Goal: Task Accomplishment & Management: Use online tool/utility

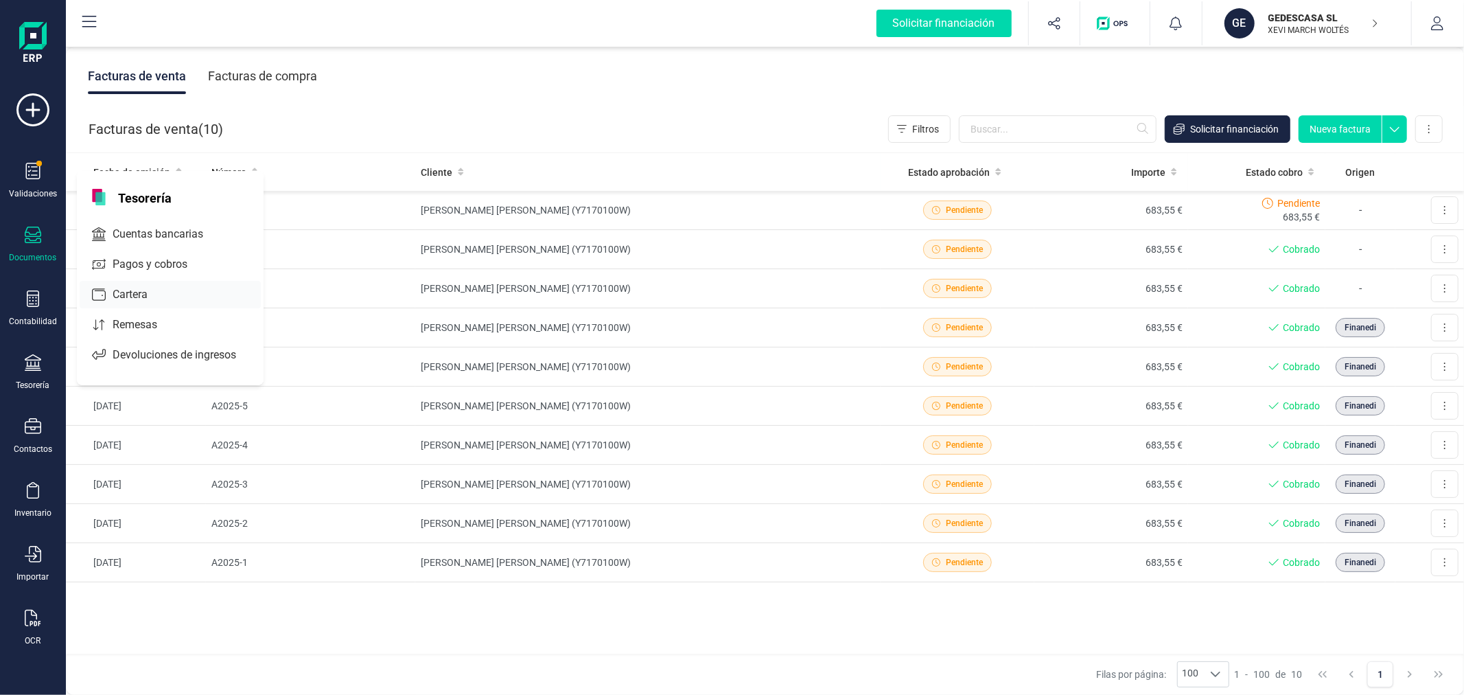
click at [150, 299] on span "Cartera" at bounding box center [139, 294] width 65 height 16
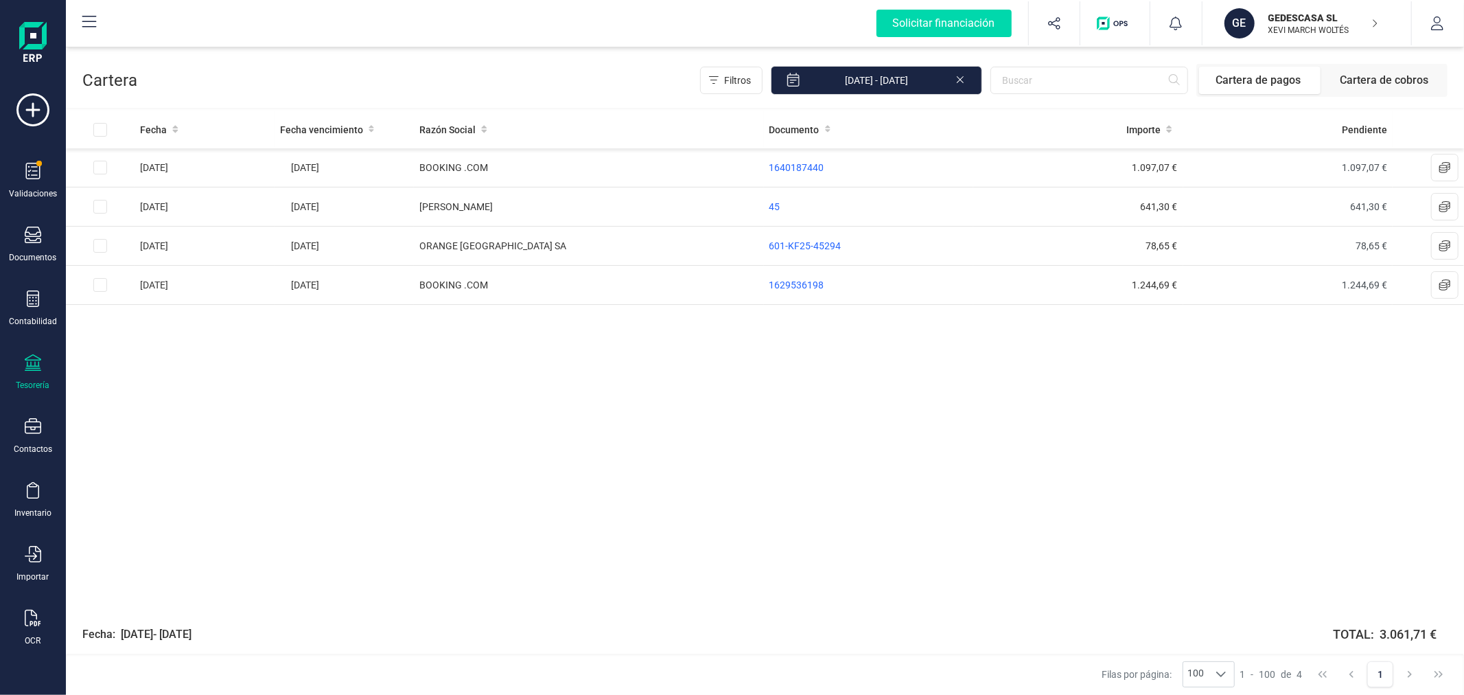
click at [42, 365] on div "Tesorería" at bounding box center [32, 372] width 55 height 36
click at [211, 228] on span "Cuentas bancarias" at bounding box center [167, 234] width 121 height 16
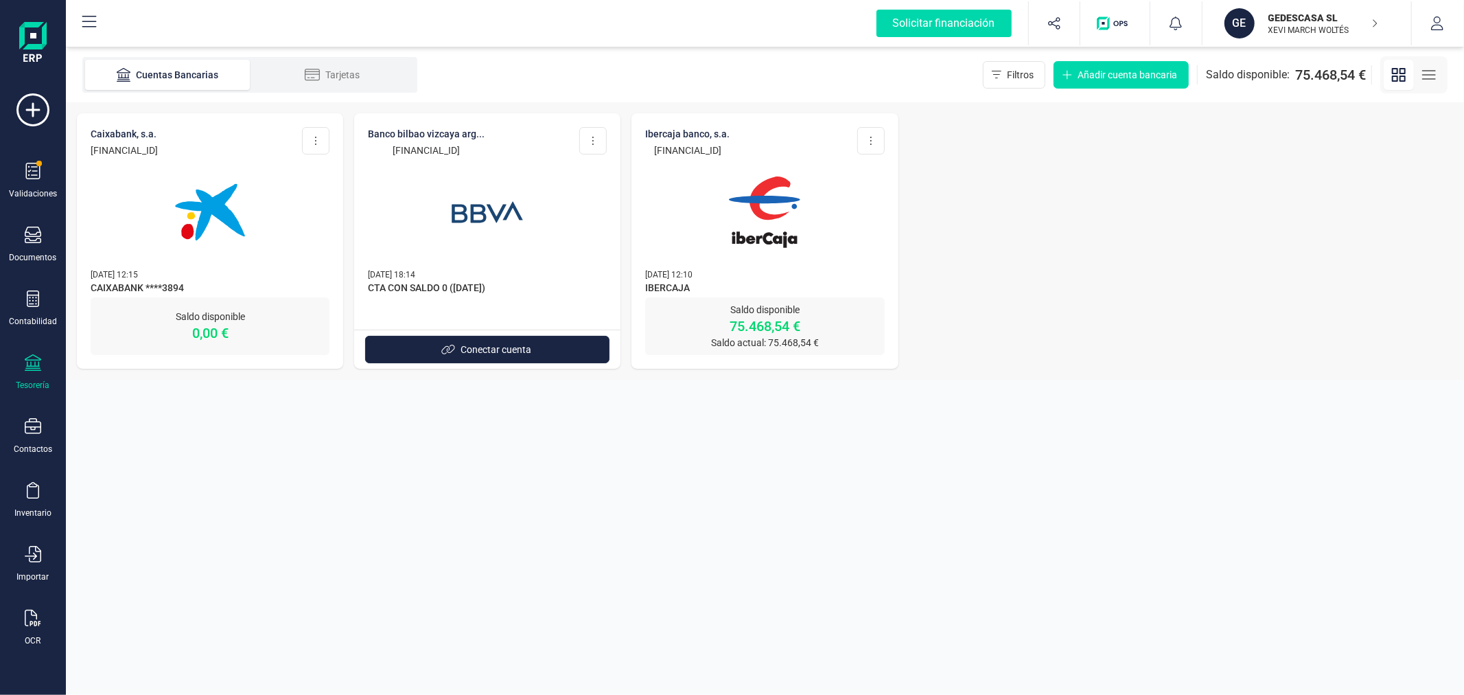
click at [264, 221] on img at bounding box center [209, 211] width 115 height 115
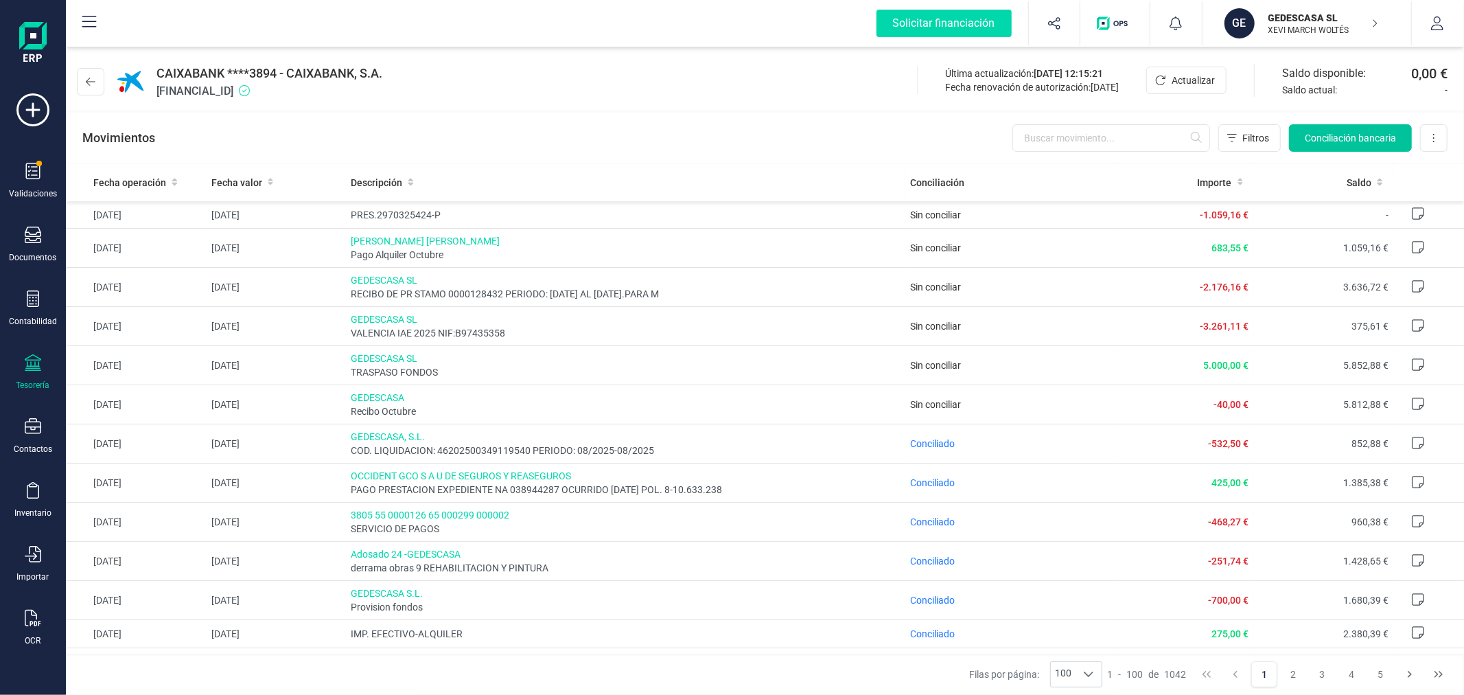
click at [1390, 131] on span "Conciliación bancaria" at bounding box center [1350, 138] width 91 height 14
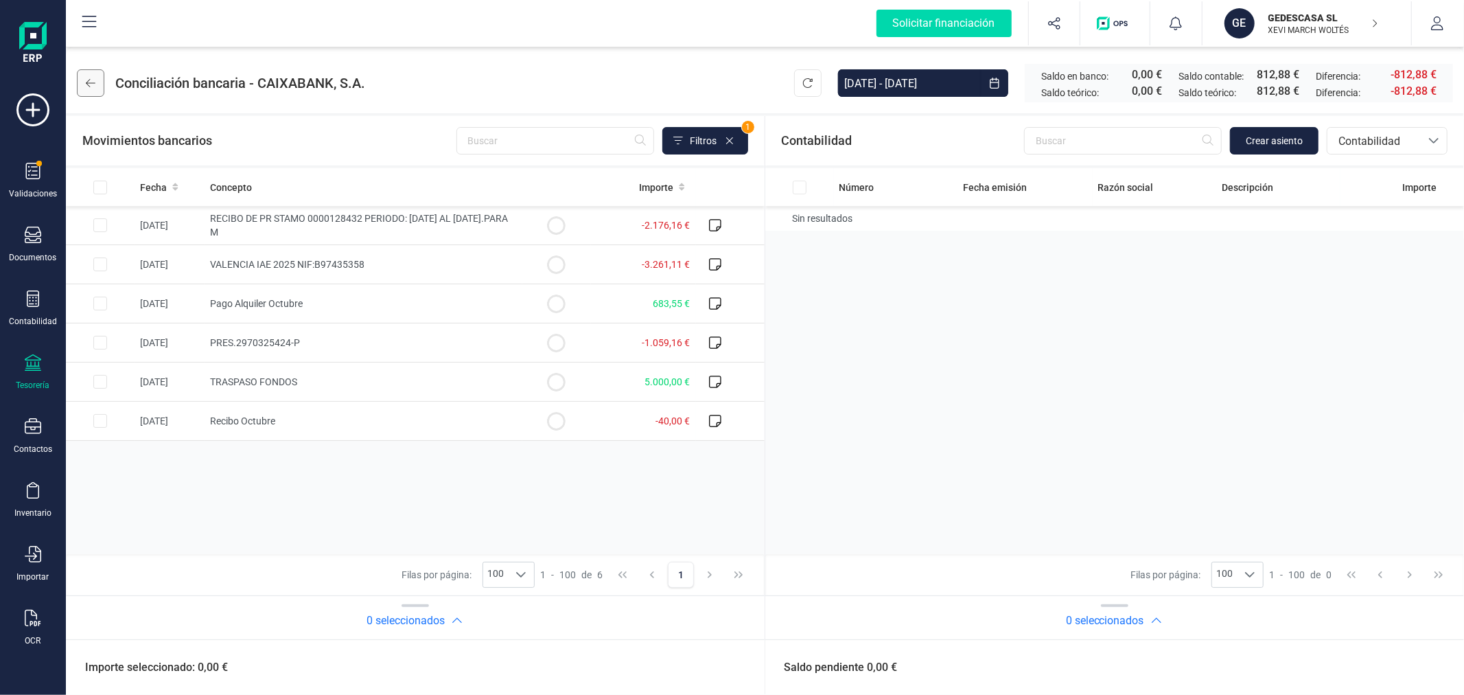
click at [83, 87] on button at bounding box center [90, 82] width 27 height 27
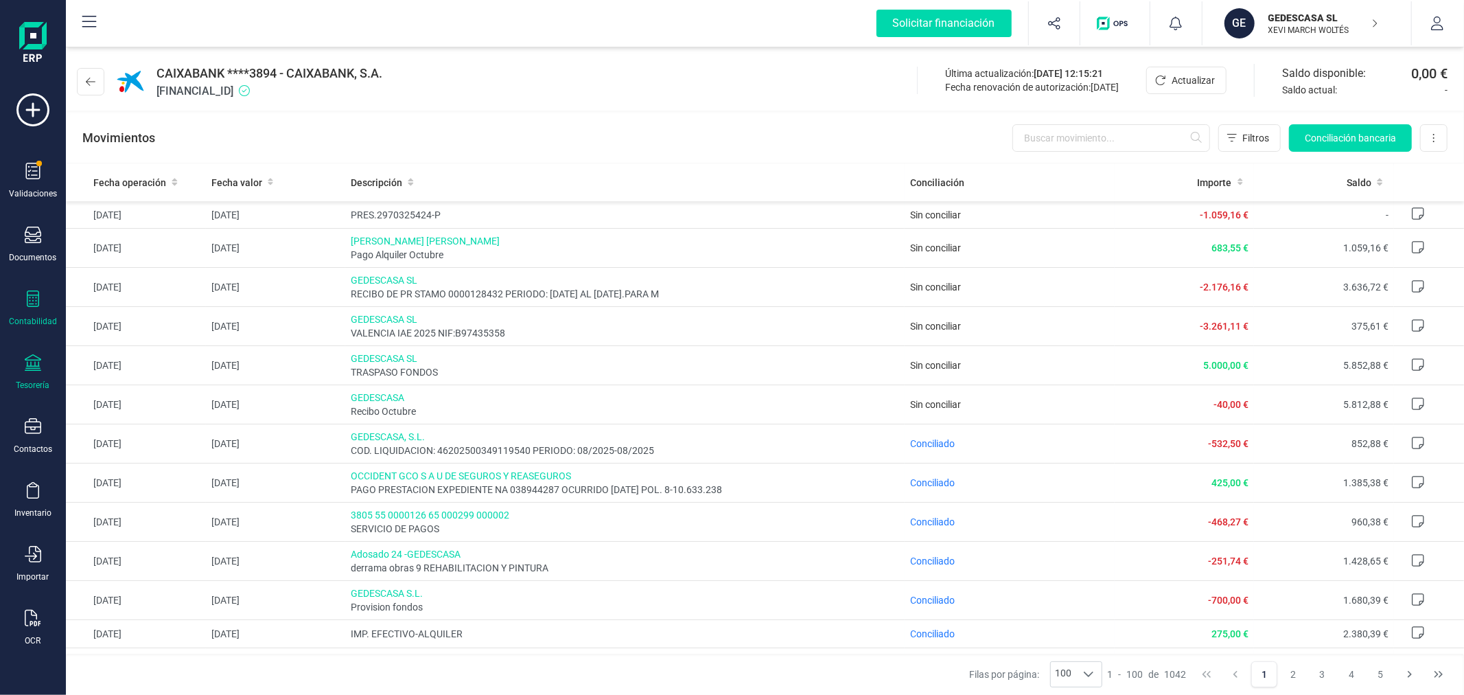
click at [40, 320] on div "Contabilidad" at bounding box center [33, 321] width 48 height 11
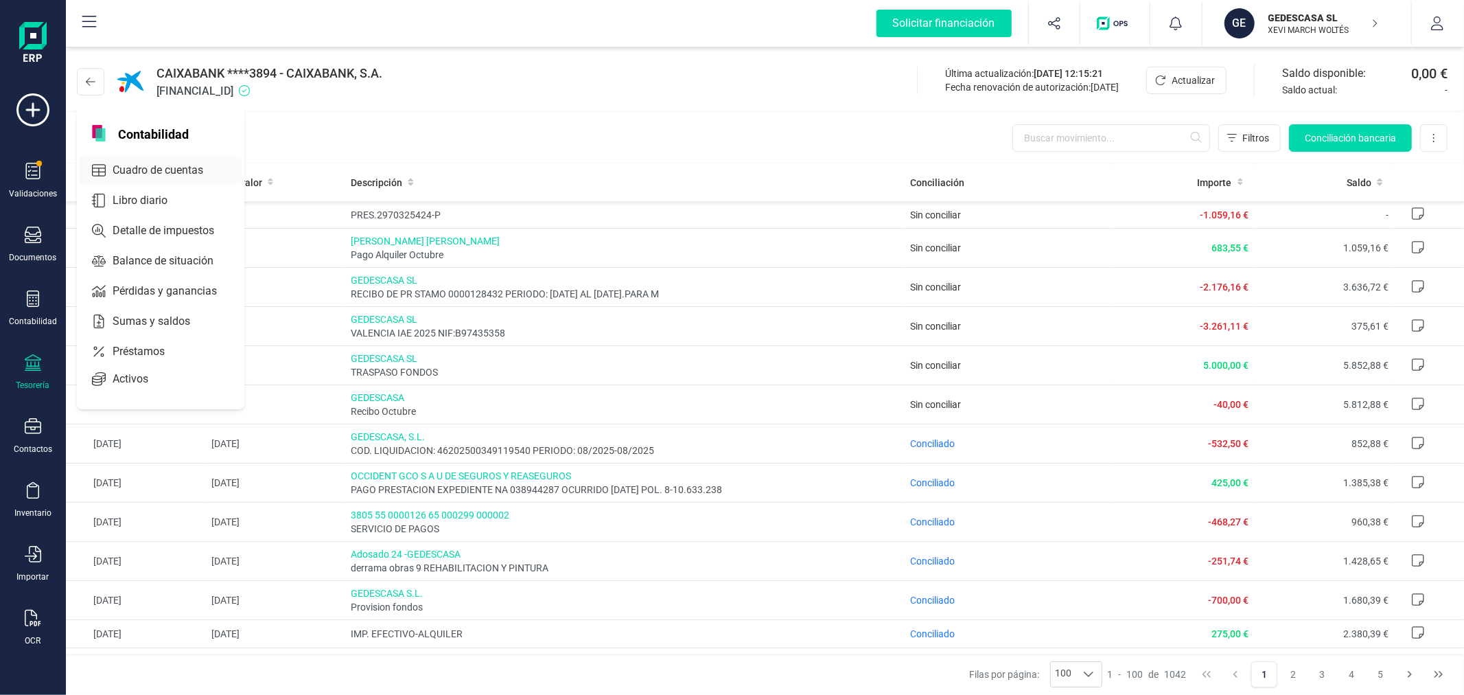
click at [173, 170] on span "Cuadro de cuentas" at bounding box center [167, 170] width 121 height 16
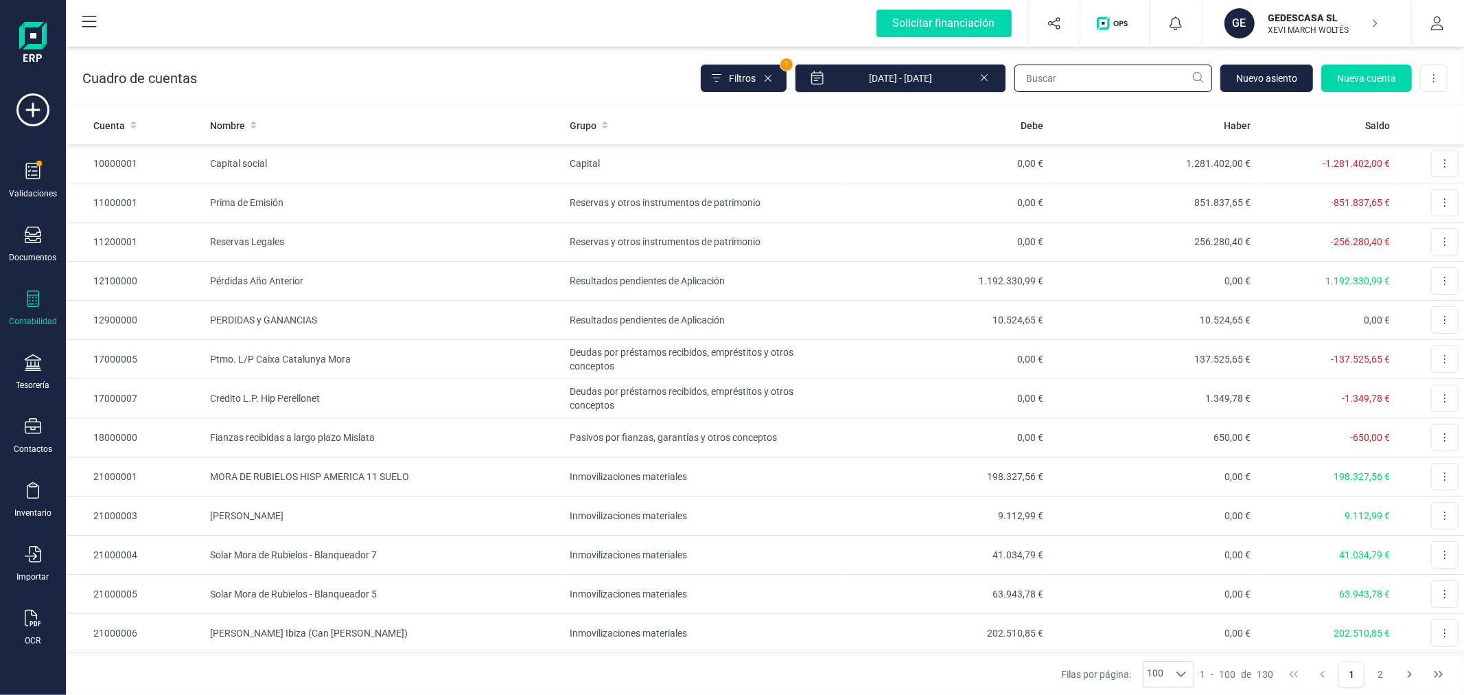
click at [1037, 83] on input "text" at bounding box center [1114, 78] width 198 height 27
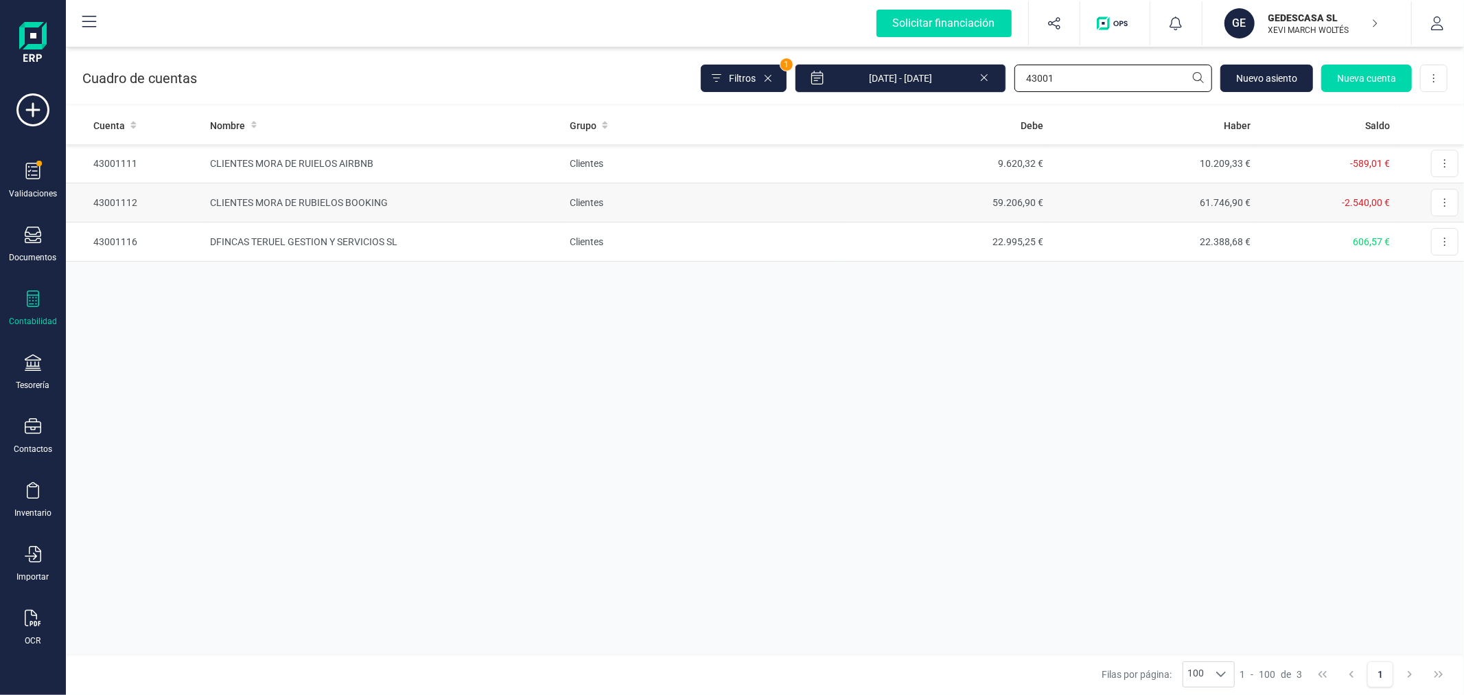
type input "43001"
click at [1102, 196] on td "61.746,90 €" at bounding box center [1153, 202] width 208 height 39
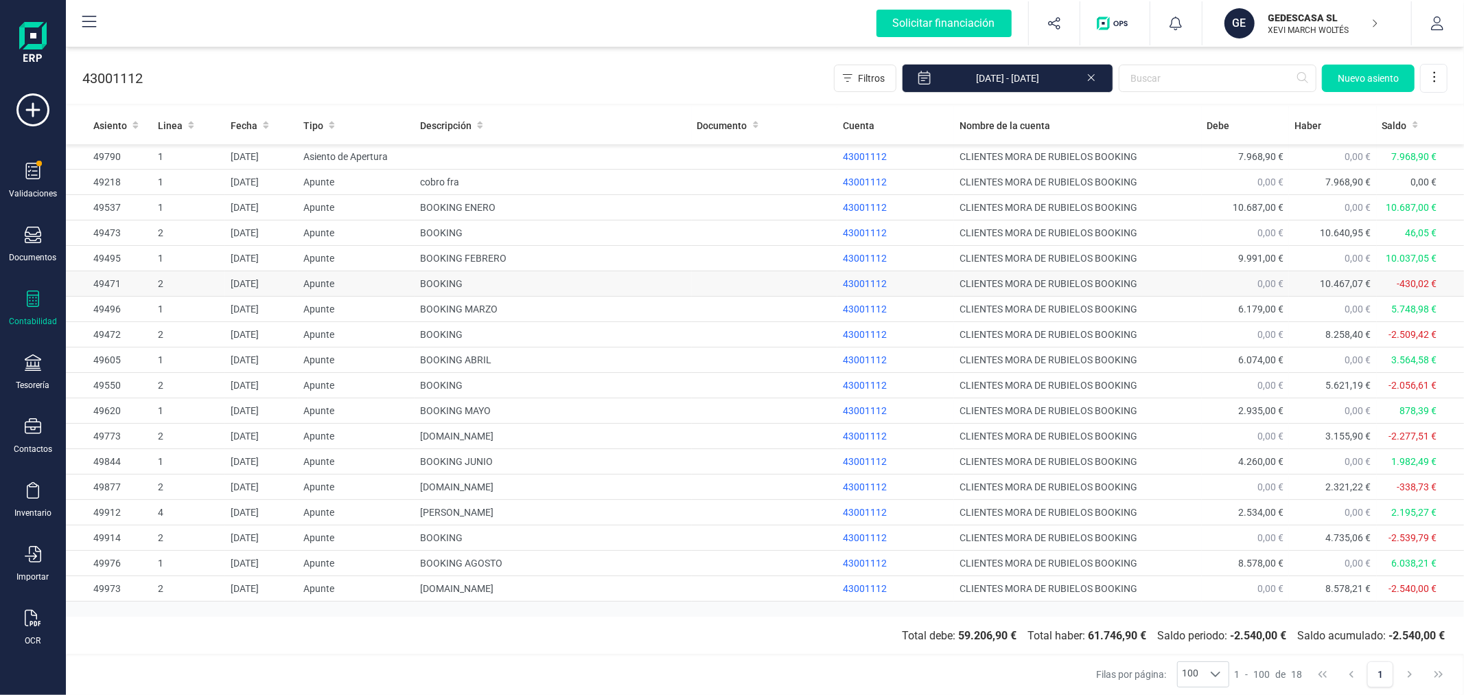
drag, startPoint x: 546, startPoint y: 262, endPoint x: 542, endPoint y: 275, distance: 13.7
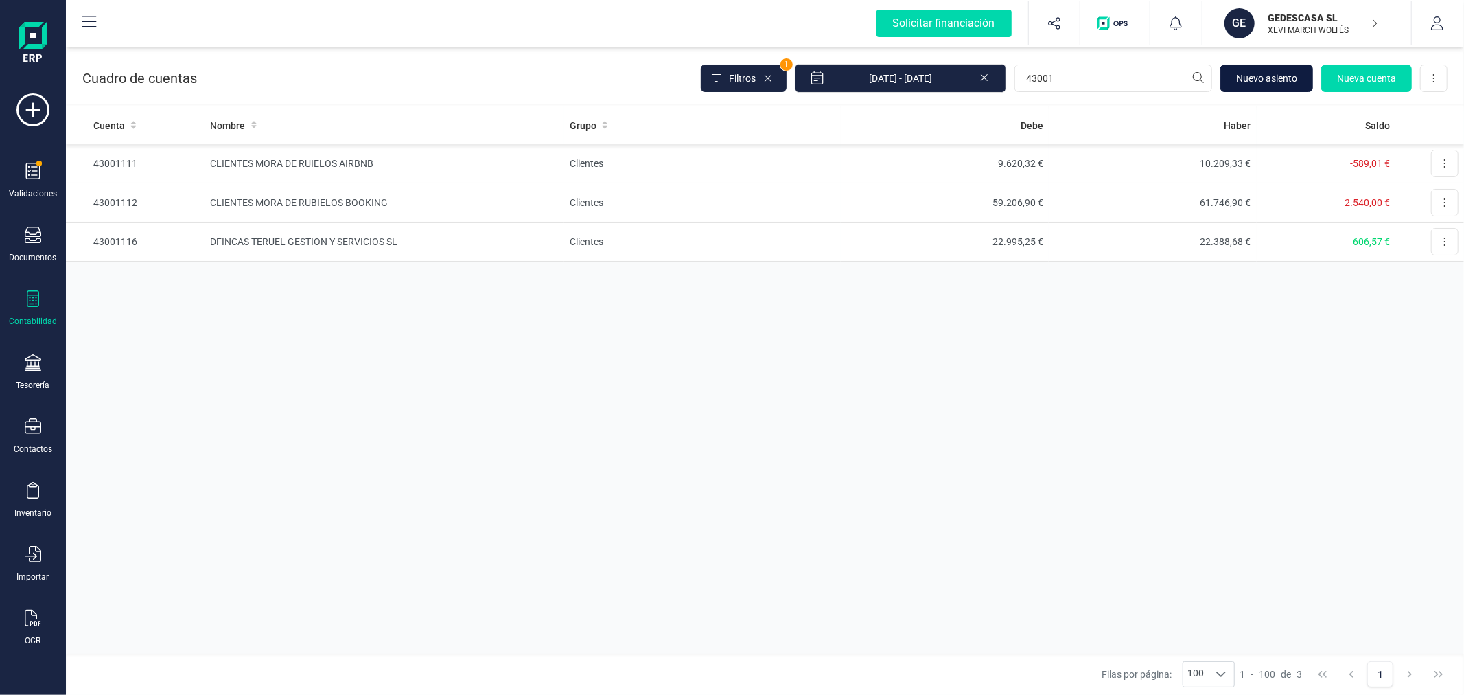
click at [1263, 71] on span "Nuevo asiento" at bounding box center [1266, 78] width 61 height 14
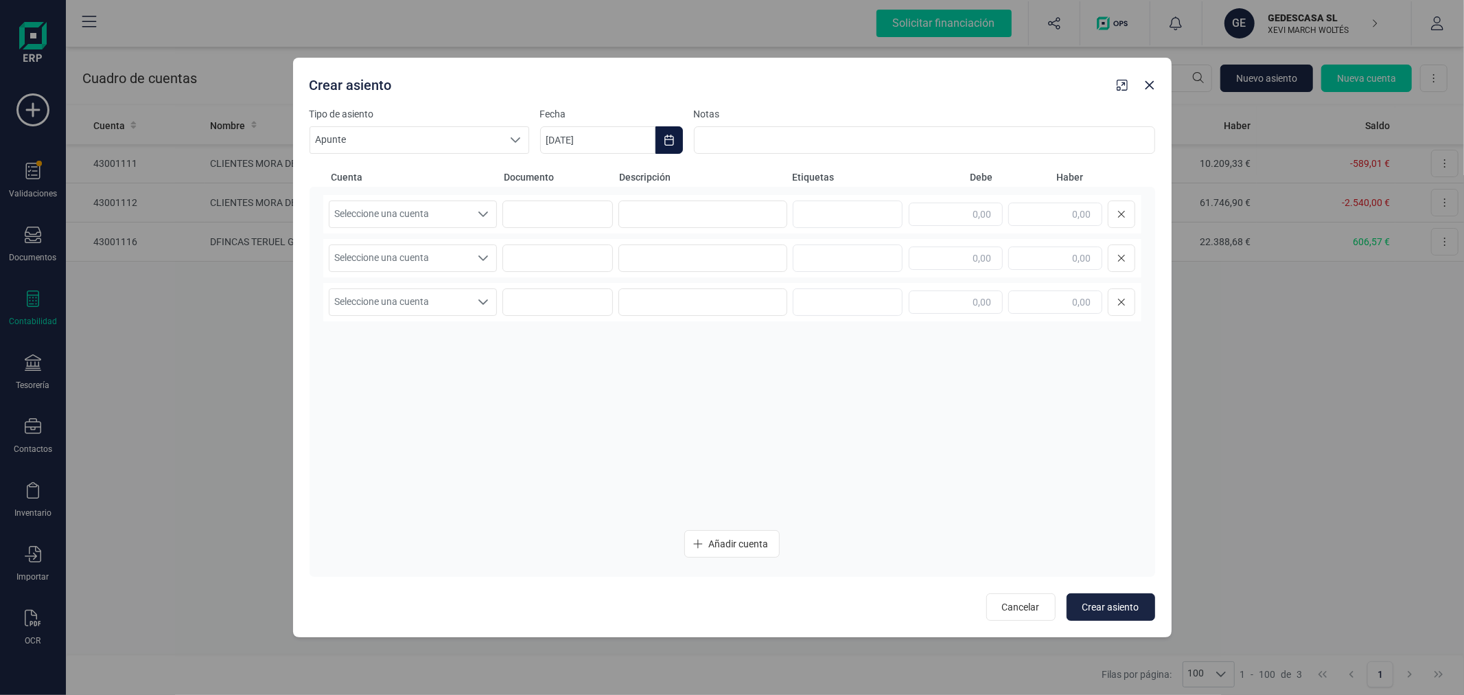
click at [669, 141] on icon "Choose Date" at bounding box center [669, 140] width 11 height 11
click at [559, 178] on button "Previous Month" at bounding box center [568, 181] width 22 height 22
click at [623, 415] on span "30" at bounding box center [624, 415] width 27 height 27
type input "30/09/2025"
drag, startPoint x: 401, startPoint y: 204, endPoint x: 402, endPoint y: 215, distance: 11.1
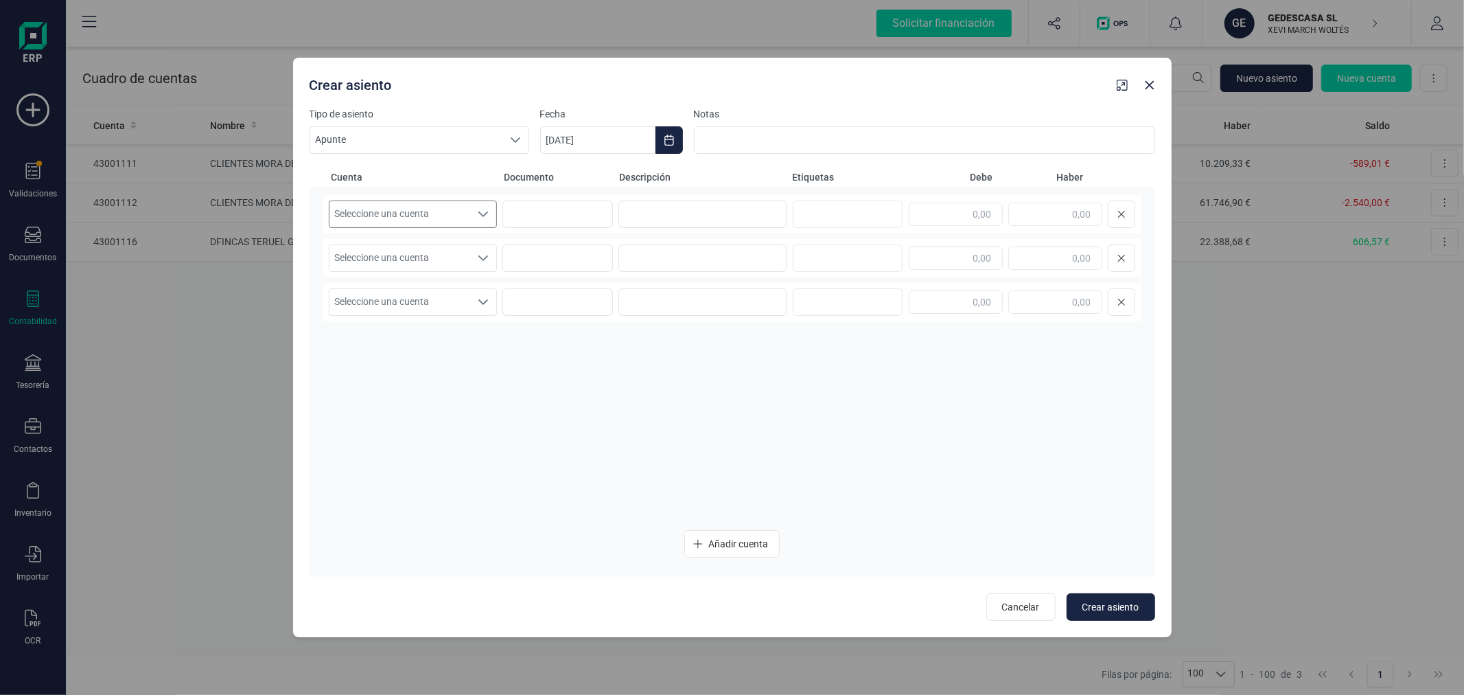
click at [403, 204] on span "Seleccione una cuenta" at bounding box center [399, 214] width 141 height 26
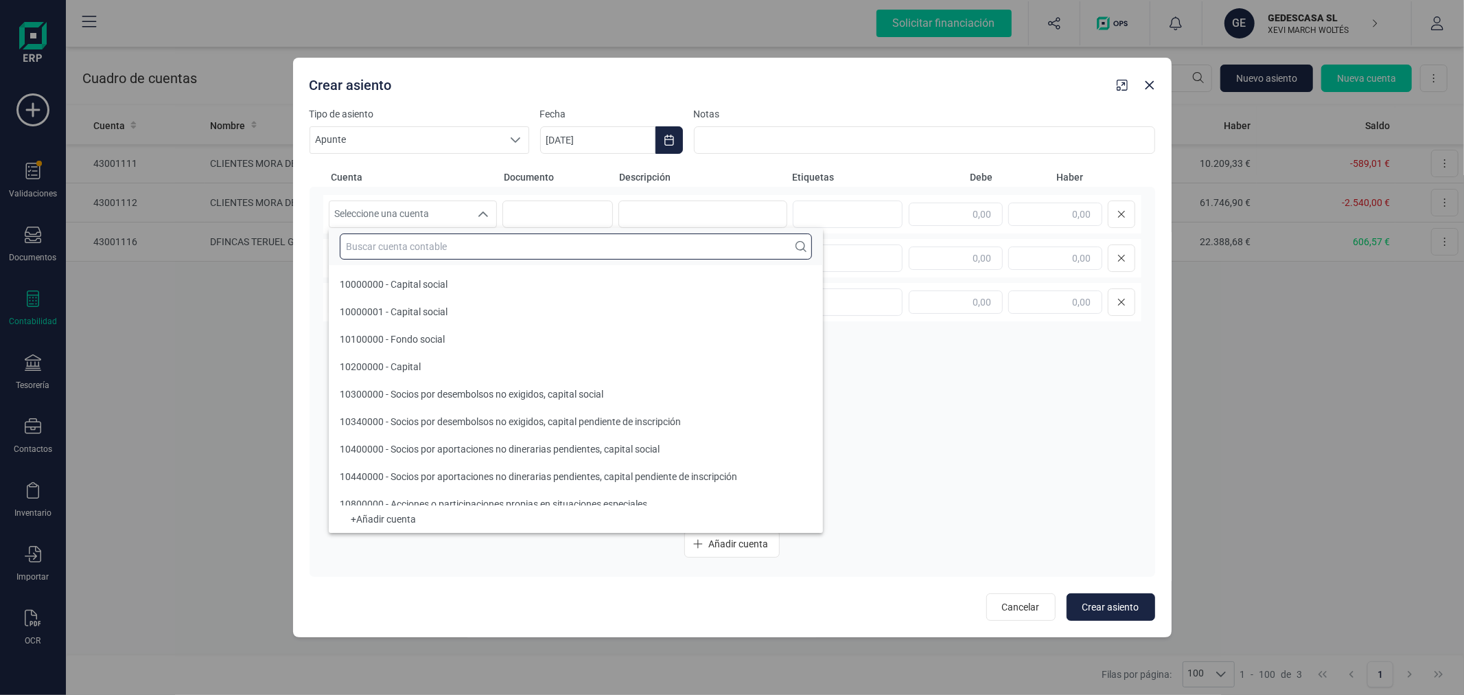
click at [401, 240] on input "text" at bounding box center [576, 246] width 472 height 26
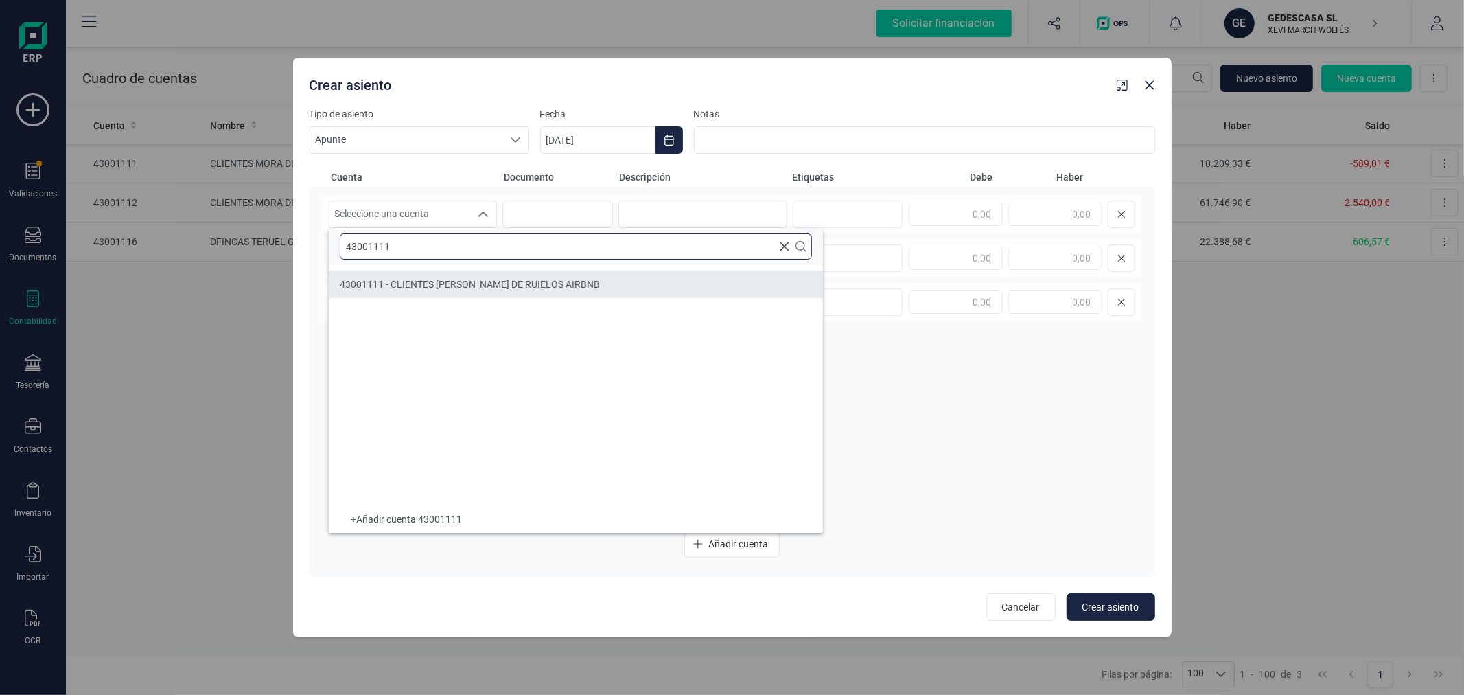
type input "43001111"
click at [389, 280] on span "43001111 - CLIENTES MORA DE RUIELOS AIRBNB" at bounding box center [470, 284] width 260 height 11
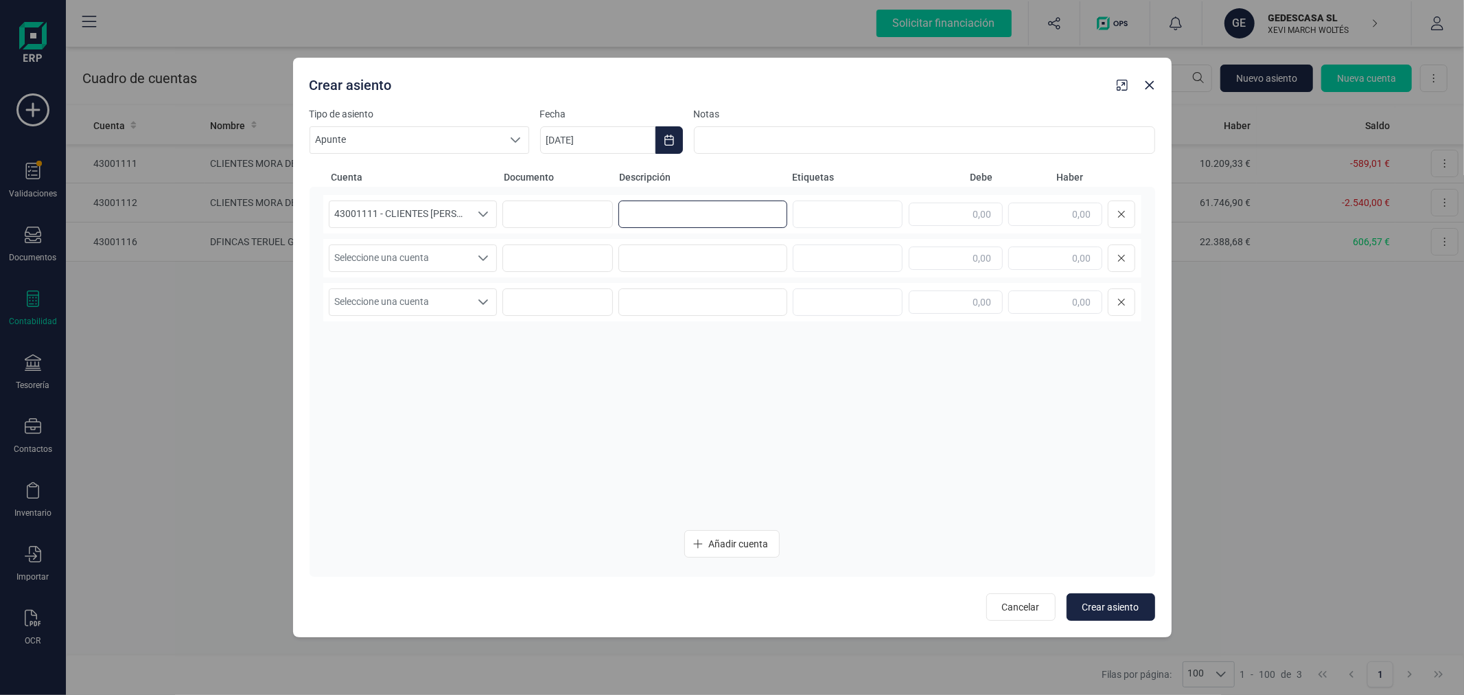
click at [620, 215] on input at bounding box center [702, 213] width 169 height 27
type input "AIRBNB"
type input "241,00"
click at [444, 259] on span "Seleccione una cuenta" at bounding box center [399, 258] width 141 height 26
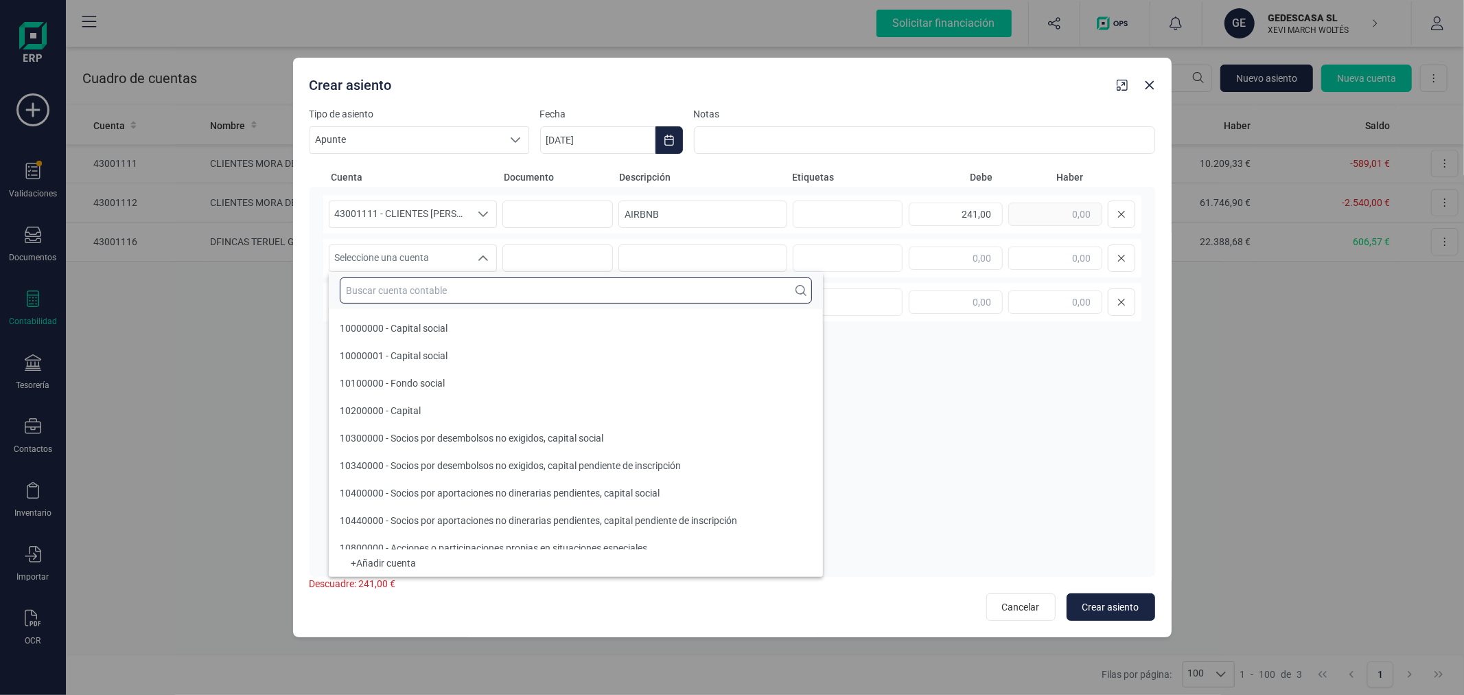
click at [439, 292] on input "text" at bounding box center [576, 290] width 472 height 26
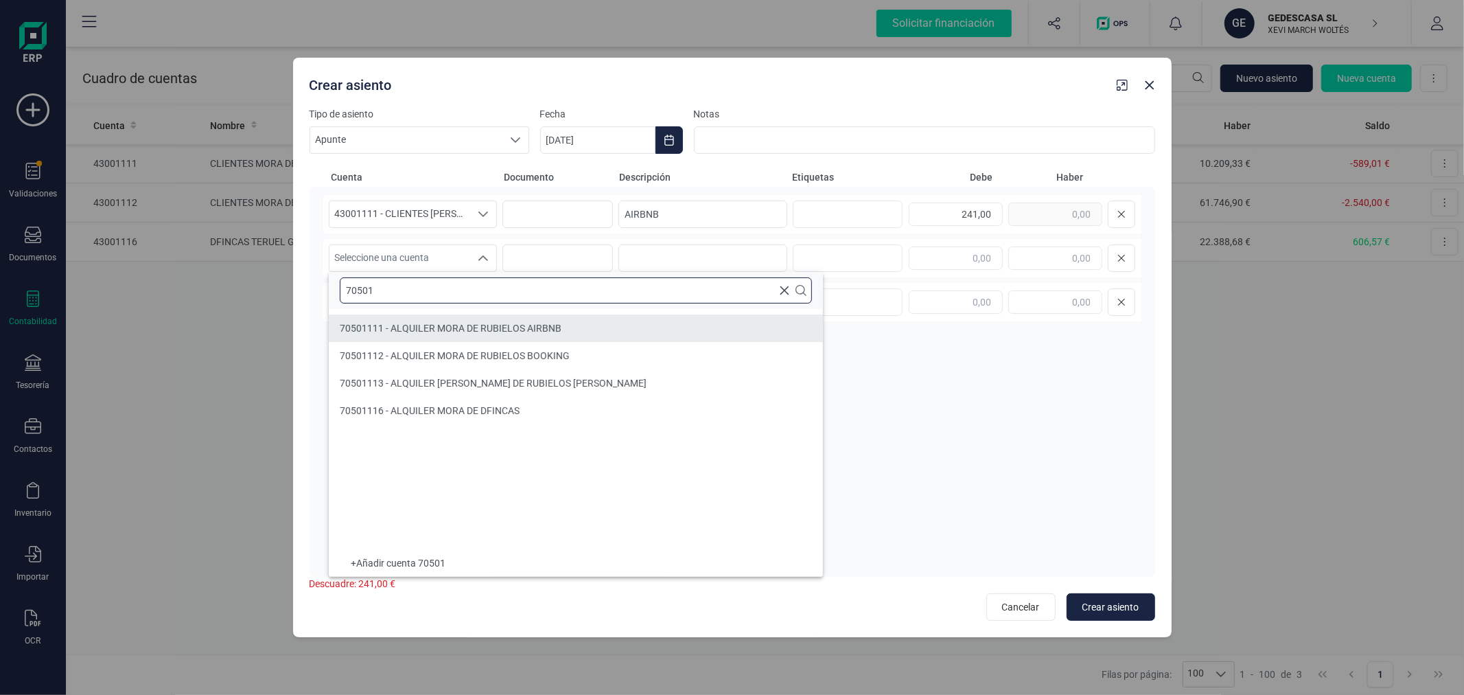
type input "70501"
click at [509, 323] on span "70501111 - ALQUILER MORA DE RUBIELOS AIRBNB" at bounding box center [451, 328] width 222 height 11
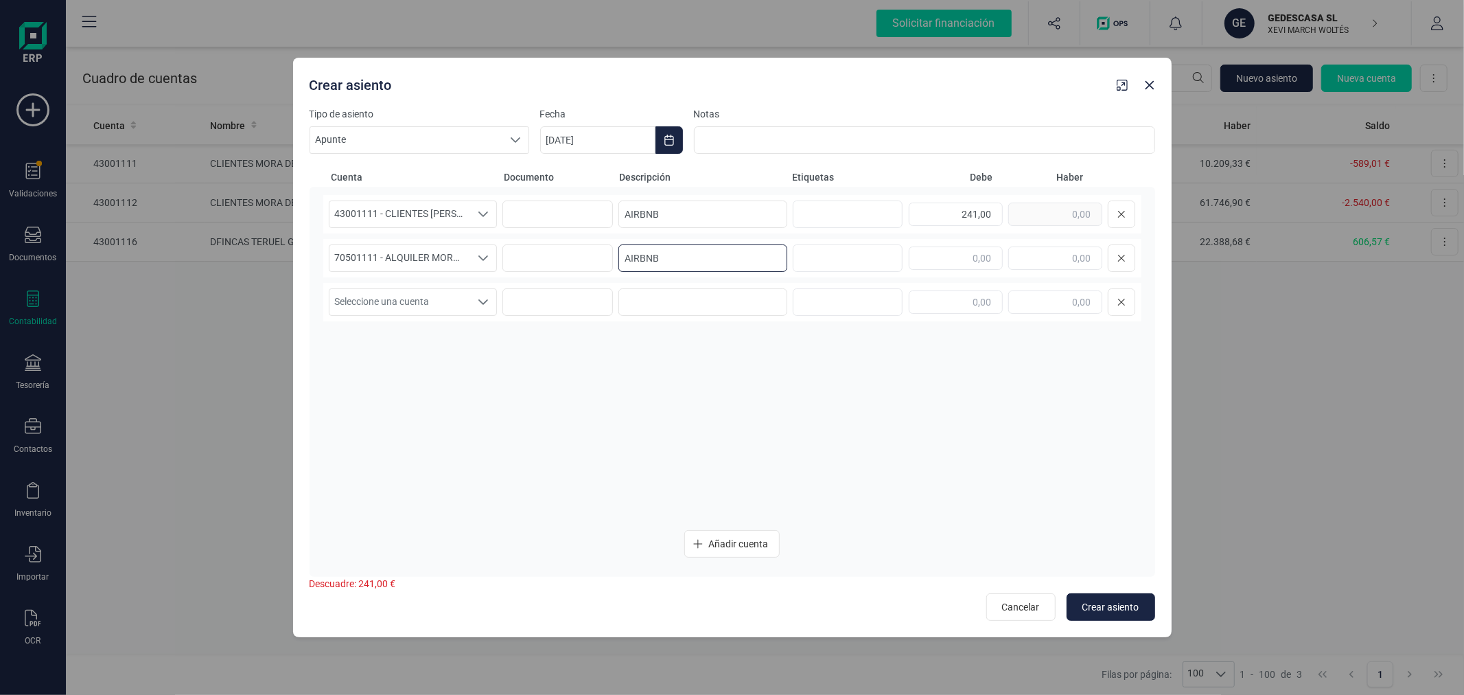
type input "AIRBNB"
type input "241,00"
click at [1102, 609] on span "Crear asiento" at bounding box center [1110, 607] width 57 height 14
type input "06/10/2025"
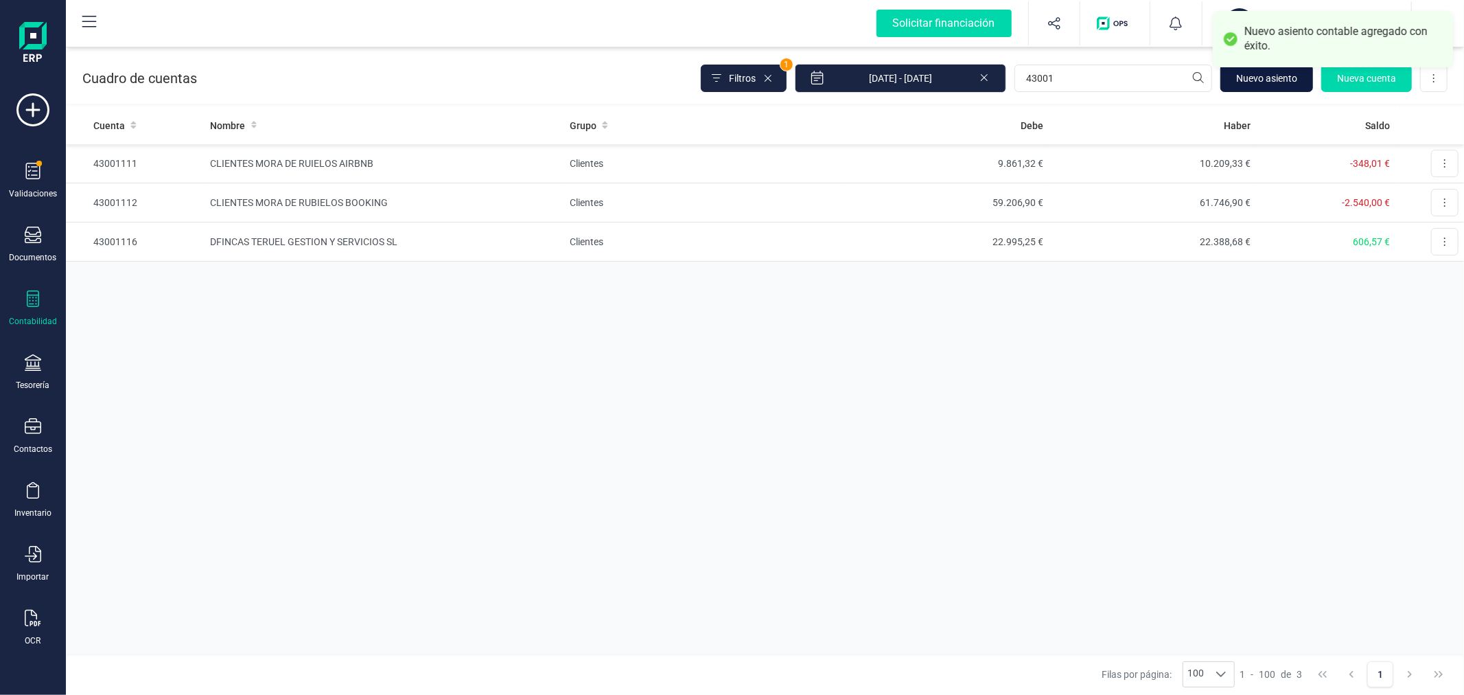
click at [1249, 84] on span "Nuevo asiento" at bounding box center [1266, 78] width 61 height 14
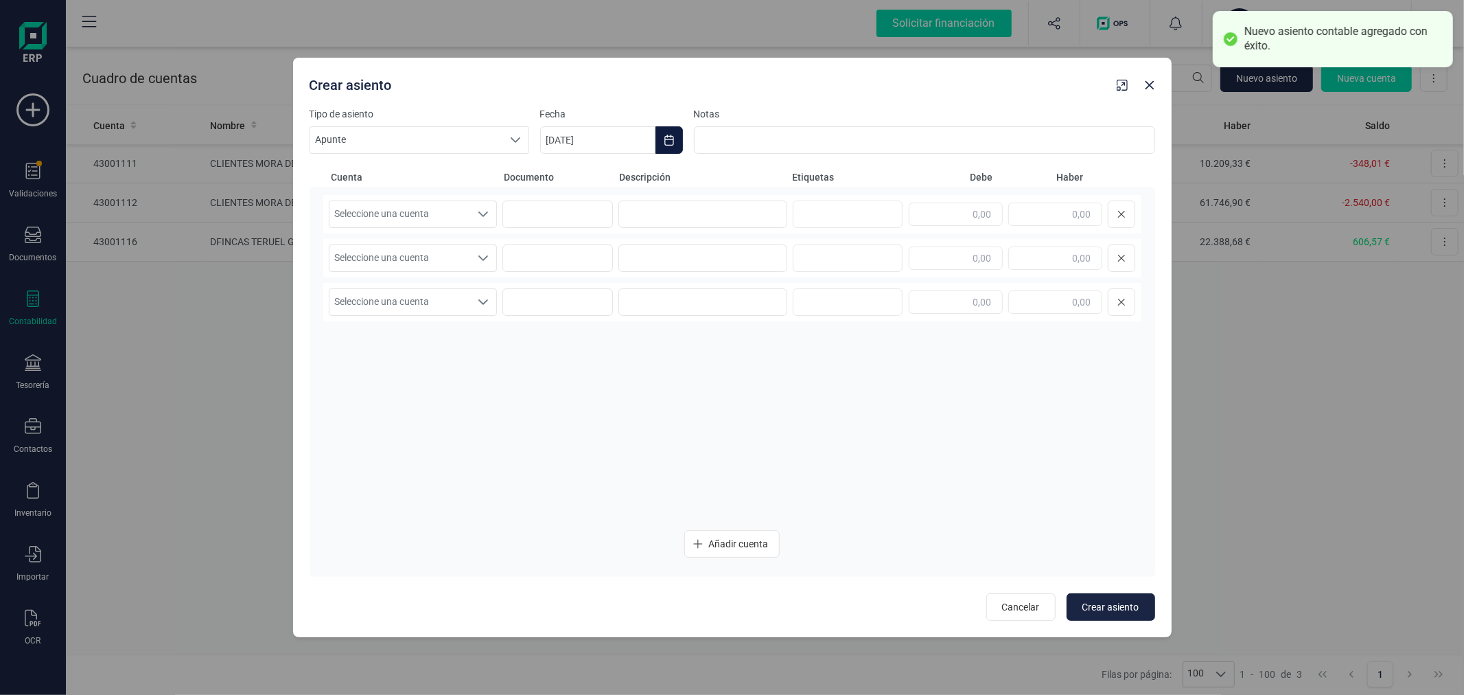
click at [667, 131] on button "Choose Date" at bounding box center [669, 139] width 27 height 27
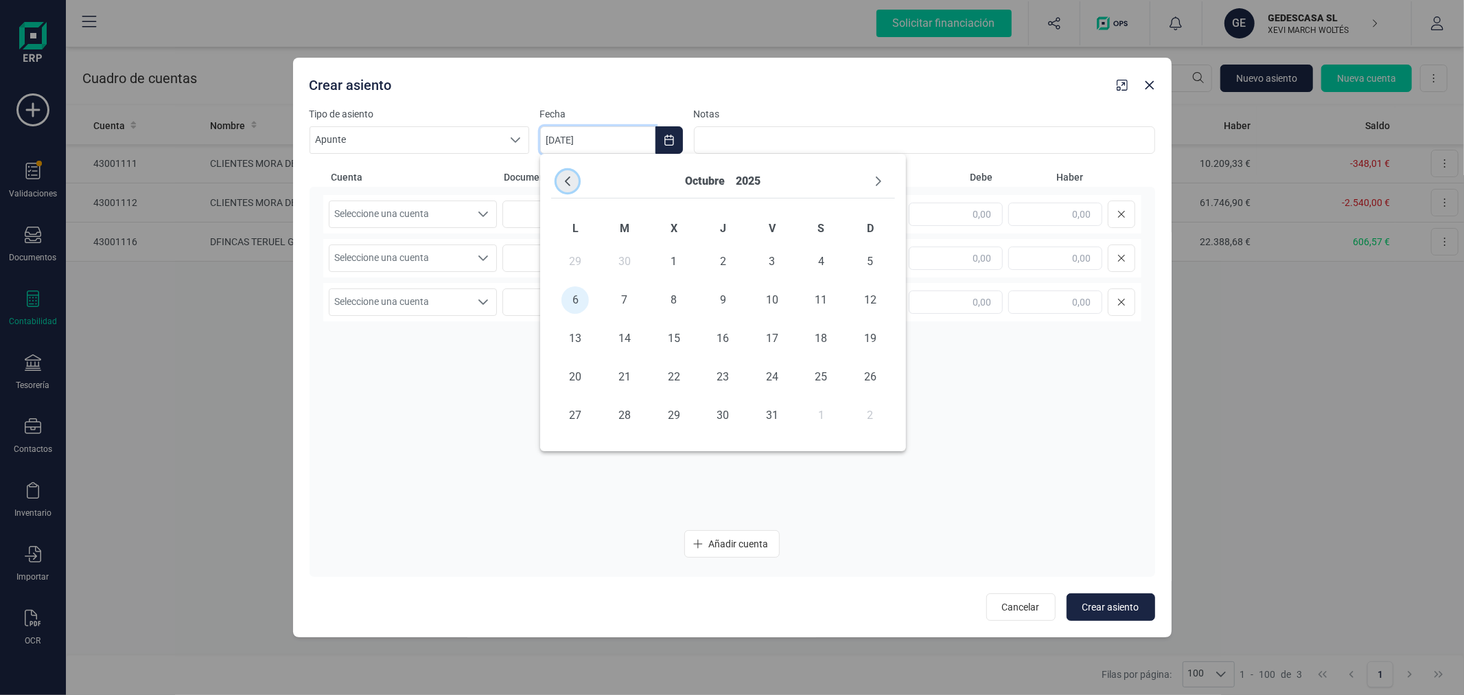
click at [572, 179] on icon "Previous Month" at bounding box center [567, 181] width 11 height 11
click at [618, 412] on span "30" at bounding box center [624, 415] width 27 height 27
type input "30/09/2025"
click at [435, 208] on span "Seleccione una cuenta" at bounding box center [399, 214] width 141 height 26
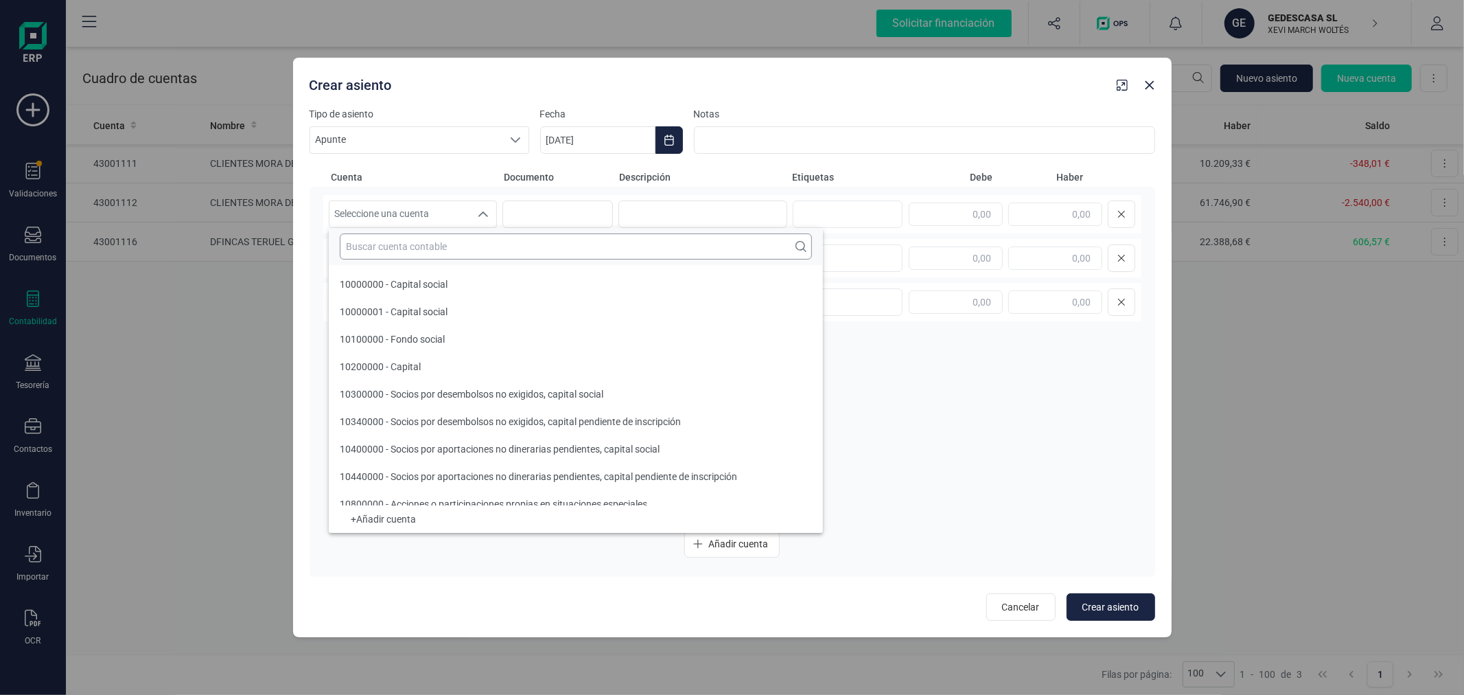
click at [429, 248] on input "text" at bounding box center [576, 246] width 472 height 26
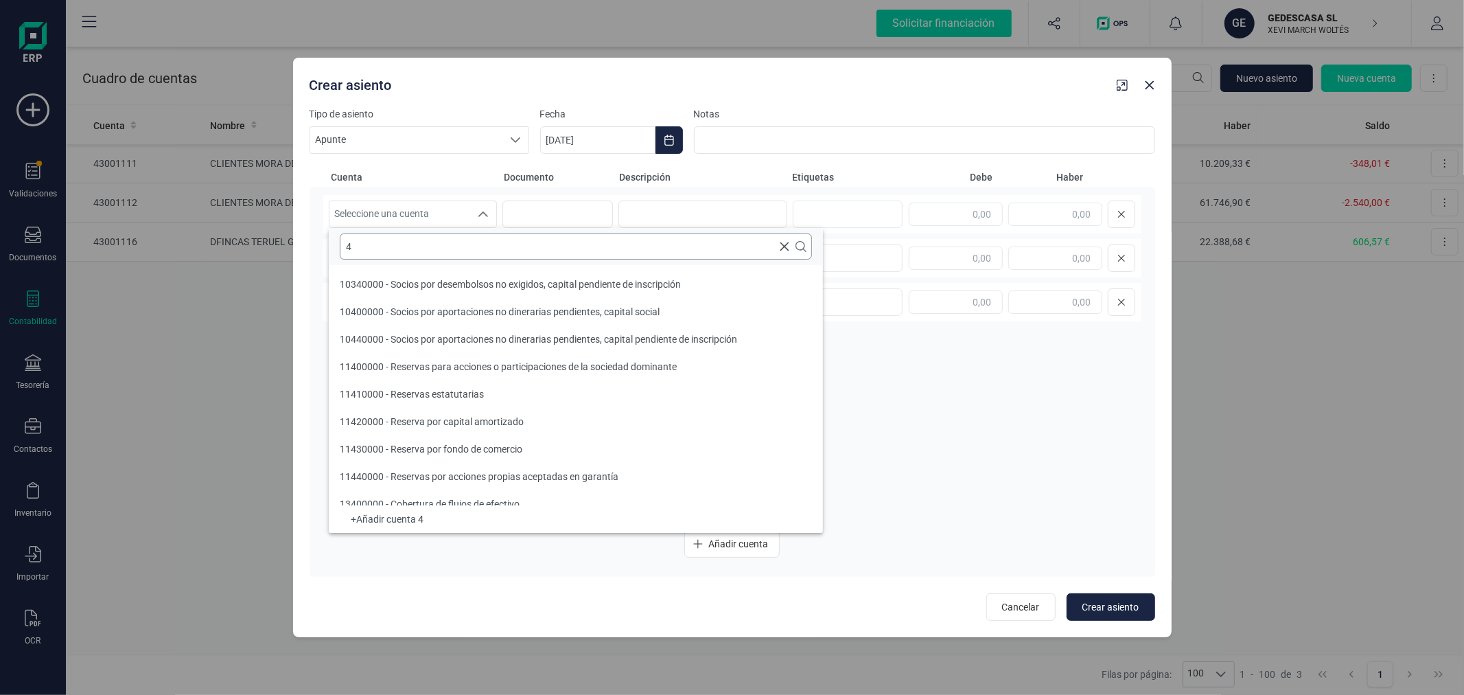
scroll to position [5, 0]
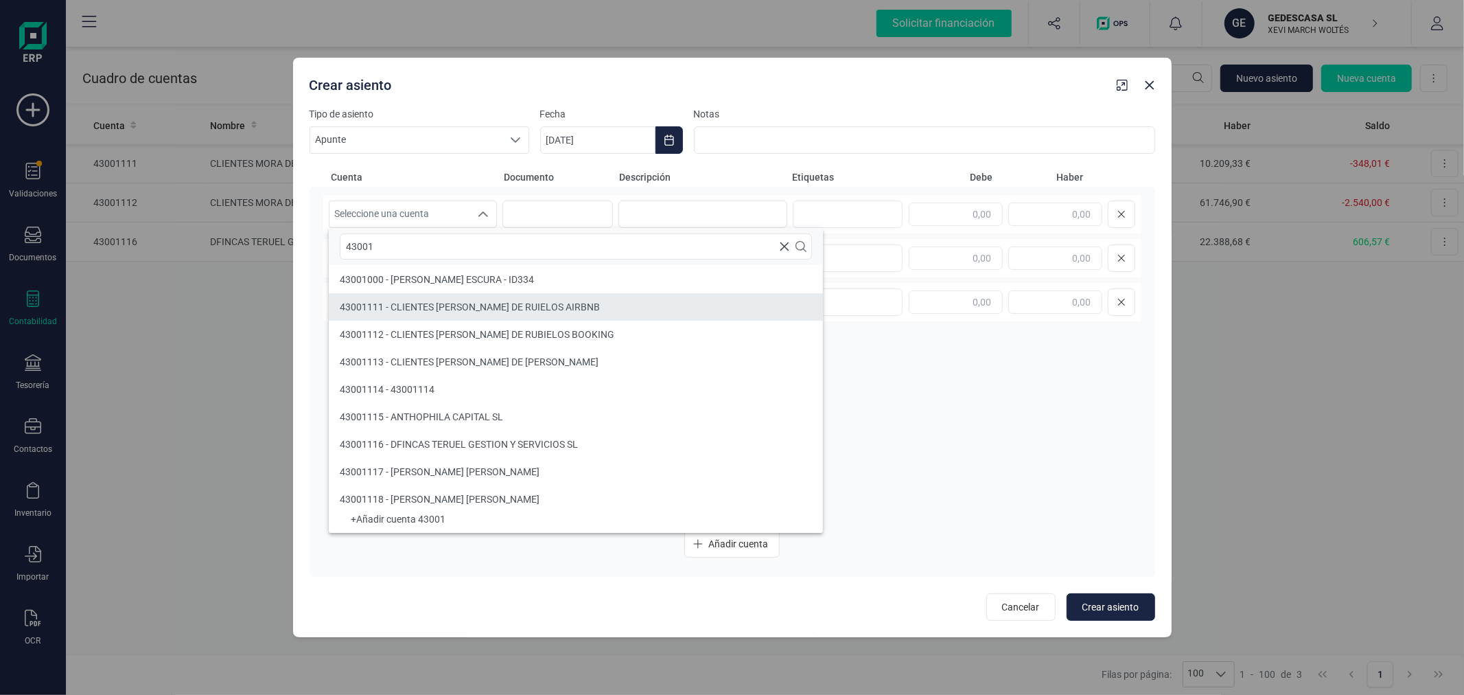
type input "43001"
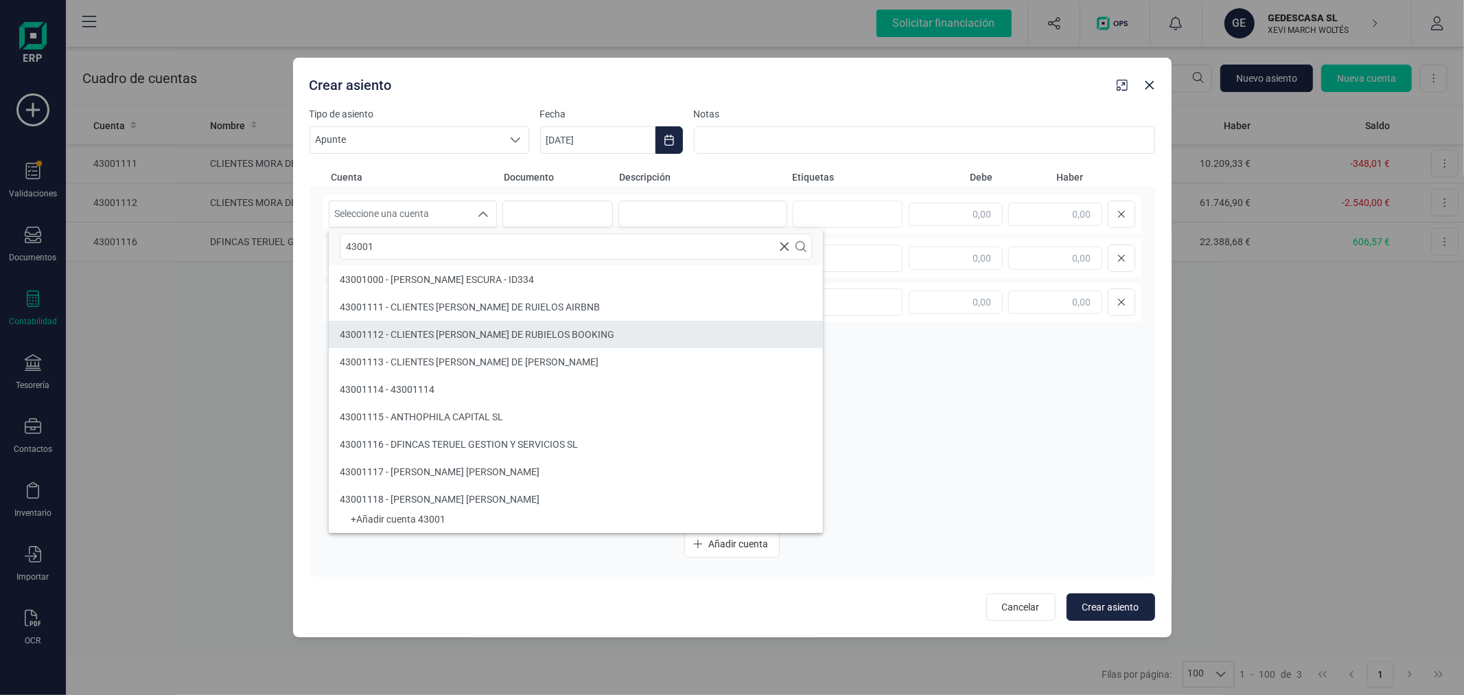
click at [486, 337] on span "43001112 - CLIENTES MORA DE RUBIELOS BOOKING" at bounding box center [477, 334] width 275 height 11
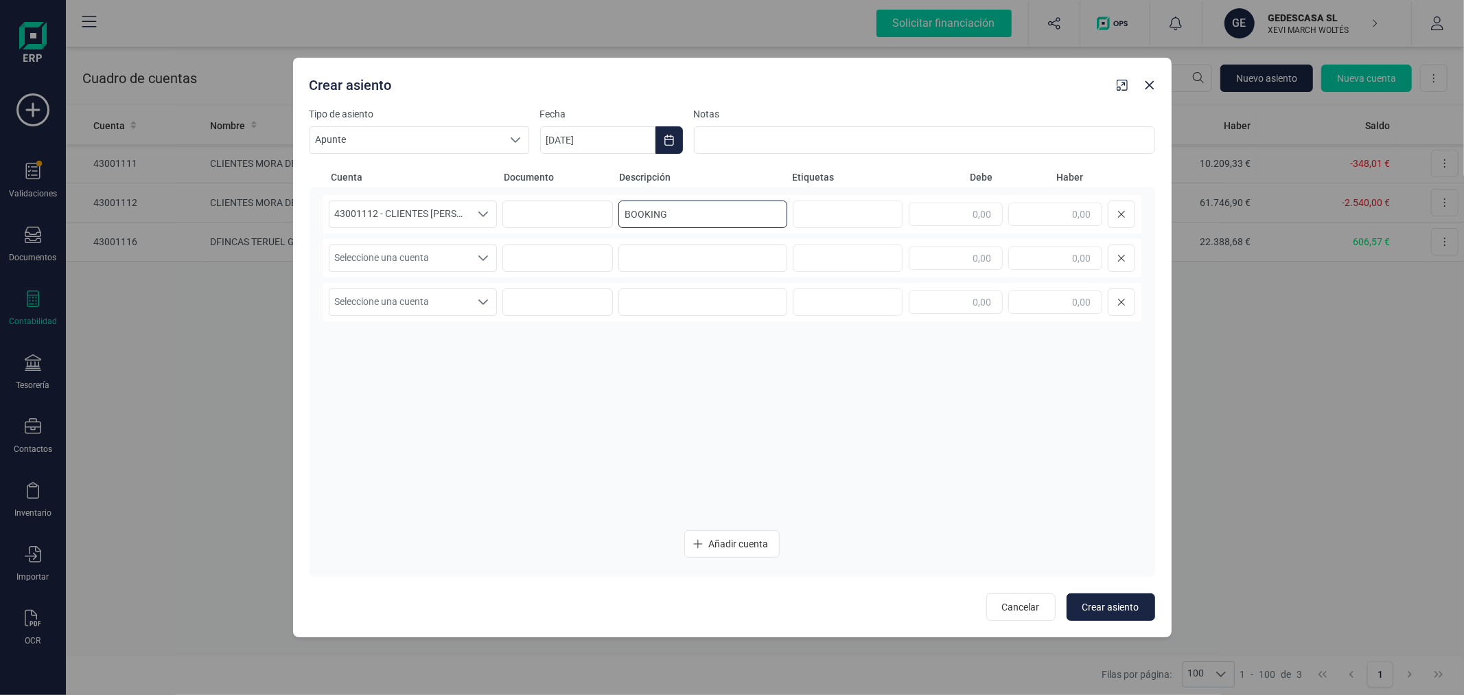
type input "BOOKING"
type input "4.995,00"
click at [440, 251] on span "Seleccione una cuenta" at bounding box center [399, 258] width 141 height 26
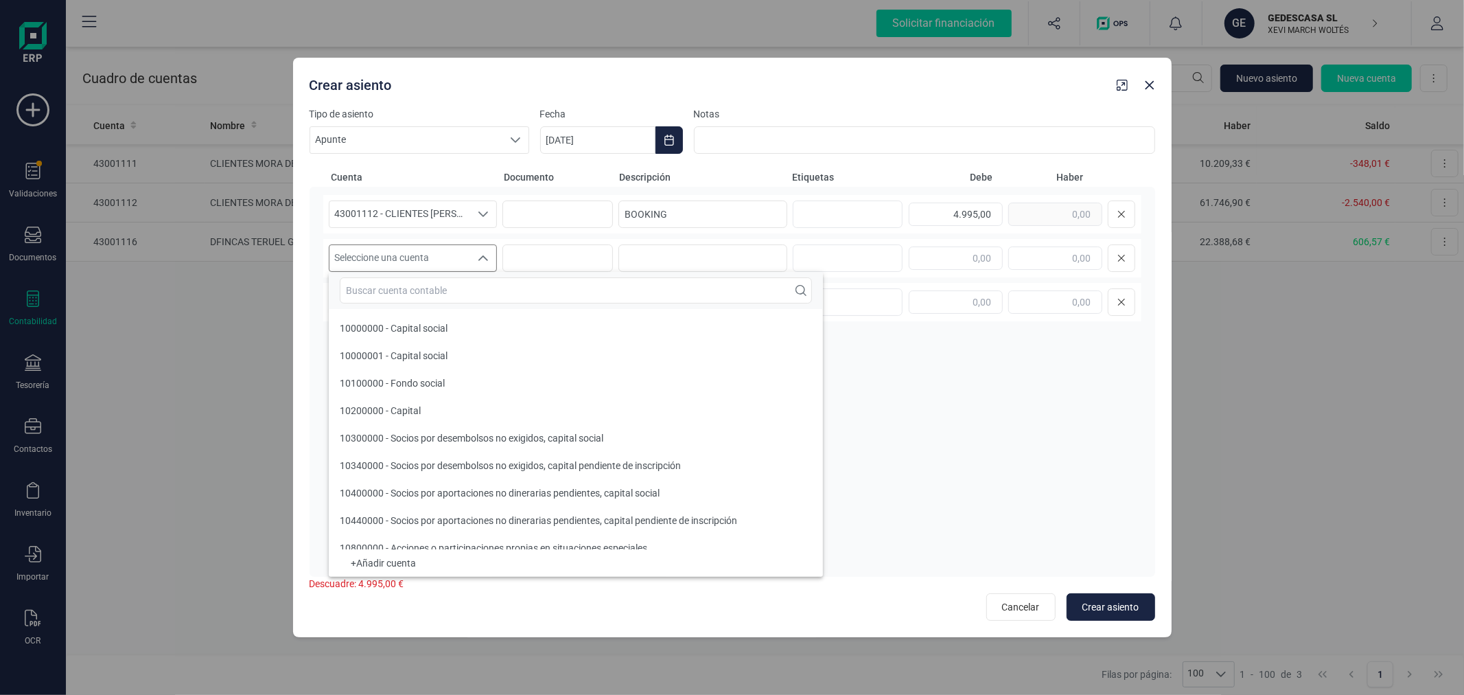
click at [435, 286] on input "text" at bounding box center [576, 290] width 472 height 26
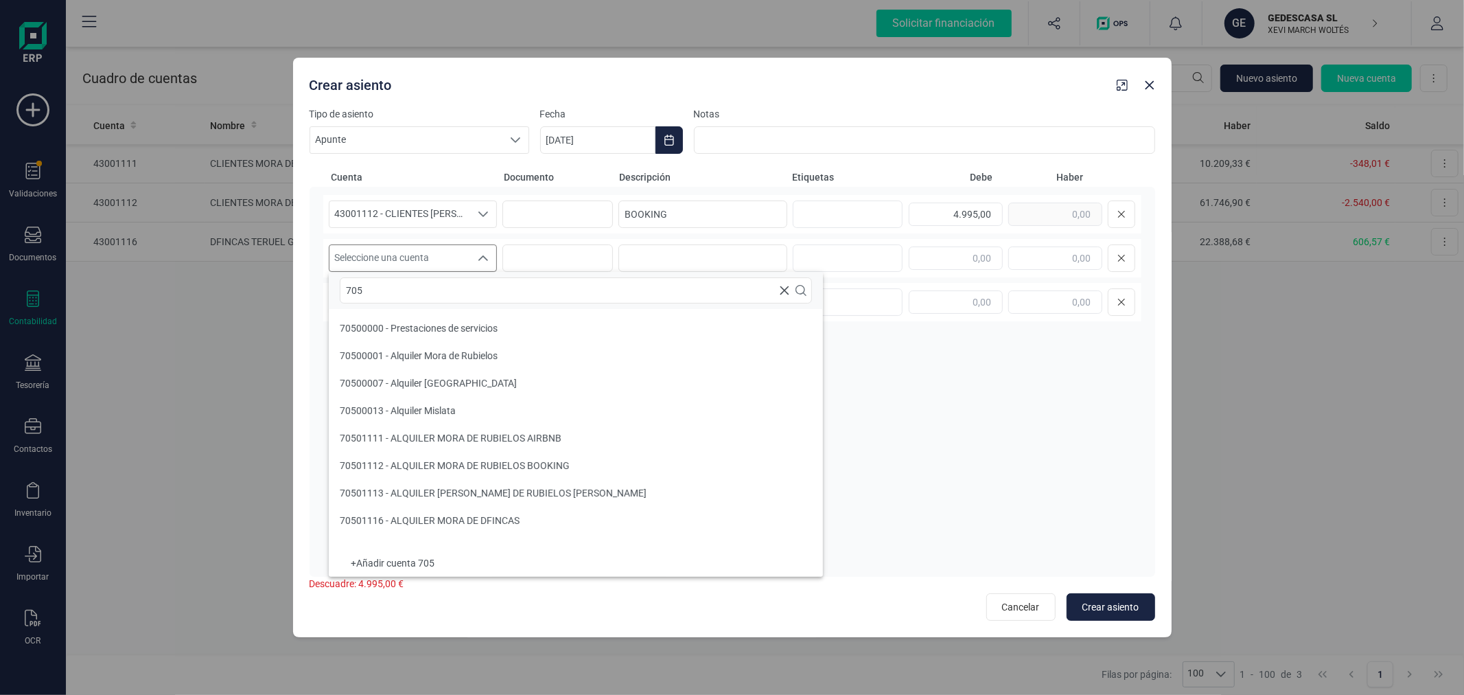
scroll to position [0, 0]
type input "7050"
click at [489, 470] on span "70501112 - ALQUILER MORA DE RUBIELOS BOOKING" at bounding box center [455, 465] width 230 height 11
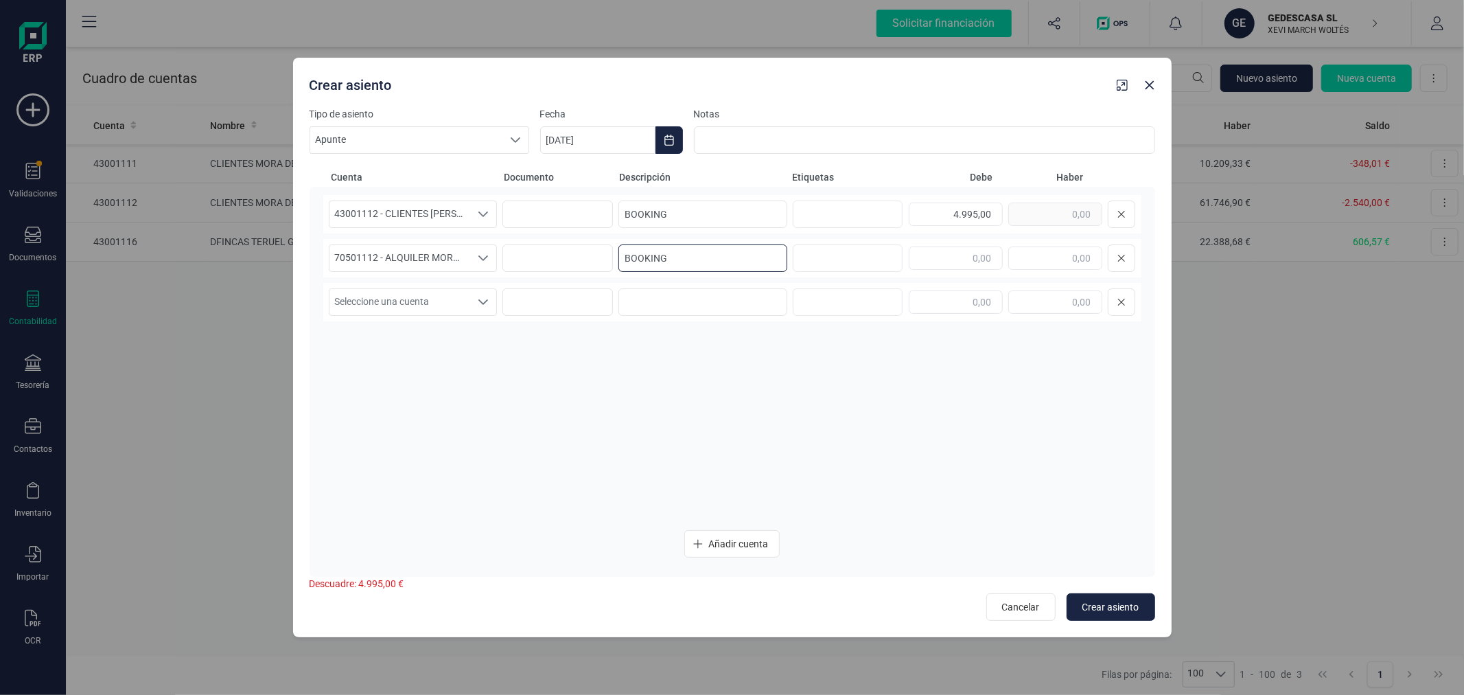
type input "BOOKING"
type input "4.995,00"
click at [1102, 603] on span "Crear asiento" at bounding box center [1110, 607] width 57 height 14
type input "06/10/2025"
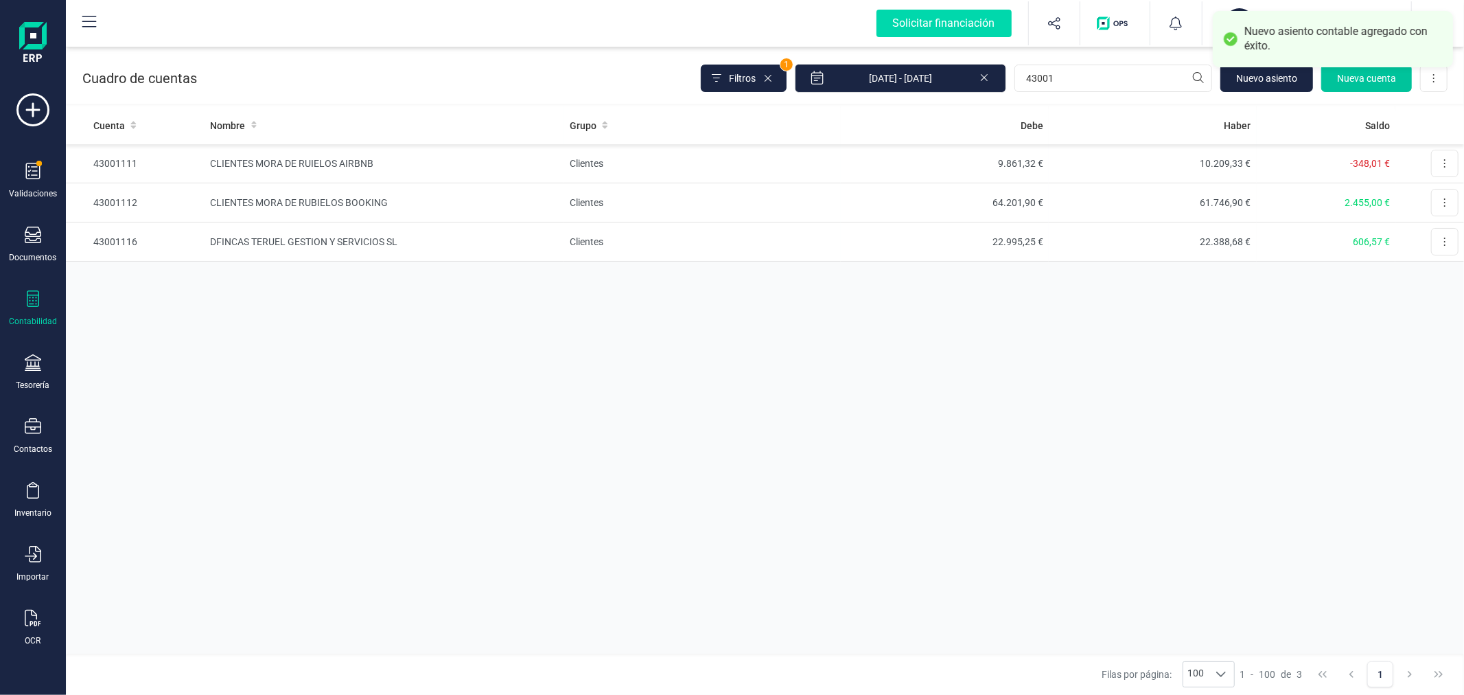
click at [1364, 80] on span "Nueva cuenta" at bounding box center [1366, 78] width 59 height 14
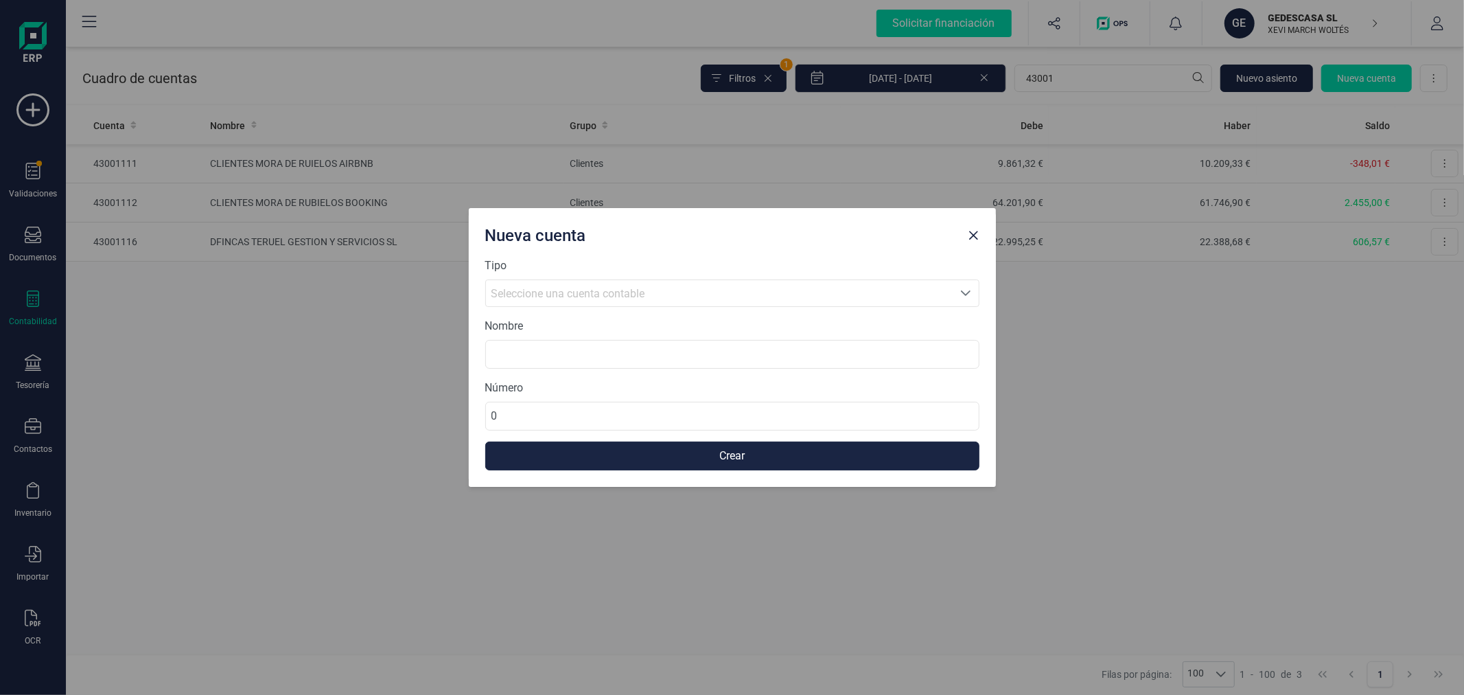
click at [612, 294] on span "Seleccione una cuenta contable" at bounding box center [568, 293] width 154 height 13
click at [979, 232] on button "Close" at bounding box center [974, 235] width 22 height 22
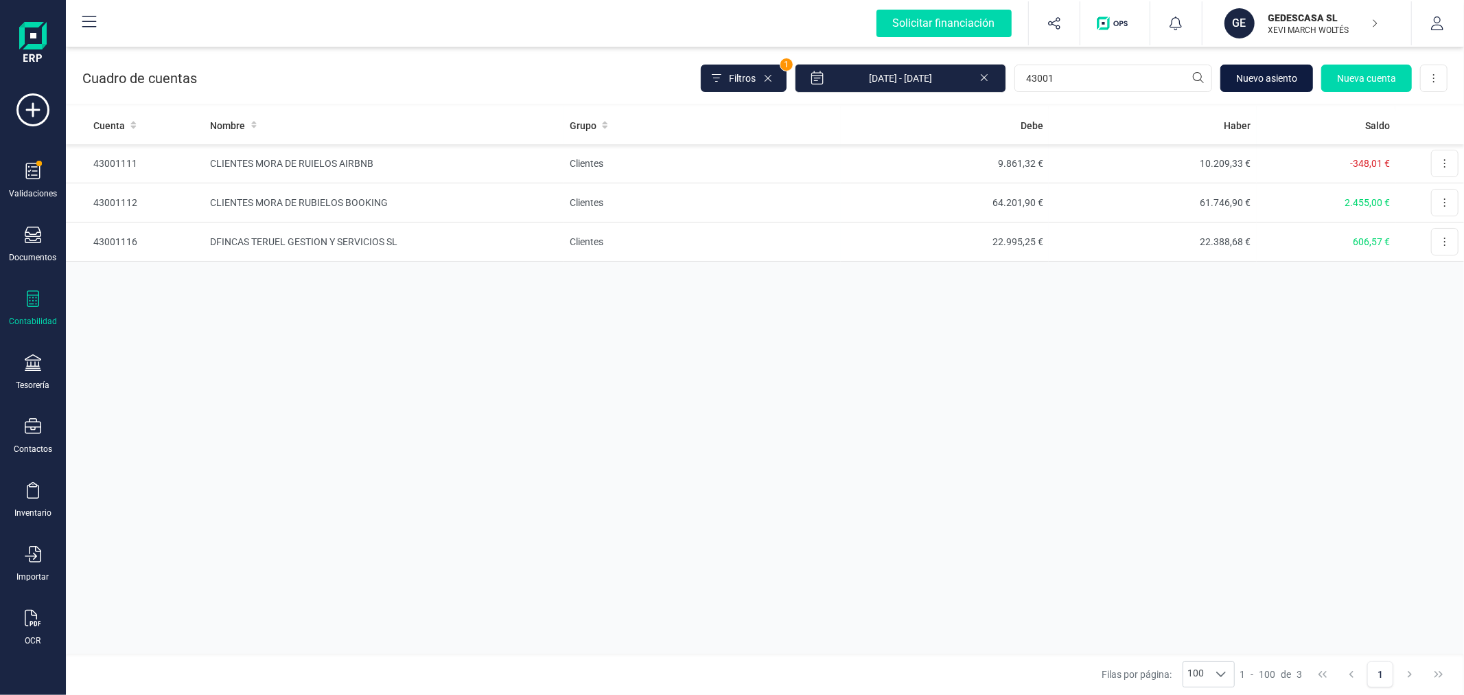
click at [1247, 82] on span "Nuevo asiento" at bounding box center [1266, 78] width 61 height 14
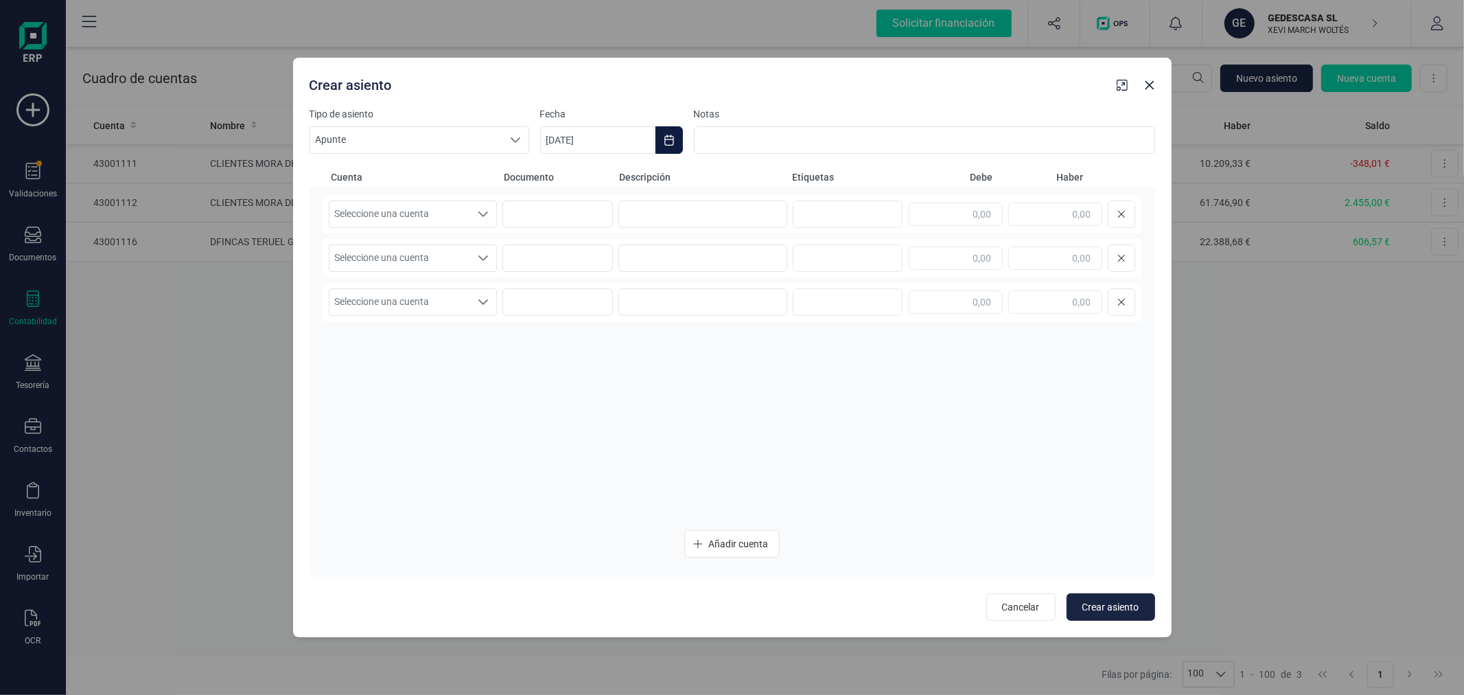
click at [664, 141] on icon "Choose Date" at bounding box center [668, 140] width 9 height 11
click at [564, 183] on icon "Previous Month" at bounding box center [567, 181] width 11 height 11
click at [627, 413] on span "30" at bounding box center [624, 415] width 27 height 27
type input "30/09/2025"
click at [424, 217] on span "Seleccione una cuenta" at bounding box center [399, 214] width 141 height 26
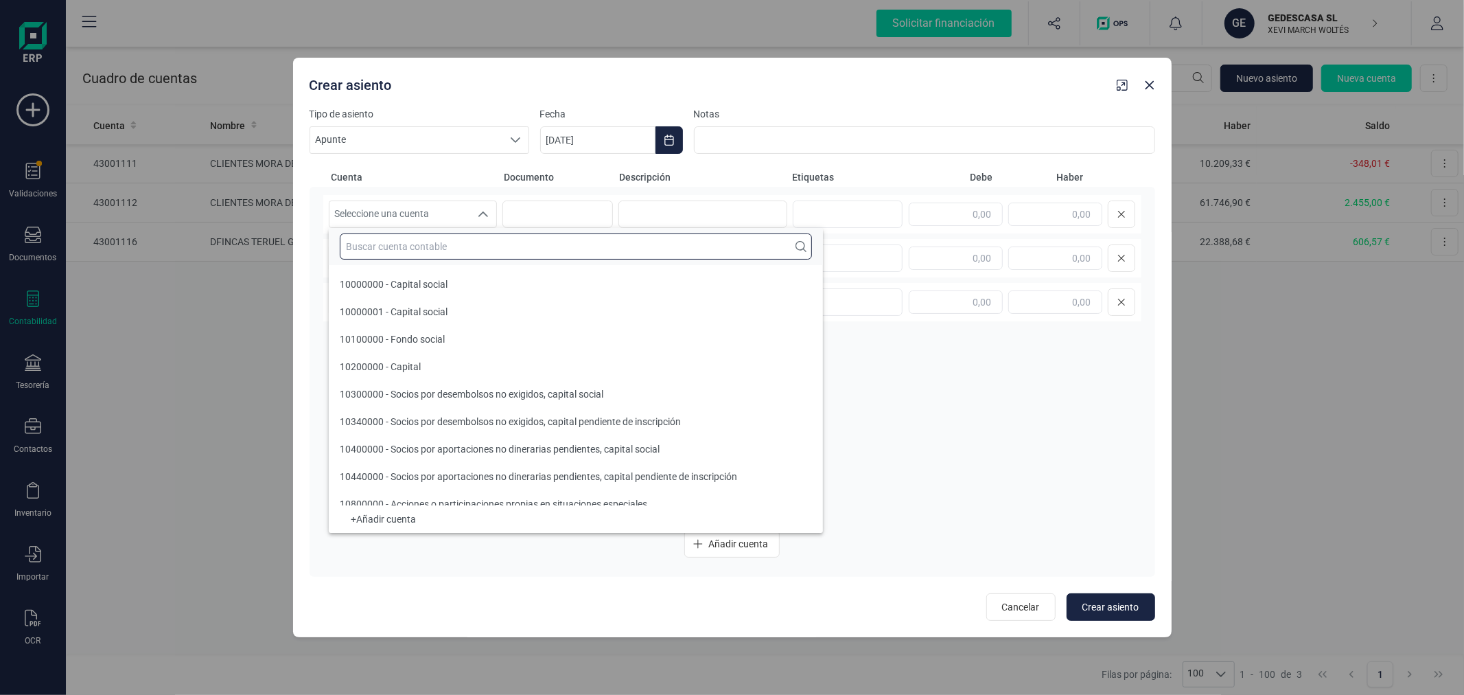
click at [421, 249] on input "text" at bounding box center [576, 246] width 472 height 26
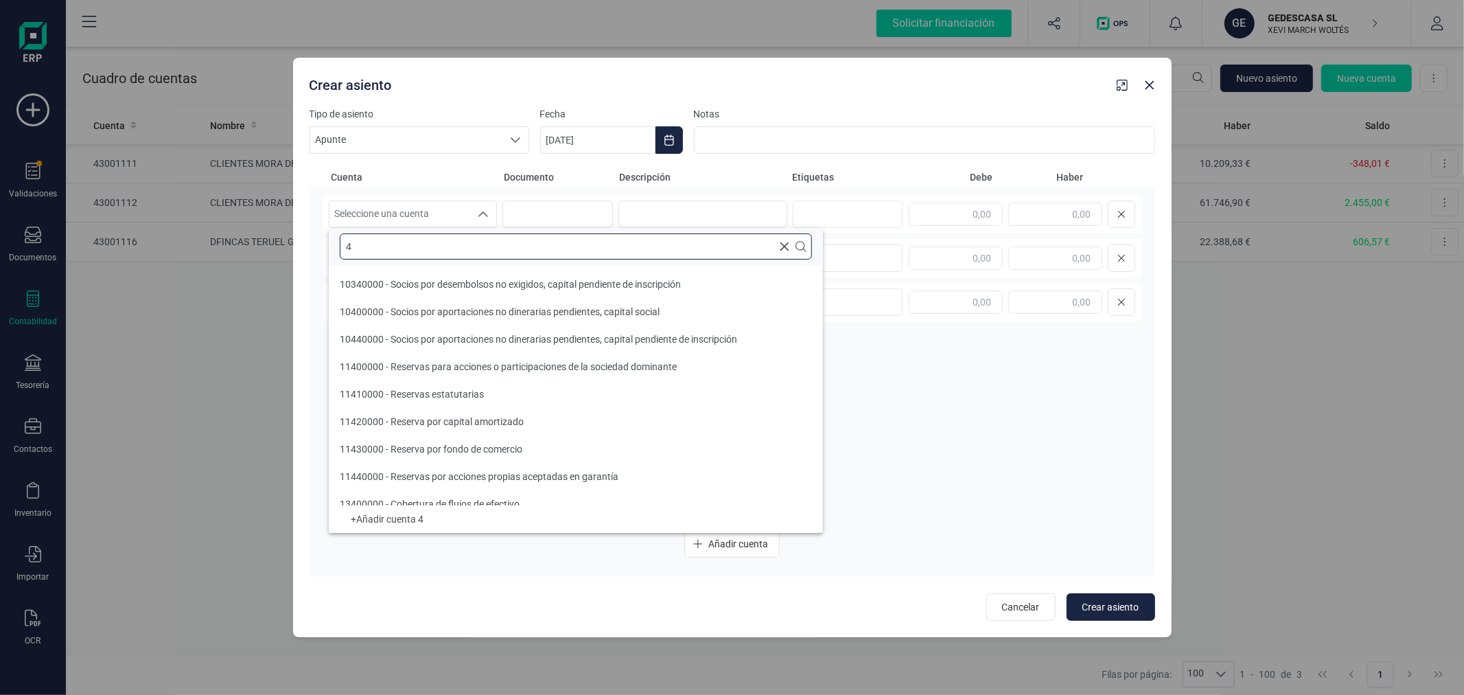
scroll to position [5, 0]
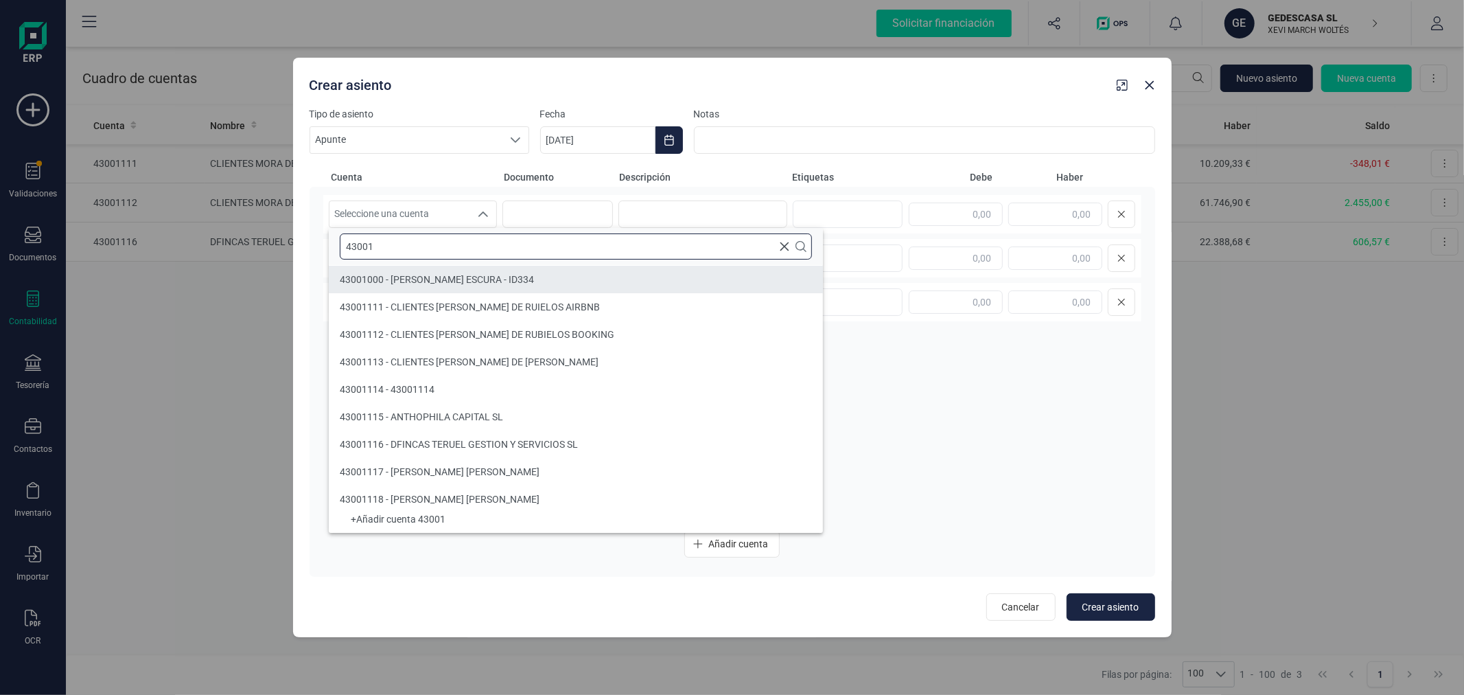
type input "43001"
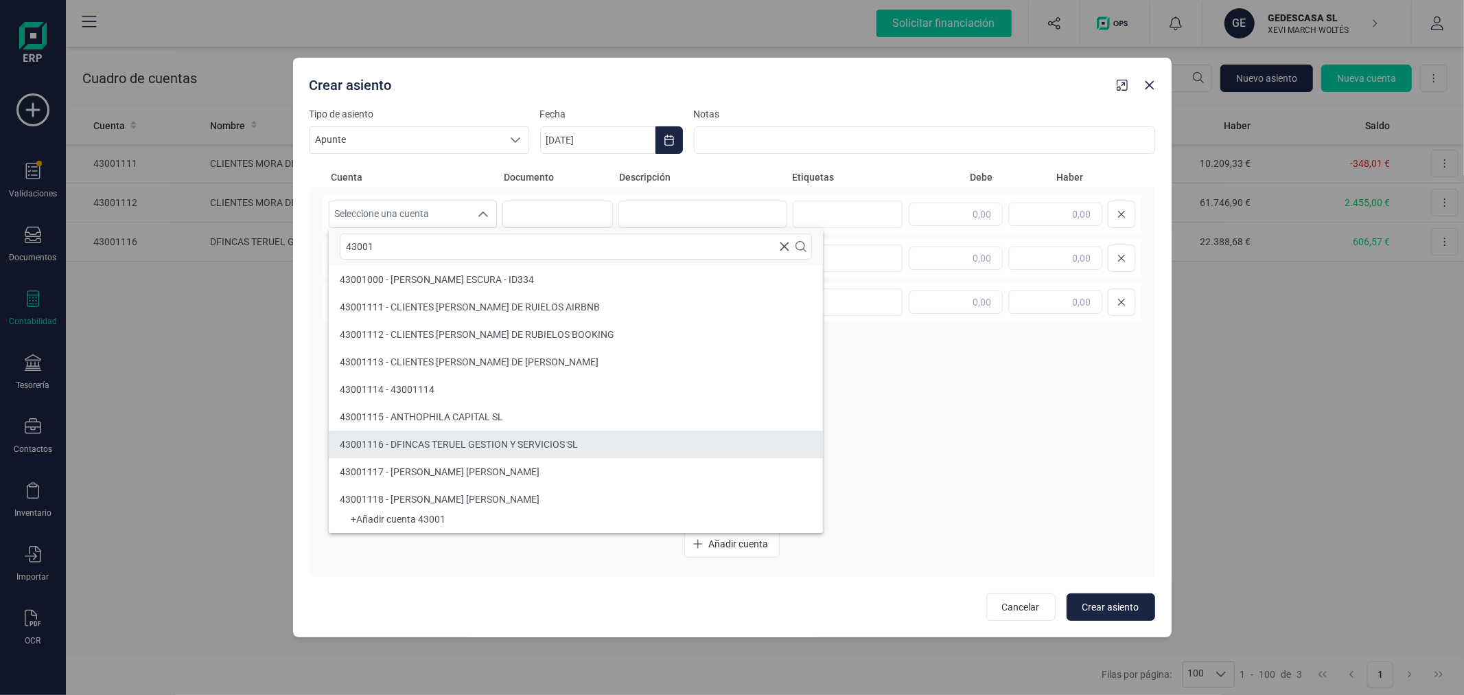
click at [502, 437] on div "43001116 - DFINCAS TERUEL GESTION Y SERVICIOS SL" at bounding box center [459, 444] width 238 height 14
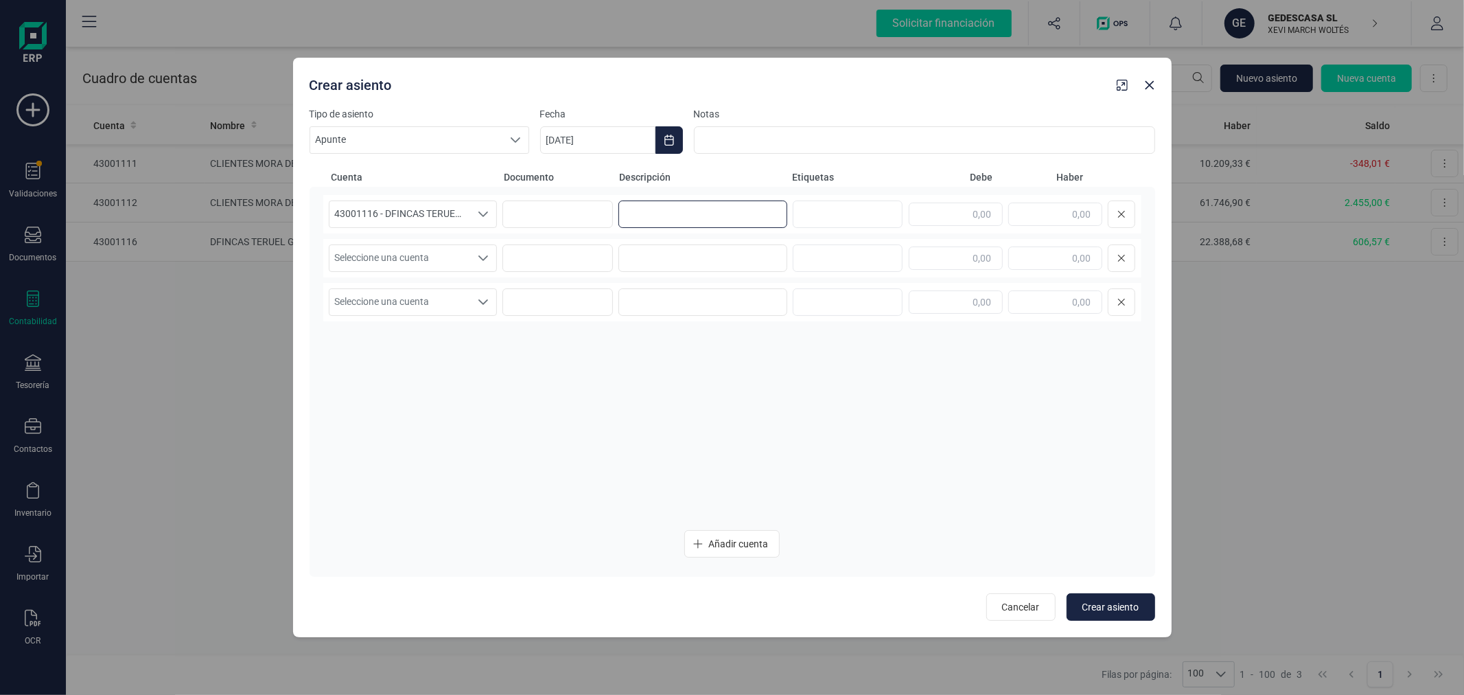
click at [664, 220] on input at bounding box center [702, 213] width 169 height 27
type input "DFINCAS"
type input "515,00"
click at [450, 259] on span "Seleccione una cuenta" at bounding box center [399, 258] width 141 height 26
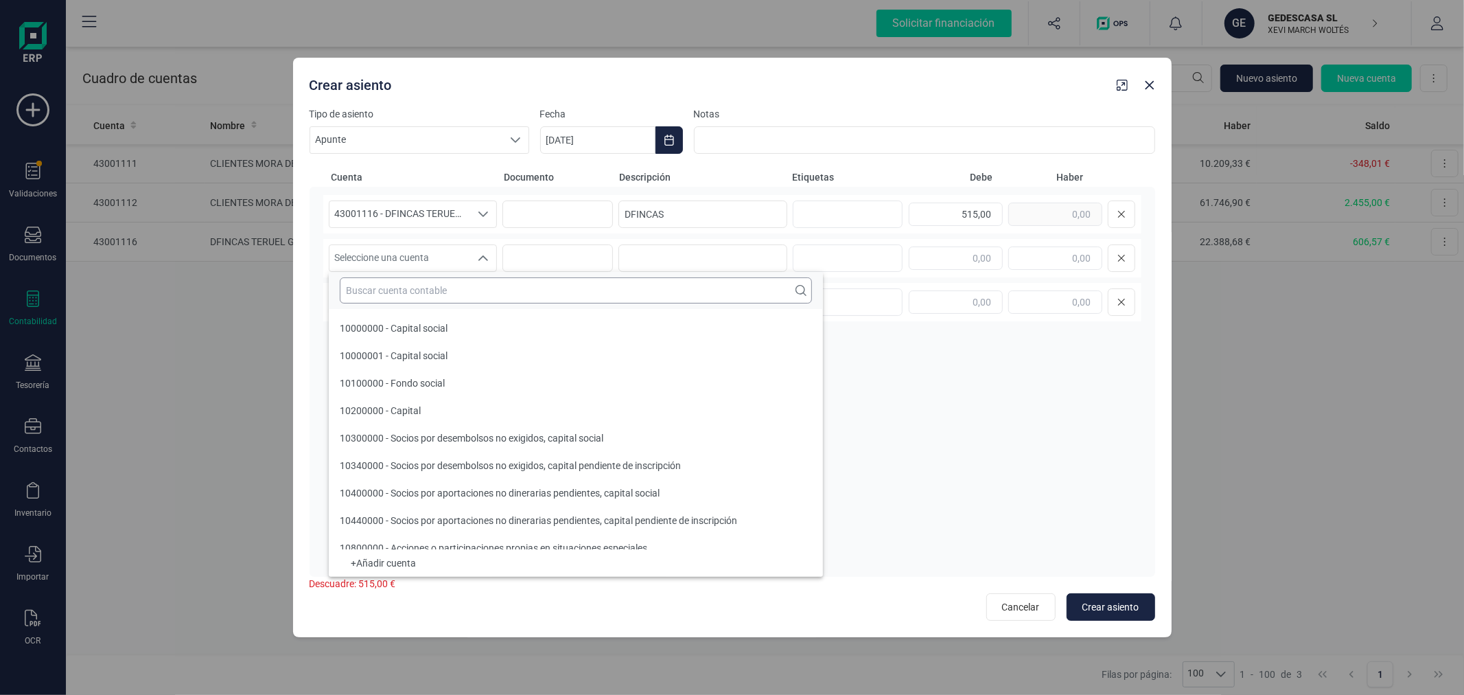
click at [443, 290] on input "text" at bounding box center [576, 290] width 472 height 26
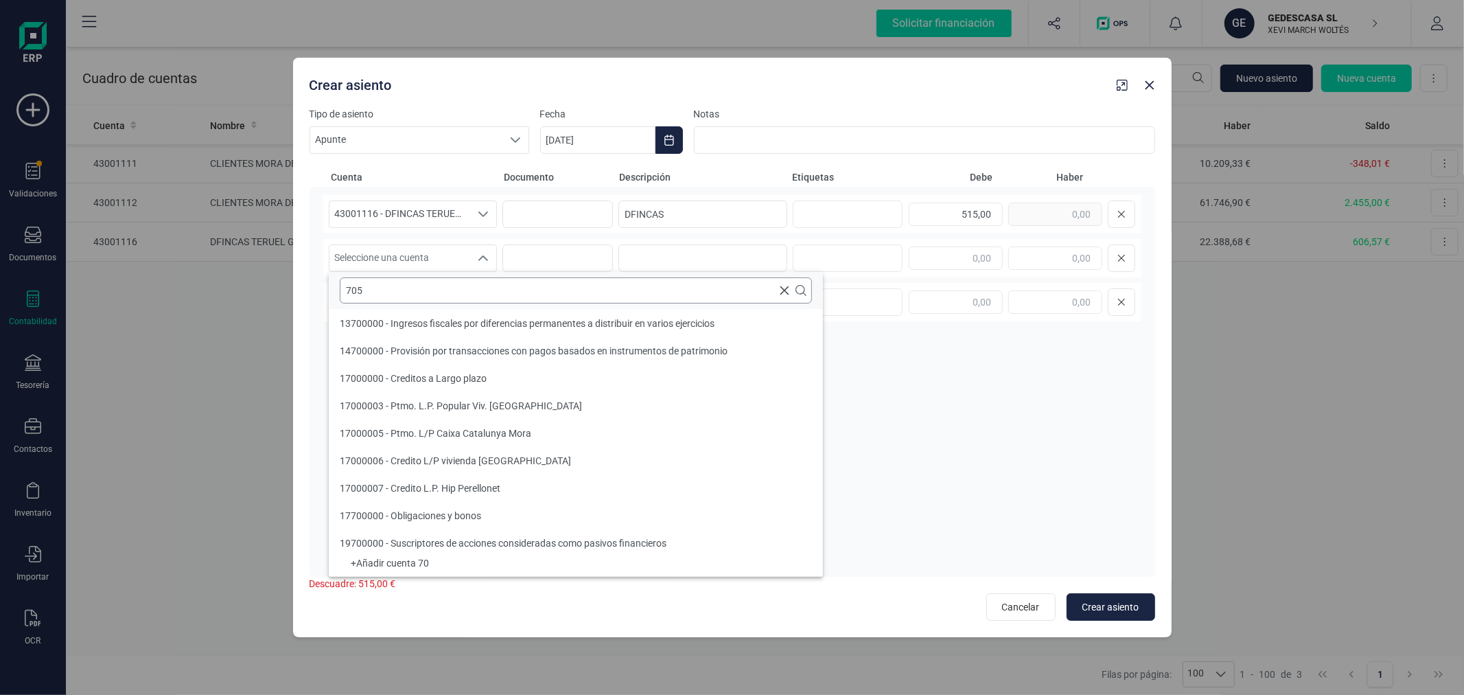
scroll to position [0, 0]
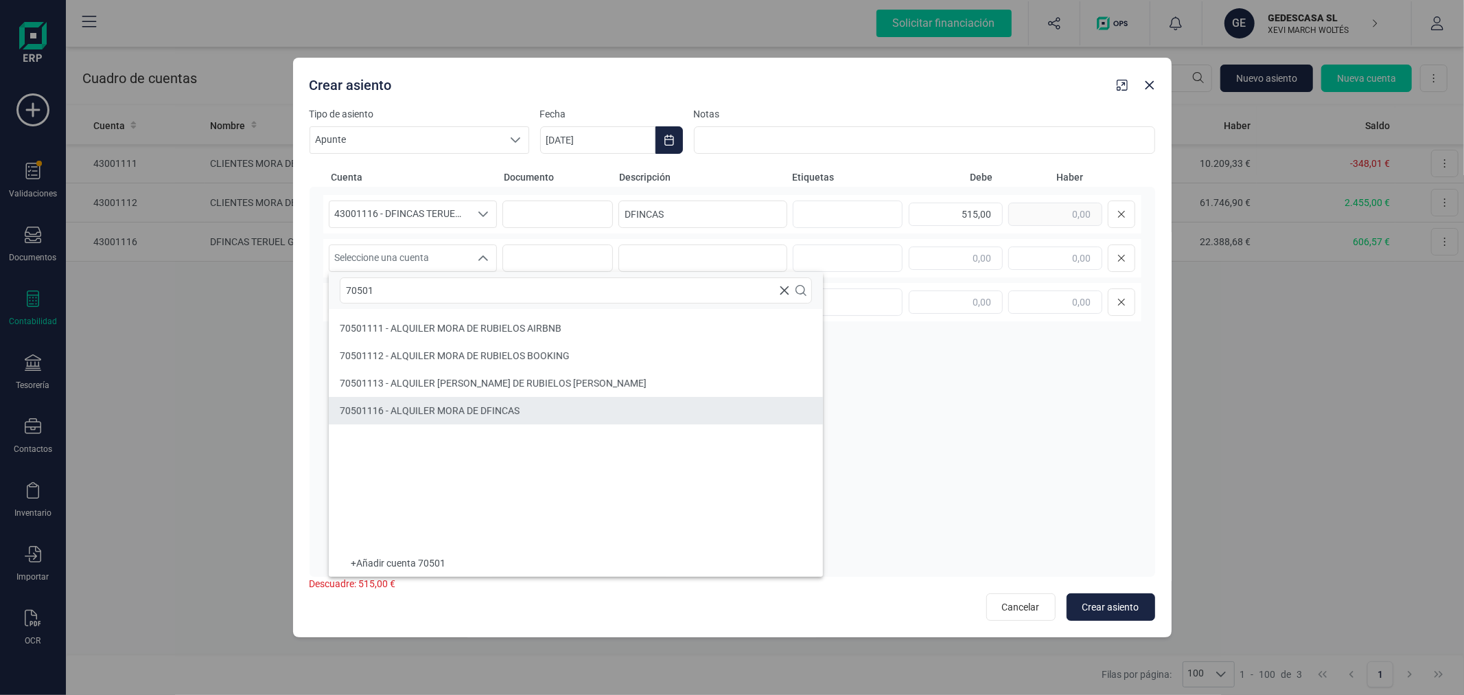
type input "70501"
click at [485, 410] on span "70501116 - ALQUILER MORA DE DFINCAS" at bounding box center [430, 410] width 180 height 11
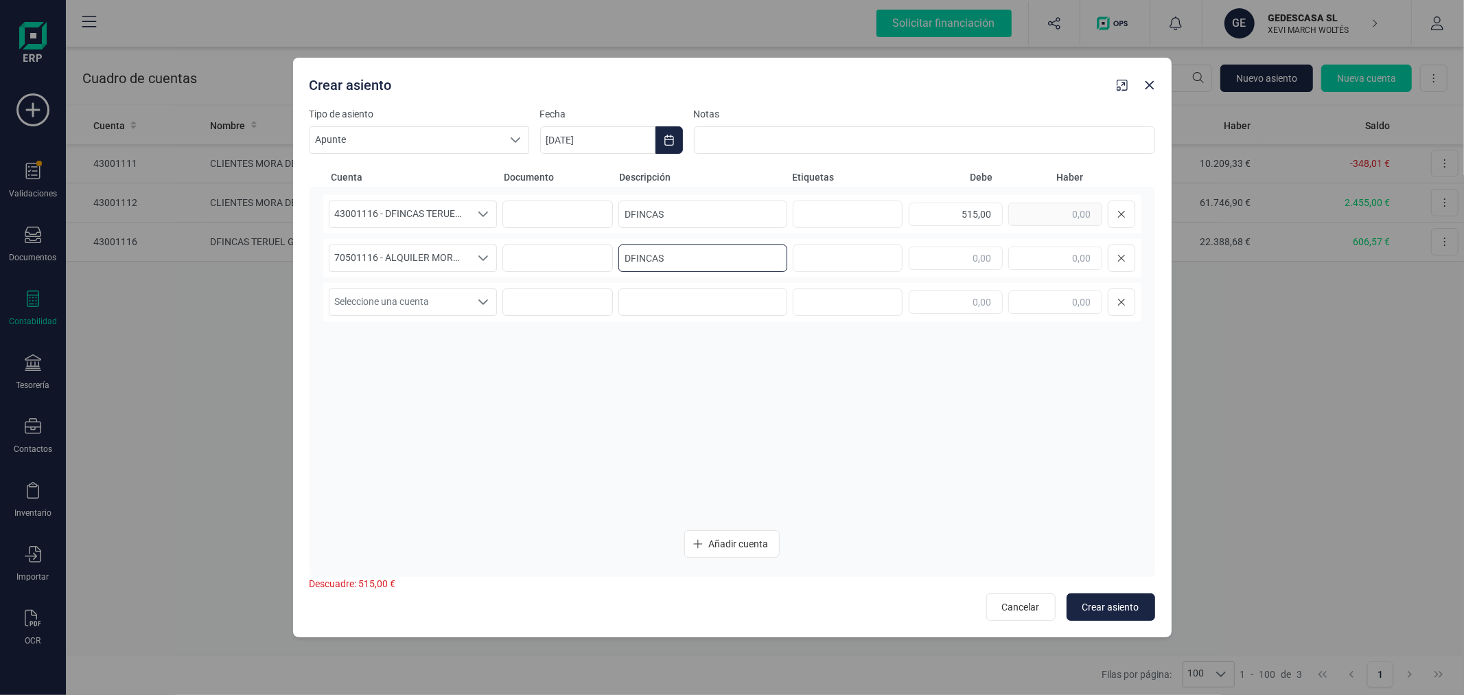
type input "DFINCAS"
type input "515,00"
click at [1104, 599] on button "Crear asiento" at bounding box center [1111, 606] width 89 height 27
type input "06/10/2025"
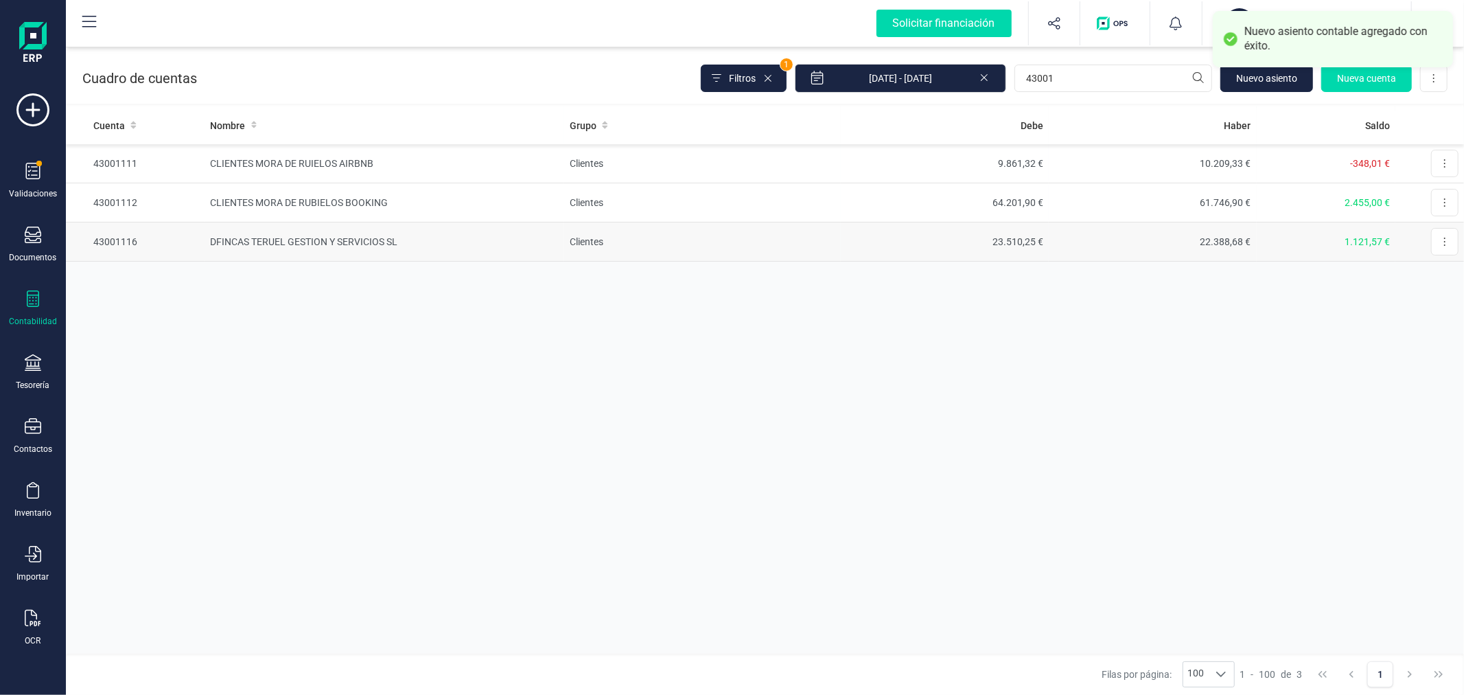
click at [751, 237] on td "Clientes" at bounding box center [702, 241] width 277 height 39
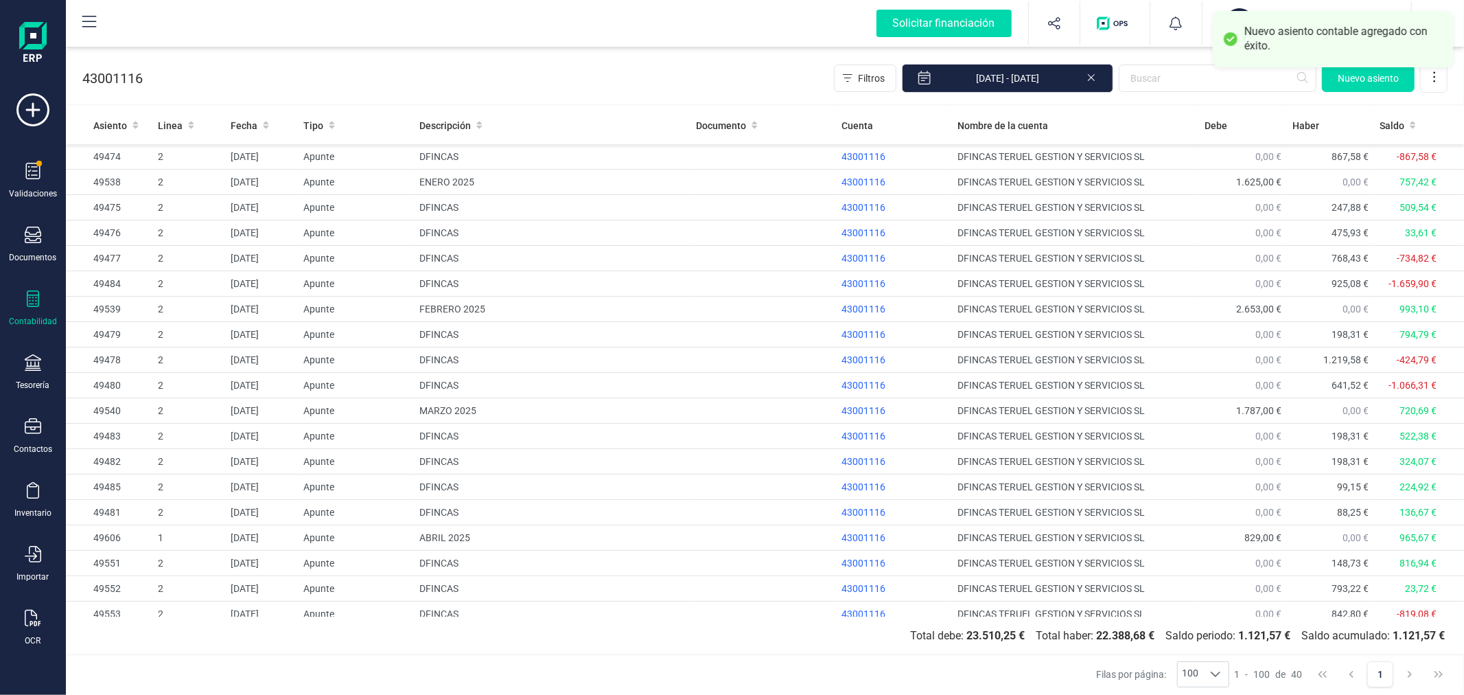
scroll to position [545, 0]
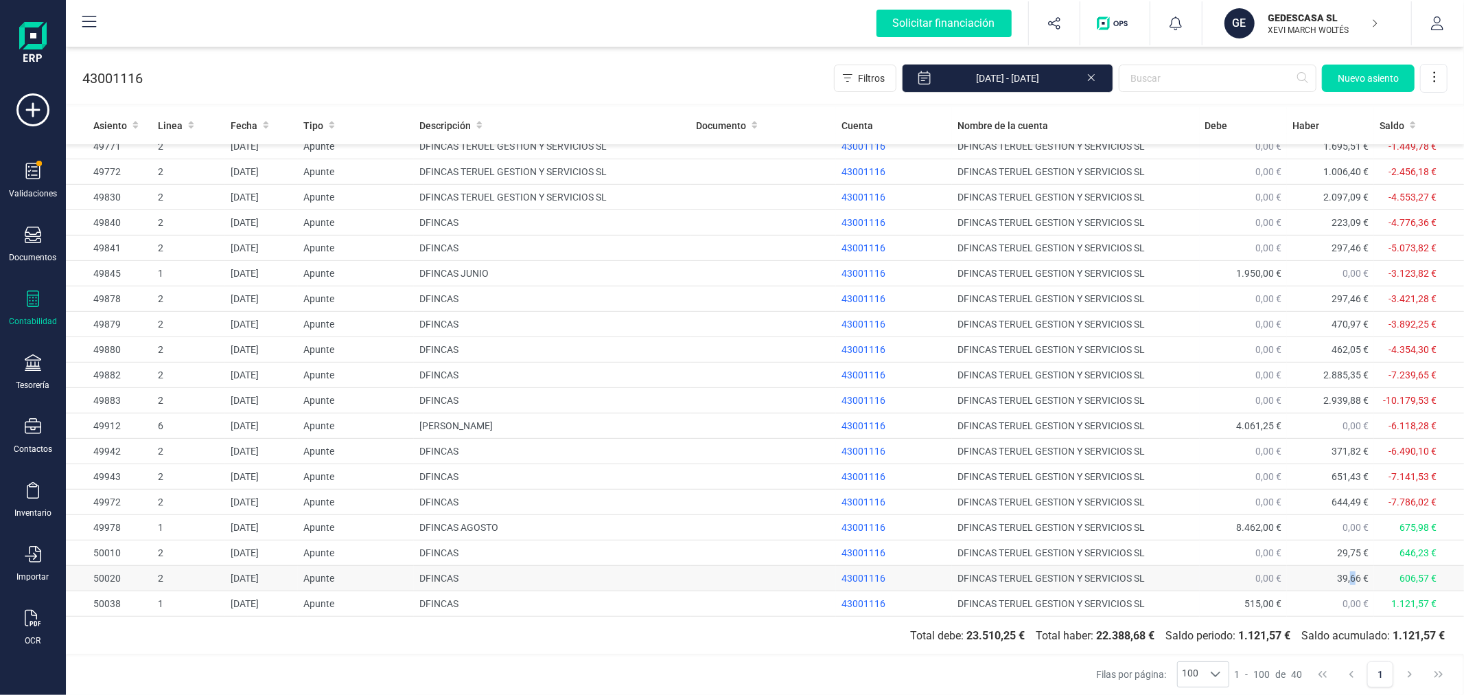
click at [1342, 572] on span "39,66 €" at bounding box center [1353, 577] width 32 height 11
click at [531, 76] on div "43001116 Filtros 01/01/2025 - 06/10/2025 Nuevo asiento" at bounding box center [765, 75] width 1398 height 56
drag, startPoint x: 190, startPoint y: 98, endPoint x: 194, endPoint y: 106, distance: 9.2
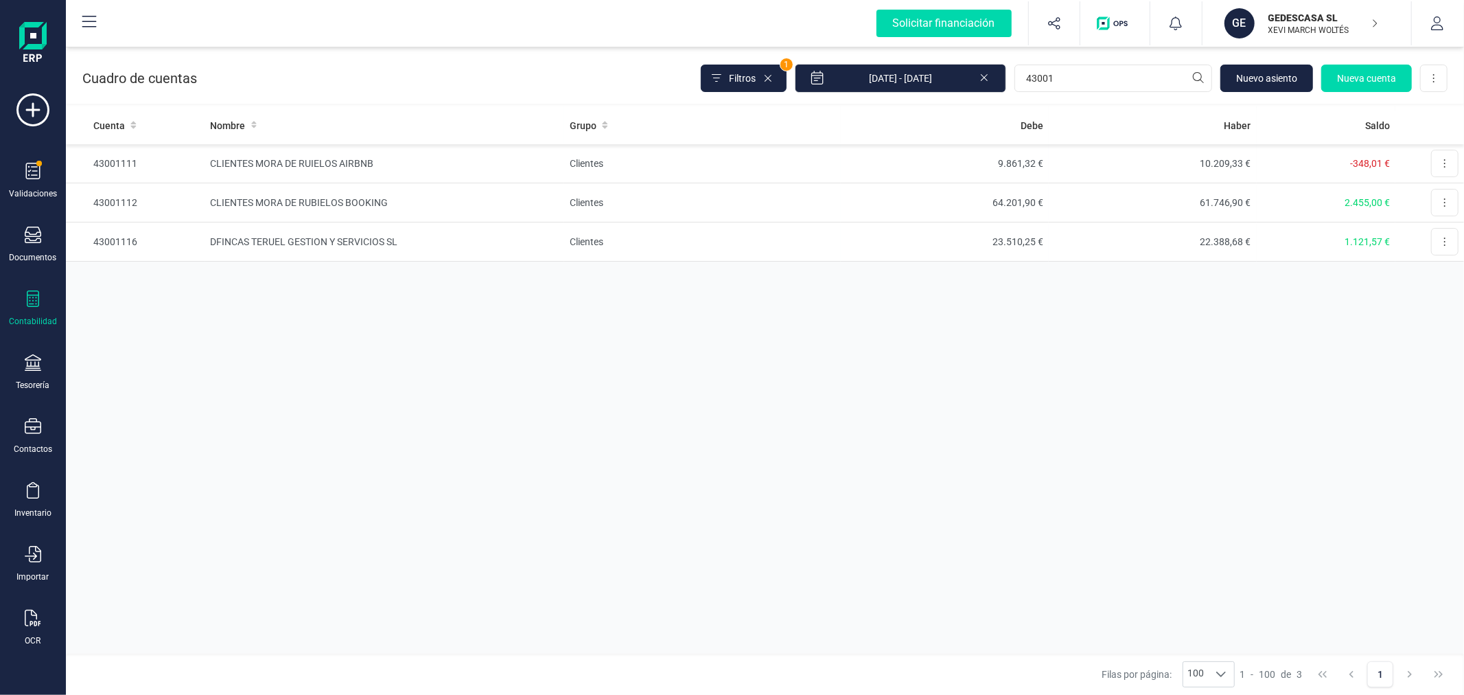
drag, startPoint x: 468, startPoint y: 393, endPoint x: 409, endPoint y: 391, distance: 59.1
click at [470, 379] on div "Cuenta Nombre Grupo Debe Haber Saldo 43001111 CLIENTES MORA DE RUIELOS AIRBNB C…" at bounding box center [765, 379] width 1398 height 547
click at [1065, 85] on input "43001" at bounding box center [1114, 78] width 198 height 27
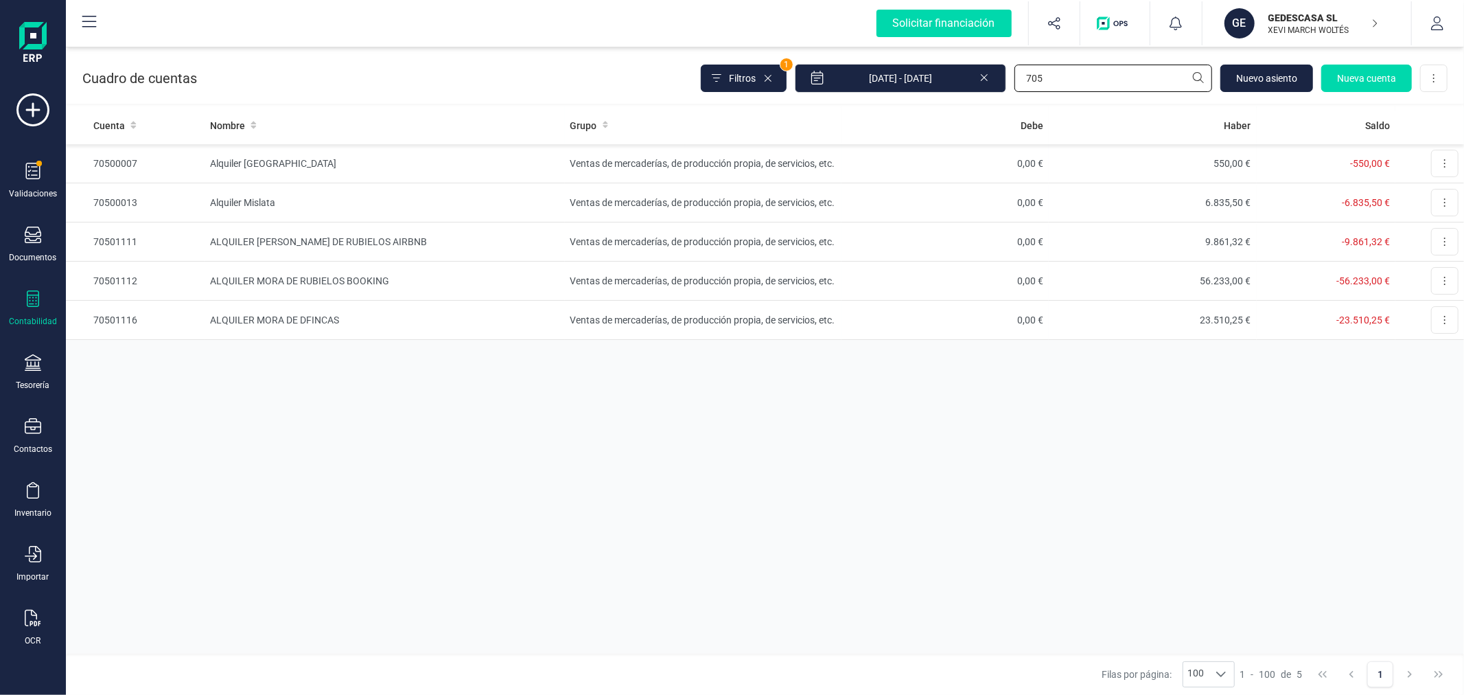
type input "705"
click at [1280, 80] on span "Nuevo asiento" at bounding box center [1266, 78] width 61 height 14
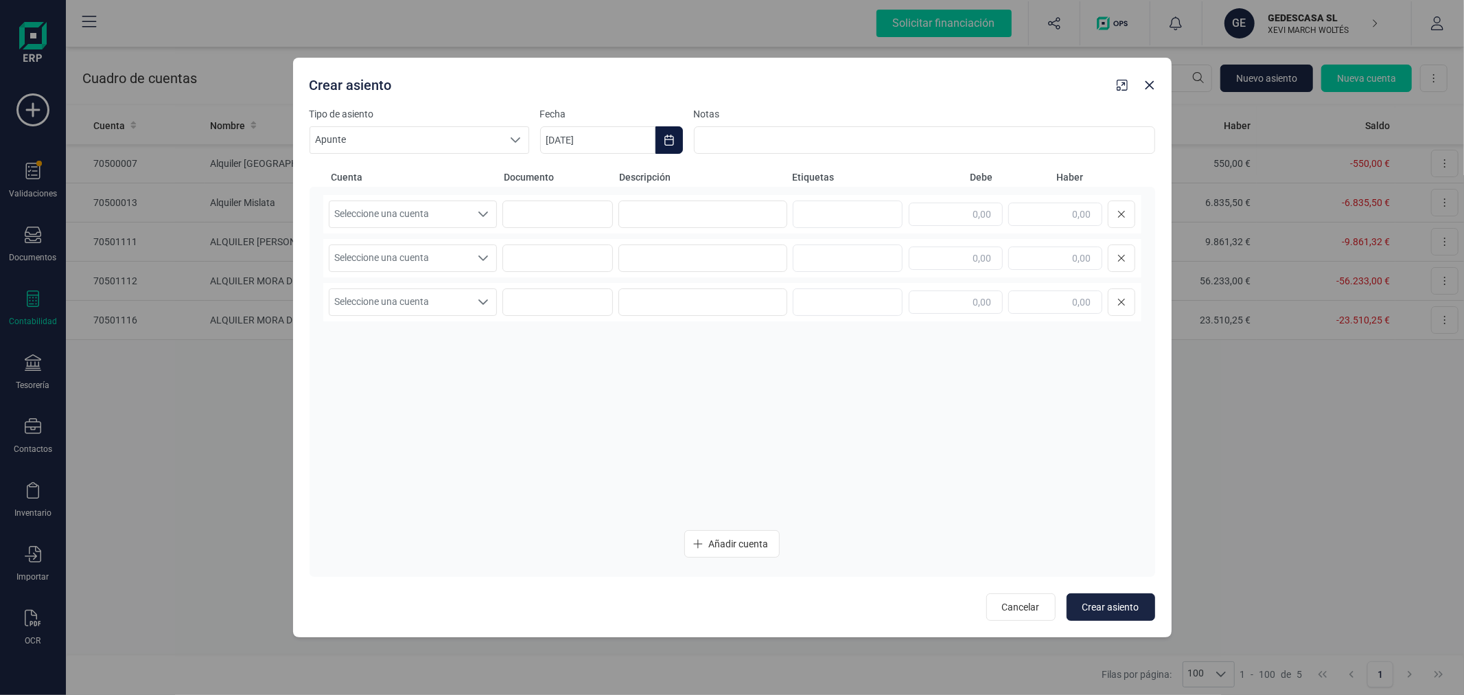
click at [666, 131] on button "Choose Date" at bounding box center [669, 139] width 27 height 27
click at [568, 181] on icon "Previous Month" at bounding box center [567, 181] width 11 height 11
click at [630, 413] on span "30" at bounding box center [624, 415] width 27 height 27
type input "30/09/2025"
click at [472, 220] on div "Seleccione una cuenta" at bounding box center [484, 214] width 26 height 26
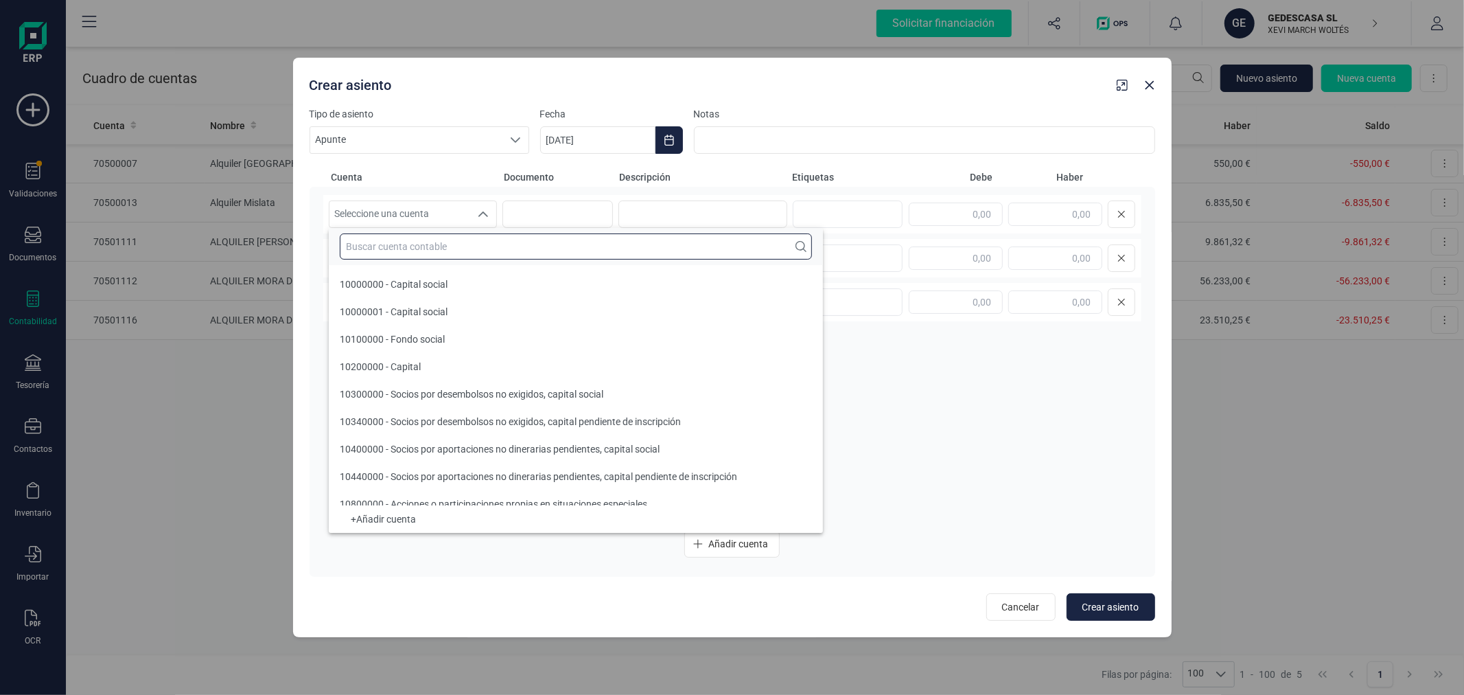
click at [456, 255] on input "text" at bounding box center [576, 246] width 472 height 26
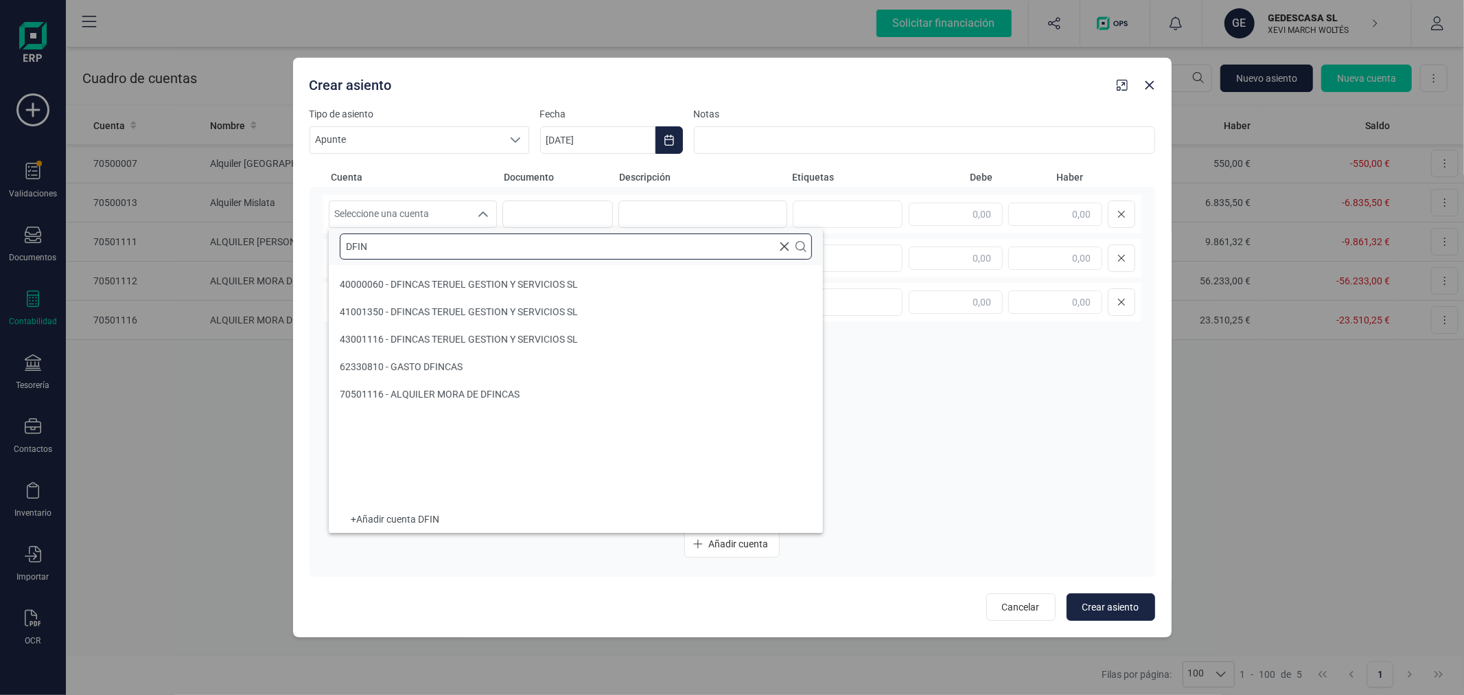
type input "DFIN"
click at [483, 367] on li "62330810 - GASTO DFINCAS" at bounding box center [576, 366] width 494 height 27
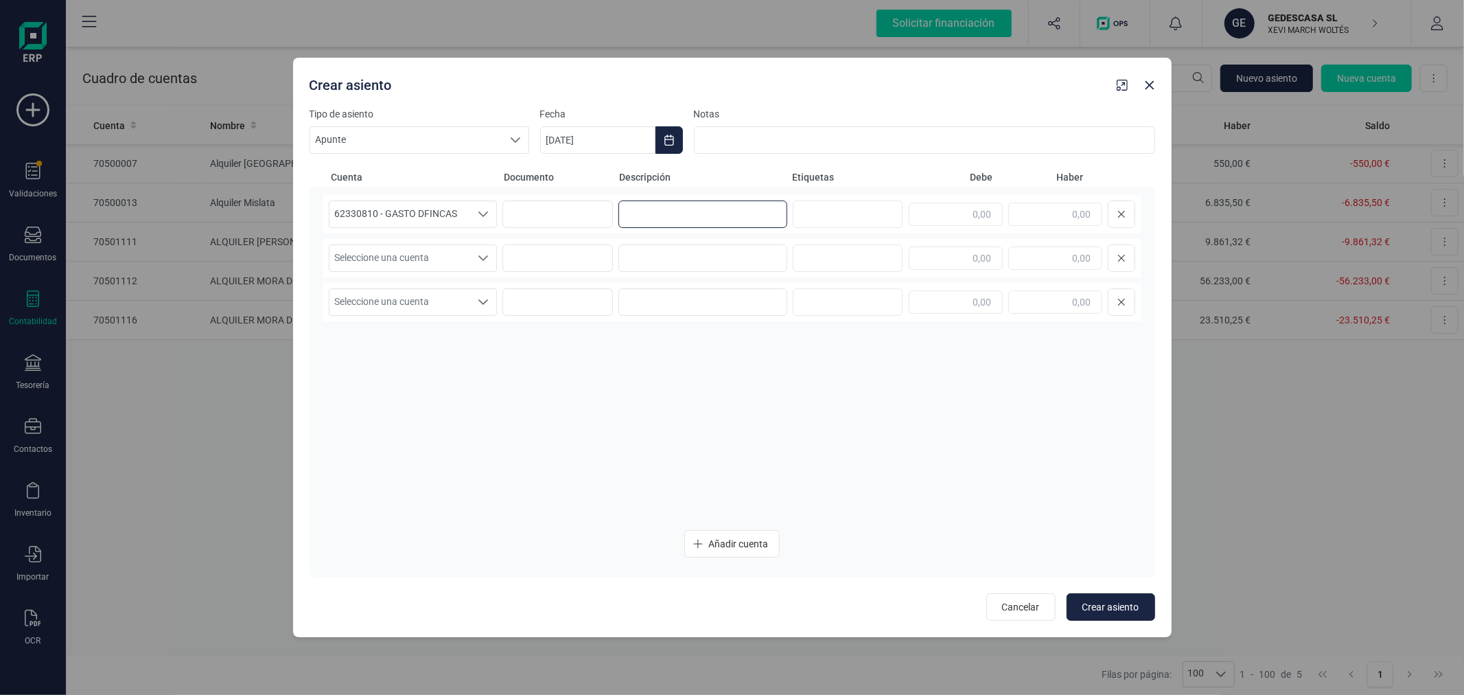
click at [684, 207] on input at bounding box center [702, 213] width 169 height 27
type input "PROVISION DFINCAS"
type input "2.626,81"
drag, startPoint x: 400, startPoint y: 251, endPoint x: 408, endPoint y: 261, distance: 13.2
click at [400, 251] on span "Seleccione una cuenta" at bounding box center [399, 258] width 141 height 26
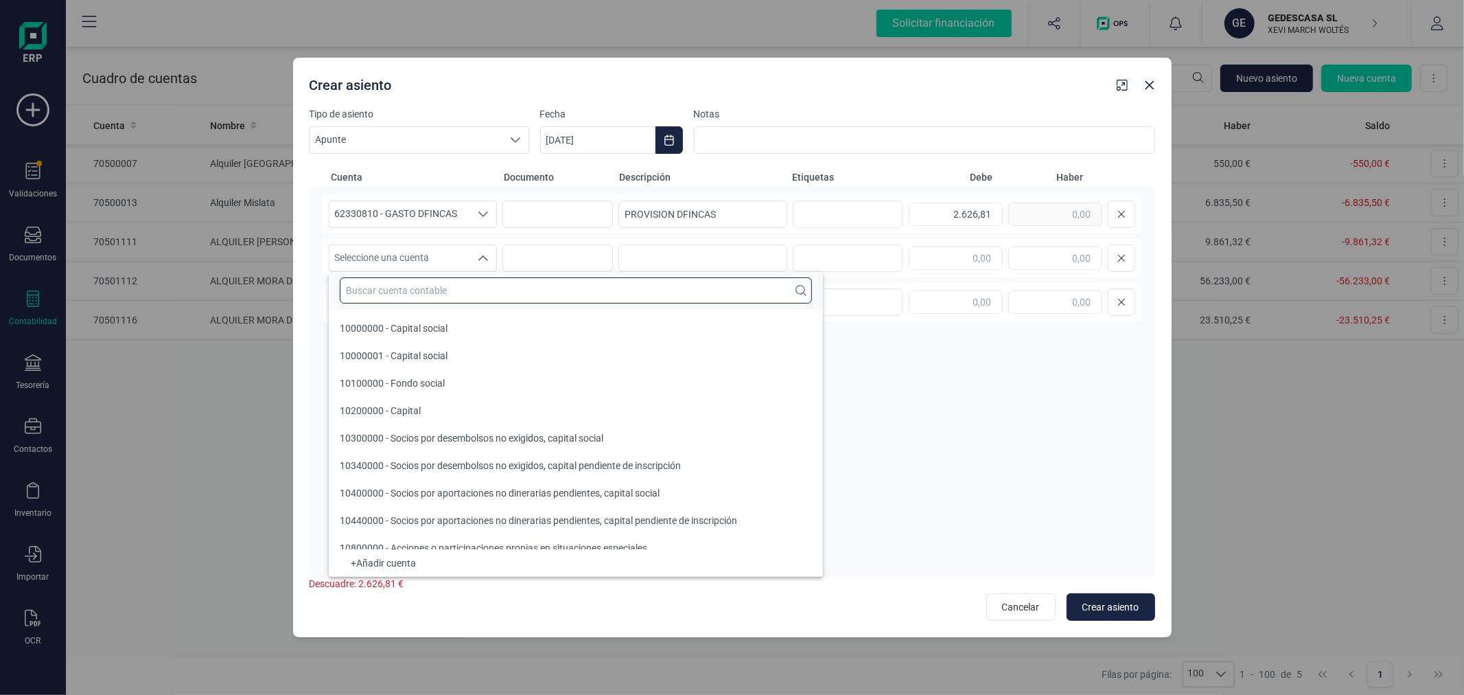
click at [419, 288] on input "text" at bounding box center [576, 290] width 472 height 26
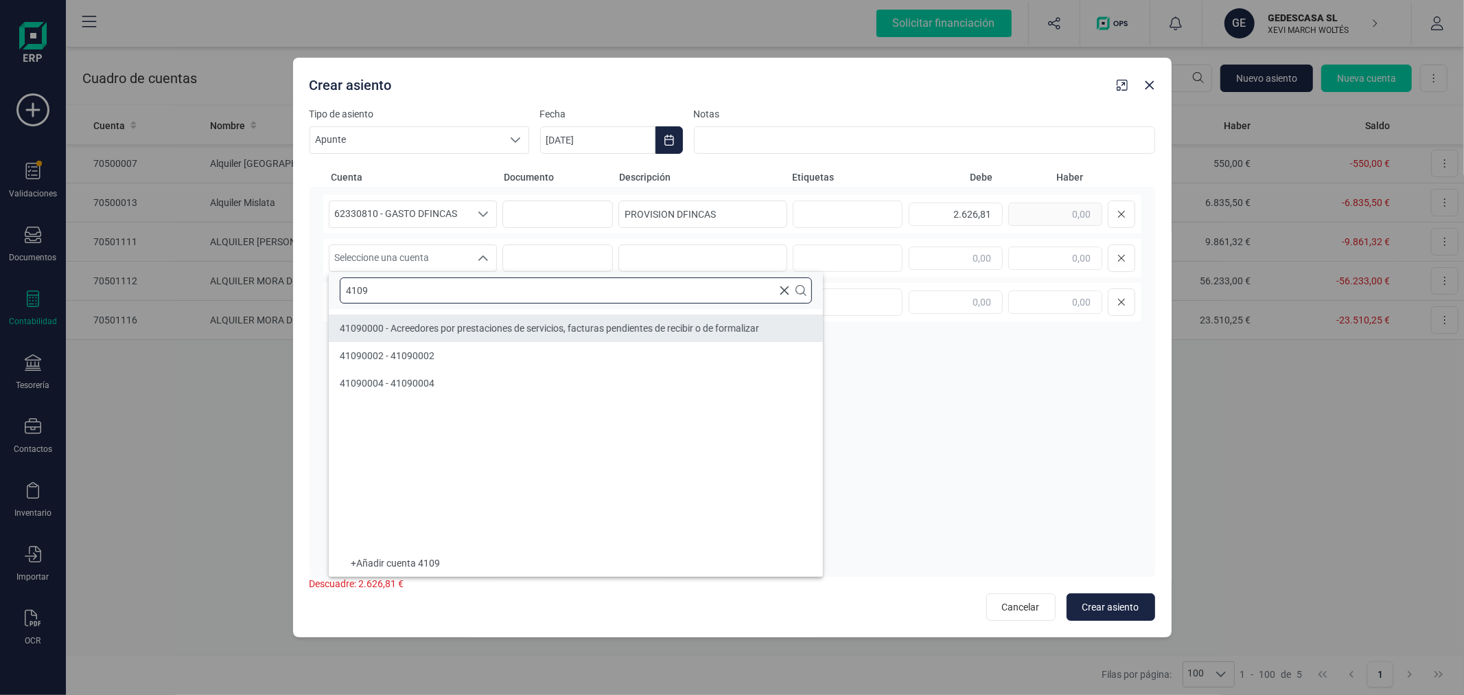
type input "4109"
click at [441, 314] on li "41090000 - Acreedores por prestaciones de servicios, facturas pendientes de rec…" at bounding box center [576, 327] width 494 height 27
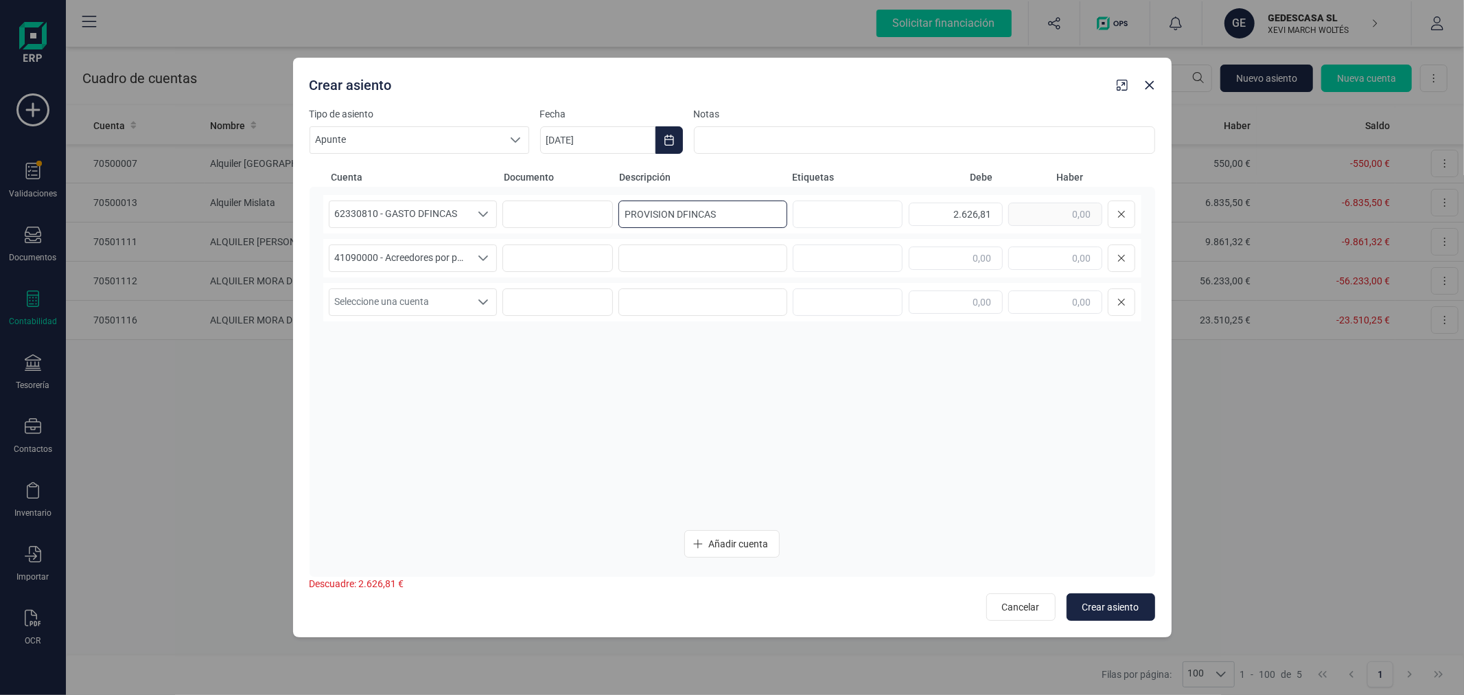
click at [746, 216] on input "PROVISION DFINCAS" at bounding box center [702, 213] width 169 height 27
click at [688, 275] on div "41090000 - Acreedores por prestaciones de servicios, facturas pendientes de rec…" at bounding box center [732, 258] width 818 height 38
click at [691, 262] on input at bounding box center [702, 257] width 169 height 27
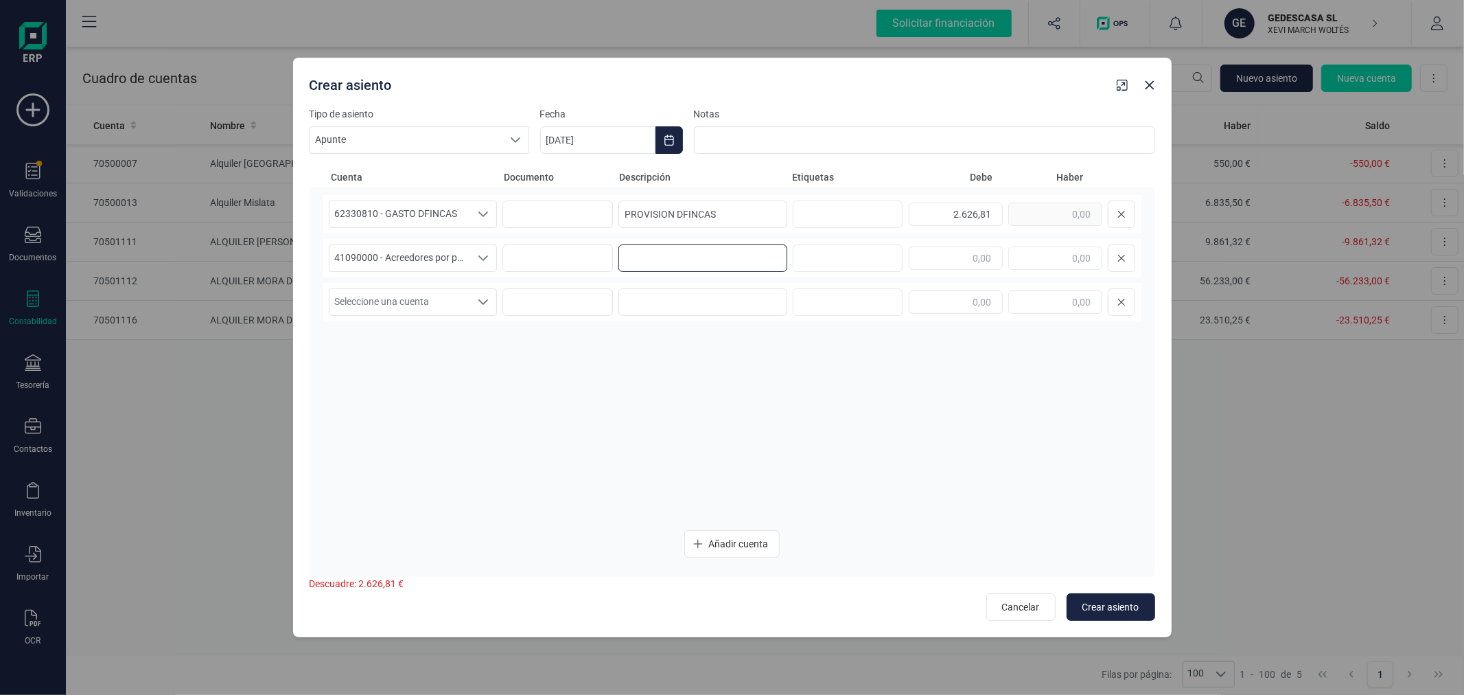
paste input "PROVISION DFINCAS"
type input "PROVISION DFINCAS"
type input "2.626,81"
click at [1090, 605] on span "Crear asiento" at bounding box center [1110, 607] width 57 height 14
type input "06/10/2025"
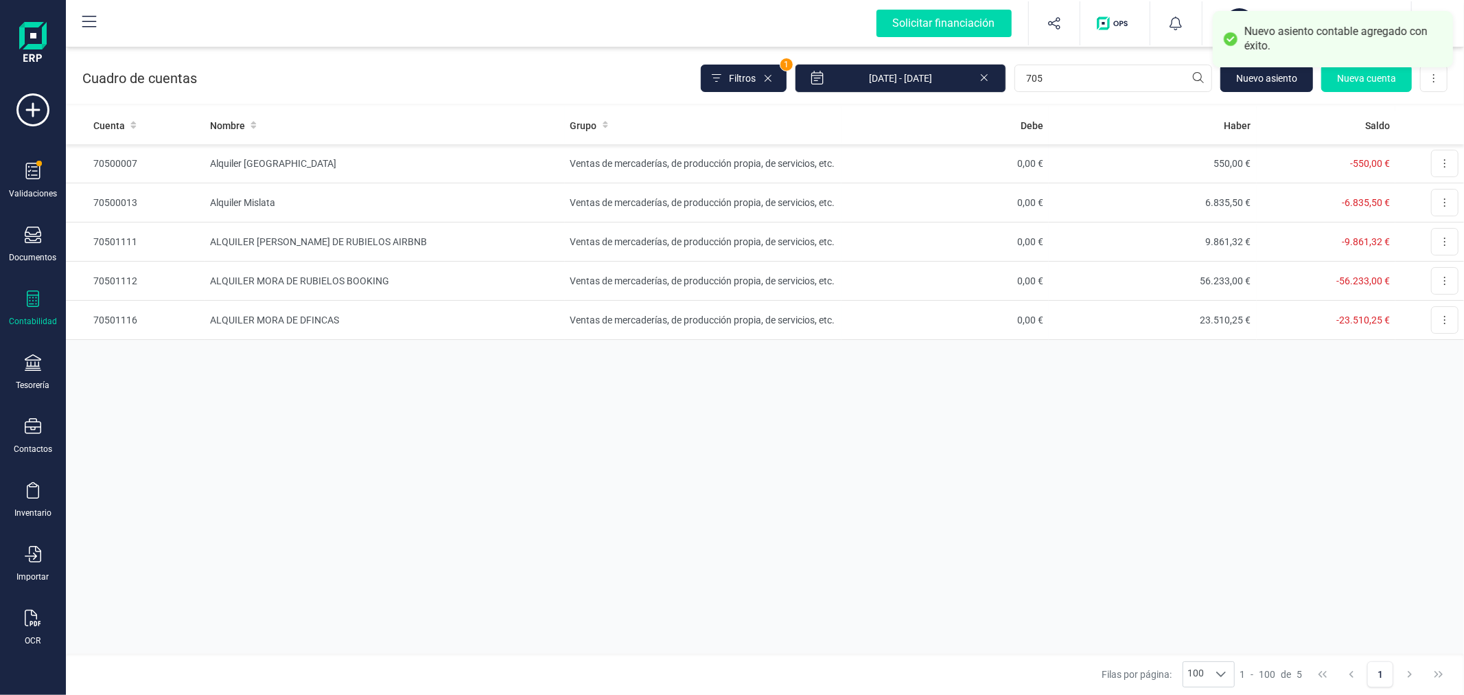
click at [1012, 492] on div "Cuenta Nombre Grupo Debe Haber Saldo 70500007 Alquiler Alicante Ventas de merca…" at bounding box center [765, 379] width 1398 height 547
click at [43, 632] on div "OCR" at bounding box center [32, 628] width 55 height 36
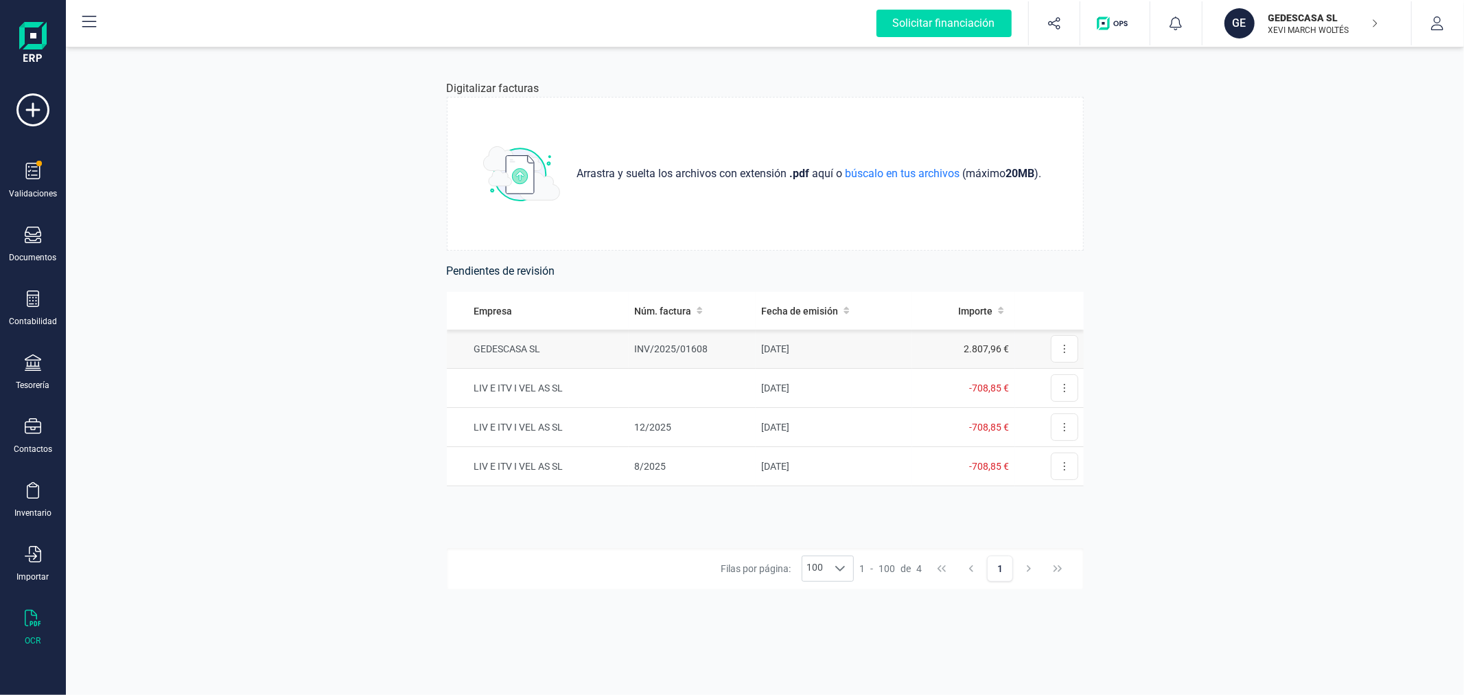
click at [804, 335] on td "02/10/2025" at bounding box center [834, 348] width 157 height 39
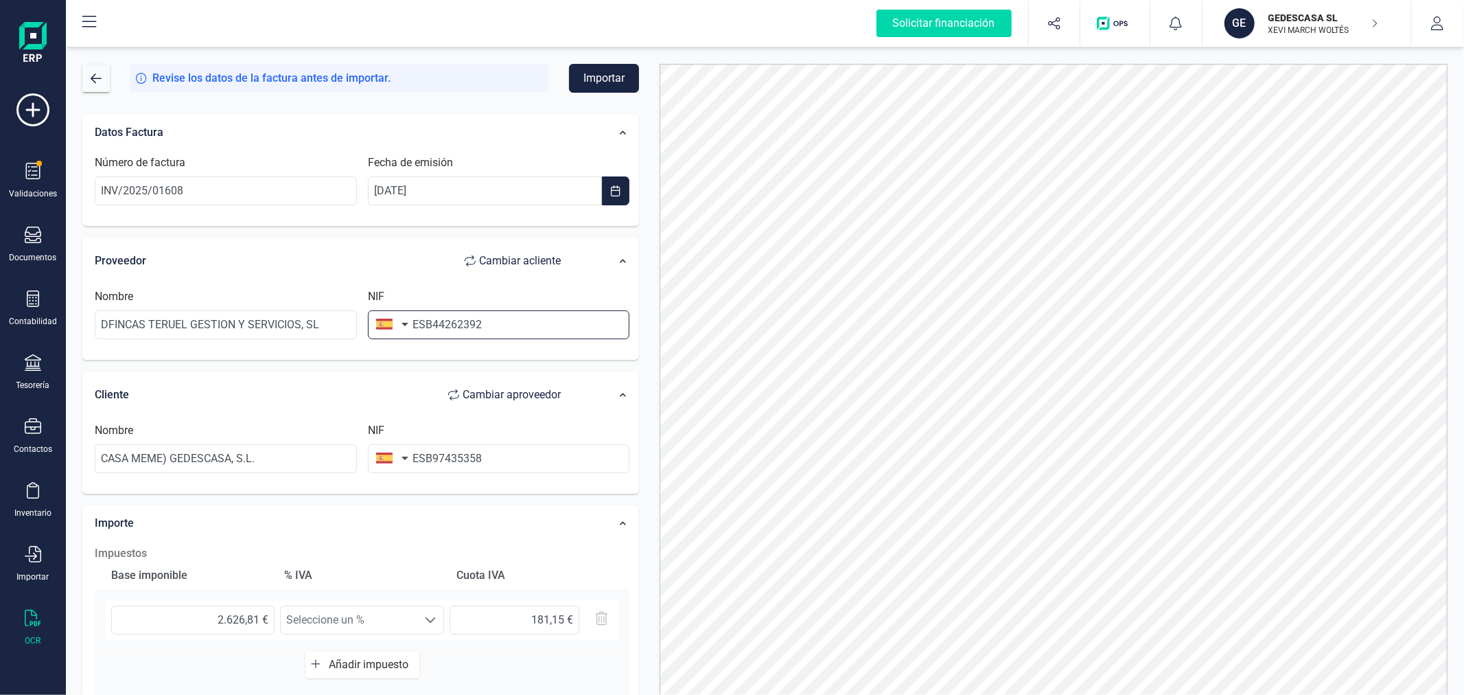
click at [423, 323] on input "ESB44262392" at bounding box center [499, 324] width 262 height 29
type input "B44262392"
click at [421, 454] on input "ESB97435358" at bounding box center [499, 458] width 262 height 29
click at [426, 458] on input "ESB97435358" at bounding box center [499, 458] width 262 height 29
type input "B97435358"
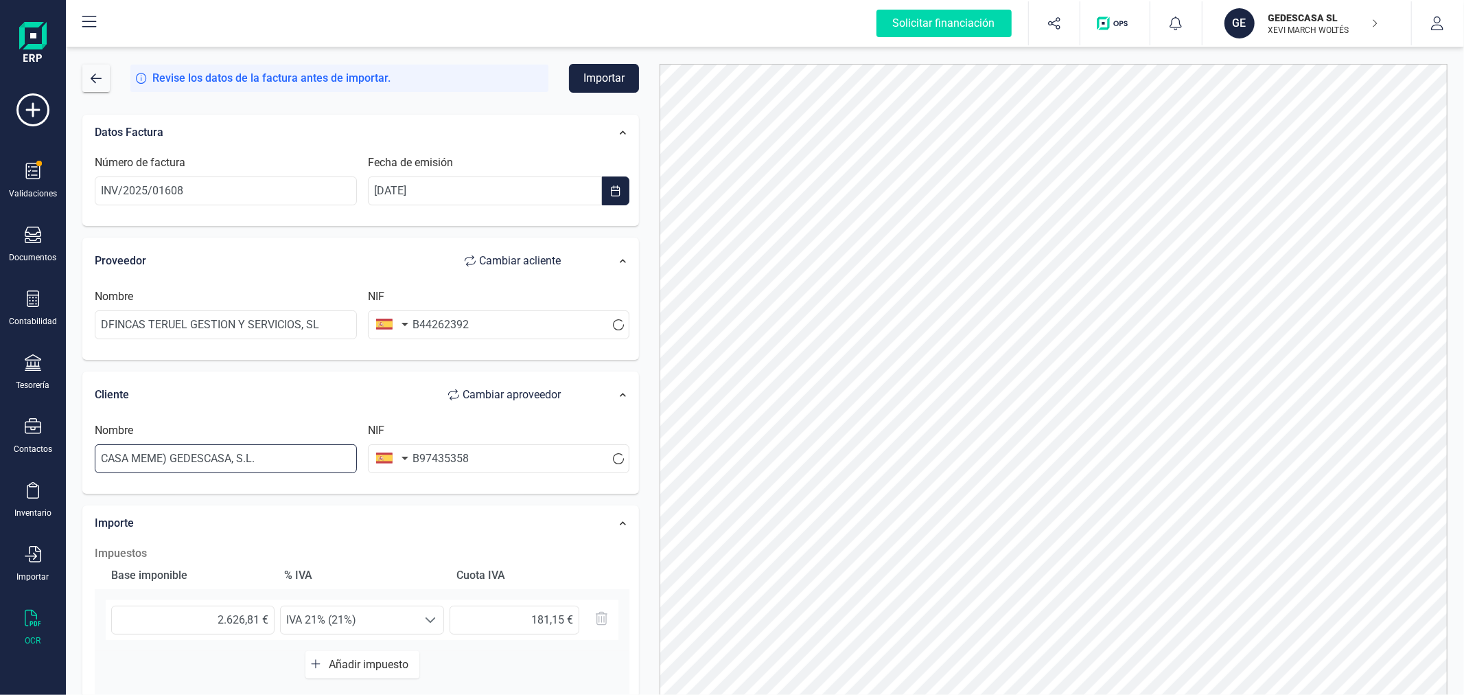
drag, startPoint x: 170, startPoint y: 454, endPoint x: 14, endPoint y: 463, distance: 155.4
click at [14, 463] on div "Solicitar financiación Validaciones Documentos Documentos Presupuestos Pedidos …" at bounding box center [732, 347] width 1464 height 695
type input "GEDESCASA, S.L."
click at [648, 346] on div "Datos Factura Número de factura INV/2025/01608 Fecha de emisión 02/10/2025 Prov…" at bounding box center [360, 508] width 577 height 808
click at [589, 82] on button "Importar" at bounding box center [604, 78] width 70 height 29
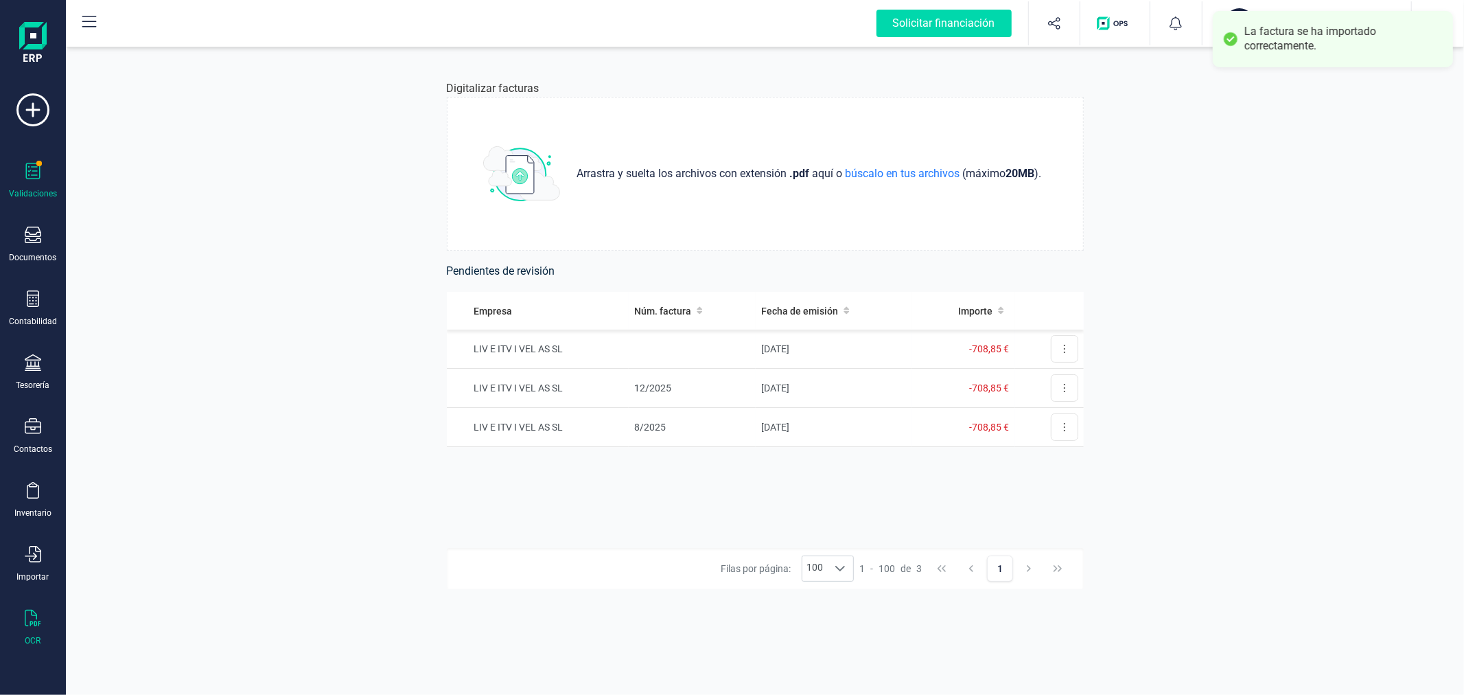
click at [17, 172] on div "Validaciones" at bounding box center [32, 181] width 55 height 36
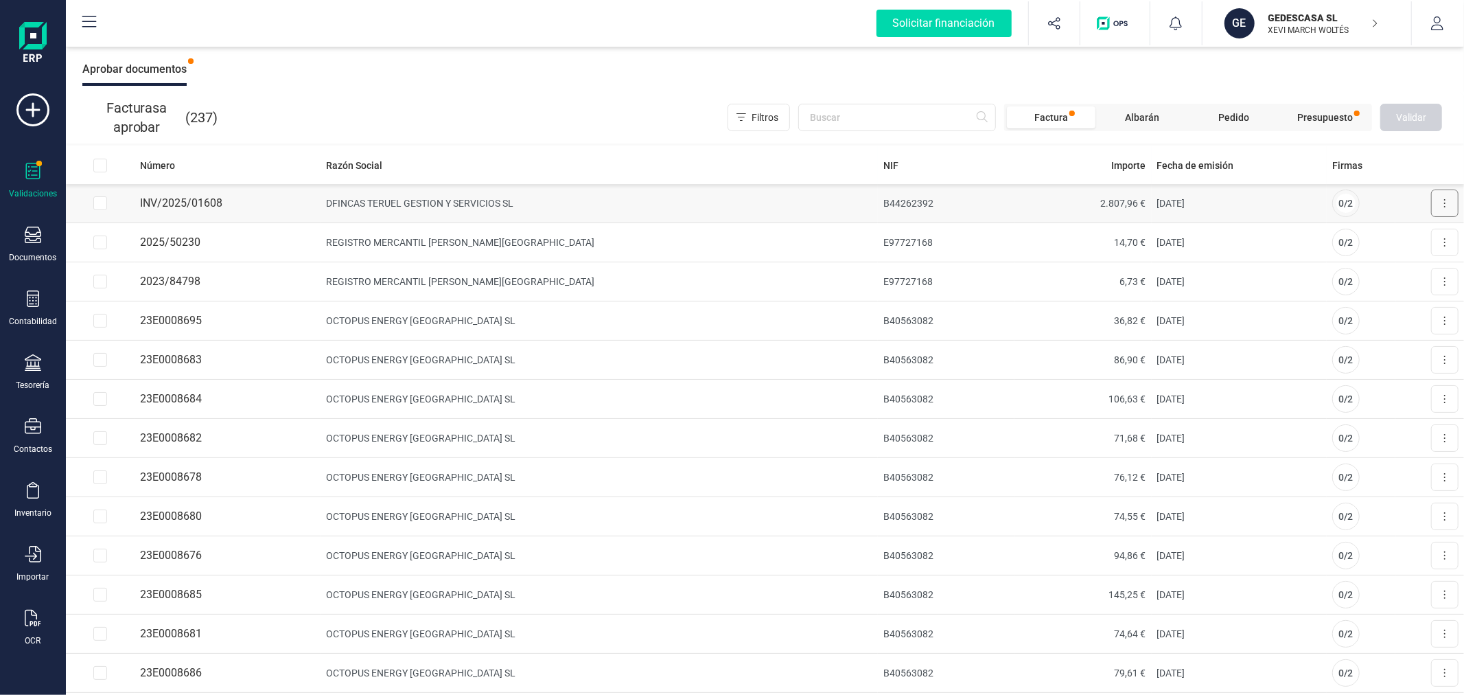
click at [1437, 203] on button at bounding box center [1444, 202] width 27 height 27
click at [1384, 241] on span "Aprobar factura" at bounding box center [1412, 237] width 69 height 14
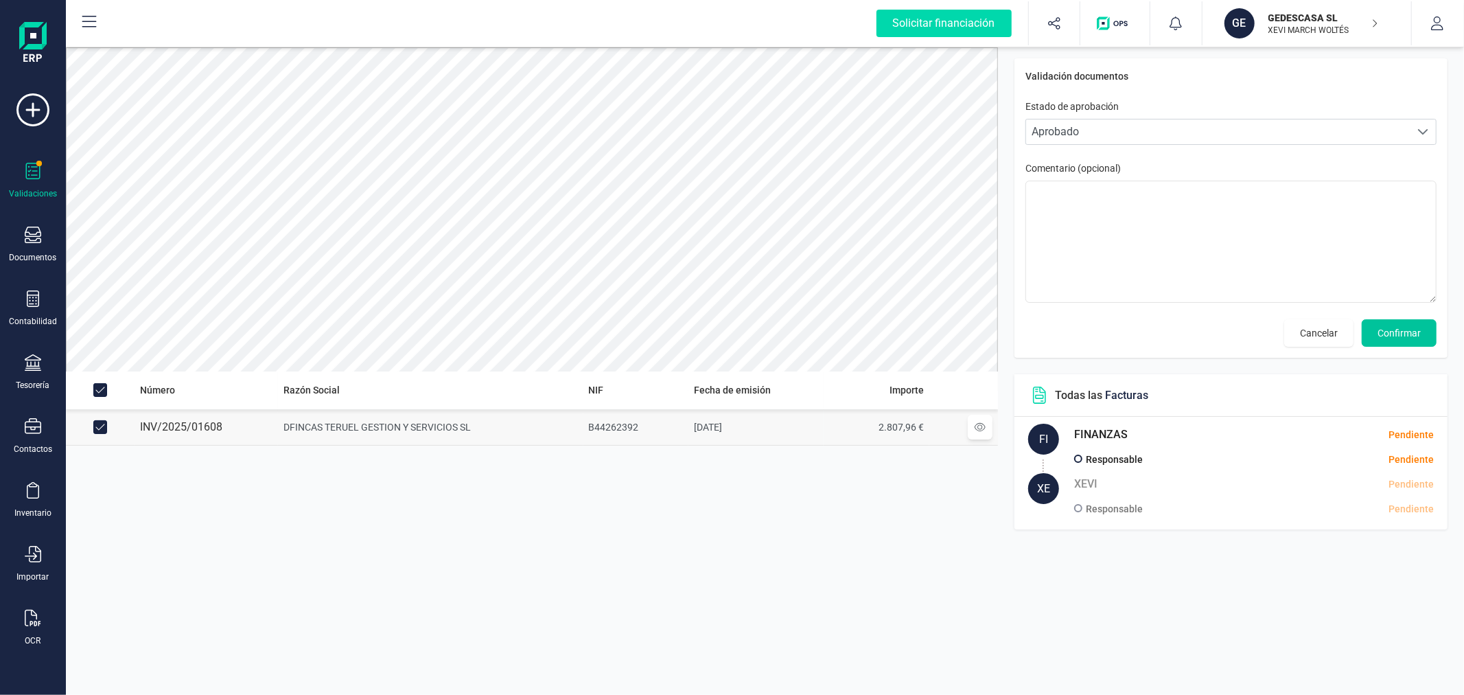
click at [1431, 329] on button "Confirmar" at bounding box center [1399, 332] width 75 height 27
click at [1402, 332] on span "Confirmar" at bounding box center [1399, 333] width 43 height 14
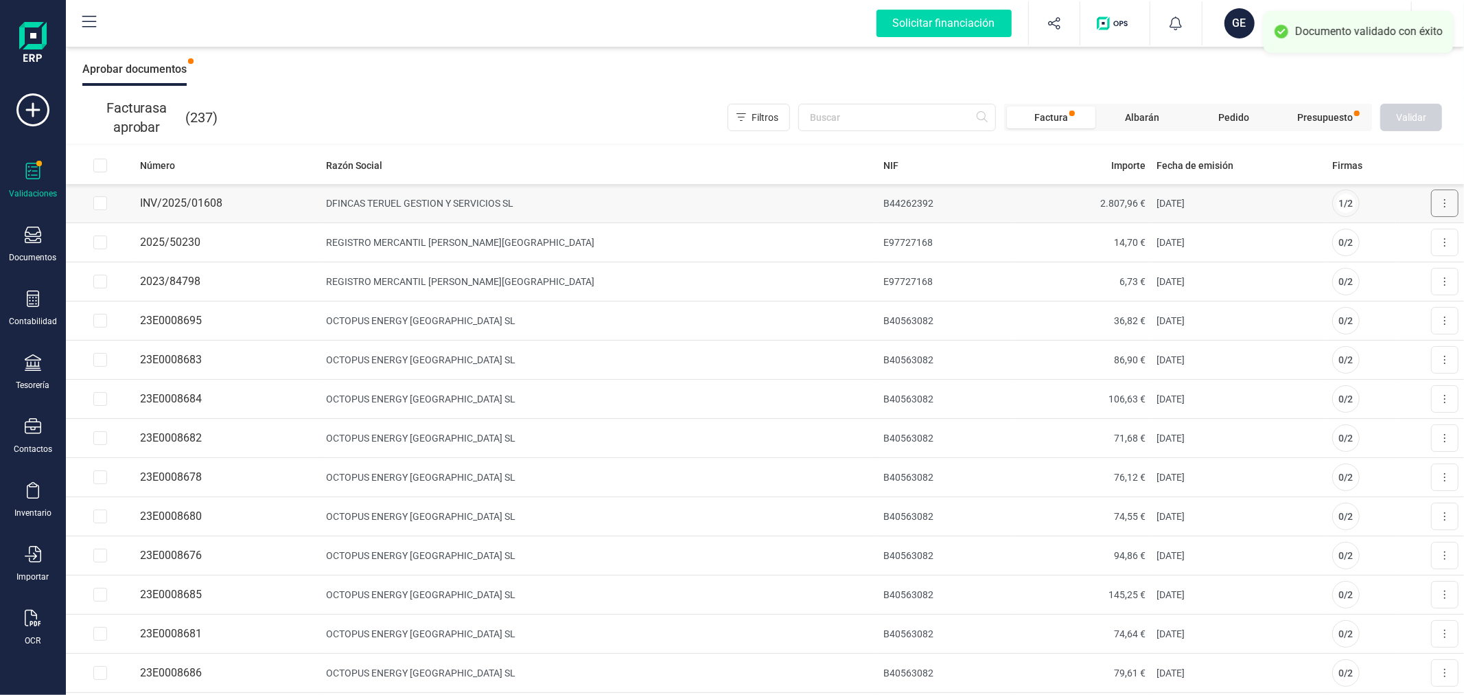
click at [1435, 198] on button at bounding box center [1444, 202] width 27 height 27
click at [1392, 242] on span "Aprobar factura" at bounding box center [1412, 237] width 69 height 14
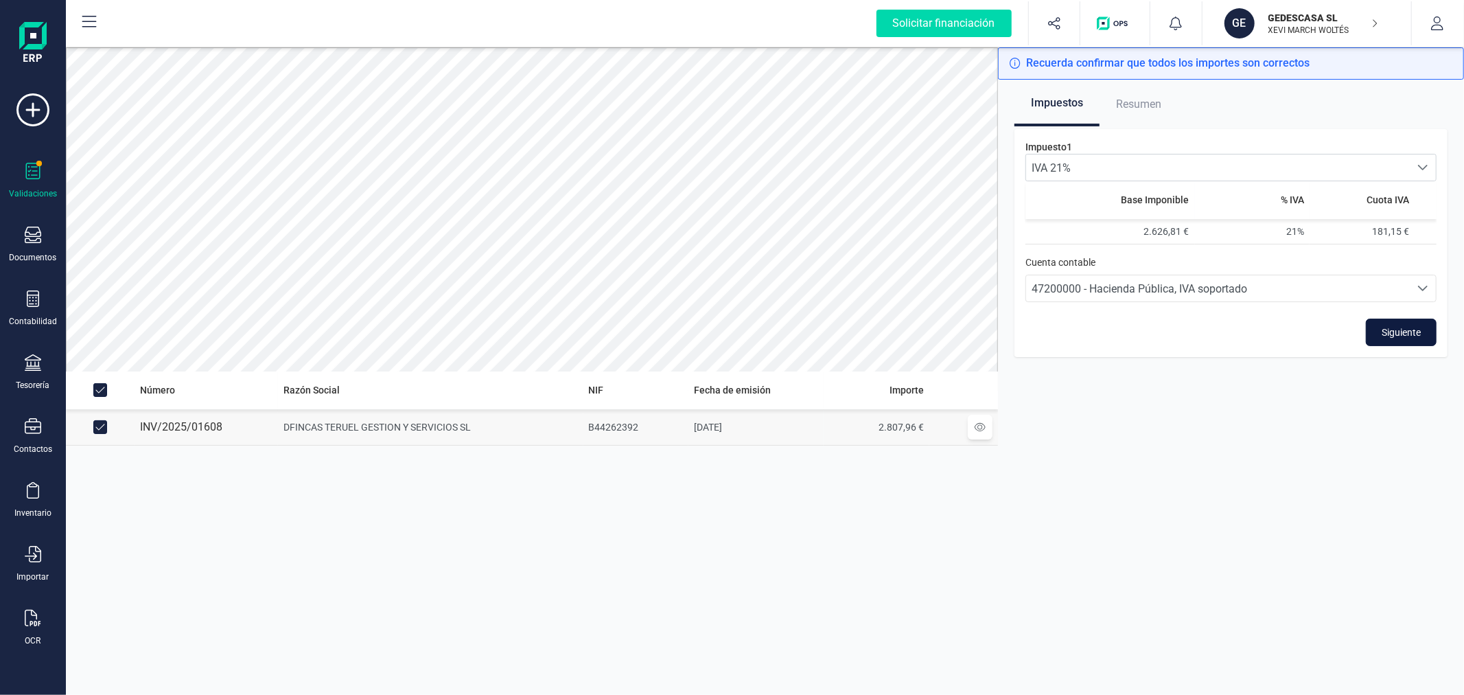
click at [1416, 333] on span "Siguiente" at bounding box center [1401, 332] width 39 height 14
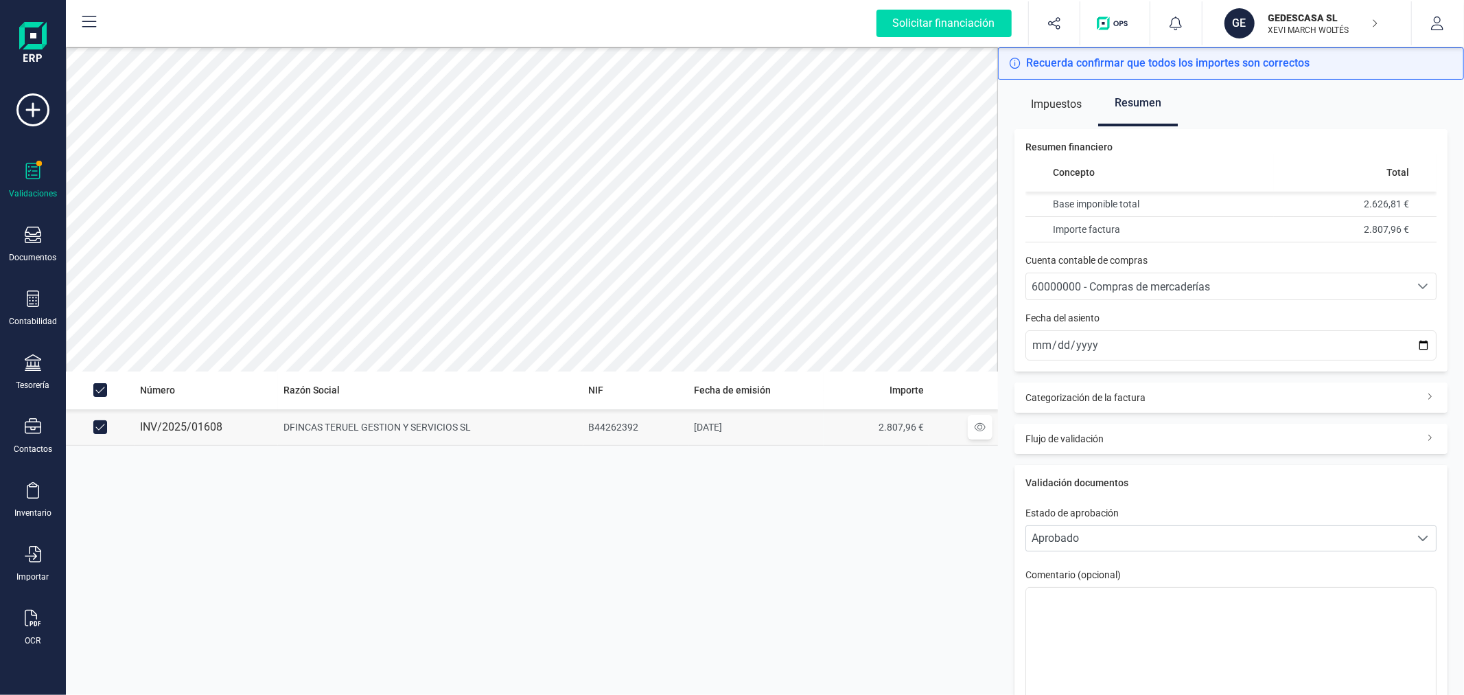
click at [1223, 285] on div "60000000 - Compras de mercaderías" at bounding box center [1218, 287] width 373 height 16
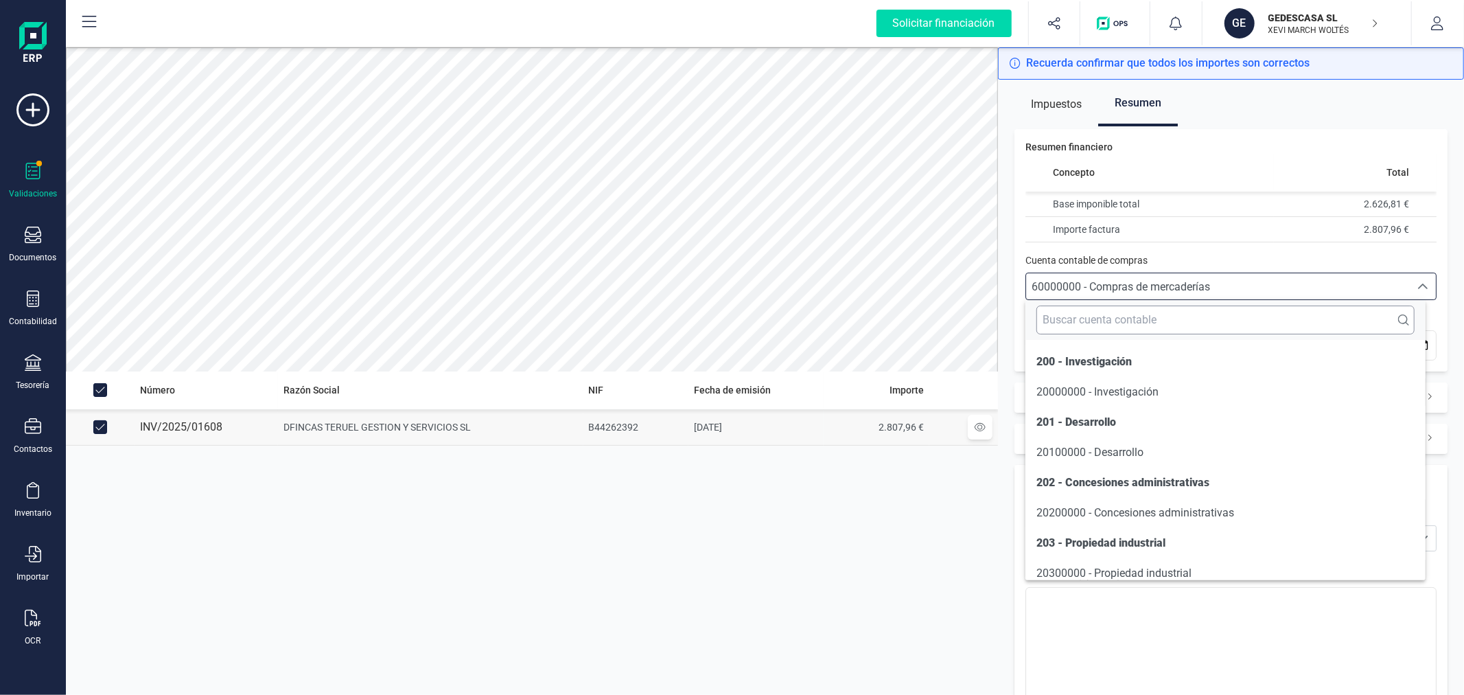
scroll to position [7825, 0]
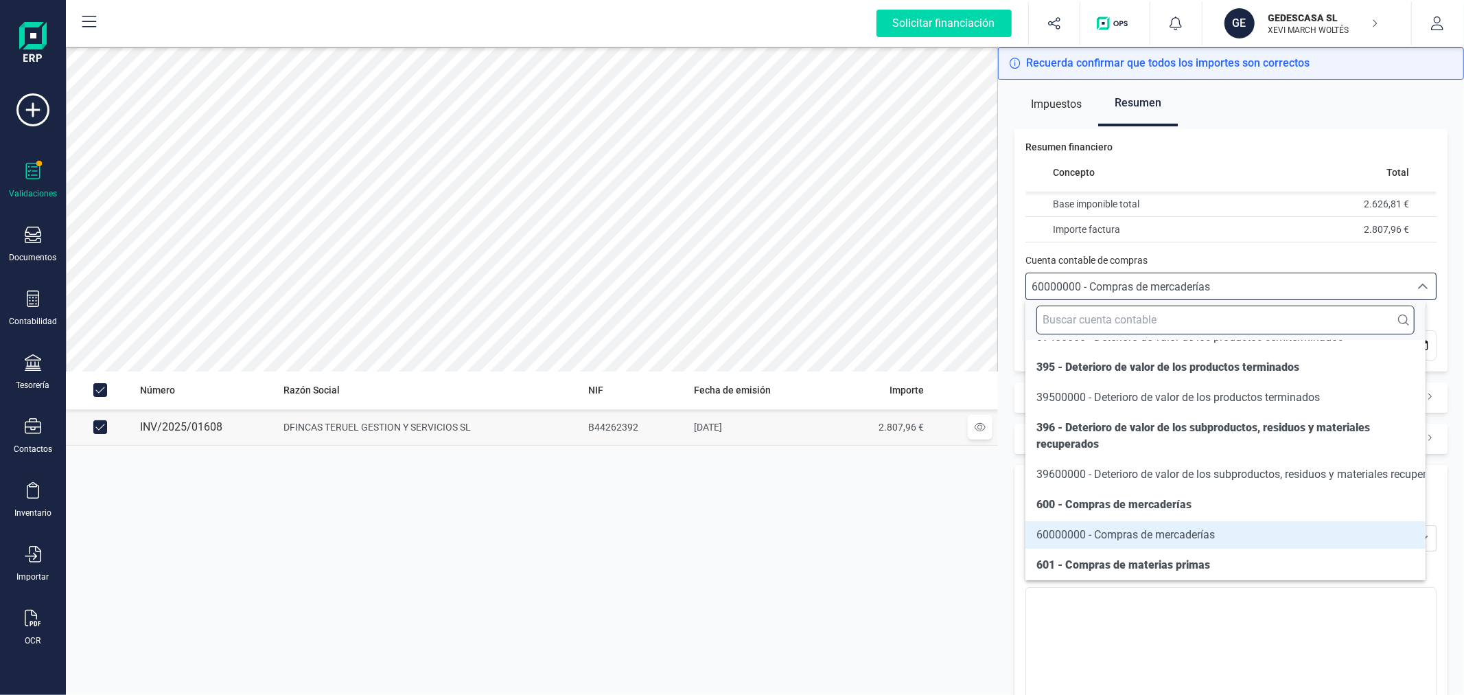
click at [1128, 308] on input "text" at bounding box center [1226, 319] width 378 height 29
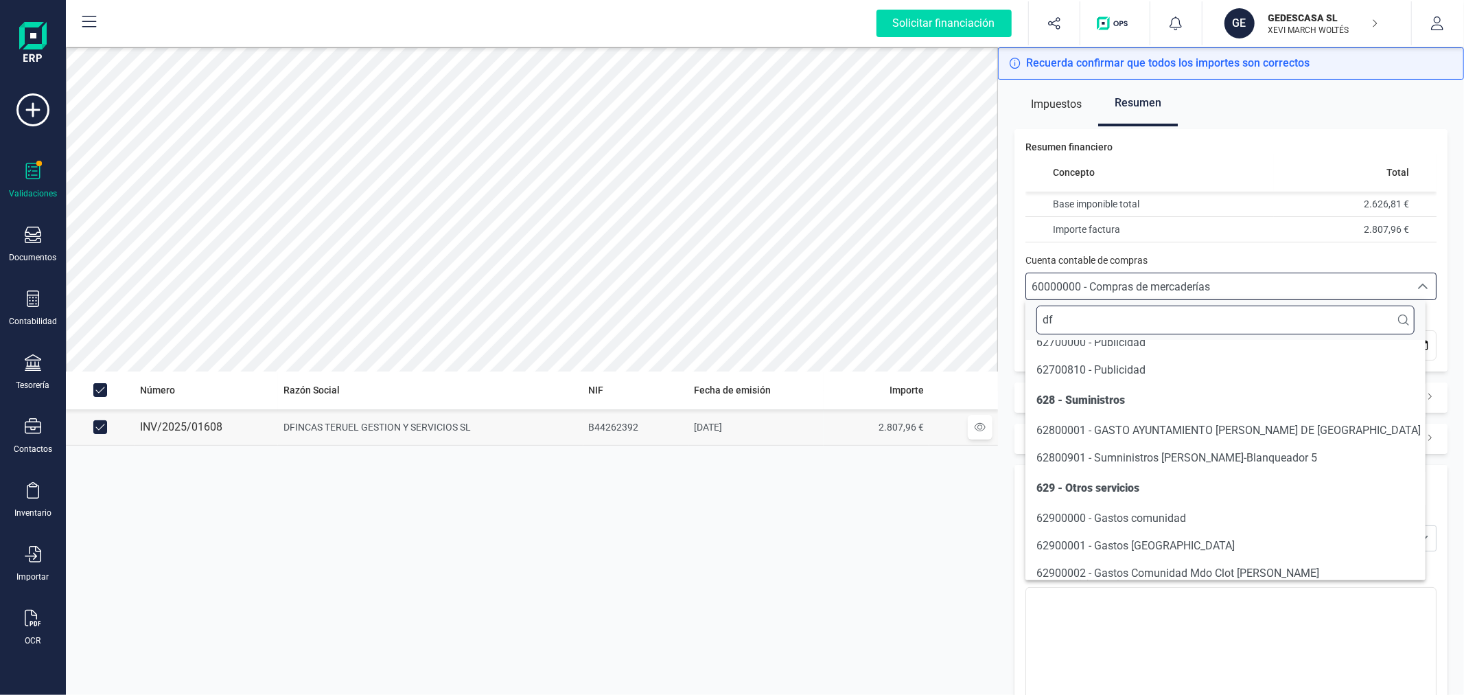
scroll to position [0, 0]
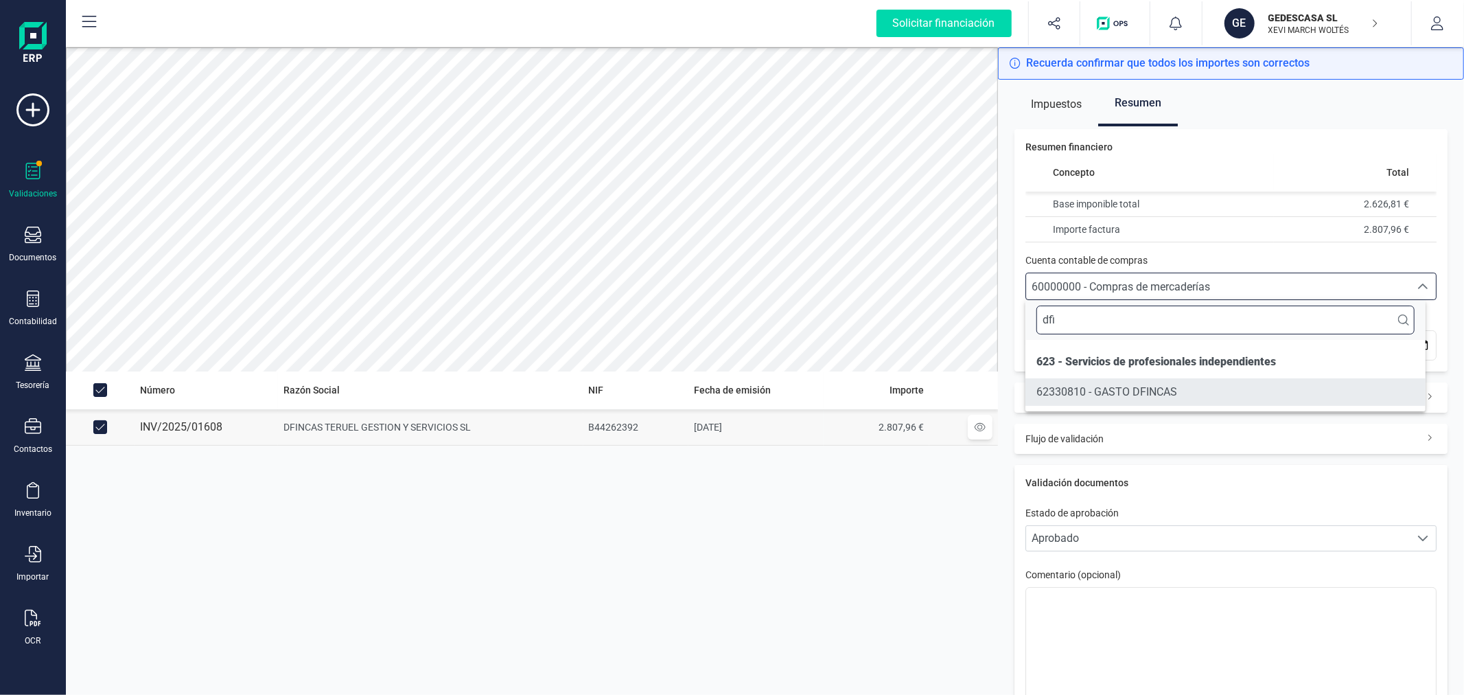
type input "dfi"
click at [1107, 398] on span "62330810 - GASTO DFINCAS" at bounding box center [1107, 392] width 141 height 16
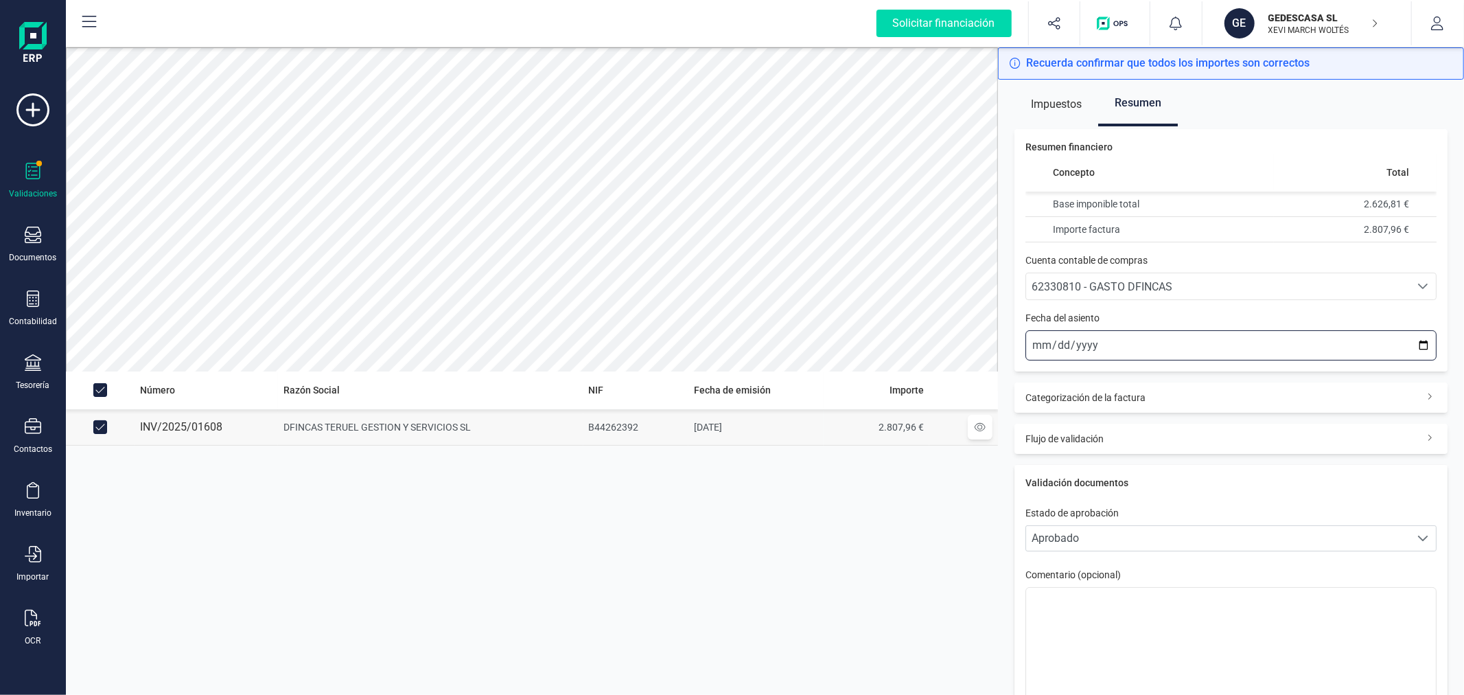
click at [1410, 345] on input "2025-10-06" at bounding box center [1231, 345] width 411 height 30
type input "2025-10-02"
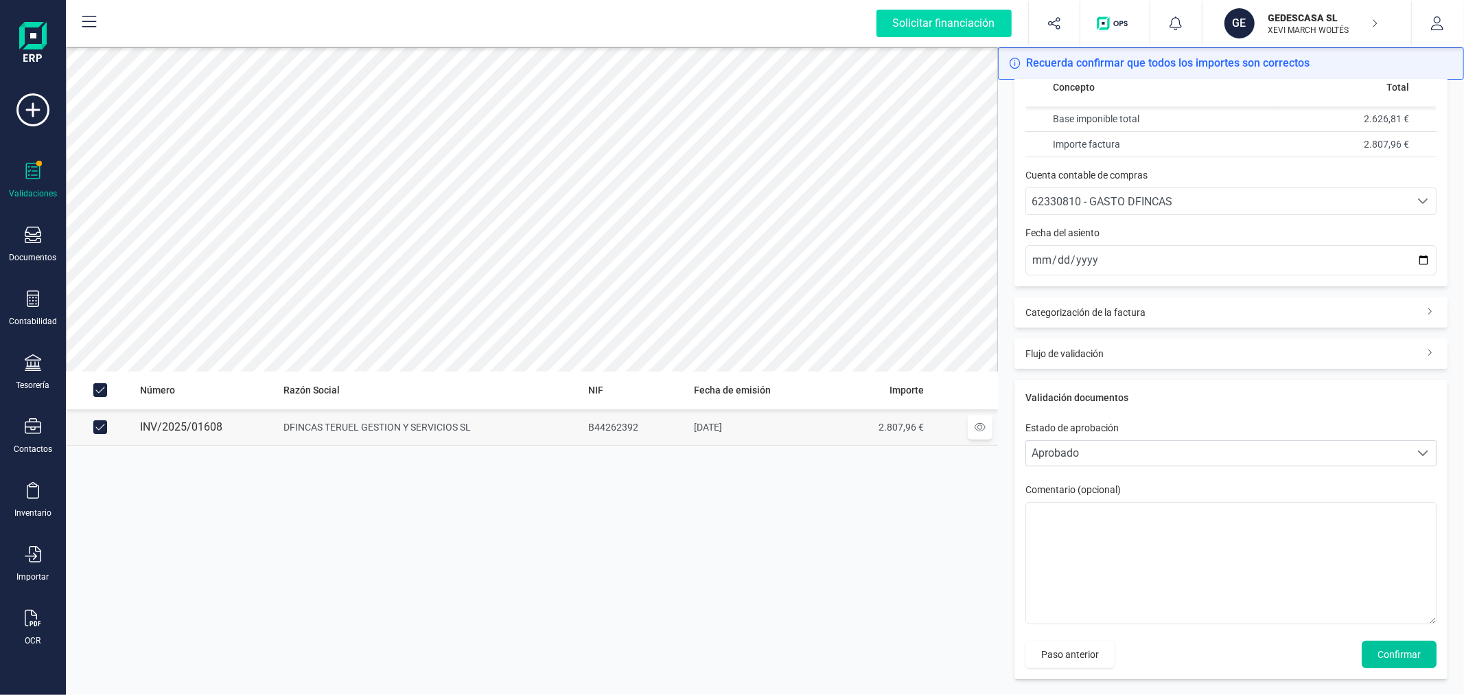
click at [1391, 649] on span "Confirmar" at bounding box center [1399, 654] width 43 height 14
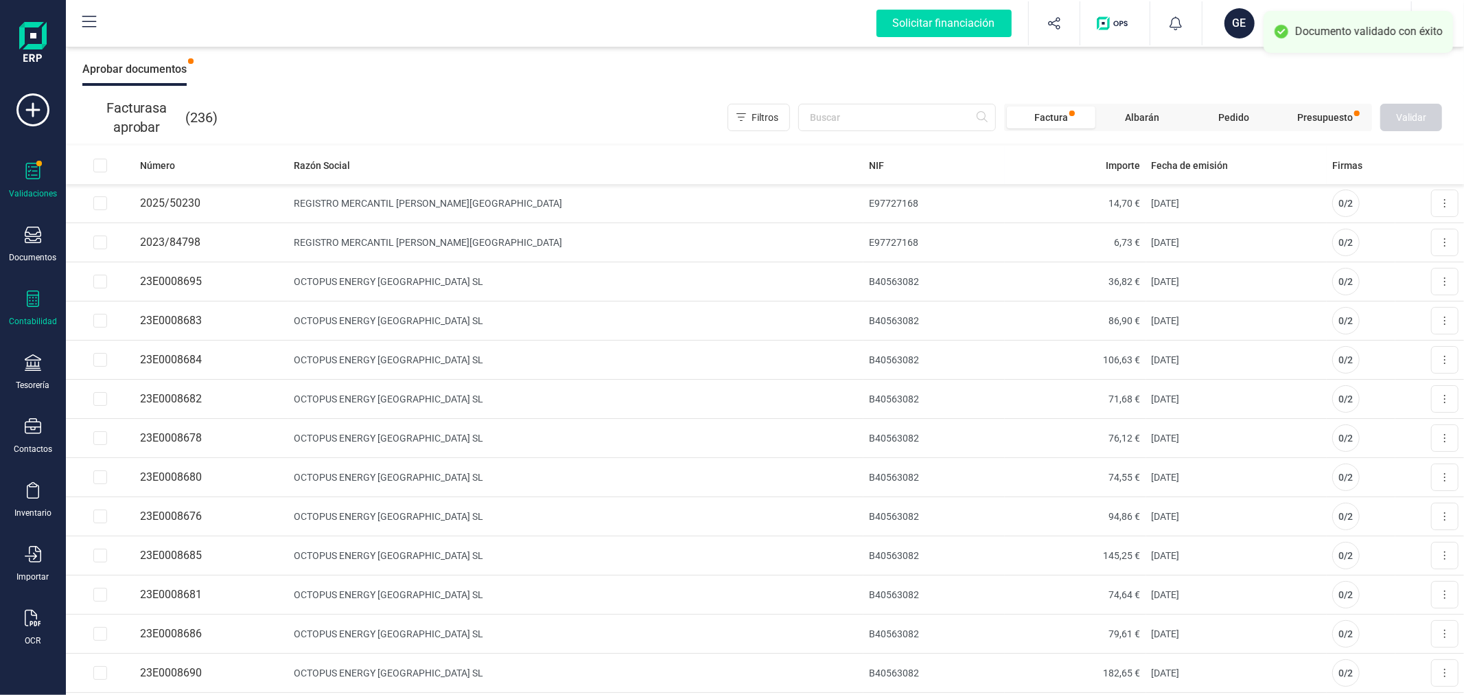
click at [32, 311] on div "Contabilidad" at bounding box center [32, 308] width 55 height 36
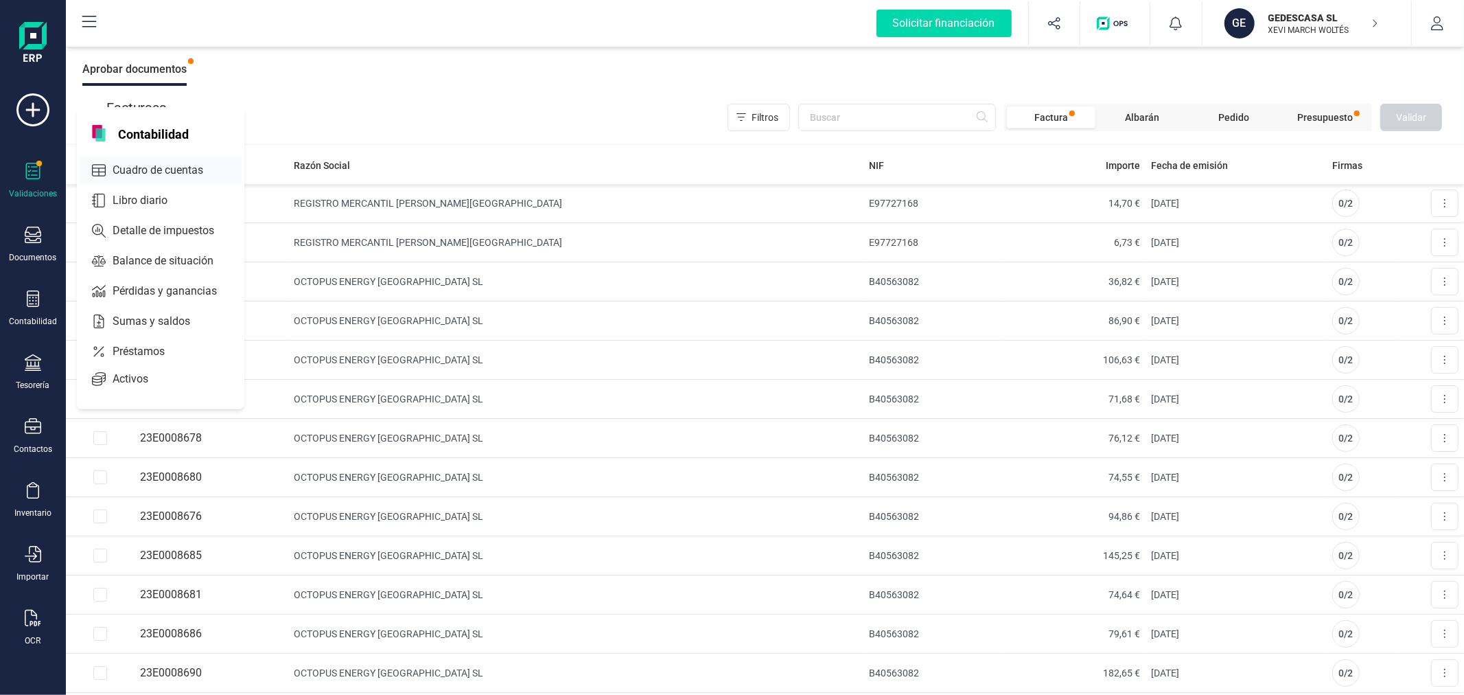
click at [189, 165] on span "Cuadro de cuentas" at bounding box center [167, 170] width 121 height 16
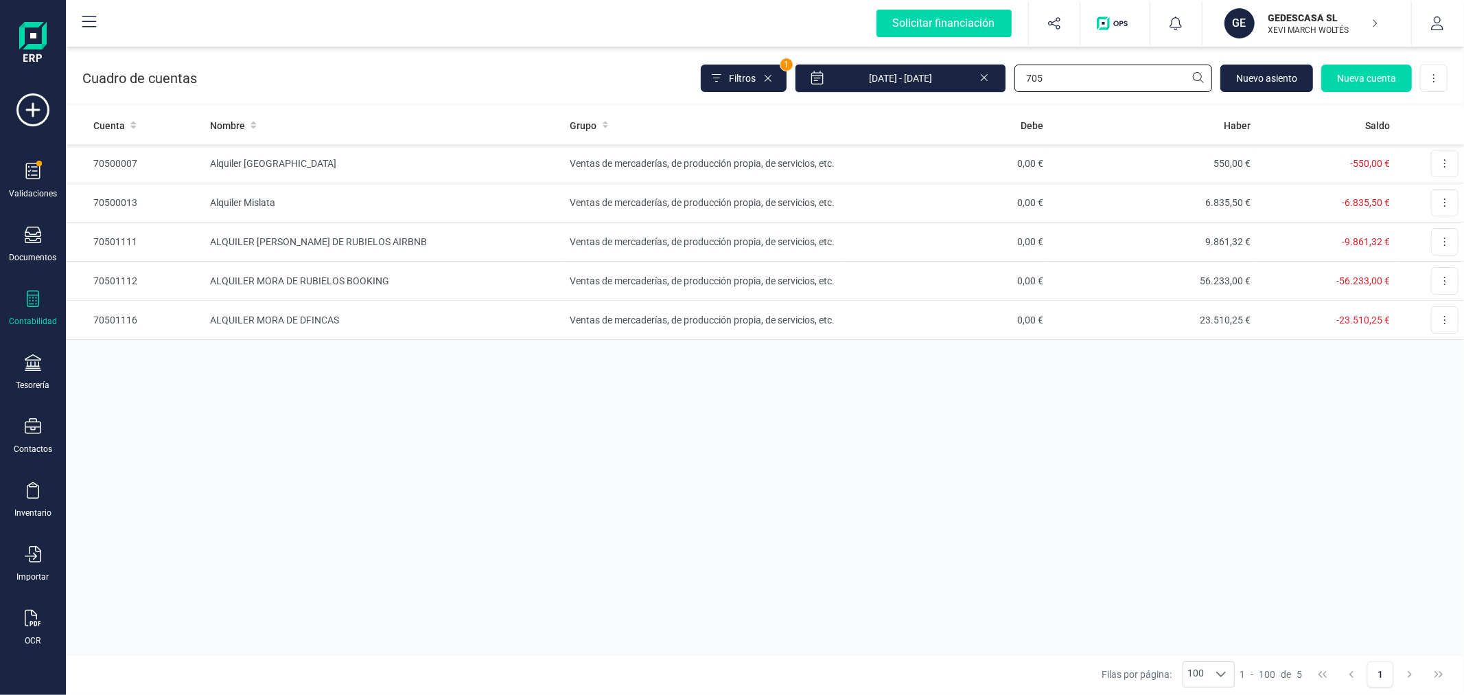
click at [1078, 78] on input "705" at bounding box center [1114, 78] width 198 height 27
click at [1074, 78] on input "705" at bounding box center [1114, 78] width 198 height 27
click at [1072, 77] on input "705" at bounding box center [1114, 78] width 198 height 27
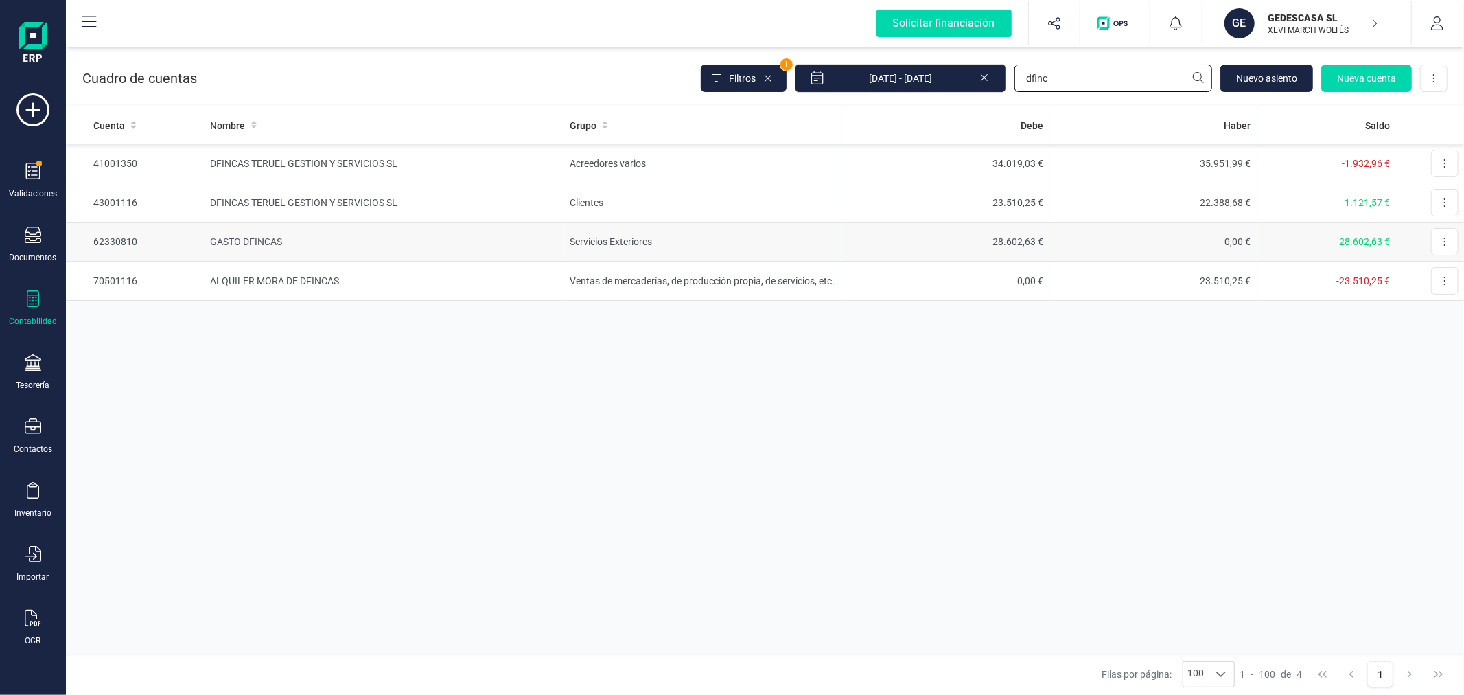
type input "dfinc"
click at [554, 248] on td "GASTO DFINCAS" at bounding box center [385, 241] width 360 height 39
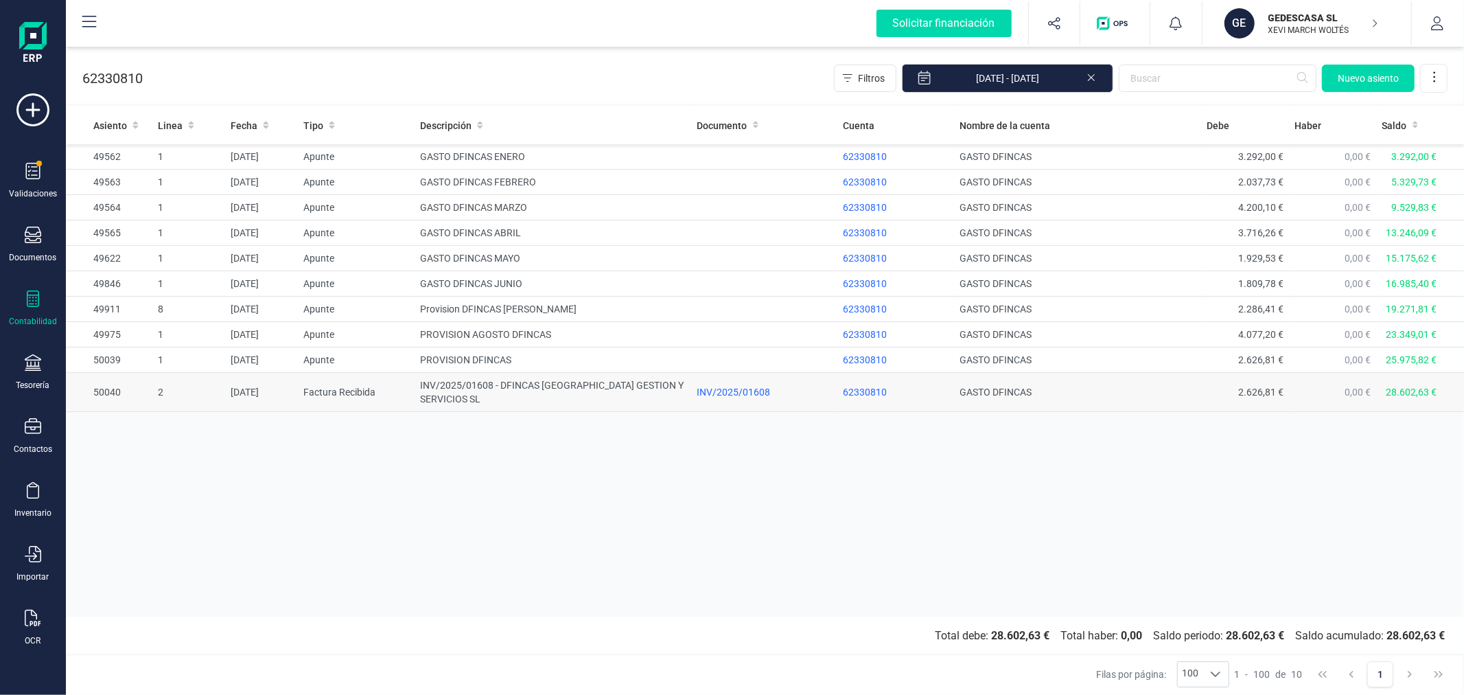
click at [448, 393] on td "INV/2025/01608 - DFINCAS TERUEL GESTION Y SERVICIOS SL" at bounding box center [553, 392] width 277 height 39
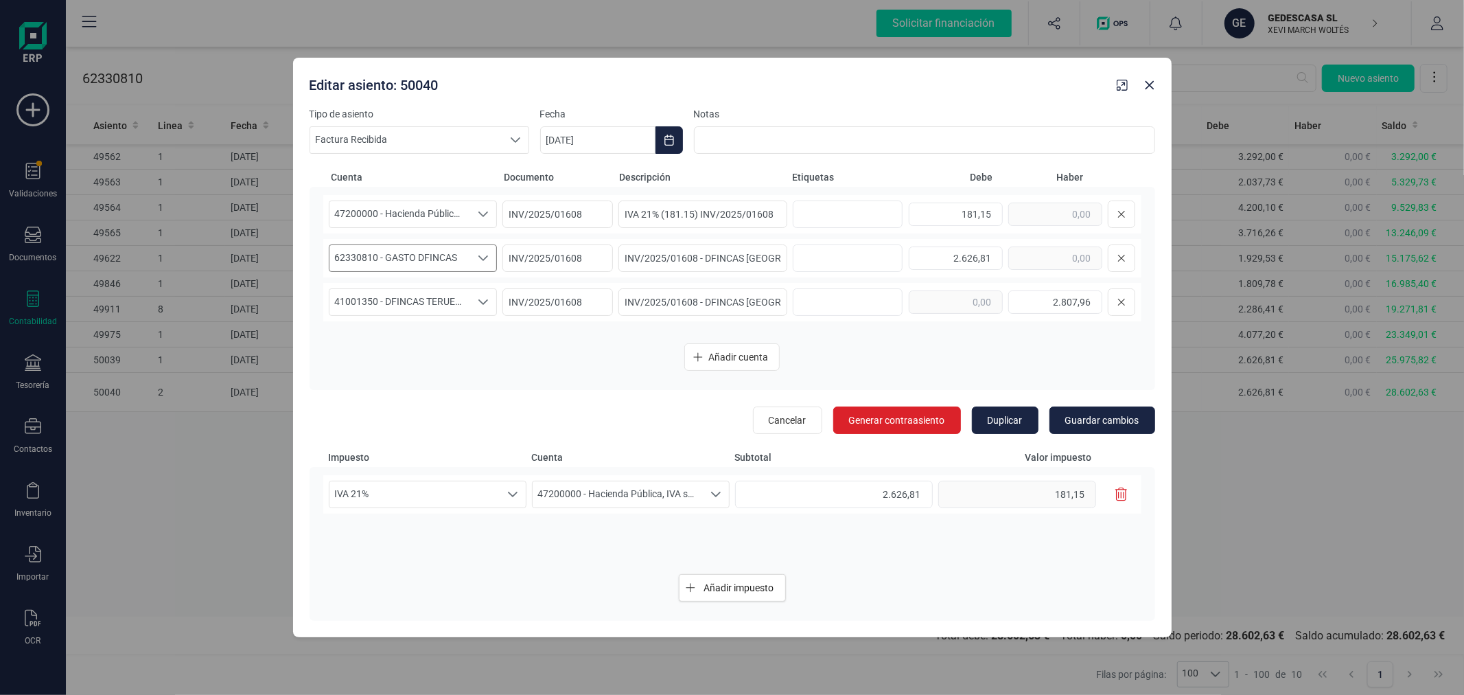
click at [443, 262] on span "62330810 - GASTO DFINCAS" at bounding box center [399, 258] width 141 height 26
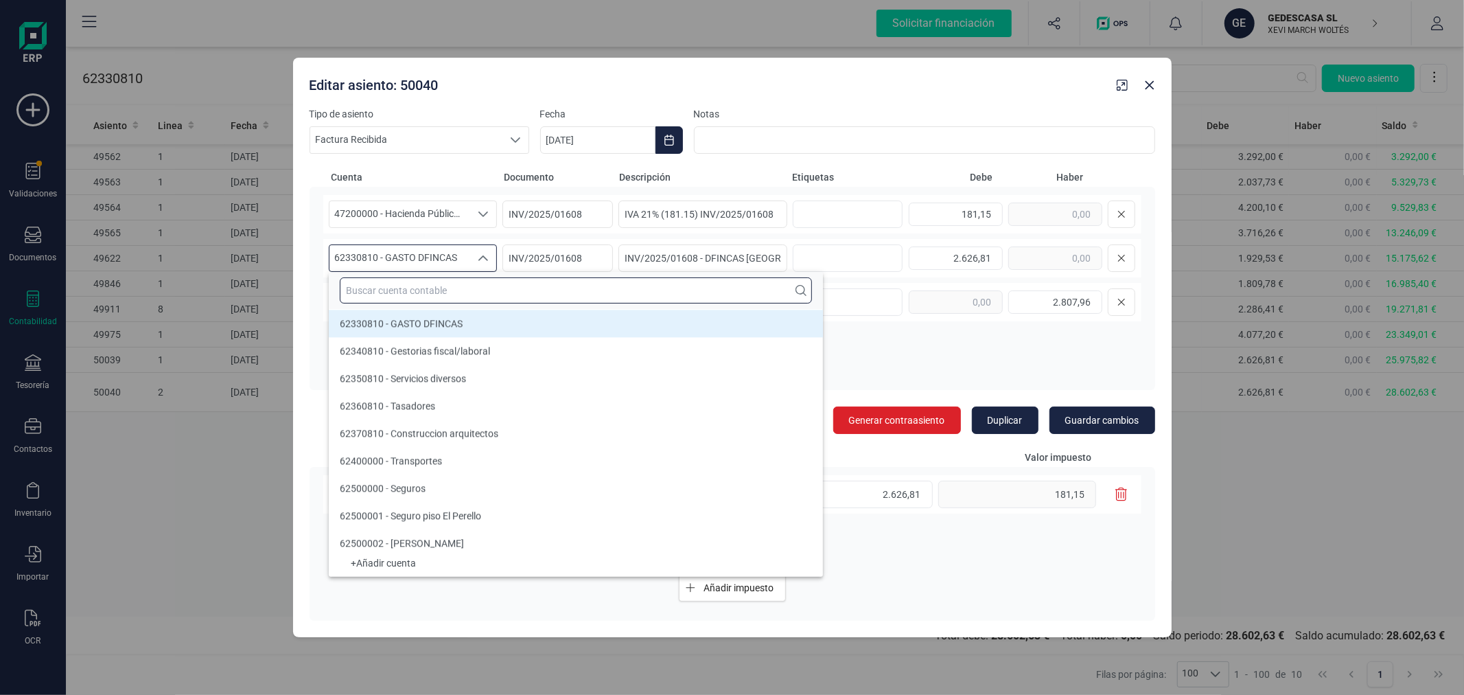
click at [450, 283] on input "text" at bounding box center [576, 290] width 472 height 26
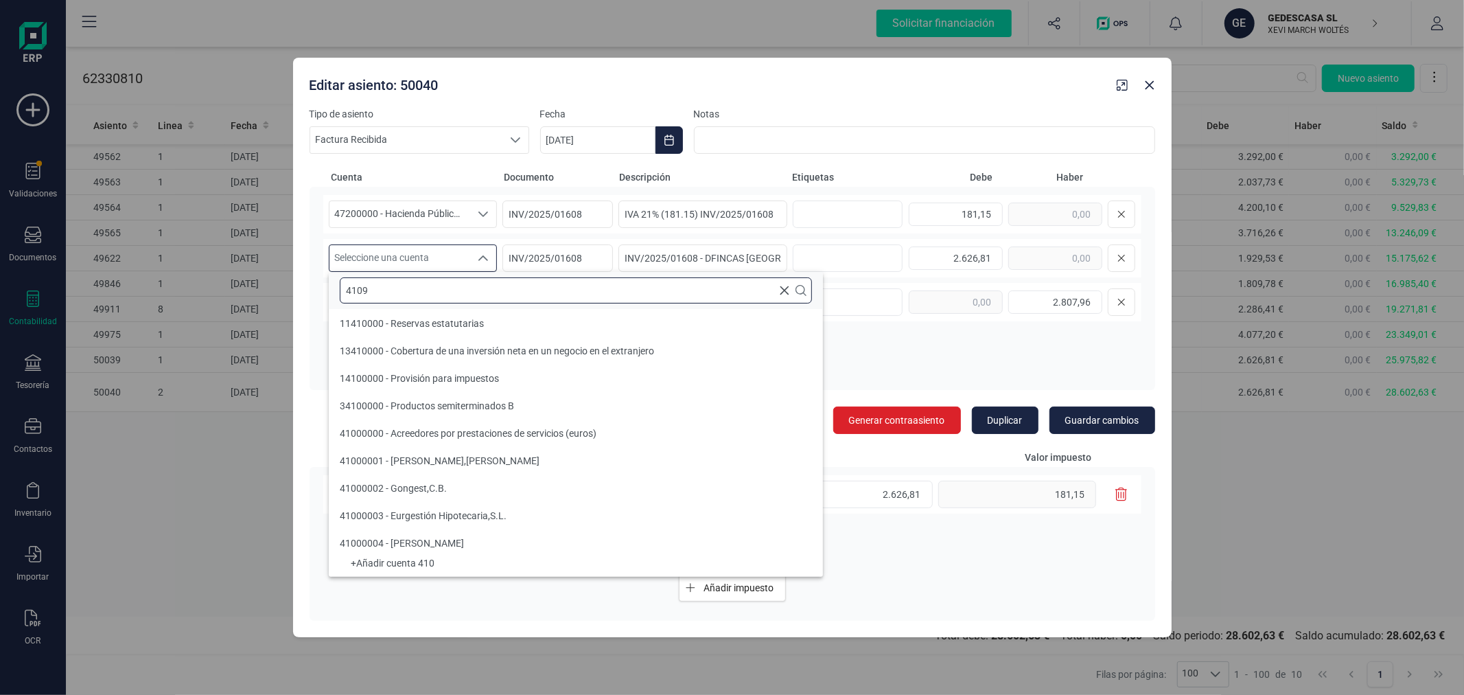
scroll to position [0, 0]
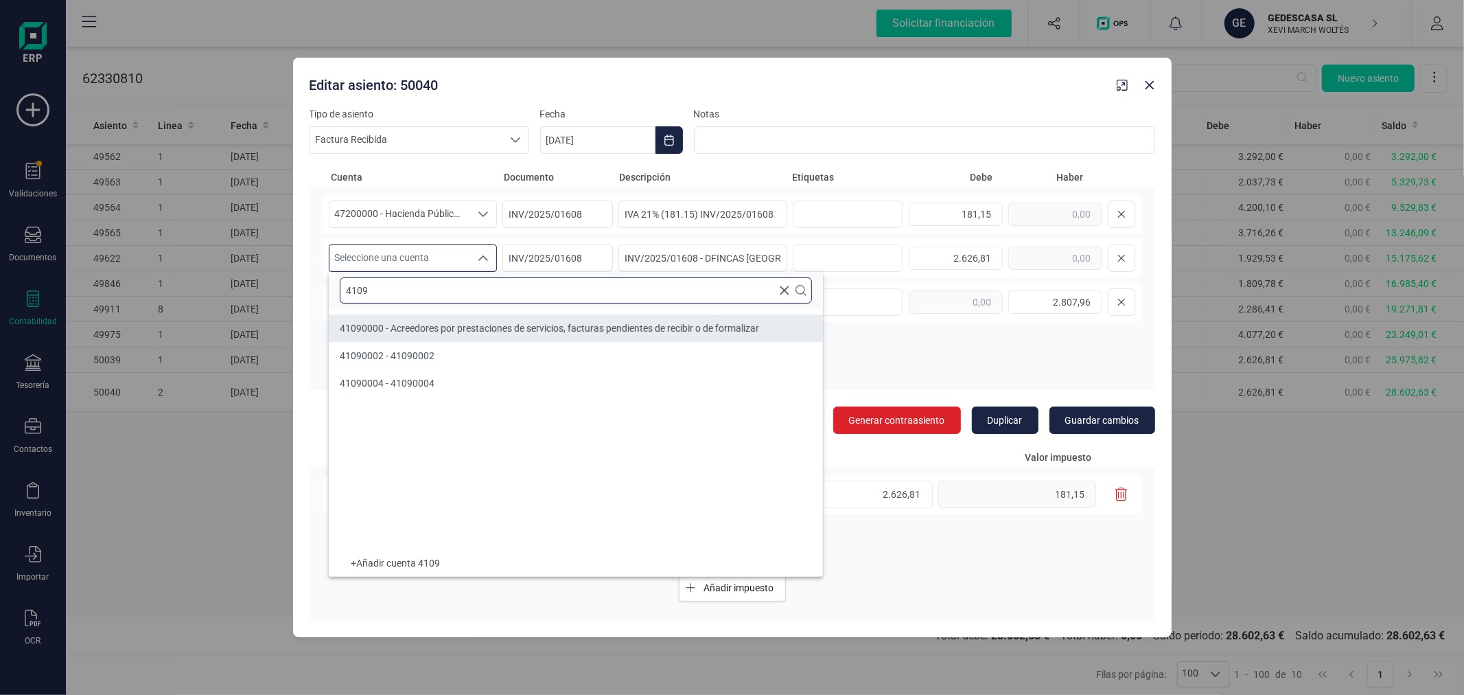
type input "4109"
click at [450, 326] on span "41090000 - Acreedores por prestaciones de servicios, facturas pendientes de rec…" at bounding box center [549, 328] width 419 height 11
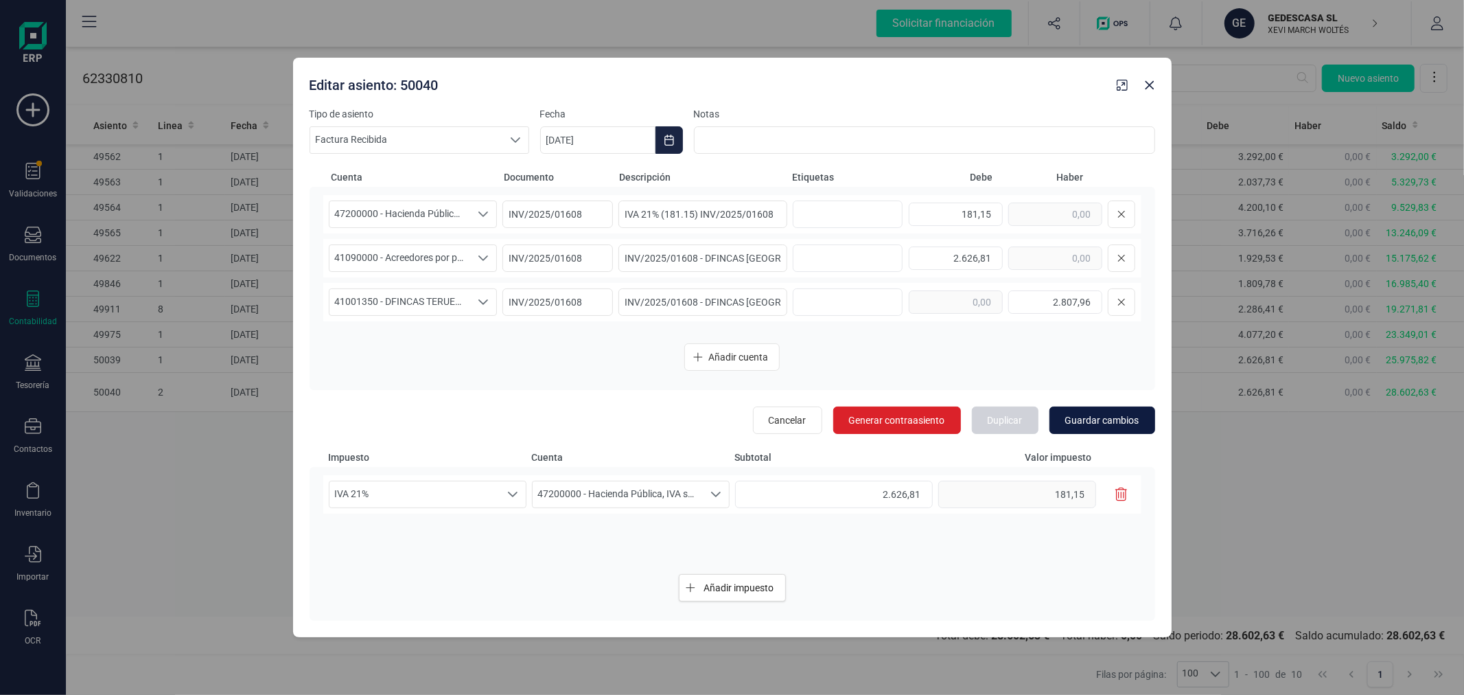
click at [1088, 426] on span "Guardar cambios" at bounding box center [1102, 420] width 74 height 14
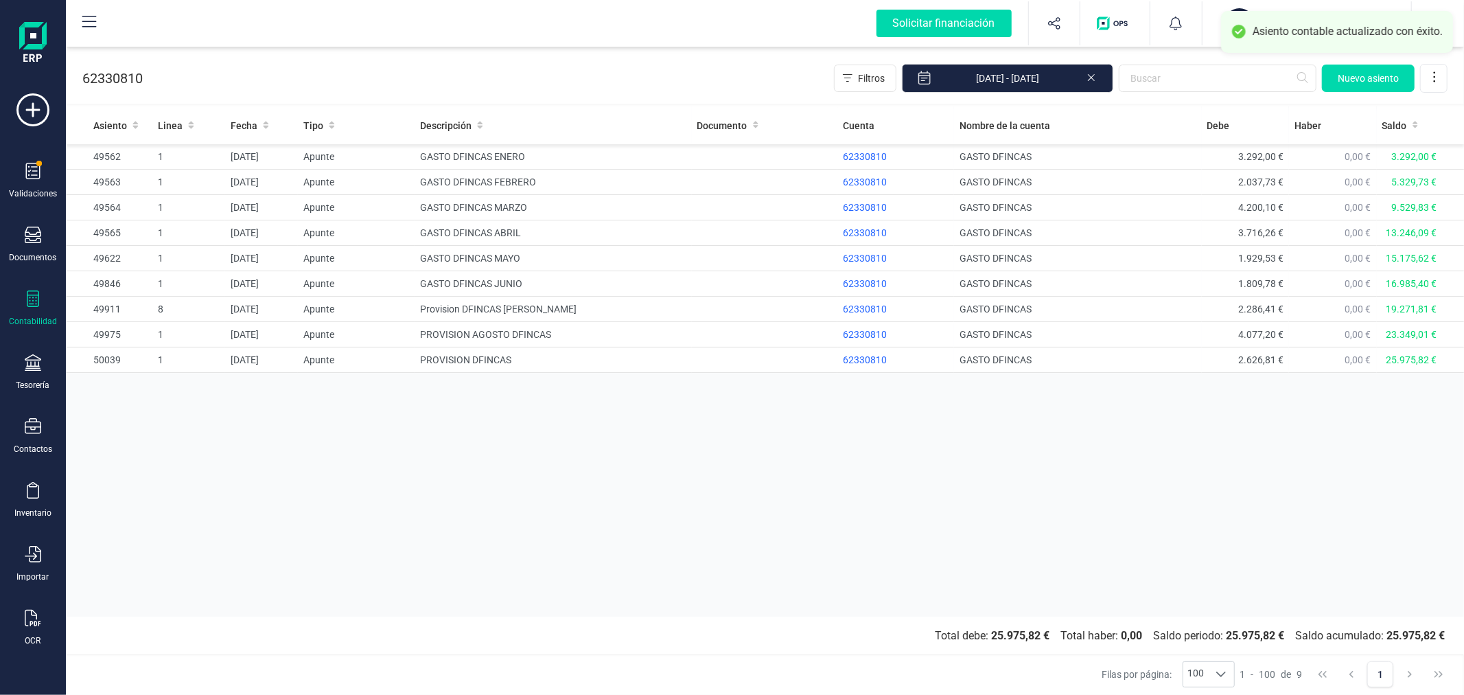
click at [380, 519] on div "Asiento Linea Fecha Tipo Descripción Documento Cuenta Nombre de la cuenta Debe …" at bounding box center [765, 361] width 1398 height 510
click at [32, 312] on div "Contabilidad" at bounding box center [32, 308] width 55 height 36
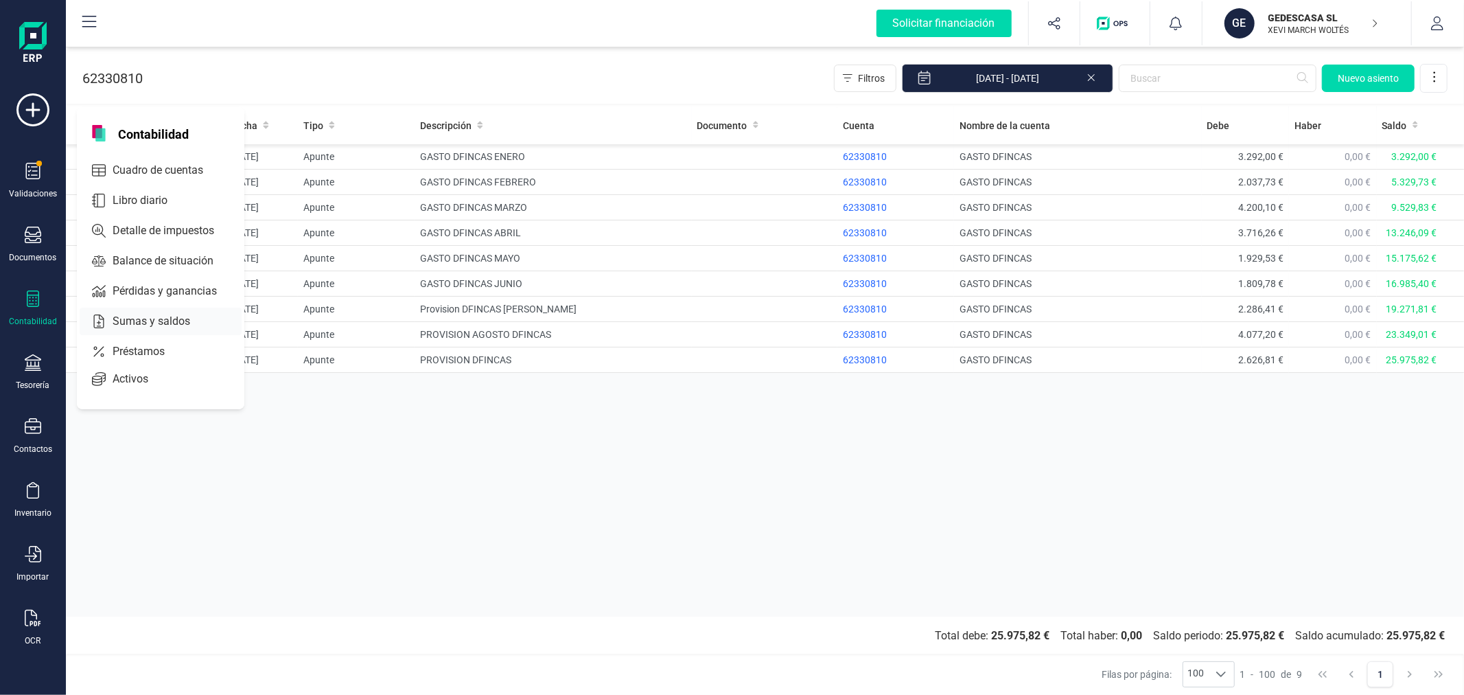
click at [155, 320] on span "Sumas y saldos" at bounding box center [161, 321] width 108 height 16
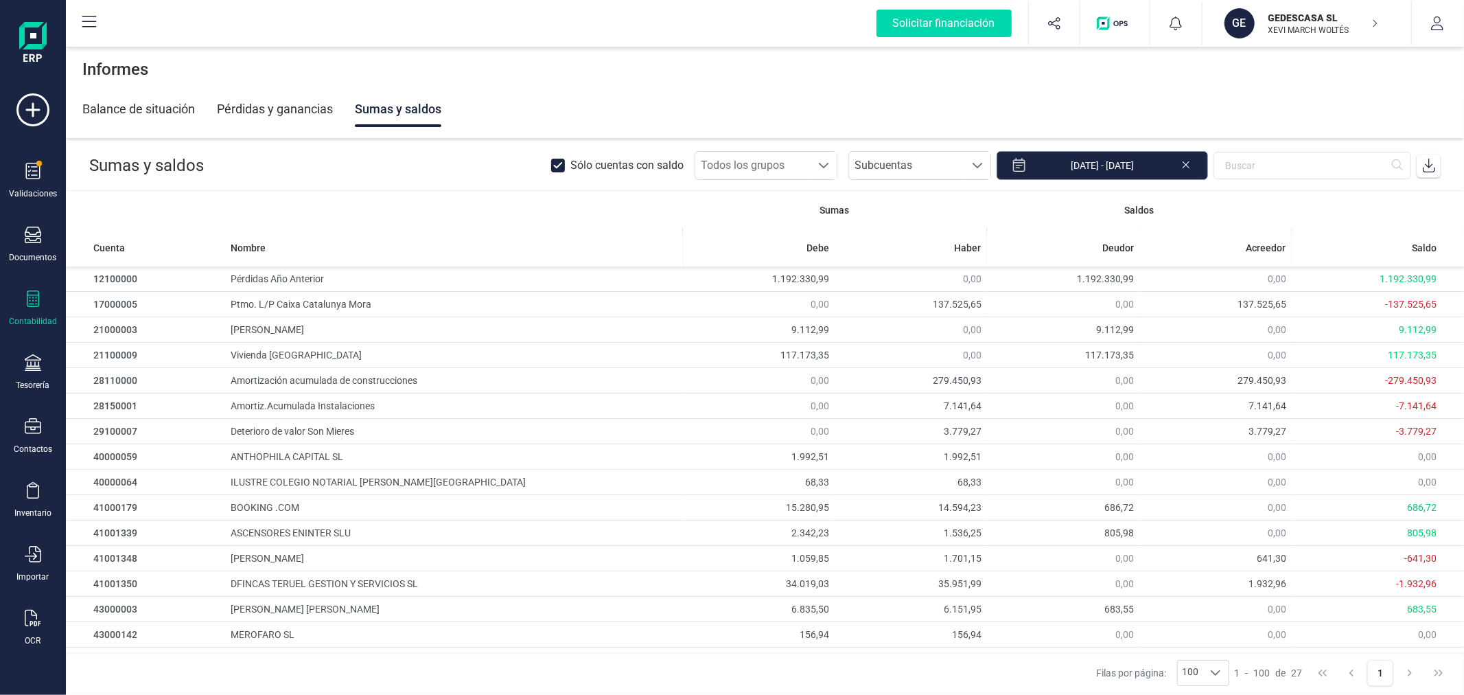
click at [1144, 156] on input "[DATE] - [DATE]" at bounding box center [1102, 165] width 211 height 29
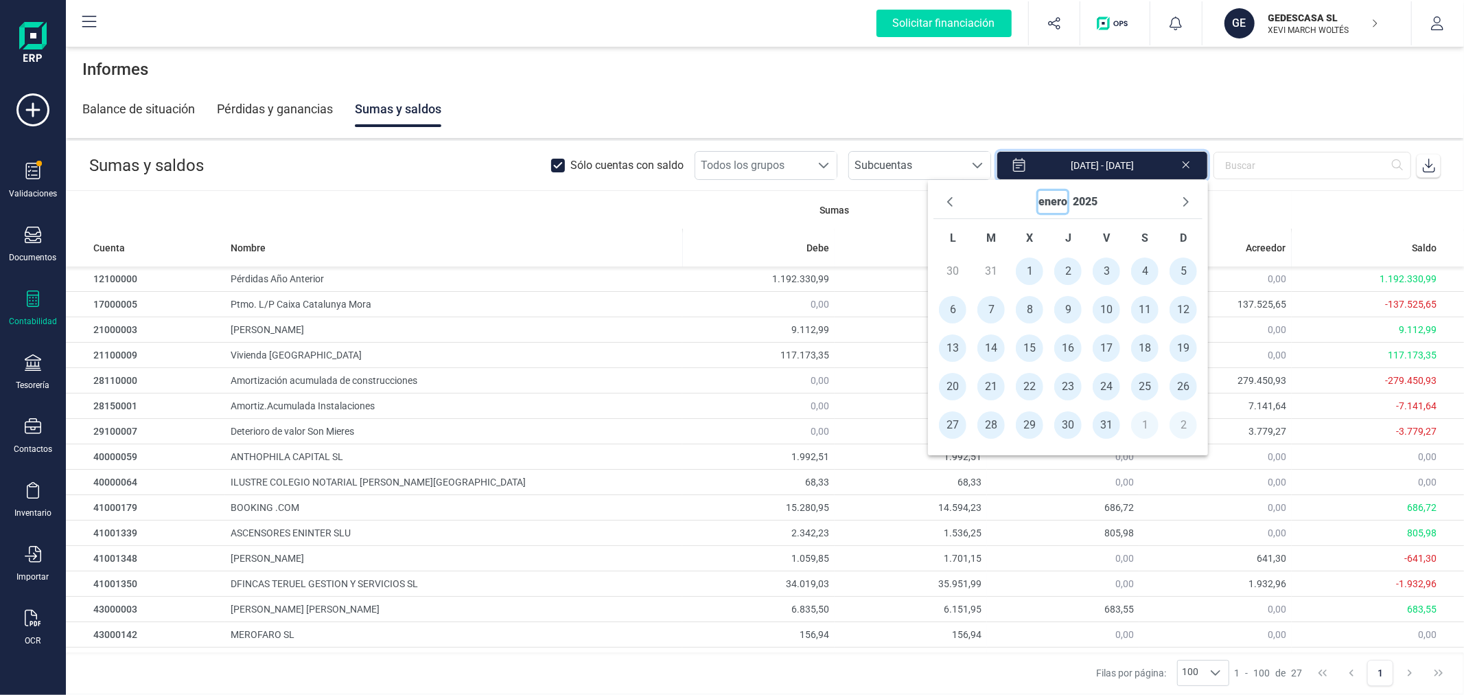
click at [1067, 202] on button "enero" at bounding box center [1053, 202] width 29 height 22
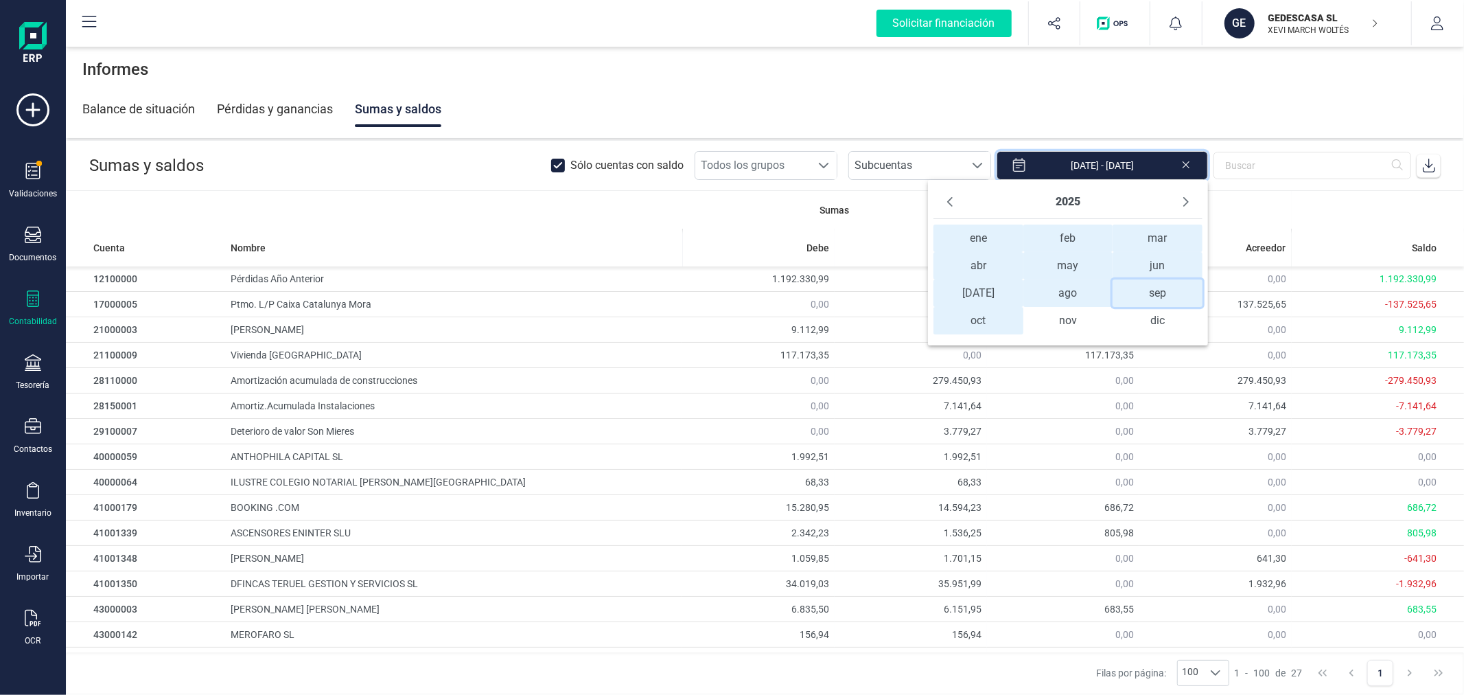
click at [1143, 297] on span "sep sep" at bounding box center [1157, 292] width 89 height 27
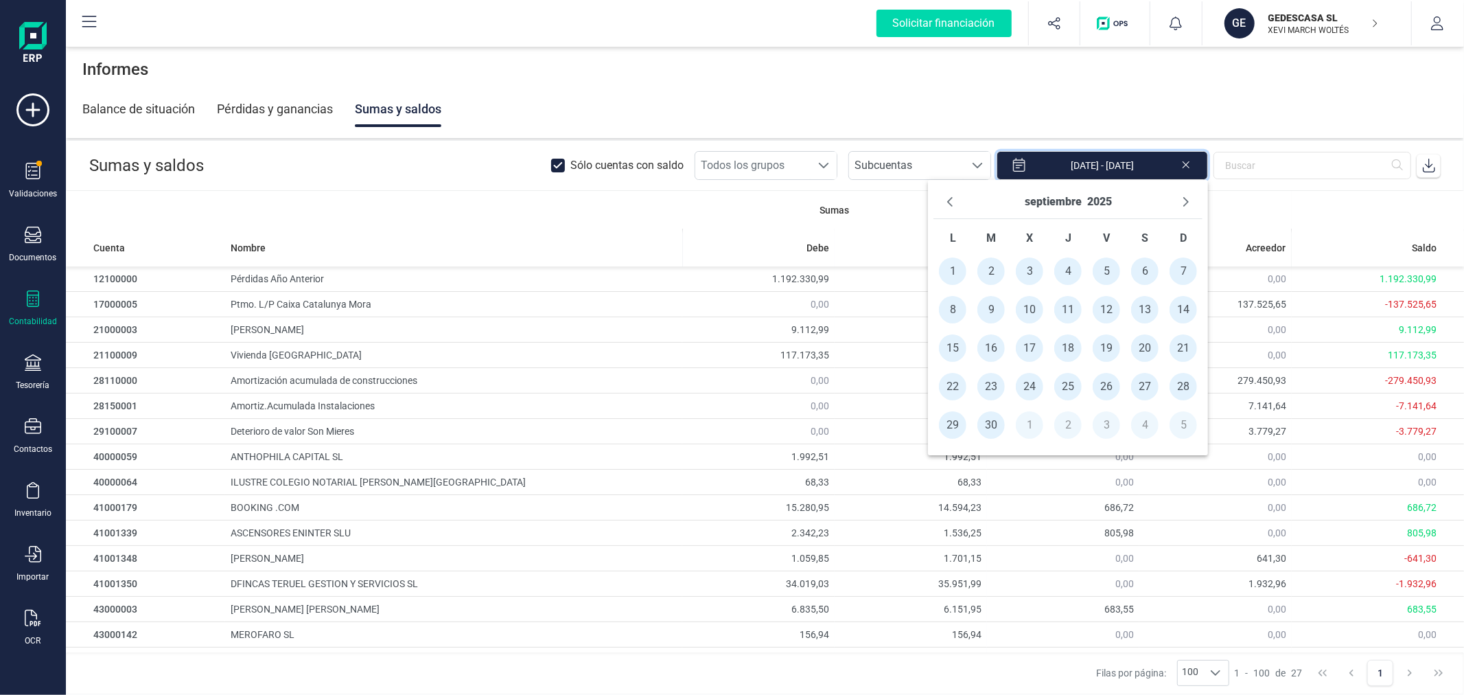
click at [958, 265] on span "1" at bounding box center [952, 270] width 27 height 27
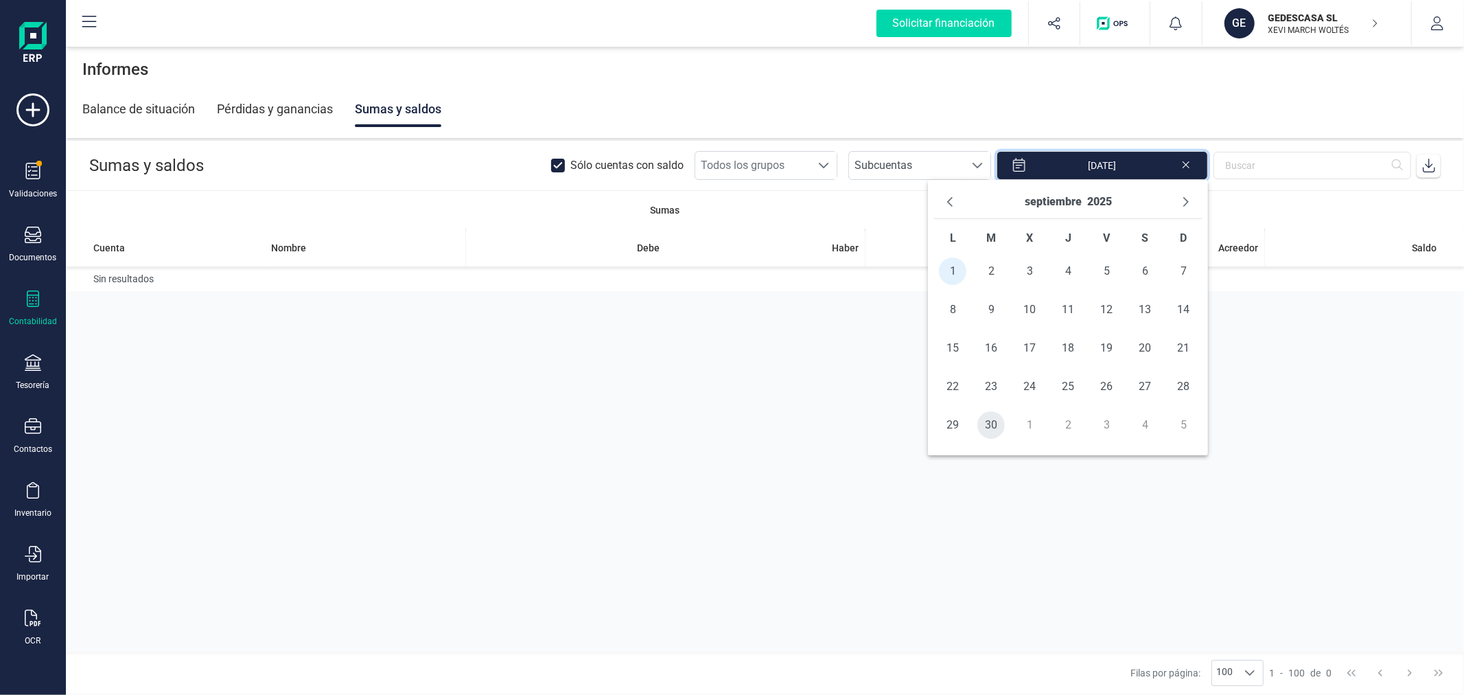
click at [984, 424] on span "30" at bounding box center [990, 424] width 27 height 27
type input "[DATE] - [DATE]"
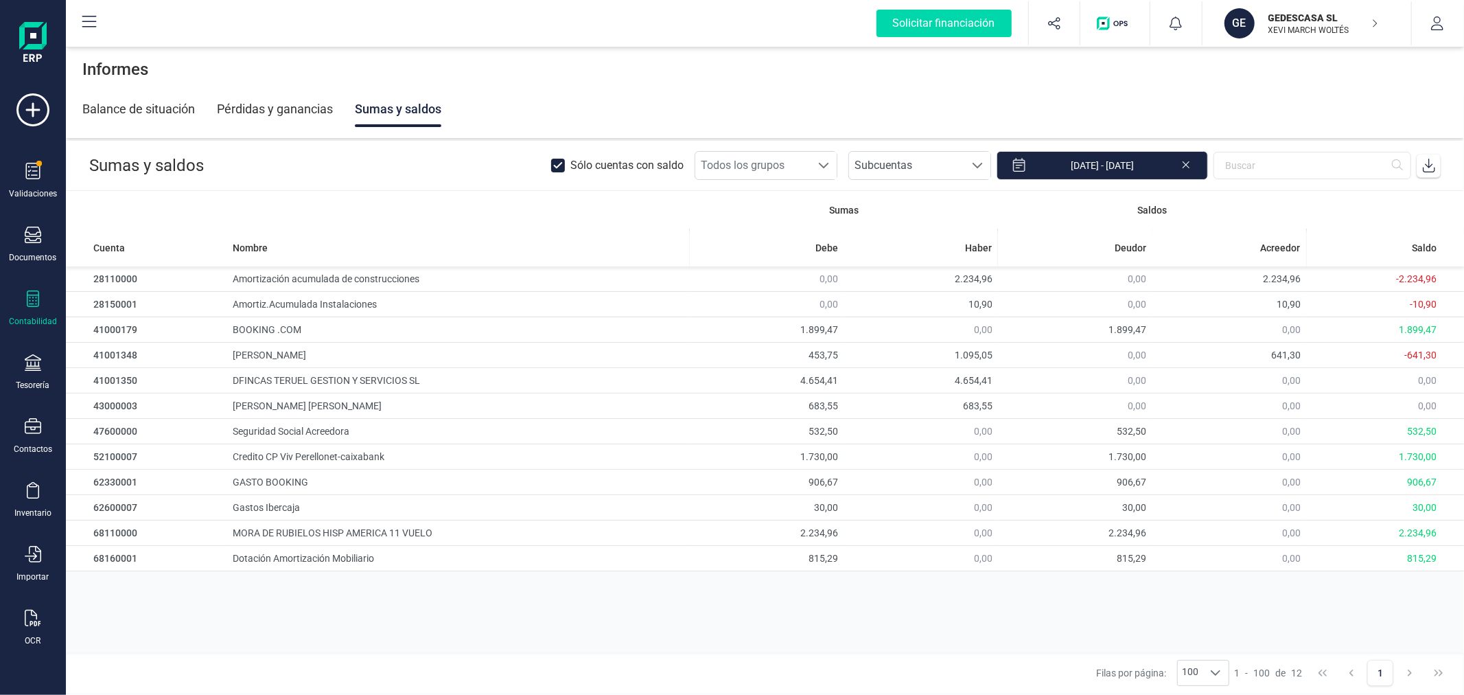
click at [1424, 165] on icon at bounding box center [1429, 166] width 14 height 14
click at [19, 319] on div "Contabilidad" at bounding box center [33, 321] width 48 height 11
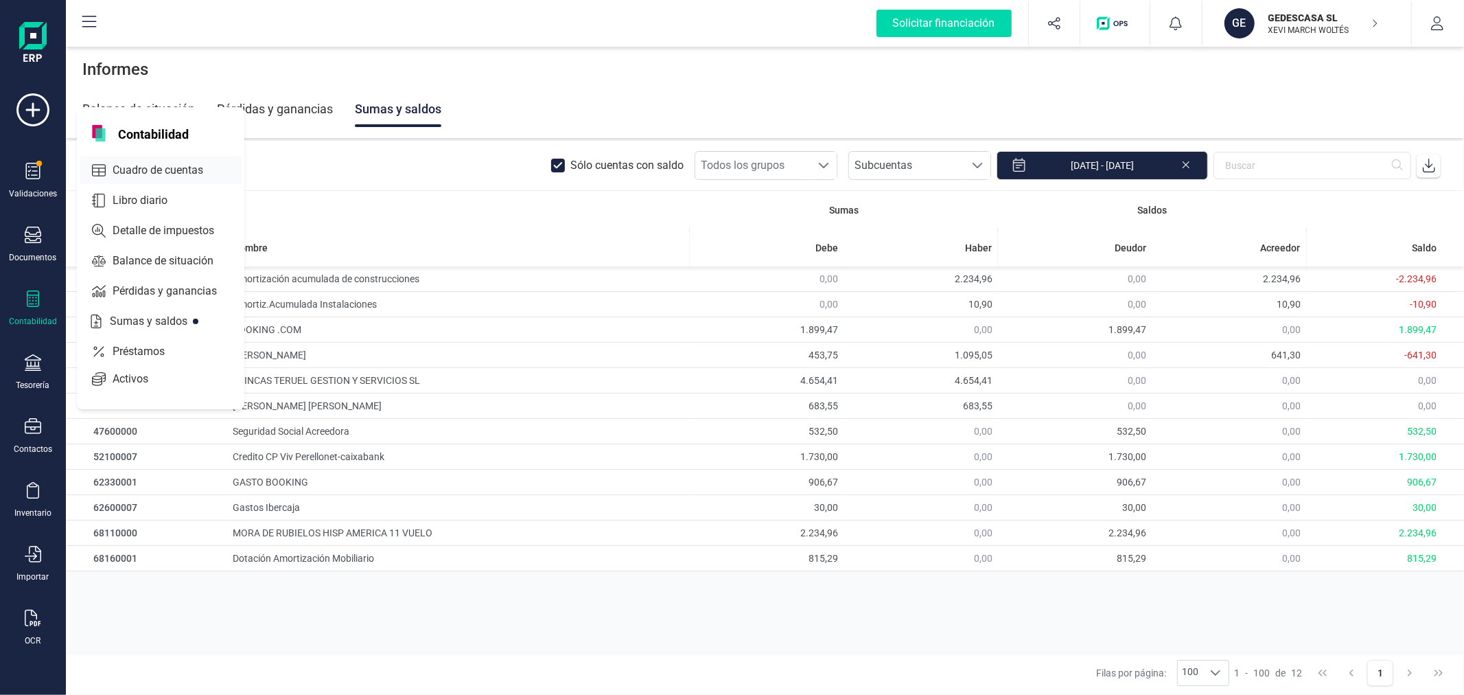
click at [140, 167] on span "Cuadro de cuentas" at bounding box center [167, 170] width 121 height 16
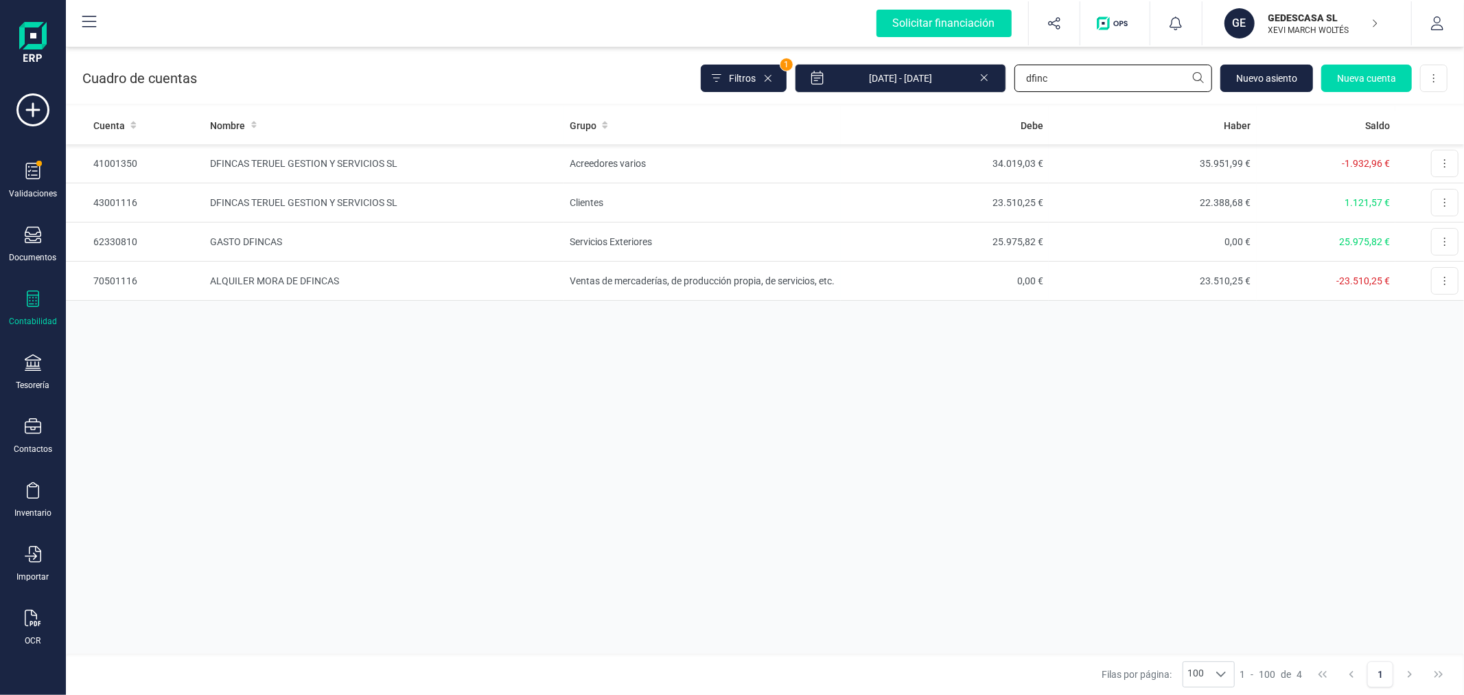
click at [1102, 73] on input "dfinc" at bounding box center [1114, 78] width 198 height 27
type input "626"
click at [413, 163] on td "Servicios bancarios y similares" at bounding box center [385, 163] width 360 height 39
click at [1306, 23] on p "GEDESCASA SL" at bounding box center [1324, 18] width 110 height 14
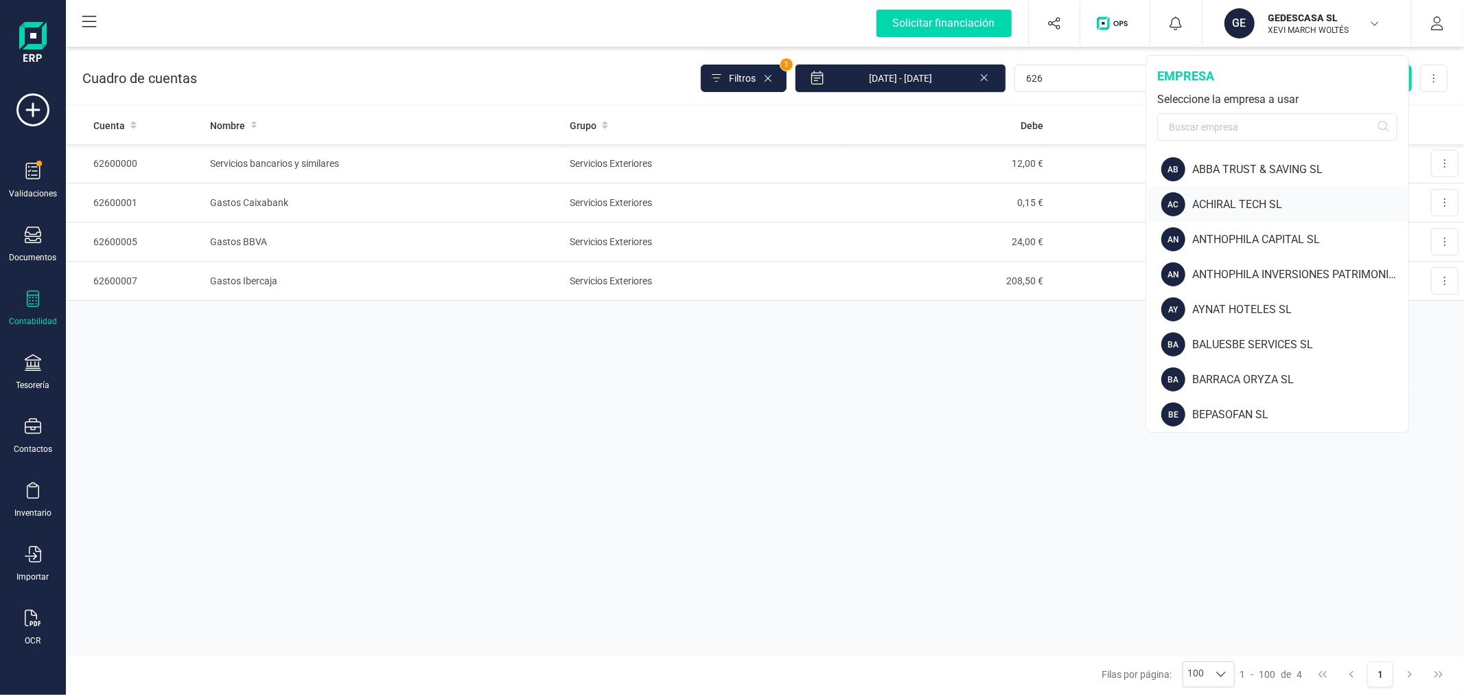
click at [1248, 202] on div "ACHIRAL TECH SL" at bounding box center [1300, 204] width 216 height 16
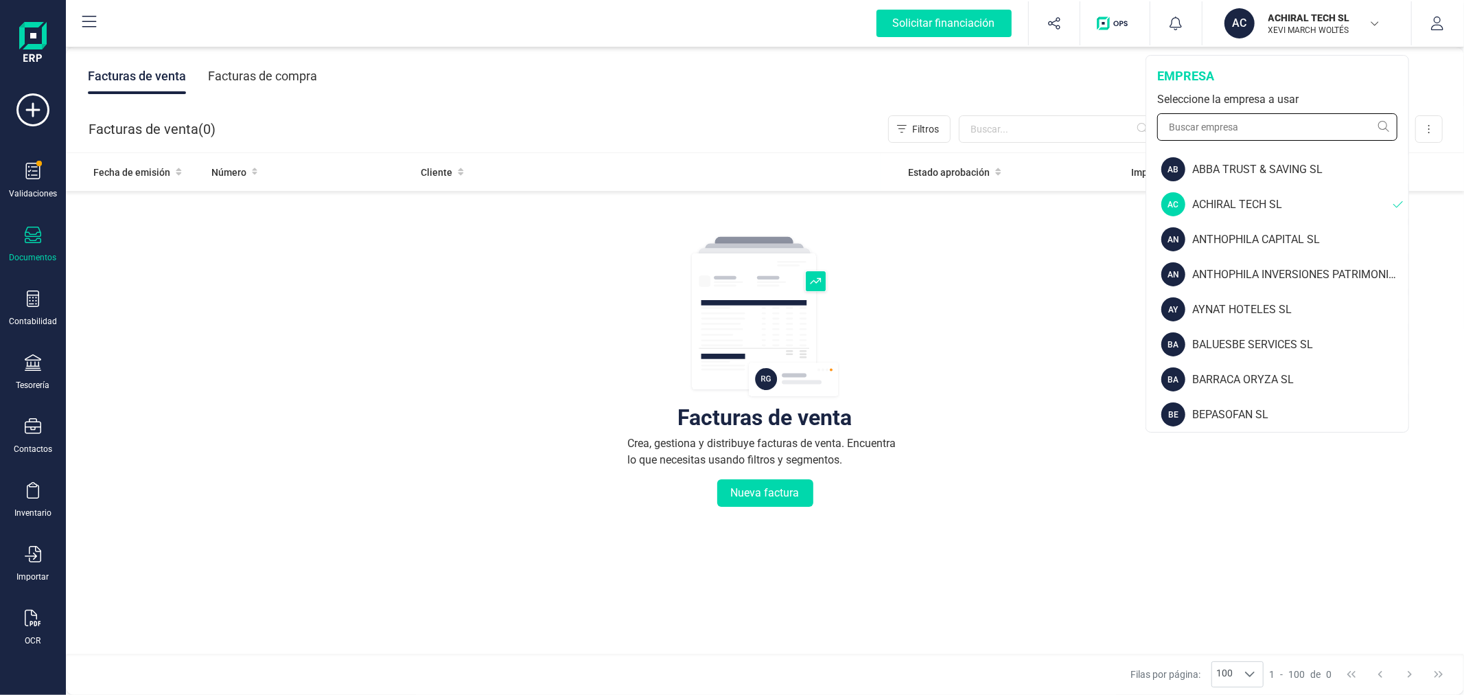
click at [1241, 122] on input "text" at bounding box center [1277, 126] width 240 height 27
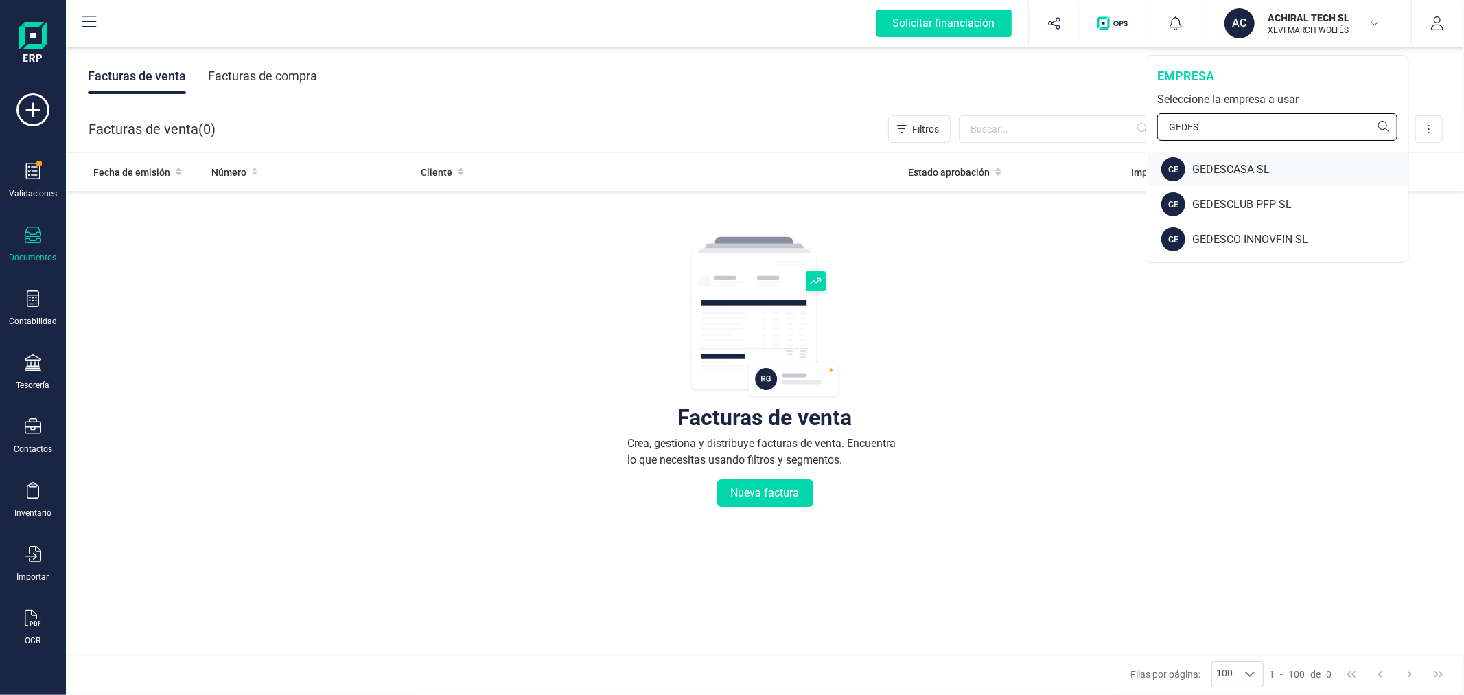
type input "GEDES"
click at [1252, 161] on div "GEDESCASA SL" at bounding box center [1300, 169] width 216 height 16
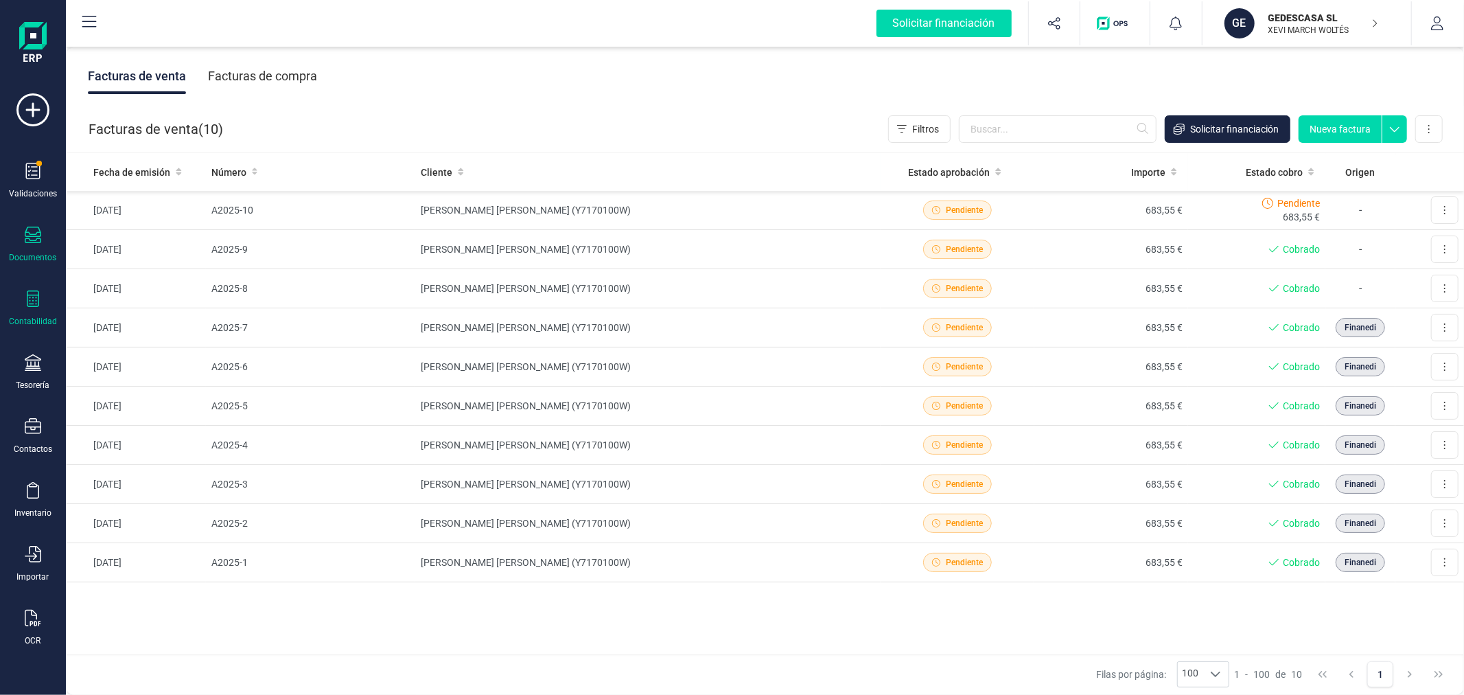
click at [36, 321] on div "Contabilidad" at bounding box center [33, 321] width 48 height 11
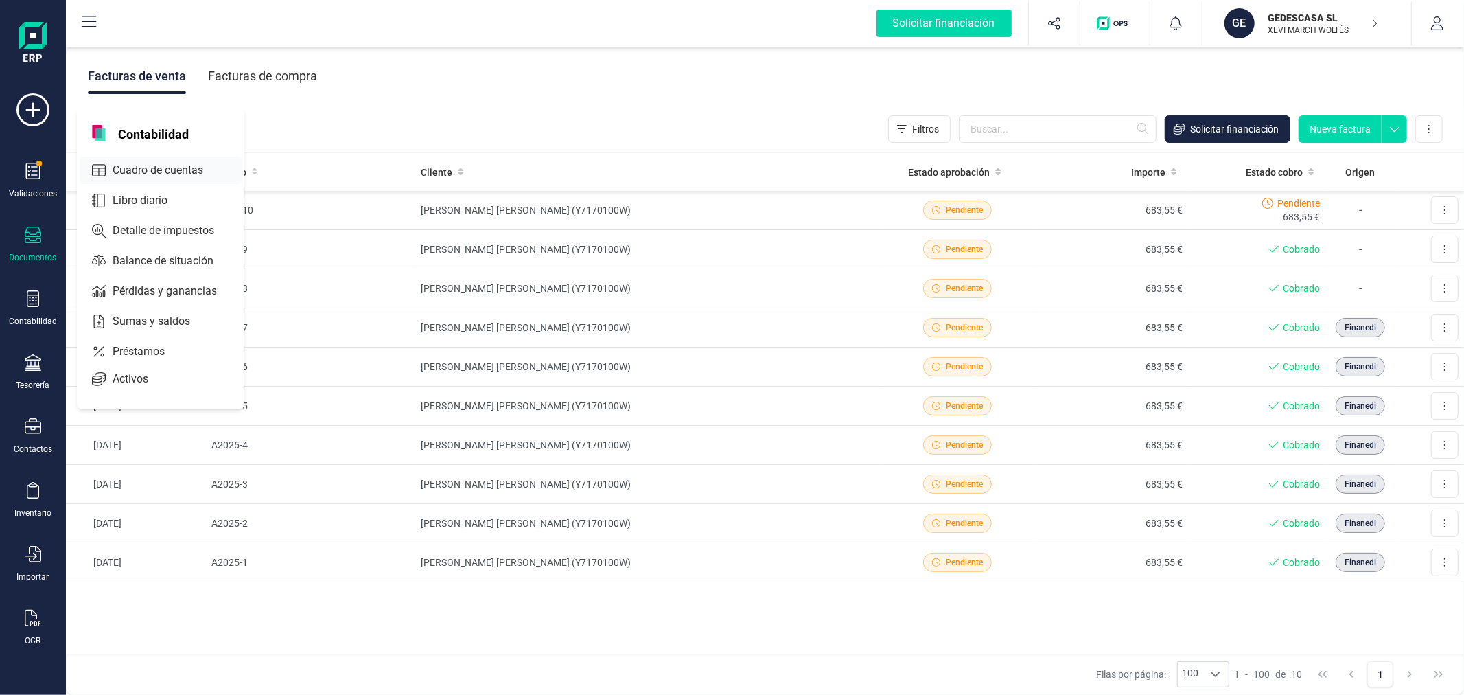
click at [211, 172] on div at bounding box center [211, 169] width 5 height 5
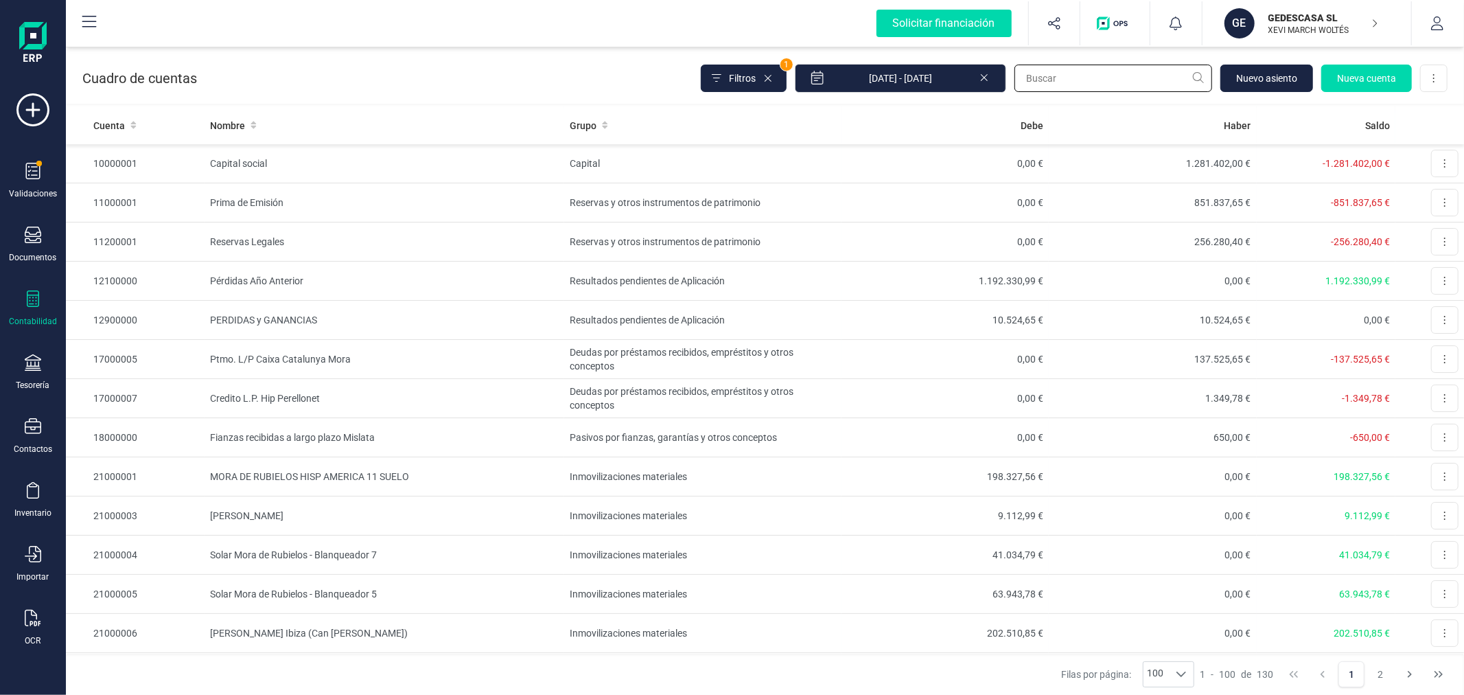
click at [1057, 80] on input "text" at bounding box center [1114, 78] width 198 height 27
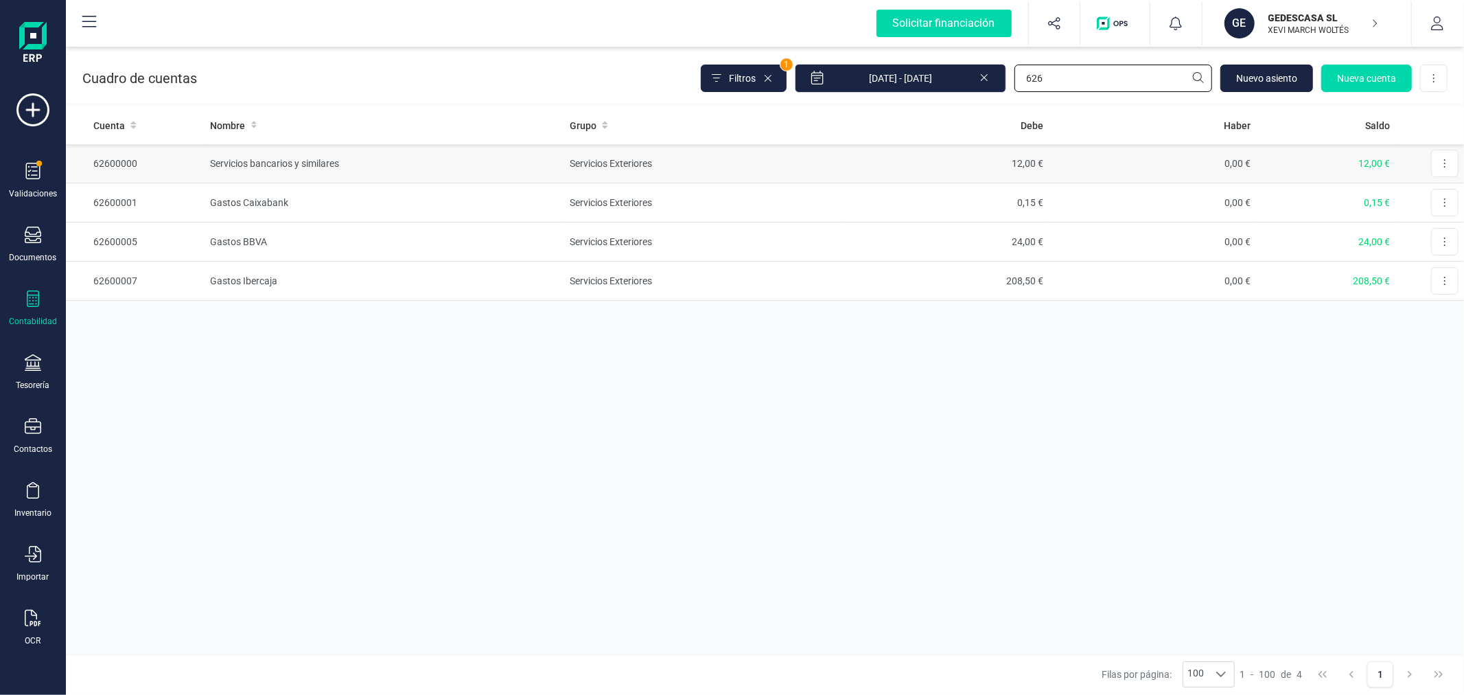
type input "626"
click at [649, 163] on td "Servicios Exteriores" at bounding box center [702, 163] width 277 height 39
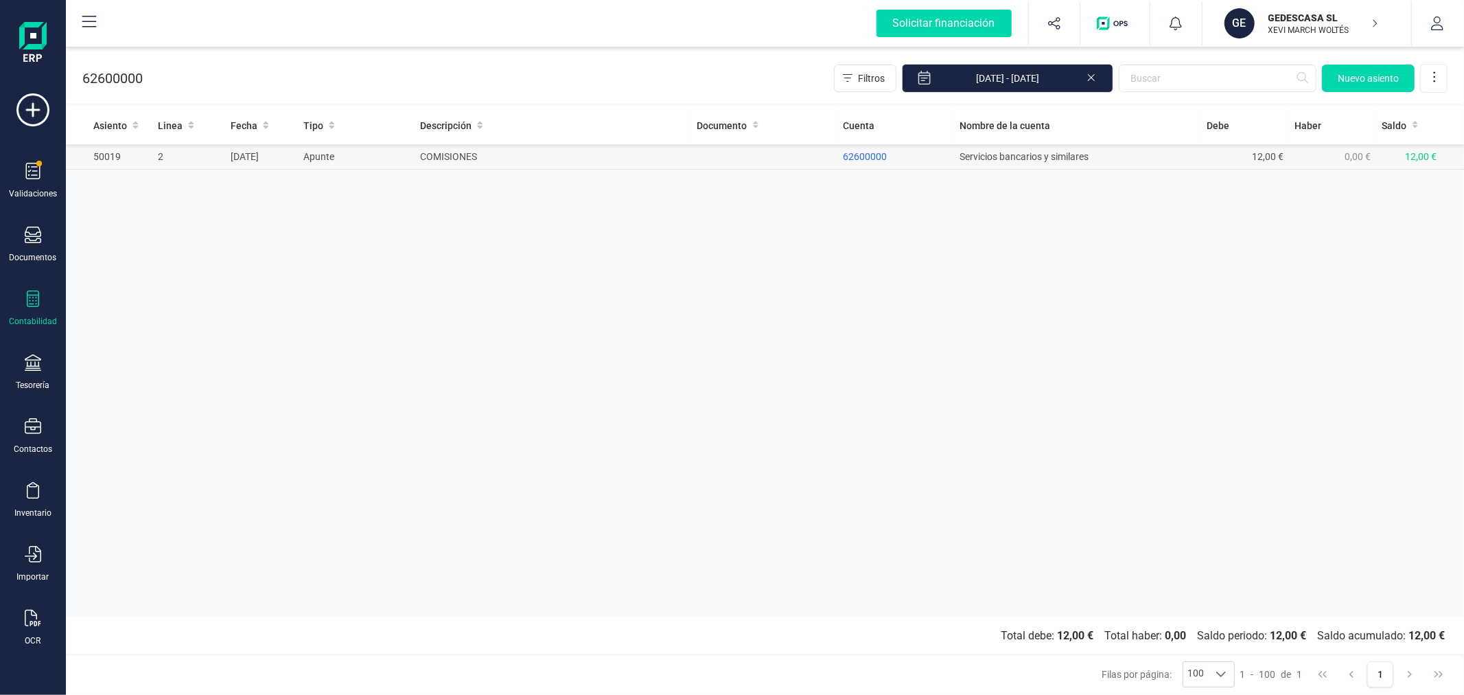
click at [543, 166] on td "COMISIONES" at bounding box center [553, 156] width 277 height 25
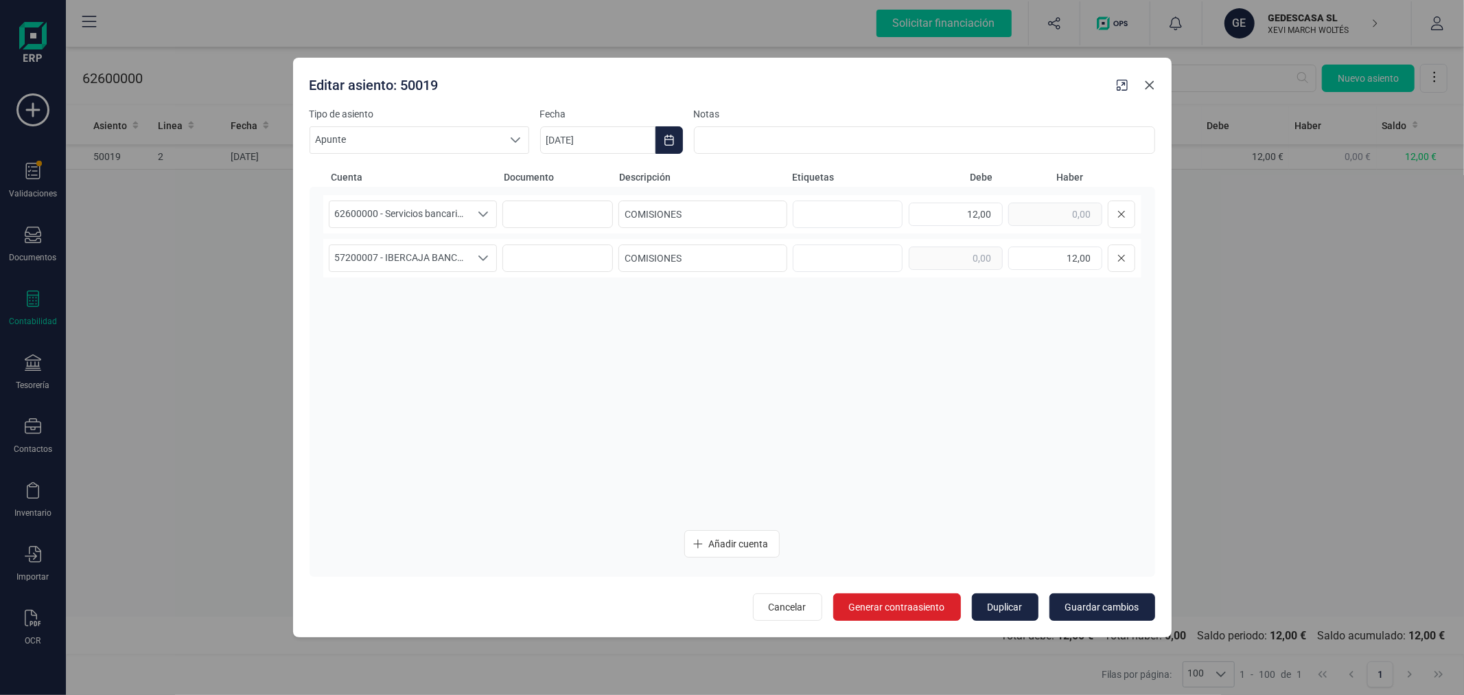
click at [1147, 85] on icon "Close" at bounding box center [1149, 85] width 11 height 11
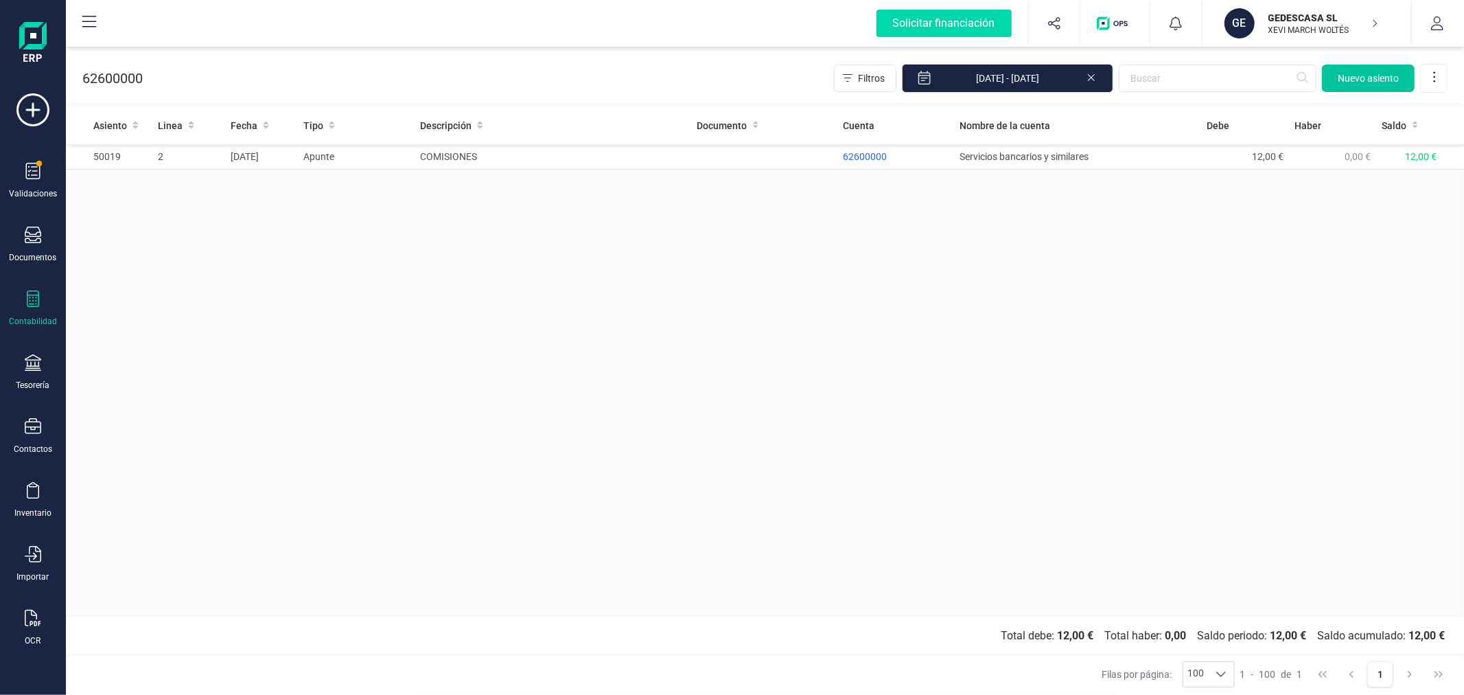
click at [1356, 83] on span "Nuevo asiento" at bounding box center [1368, 78] width 61 height 14
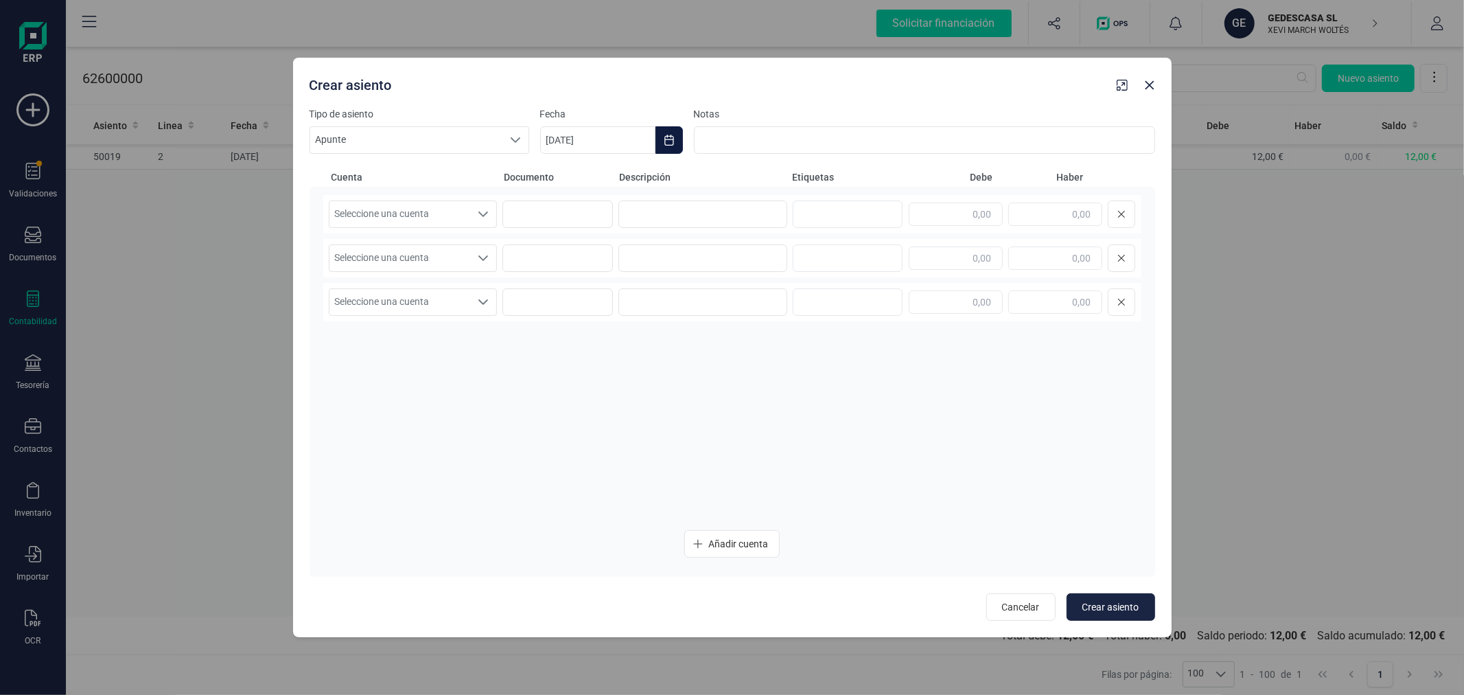
click at [656, 137] on button "Choose Date" at bounding box center [669, 139] width 27 height 27
click at [566, 179] on icon "Previous Month" at bounding box center [567, 181] width 11 height 11
click at [581, 380] on span "22" at bounding box center [574, 376] width 27 height 27
type input "22/09/2025"
click at [457, 216] on span "Seleccione una cuenta" at bounding box center [399, 214] width 141 height 26
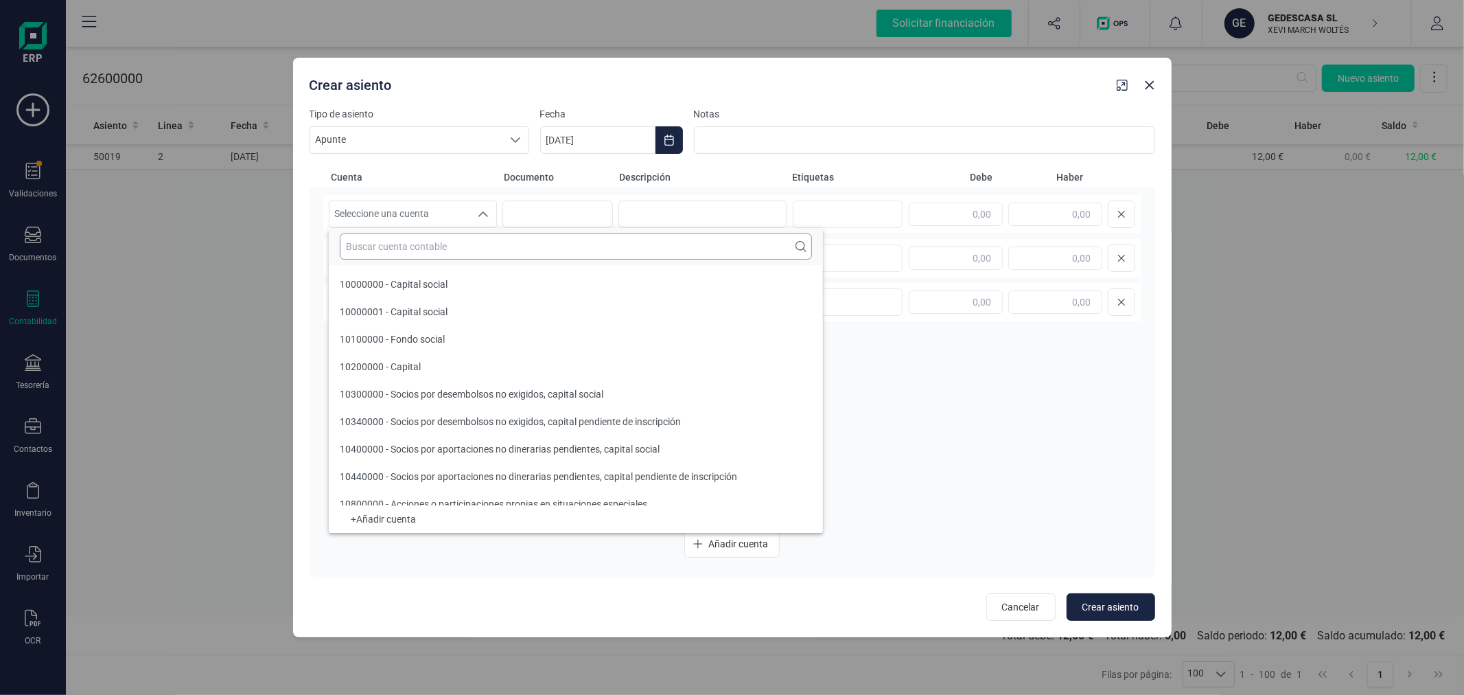
drag, startPoint x: 454, startPoint y: 225, endPoint x: 446, endPoint y: 244, distance: 20.3
click at [446, 244] on input "text" at bounding box center [576, 246] width 472 height 26
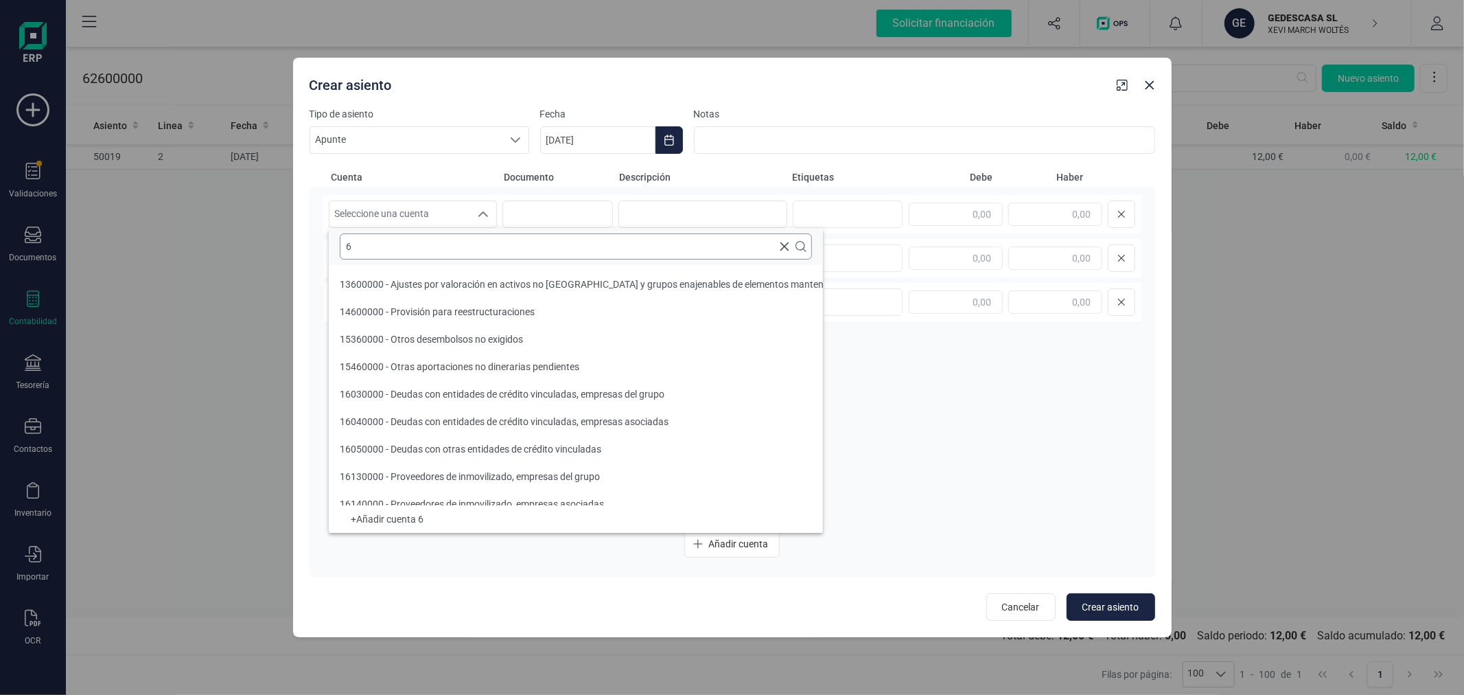
scroll to position [5, 0]
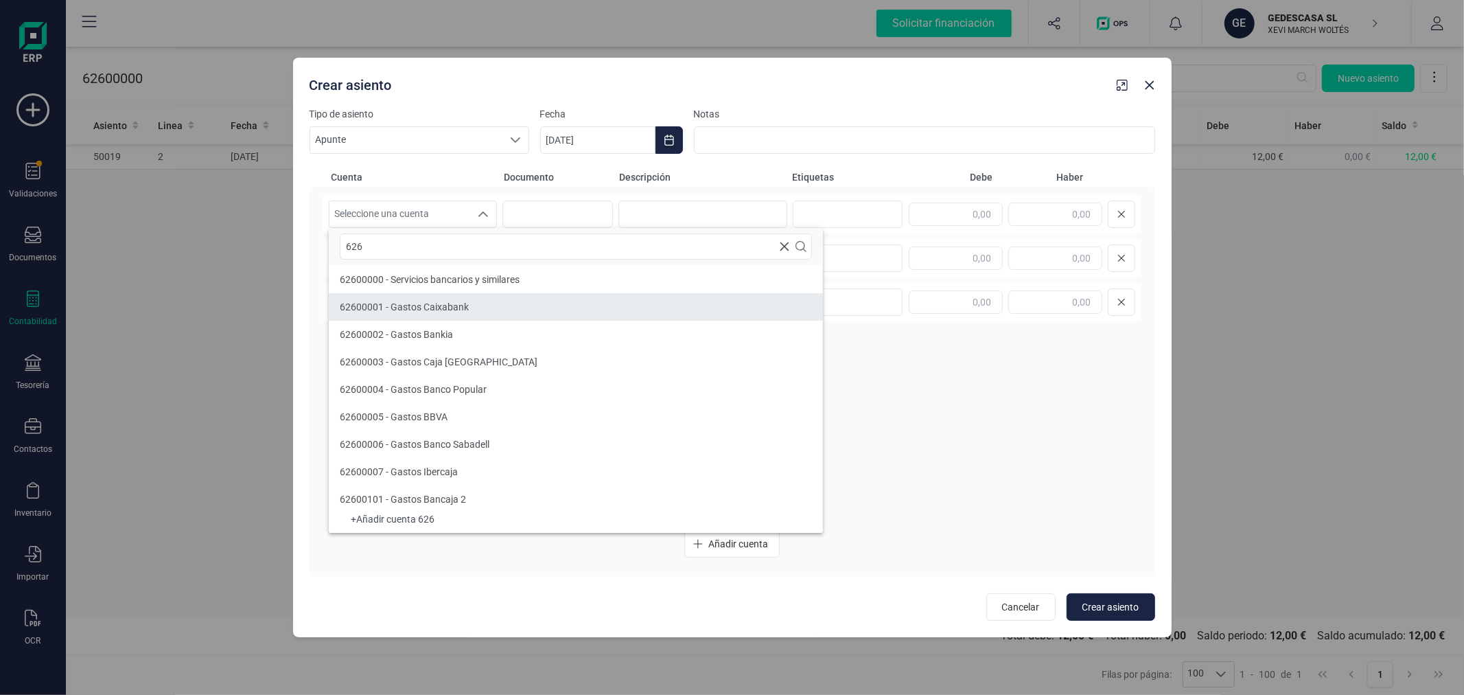
type input "626"
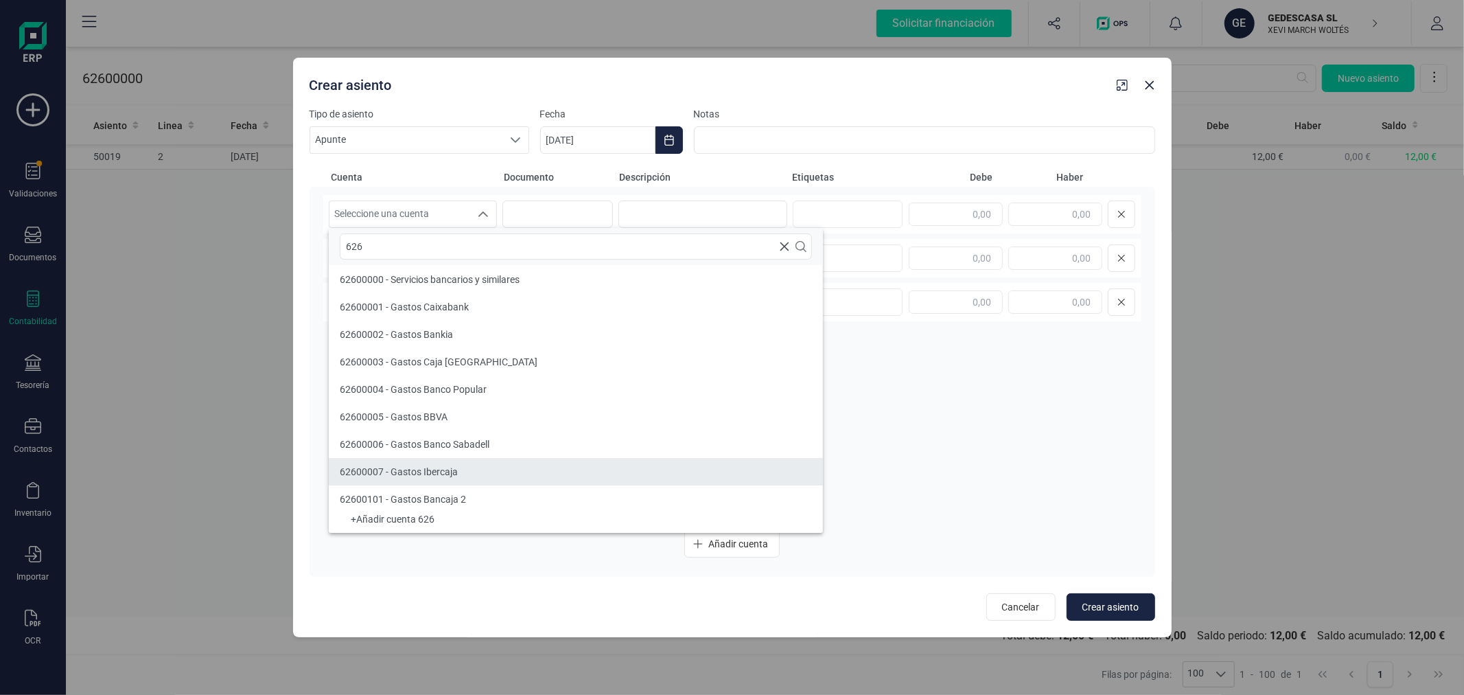
click at [463, 464] on li "62600007 - Gastos Ibercaja" at bounding box center [576, 471] width 494 height 27
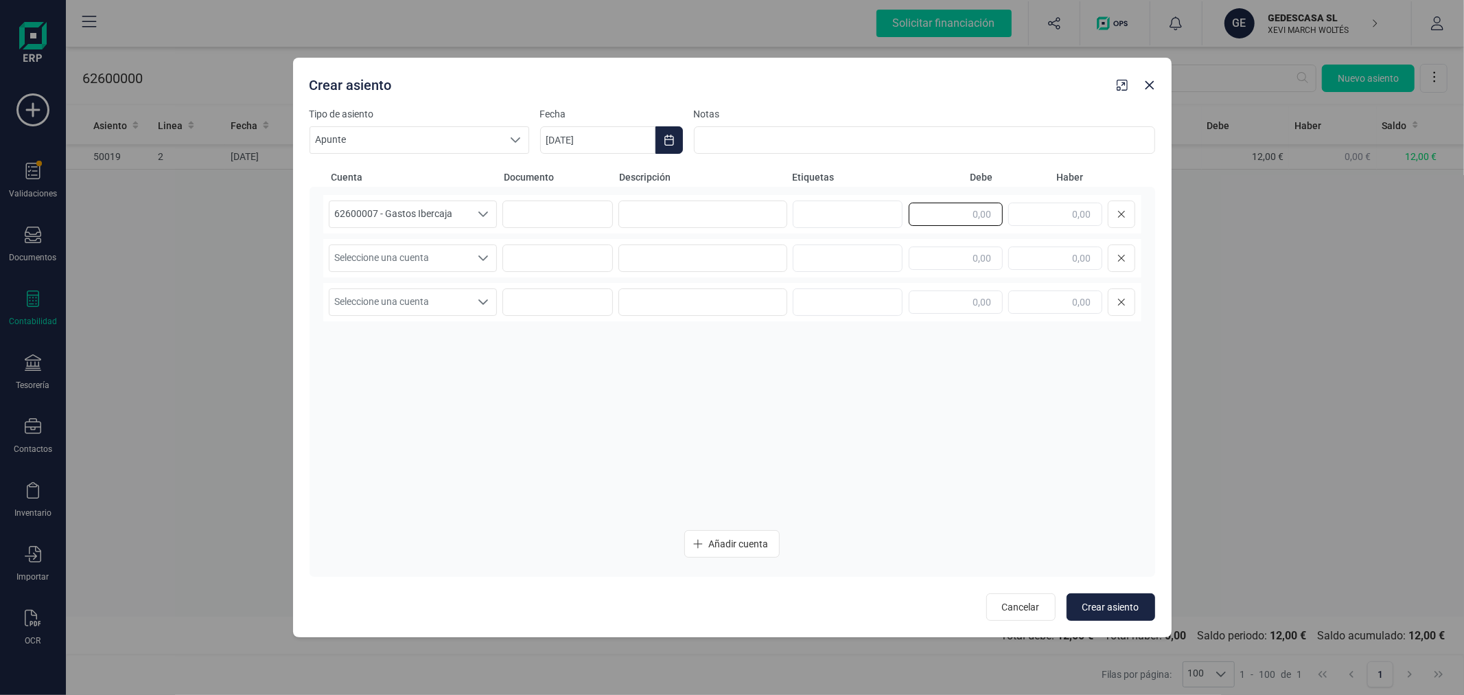
click at [947, 220] on input "text" at bounding box center [956, 213] width 94 height 23
type input "12,00"
click at [441, 254] on span "Seleccione una cuenta" at bounding box center [399, 258] width 141 height 26
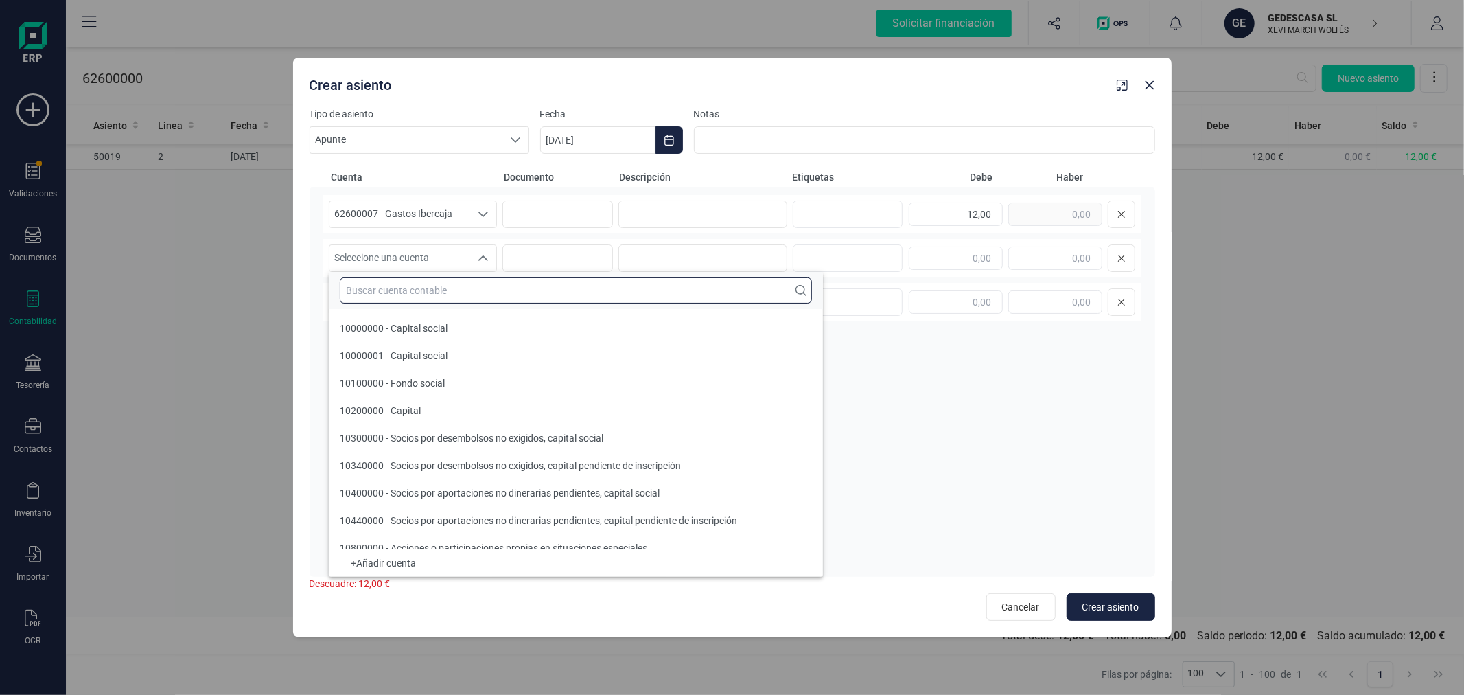
click at [438, 300] on input "text" at bounding box center [576, 290] width 472 height 26
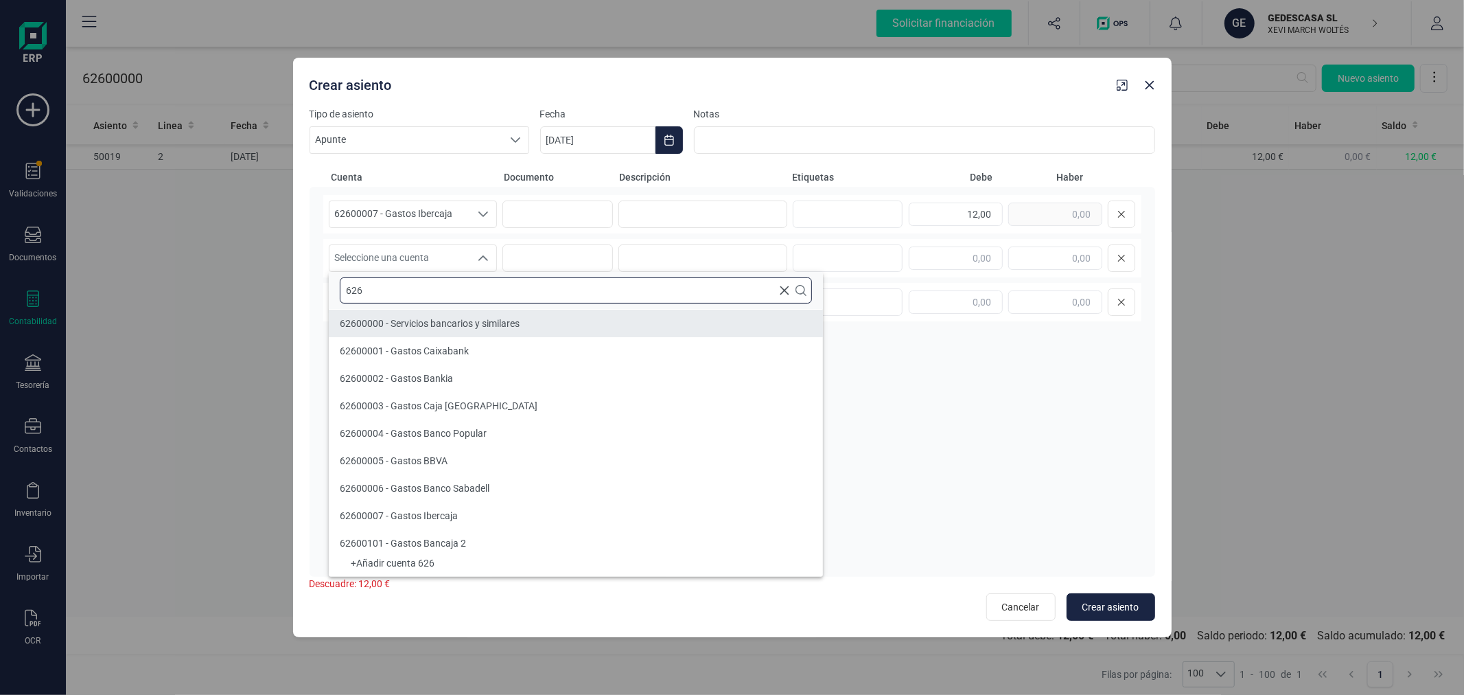
type input "626"
click at [435, 332] on li "62600000 - Servicios bancarios y similares" at bounding box center [576, 323] width 494 height 27
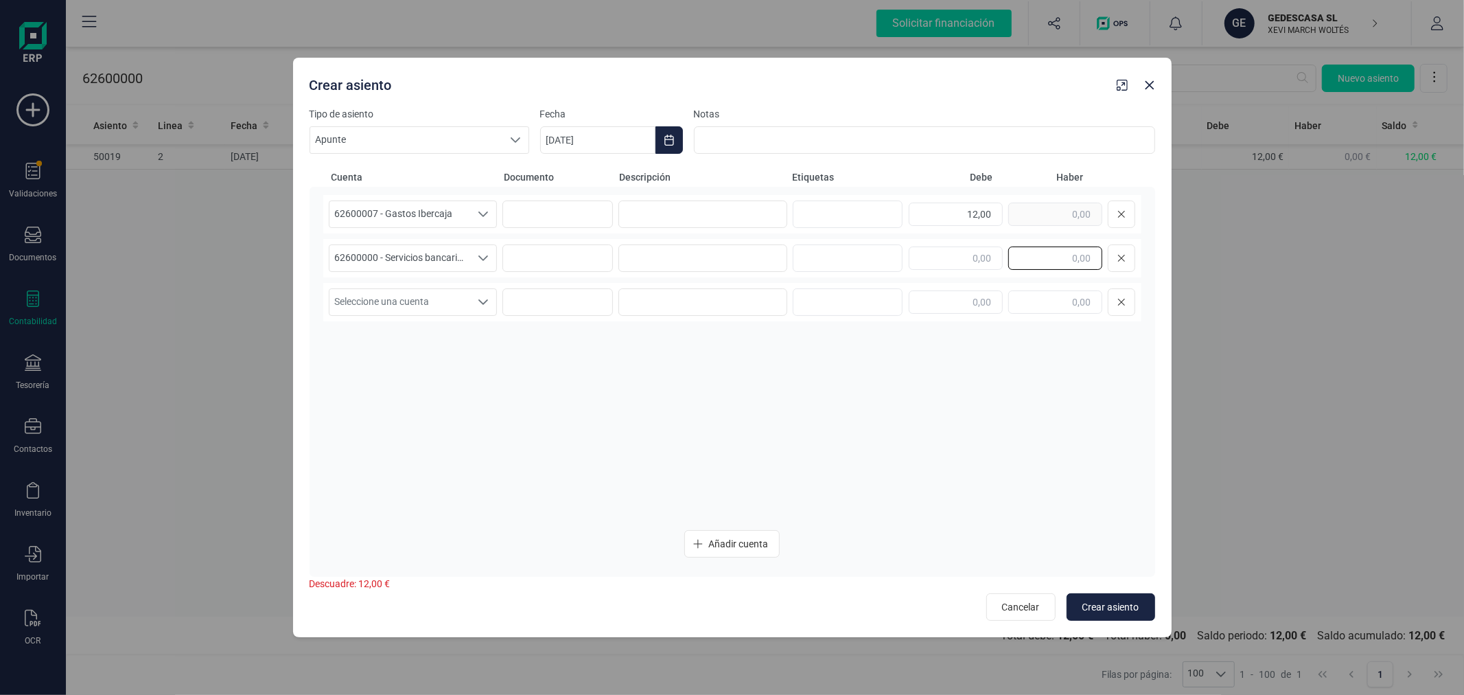
click at [1065, 251] on input "text" at bounding box center [1055, 257] width 94 height 23
type input "12,00"
click at [1067, 408] on div "62600007 - Gastos Ibercaja 62600007 - Gastos Ibercaja 62600007 - Gastos Ibercaj…" at bounding box center [732, 356] width 818 height 323
click at [1121, 594] on button "Crear asiento" at bounding box center [1111, 606] width 89 height 27
type input "06/10/2025"
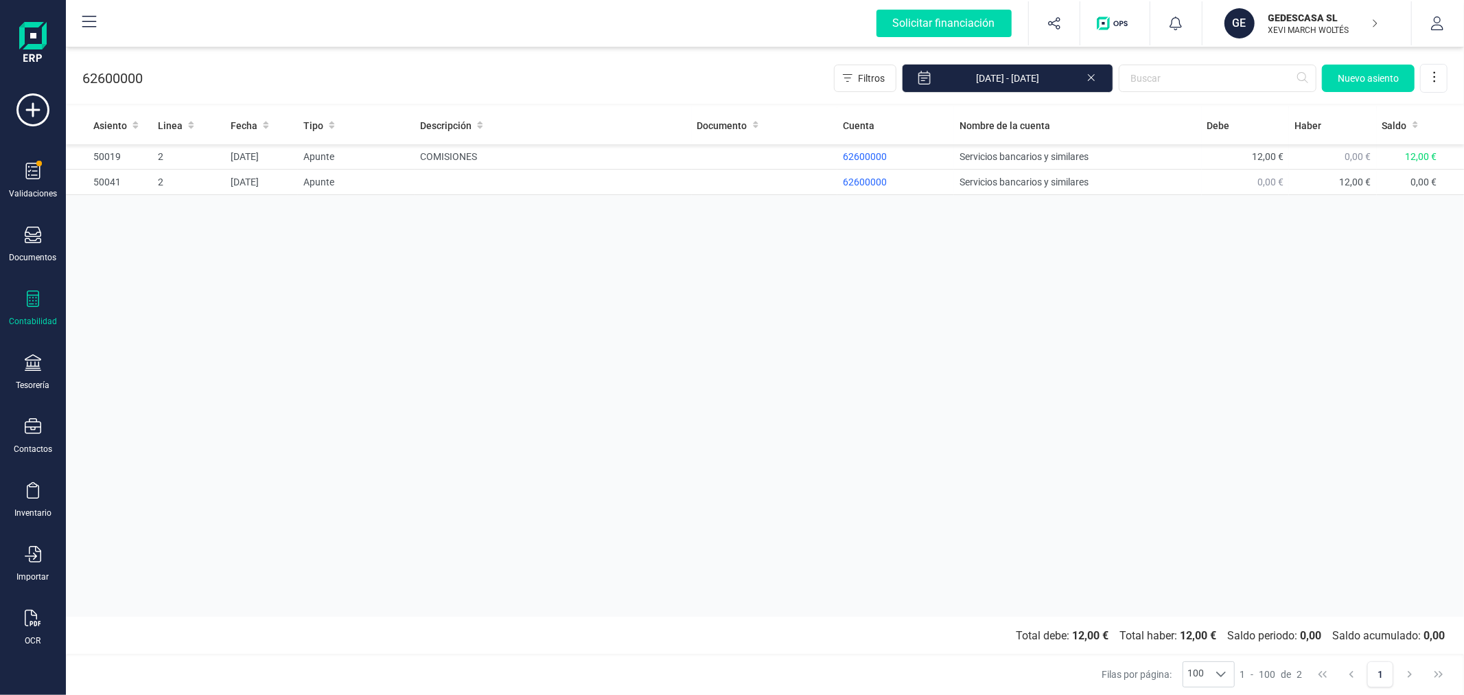
click at [682, 402] on div "Asiento Linea Fecha Tipo Descripción Documento Cuenta Nombre de la cuenta Debe …" at bounding box center [765, 361] width 1398 height 510
drag, startPoint x: 826, startPoint y: 264, endPoint x: 848, endPoint y: 268, distance: 21.8
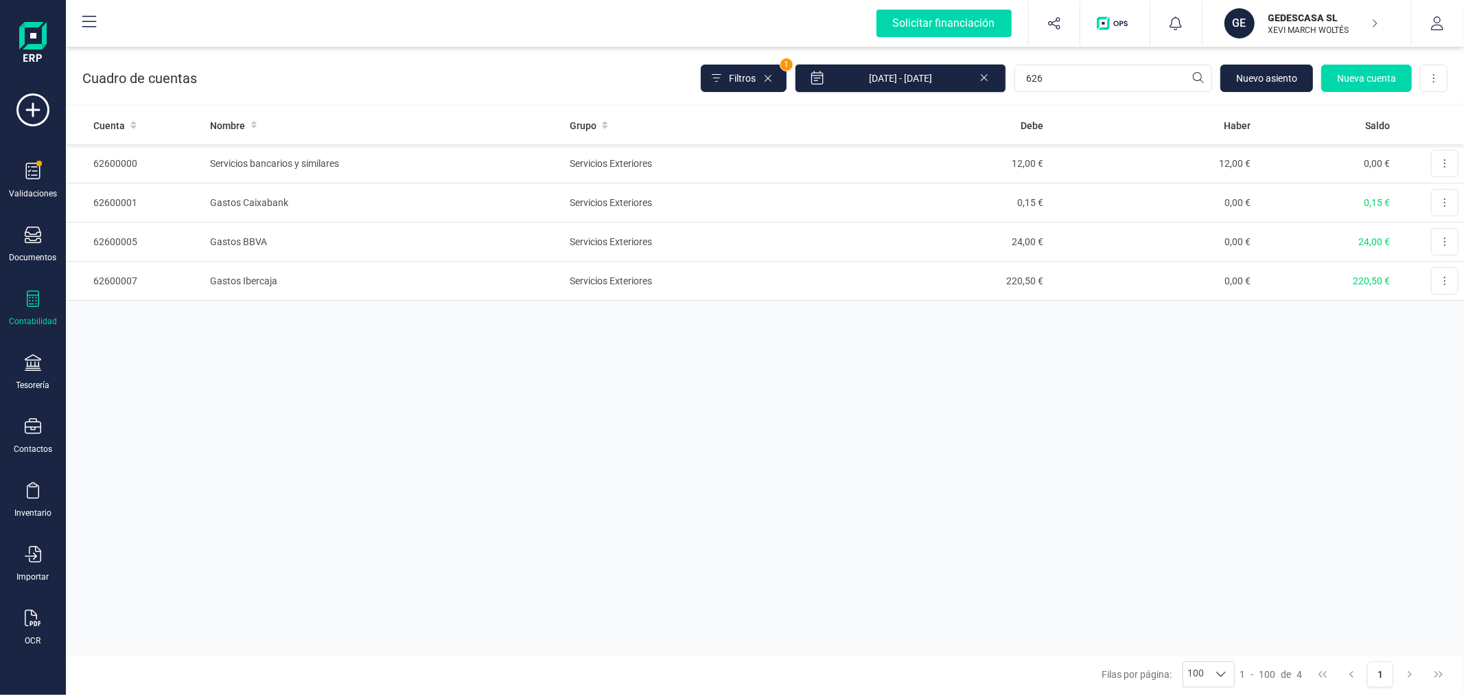
click at [594, 429] on div "Cuenta Nombre Grupo Debe Haber Saldo 62600000 Servicios bancarios y similares S…" at bounding box center [765, 379] width 1398 height 547
click at [25, 303] on icon at bounding box center [33, 298] width 16 height 16
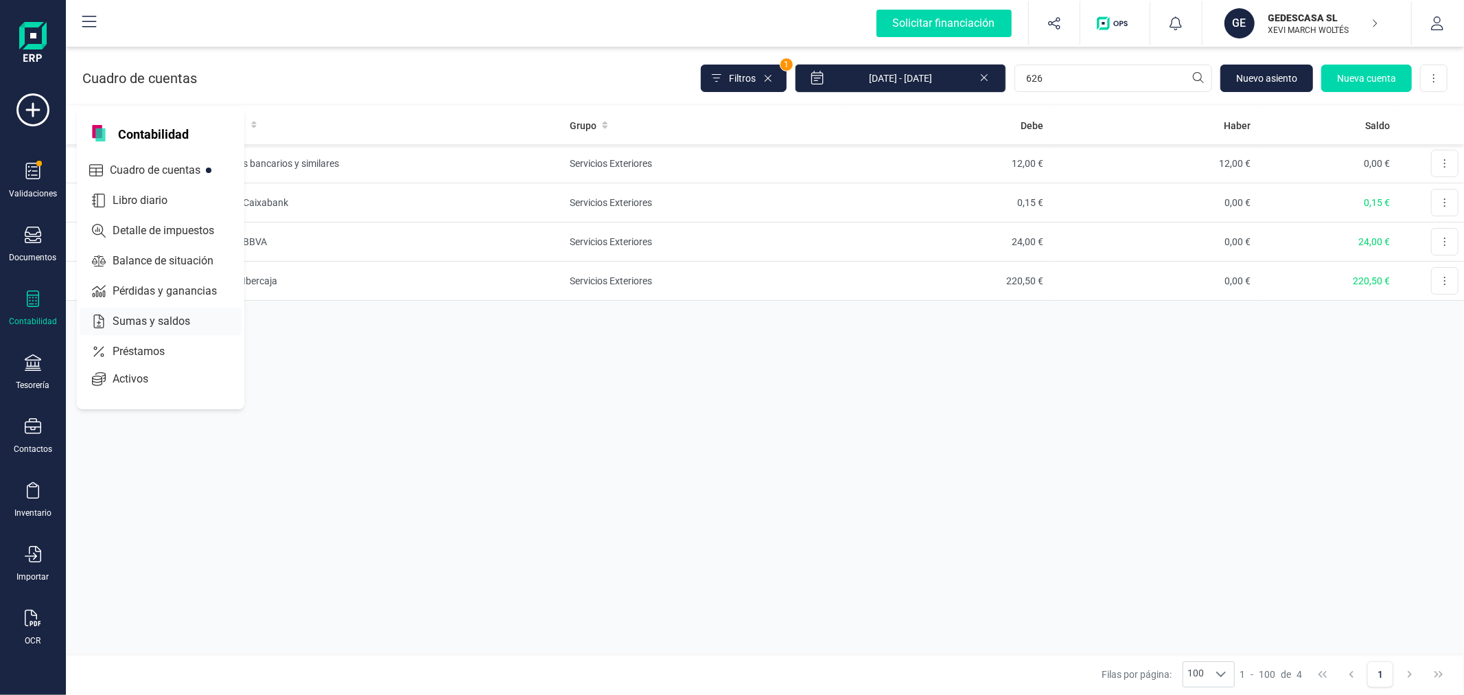
click at [144, 318] on span "Sumas y saldos" at bounding box center [161, 321] width 108 height 16
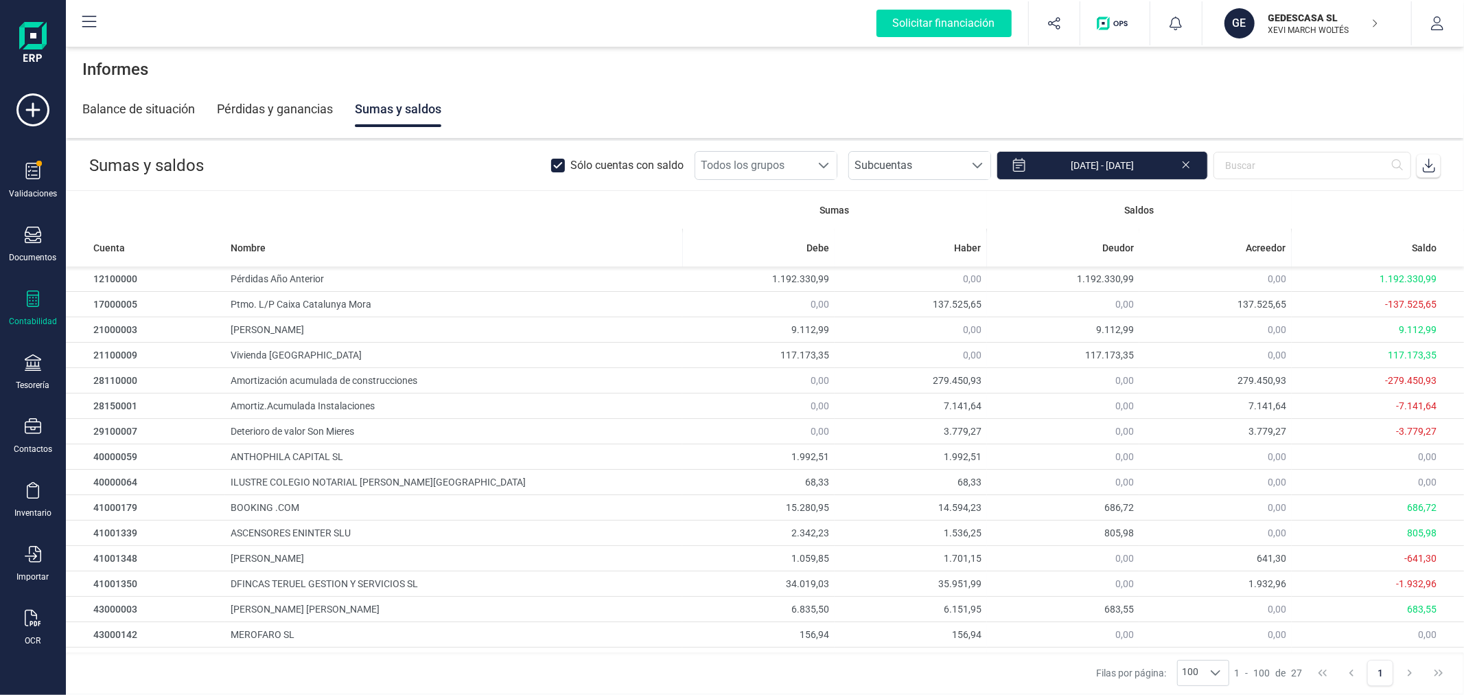
click at [1425, 167] on icon at bounding box center [1429, 166] width 14 height 14
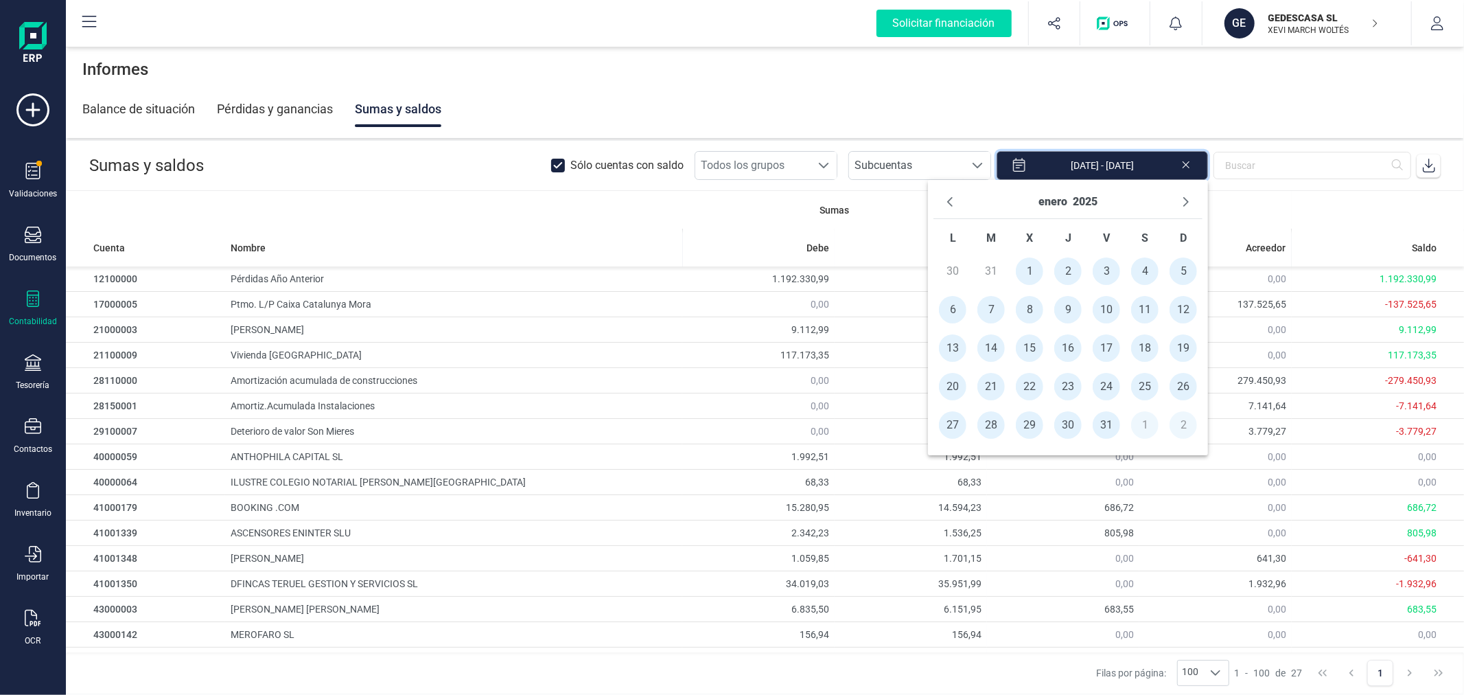
click at [1107, 166] on input "[DATE] - [DATE]" at bounding box center [1102, 165] width 211 height 29
click at [1047, 200] on button "enero" at bounding box center [1053, 202] width 29 height 22
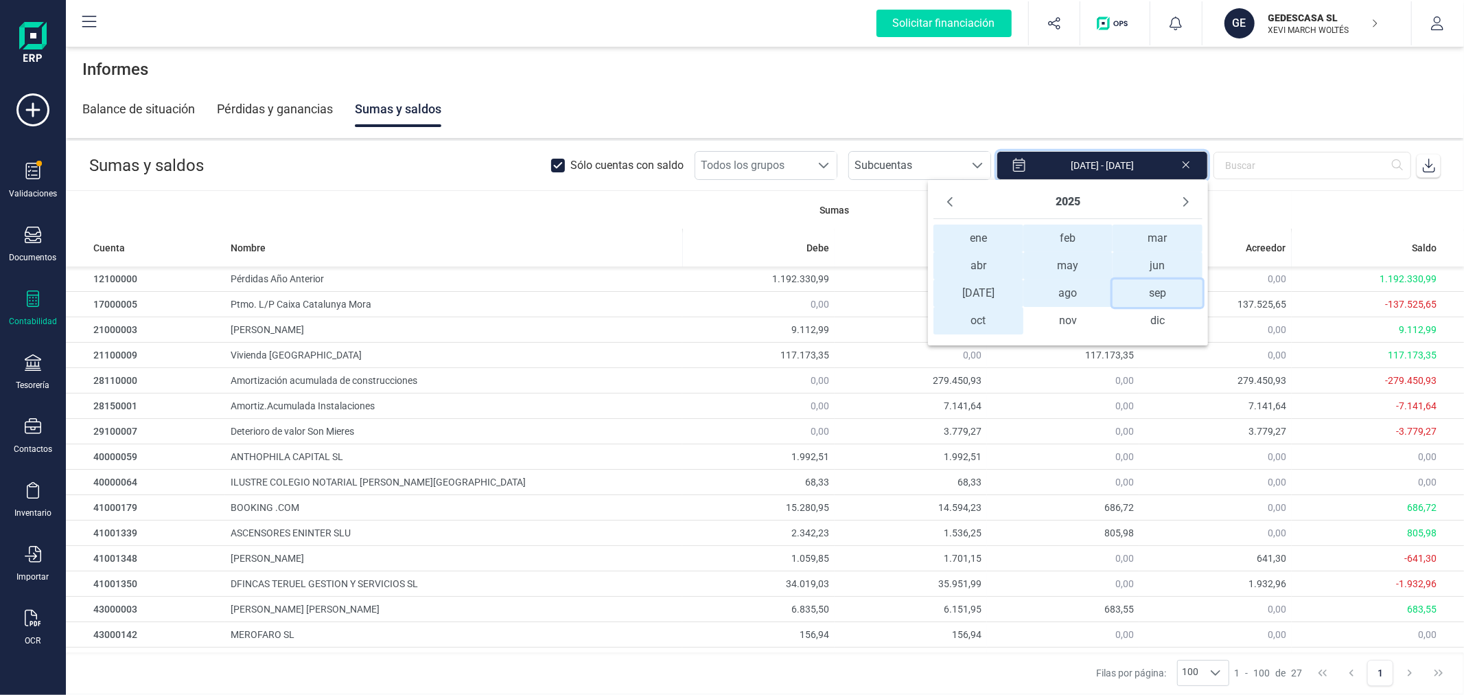
click at [1162, 299] on span "sep sep" at bounding box center [1157, 292] width 89 height 27
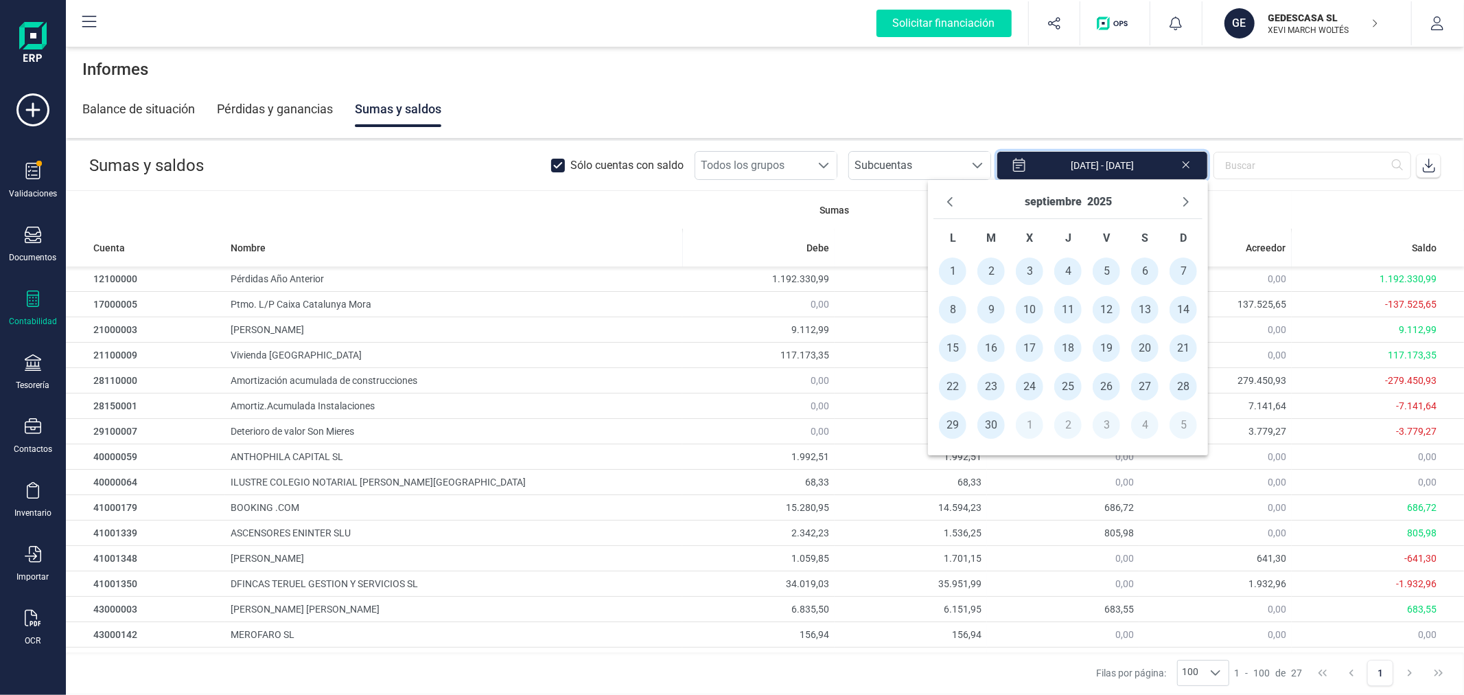
click at [963, 270] on span "1" at bounding box center [952, 270] width 27 height 27
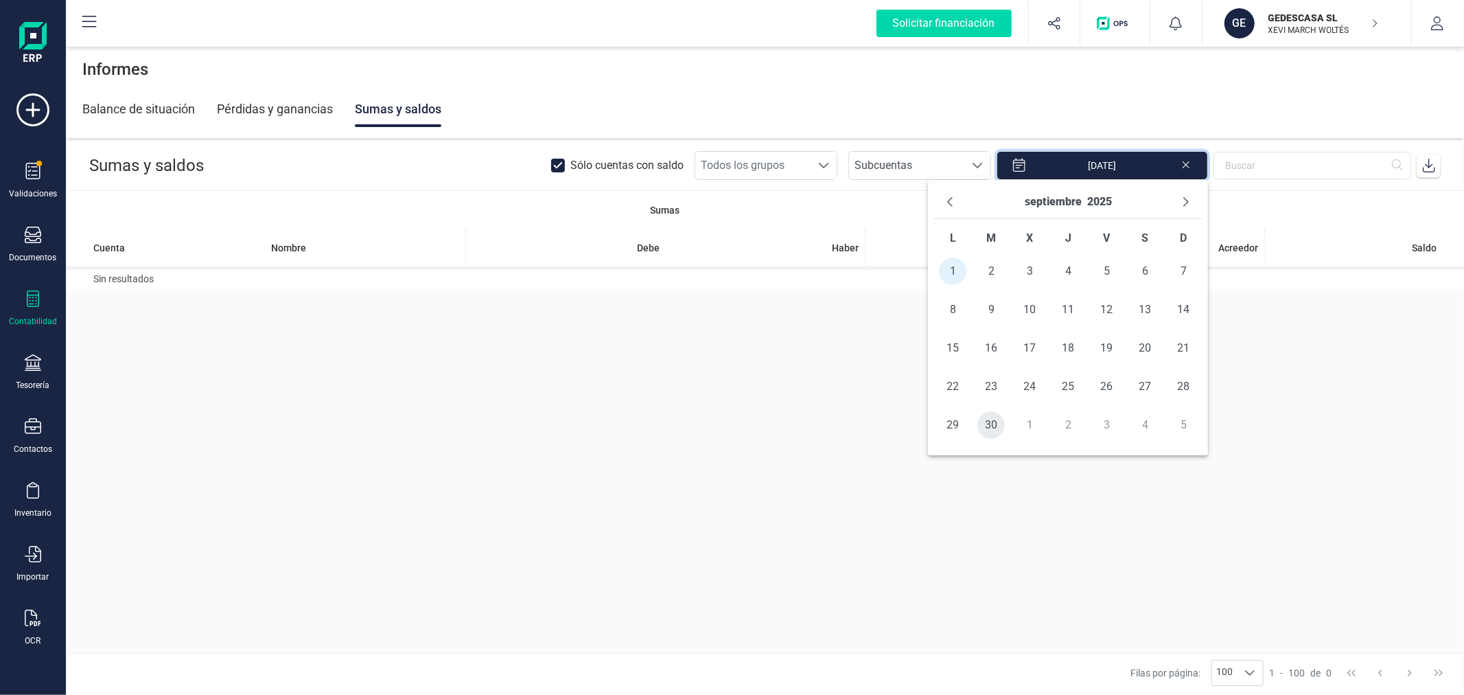
click at [997, 427] on span "30" at bounding box center [990, 424] width 27 height 27
type input "[DATE] - [DATE]"
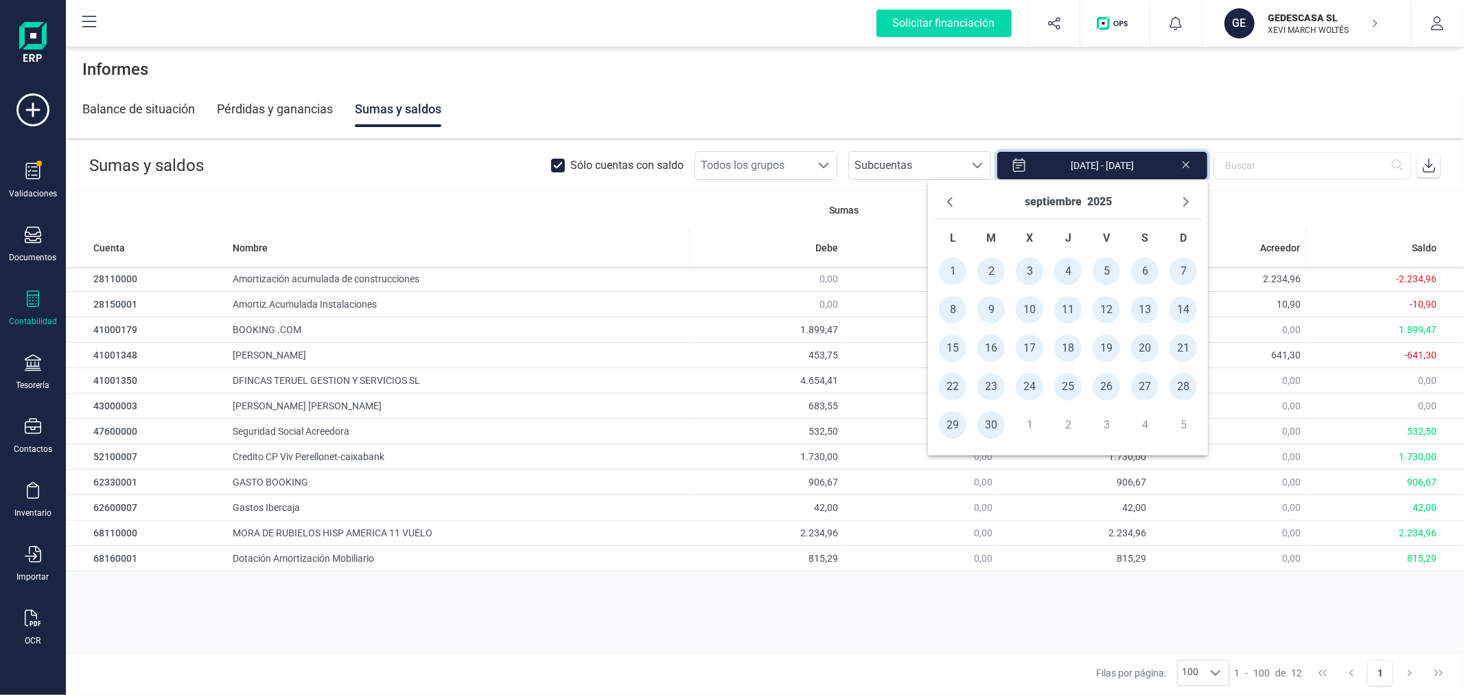
click at [1430, 174] on span at bounding box center [1428, 165] width 27 height 27
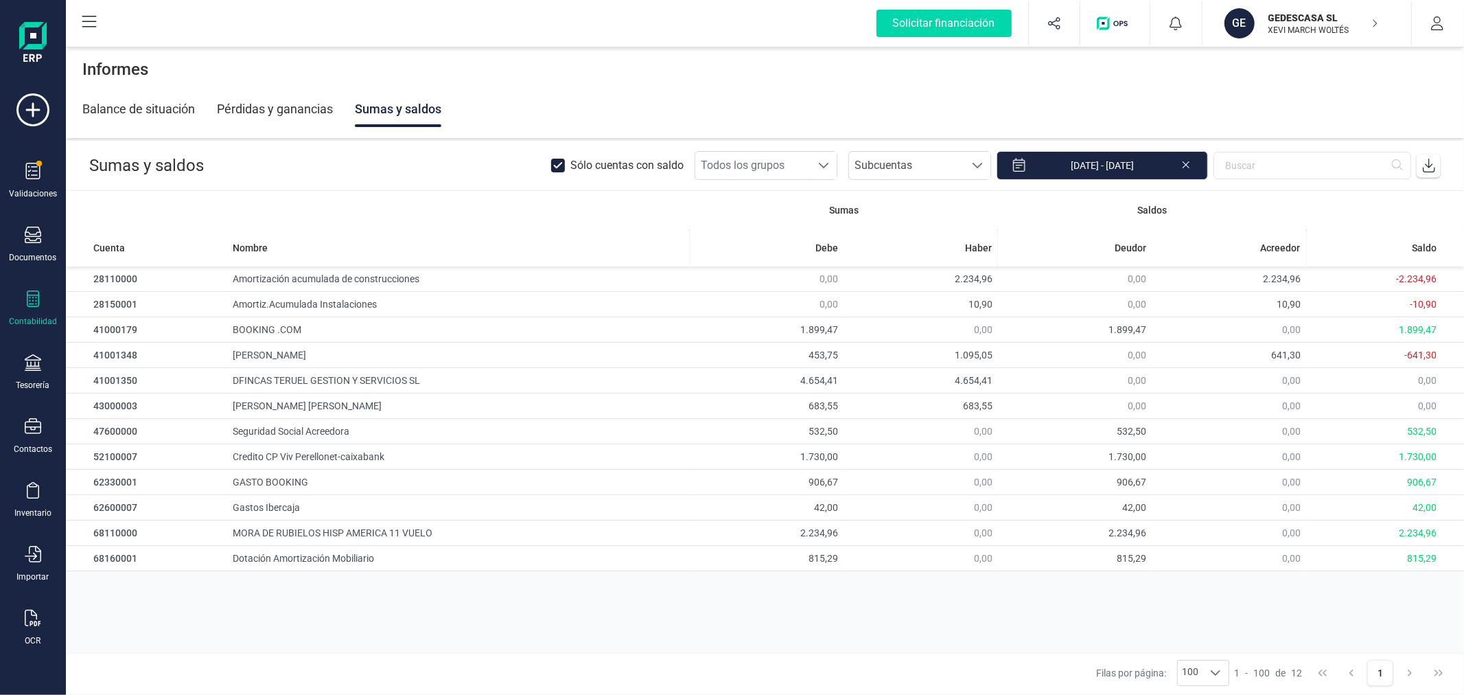
click at [37, 312] on div "Contabilidad" at bounding box center [32, 308] width 55 height 36
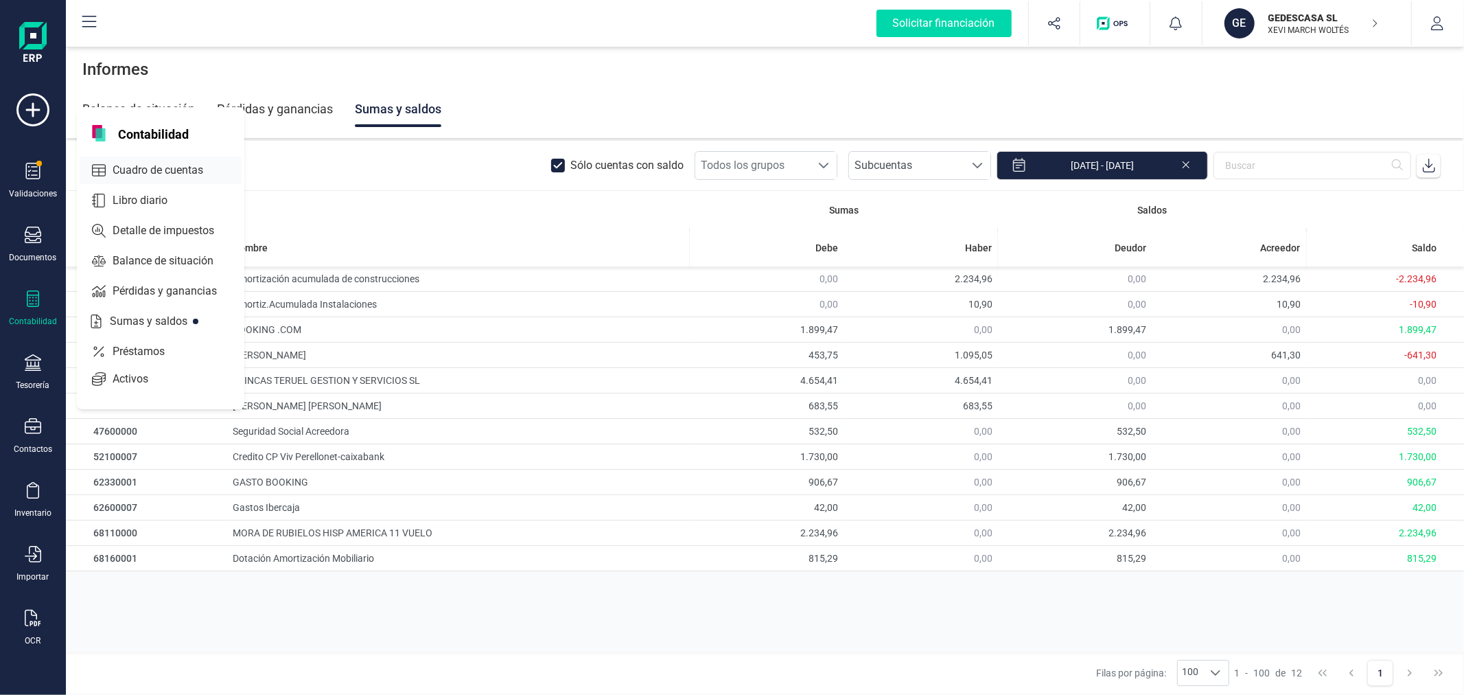
click at [170, 169] on span "Cuadro de cuentas" at bounding box center [167, 170] width 121 height 16
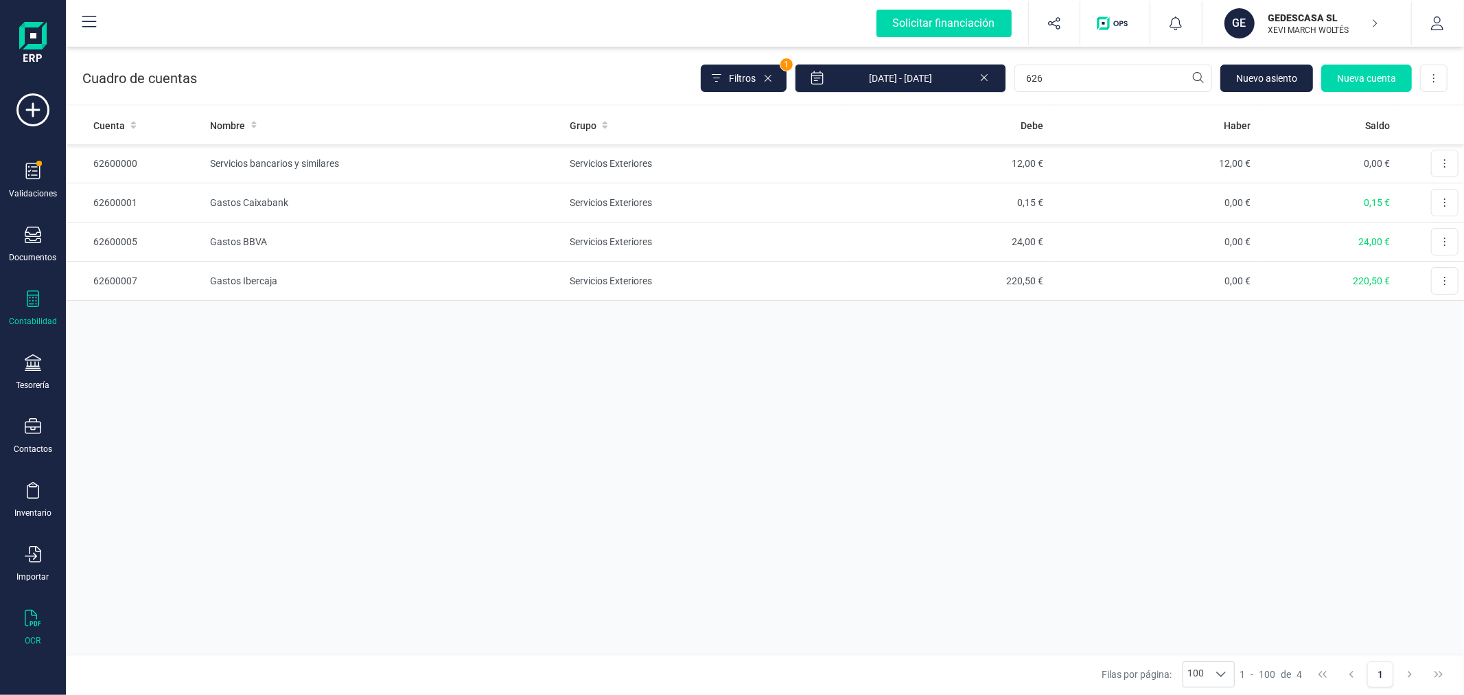
click at [24, 632] on div "OCR" at bounding box center [32, 628] width 55 height 36
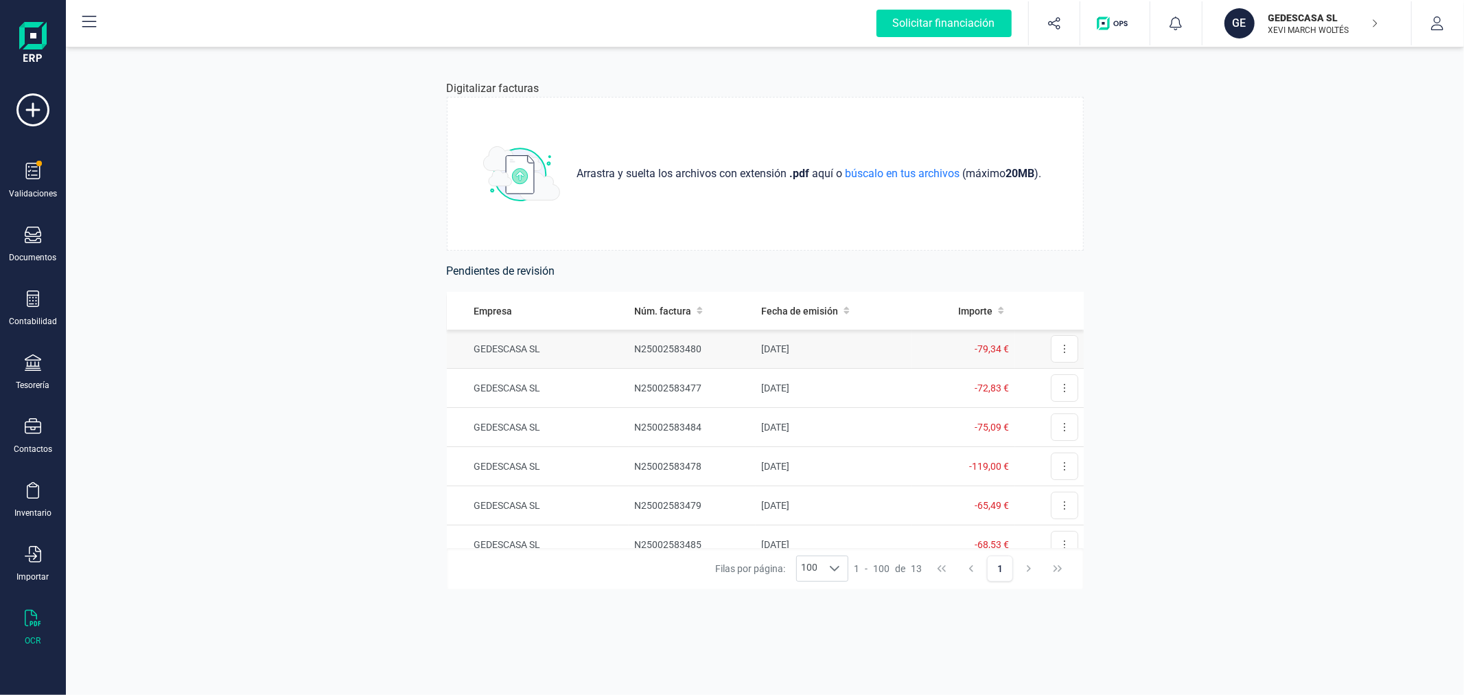
click at [704, 349] on td "N25002583480" at bounding box center [692, 348] width 127 height 39
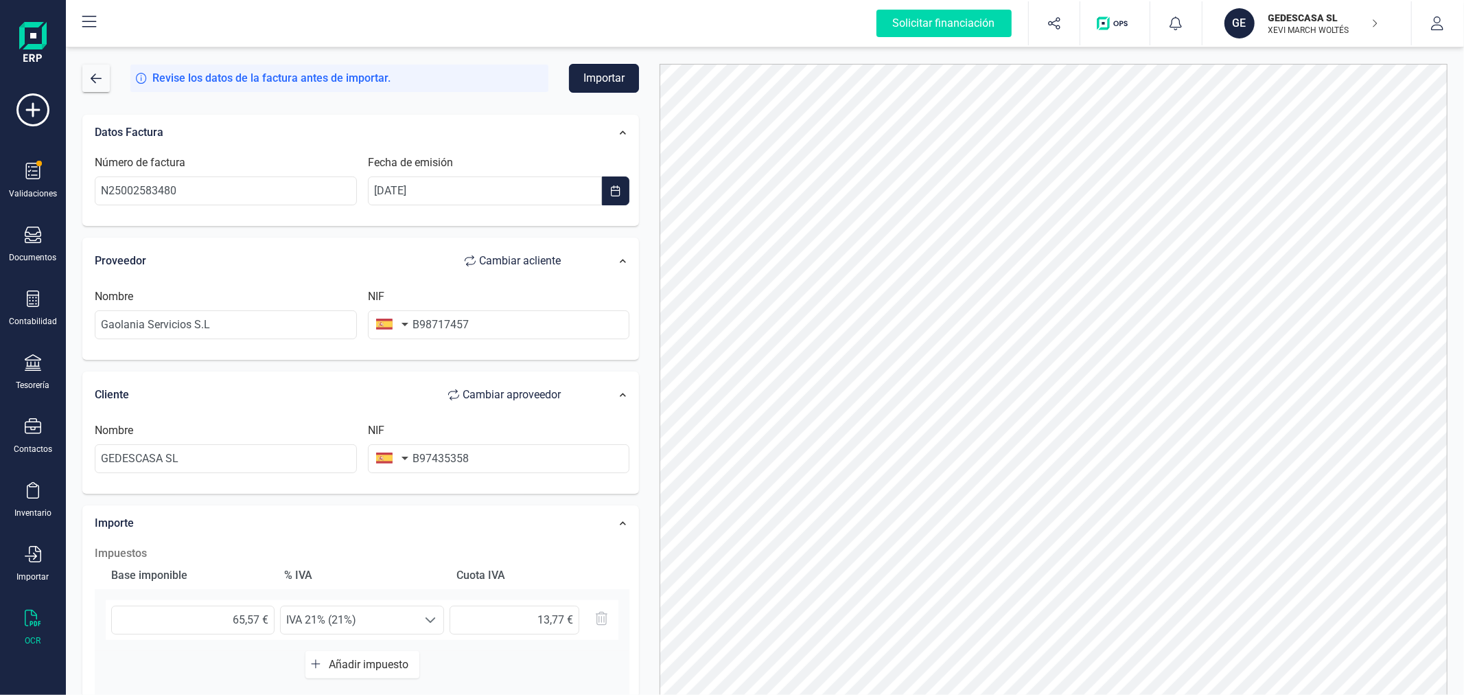
click at [601, 77] on button "Importar" at bounding box center [604, 78] width 70 height 29
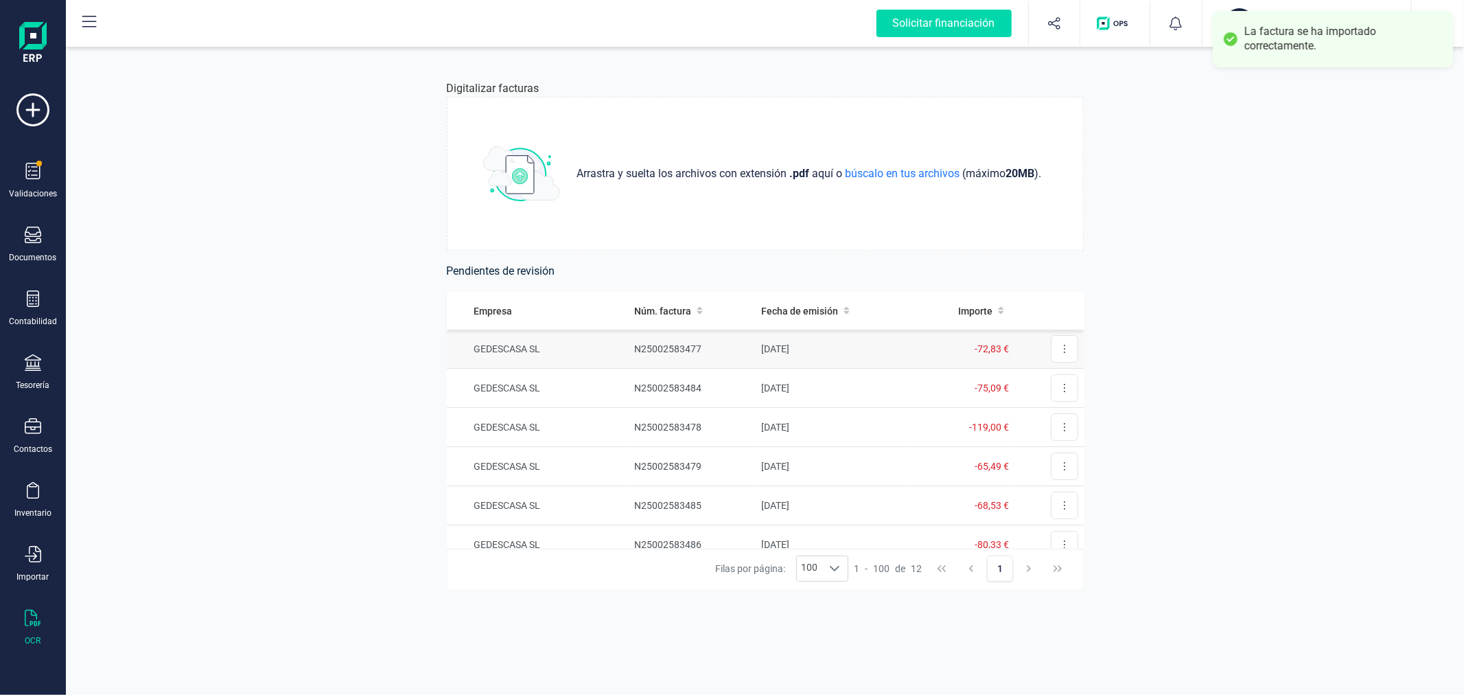
click at [741, 354] on td "N25002583477" at bounding box center [692, 348] width 127 height 39
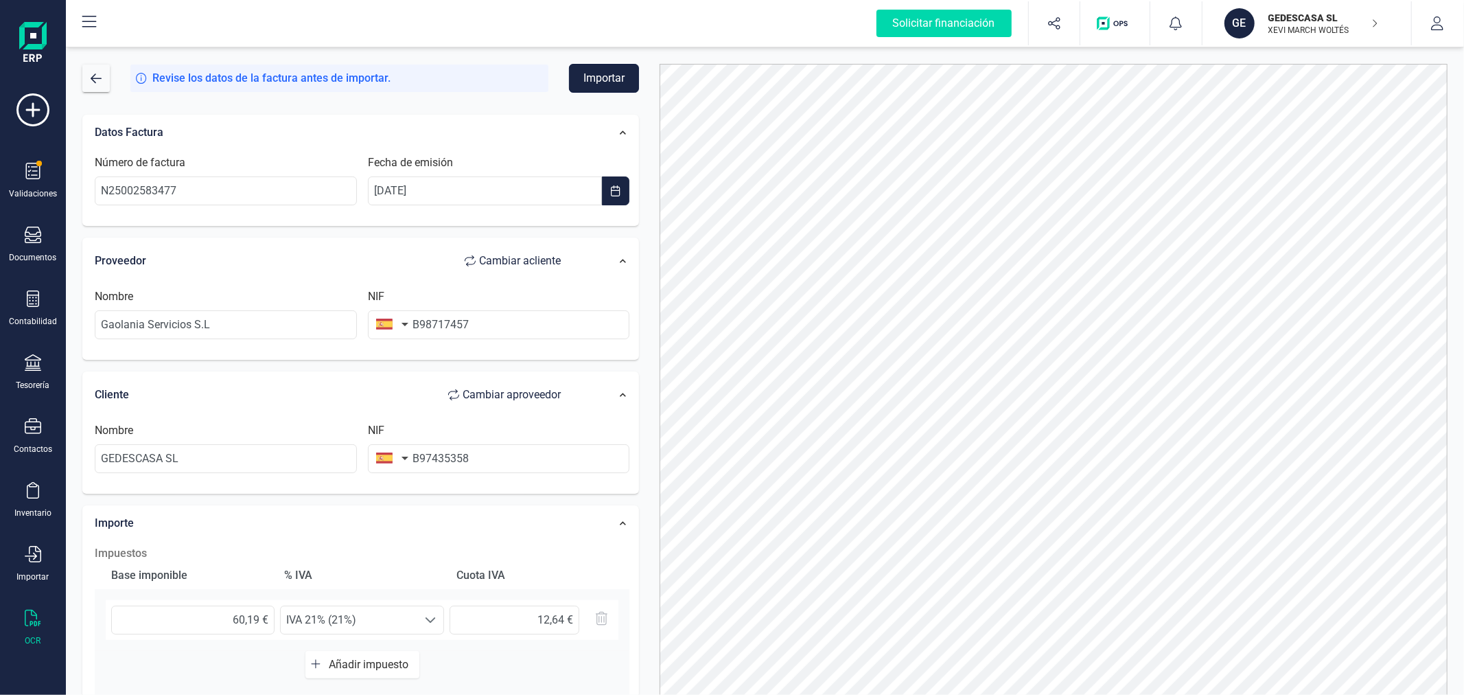
click at [598, 78] on button "Importar" at bounding box center [604, 78] width 70 height 29
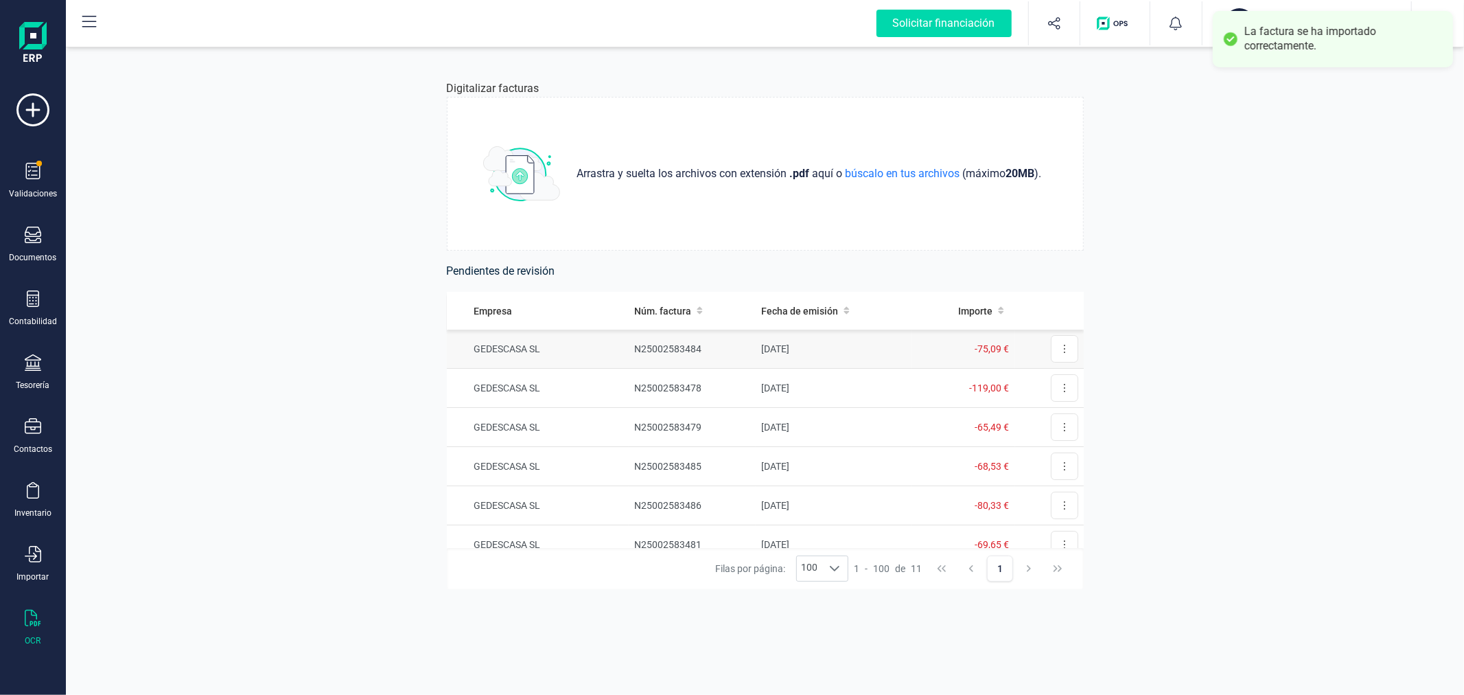
click at [621, 345] on td "GEDESCASA SL" at bounding box center [538, 348] width 183 height 39
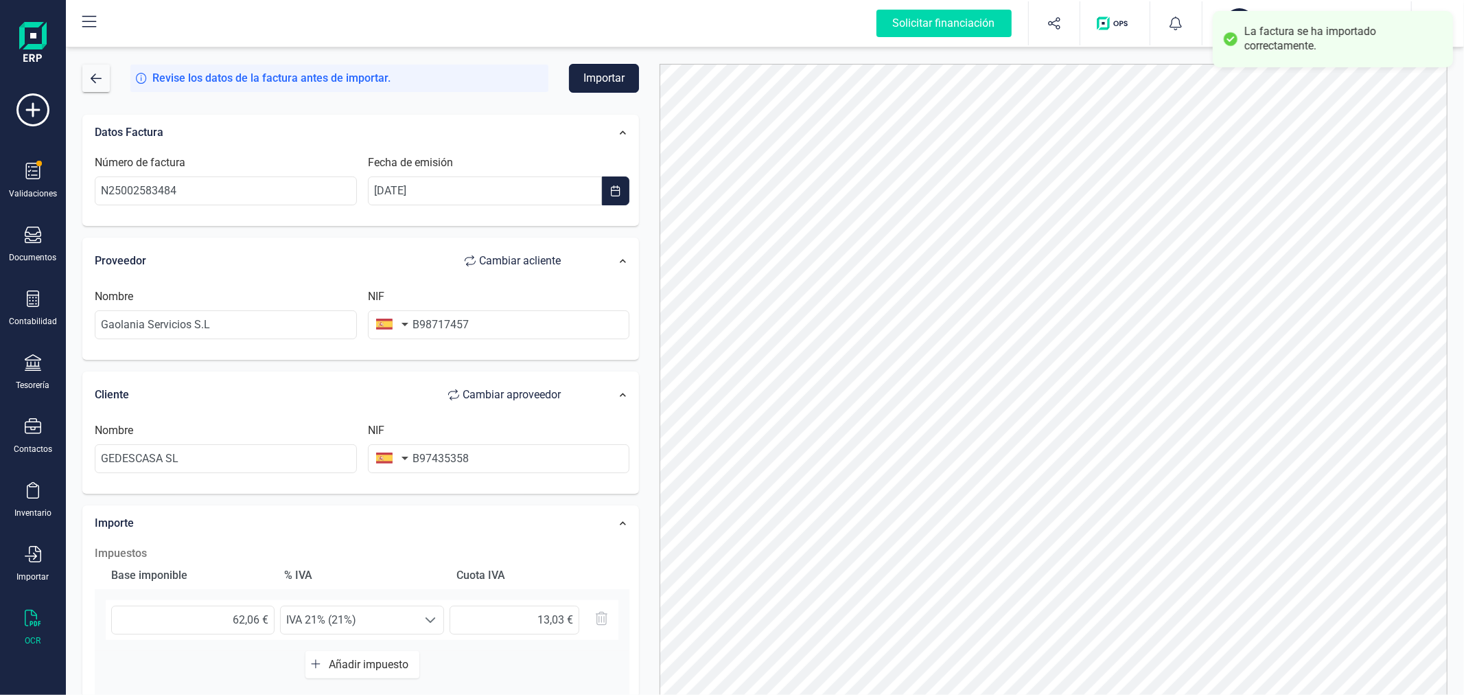
click at [590, 84] on button "Importar" at bounding box center [604, 78] width 70 height 29
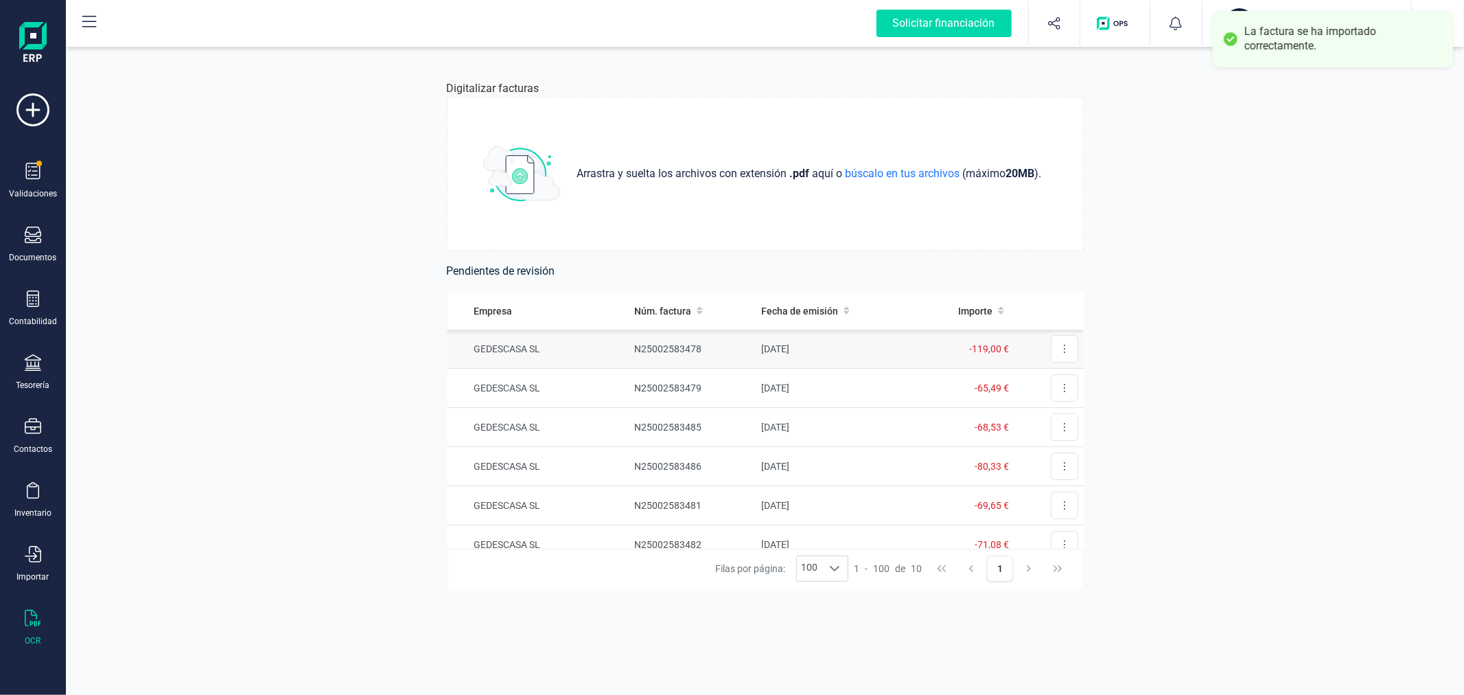
click at [610, 354] on td "GEDESCASA SL" at bounding box center [538, 348] width 183 height 39
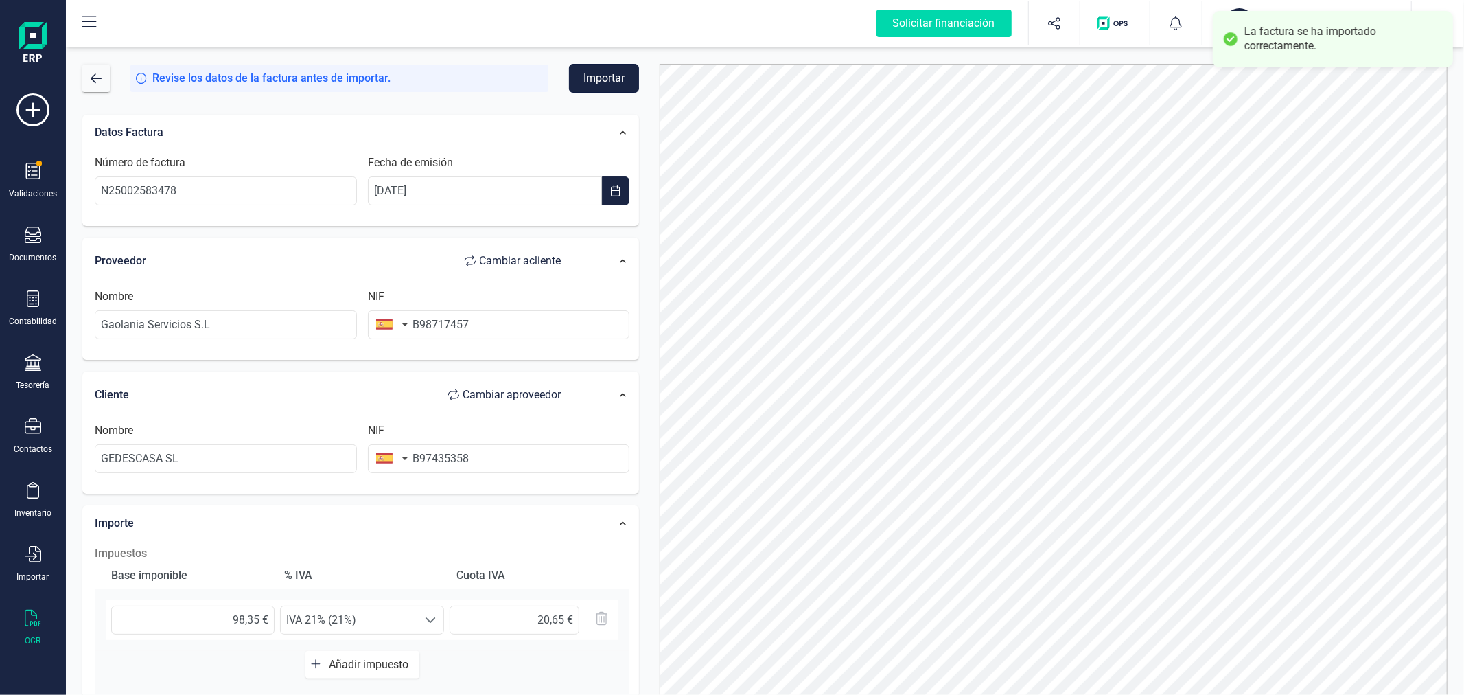
click at [619, 78] on button "Importar" at bounding box center [604, 78] width 70 height 29
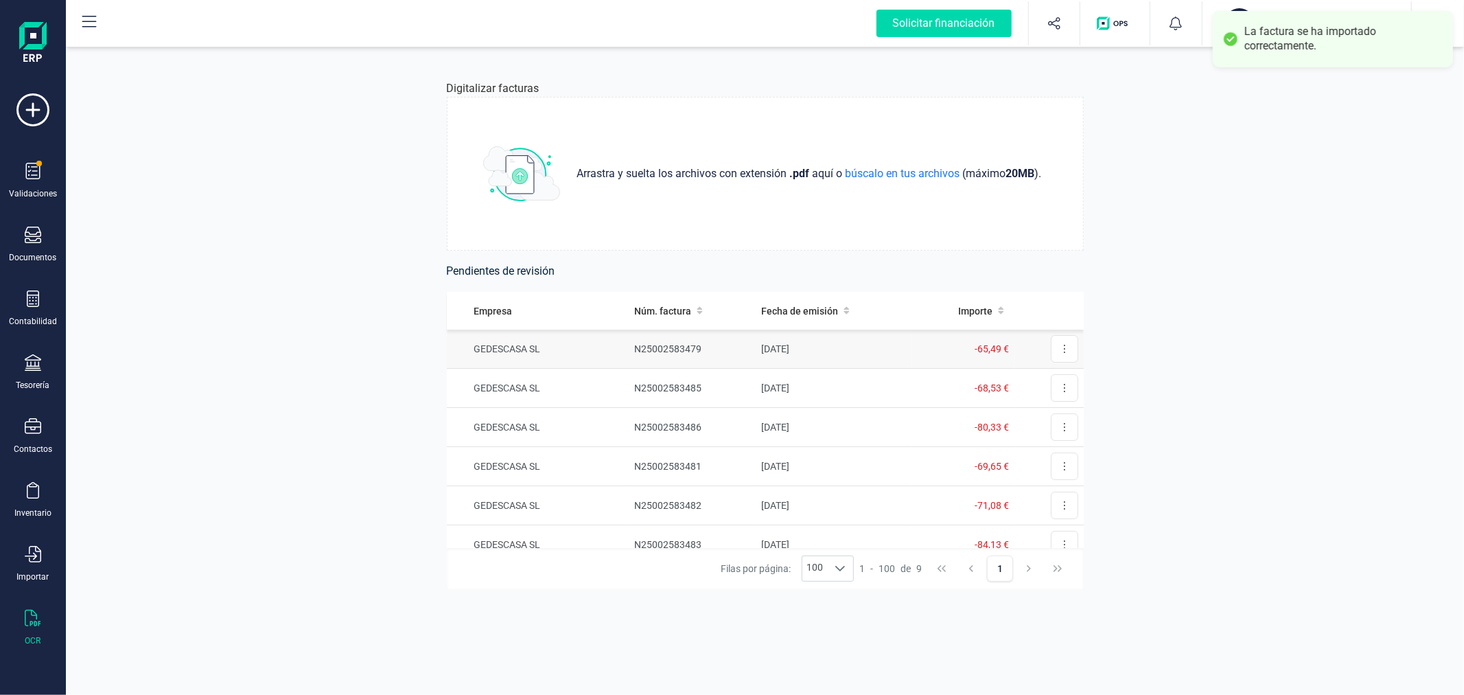
click at [621, 349] on td "GEDESCASA SL" at bounding box center [538, 348] width 183 height 39
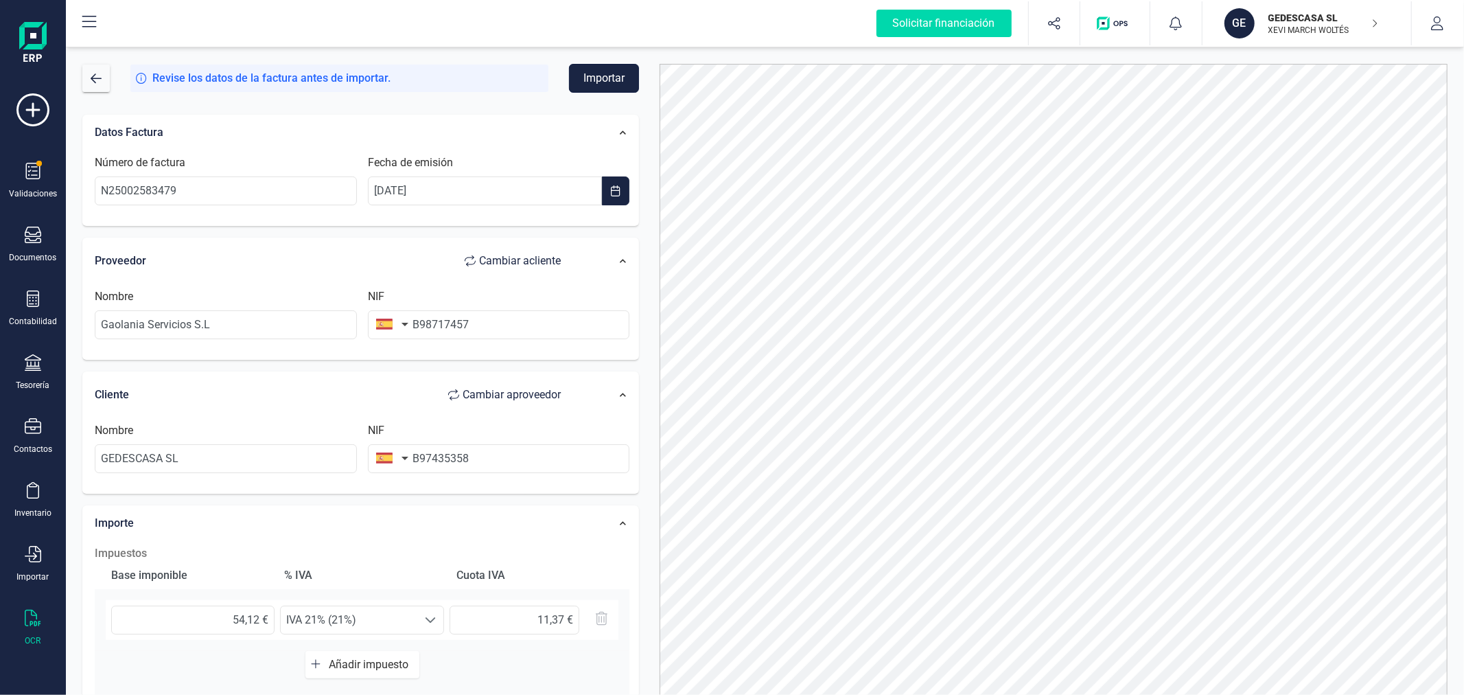
click at [592, 73] on button "Importar" at bounding box center [604, 78] width 70 height 29
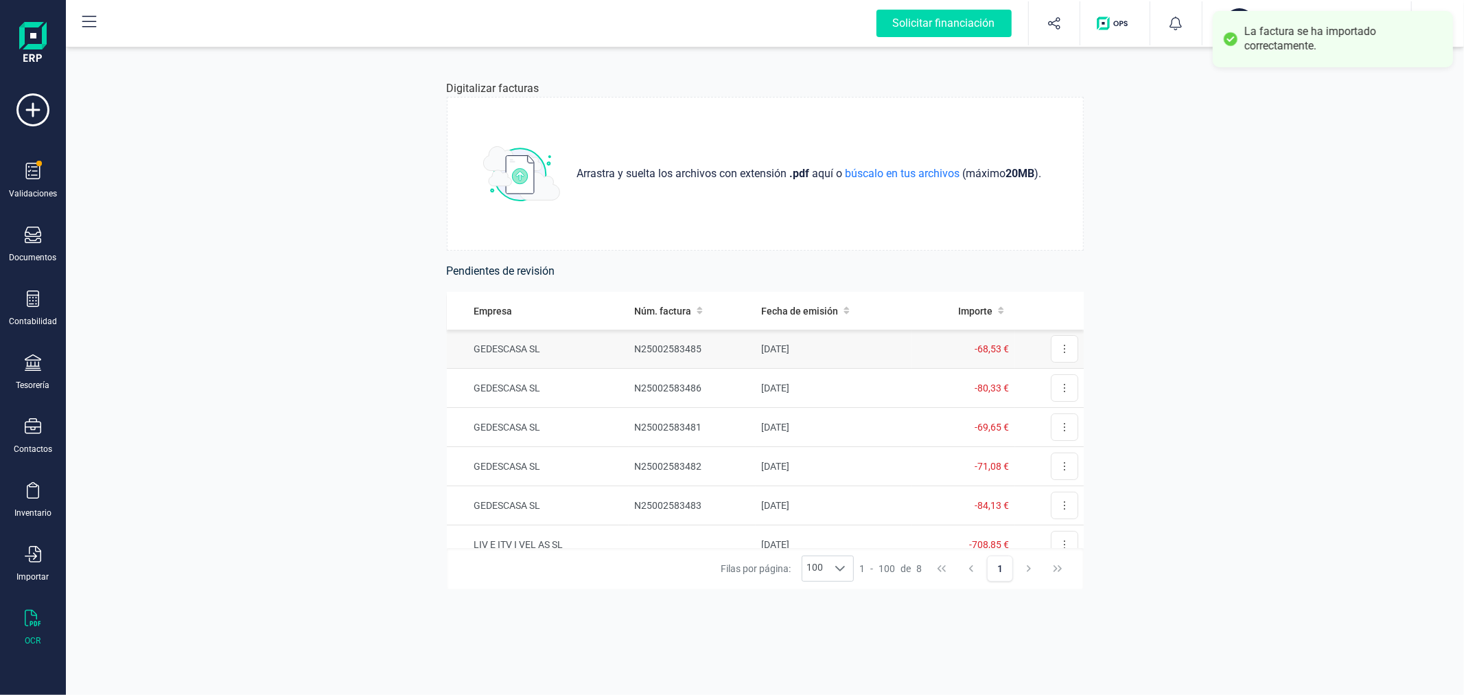
click at [629, 348] on td "N25002583485" at bounding box center [692, 348] width 127 height 39
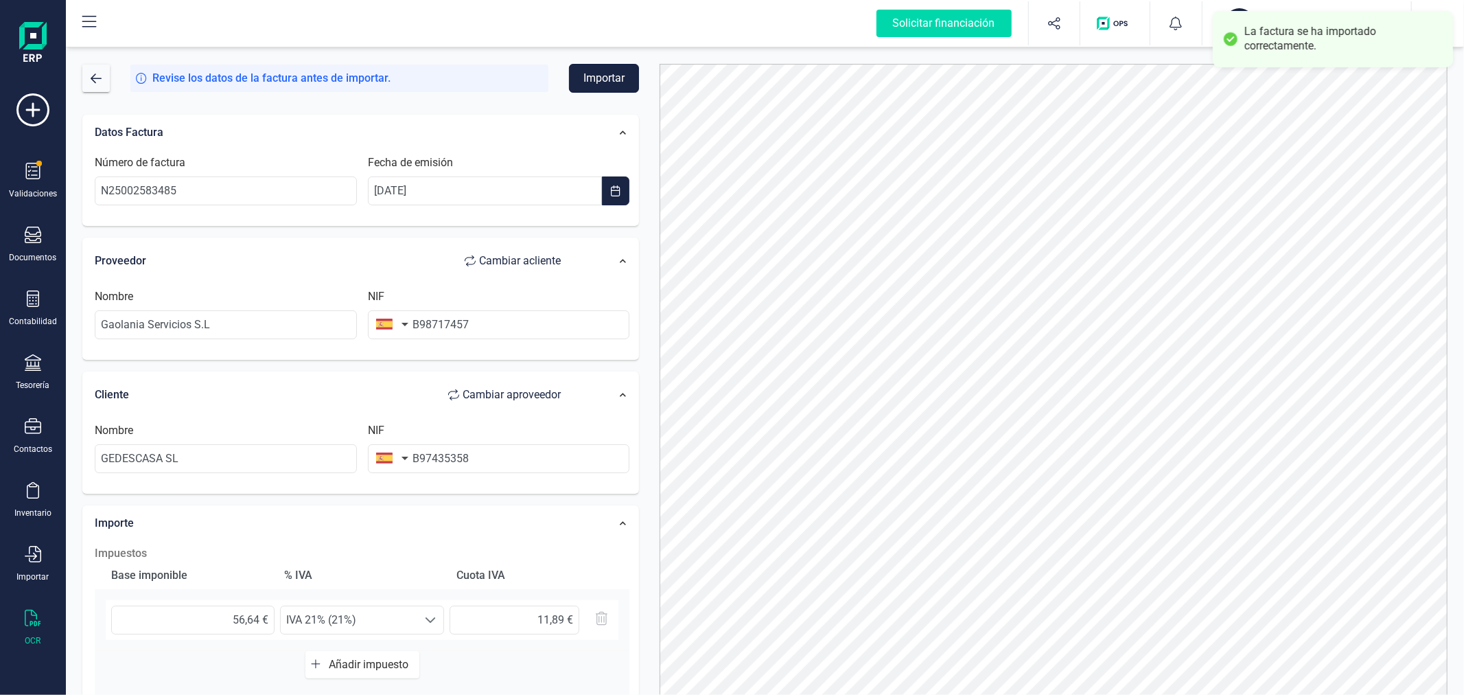
click at [605, 88] on button "Importar" at bounding box center [604, 78] width 70 height 29
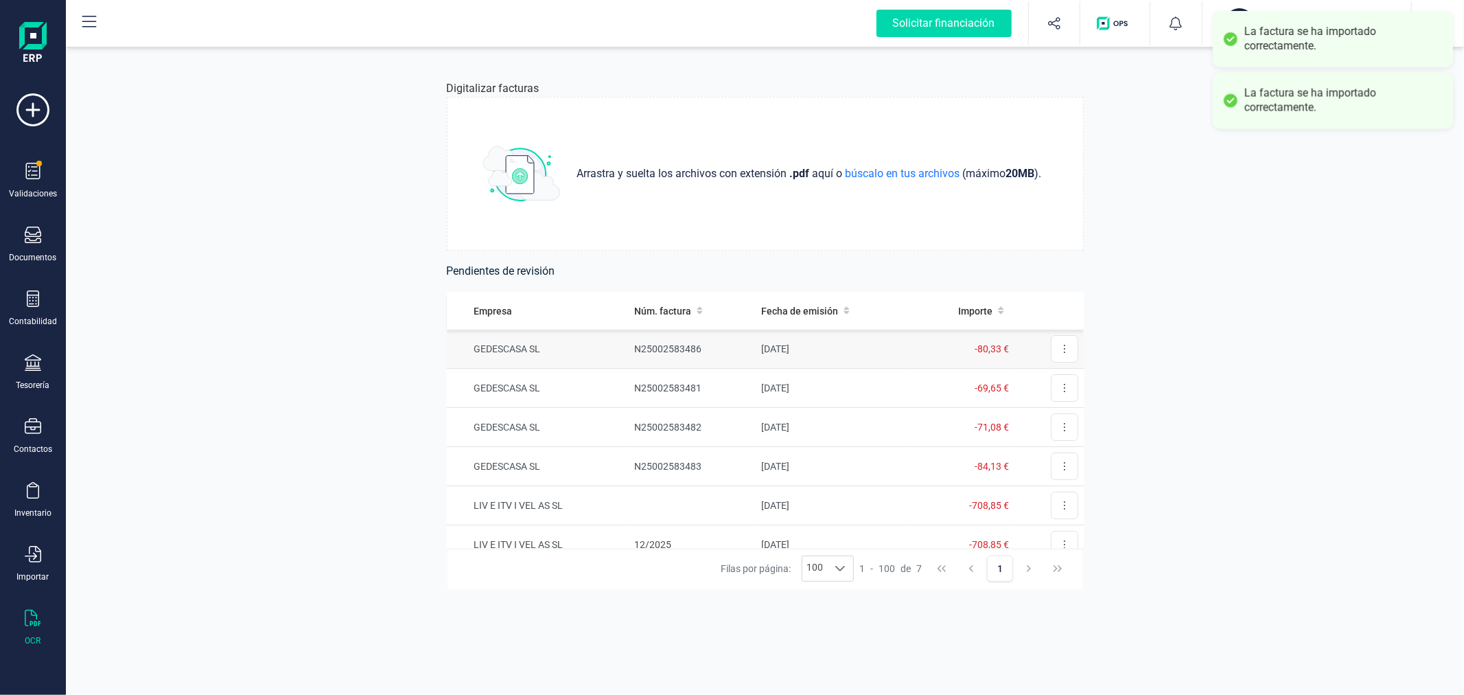
click at [646, 340] on td "N25002583486" at bounding box center [692, 348] width 127 height 39
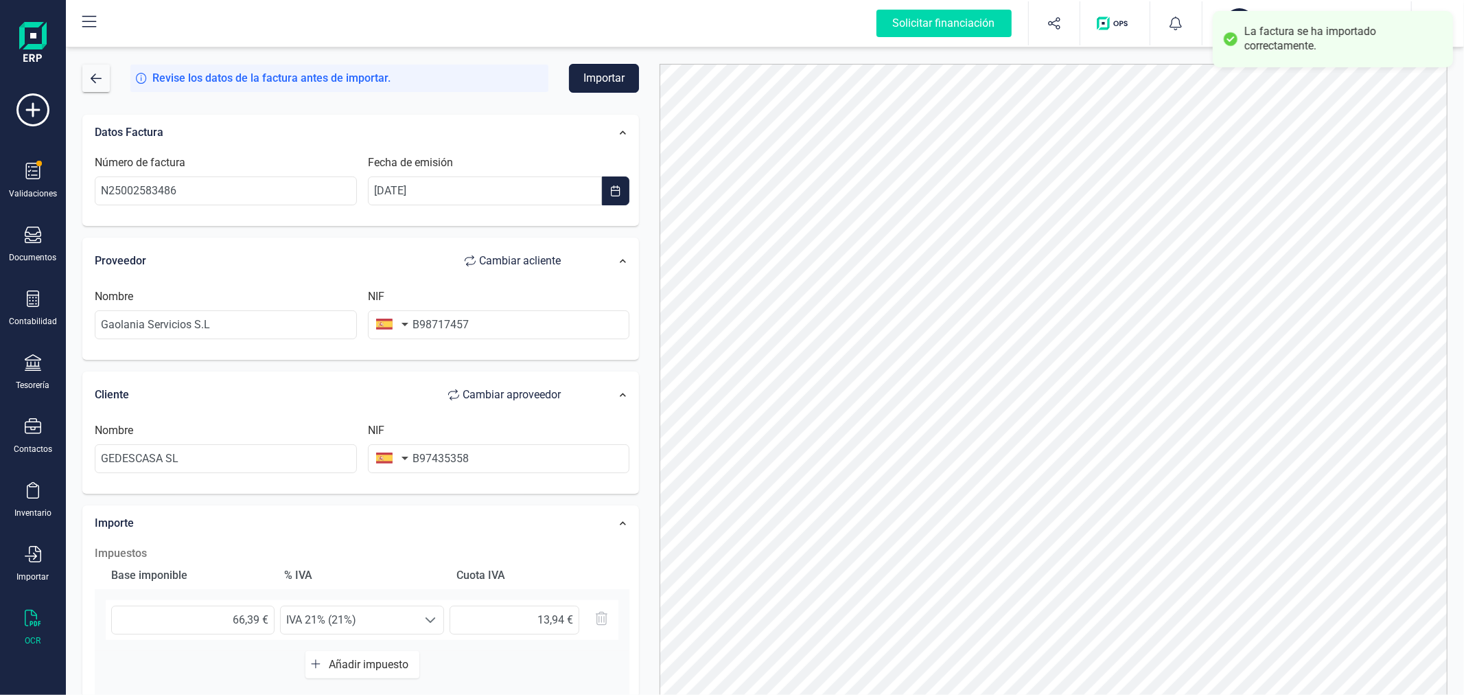
click at [614, 90] on button "Importar" at bounding box center [604, 78] width 70 height 29
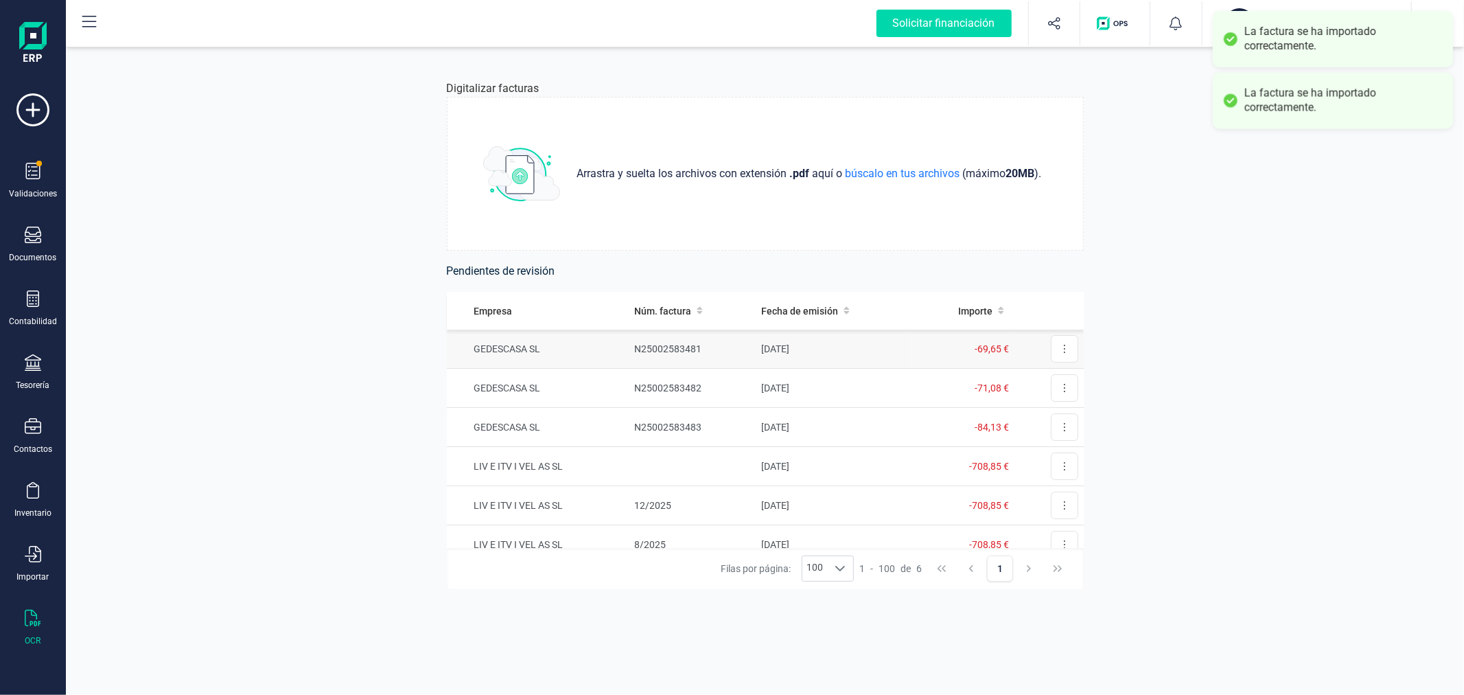
click at [671, 349] on td "N25002583481" at bounding box center [692, 348] width 127 height 39
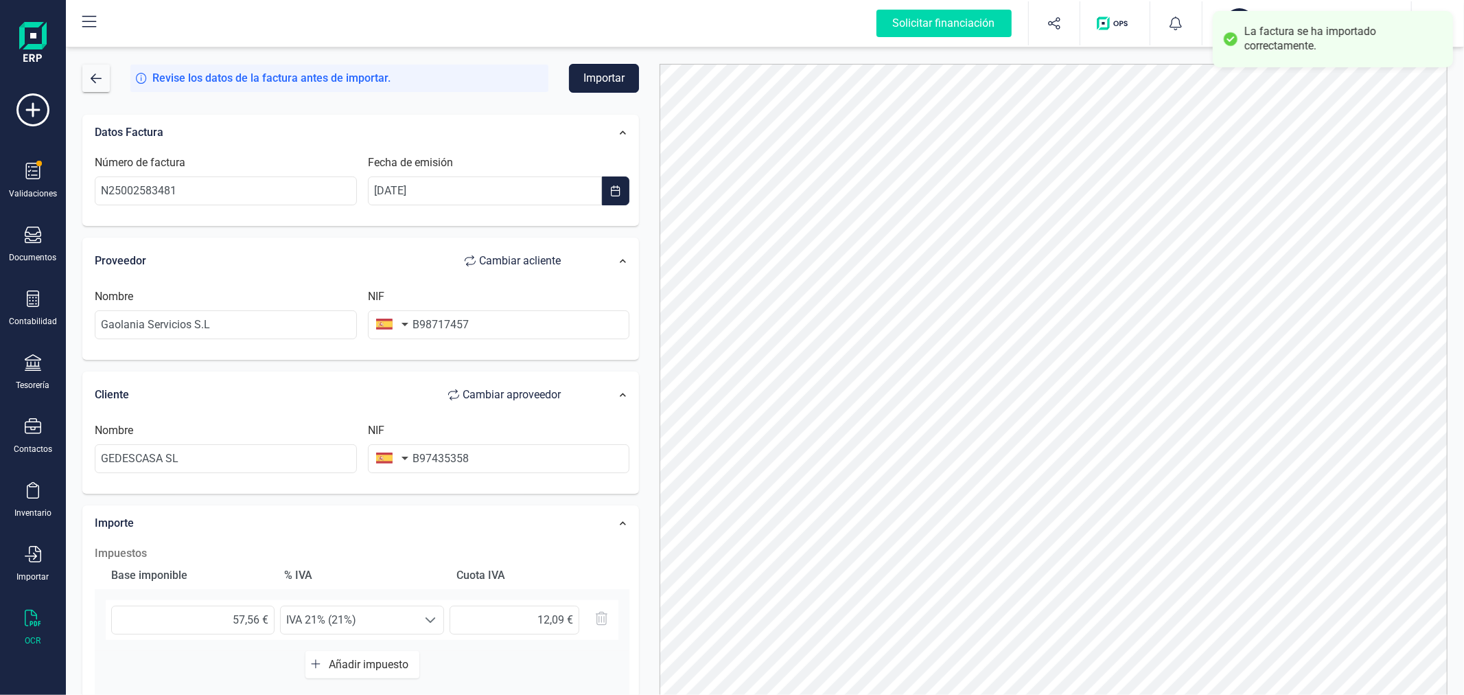
click at [601, 80] on button "Importar" at bounding box center [604, 78] width 70 height 29
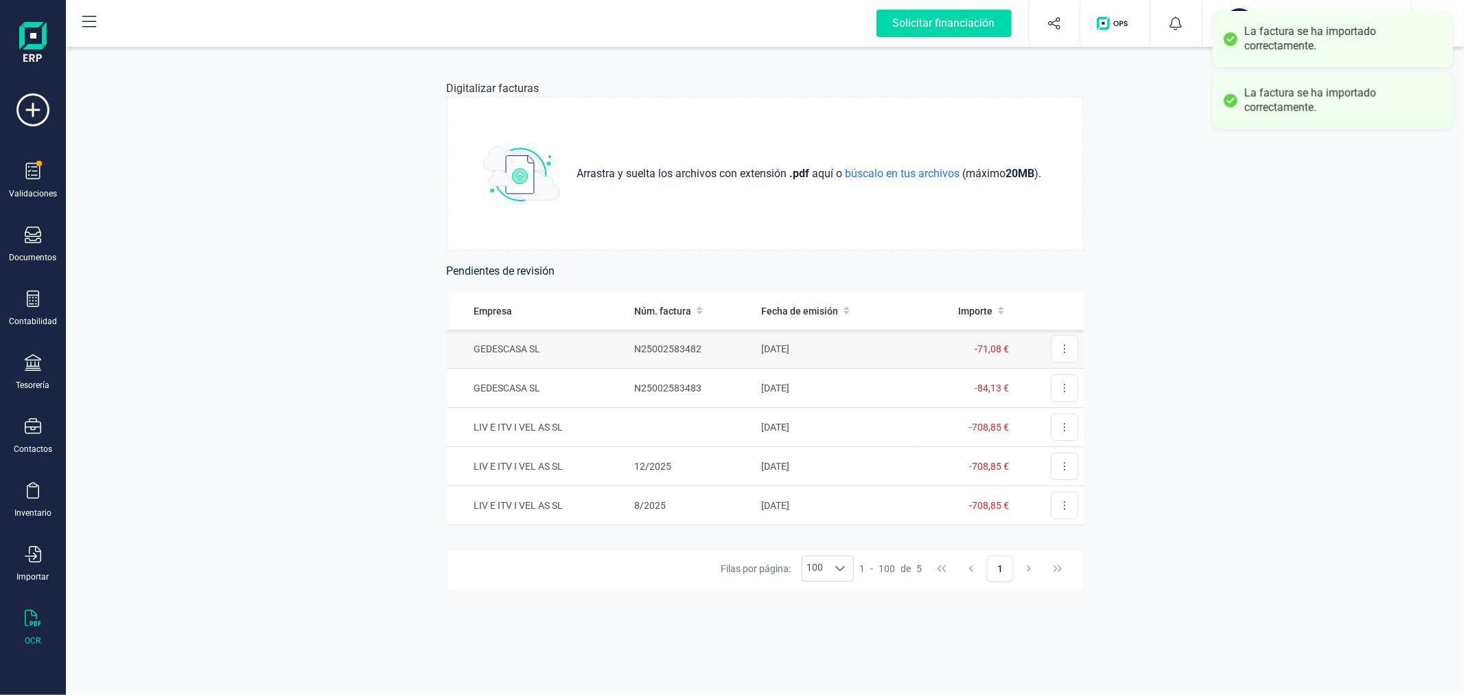
click at [693, 355] on td "N25002583482" at bounding box center [692, 348] width 127 height 39
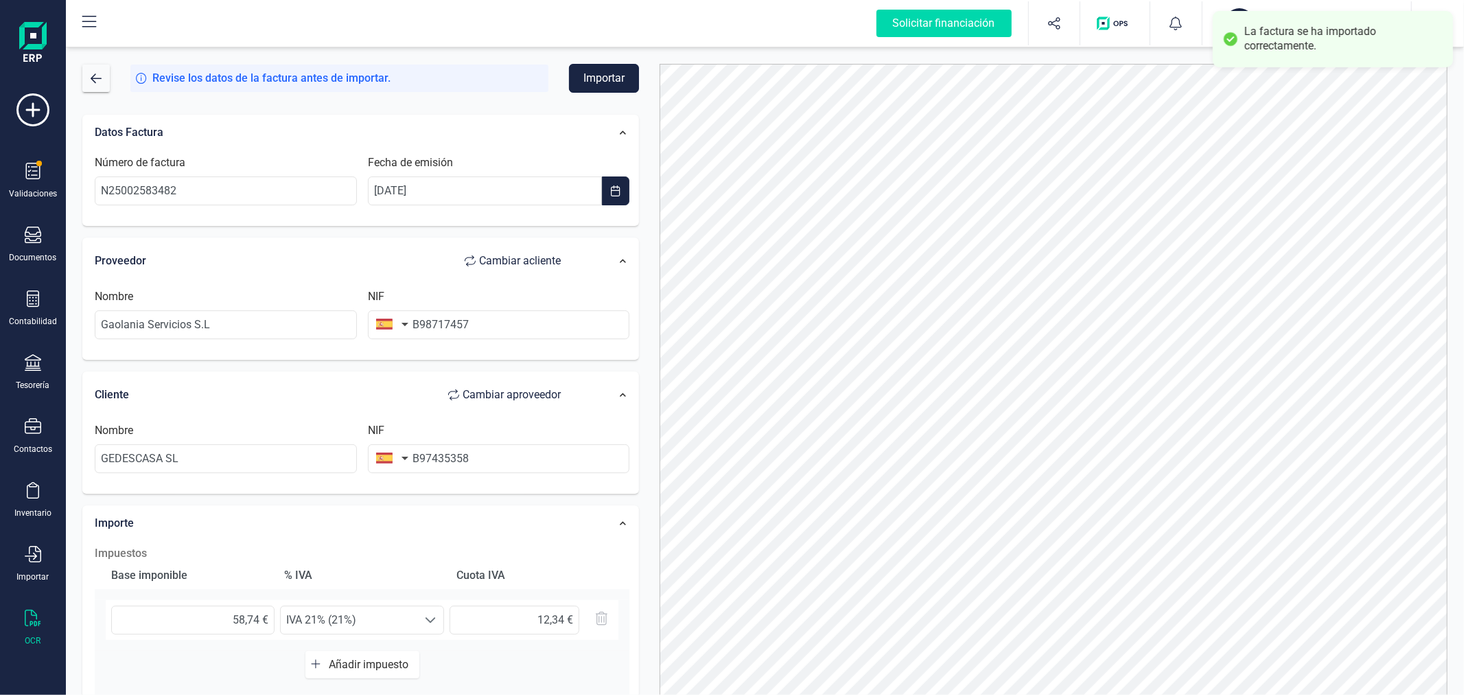
click at [615, 80] on button "Importar" at bounding box center [604, 78] width 70 height 29
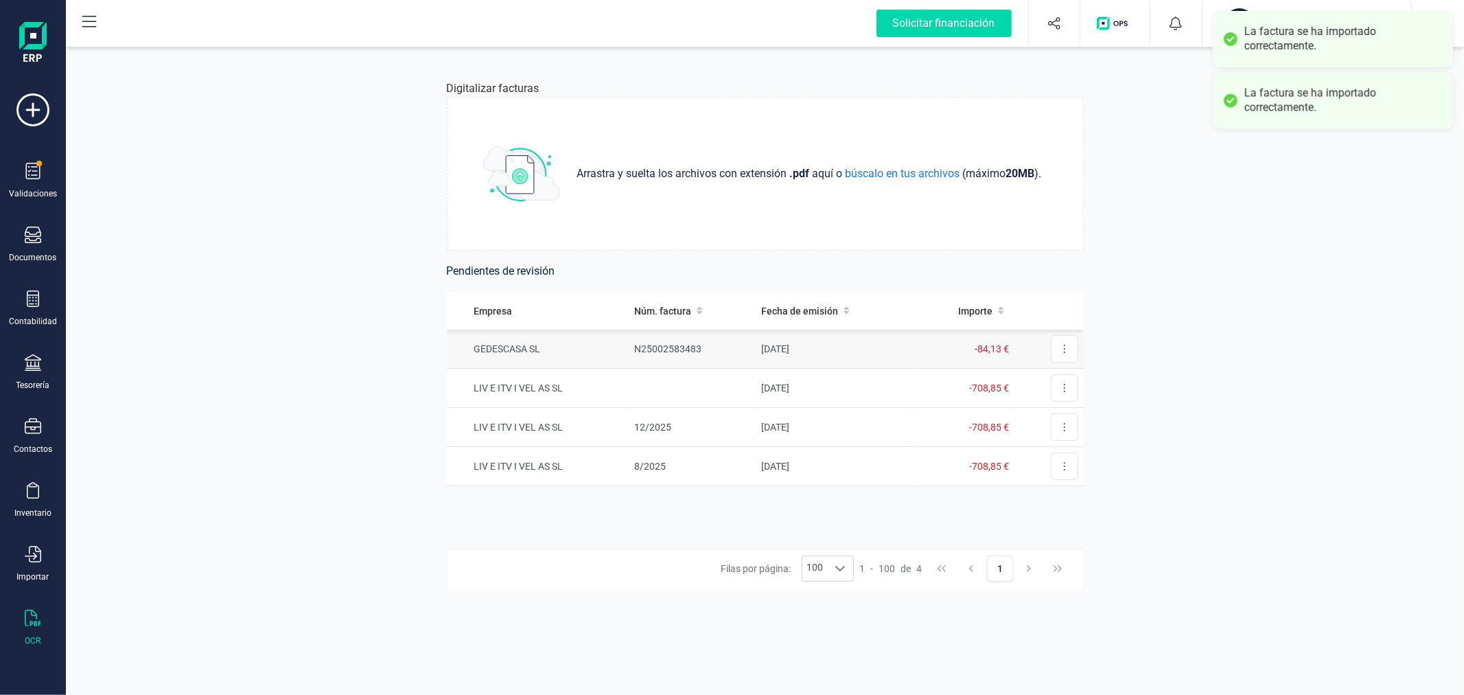
click at [638, 360] on td "N25002583483" at bounding box center [692, 348] width 127 height 39
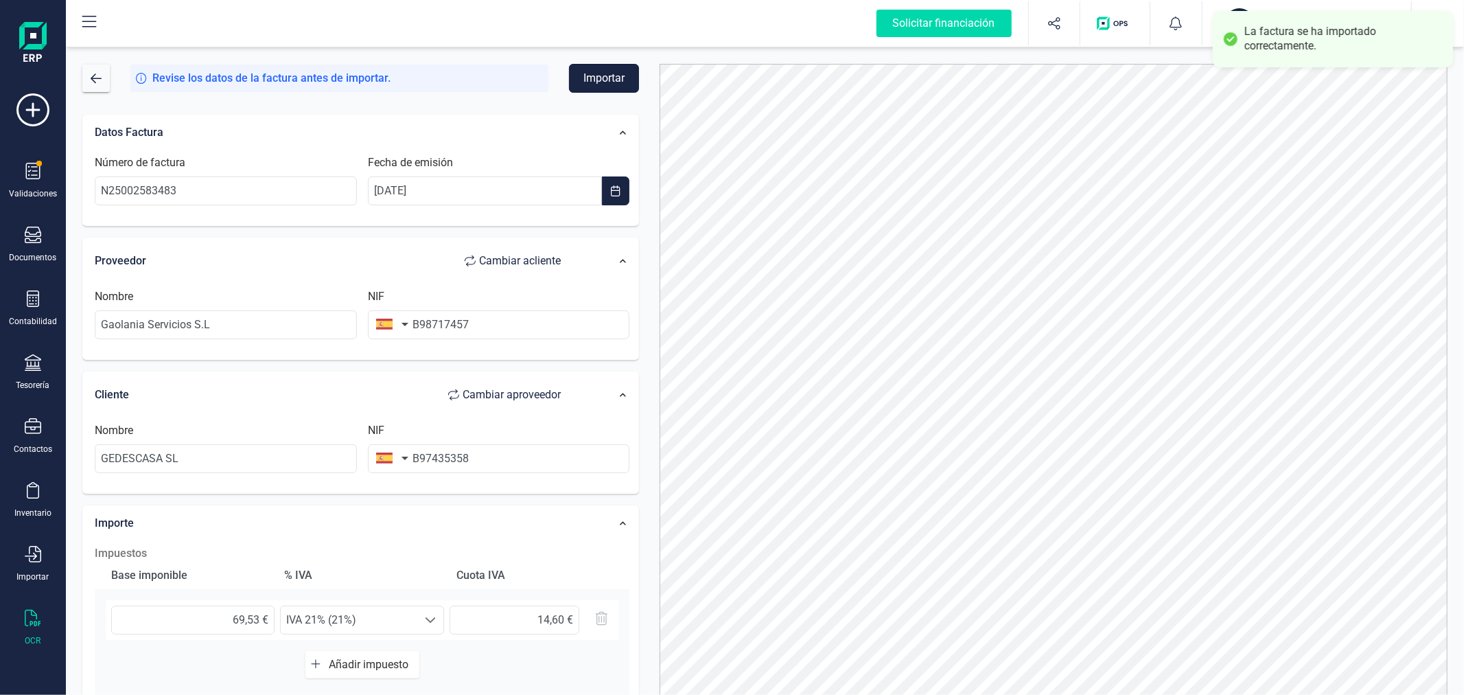
click at [598, 77] on button "Importar" at bounding box center [604, 78] width 70 height 29
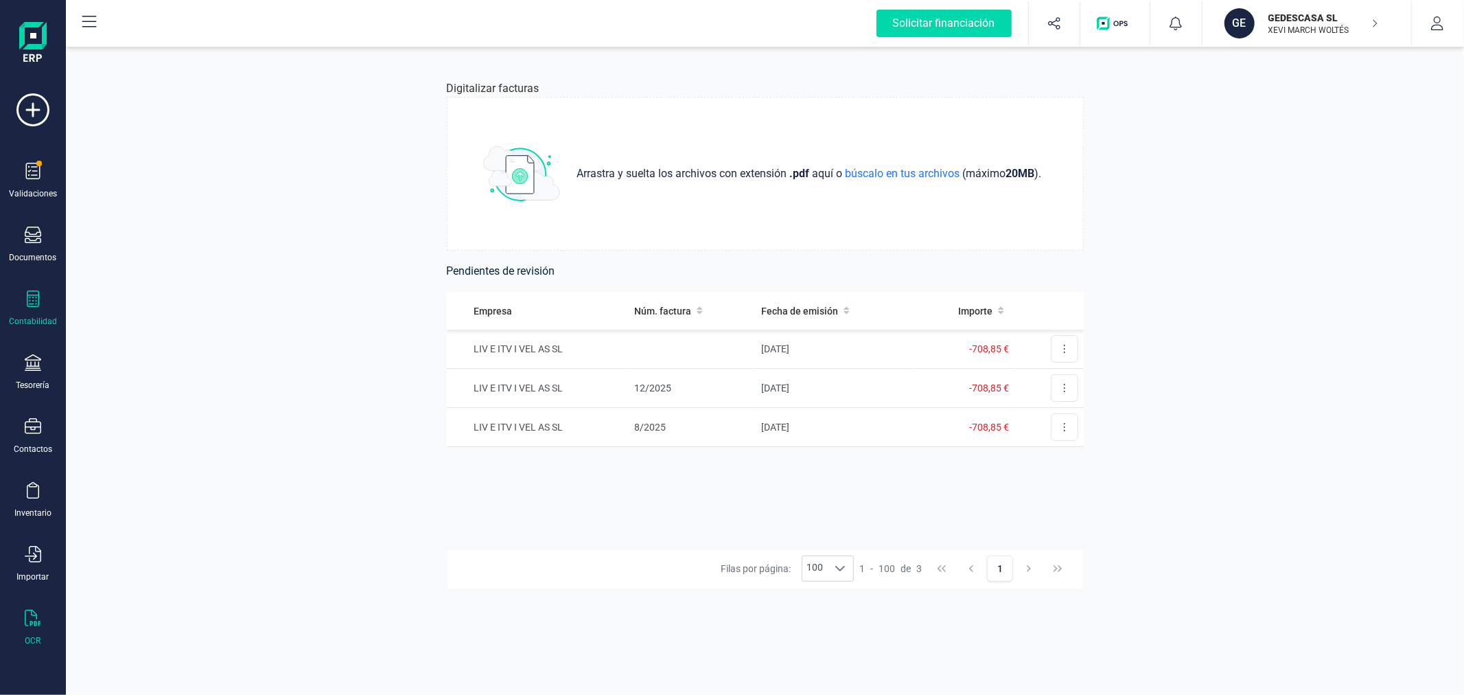
click at [28, 310] on div at bounding box center [33, 300] width 16 height 20
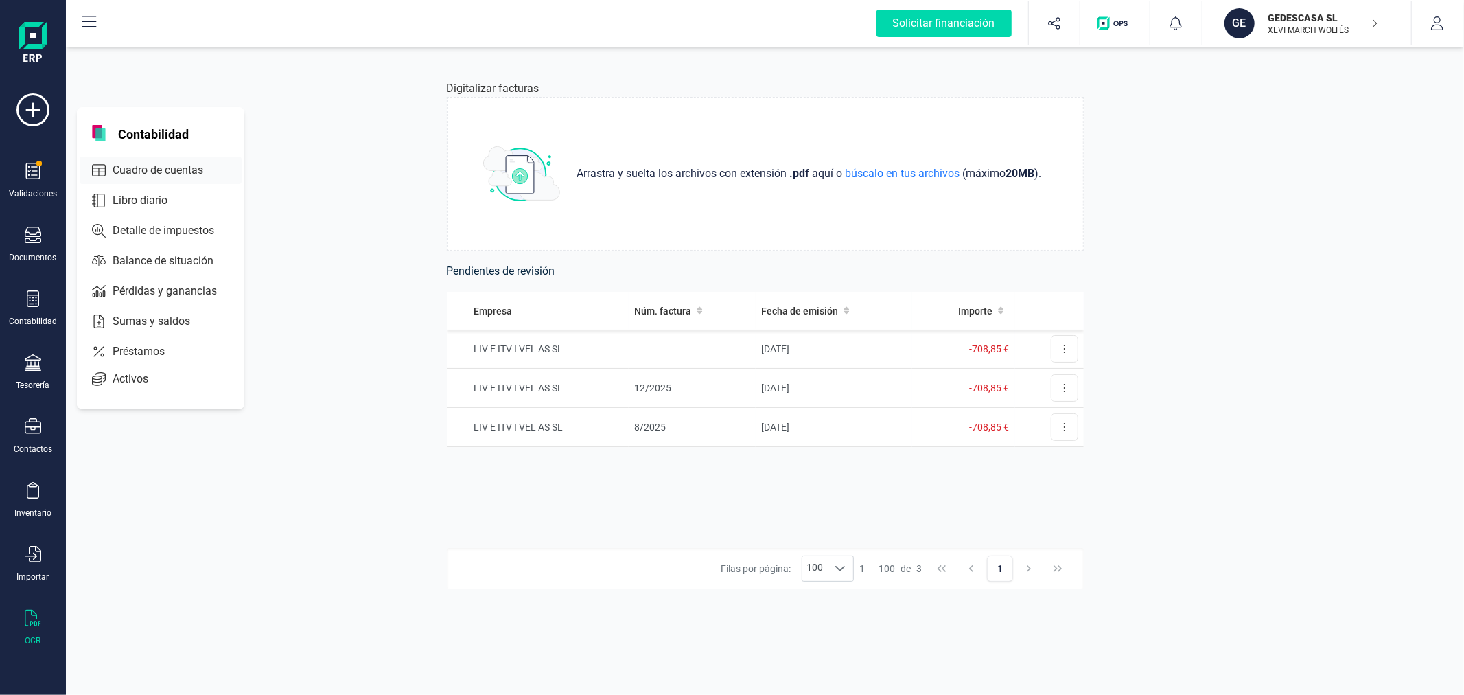
click at [161, 168] on span "Cuadro de cuentas" at bounding box center [167, 170] width 121 height 16
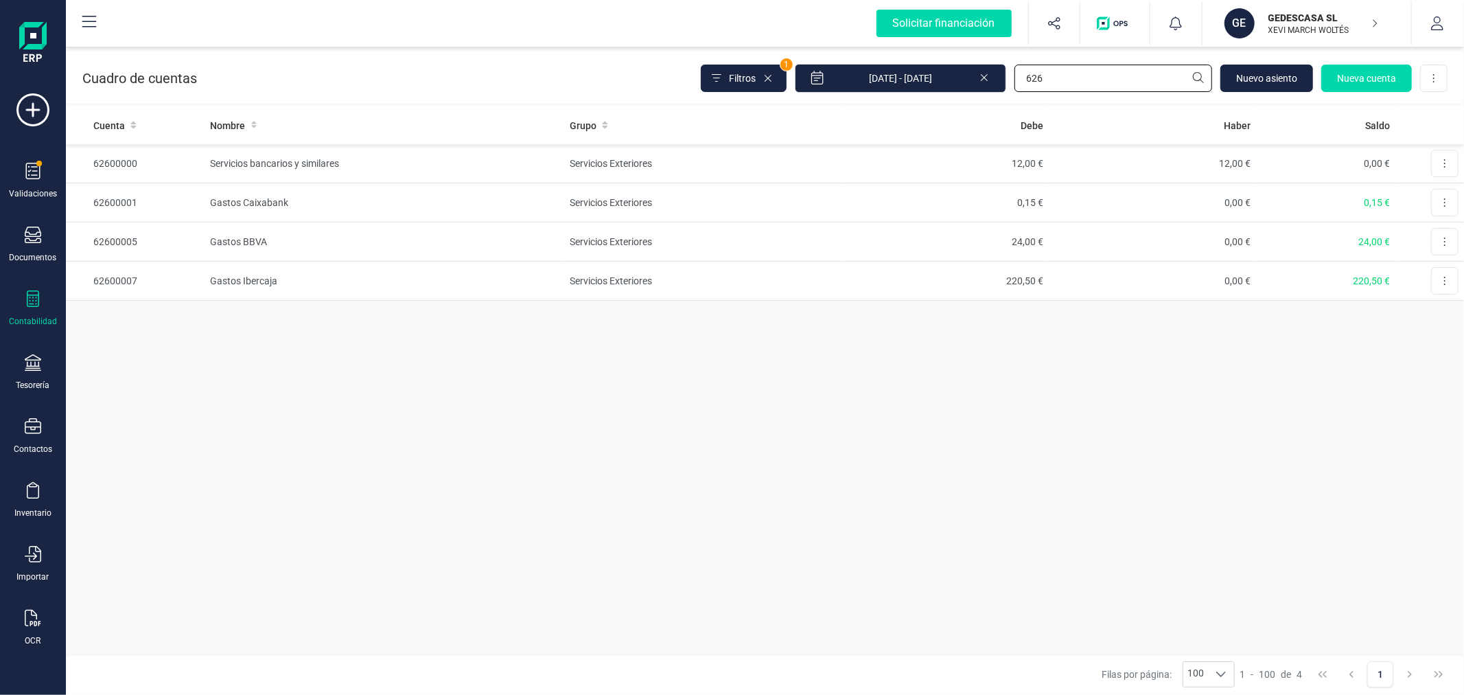
click at [1080, 82] on input "626" at bounding box center [1114, 78] width 198 height 27
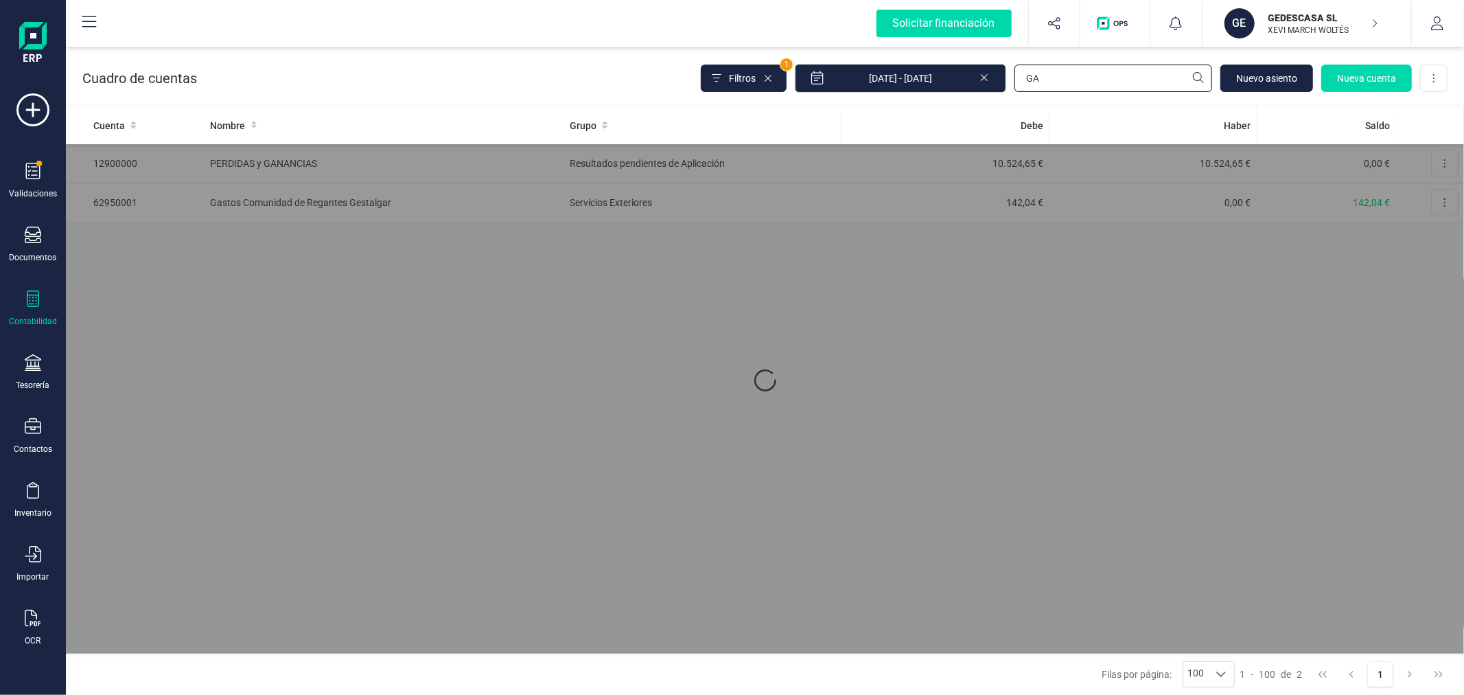
type input "G"
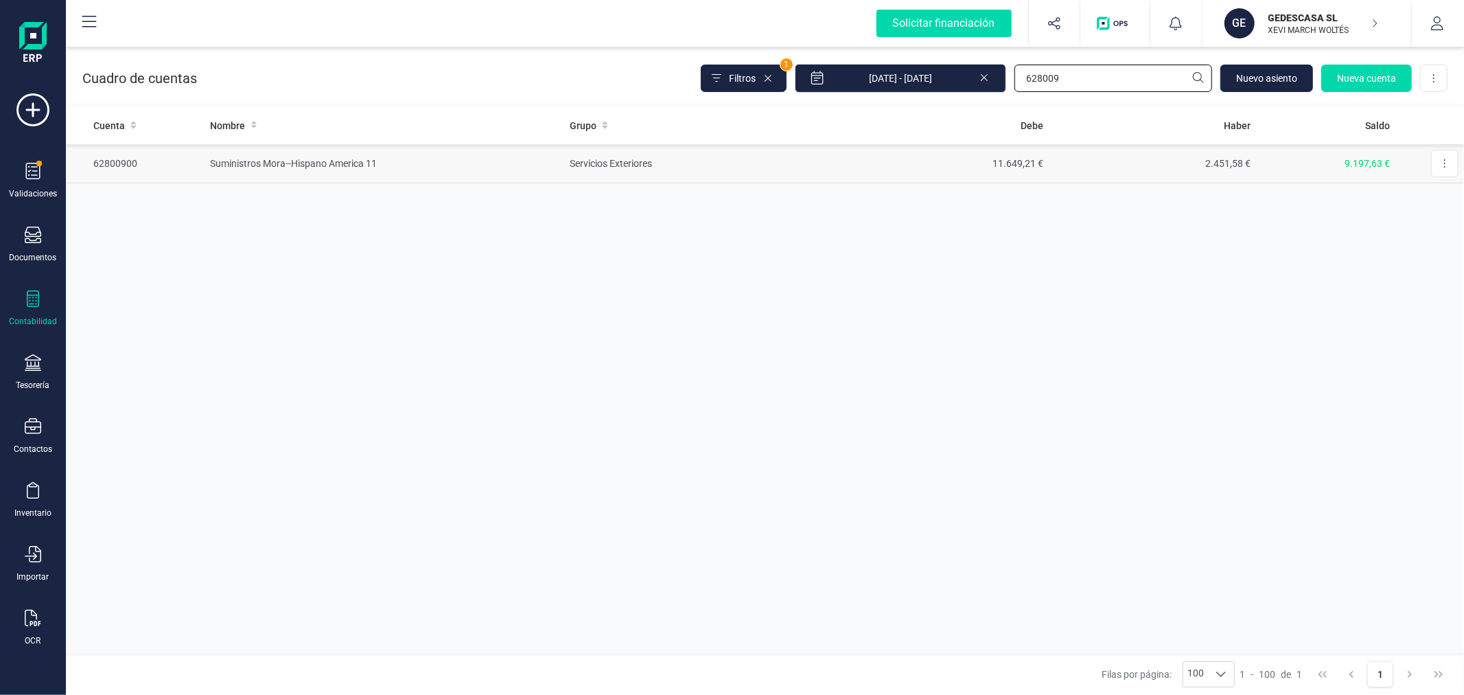
type input "628009"
click at [1012, 146] on td "11.649,21 €" at bounding box center [945, 163] width 208 height 39
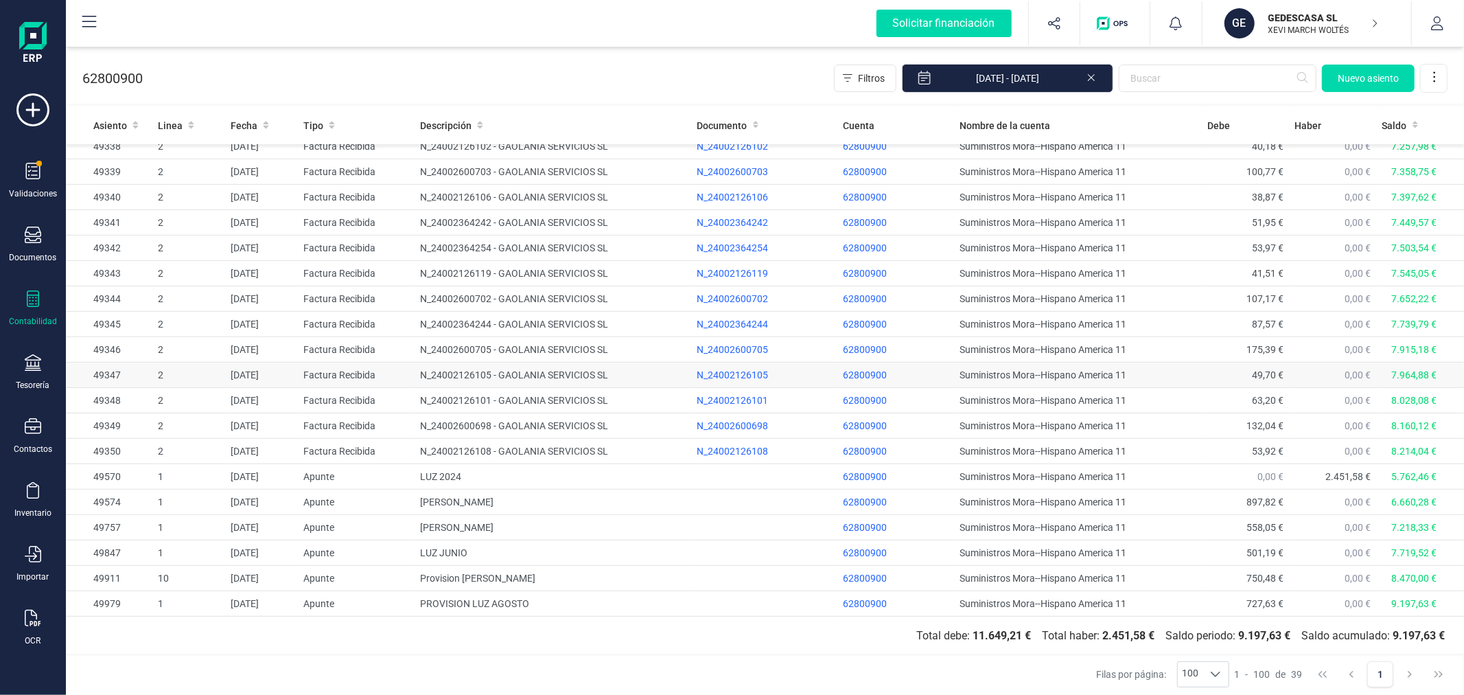
scroll to position [520, 0]
drag, startPoint x: 594, startPoint y: 559, endPoint x: 605, endPoint y: 544, distance: 18.3
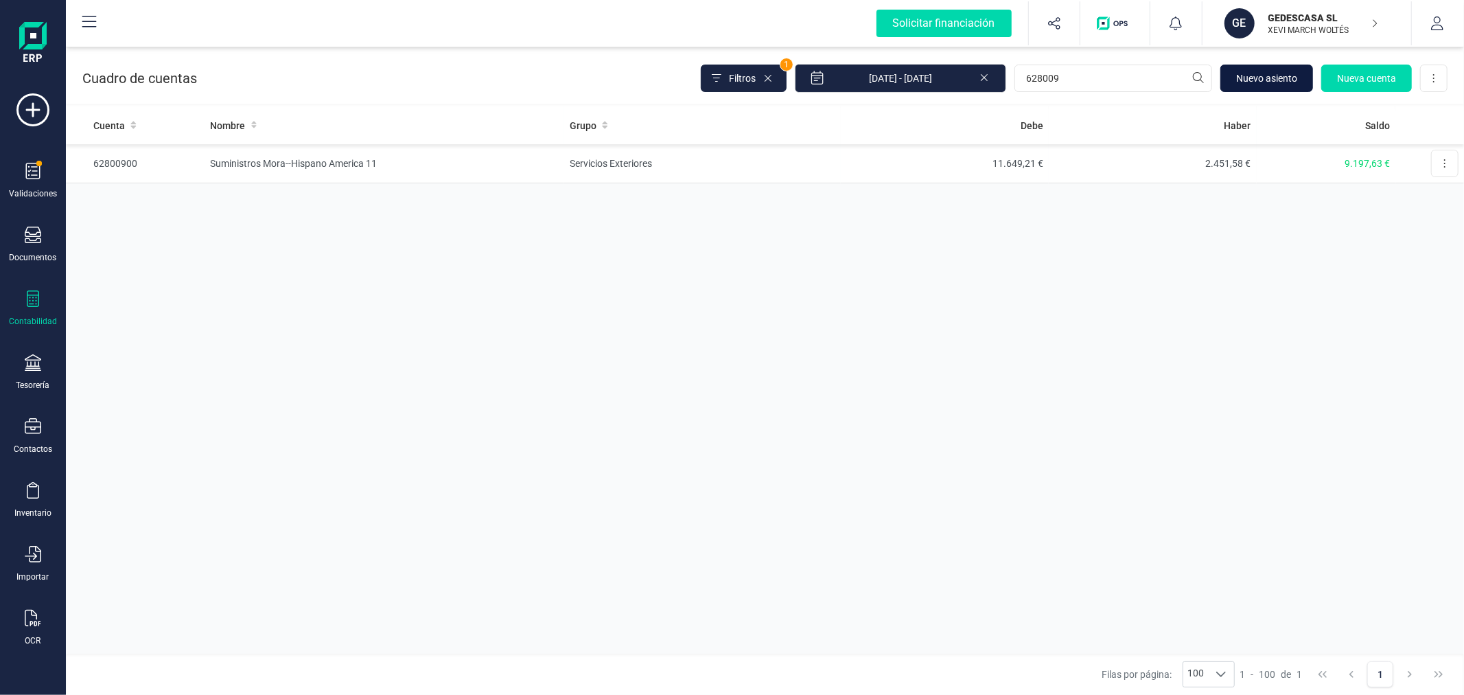
click at [1260, 81] on span "Nuevo asiento" at bounding box center [1266, 78] width 61 height 14
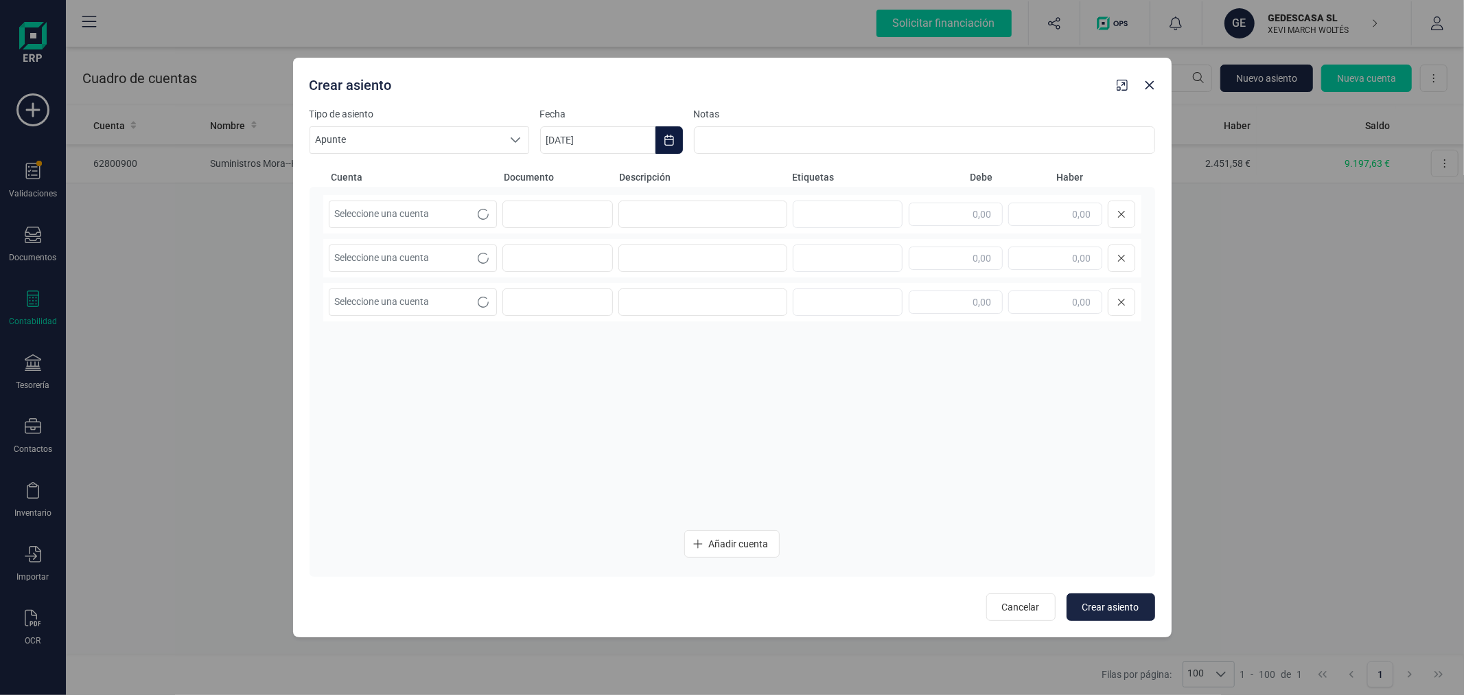
click at [667, 141] on icon "Choose Date" at bounding box center [669, 140] width 11 height 11
click at [572, 179] on icon "Previous Month" at bounding box center [567, 181] width 11 height 11
click at [621, 416] on span "30" at bounding box center [624, 415] width 27 height 27
type input "30/09/2025"
click at [462, 213] on span "Seleccione una cuenta" at bounding box center [399, 214] width 141 height 26
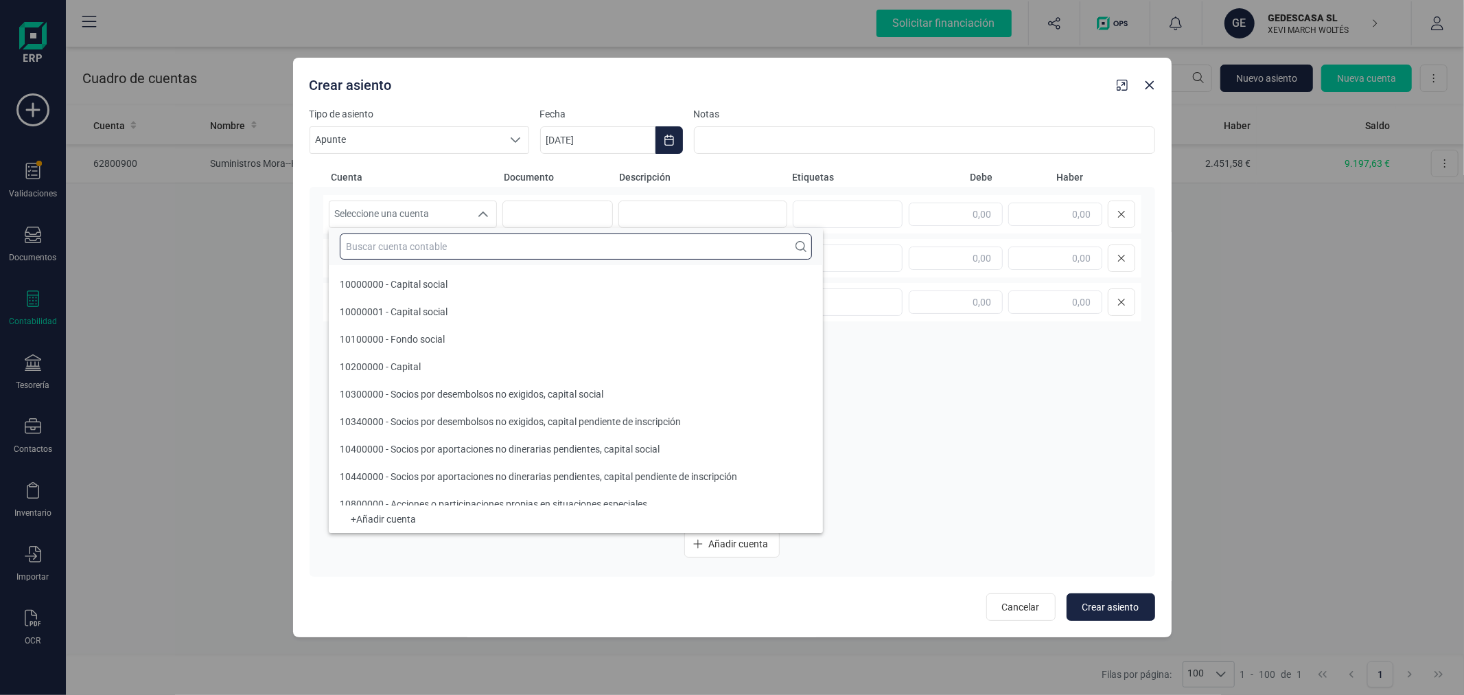
drag, startPoint x: 463, startPoint y: 246, endPoint x: 452, endPoint y: 244, distance: 11.7
click at [452, 244] on input "text" at bounding box center [576, 246] width 472 height 26
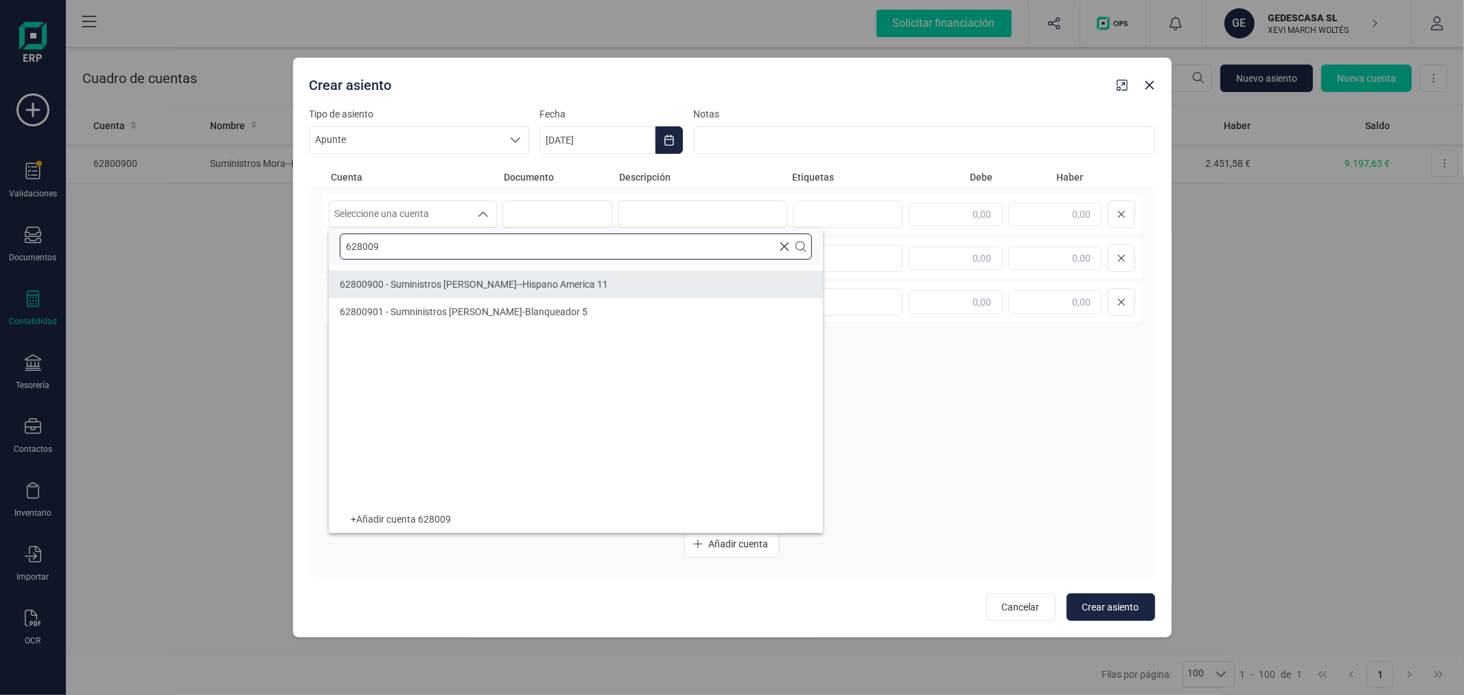
type input "628009"
click at [467, 286] on span "62800900 - Suministros Mora--Hispano America 11" at bounding box center [474, 284] width 268 height 11
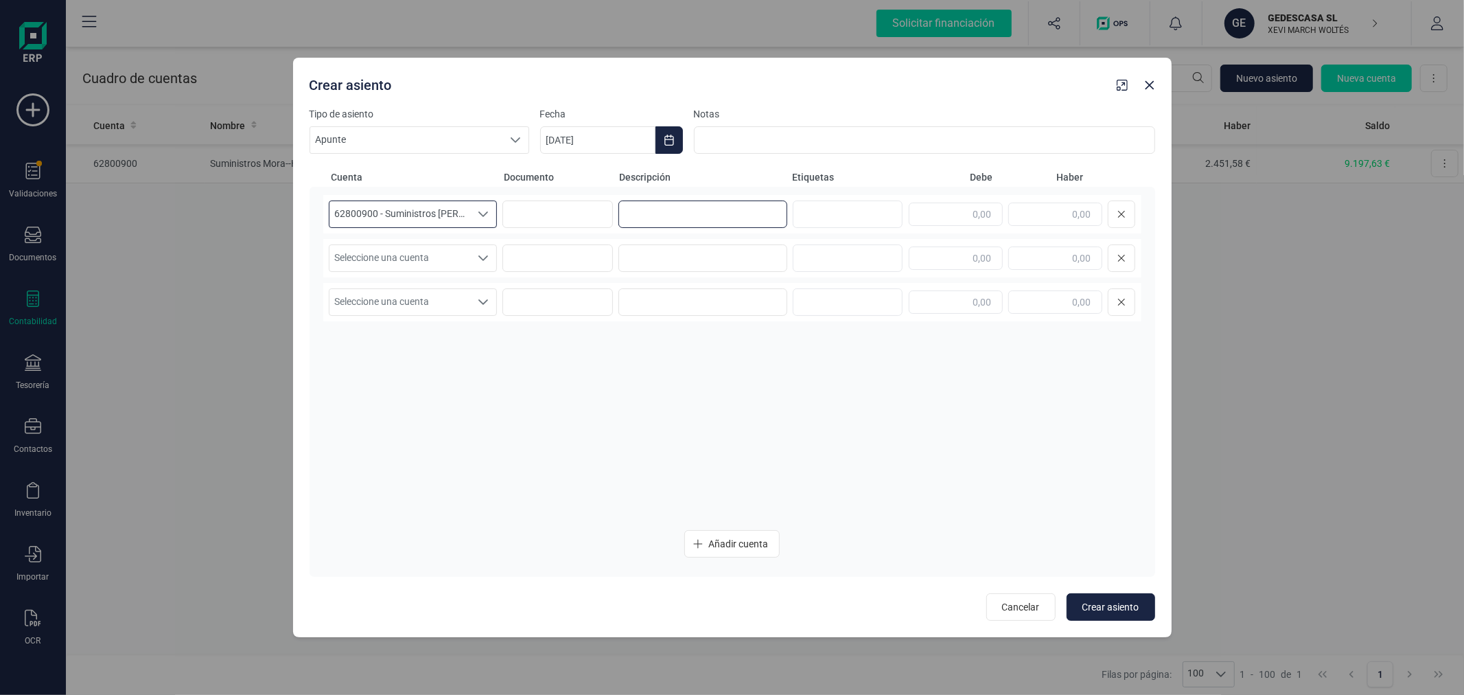
click at [737, 208] on input at bounding box center [702, 213] width 169 height 27
type input "PROVISION LUZ SEPTIEMBRE"
type input "649,15"
drag, startPoint x: 395, startPoint y: 257, endPoint x: 402, endPoint y: 266, distance: 12.2
click at [395, 257] on span "Seleccione una cuenta" at bounding box center [399, 258] width 141 height 26
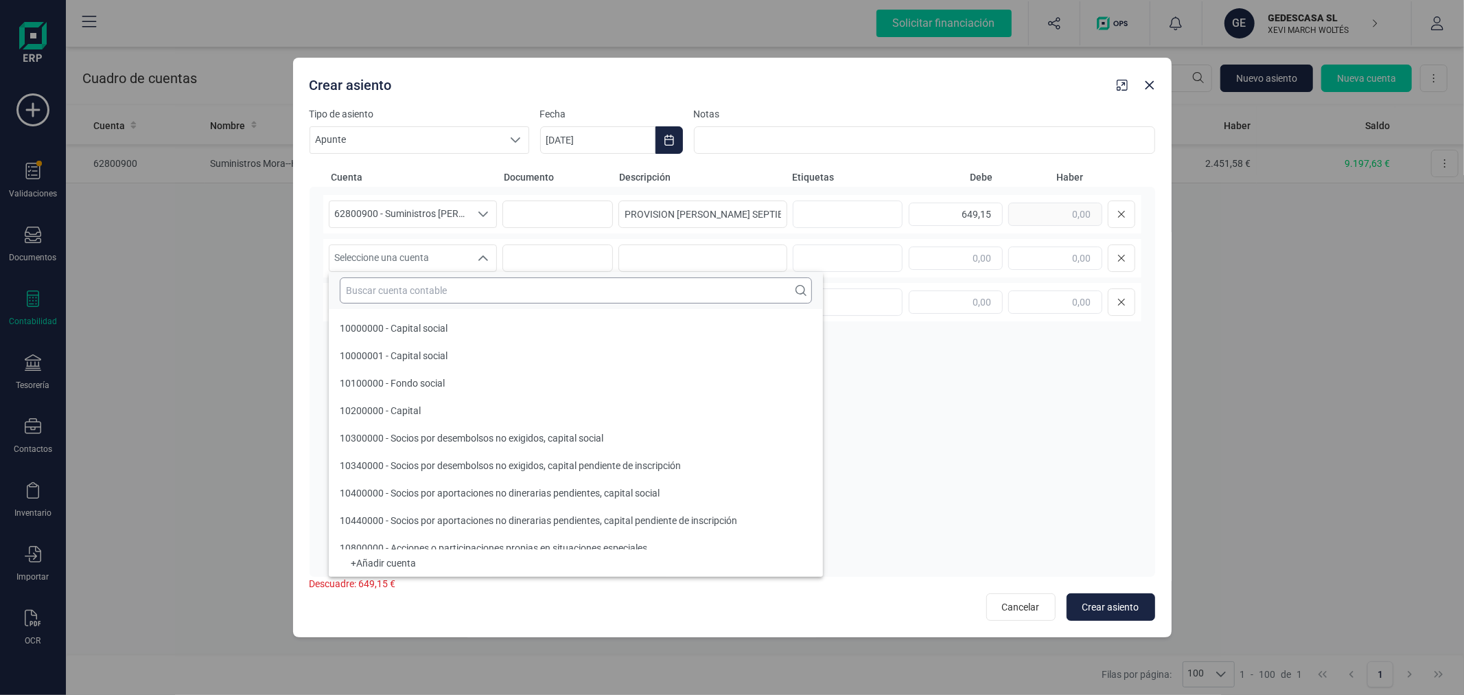
click at [413, 284] on input "text" at bounding box center [576, 290] width 472 height 26
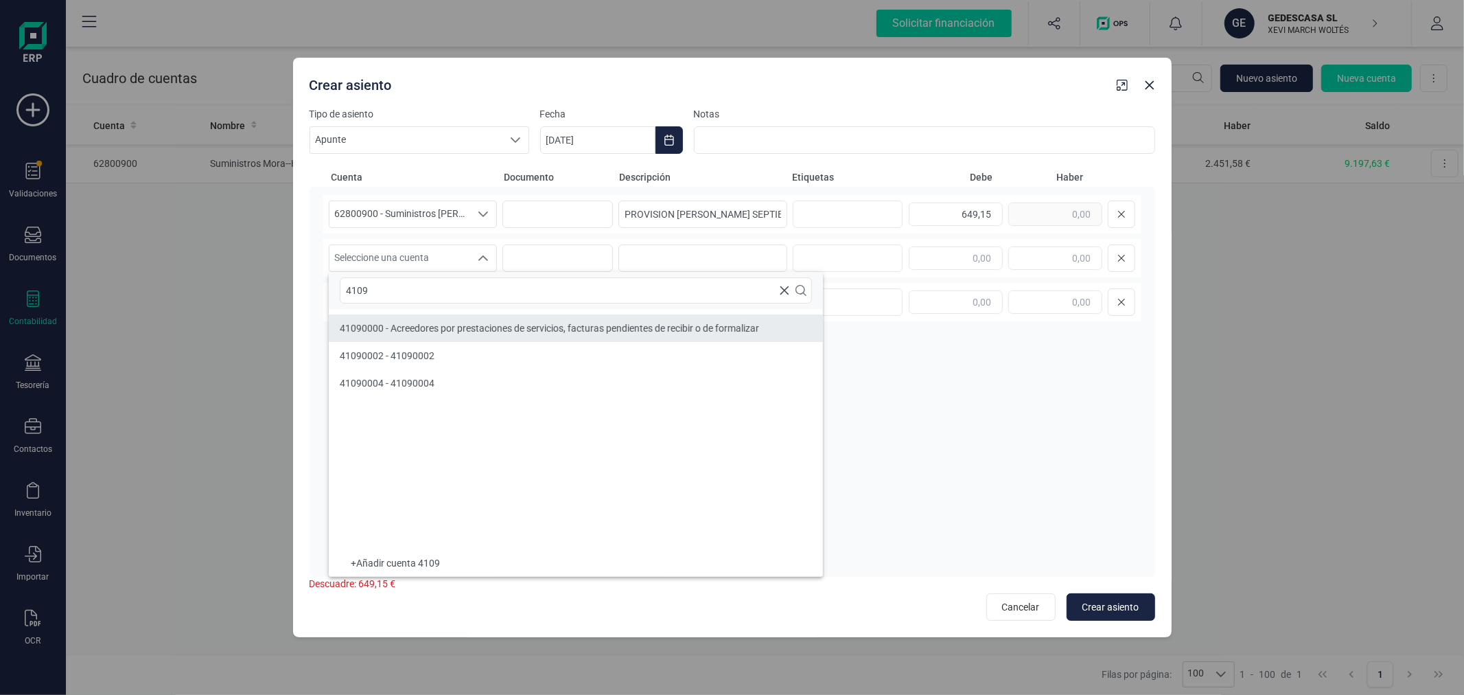
type input "4109"
click at [434, 325] on span "41090000 - Acreedores por prestaciones de servicios, facturas pendientes de rec…" at bounding box center [549, 328] width 419 height 11
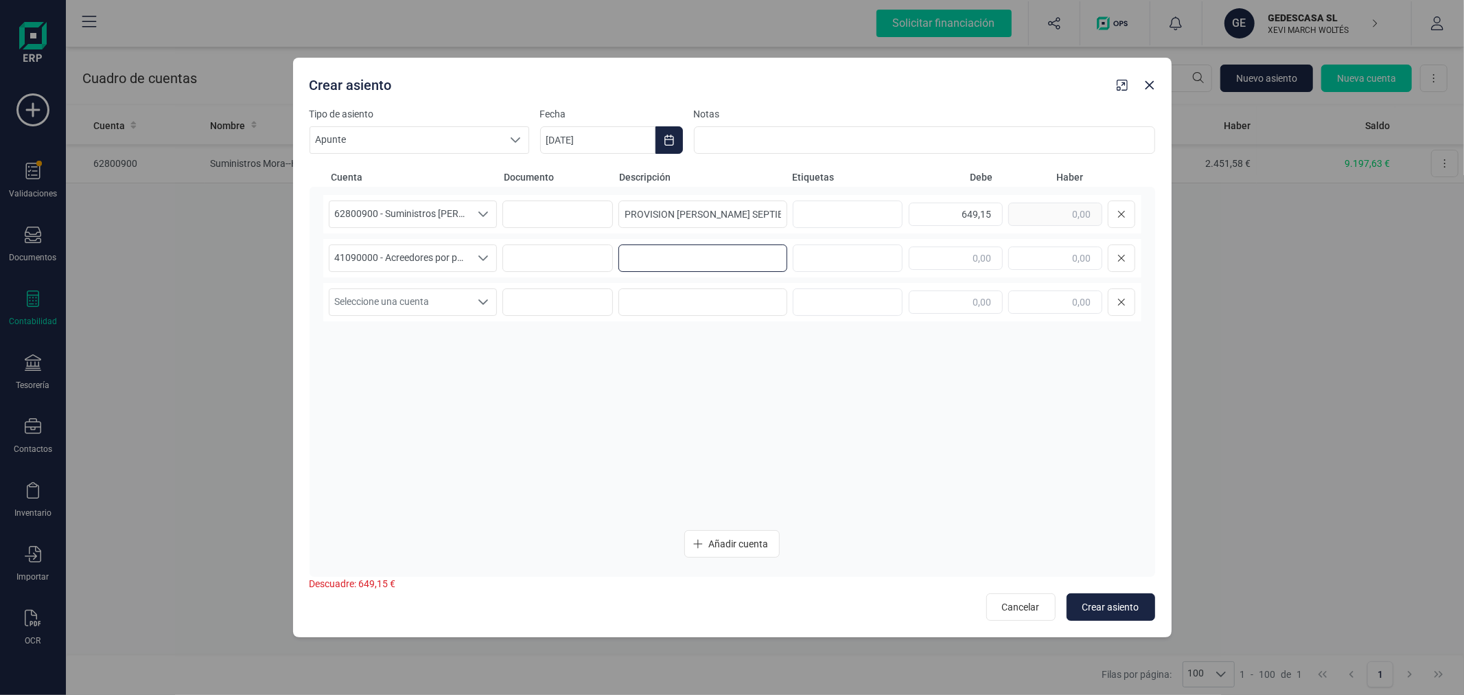
paste input "PROVISION LUZ SEPTIEMBRE"
type input "PROVISION LUZ SEPTIEMBRE"
type input "649,15"
click at [1098, 607] on span "Crear asiento" at bounding box center [1110, 607] width 57 height 14
type input "06/10/2025"
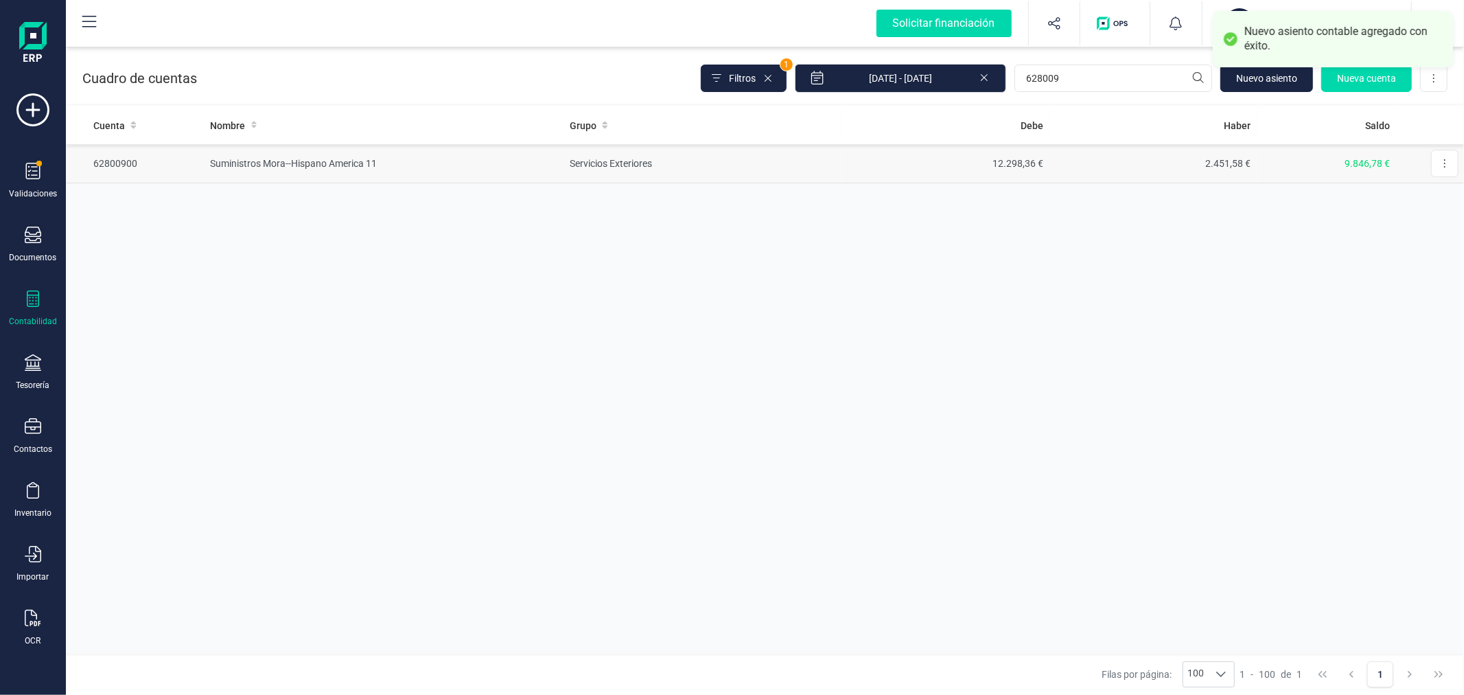
click at [630, 159] on td "Servicios Exteriores" at bounding box center [702, 163] width 277 height 39
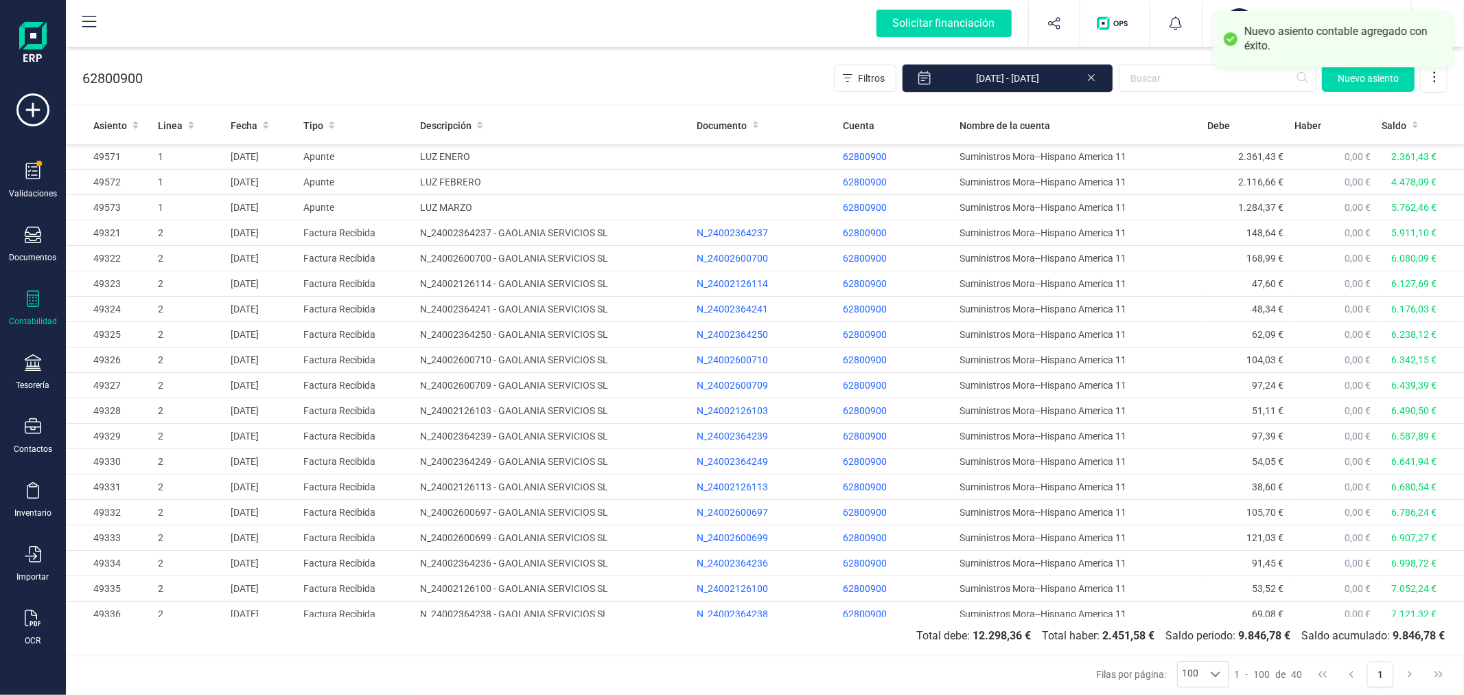
scroll to position [545, 0]
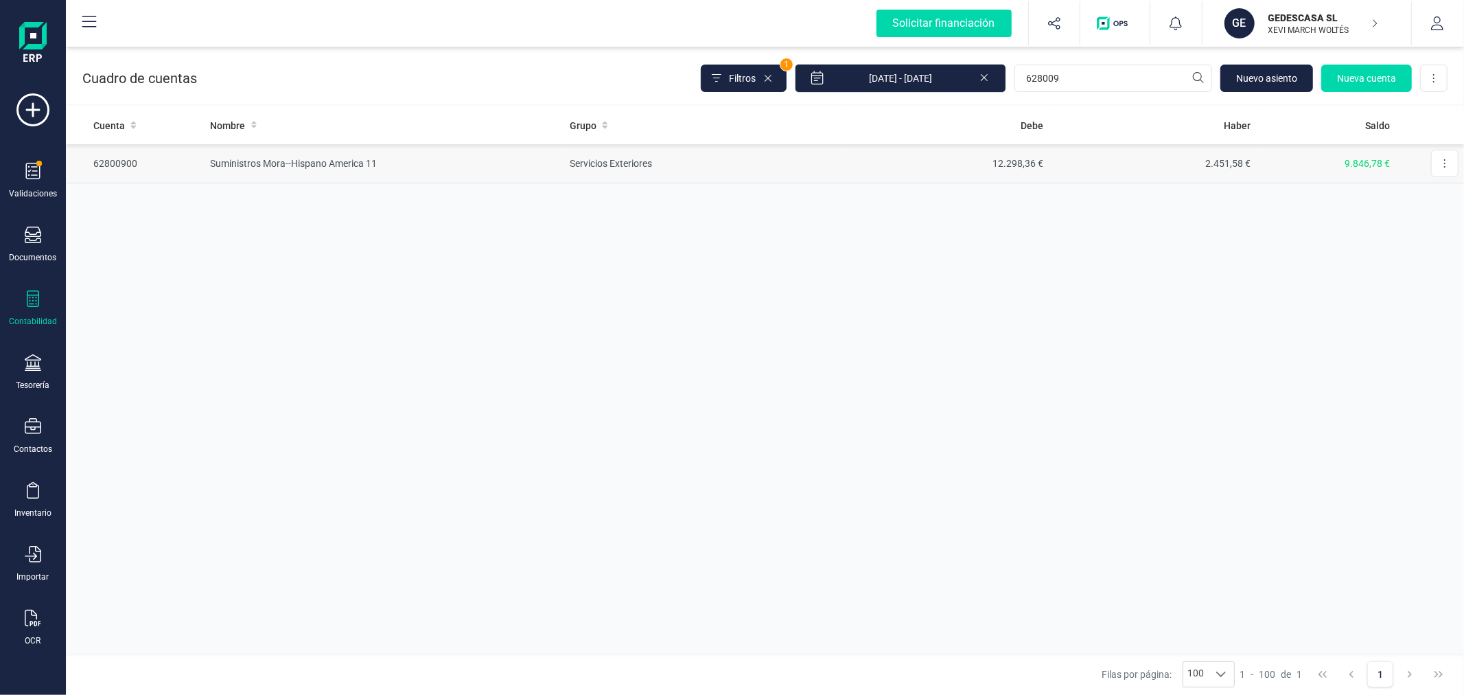
click at [663, 168] on td "Servicios Exteriores" at bounding box center [702, 163] width 277 height 39
click at [1078, 77] on input "628009" at bounding box center [1114, 78] width 198 height 27
type input "SWA"
click at [1354, 84] on span "Nueva cuenta" at bounding box center [1366, 78] width 59 height 14
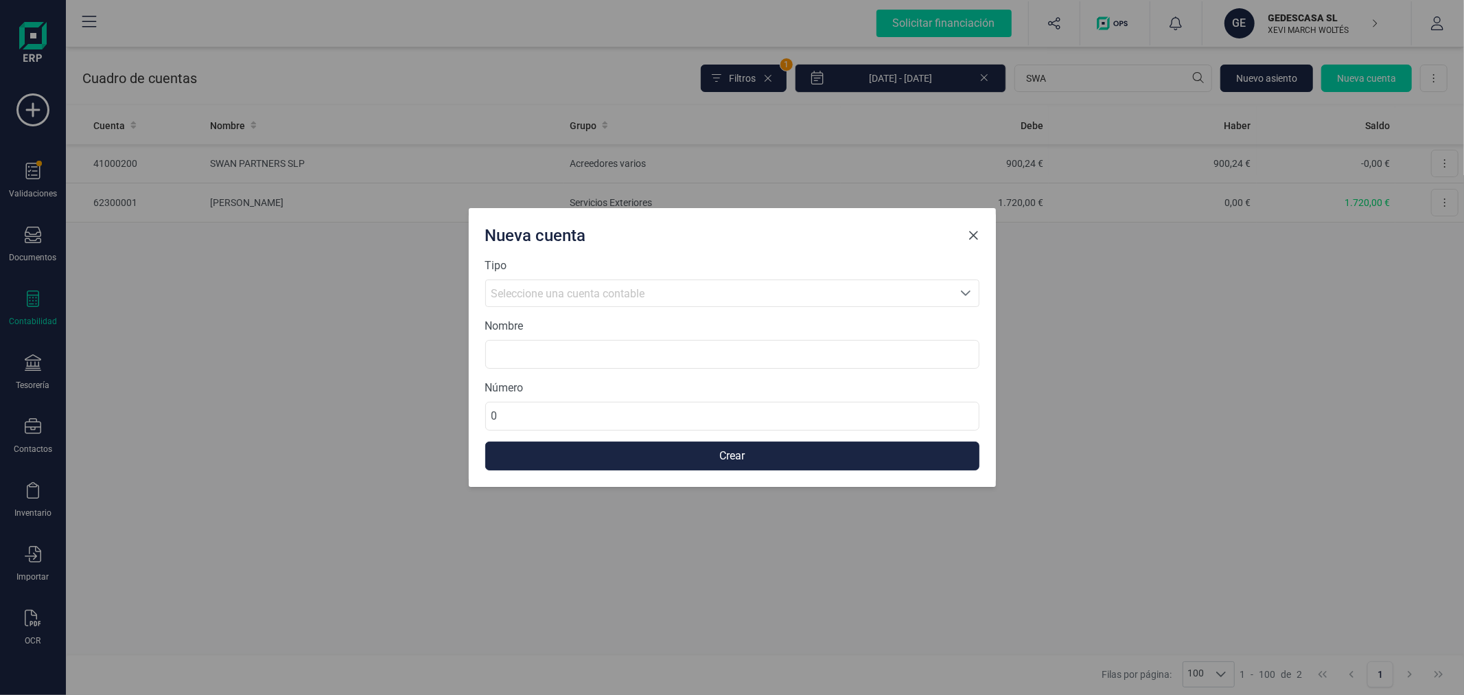
click at [971, 238] on span "Close" at bounding box center [974, 235] width 11 height 11
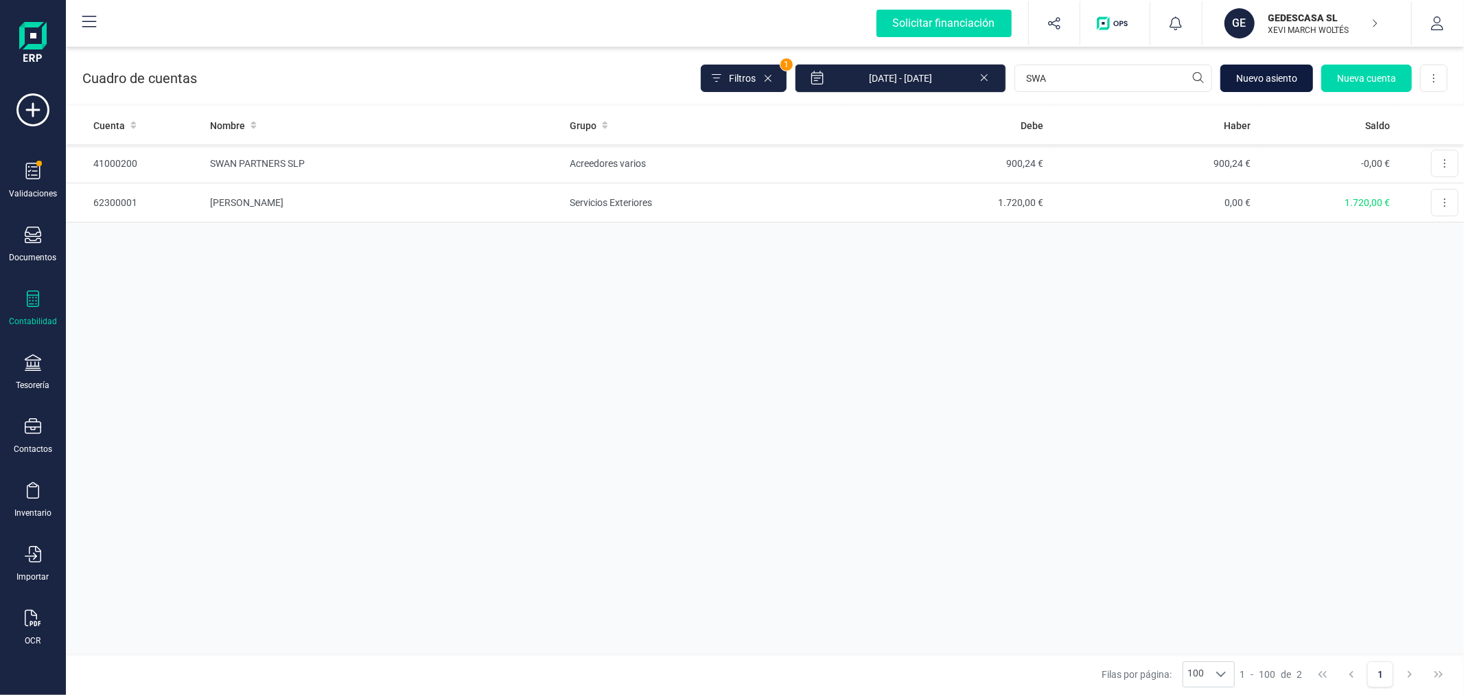
click at [1251, 71] on span "Nuevo asiento" at bounding box center [1266, 78] width 61 height 14
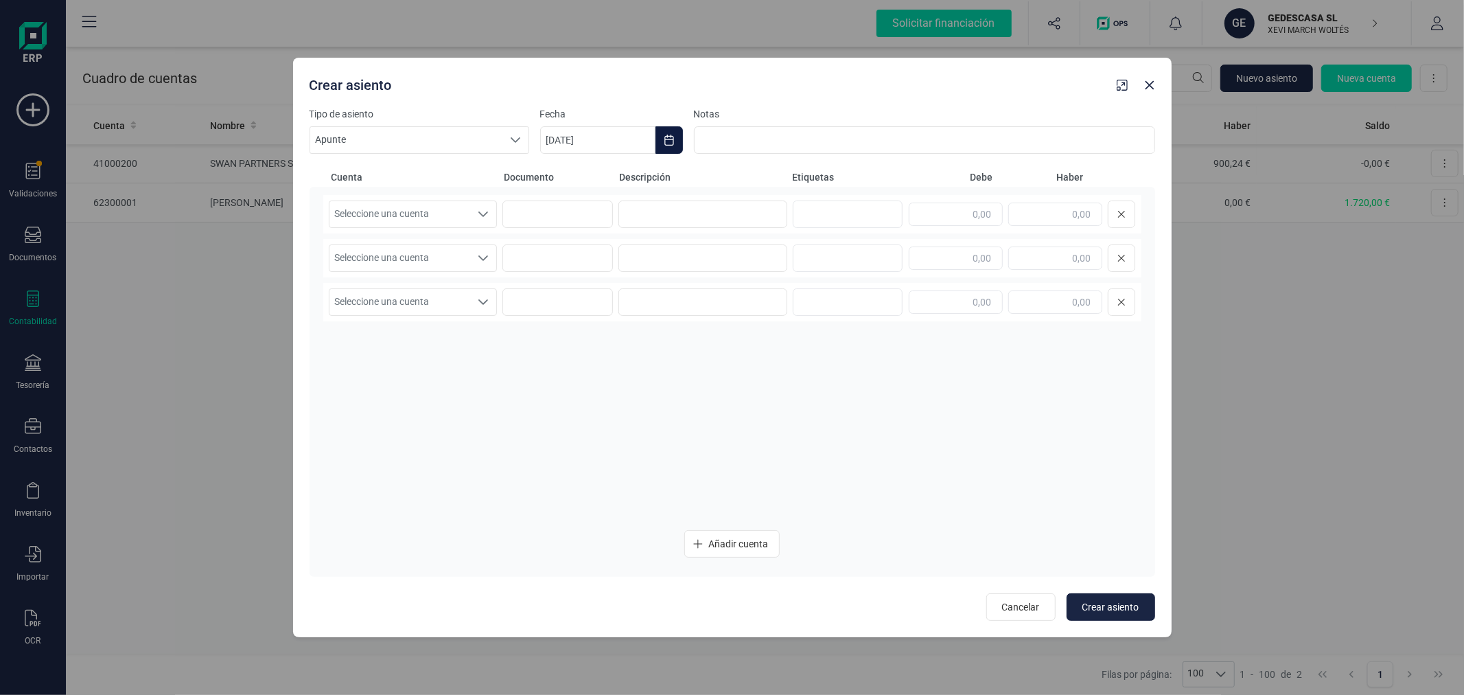
click at [656, 139] on button "Choose Date" at bounding box center [669, 139] width 27 height 27
click at [561, 172] on button "Previous Month" at bounding box center [568, 181] width 22 height 22
click at [626, 414] on span "30" at bounding box center [624, 415] width 27 height 27
type input "30/09/2025"
click at [428, 211] on span "Seleccione una cuenta" at bounding box center [399, 214] width 141 height 26
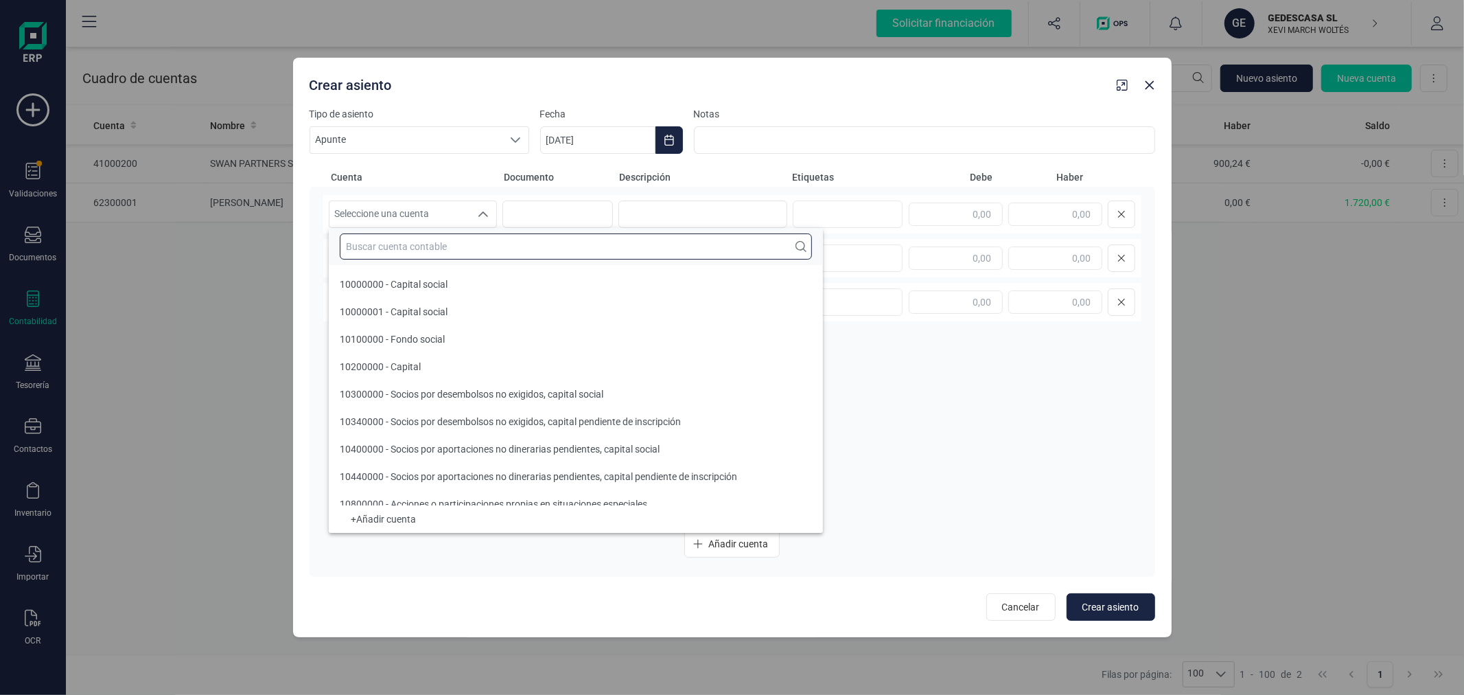
click at [419, 246] on input "text" at bounding box center [576, 246] width 472 height 26
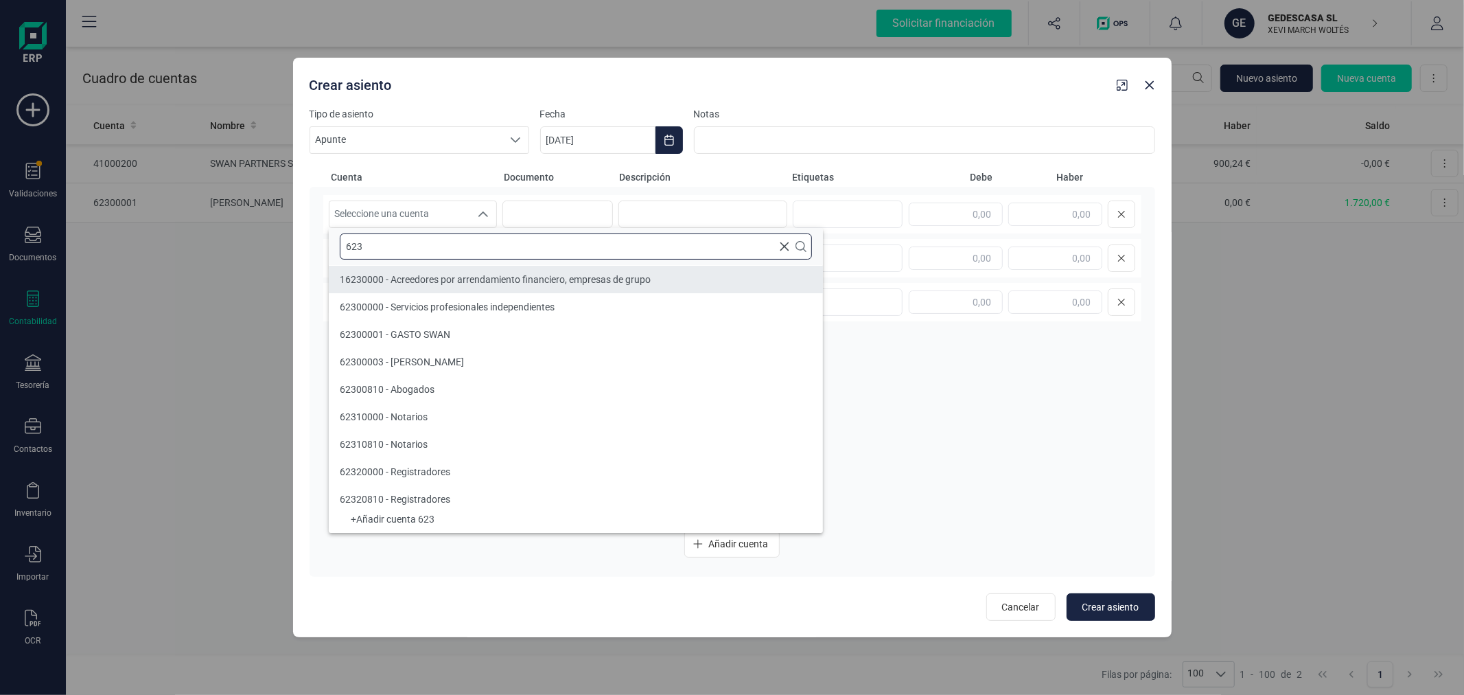
type input "623"
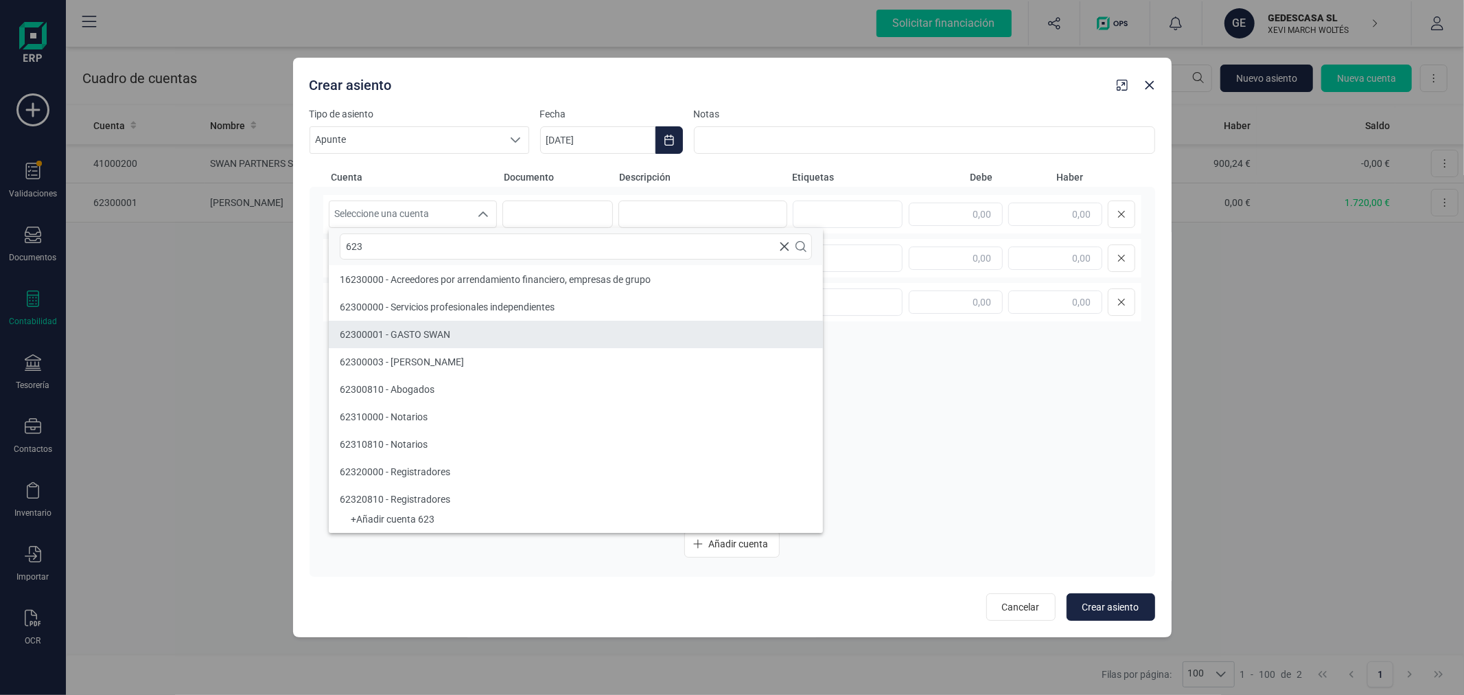
click at [430, 321] on li "62300001 - GASTO SWAN" at bounding box center [576, 334] width 494 height 27
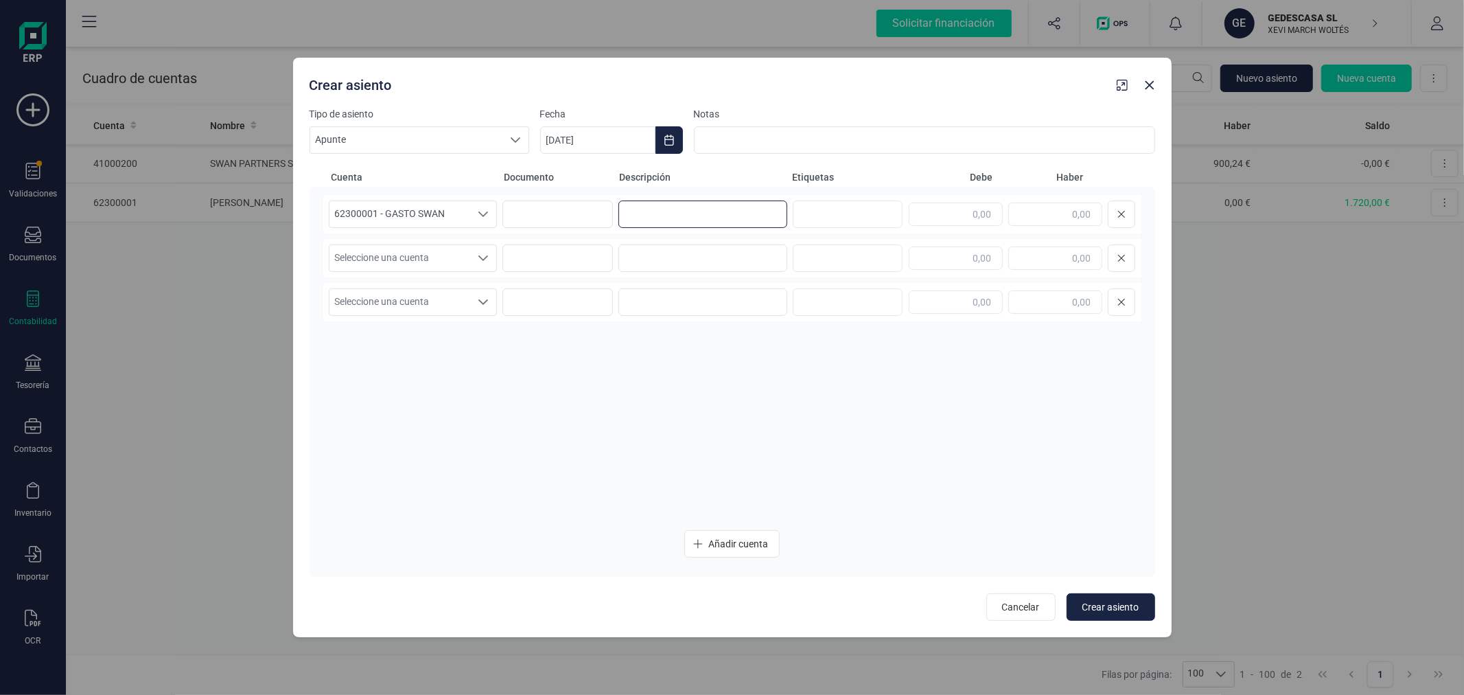
click at [673, 213] on input at bounding box center [702, 213] width 169 height 27
type input "ANT-VEN"
type input "200,00"
click at [390, 256] on span "Seleccione una cuenta" at bounding box center [399, 258] width 141 height 26
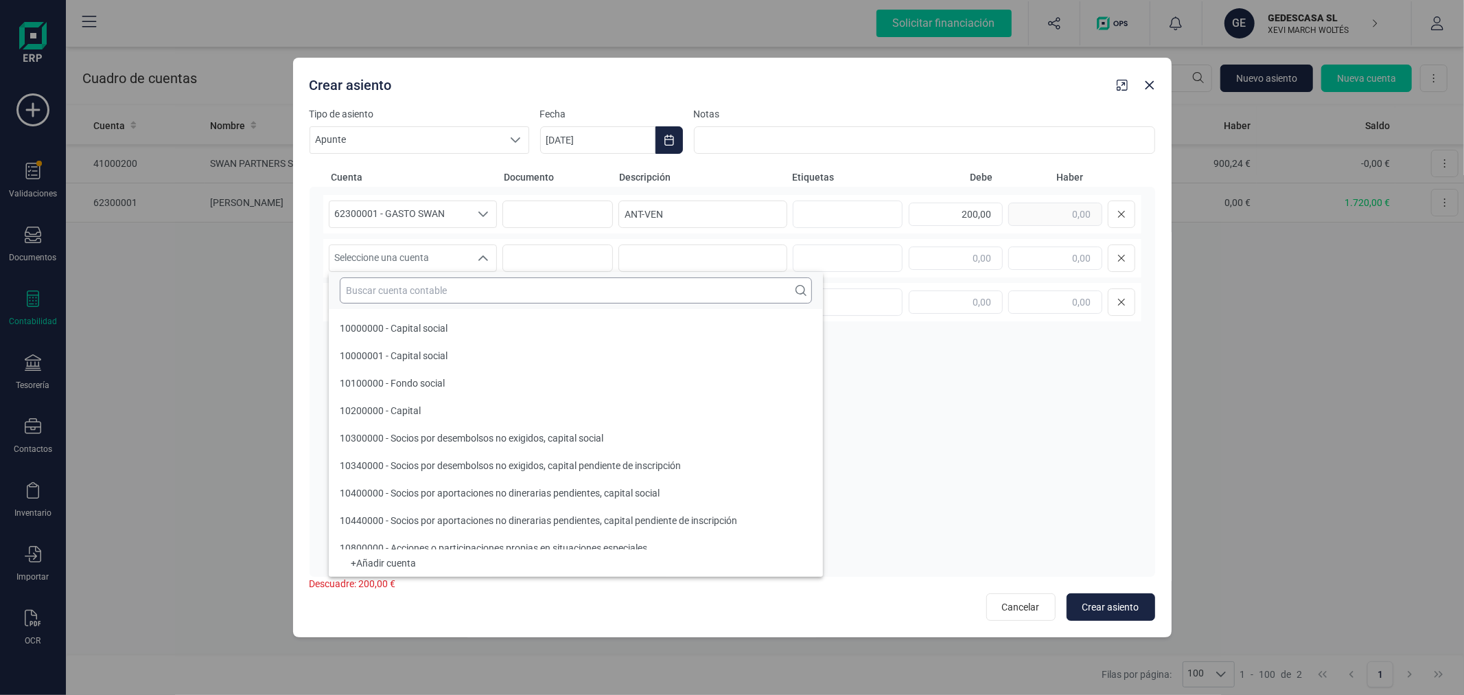
click at [404, 296] on input "text" at bounding box center [576, 290] width 472 height 26
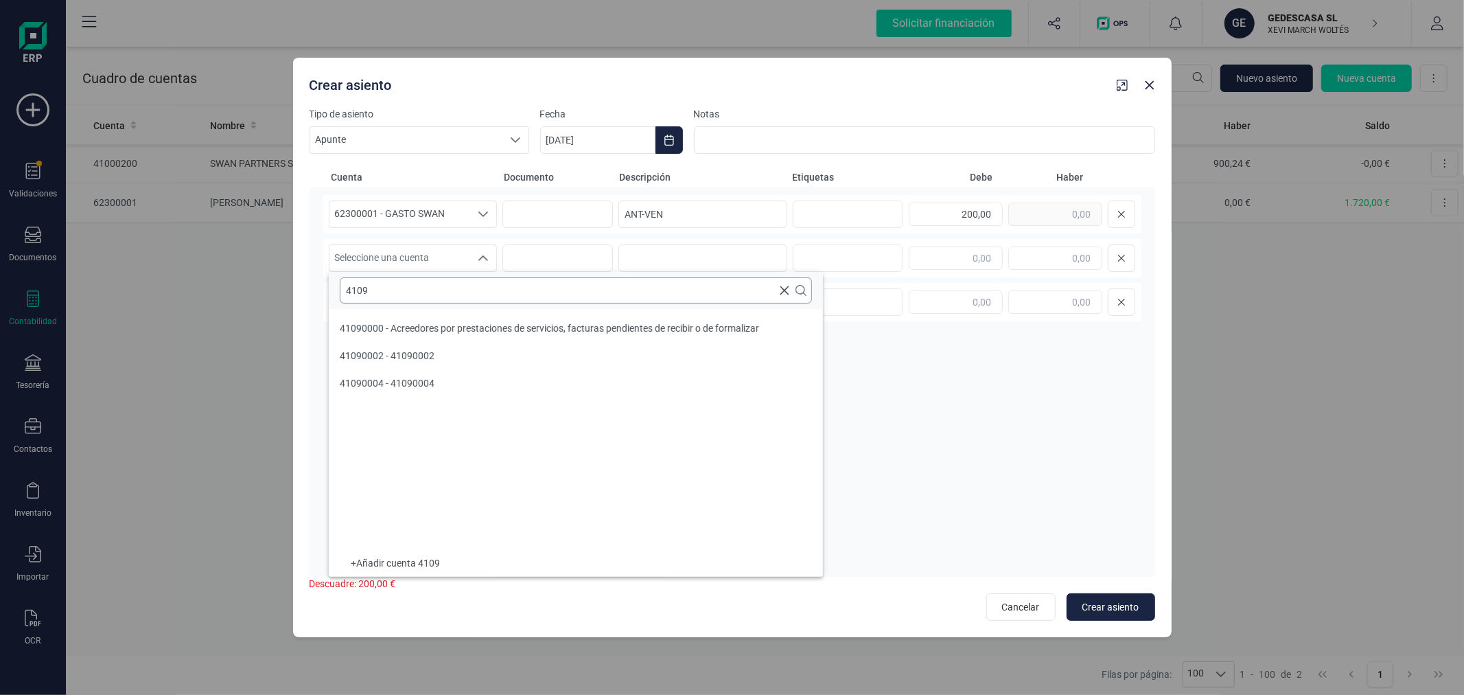
scroll to position [0, 0]
type input "4109"
click at [438, 321] on div "41090000 - Acreedores por prestaciones de servicios, facturas pendientes de rec…" at bounding box center [549, 328] width 419 height 14
paste input "PROVISION LUZ SEPTIEMBRE"
type input "P"
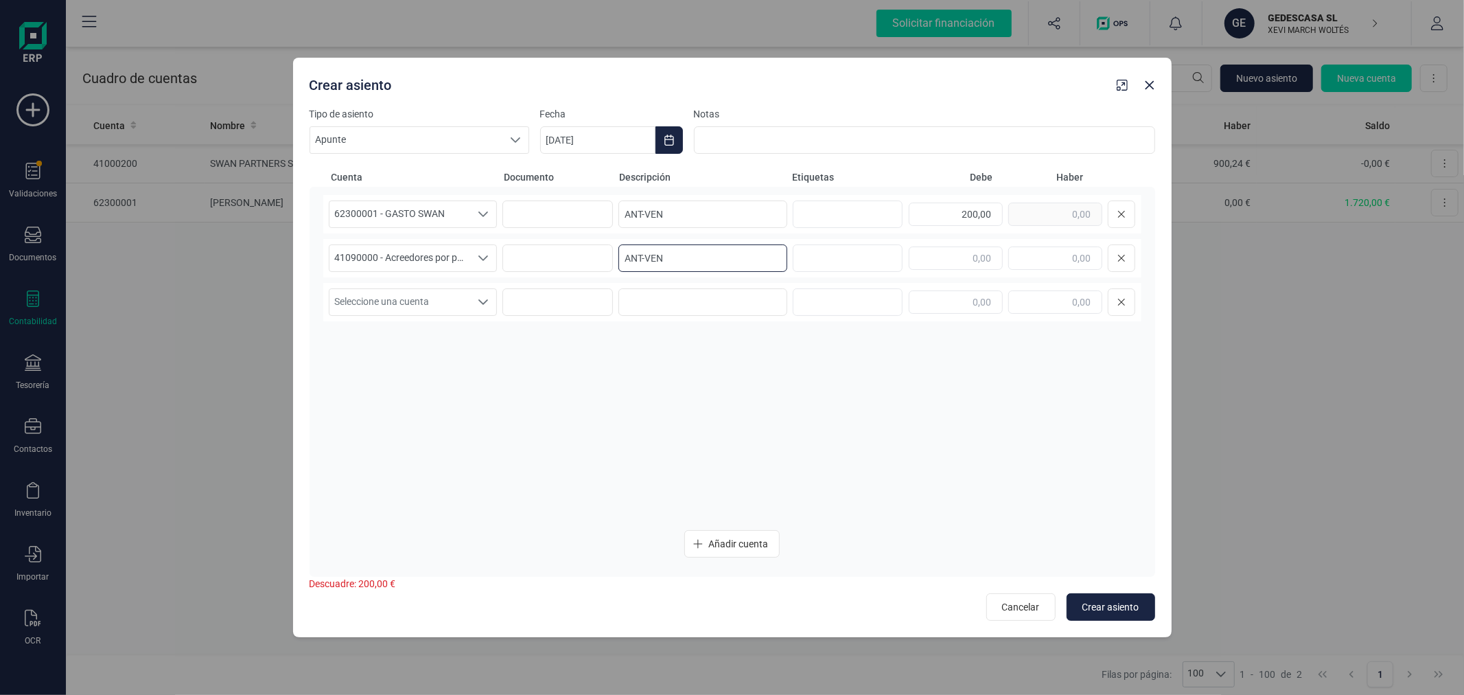
type input "ANT-VEN"
type input "200,00"
click at [1089, 602] on span "Crear asiento" at bounding box center [1110, 607] width 57 height 14
type input "06/10/2025"
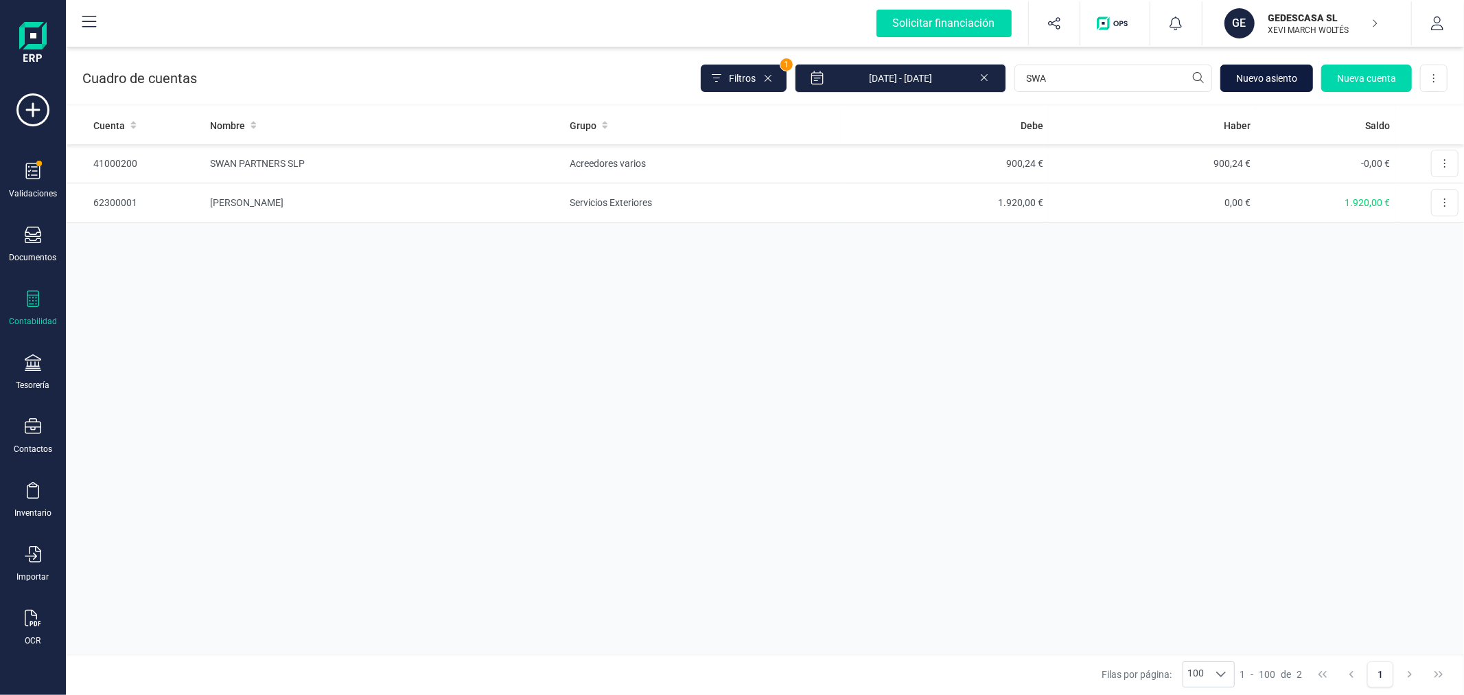
click at [1265, 83] on span "Nuevo asiento" at bounding box center [1266, 78] width 61 height 14
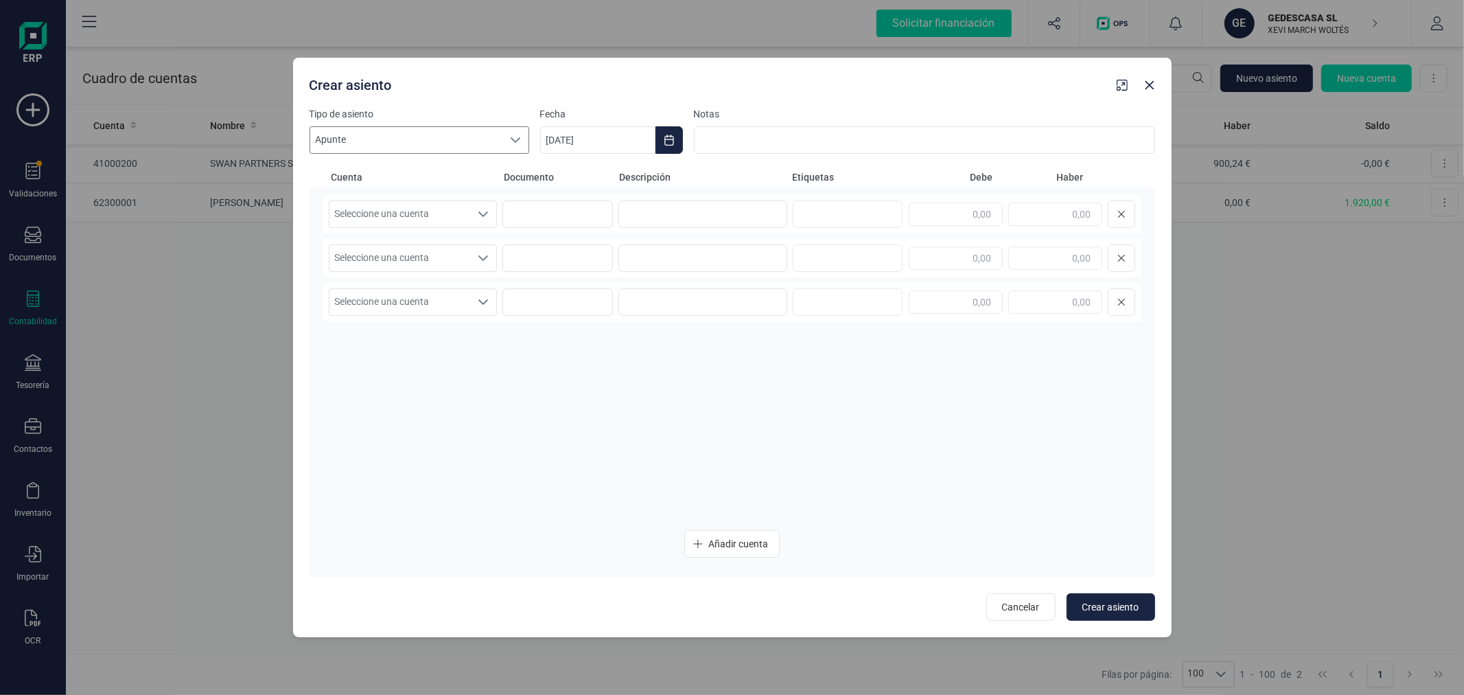
click at [507, 147] on div at bounding box center [515, 140] width 26 height 26
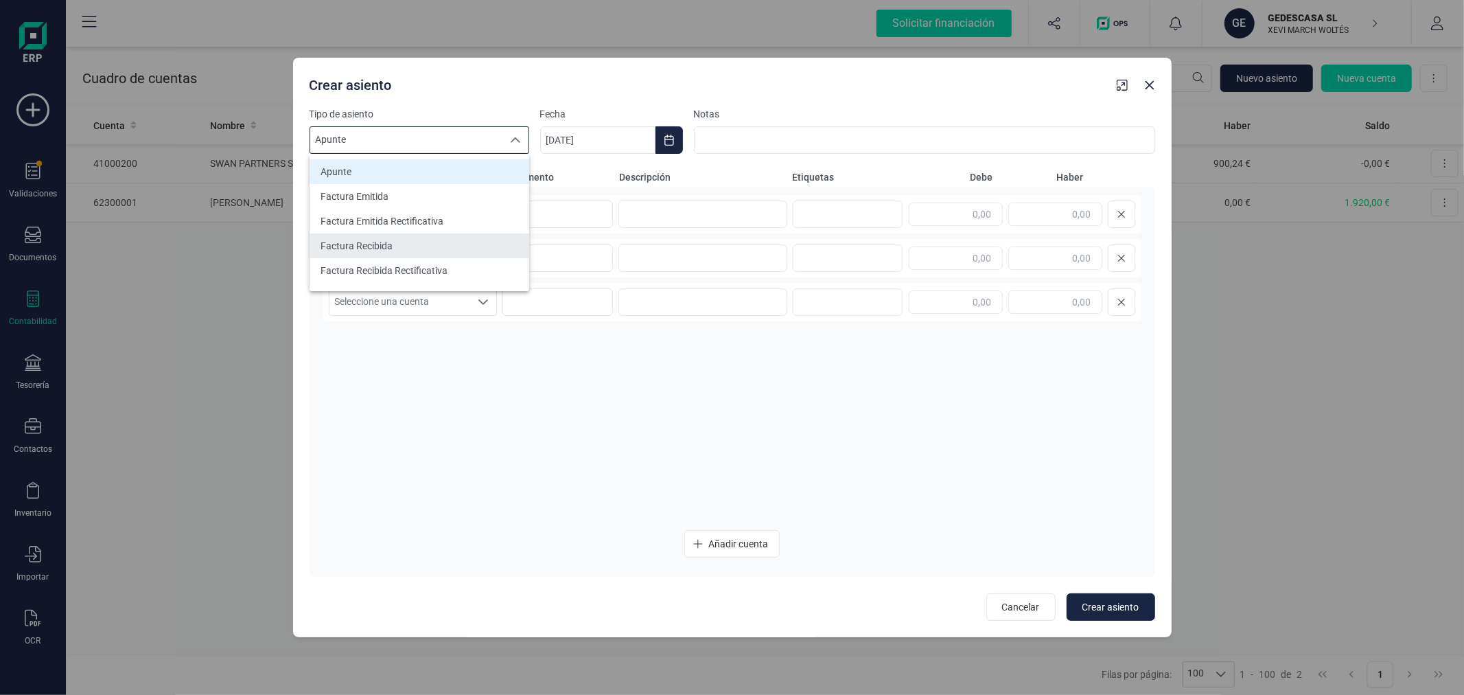
scroll to position [76, 0]
click at [430, 231] on li "Nomina" at bounding box center [420, 243] width 220 height 25
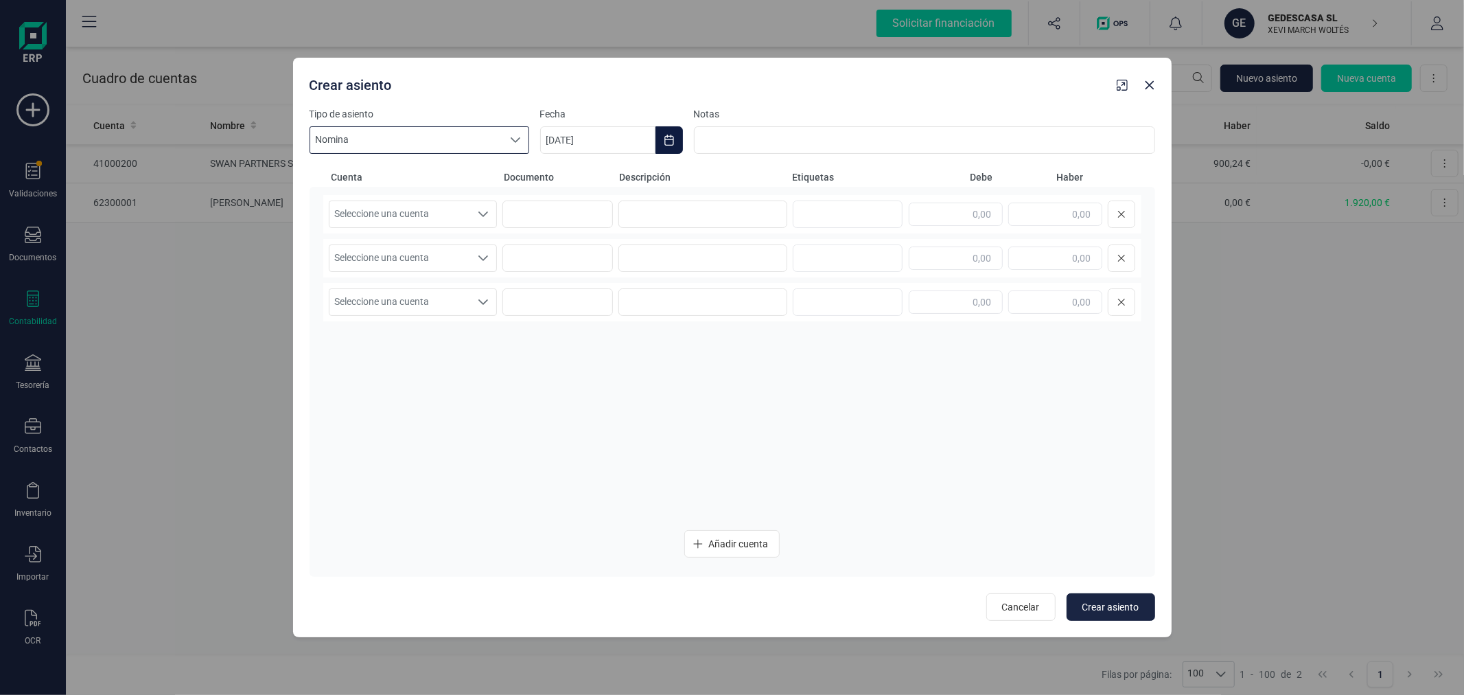
click at [667, 139] on icon "Choose Date" at bounding box center [668, 140] width 9 height 11
click at [564, 174] on button "Previous Month" at bounding box center [568, 181] width 22 height 22
click at [616, 417] on span "30" at bounding box center [624, 415] width 27 height 27
type input "30/09/2025"
click at [383, 221] on span "Seleccione una cuenta" at bounding box center [399, 214] width 141 height 26
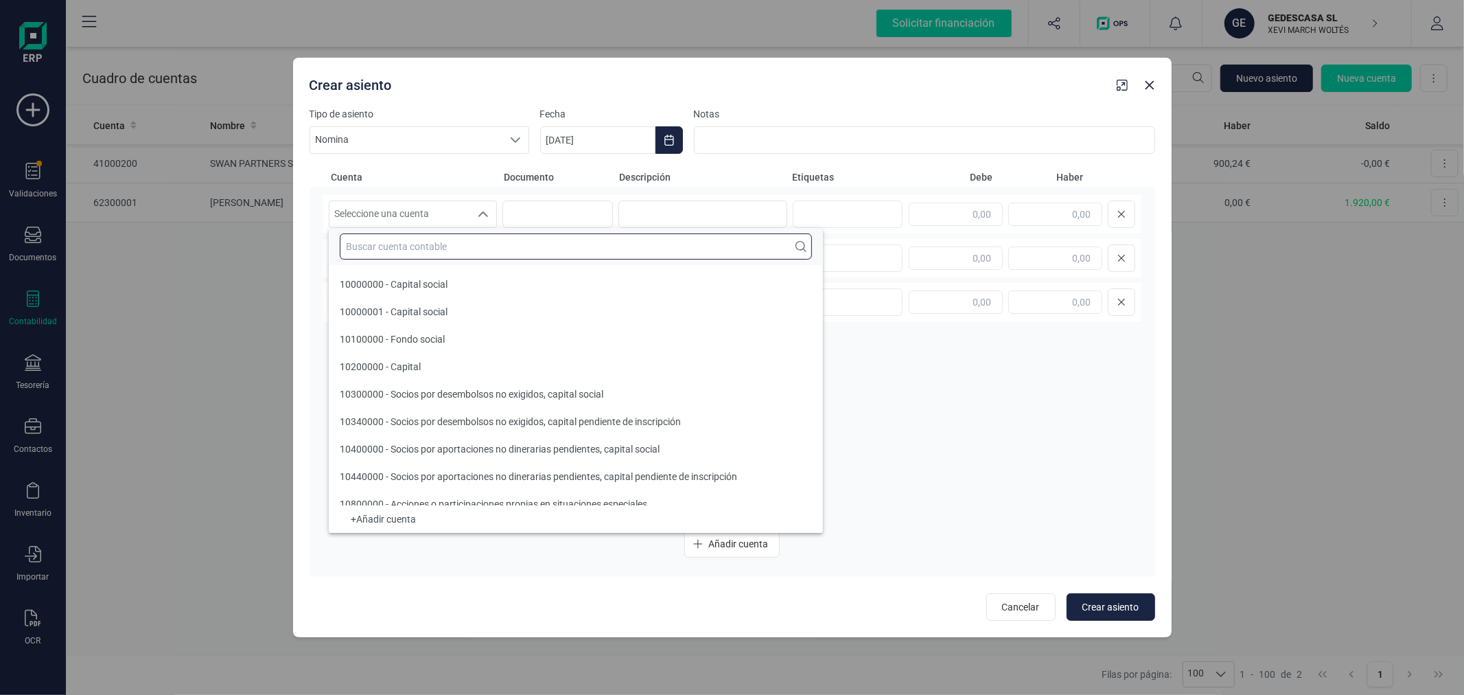
click at [430, 250] on input "text" at bounding box center [576, 246] width 472 height 26
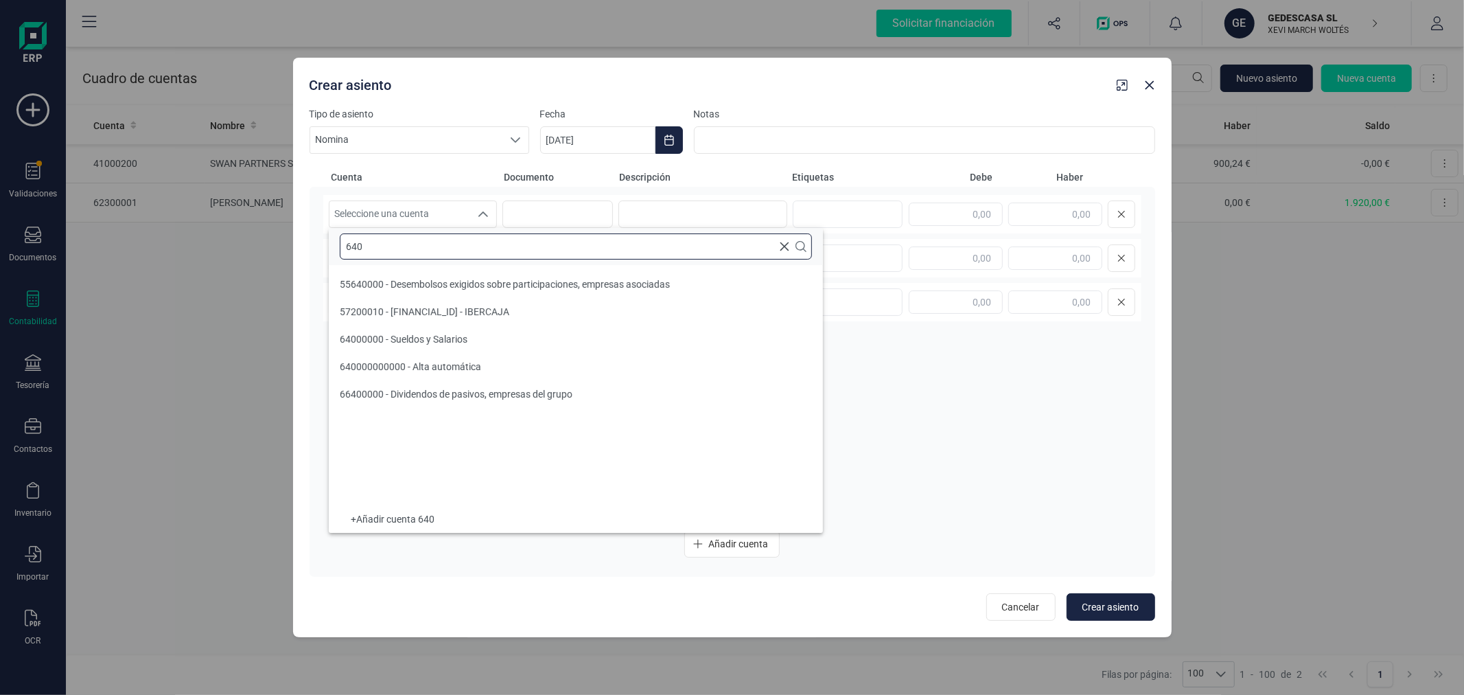
scroll to position [0, 0]
type input "640"
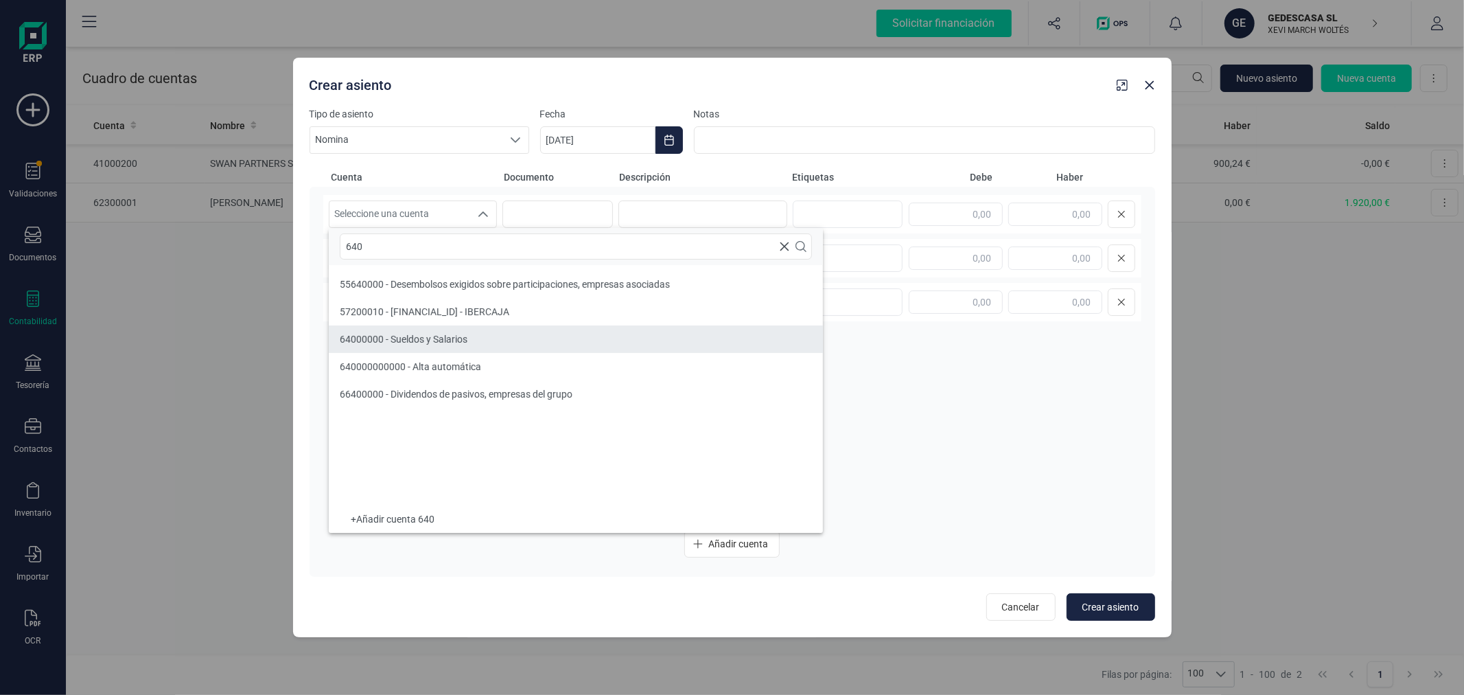
click at [416, 340] on span "64000000 - Sueldos y Salarios" at bounding box center [404, 339] width 128 height 11
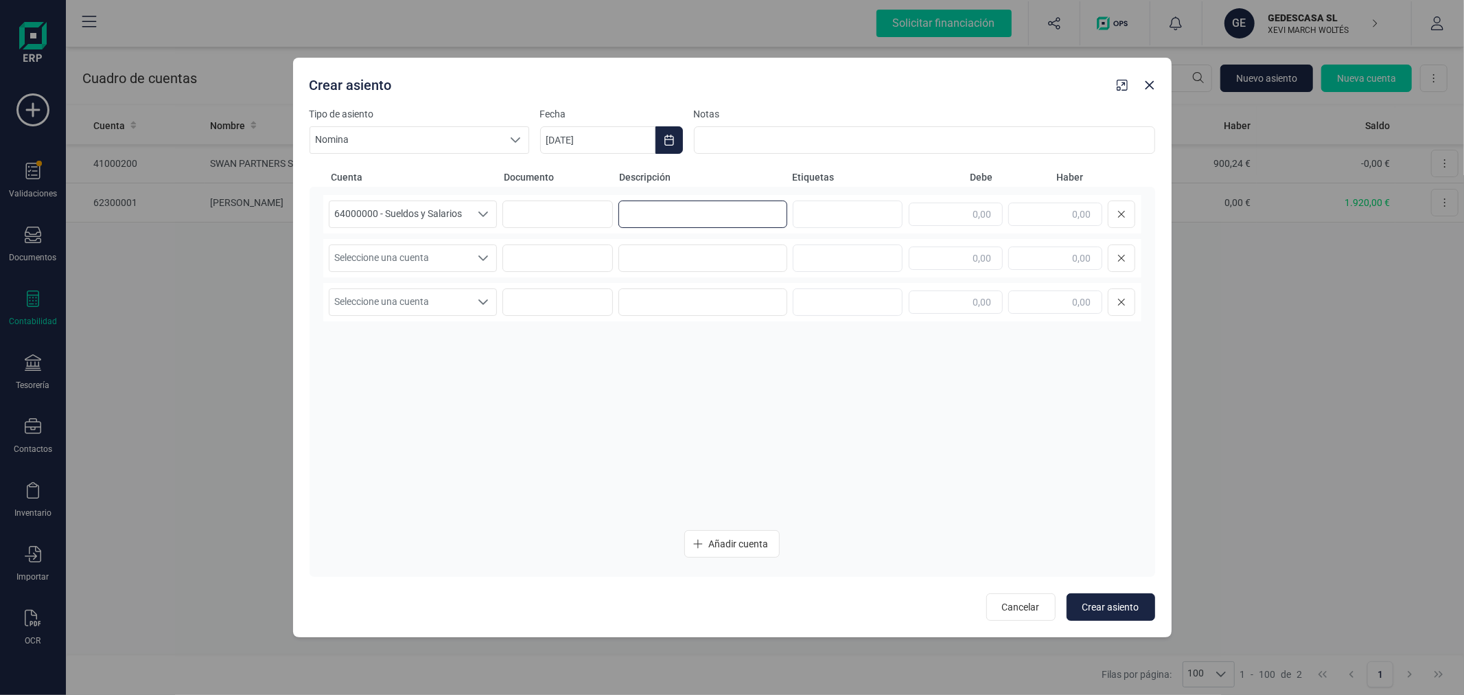
click at [659, 216] on input at bounding box center [702, 213] width 169 height 27
type input "NOMINA SEPTIEMBRE"
click at [927, 222] on input "text" at bounding box center [956, 213] width 94 height 23
type input "98,63"
click at [476, 259] on div "Seleccione una cuenta" at bounding box center [484, 258] width 26 height 26
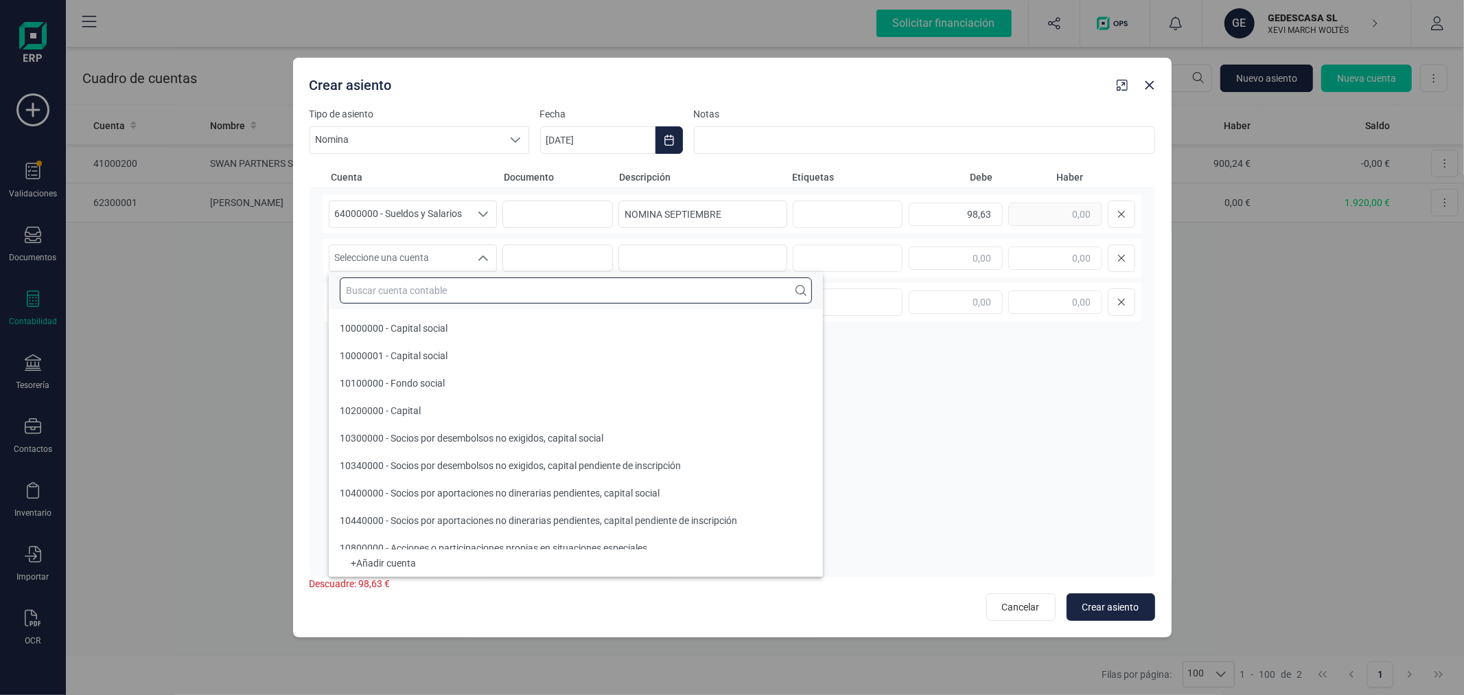
click at [467, 295] on input "text" at bounding box center [576, 290] width 472 height 26
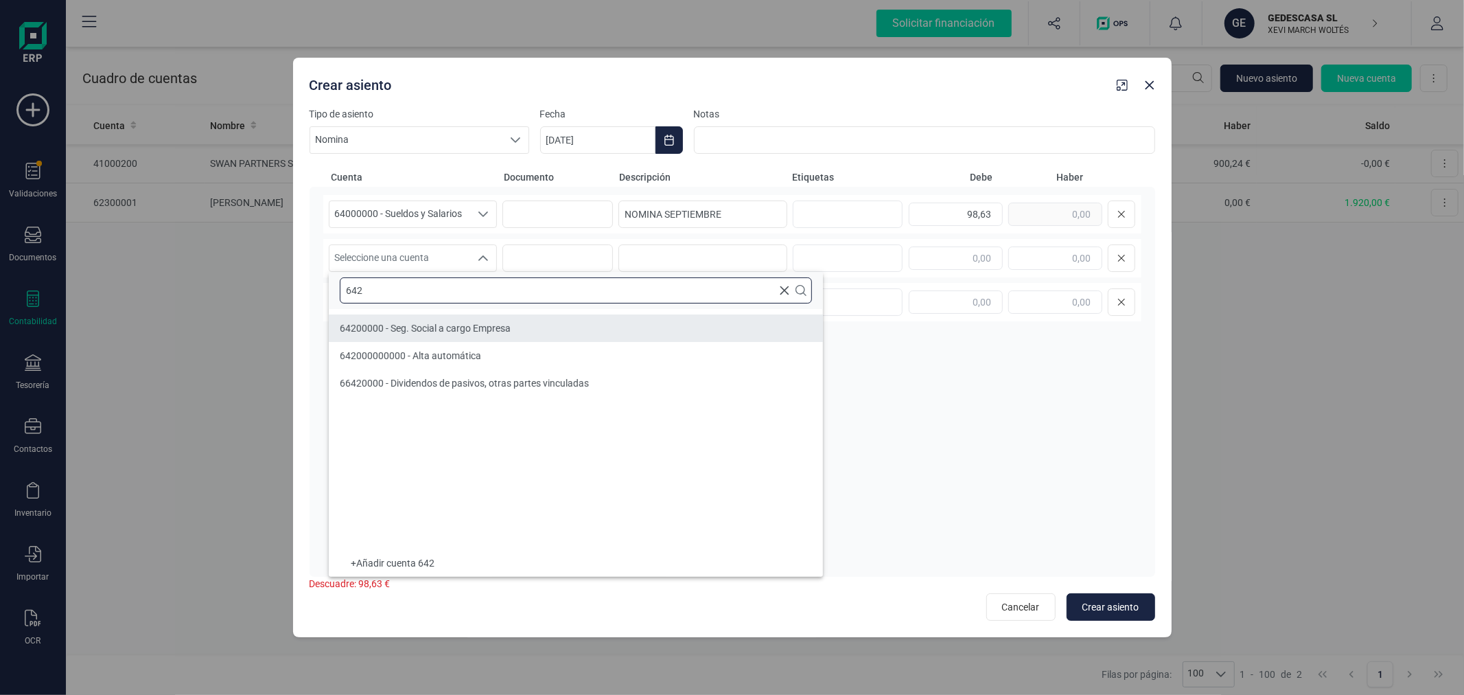
type input "642"
click at [478, 334] on div "64200000 - Seg. Social a cargo Empresa" at bounding box center [425, 328] width 171 height 14
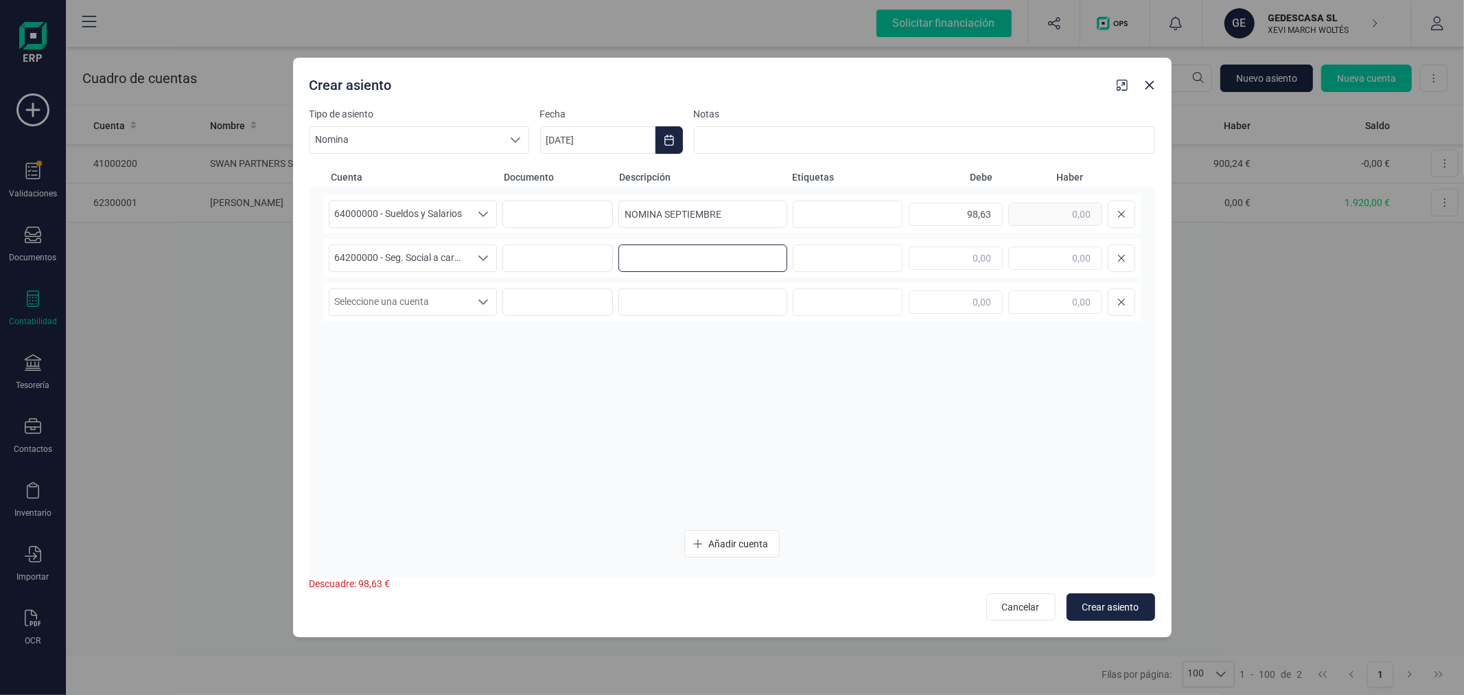
paste input "NOMINA SEPTIEMBRE"
type input "NOMINA SEPTIEMBRE"
type input "443,00"
click at [378, 294] on span "Seleccione una cuenta" at bounding box center [399, 302] width 141 height 26
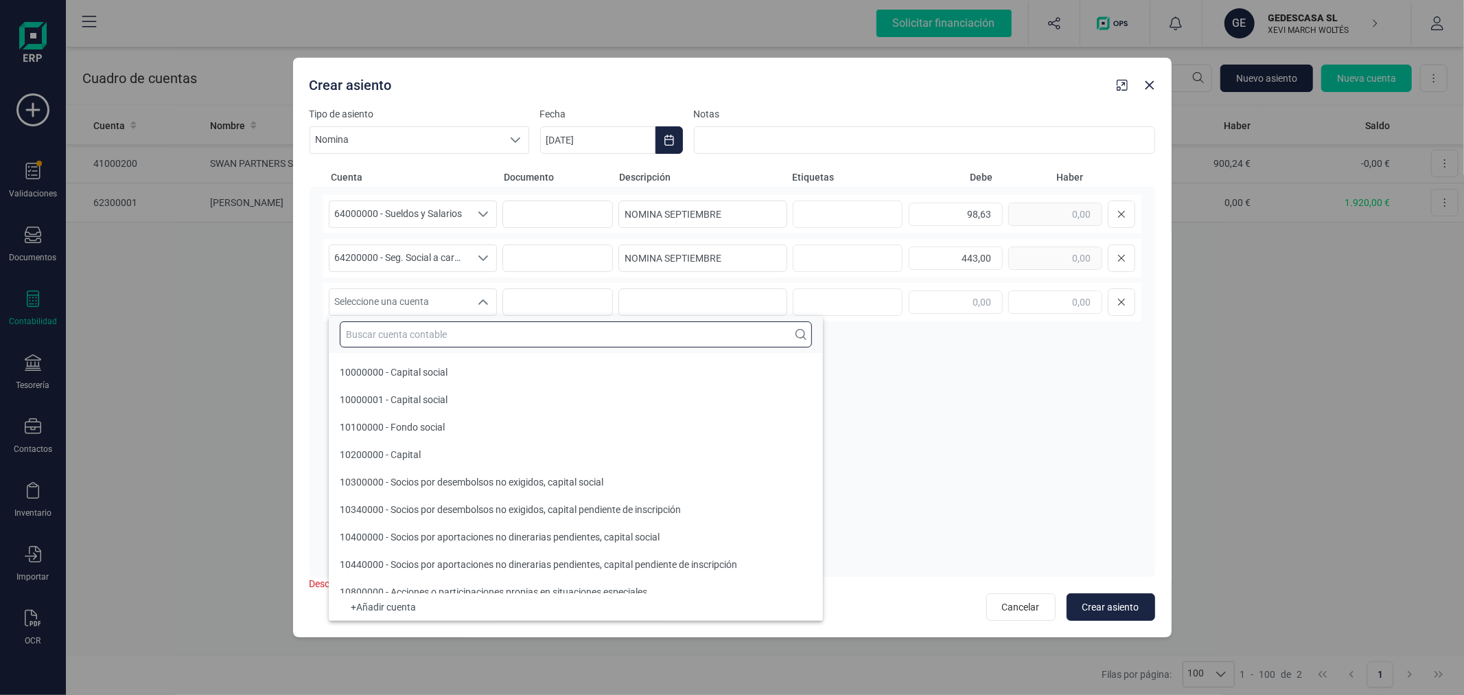
click at [387, 332] on input "text" at bounding box center [576, 334] width 472 height 26
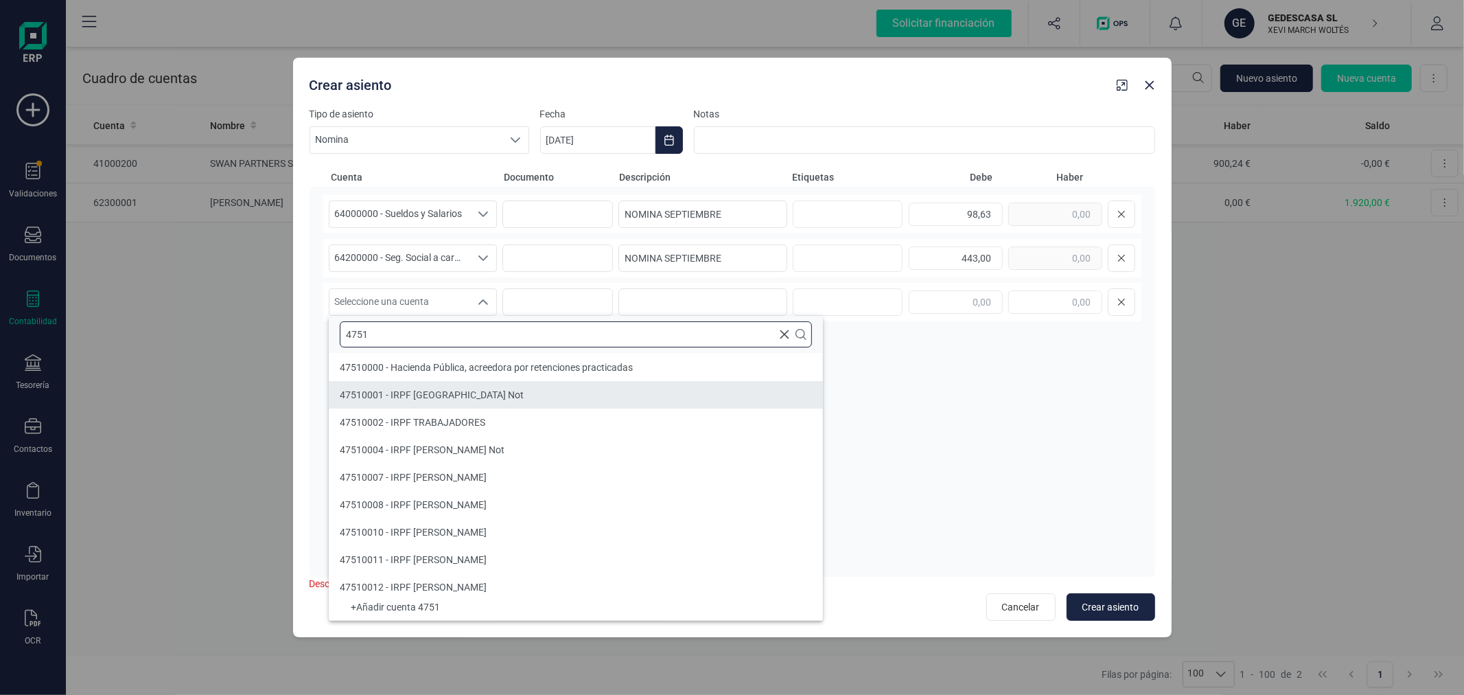
type input "4751"
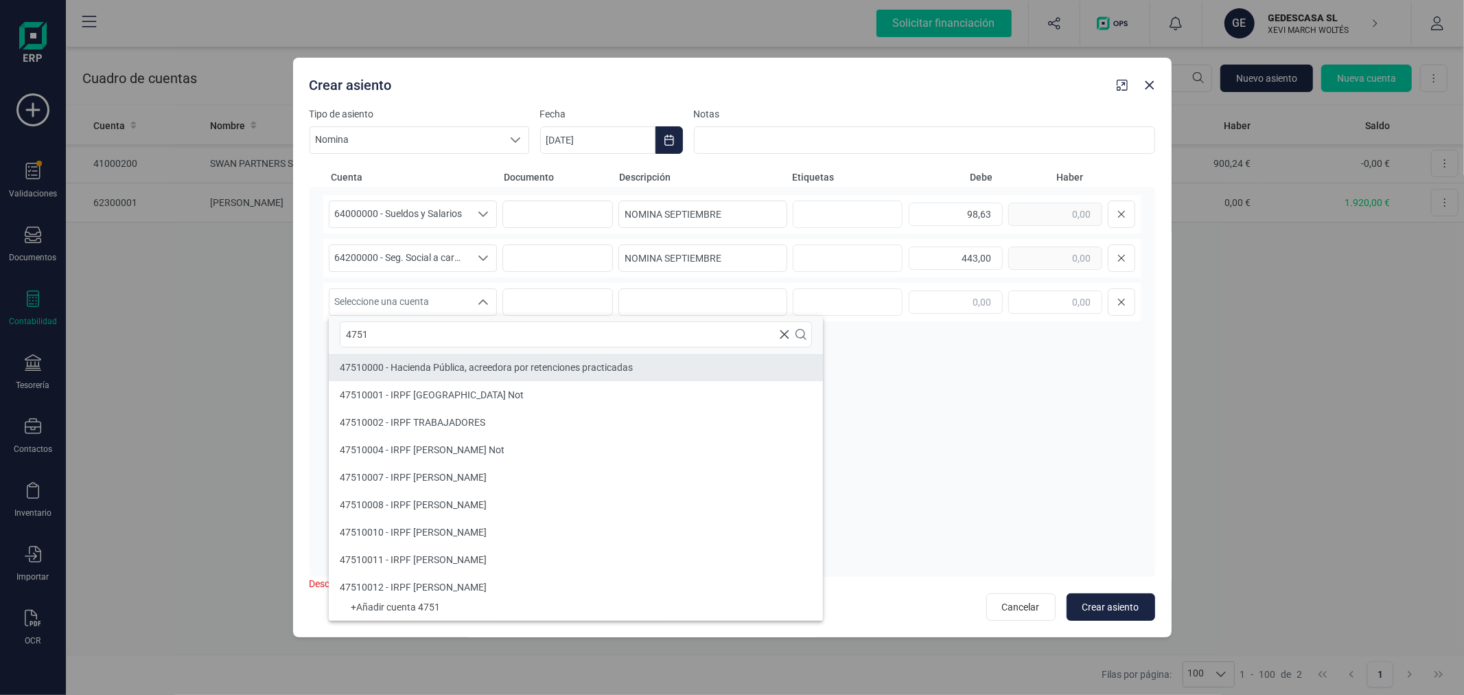
click at [407, 362] on span "47510000 - Hacienda Pública, acreedora por retenciones practicadas" at bounding box center [486, 367] width 293 height 11
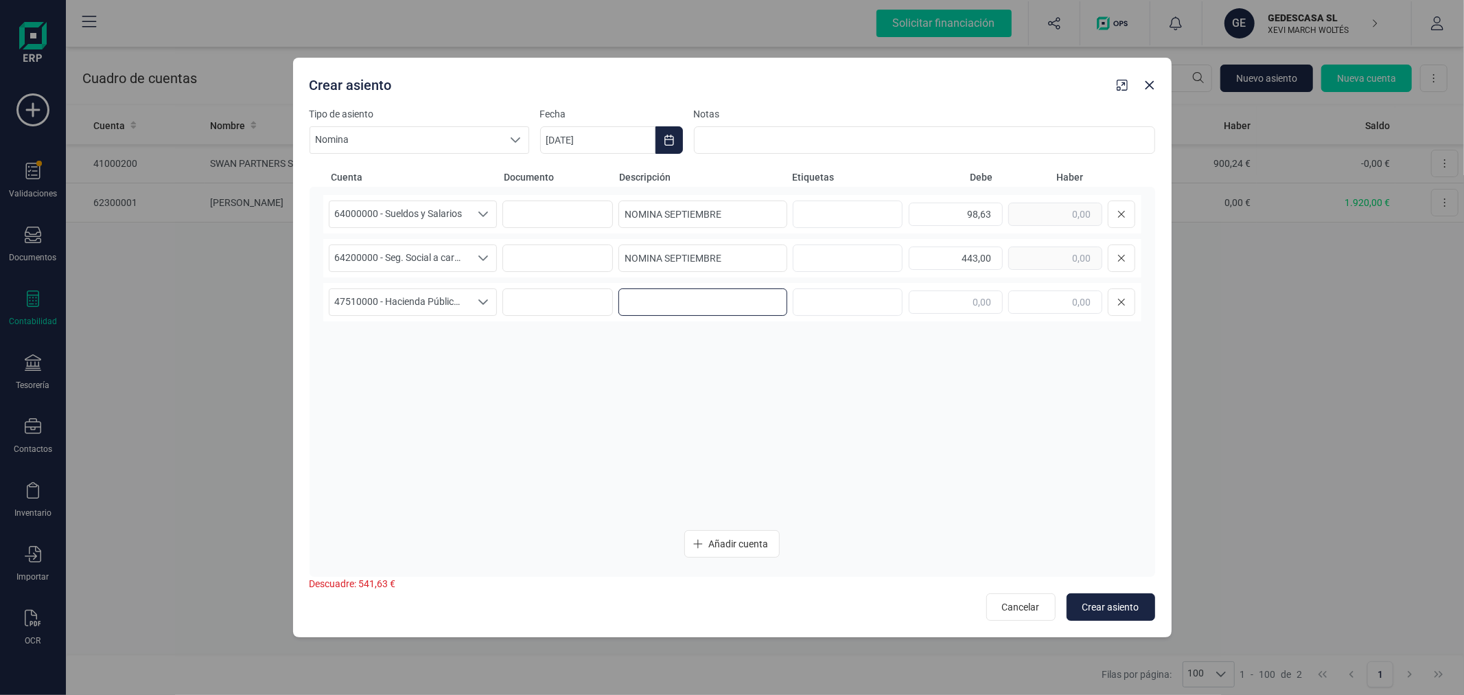
paste input "NOMINA SEPTIEMBRE"
type input "NOMINA SEPTIEMBRE"
type input "9,12"
click at [732, 542] on span "Añadir cuenta" at bounding box center [738, 544] width 60 height 14
click at [412, 350] on span "Seleccione una cuenta" at bounding box center [399, 346] width 141 height 26
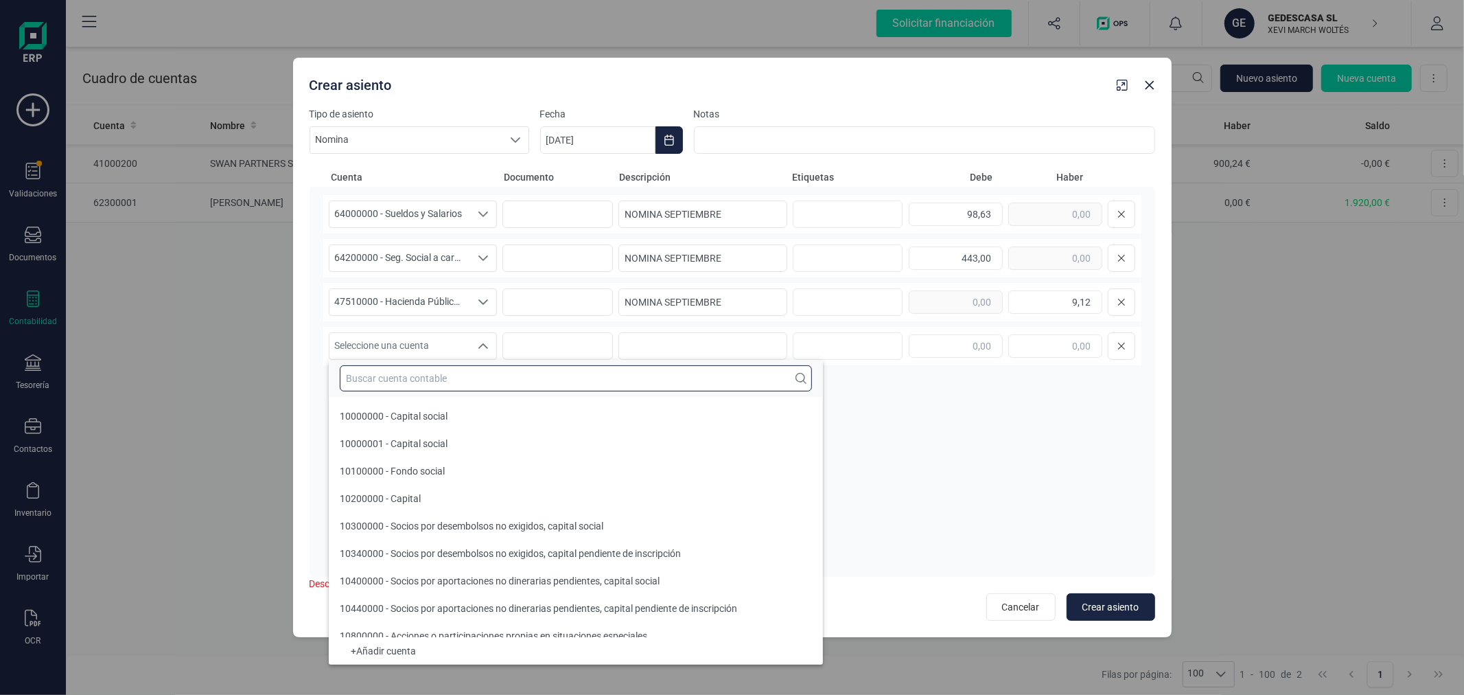
click at [422, 373] on input "text" at bounding box center [576, 378] width 472 height 26
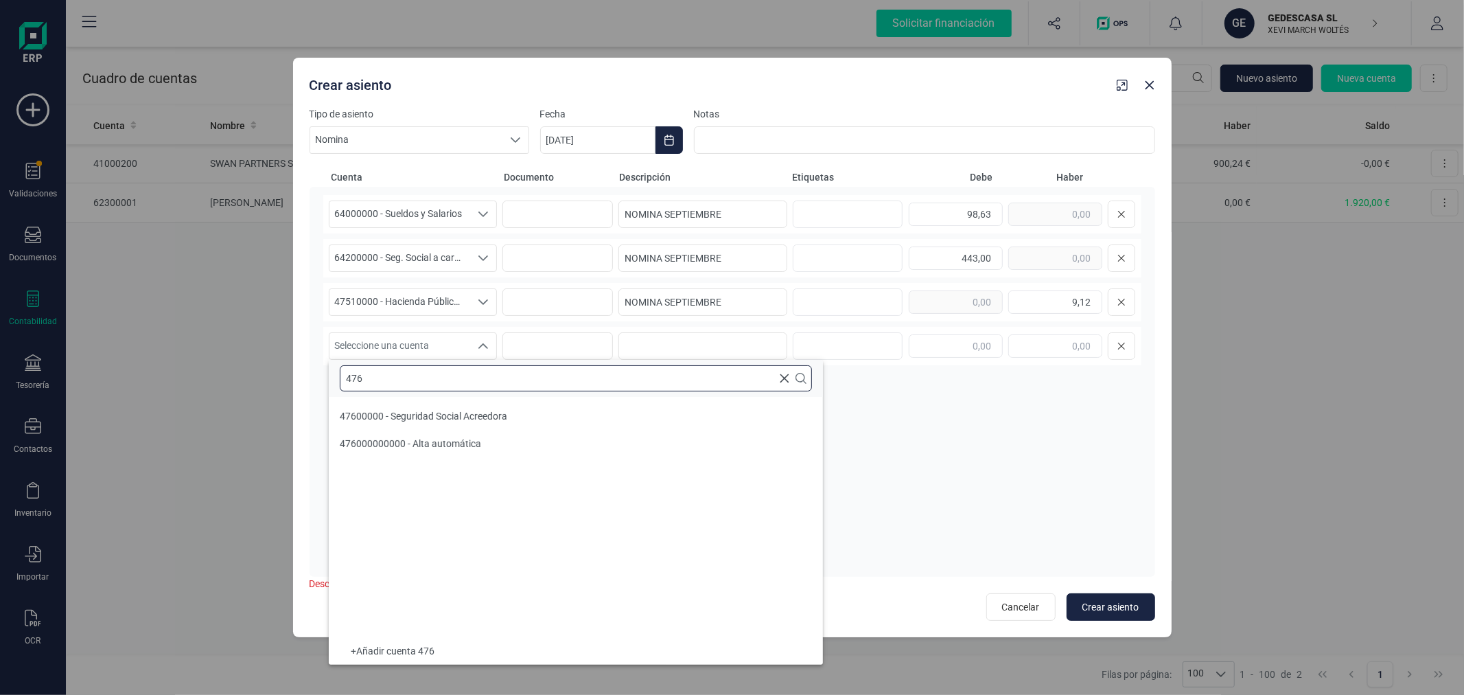
scroll to position [0, 0]
type input "476"
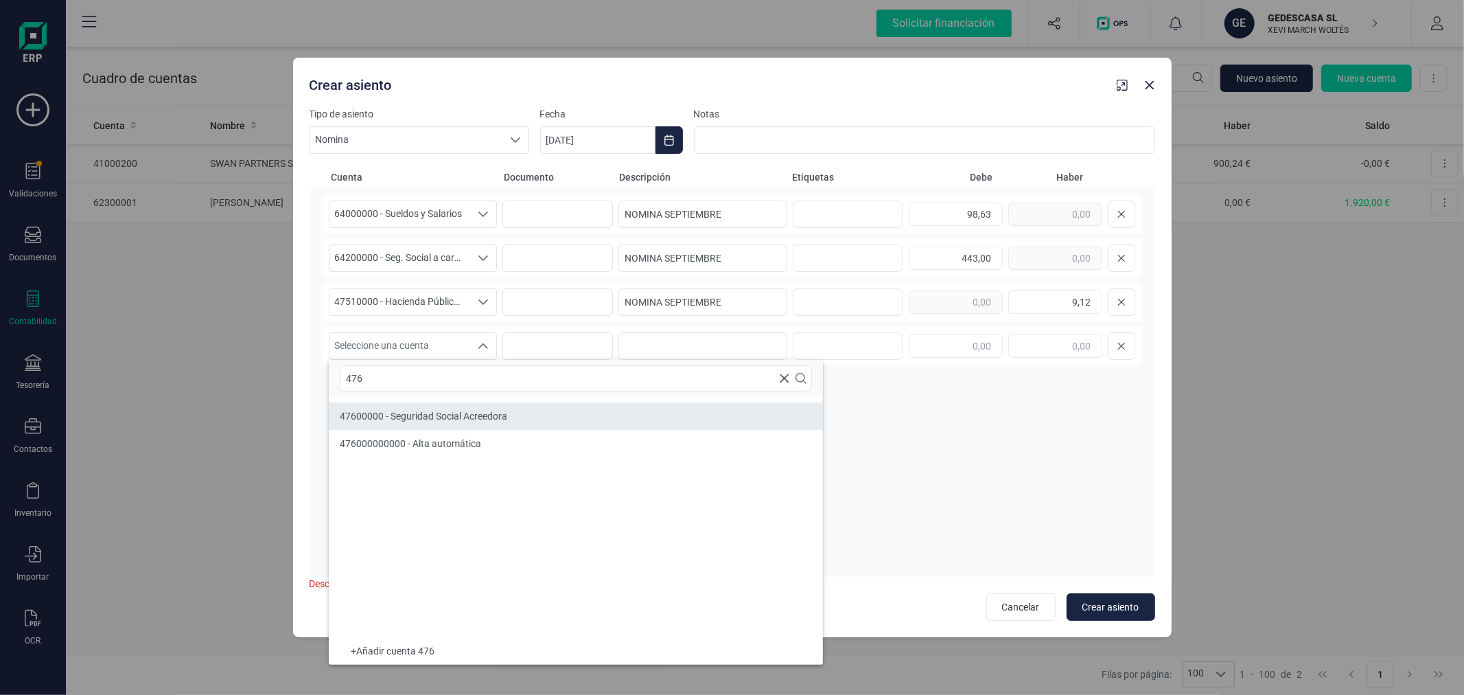
click at [453, 414] on span "47600000 - Seguridad Social Acreedora" at bounding box center [423, 415] width 167 height 11
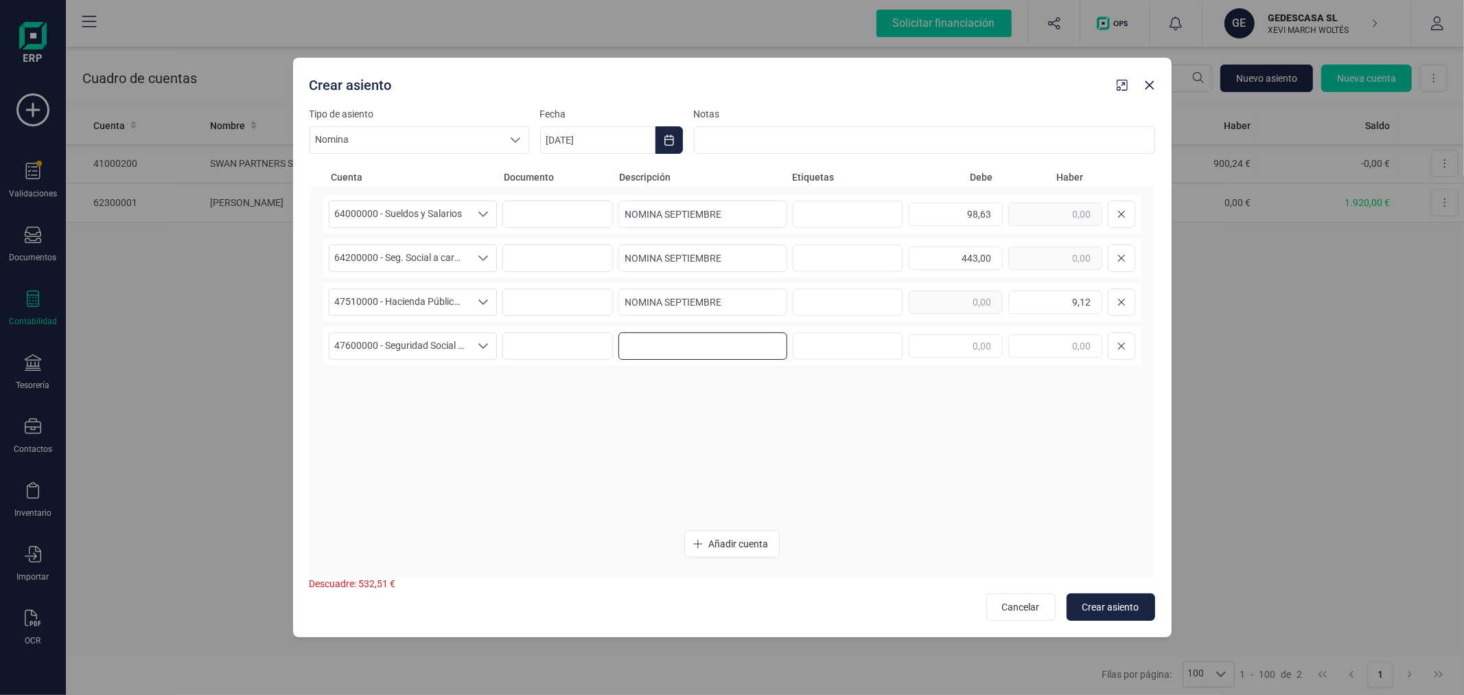
paste input "NOMINA SEPTIEMBRE"
type input "NOMINA SEPTIEMBRE"
click at [1042, 346] on input "text" at bounding box center [1055, 345] width 94 height 23
type input "532,51"
click at [1101, 607] on span "Crear asiento" at bounding box center [1110, 607] width 57 height 14
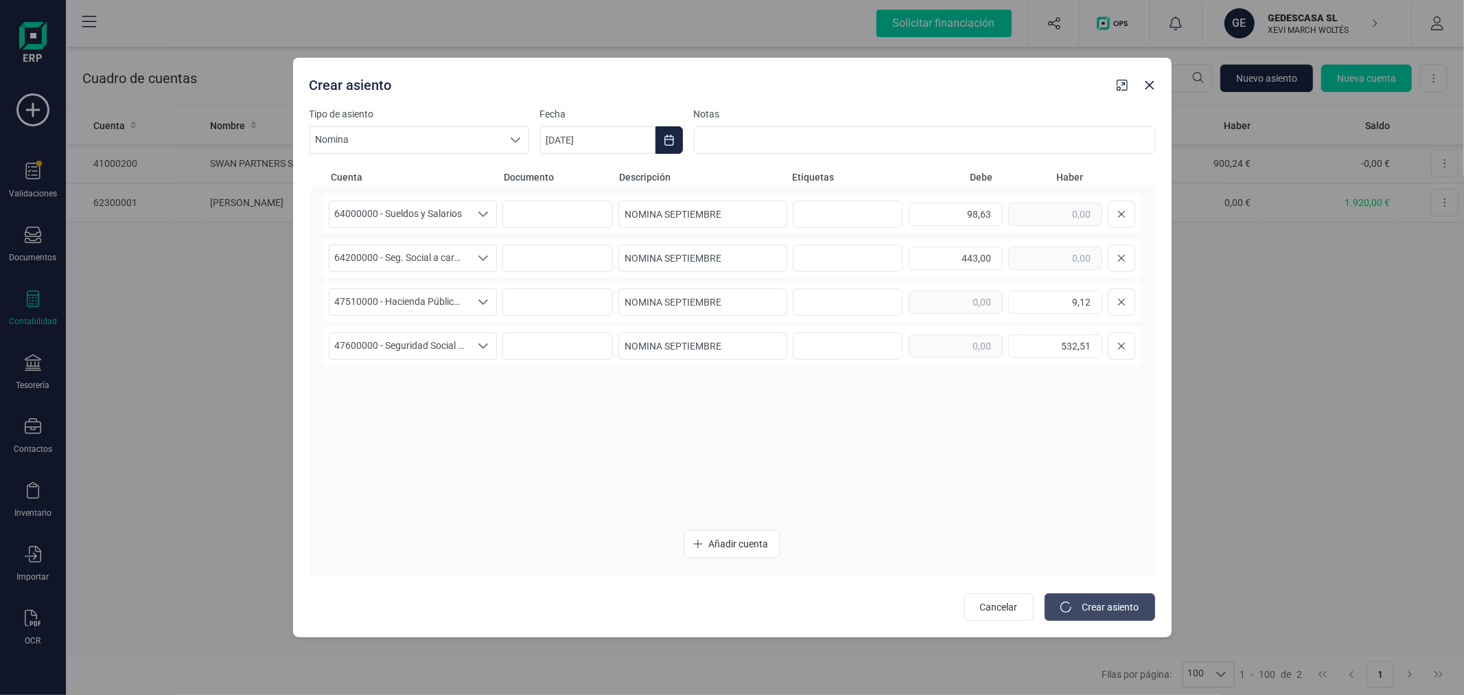
type input "06/10/2025"
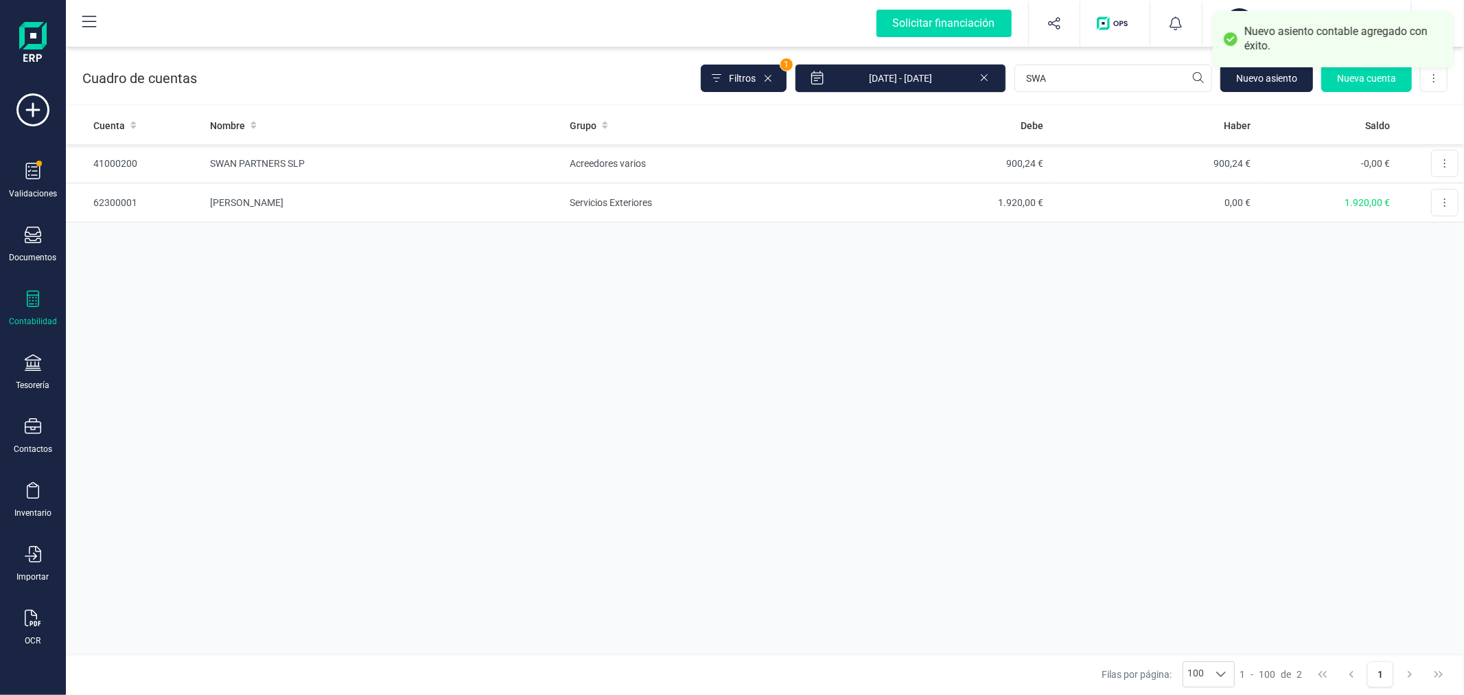
click at [577, 394] on div "Cuenta Nombre Grupo Debe Haber Saldo 41000200 SWAN PARTNERS SLP Acreedores vari…" at bounding box center [765, 379] width 1398 height 547
click at [25, 308] on div at bounding box center [33, 300] width 16 height 20
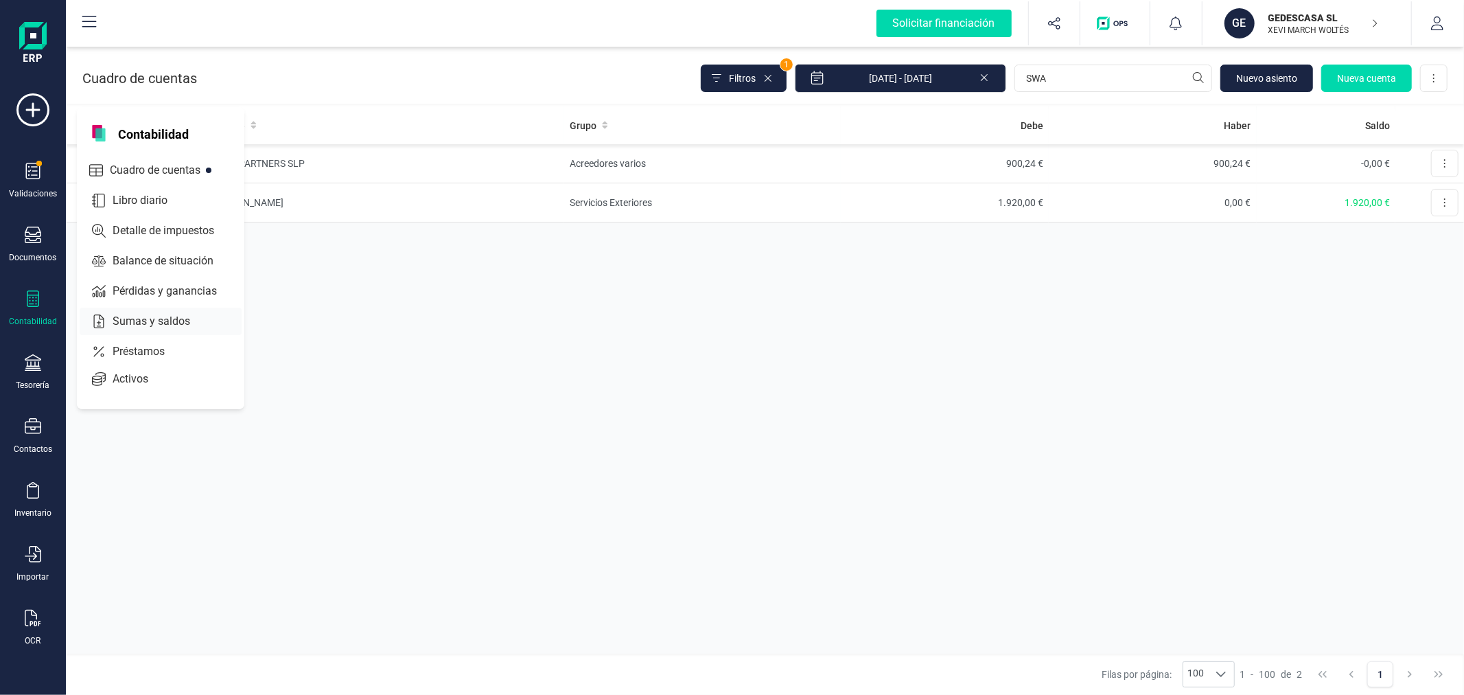
click at [163, 318] on span "Sumas y saldos" at bounding box center [161, 321] width 108 height 16
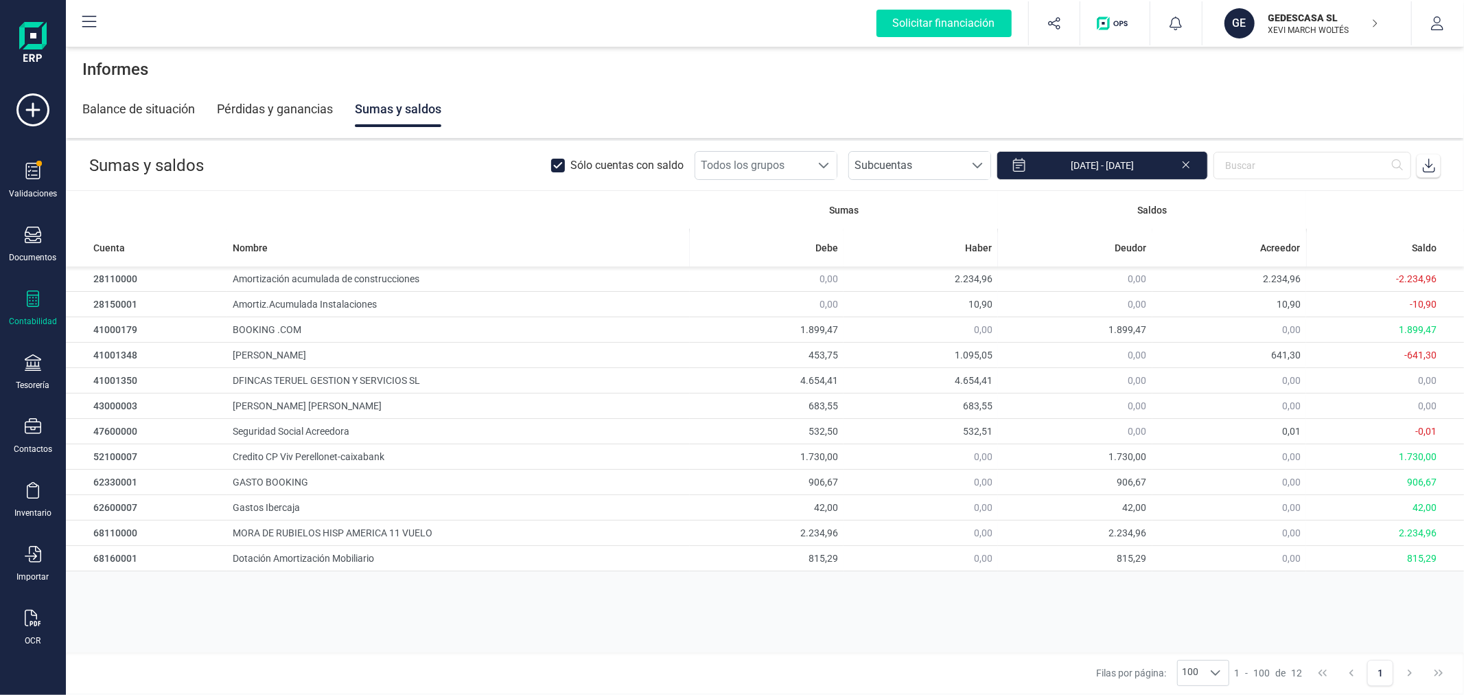
click at [1430, 165] on icon at bounding box center [1429, 166] width 14 height 14
click at [1293, 25] on p "XEVI MARCH WOLTÉS" at bounding box center [1324, 30] width 110 height 11
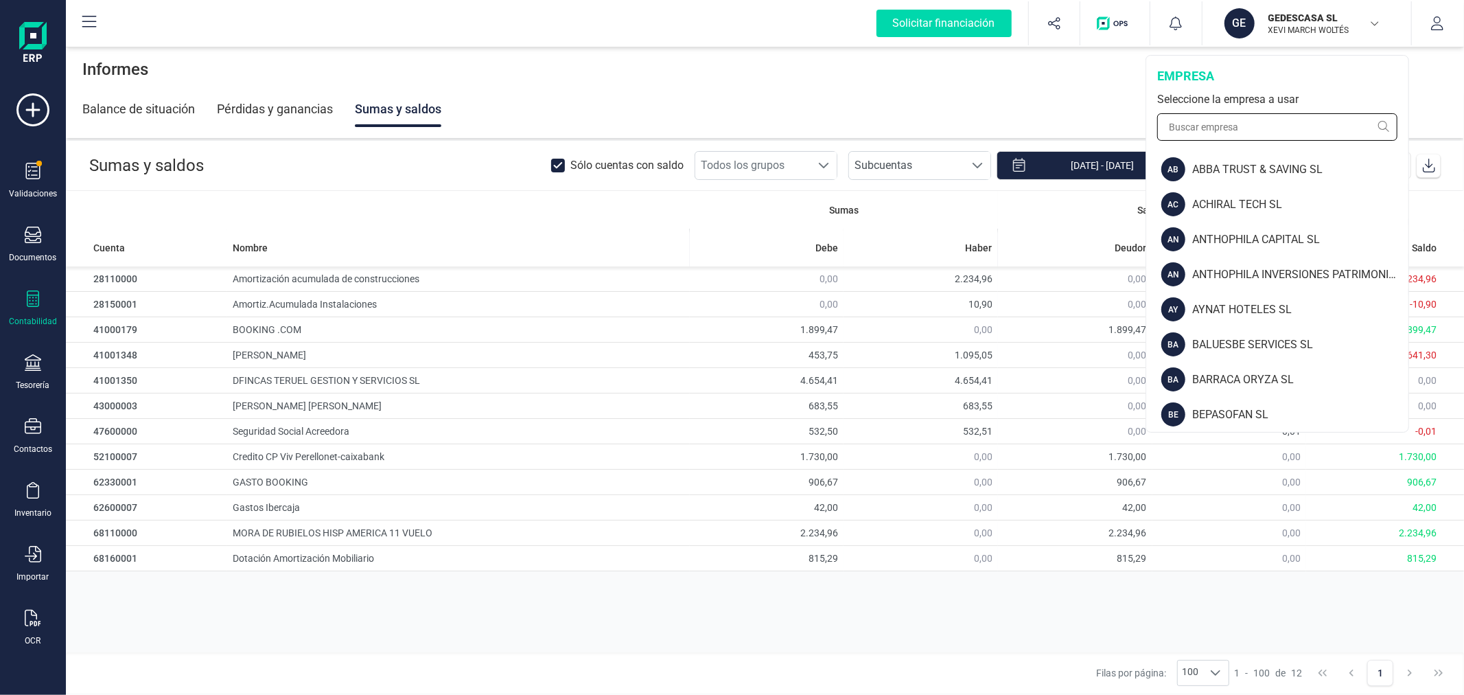
click at [1247, 128] on input "text" at bounding box center [1277, 126] width 240 height 27
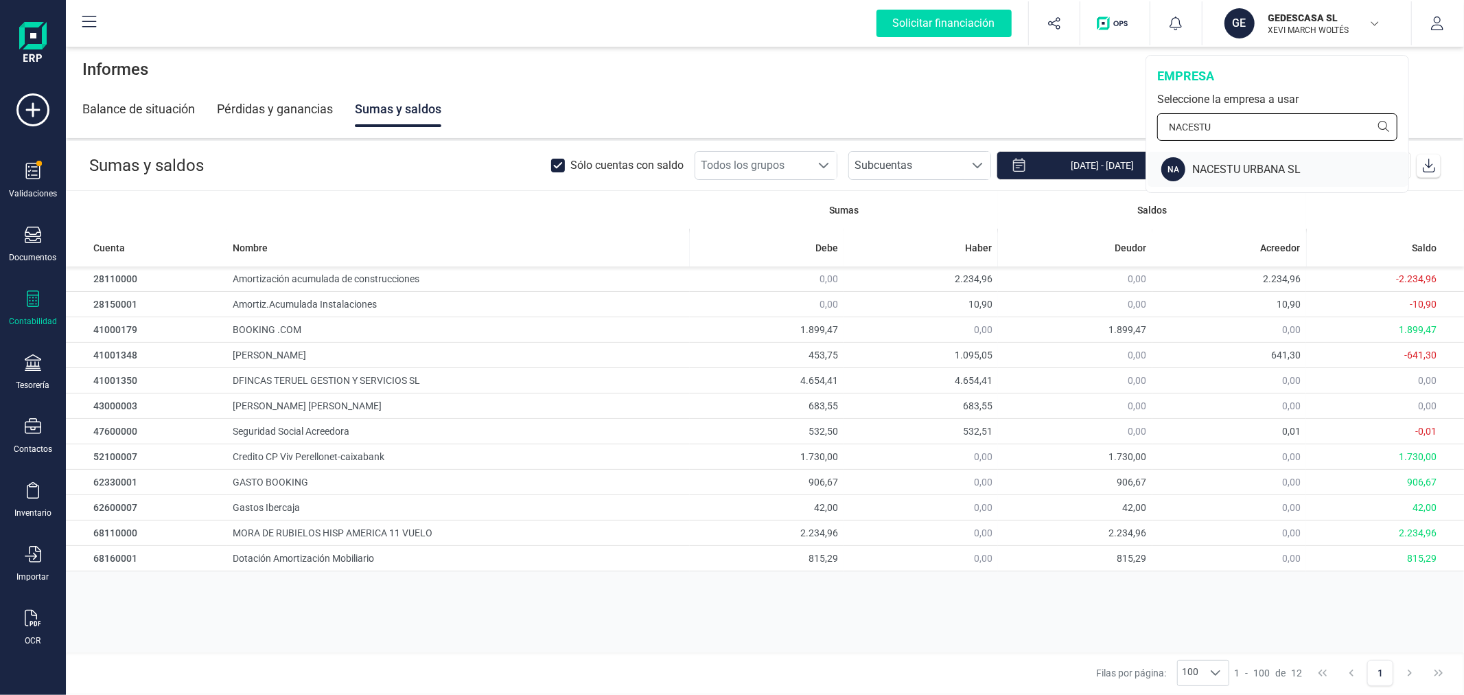
type input "NACESTU"
click at [1209, 167] on div "NACESTU URBANA SL" at bounding box center [1300, 169] width 216 height 16
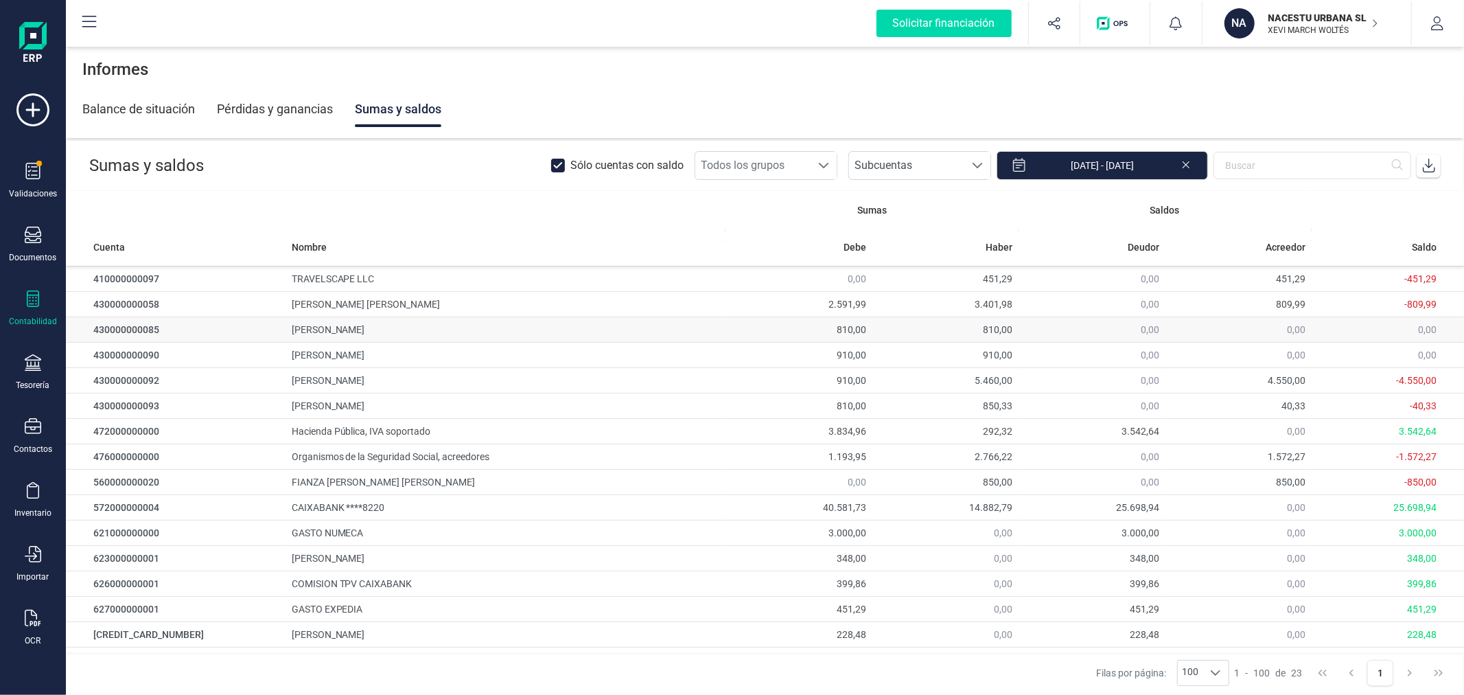
scroll to position [200, 0]
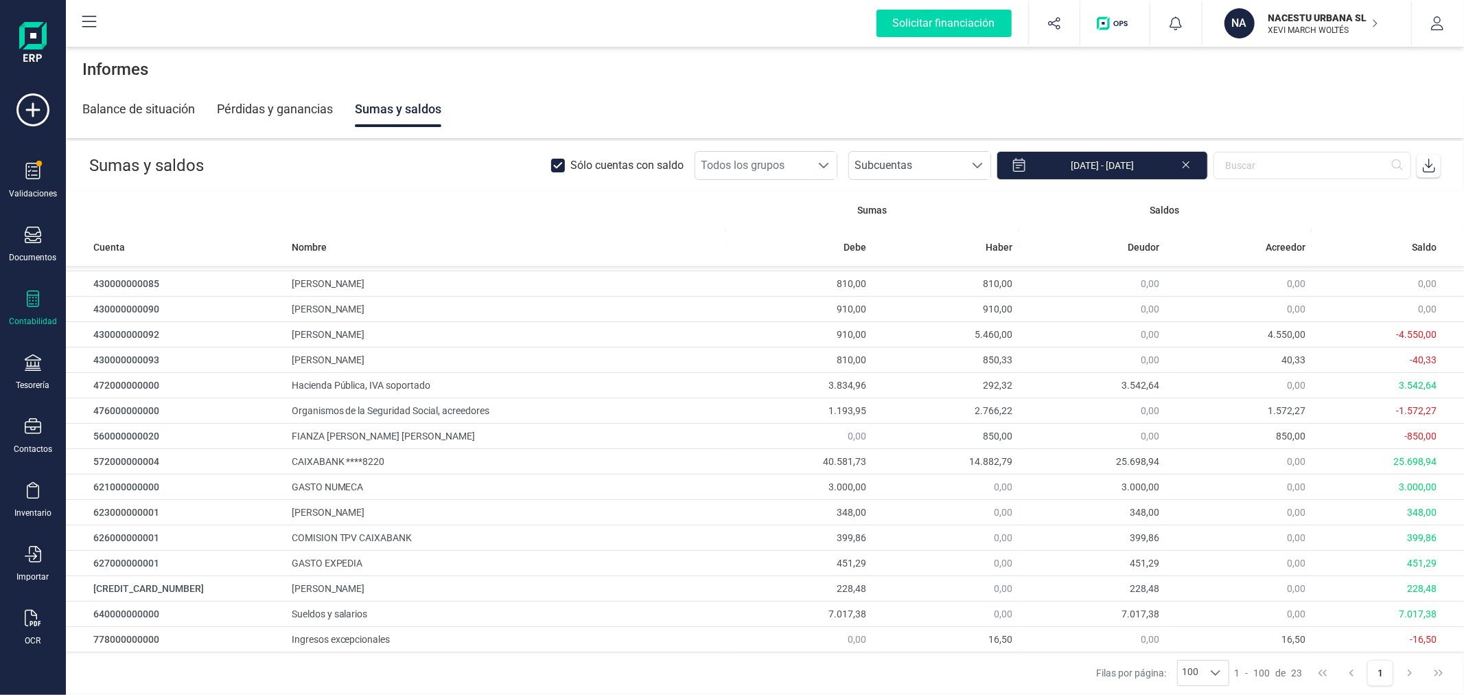
click at [34, 289] on div "Validaciones Documentos Documentos Presupuestos Pedidos Albaranes Facturas Fact…" at bounding box center [32, 375] width 55 height 564
click at [37, 297] on icon at bounding box center [33, 298] width 16 height 16
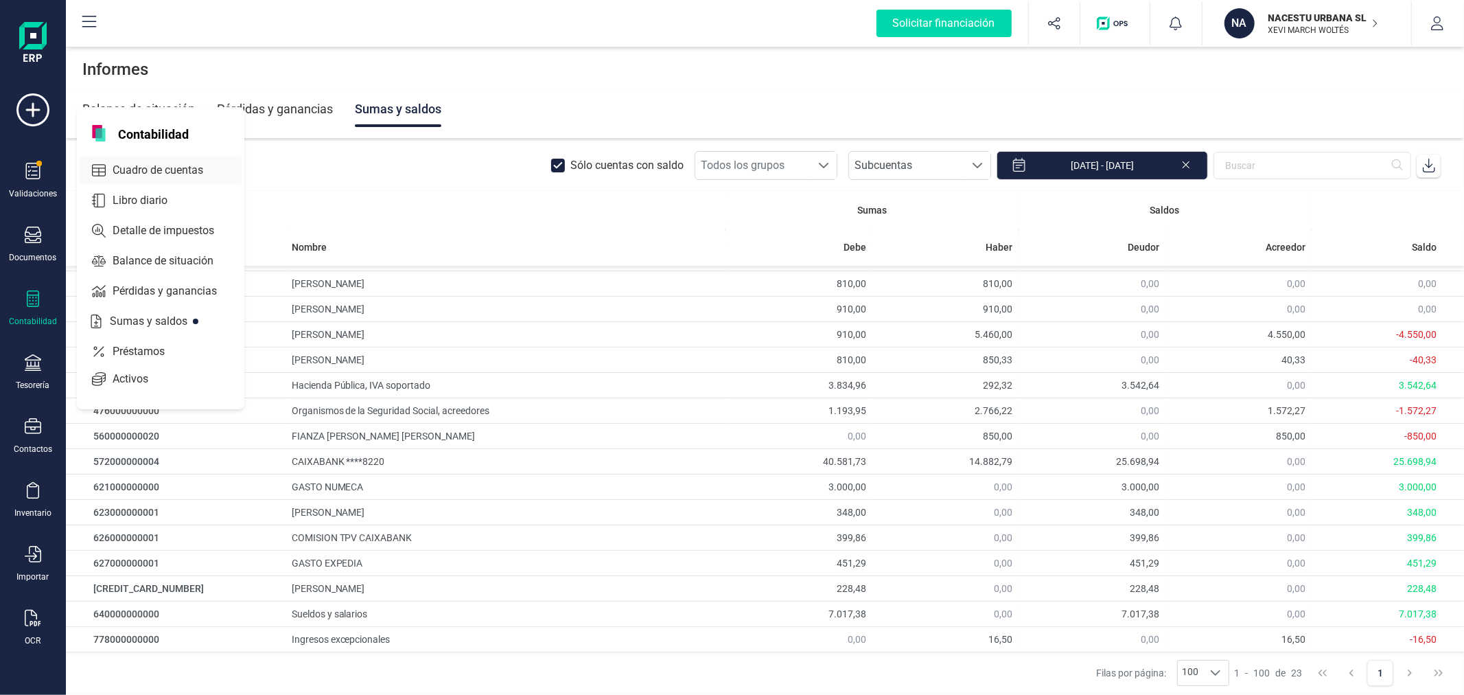
click at [200, 169] on span "Cuadro de cuentas" at bounding box center [167, 170] width 121 height 16
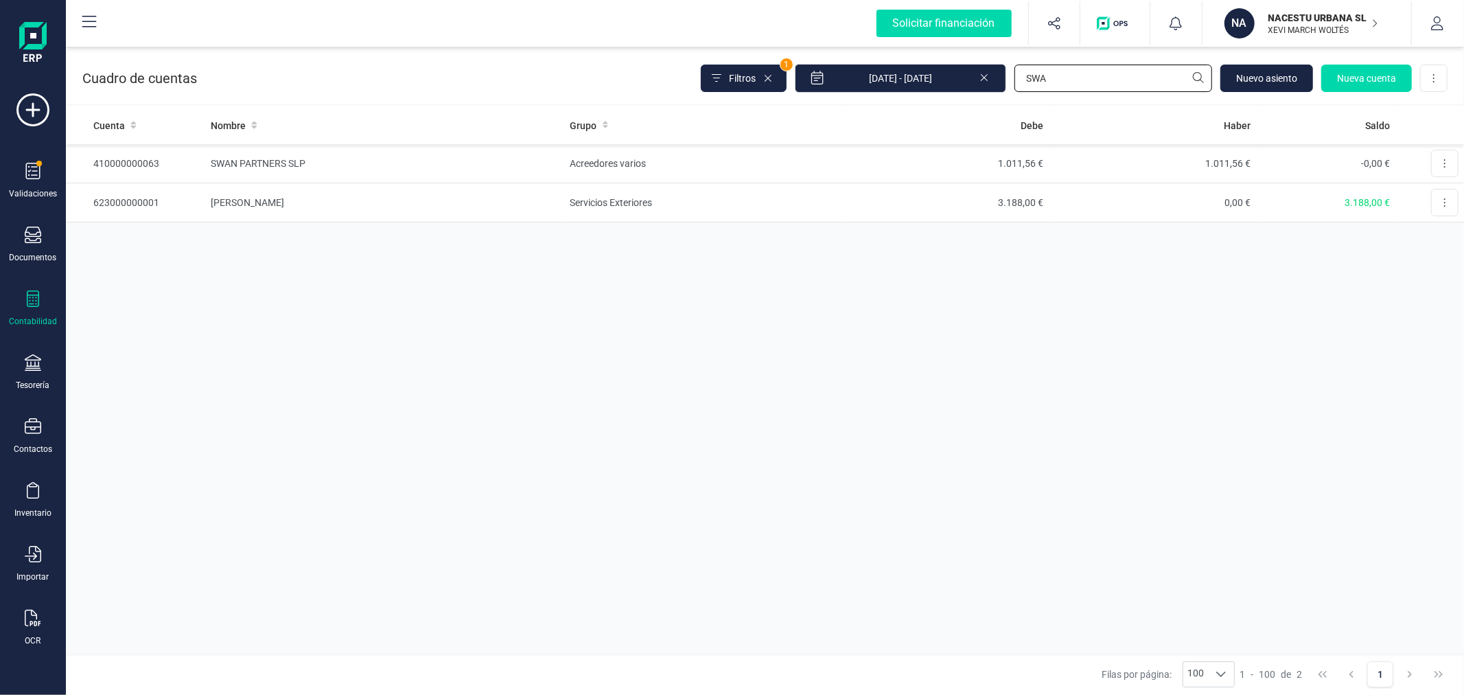
click at [1104, 76] on input "SWA" at bounding box center [1114, 78] width 198 height 27
type input "752"
click at [928, 72] on input "[DATE] - [DATE]" at bounding box center [900, 78] width 211 height 29
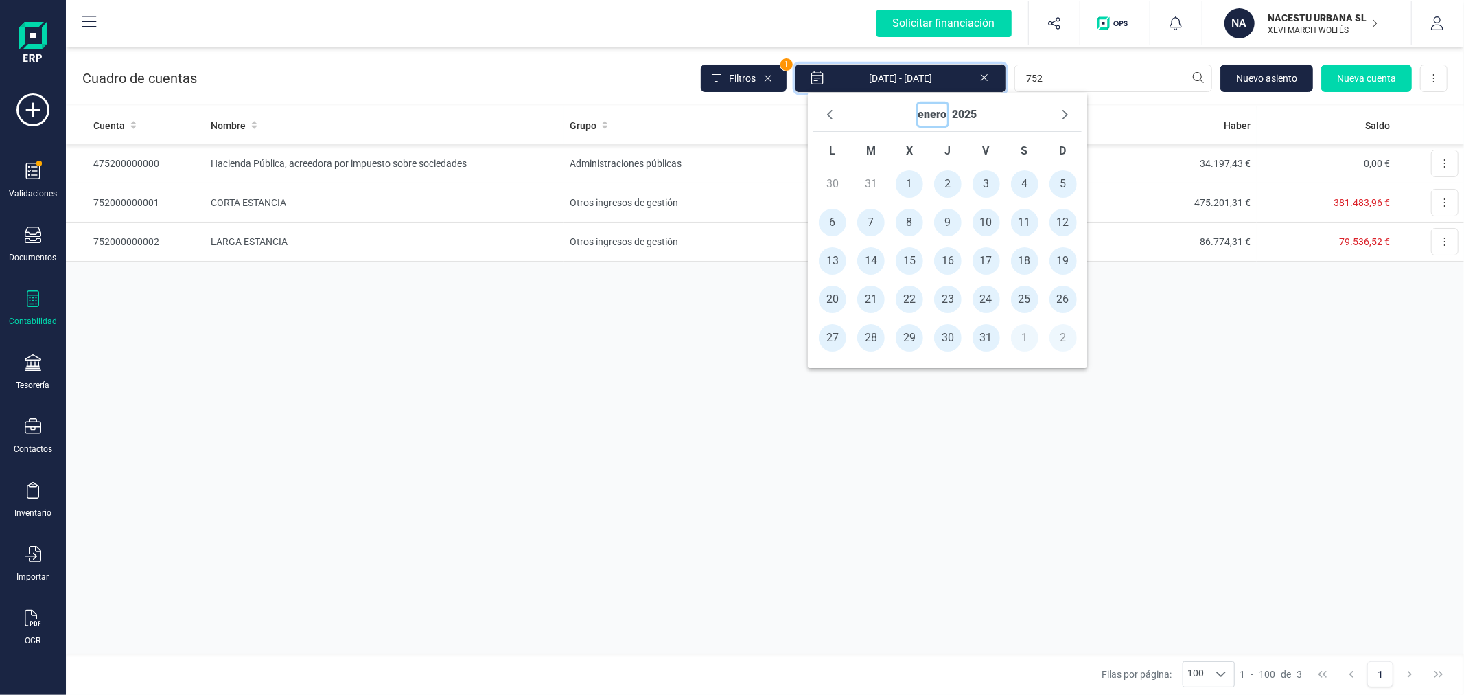
click at [938, 120] on button "enero" at bounding box center [932, 115] width 29 height 22
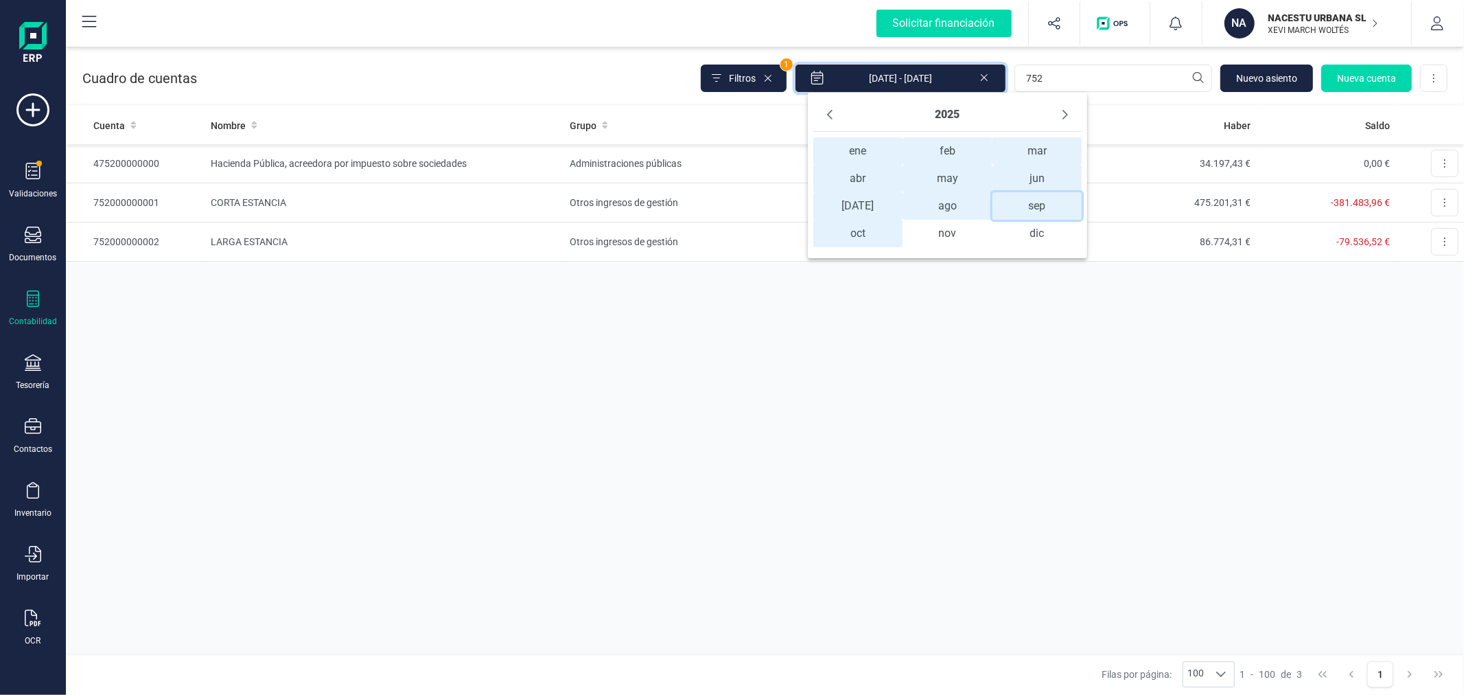
click at [1035, 204] on span "sep sep" at bounding box center [1037, 205] width 89 height 27
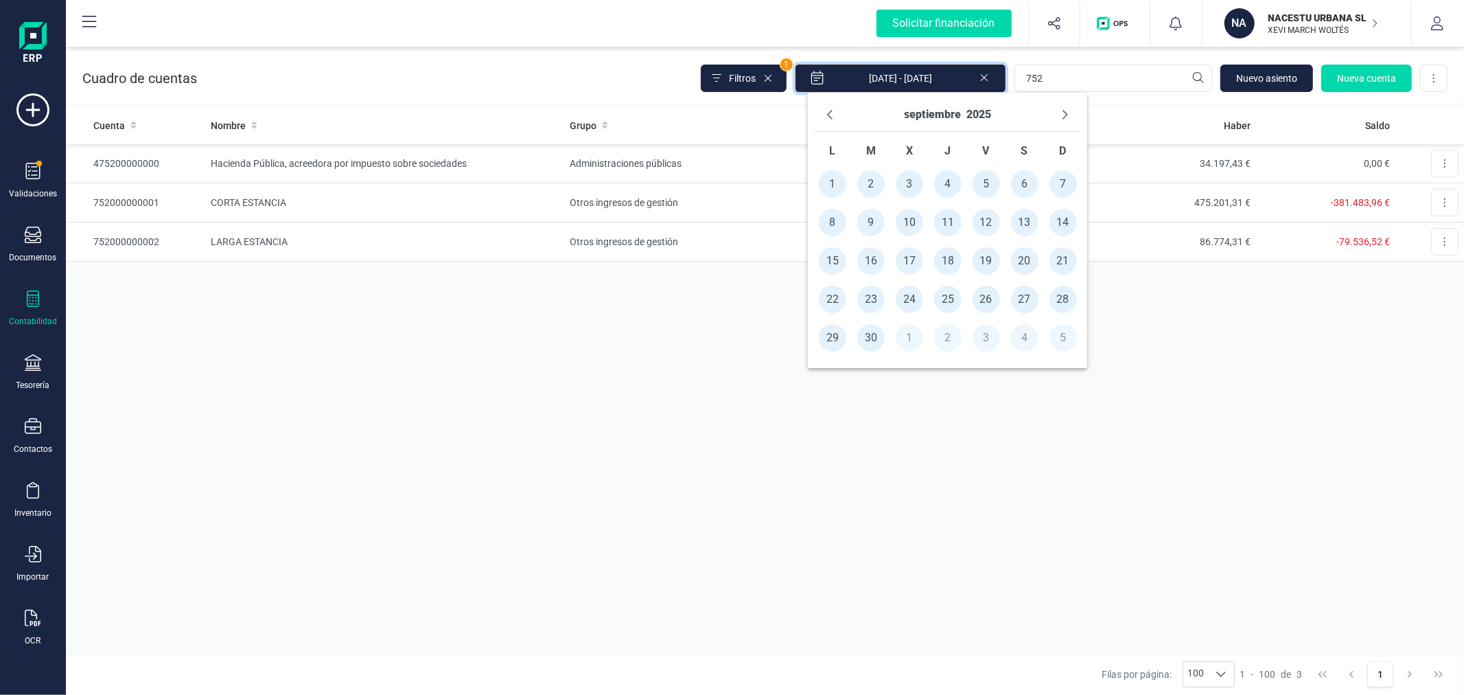
click at [833, 174] on span "1" at bounding box center [832, 183] width 27 height 27
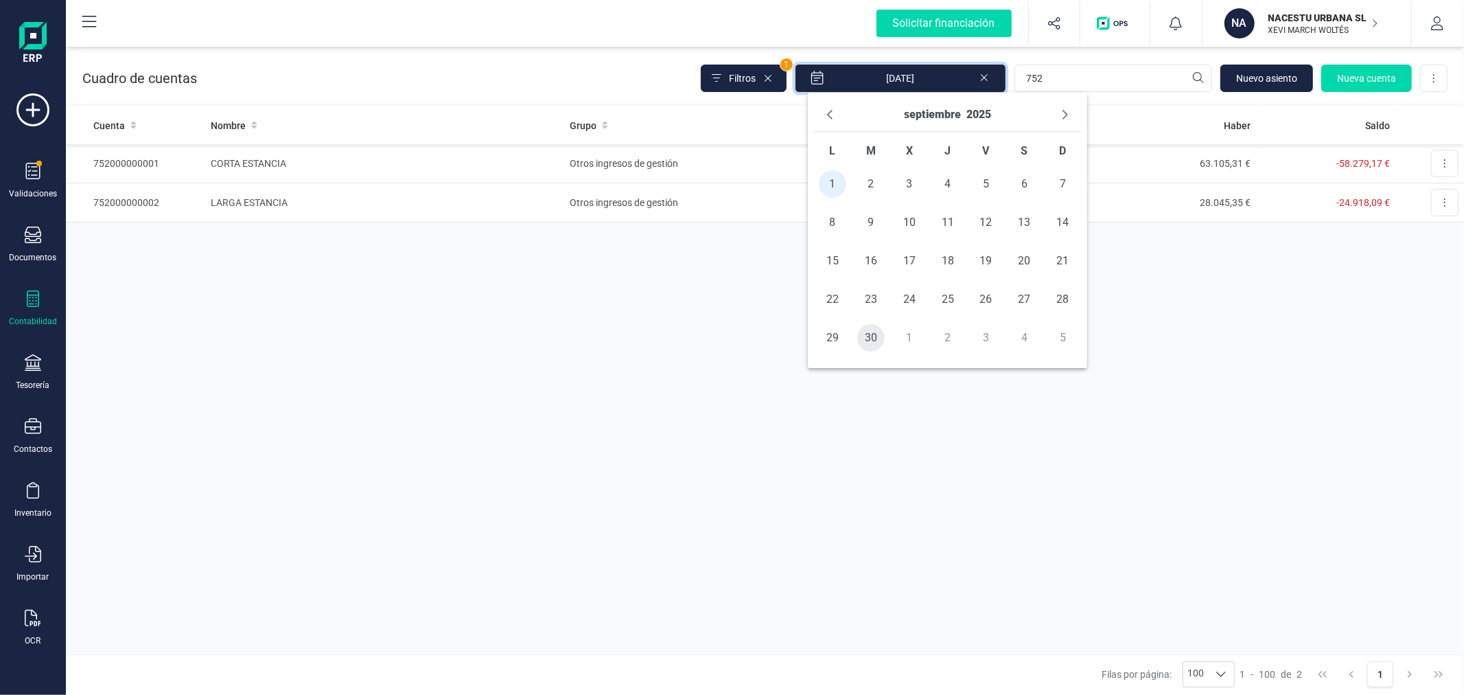
click at [873, 335] on span "30" at bounding box center [870, 337] width 27 height 27
type input "[DATE] - [DATE]"
click at [755, 453] on div "Cuenta Nombre Grupo Debe Haber Saldo 752000000001 CORTA ESTANCIA Otros ingresos…" at bounding box center [765, 379] width 1398 height 547
click at [570, 170] on td "Otros ingresos de gestión" at bounding box center [702, 163] width 277 height 39
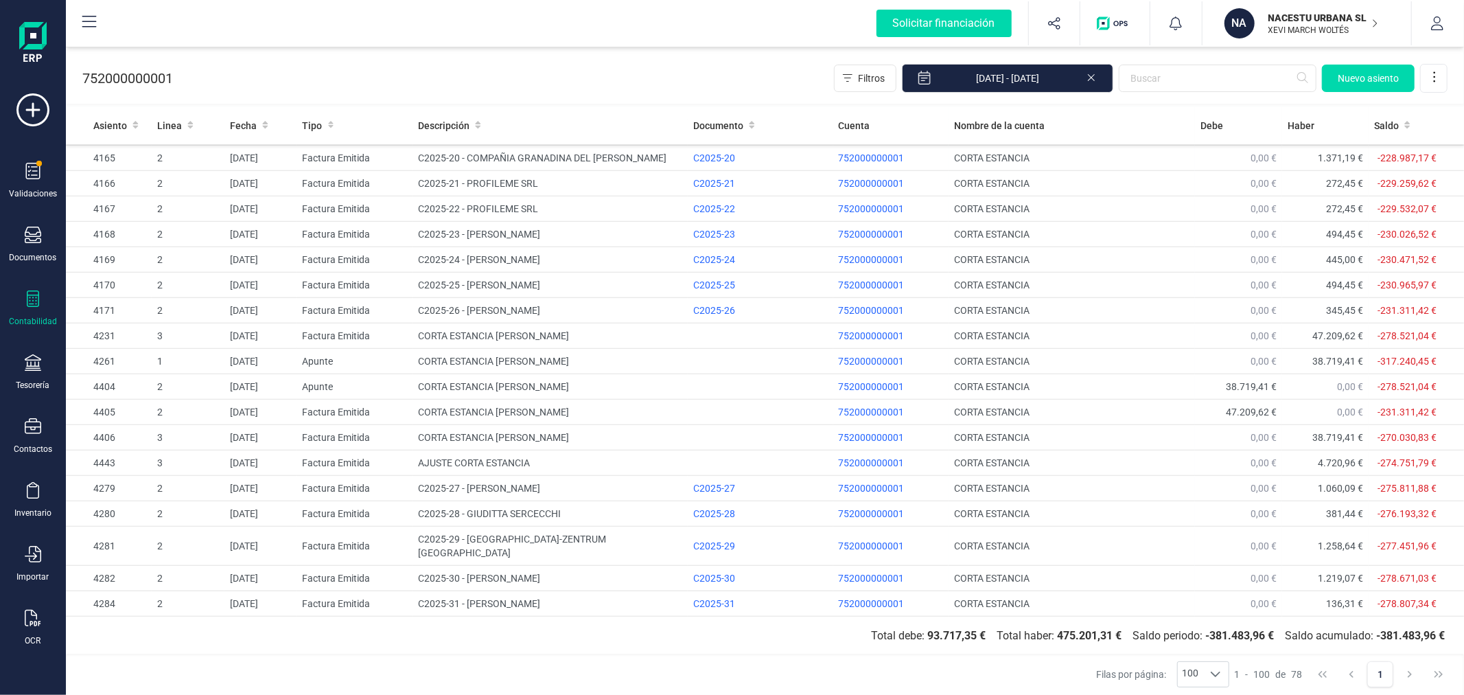
scroll to position [1595, 0]
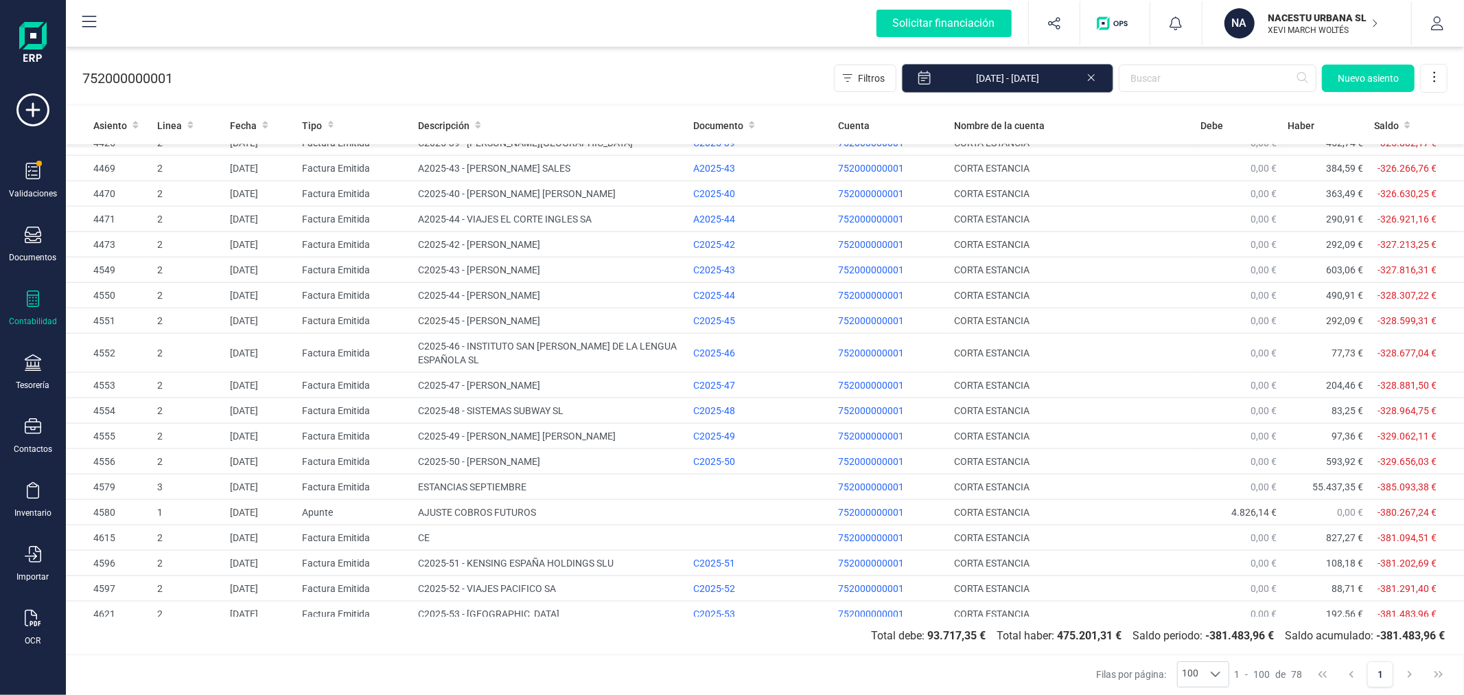
click at [1008, 70] on input "[DATE] - [DATE]" at bounding box center [1007, 78] width 211 height 29
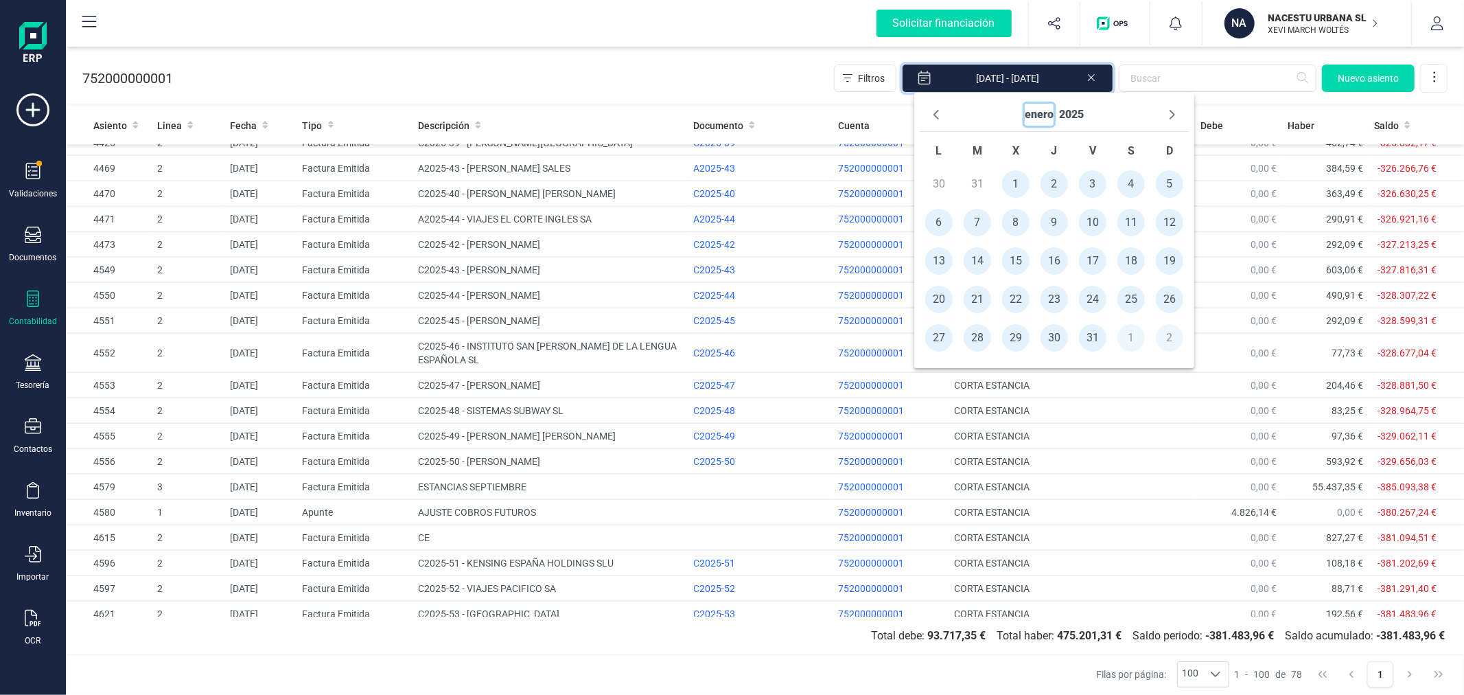
click at [1038, 114] on button "enero" at bounding box center [1039, 115] width 29 height 22
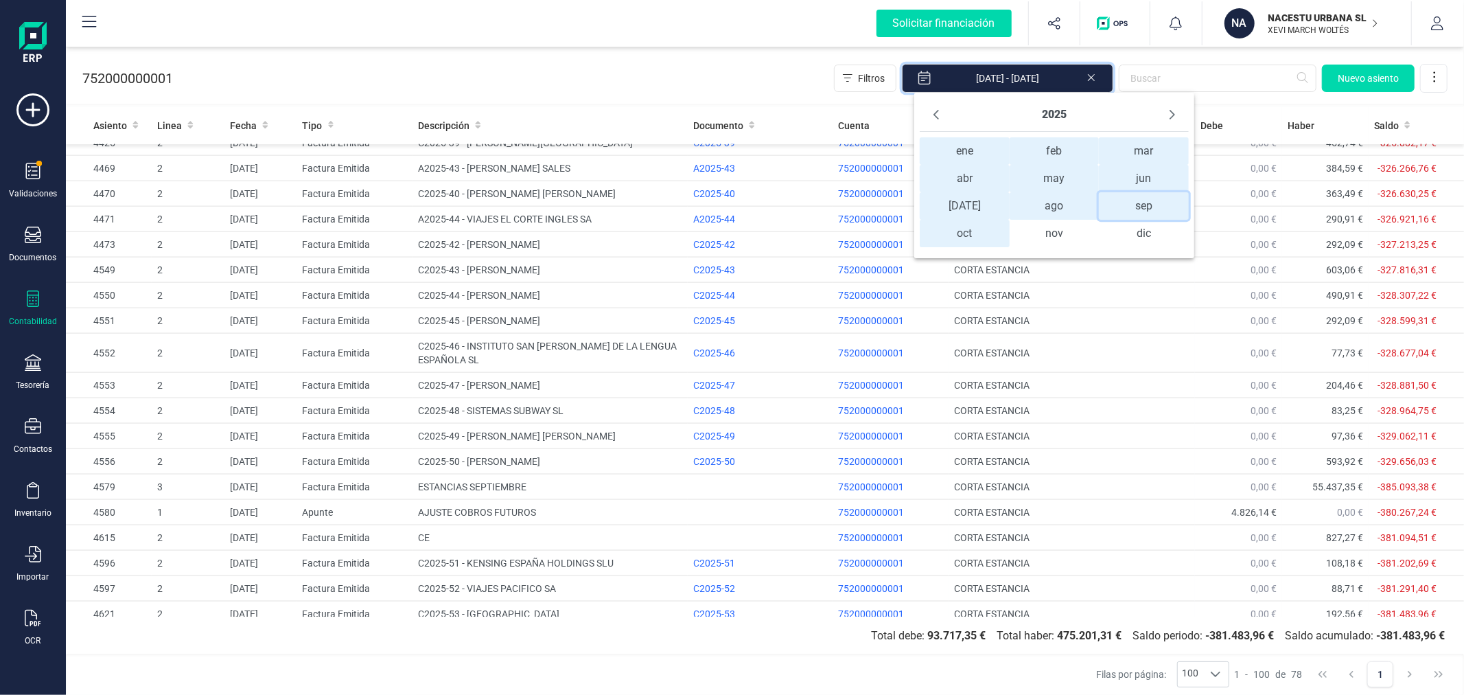
click at [1158, 206] on span "sep sep" at bounding box center [1143, 205] width 89 height 27
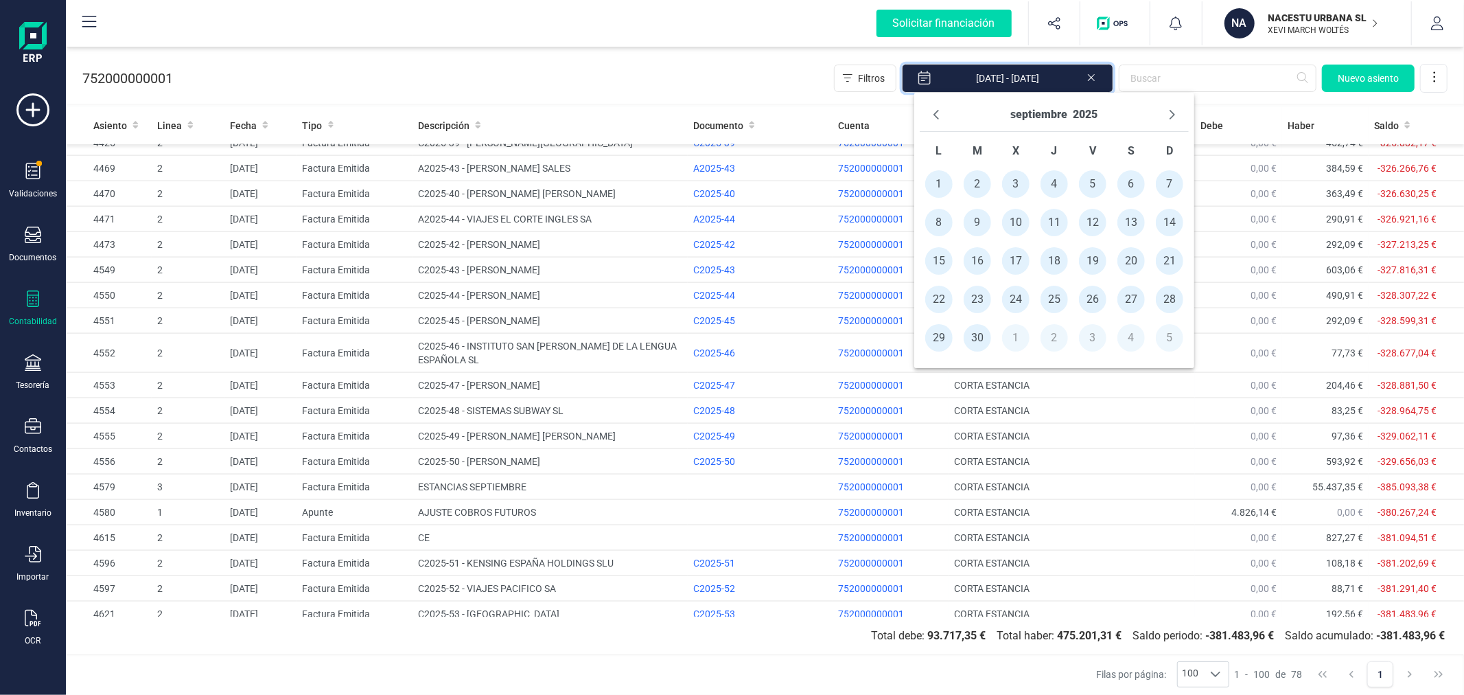
drag, startPoint x: 936, startPoint y: 183, endPoint x: 942, endPoint y: 187, distance: 7.4
click at [942, 187] on span "1" at bounding box center [938, 183] width 27 height 27
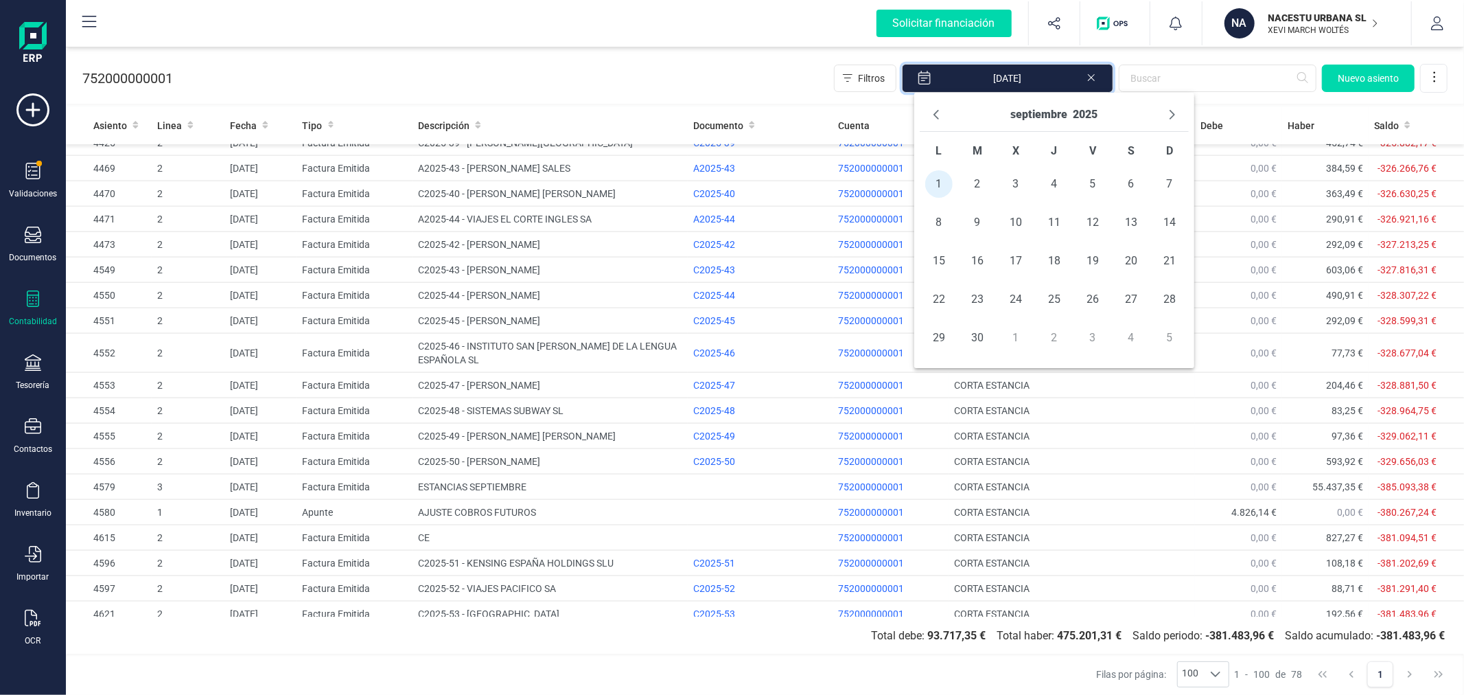
scroll to position [0, 0]
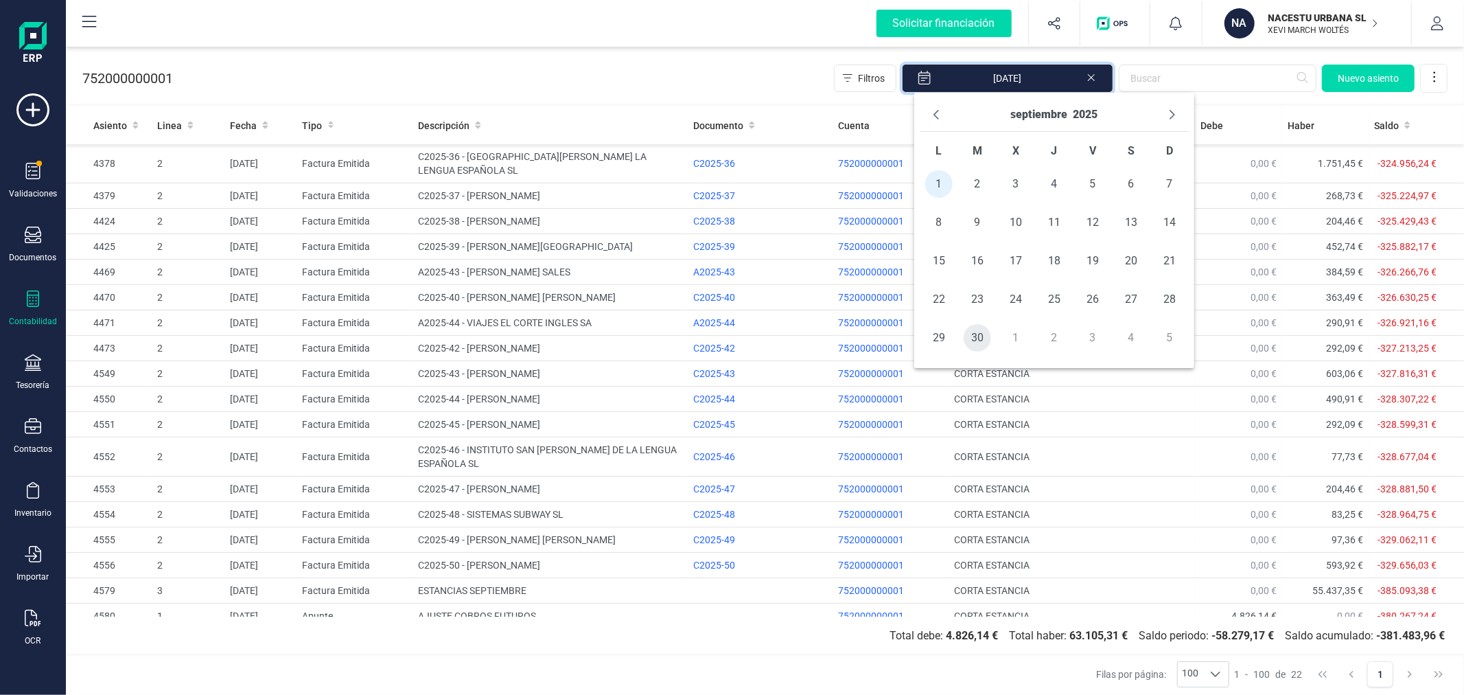
click at [977, 340] on span "30" at bounding box center [977, 337] width 27 height 27
type input "[DATE] - [DATE]"
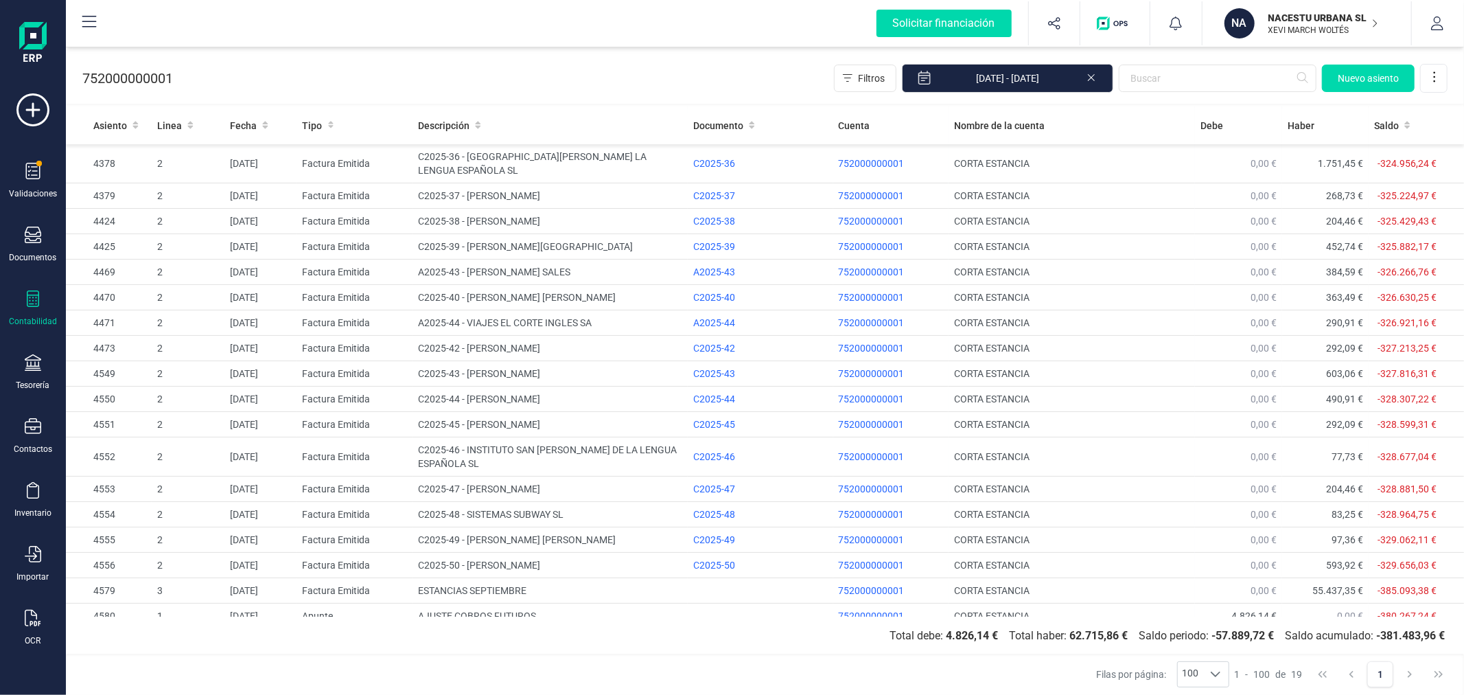
click at [533, 98] on div "752000000001 Filtros 01/09/2025 - 30/09/2025 Nuevo asiento" at bounding box center [765, 75] width 1398 height 56
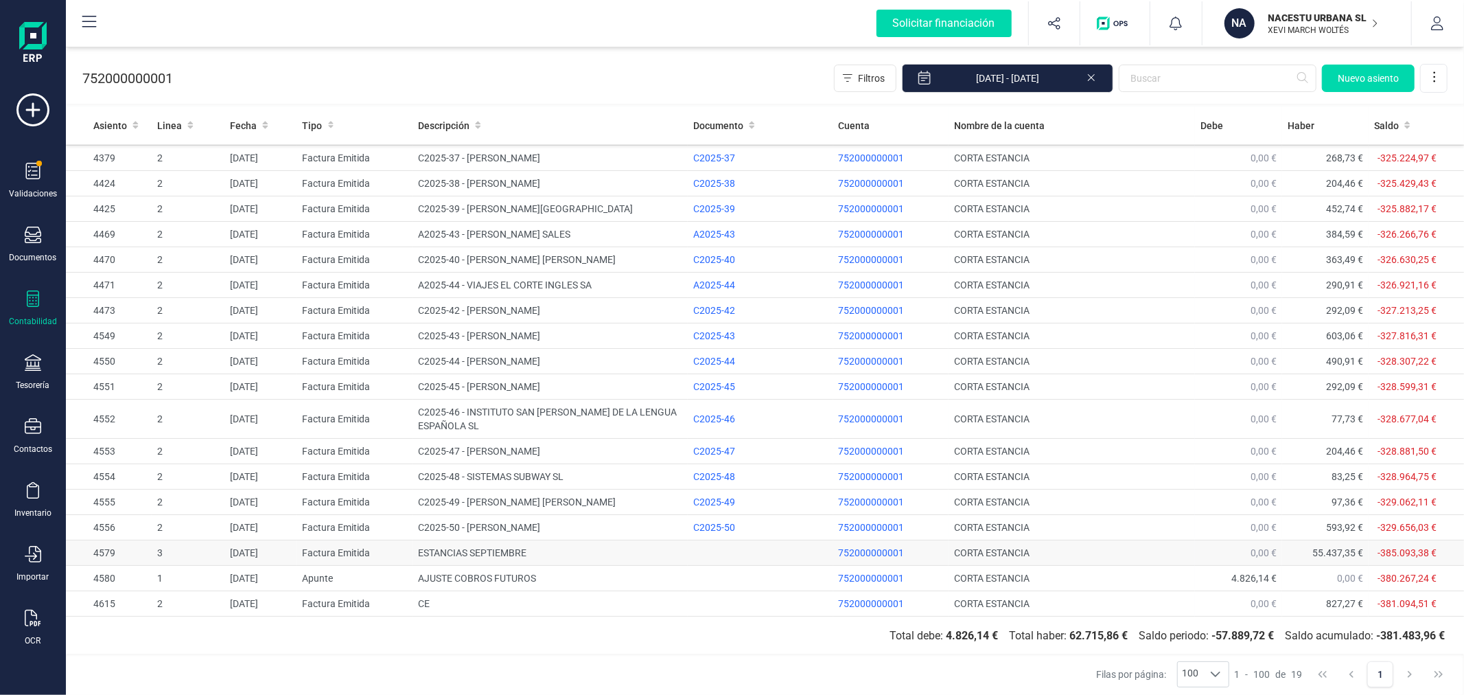
click at [461, 546] on td "ESTANCIAS SEPTIEMBRE" at bounding box center [550, 552] width 275 height 25
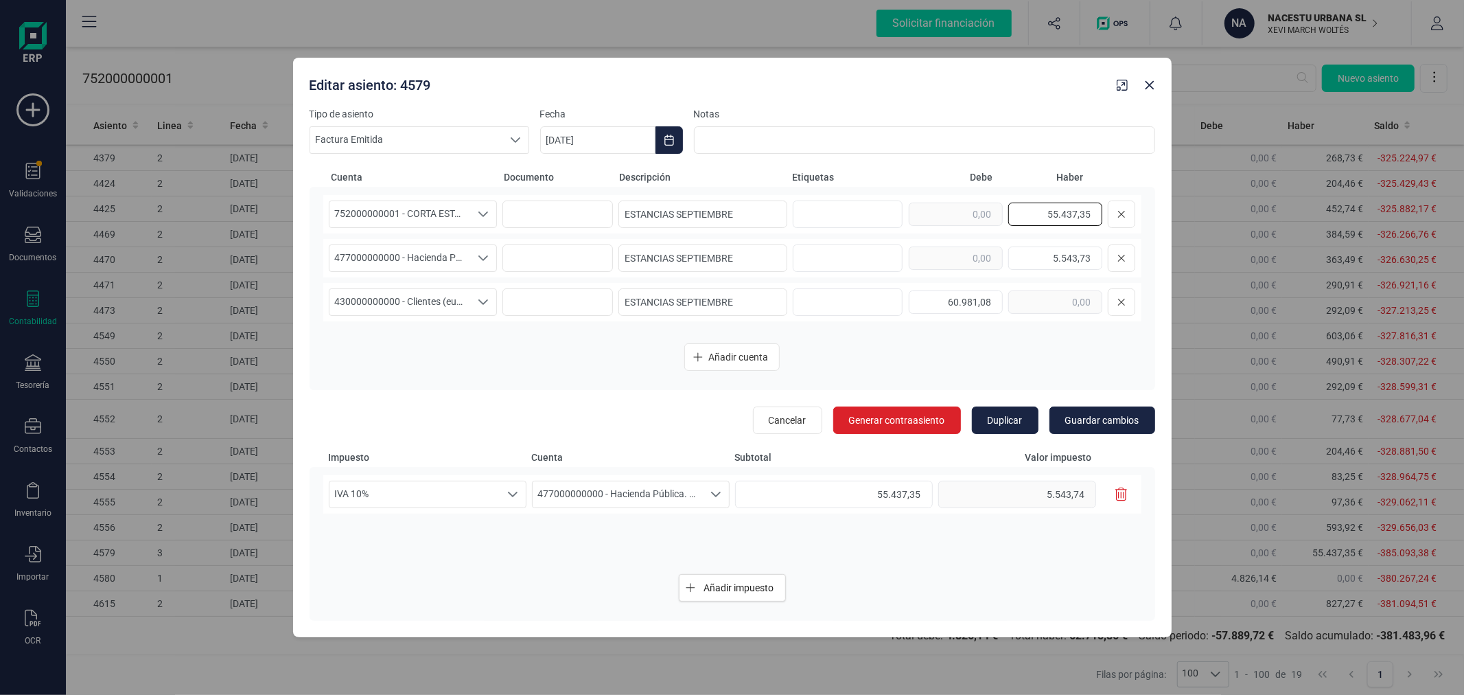
drag, startPoint x: 1046, startPoint y: 216, endPoint x: 1105, endPoint y: 207, distance: 59.7
click at [1105, 207] on div "55.437,35" at bounding box center [1022, 213] width 227 height 27
type input "48.158,84"
drag, startPoint x: 1050, startPoint y: 259, endPoint x: 1109, endPoint y: 248, distance: 59.2
click at [1109, 248] on div "5.543,73" at bounding box center [1022, 257] width 227 height 27
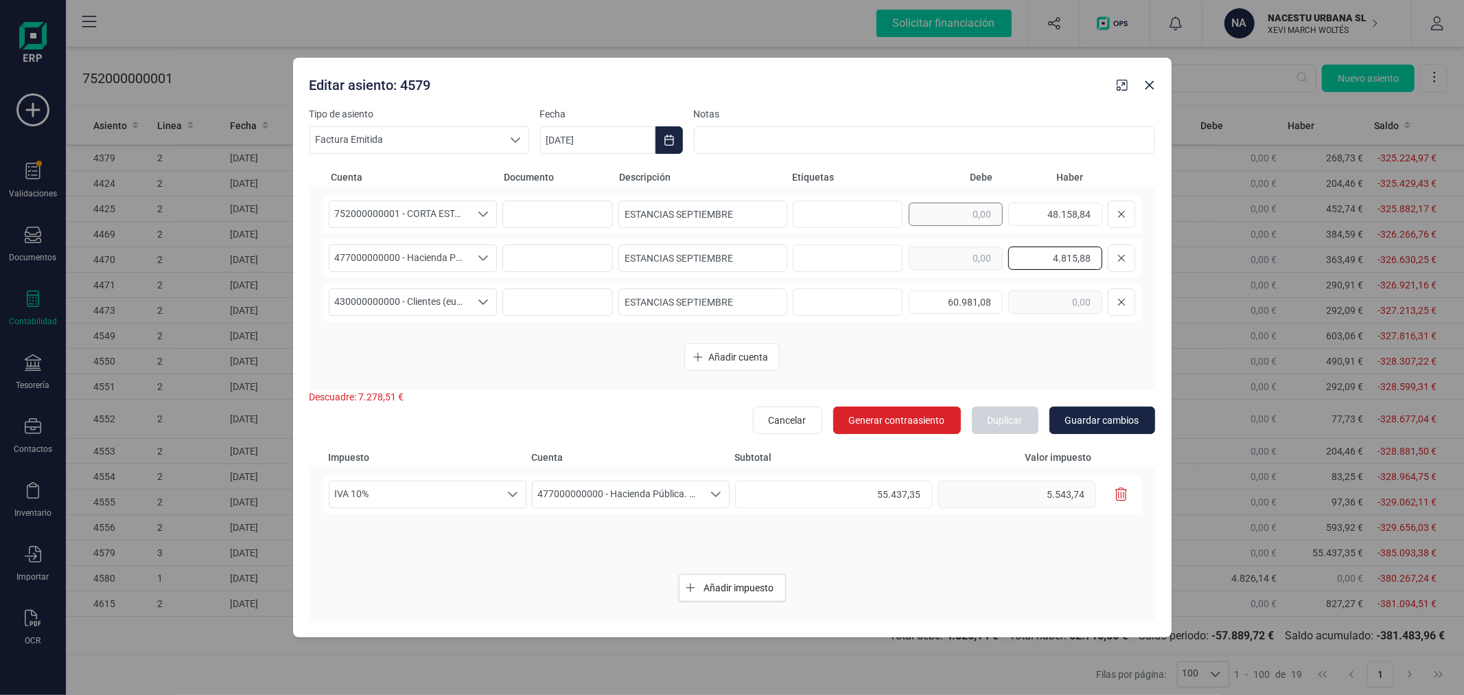
type input "4.815,88"
click at [1011, 299] on div "60.981,08" at bounding box center [1022, 301] width 227 height 27
type input "52.974,72"
click at [1109, 417] on span "Guardar cambios" at bounding box center [1102, 420] width 74 height 14
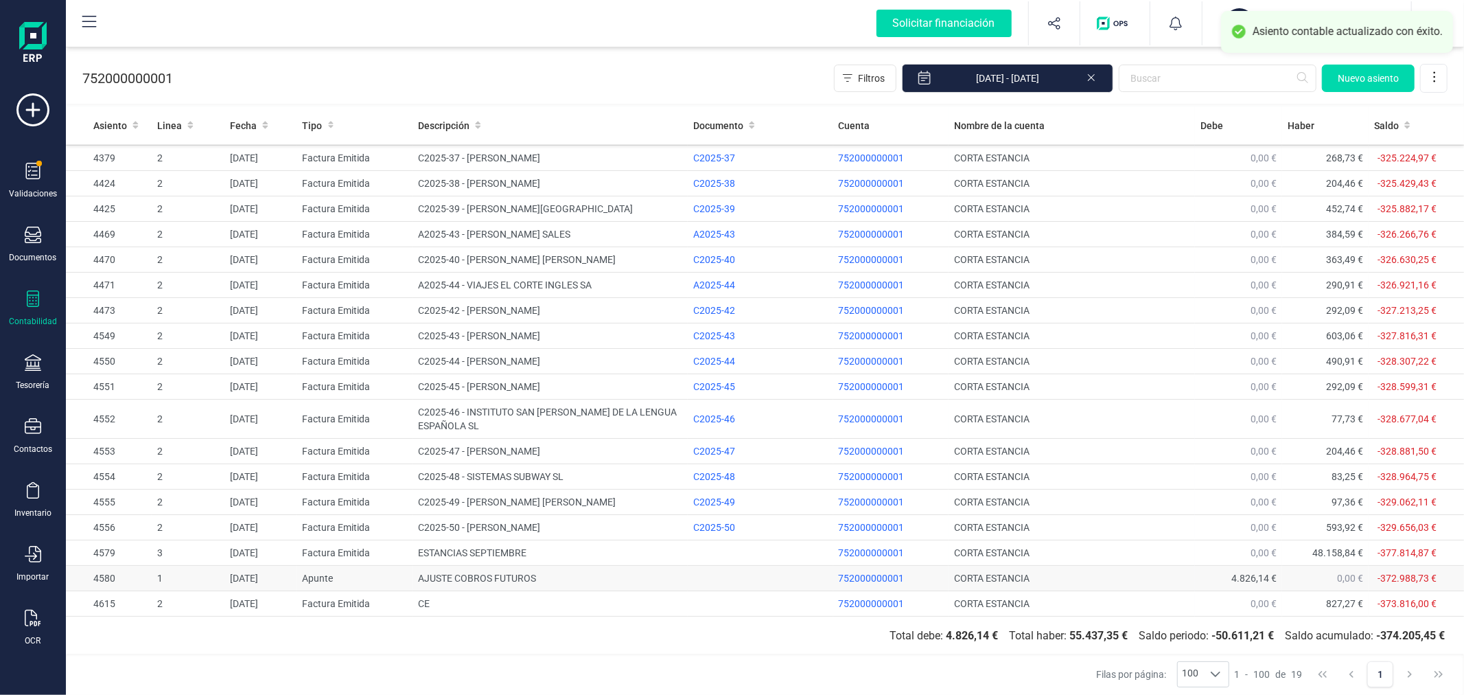
click at [527, 575] on td "AJUSTE COBROS FUTUROS" at bounding box center [550, 578] width 275 height 25
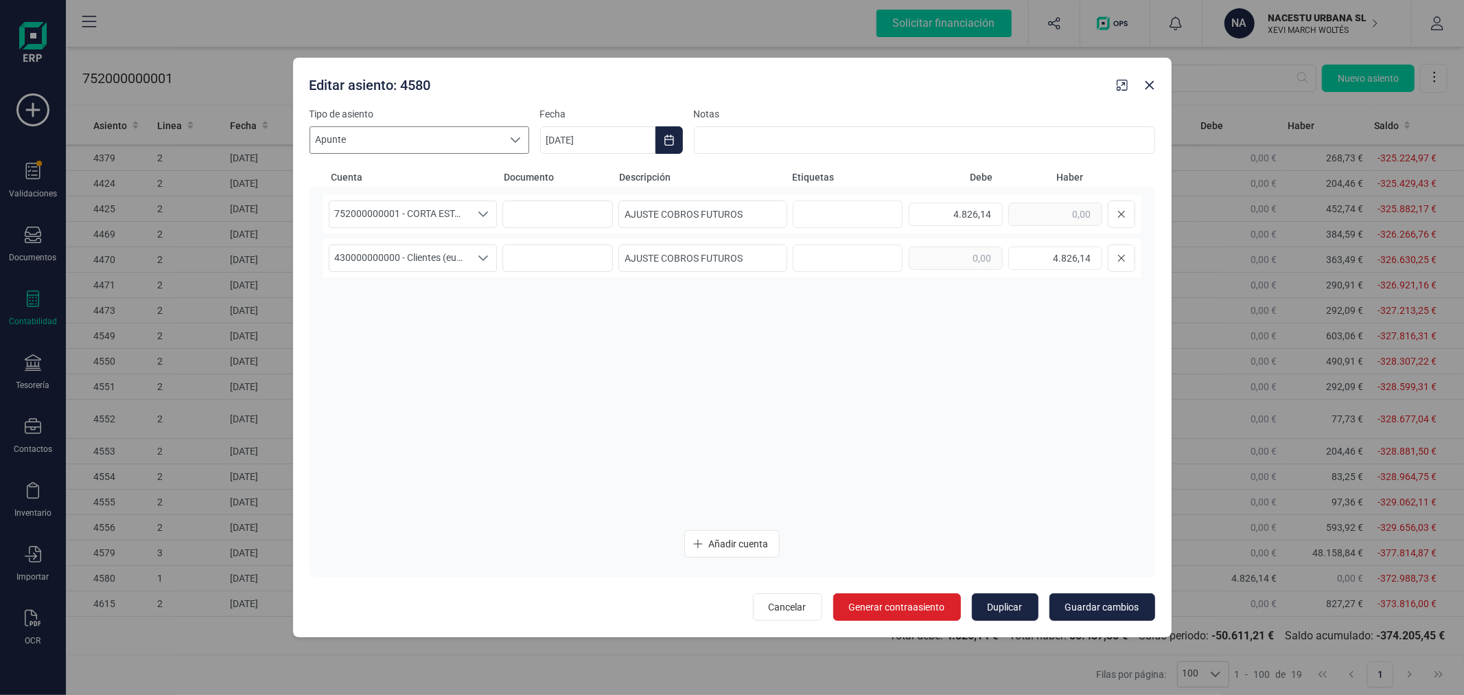
click at [497, 137] on span "Apunte" at bounding box center [406, 140] width 192 height 26
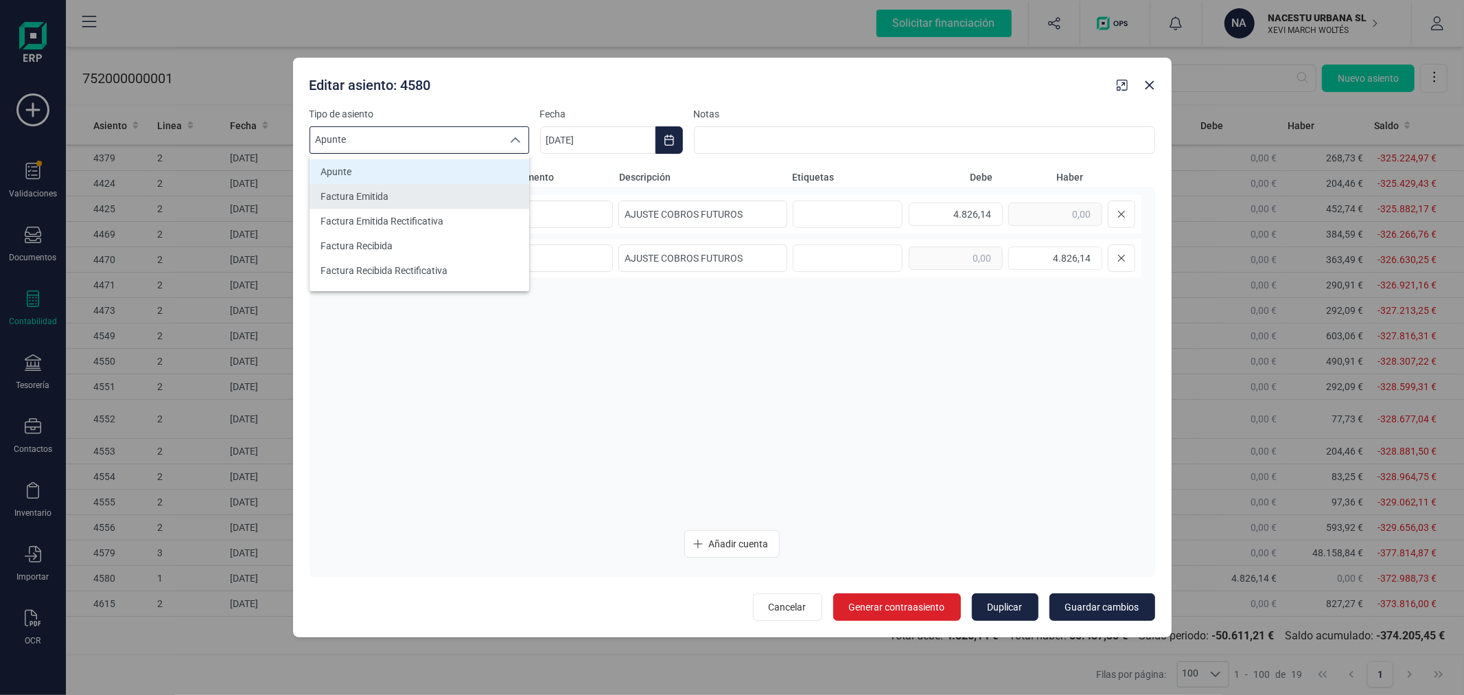
click at [432, 191] on li "Factura Emitida" at bounding box center [420, 196] width 220 height 25
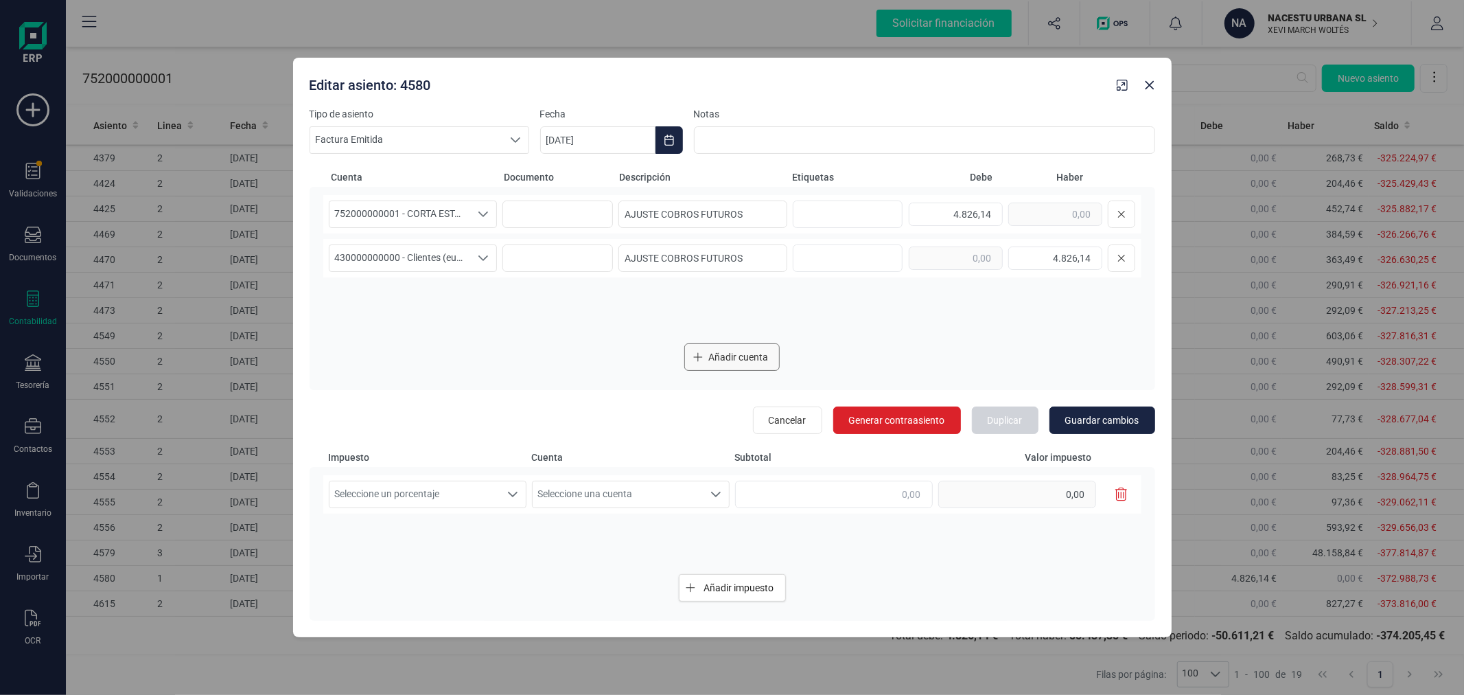
click at [711, 350] on span "Añadir cuenta" at bounding box center [738, 357] width 60 height 14
drag, startPoint x: 951, startPoint y: 211, endPoint x: 1002, endPoint y: 218, distance: 51.2
click at [1002, 218] on input "4.826,14" at bounding box center [956, 213] width 94 height 23
type input "4.387,40"
click at [460, 292] on span "Seleccione una cuenta" at bounding box center [399, 302] width 141 height 26
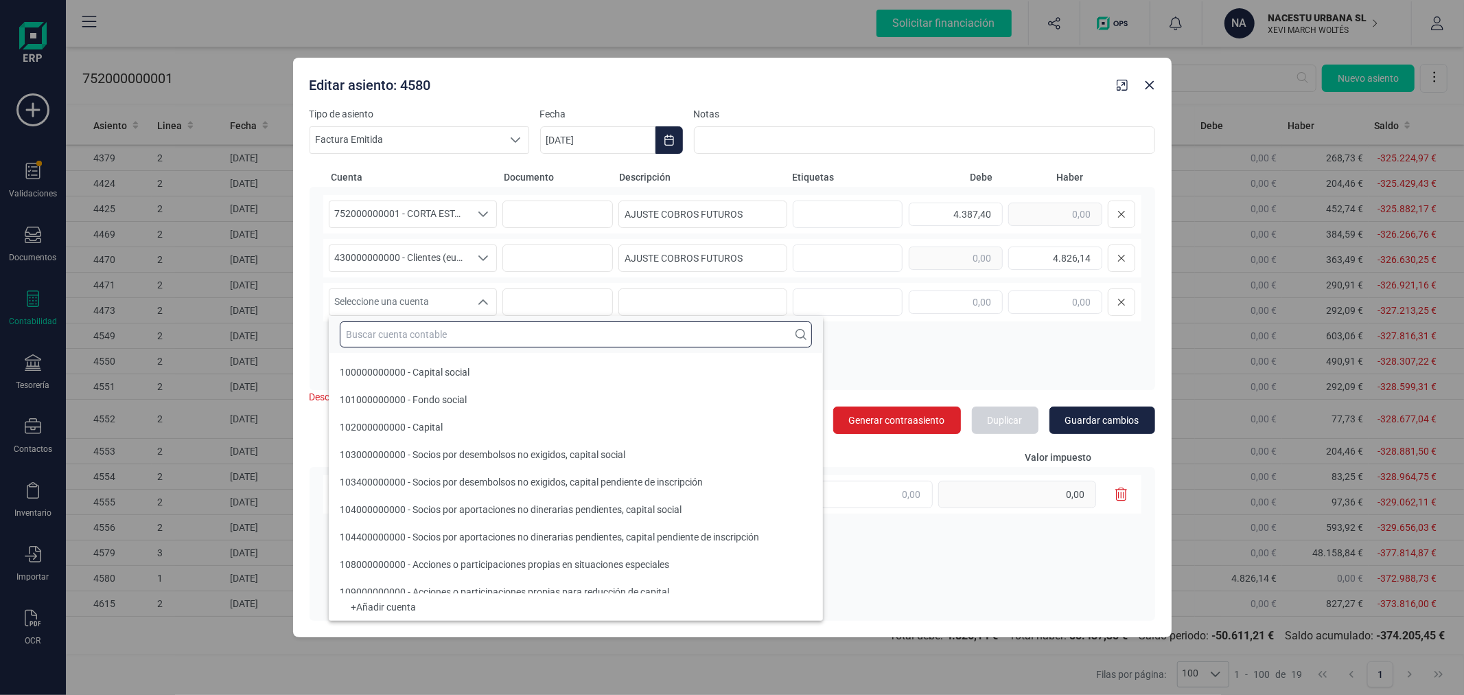
click at [474, 327] on input "text" at bounding box center [576, 334] width 472 height 26
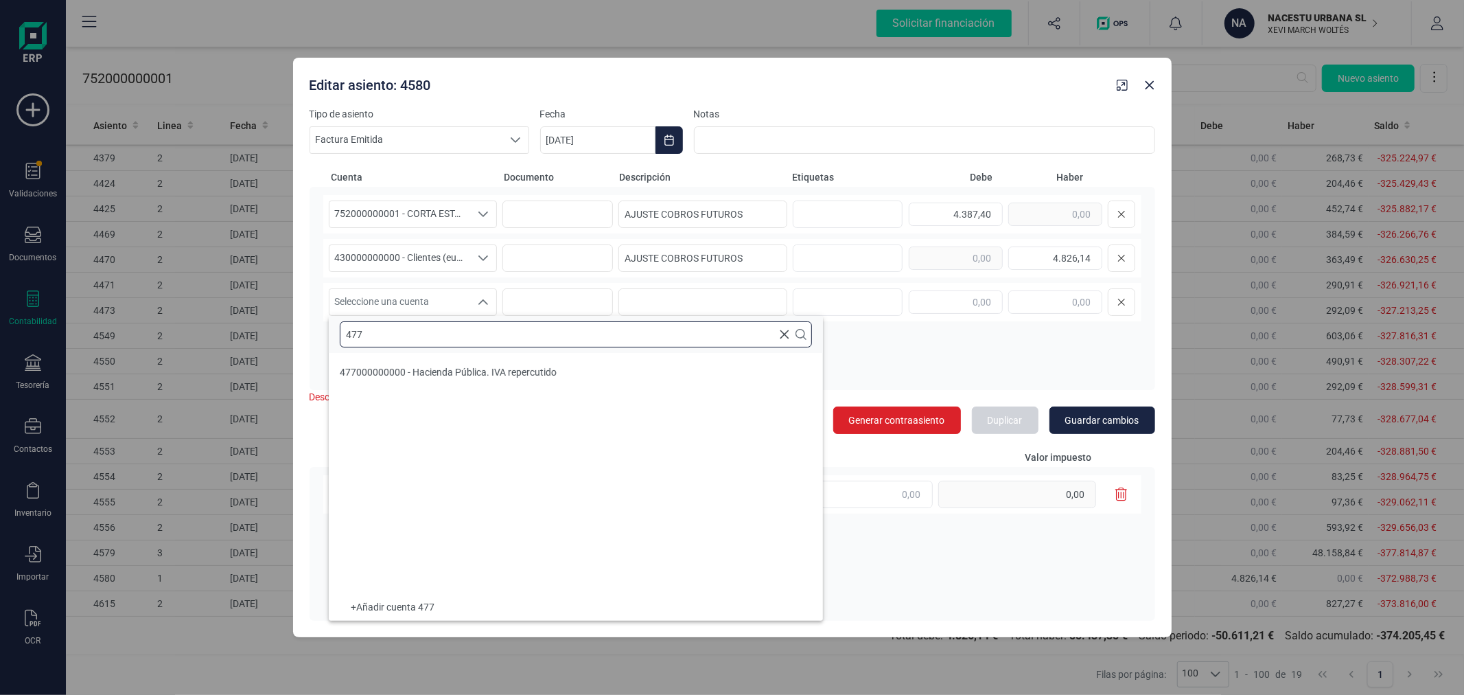
scroll to position [0, 0]
type input "477"
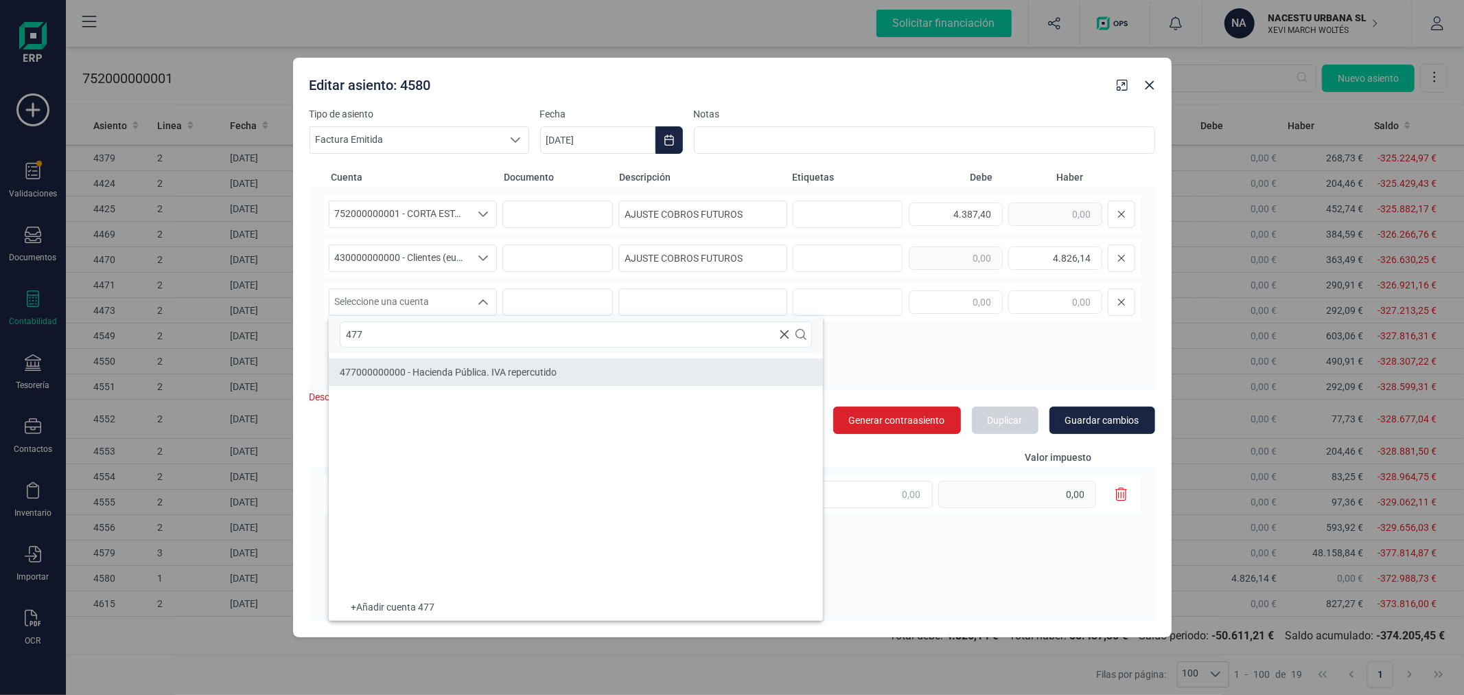
click at [494, 378] on div "477000000000 - Hacienda Pública. IVA repercutido" at bounding box center [448, 372] width 217 height 14
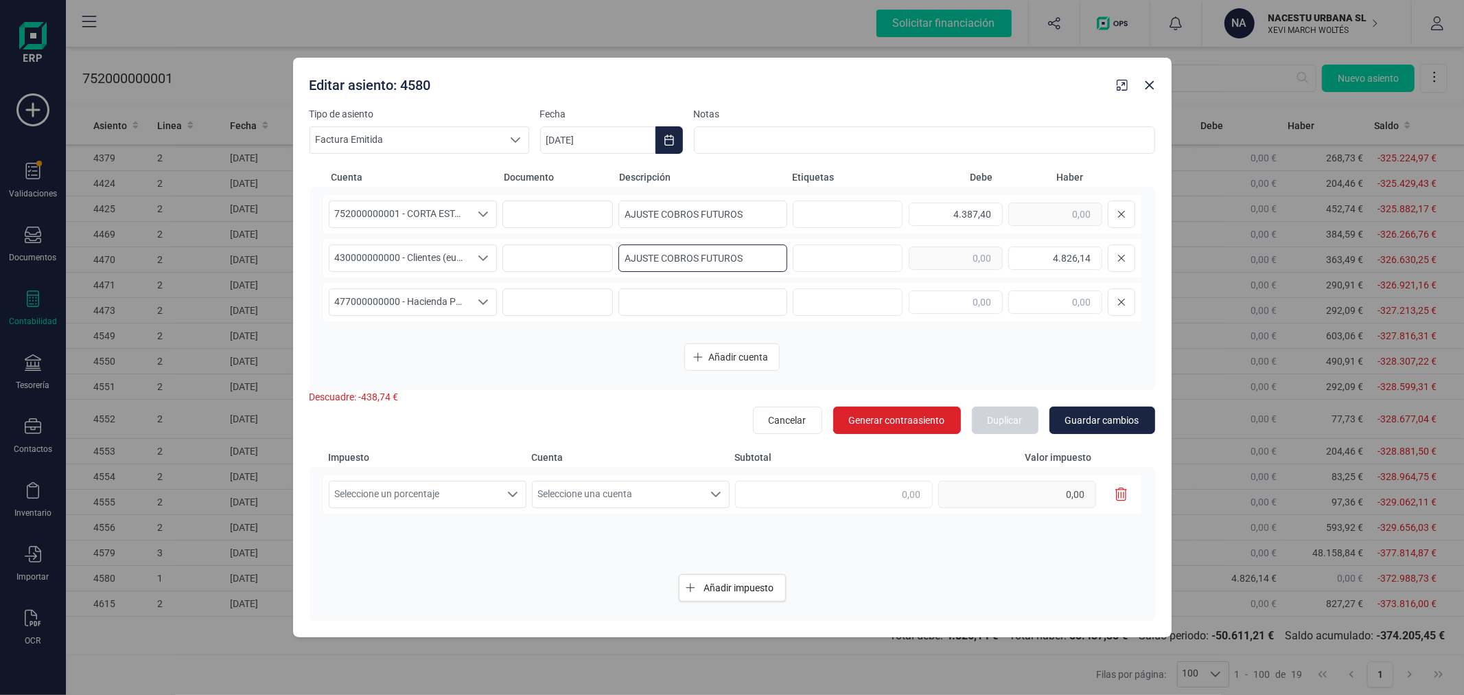
click at [722, 254] on input "AJUSTE COBROS FUTUROS" at bounding box center [702, 257] width 169 height 27
click at [691, 303] on input at bounding box center [702, 301] width 169 height 27
paste input "AJUSTE COBROS FUTUROS"
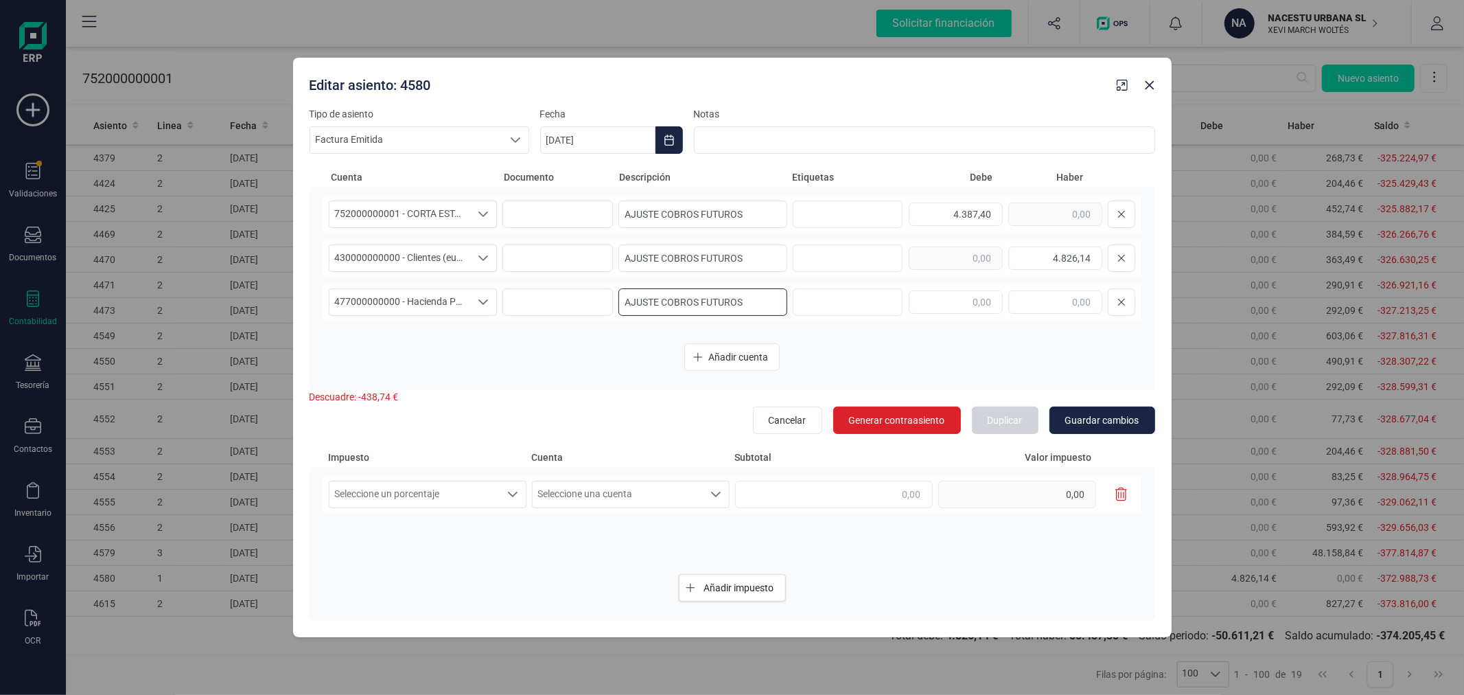
type input "AJUSTE COBROS FUTUROS"
type input "438,74"
click at [454, 496] on span "Seleccione un porcentaje" at bounding box center [414, 494] width 170 height 26
click at [431, 575] on li "IVA 10%" at bounding box center [428, 580] width 198 height 25
click at [623, 487] on span "Seleccione una cuenta" at bounding box center [618, 494] width 170 height 26
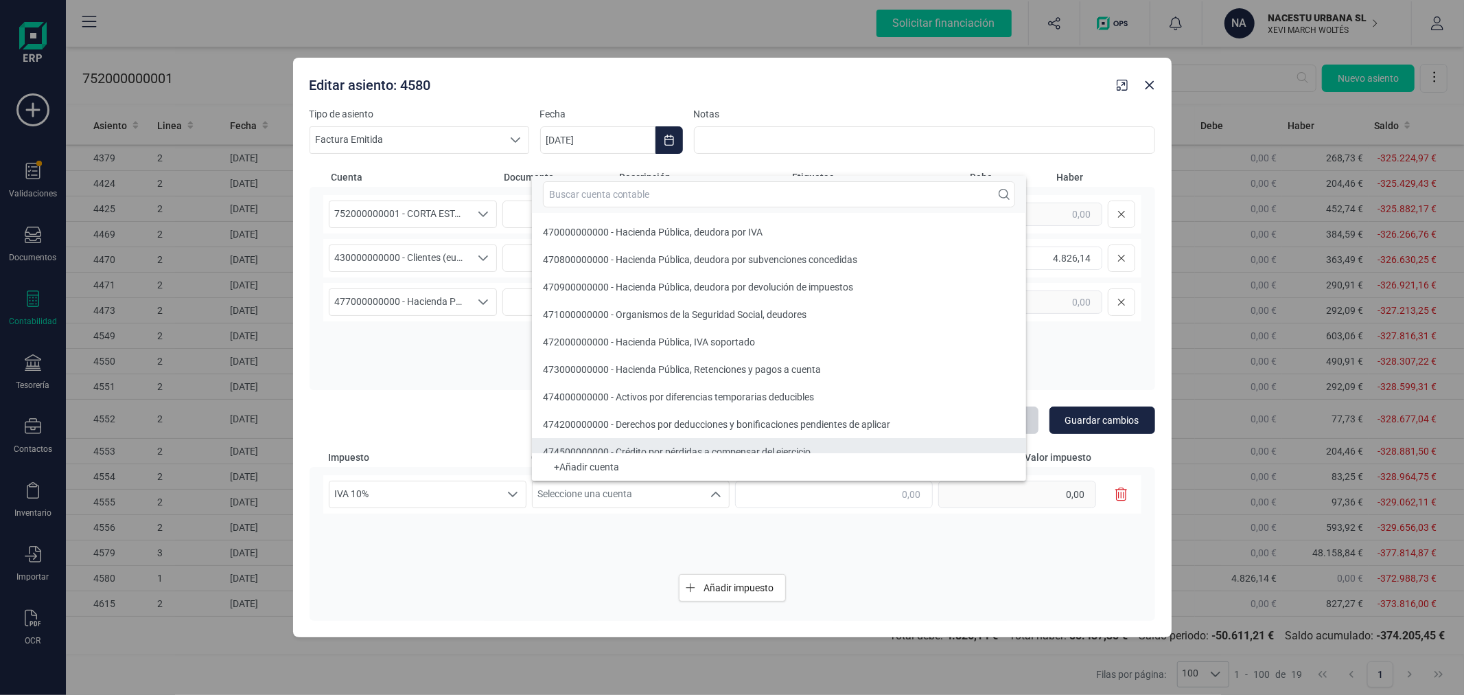
scroll to position [12, 0]
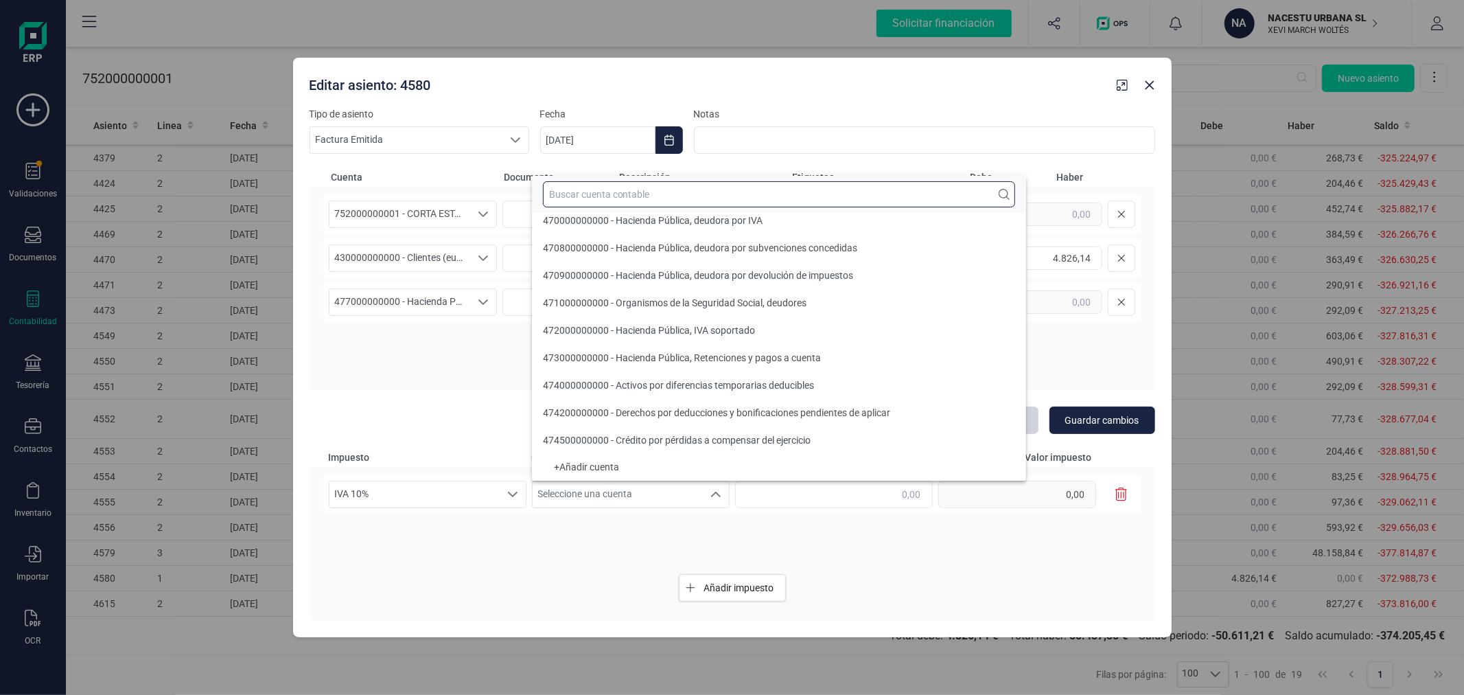
click at [662, 193] on input "text" at bounding box center [779, 194] width 472 height 26
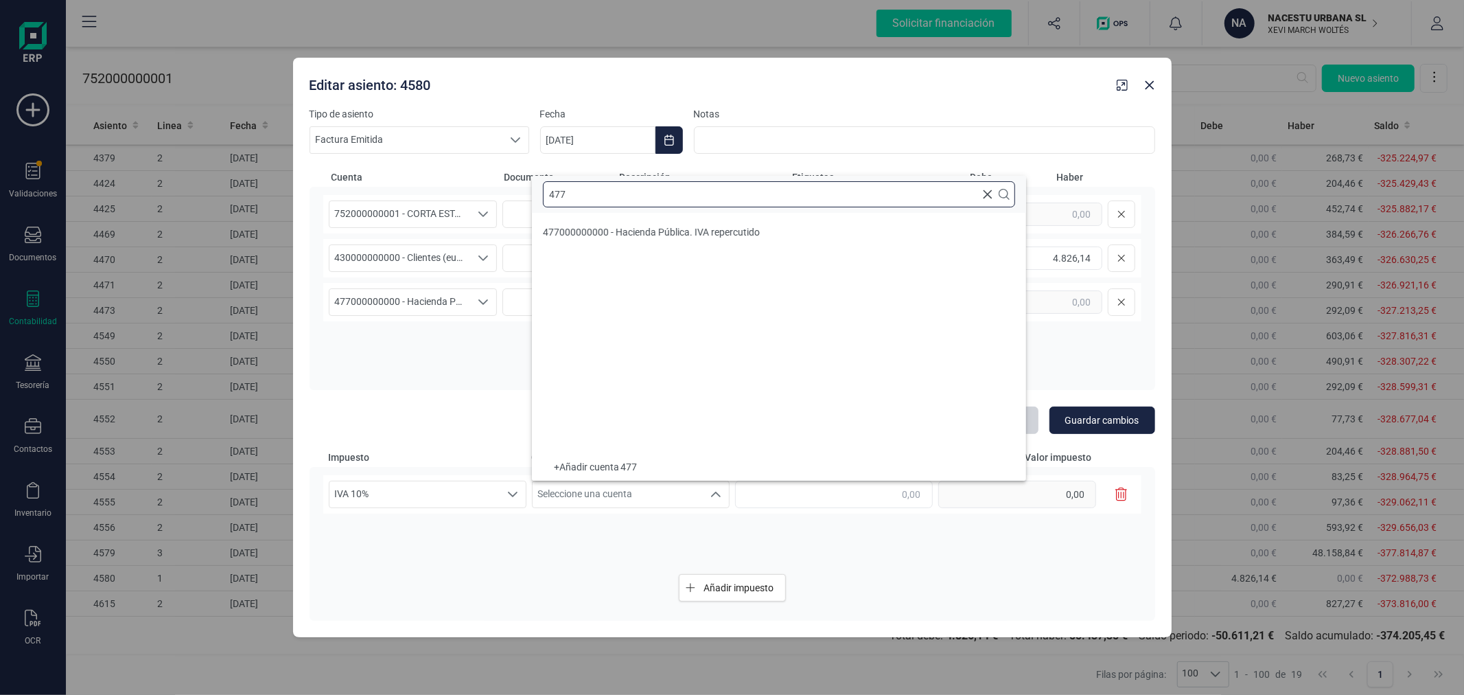
scroll to position [0, 0]
type input "477"
click at [671, 220] on li "477000000000 - Hacienda Pública. IVA repercutido" at bounding box center [779, 231] width 494 height 27
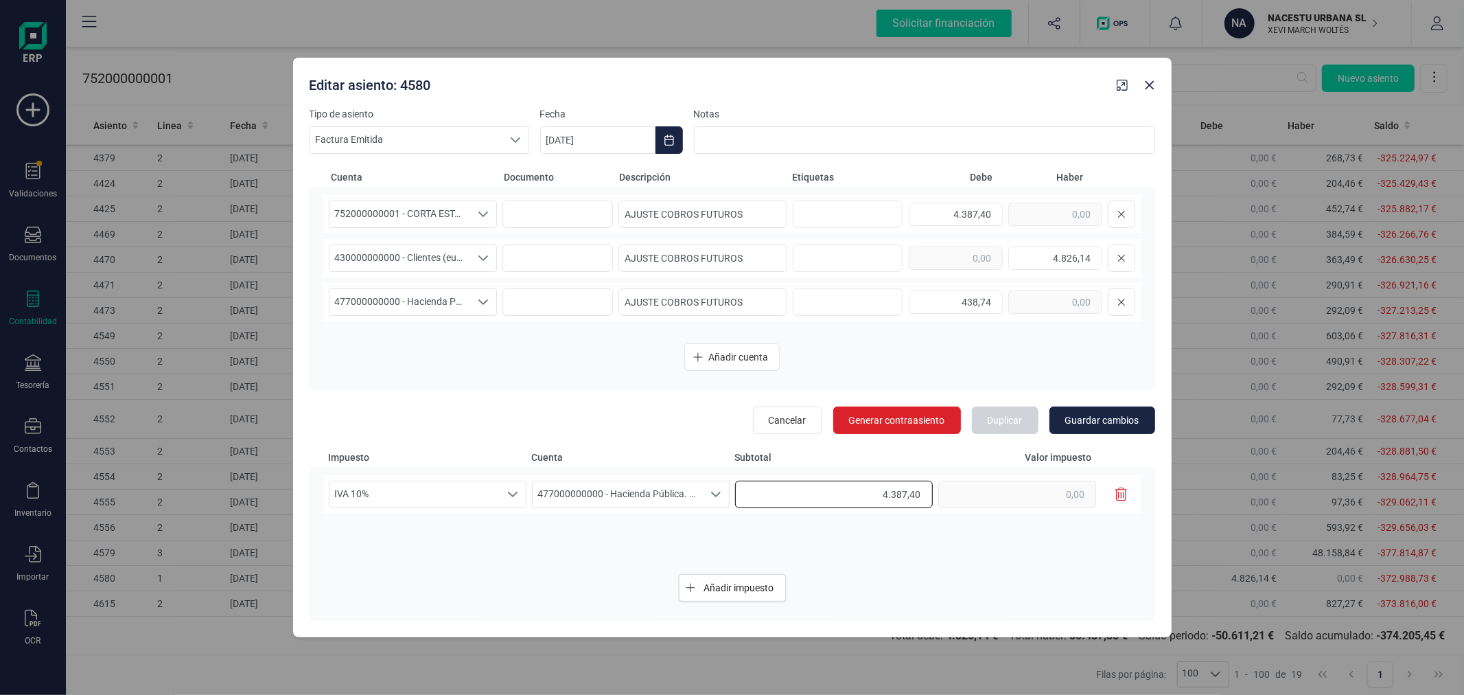
type input "4.387,40"
type input "438,74"
click at [1126, 414] on span "Guardar cambios" at bounding box center [1102, 420] width 74 height 14
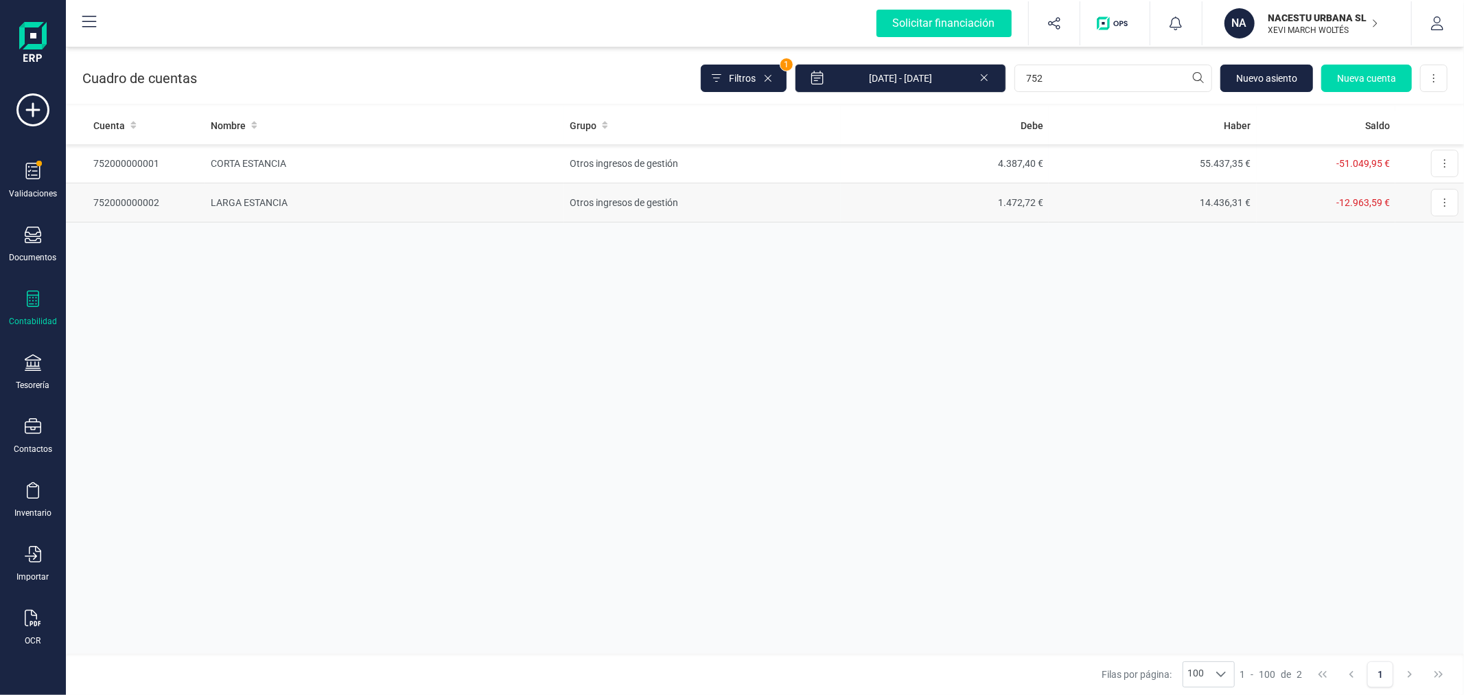
click at [472, 197] on td "LARGA ESTANCIA" at bounding box center [385, 202] width 360 height 39
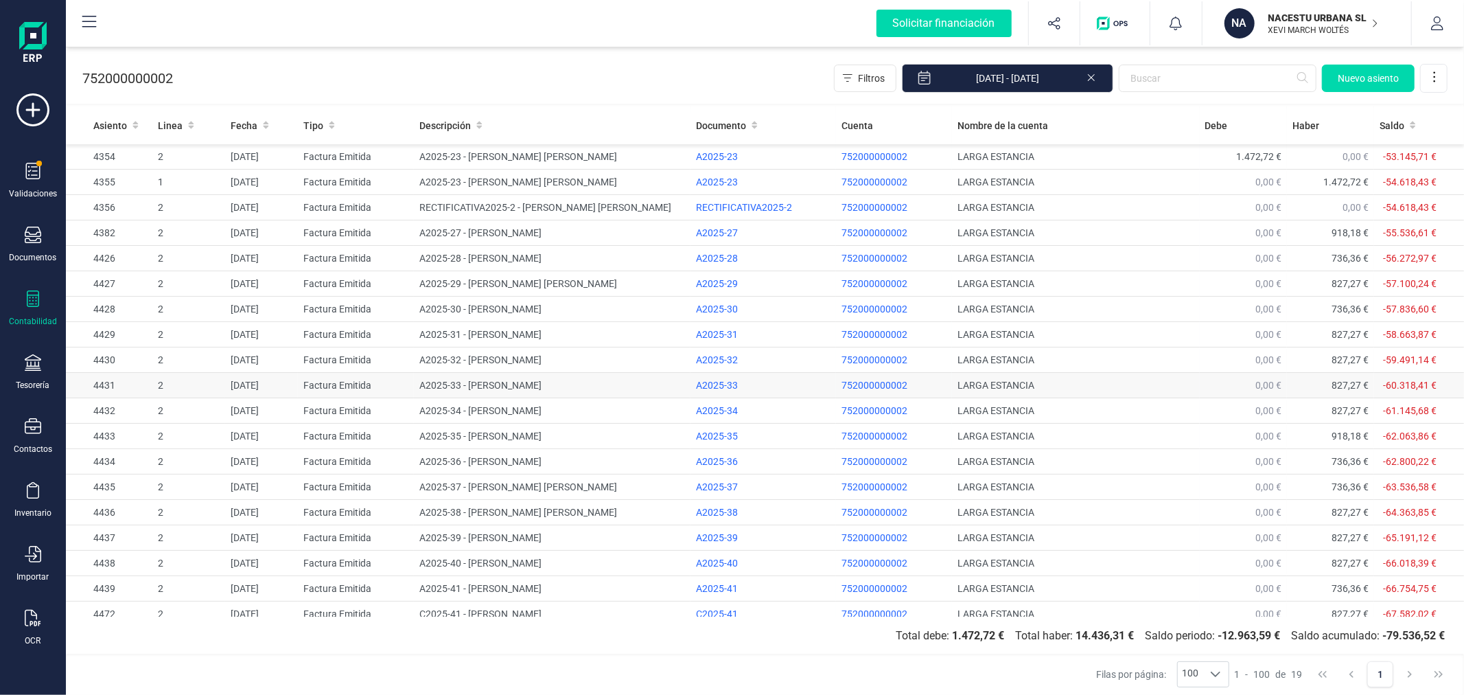
drag, startPoint x: 498, startPoint y: 386, endPoint x: 491, endPoint y: 390, distance: 8.0
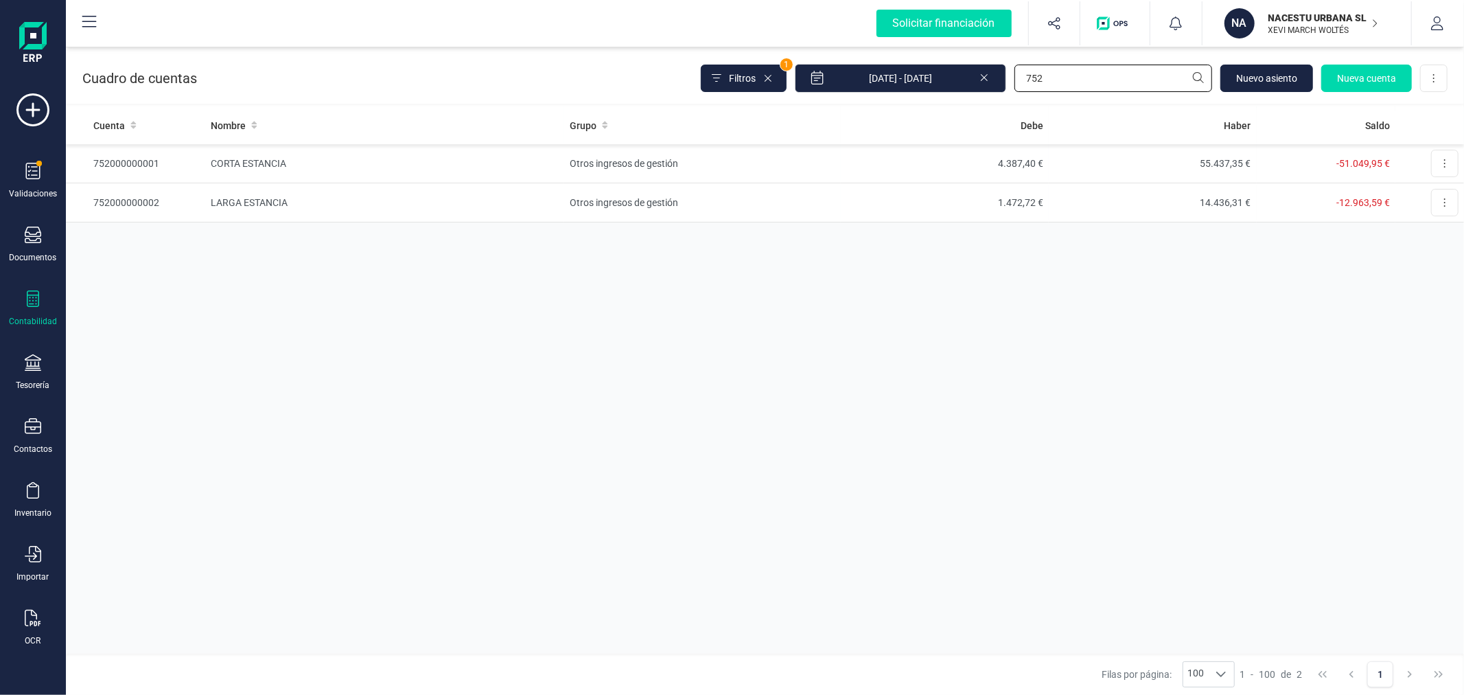
click at [1076, 73] on input "752" at bounding box center [1114, 78] width 198 height 27
type input "IVAN"
click at [654, 160] on td "Clientes" at bounding box center [703, 163] width 277 height 39
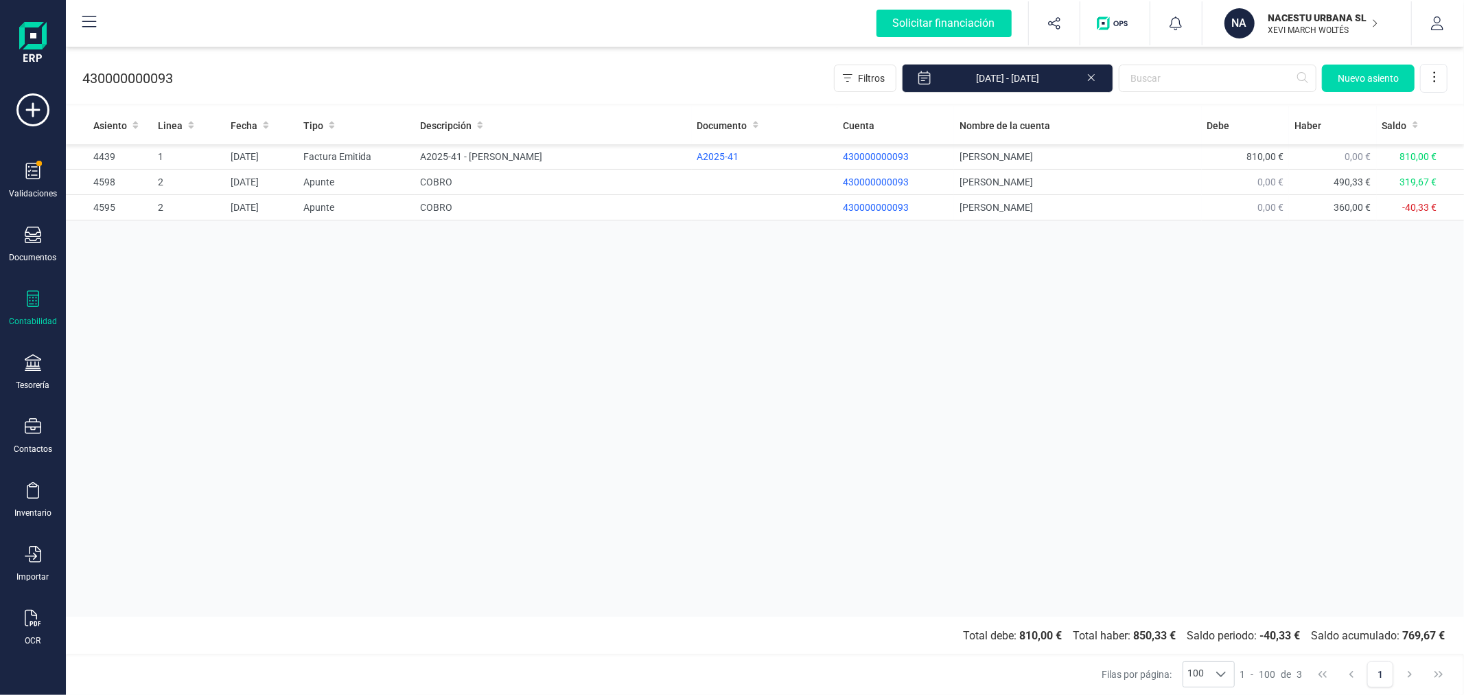
click at [602, 378] on div "Asiento Linea Fecha Tipo Descripción Documento Cuenta Nombre de la cuenta Debe …" at bounding box center [765, 361] width 1398 height 510
click at [309, 347] on div "Asiento Linea Fecha Tipo Descripción Documento Cuenta Nombre de la cuenta Debe …" at bounding box center [765, 361] width 1398 height 510
click at [1087, 76] on icon at bounding box center [1091, 76] width 11 height 14
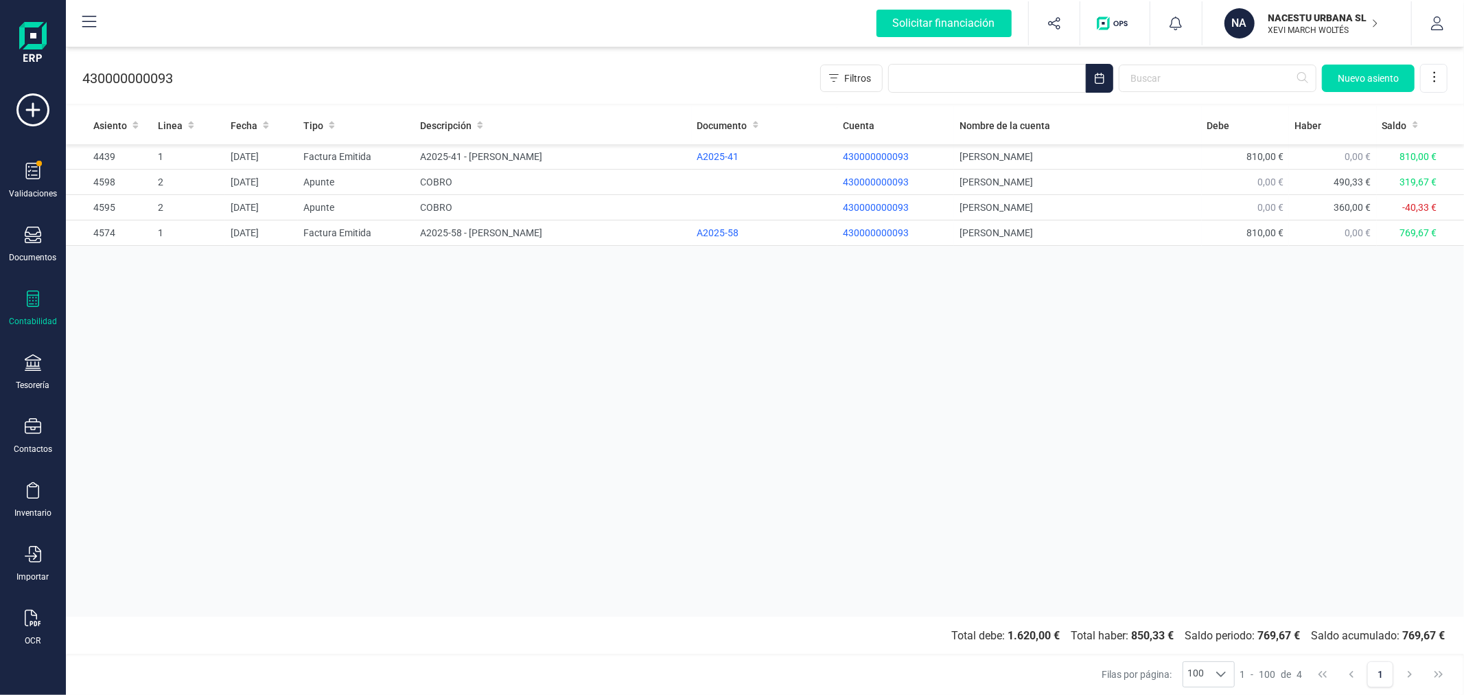
drag, startPoint x: 945, startPoint y: 323, endPoint x: 945, endPoint y: 334, distance: 11.7
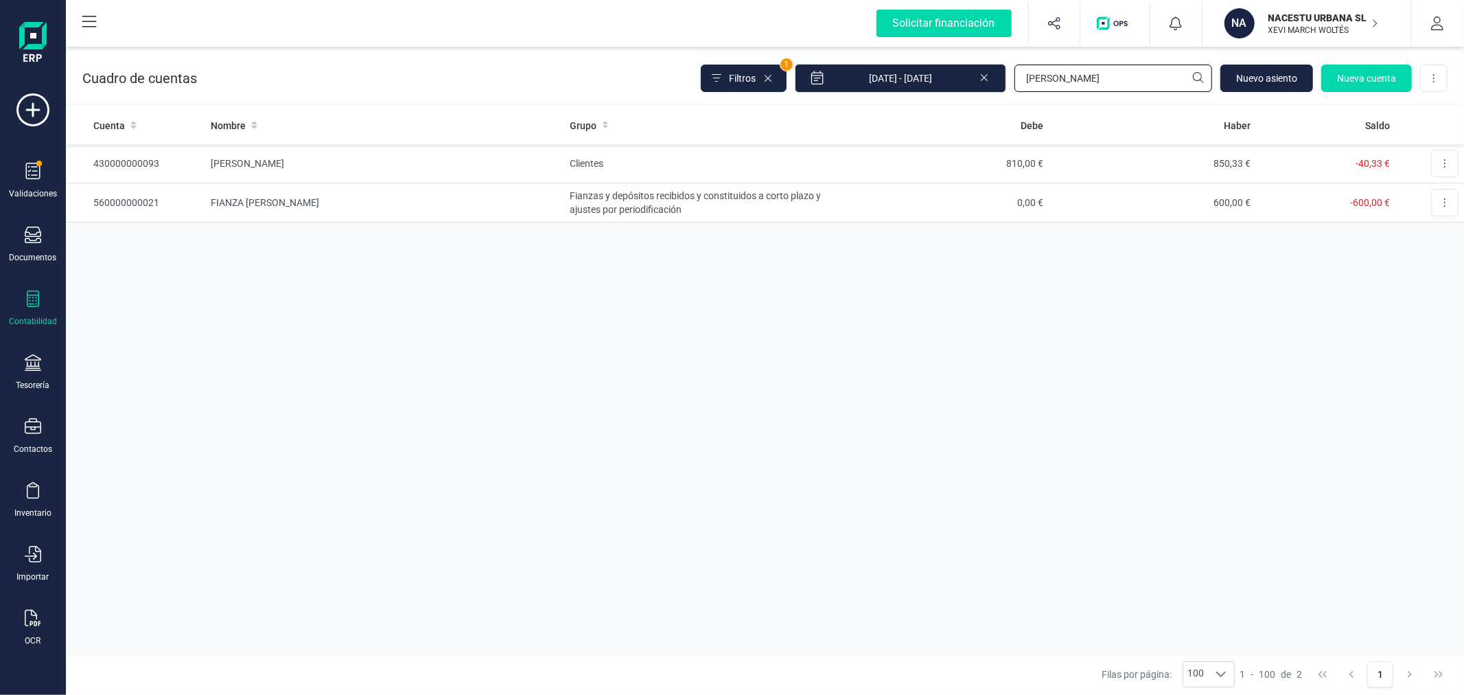
click at [1044, 69] on input "IVAN" at bounding box center [1114, 78] width 198 height 27
type input "752"
click at [1332, 206] on td "-12.963,59 €" at bounding box center [1326, 202] width 139 height 39
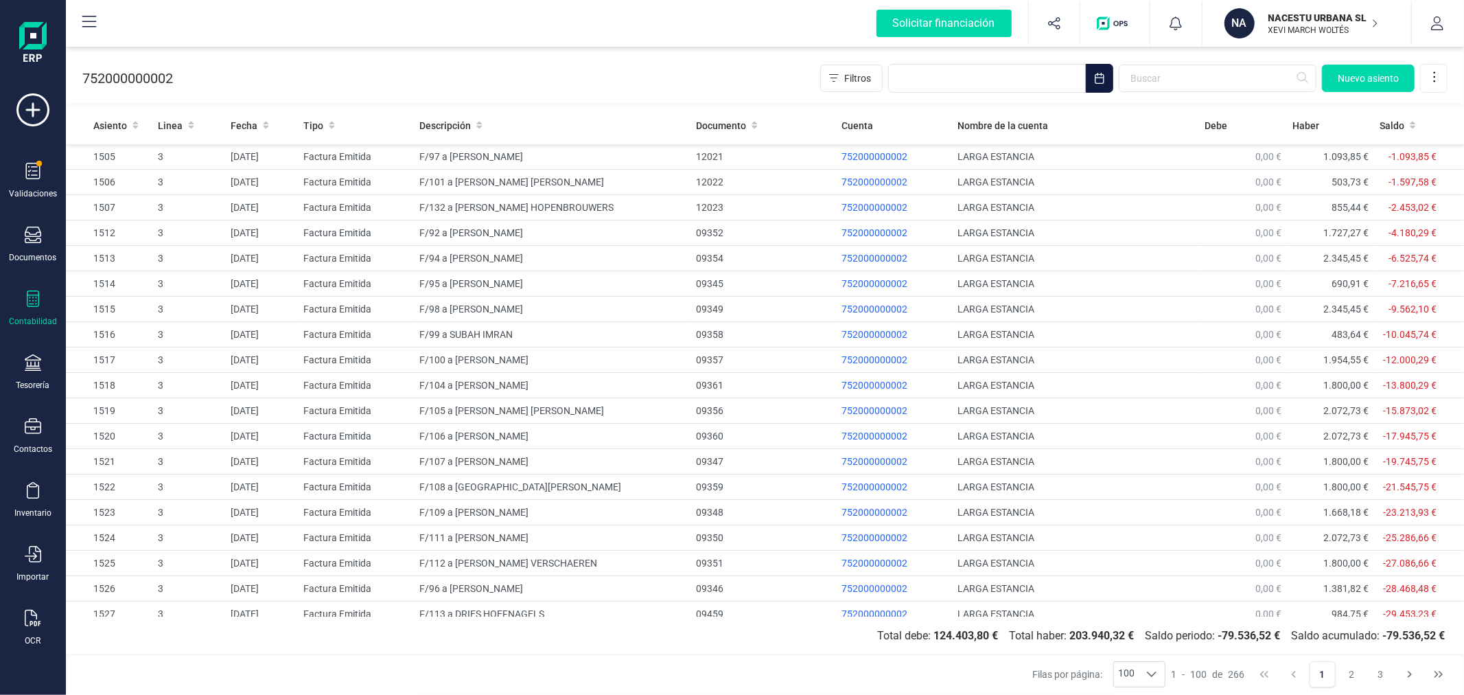
click at [1102, 78] on icon "Choose Date" at bounding box center [1099, 78] width 11 height 11
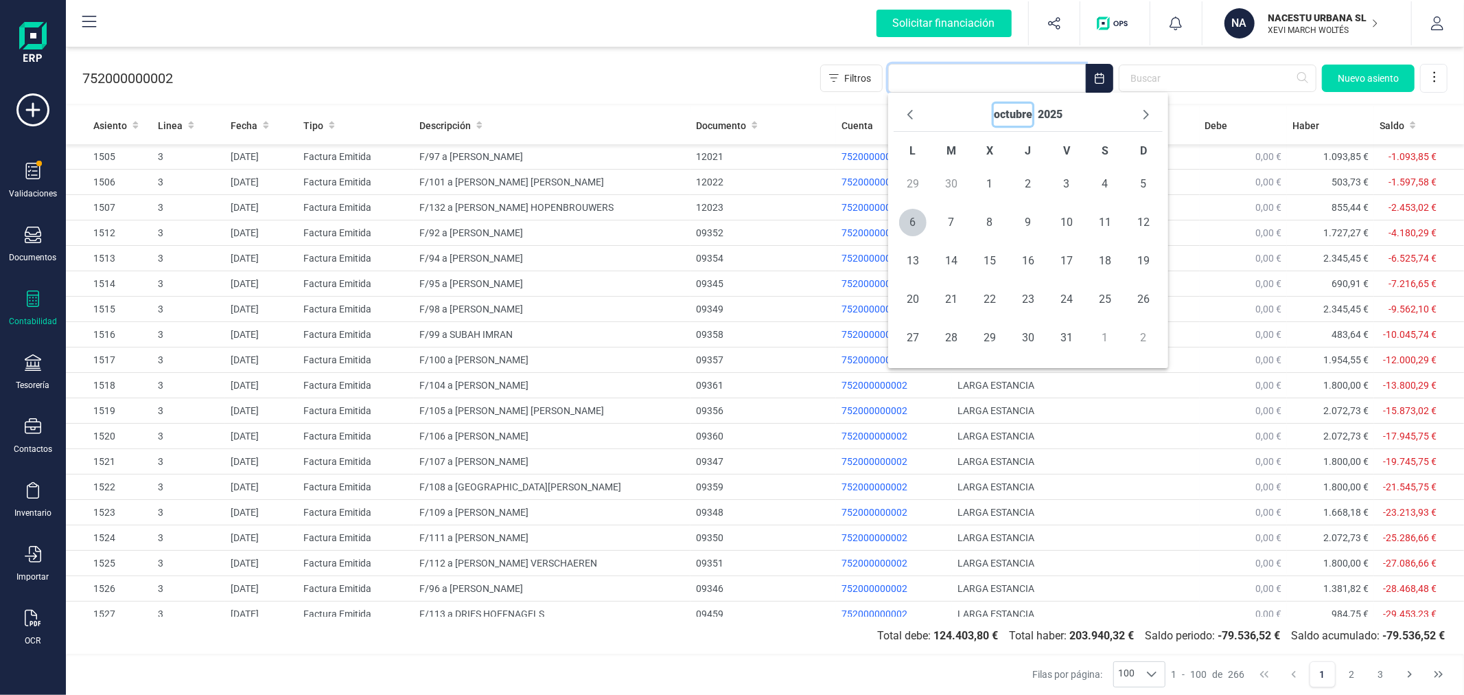
click at [1025, 112] on button "octubre" at bounding box center [1013, 115] width 38 height 22
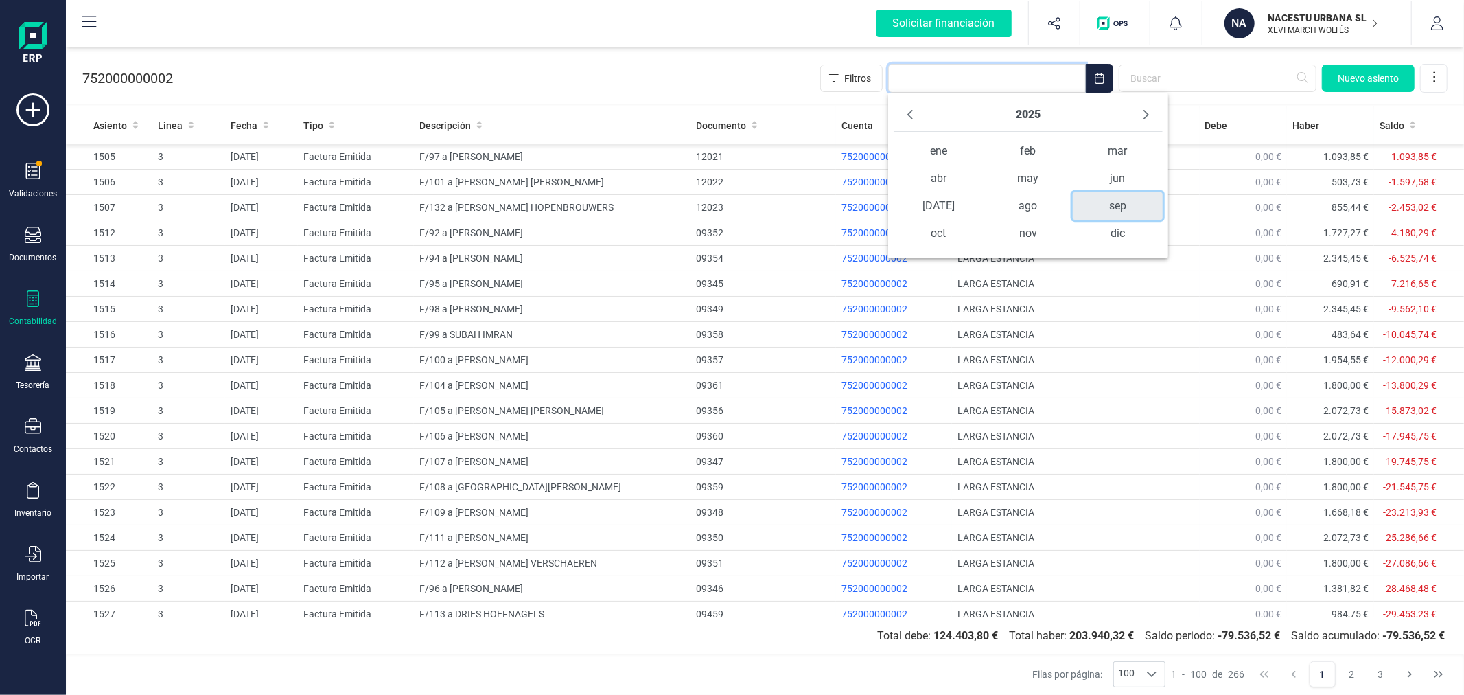
click at [1124, 207] on span "sep" at bounding box center [1117, 205] width 89 height 27
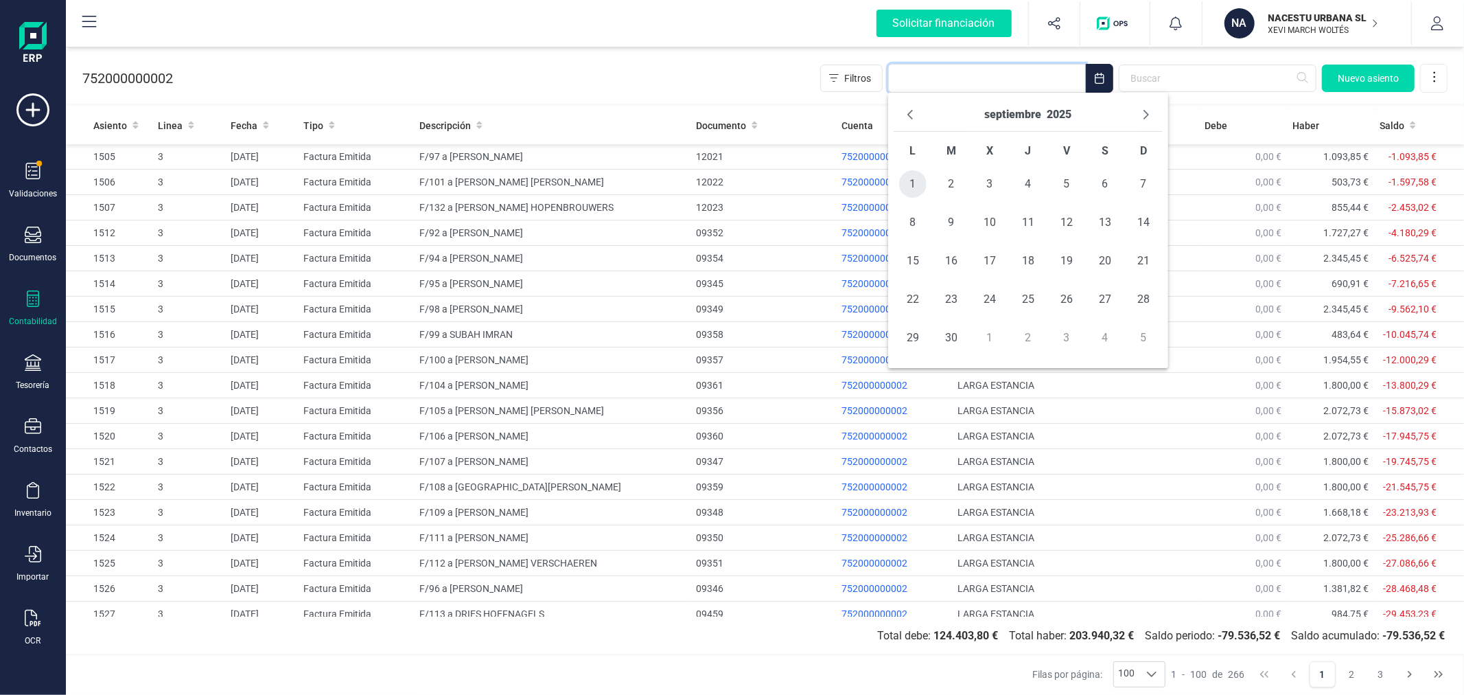
click at [910, 189] on span "1" at bounding box center [912, 183] width 27 height 27
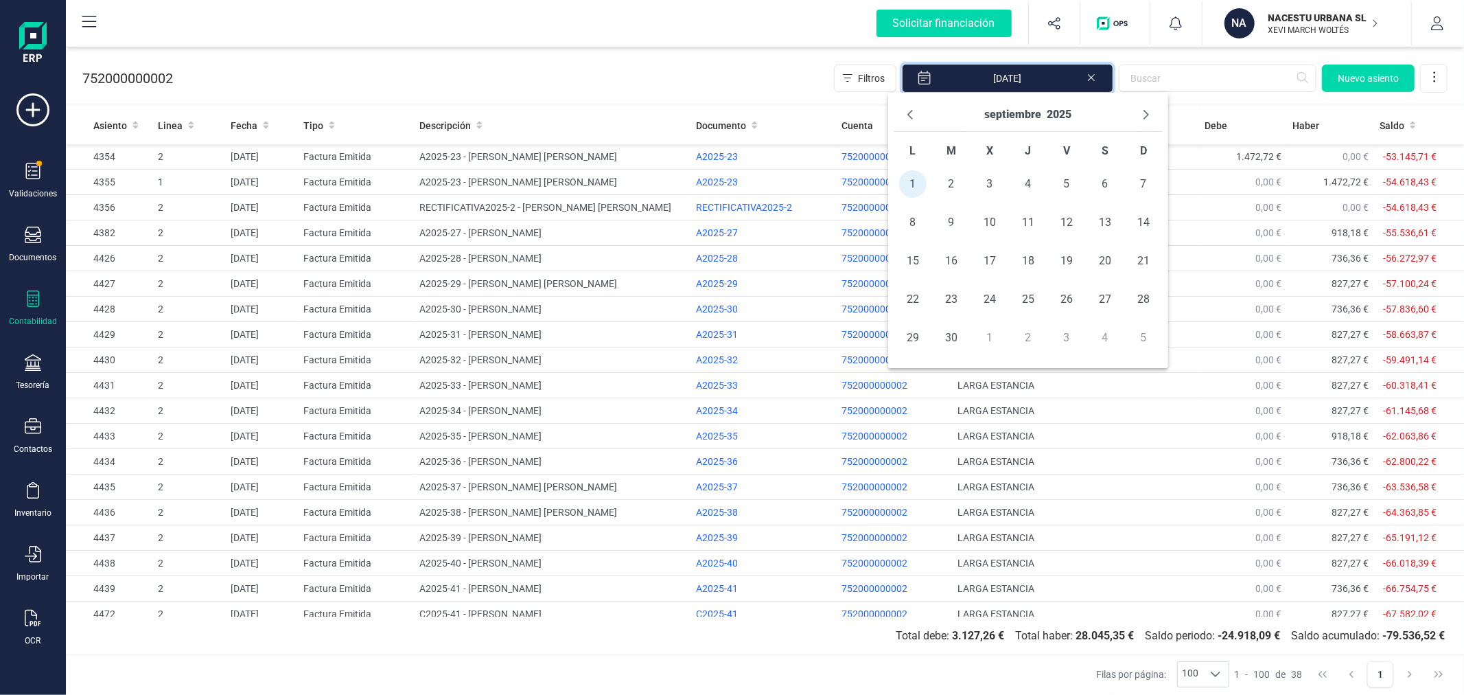
click at [958, 332] on span "30" at bounding box center [951, 337] width 27 height 27
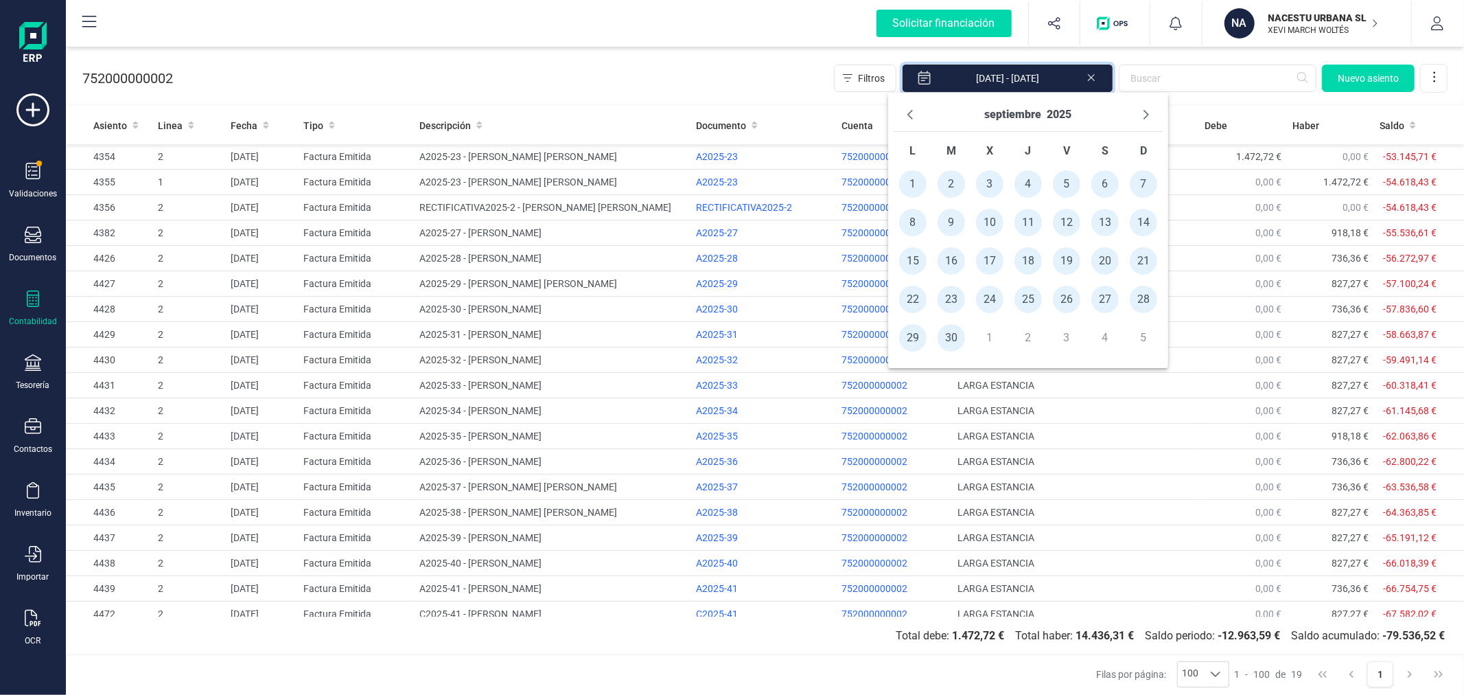
click at [697, 56] on div "752000000002 Filtros 01/09/2025 - 30/09/2025 Nuevo asiento" at bounding box center [765, 75] width 1398 height 56
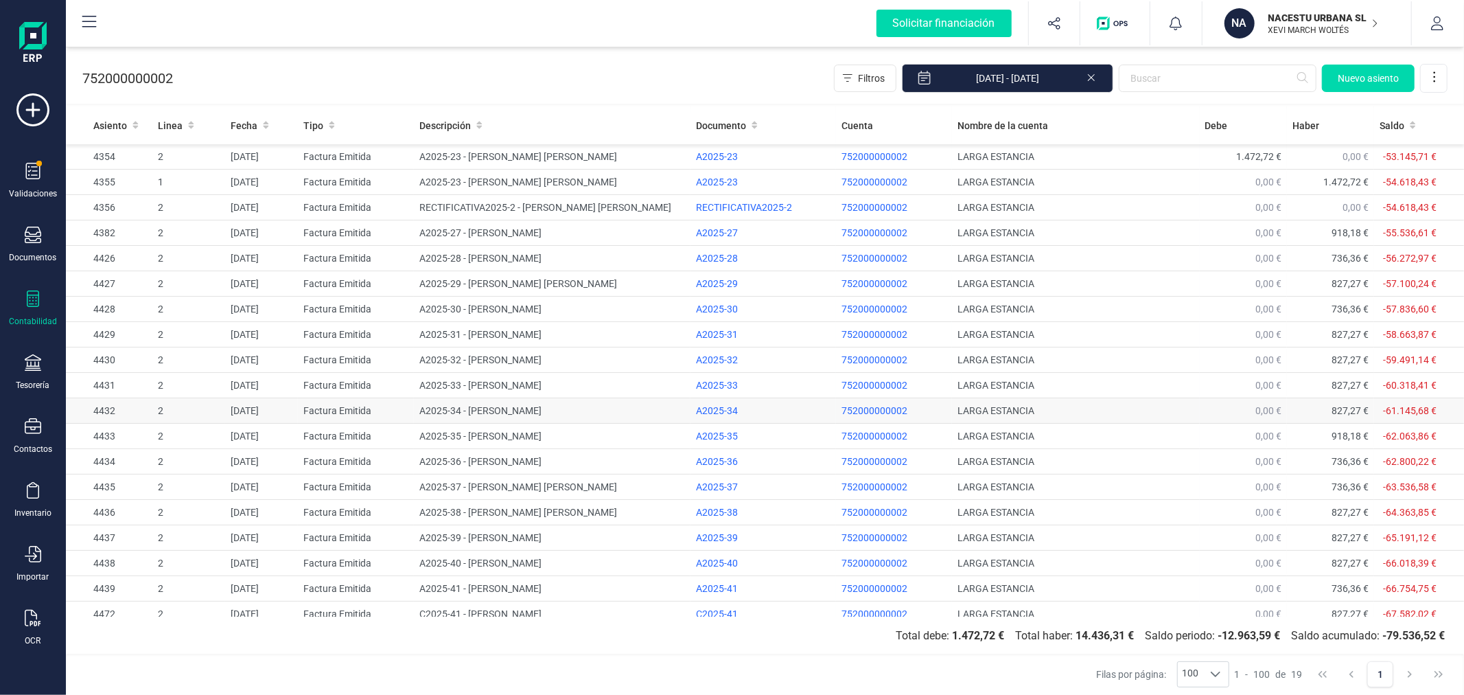
scroll to position [10, 0]
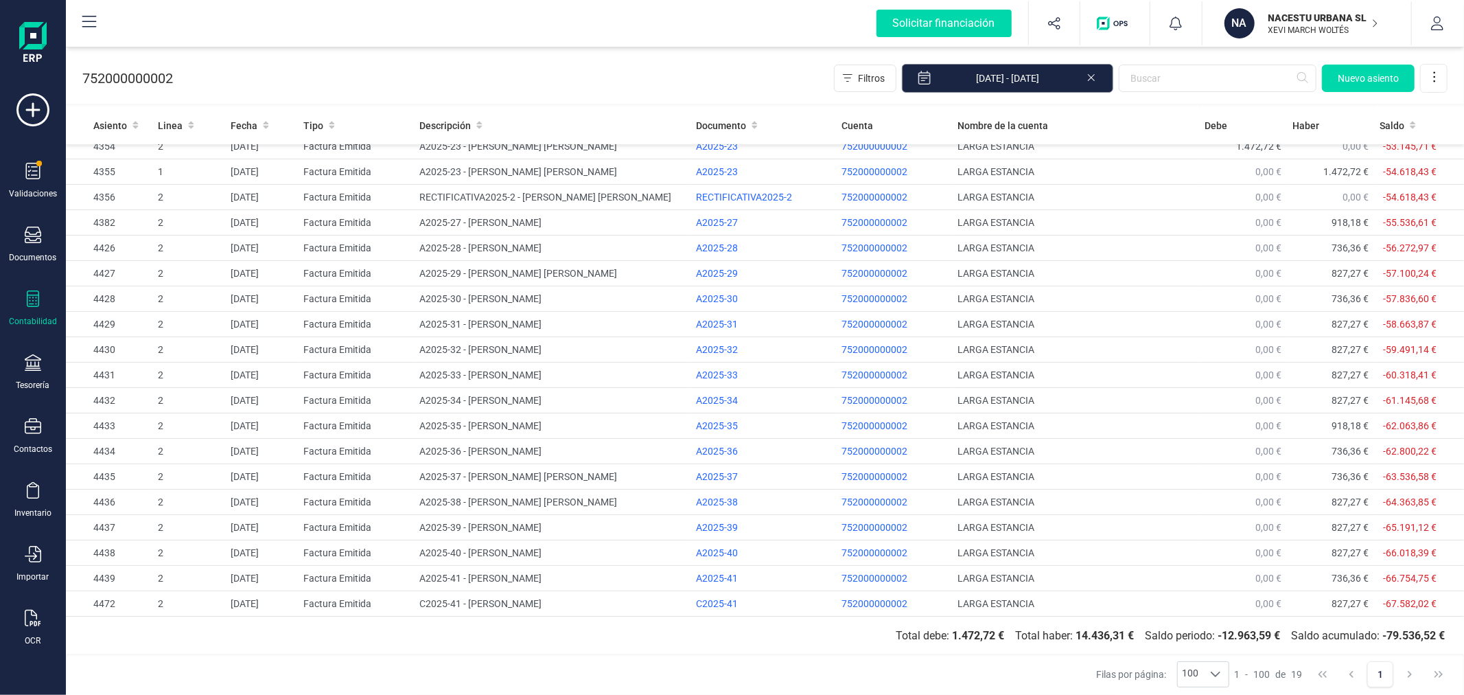
click at [1043, 78] on input "[DATE] - [DATE]" at bounding box center [1007, 78] width 211 height 29
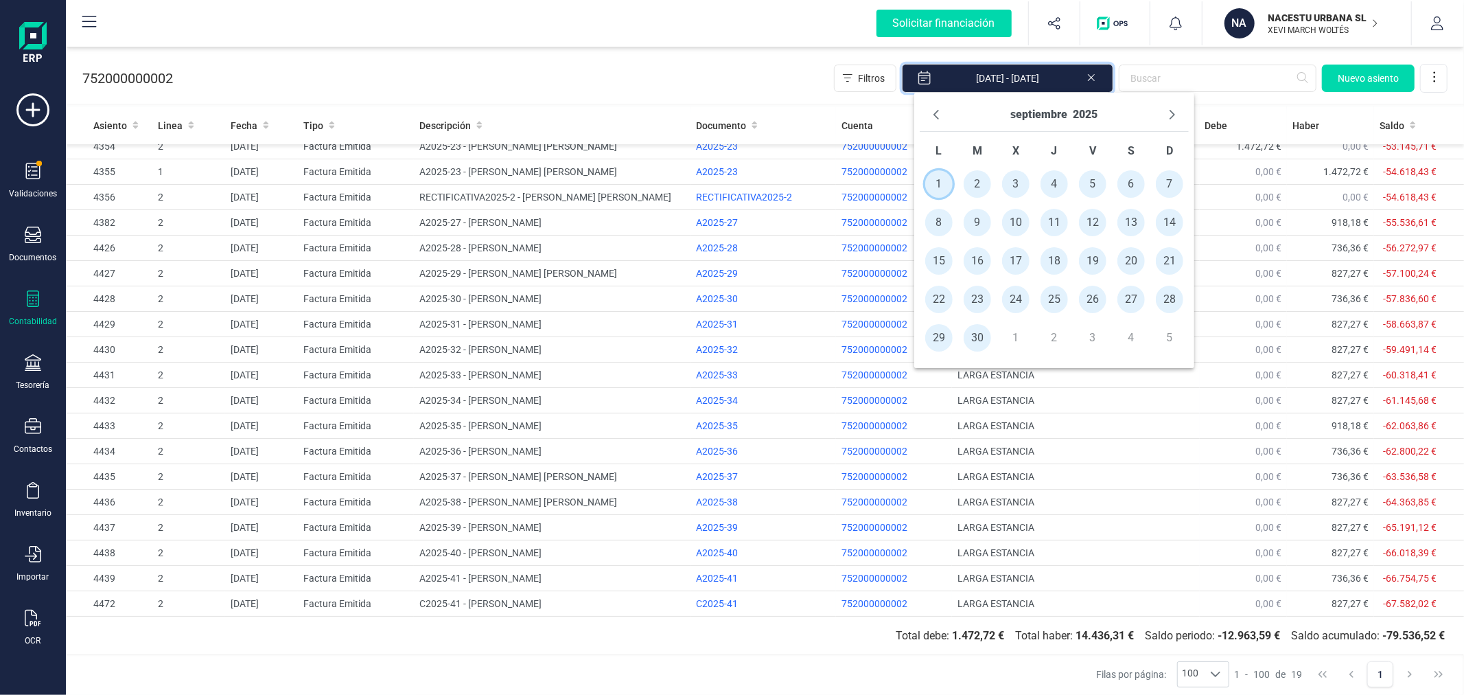
click at [936, 177] on span "1" at bounding box center [938, 183] width 27 height 27
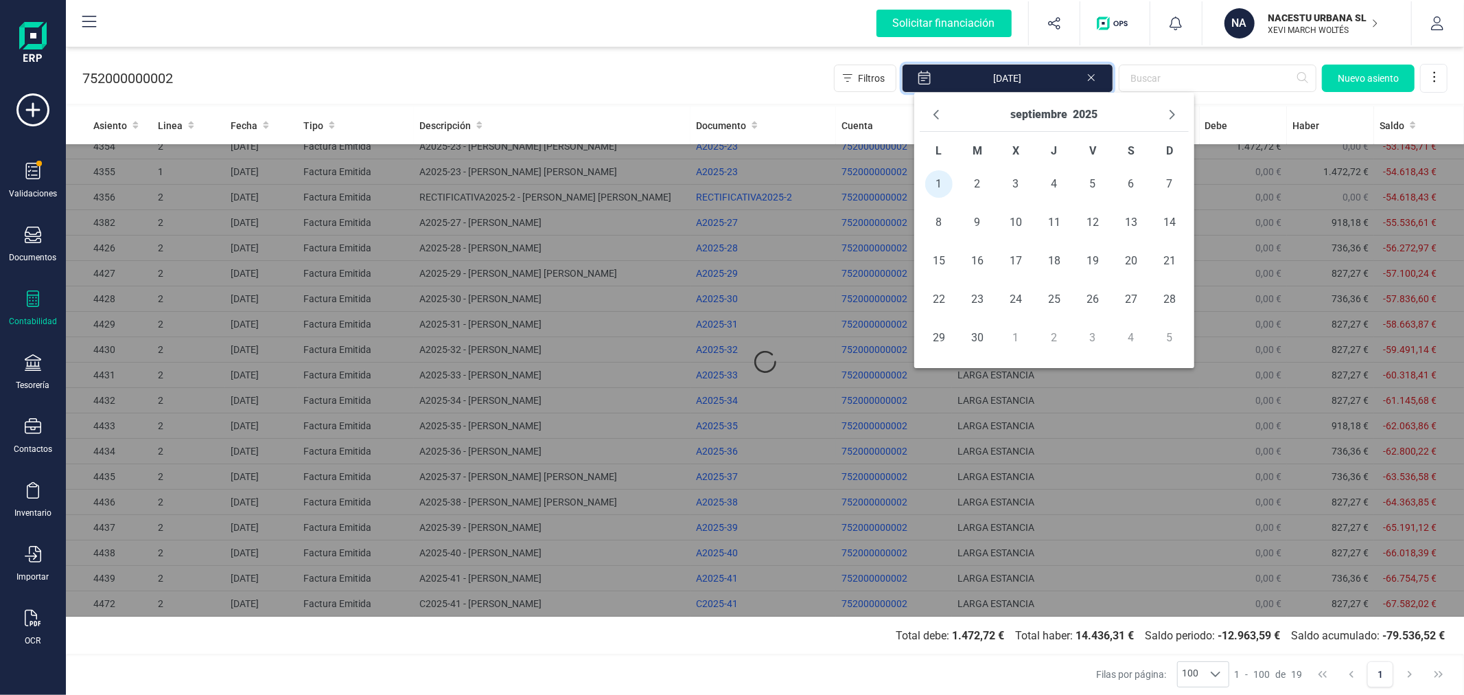
scroll to position [0, 0]
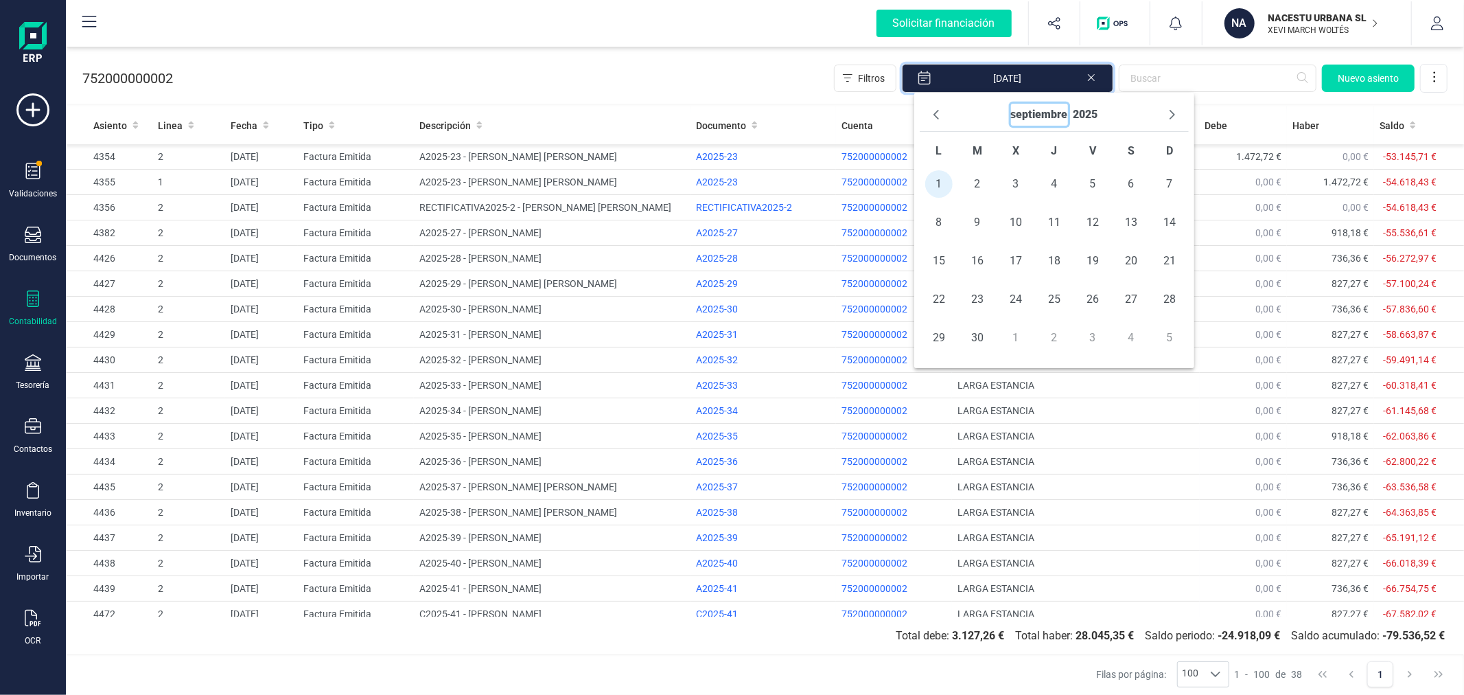
click at [1050, 108] on button "septiembre" at bounding box center [1039, 115] width 57 height 22
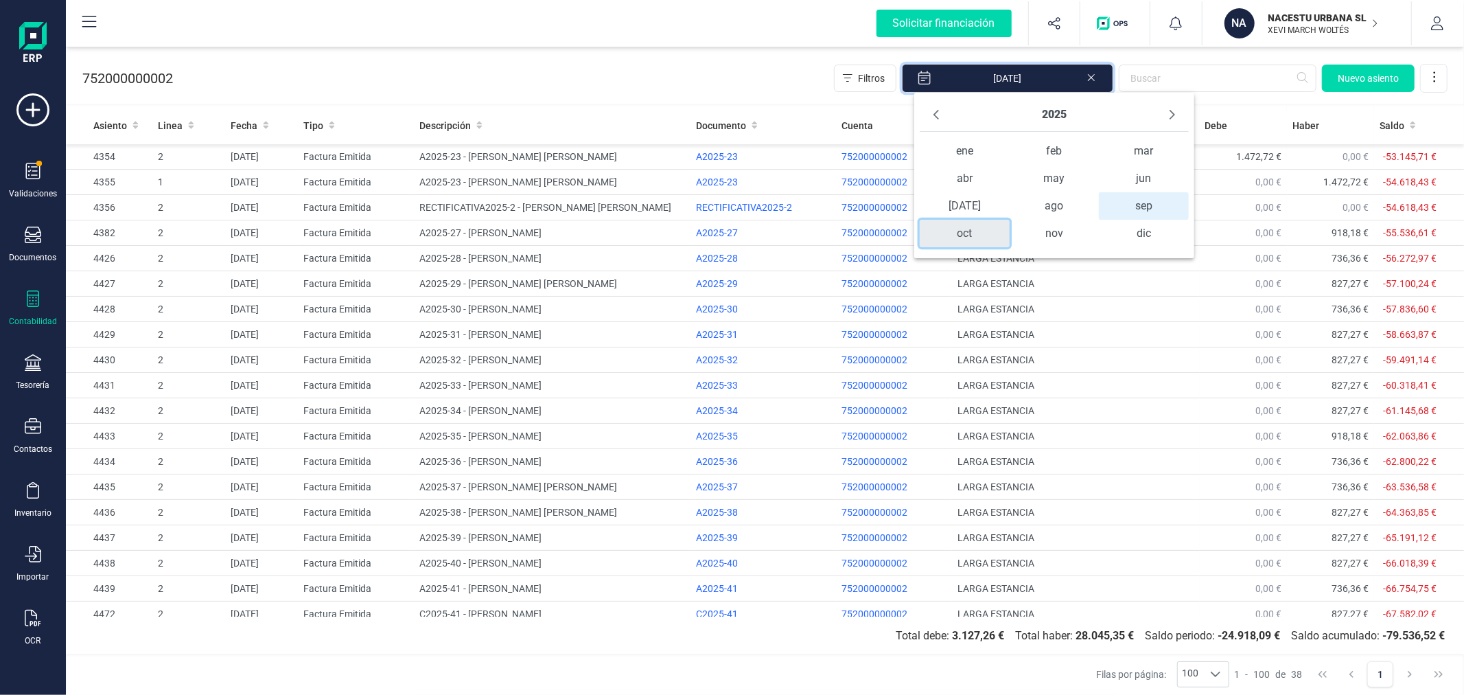
click at [975, 227] on span "oct" at bounding box center [964, 233] width 89 height 27
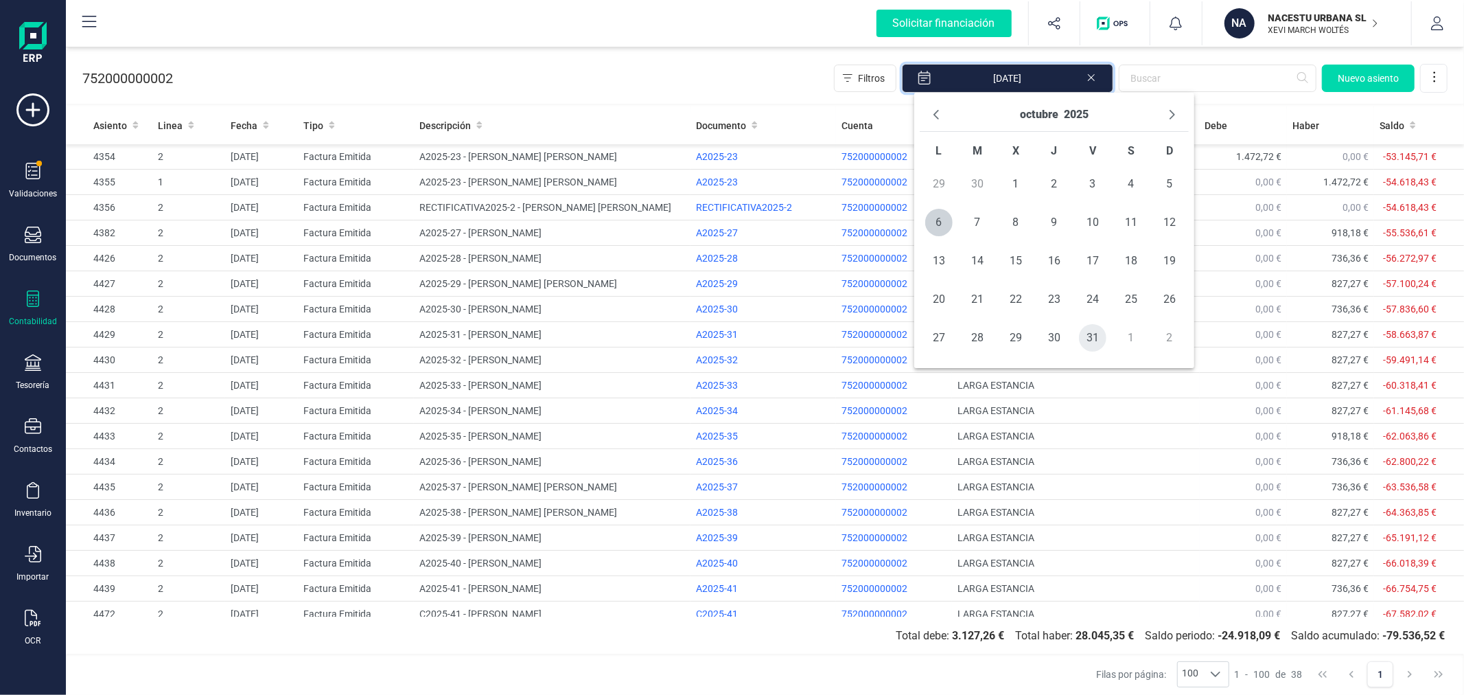
click at [1097, 336] on span "31" at bounding box center [1092, 337] width 27 height 27
type input "01/09/2025 - 31/10/2025"
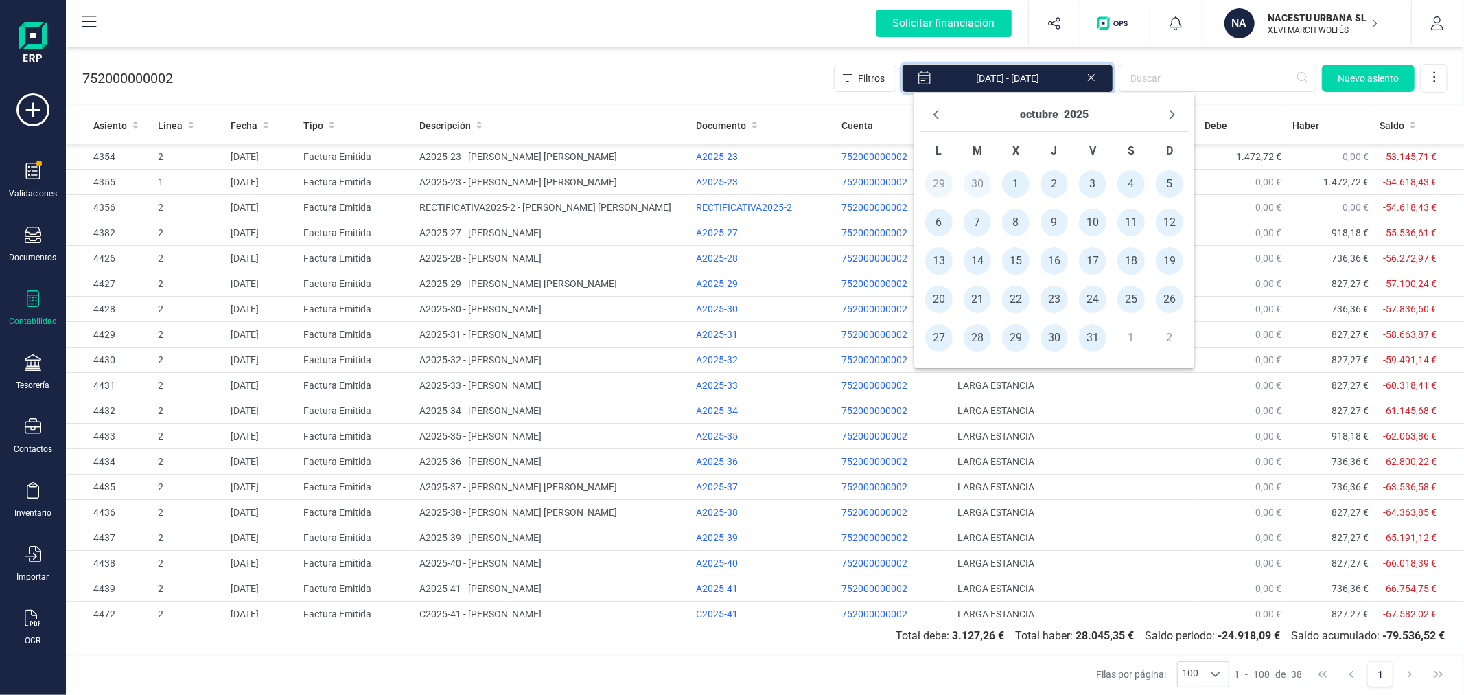
click at [428, 60] on div "752000000002 Filtros 01/09/2025 - 31/10/2025 Nuevo asiento" at bounding box center [765, 75] width 1398 height 56
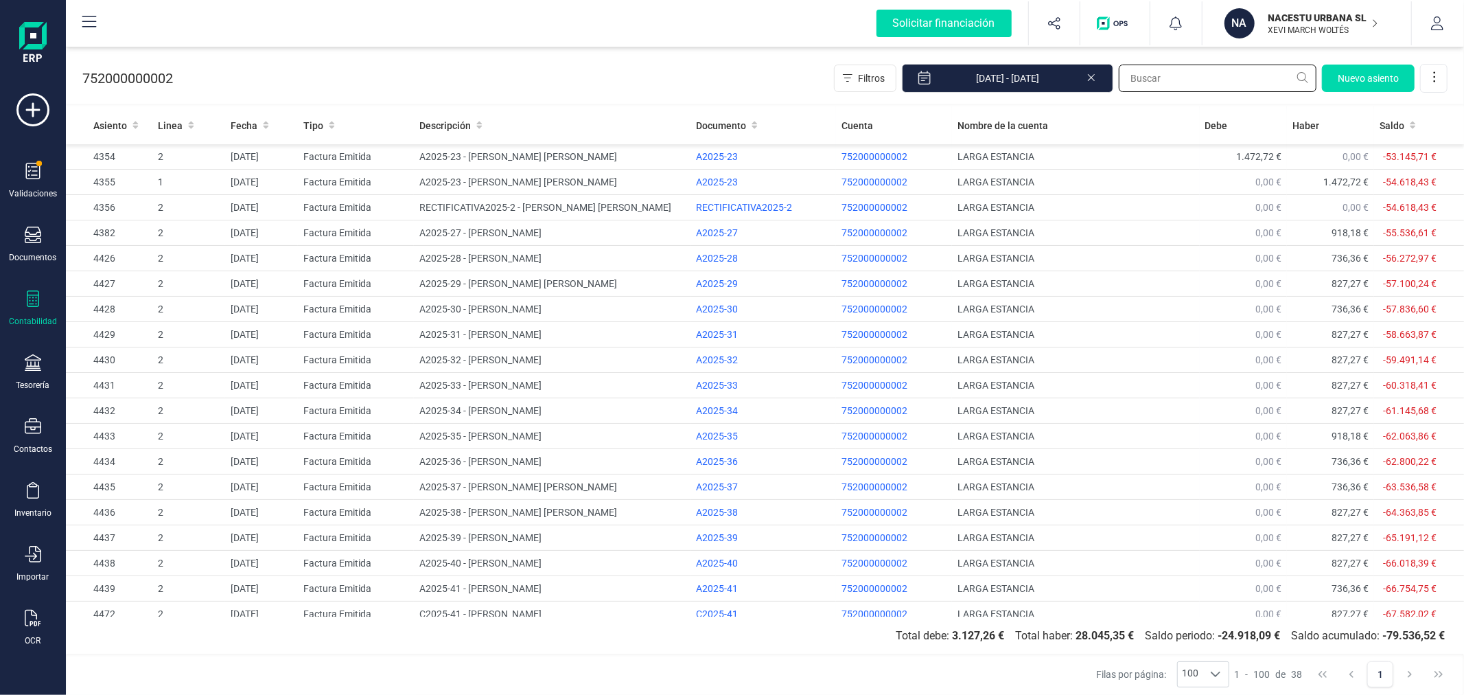
click at [1196, 78] on input "text" at bounding box center [1218, 78] width 198 height 27
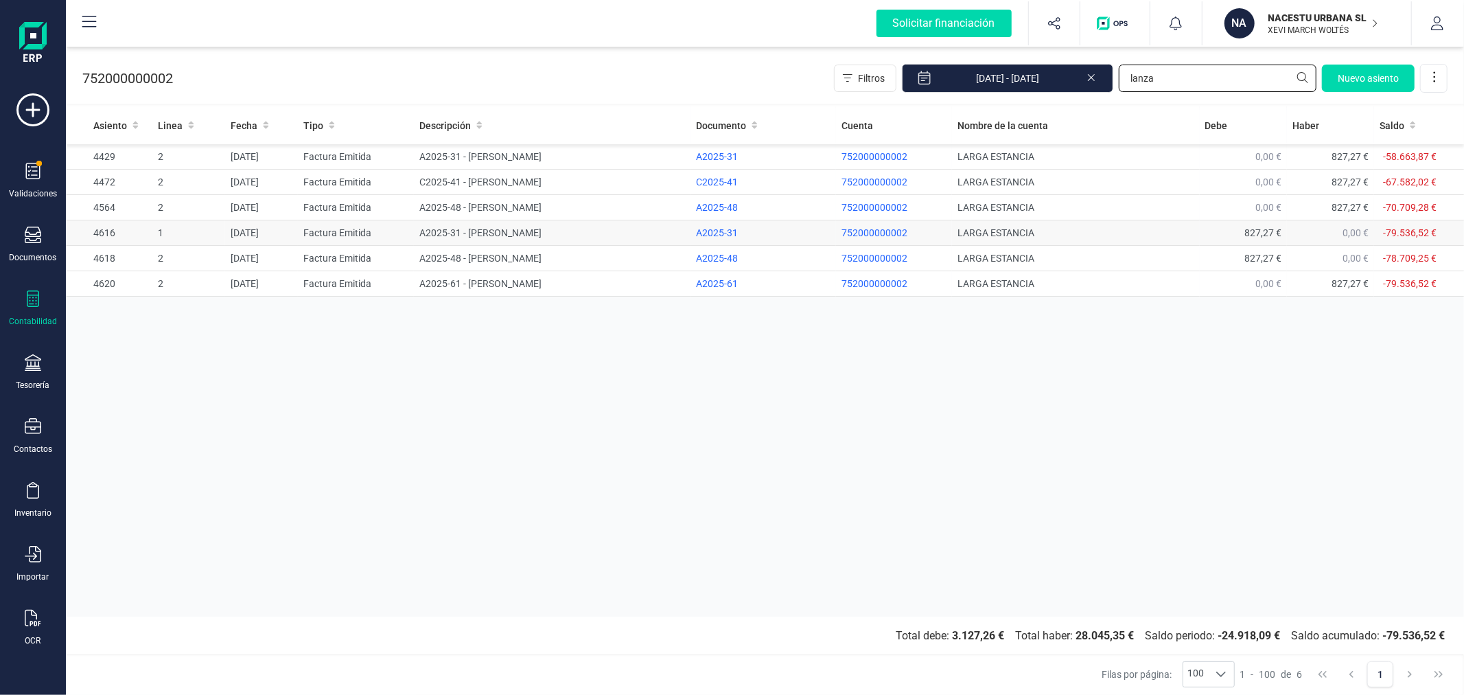
type input "lanza"
click at [423, 241] on td "A2025-31 - FEDERICA SOFIA LANZA" at bounding box center [552, 232] width 277 height 25
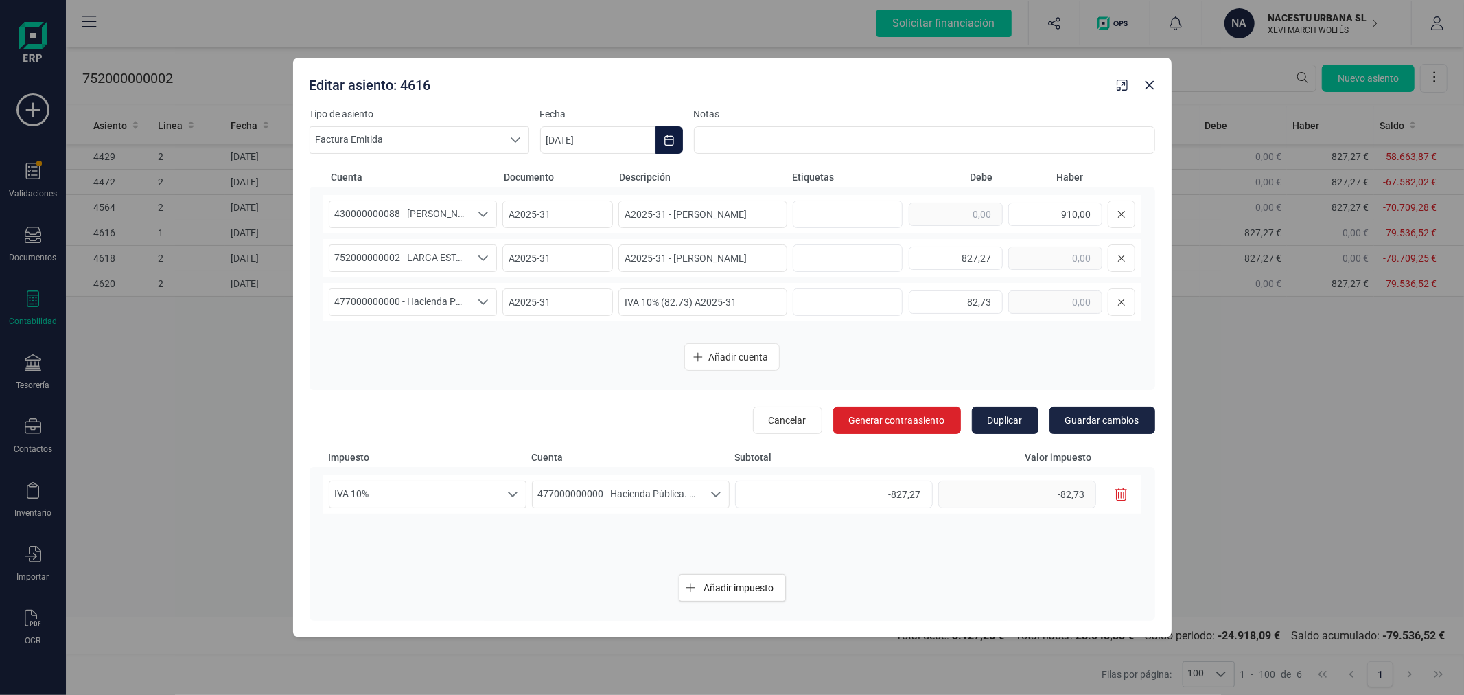
click at [661, 147] on button "Choose Date" at bounding box center [669, 139] width 27 height 27
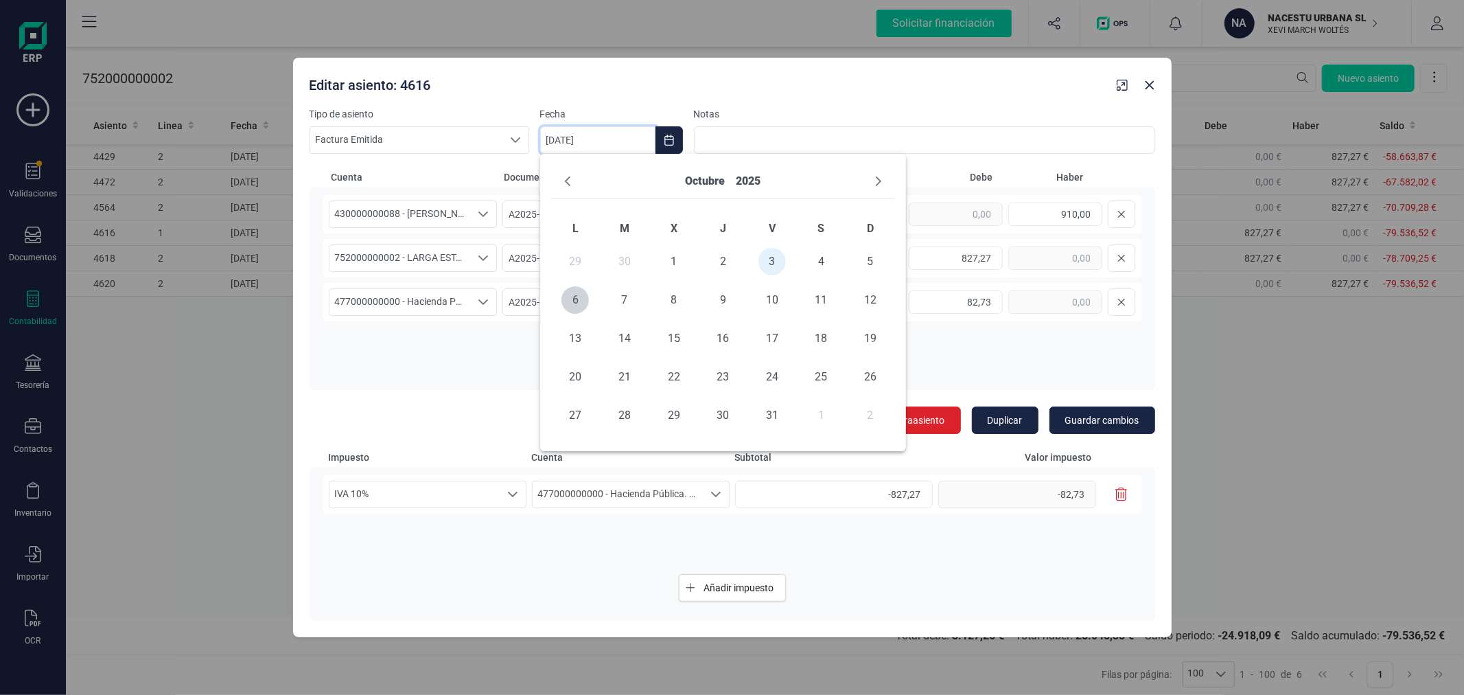
click at [555, 182] on div "octubre 2025" at bounding box center [723, 182] width 344 height 34
click at [565, 182] on icon "Previous Month" at bounding box center [567, 181] width 11 height 11
click at [579, 334] on span "15" at bounding box center [574, 338] width 27 height 27
type input "[DATE]"
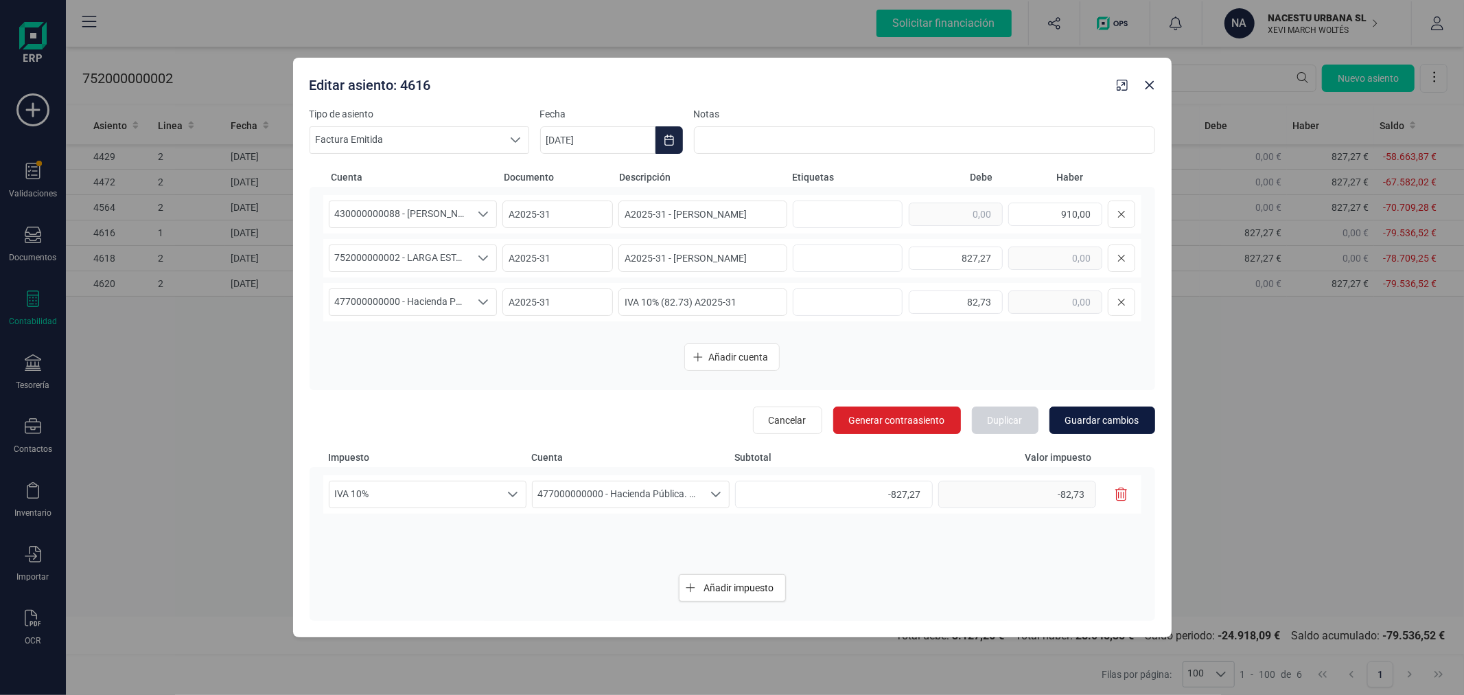
click at [1120, 419] on span "Guardar cambios" at bounding box center [1102, 420] width 74 height 14
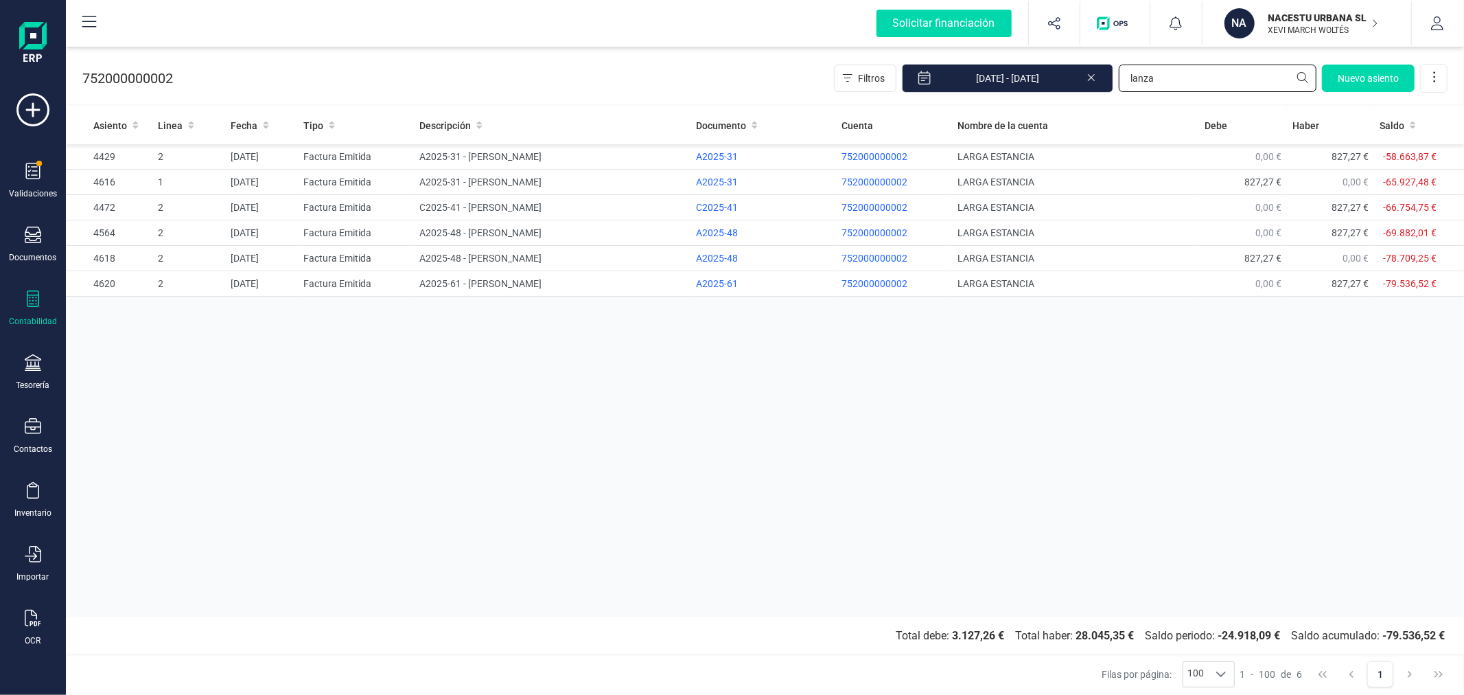
click at [1169, 76] on input "lanza" at bounding box center [1218, 78] width 198 height 27
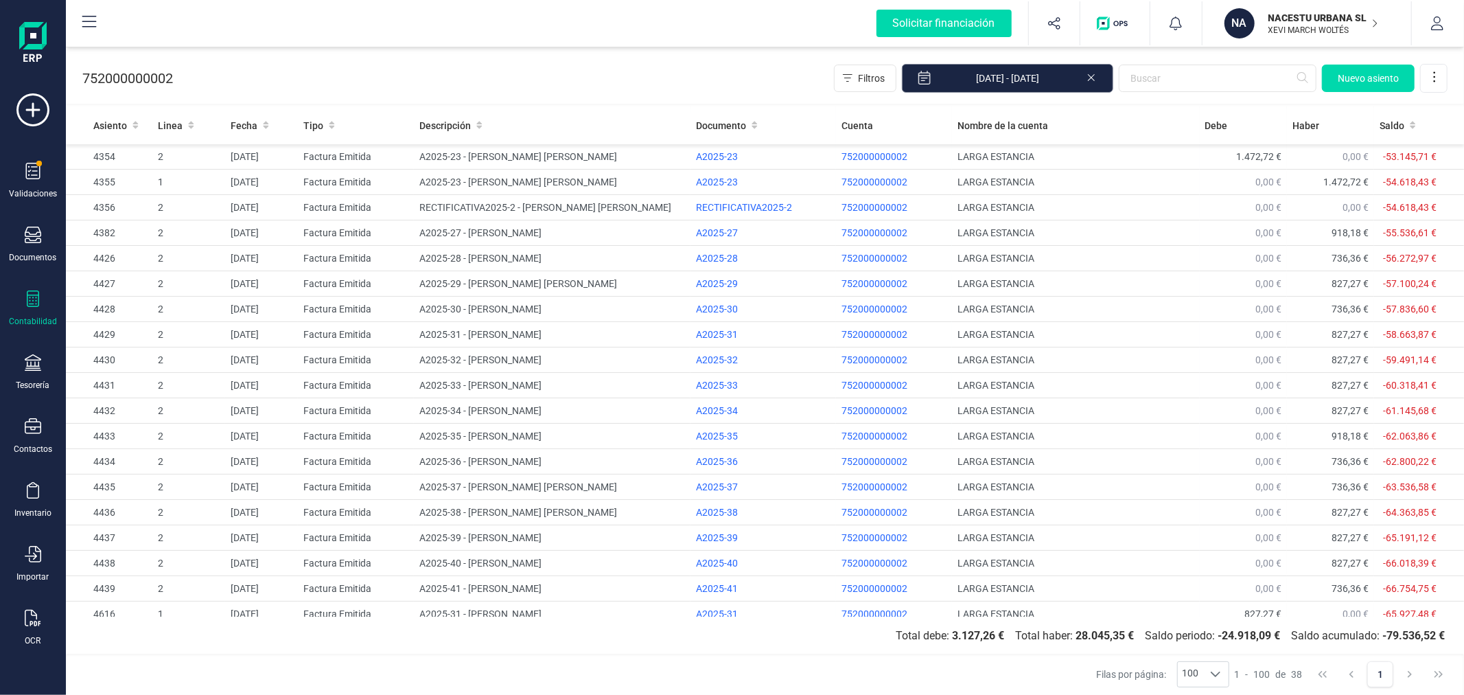
click at [996, 84] on input "01/09/2025 - 31/10/2025" at bounding box center [1007, 78] width 211 height 29
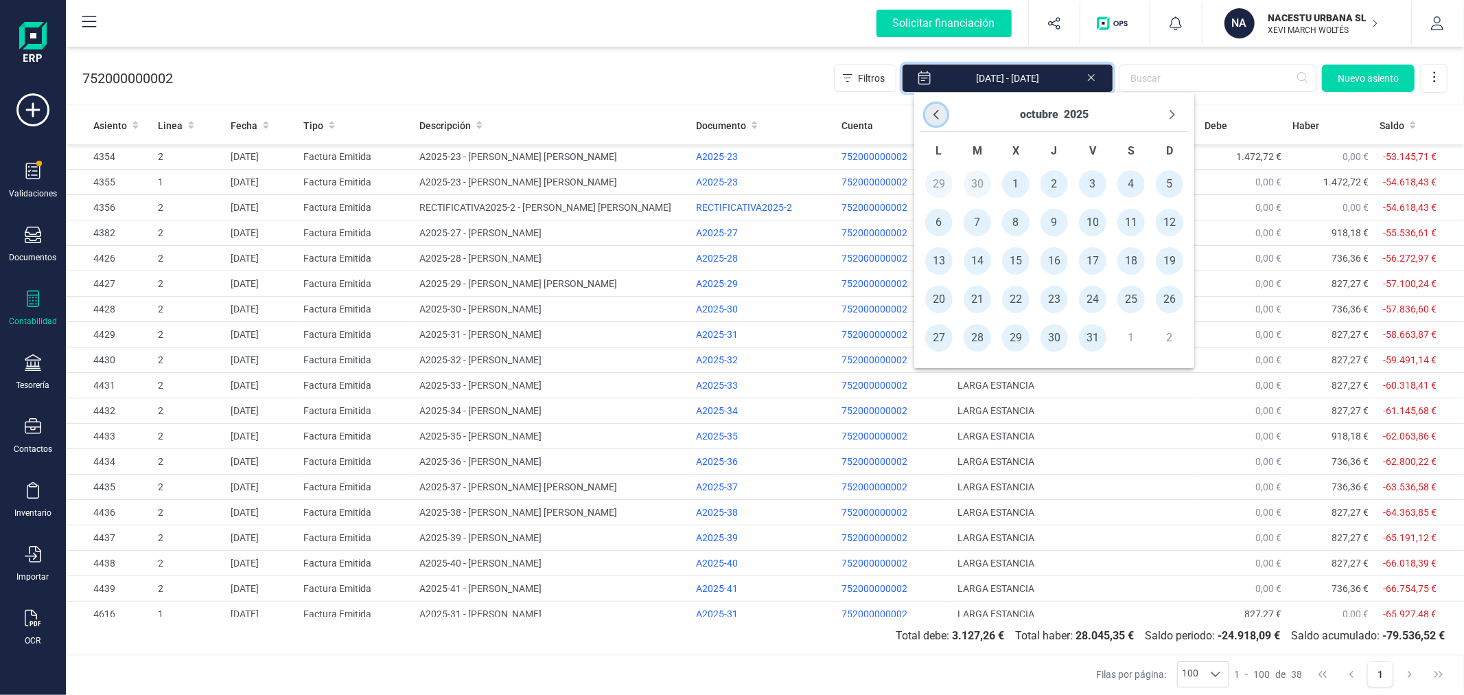
click at [931, 113] on icon "Previous Month" at bounding box center [936, 114] width 11 height 11
click at [944, 184] on span "1" at bounding box center [938, 183] width 27 height 27
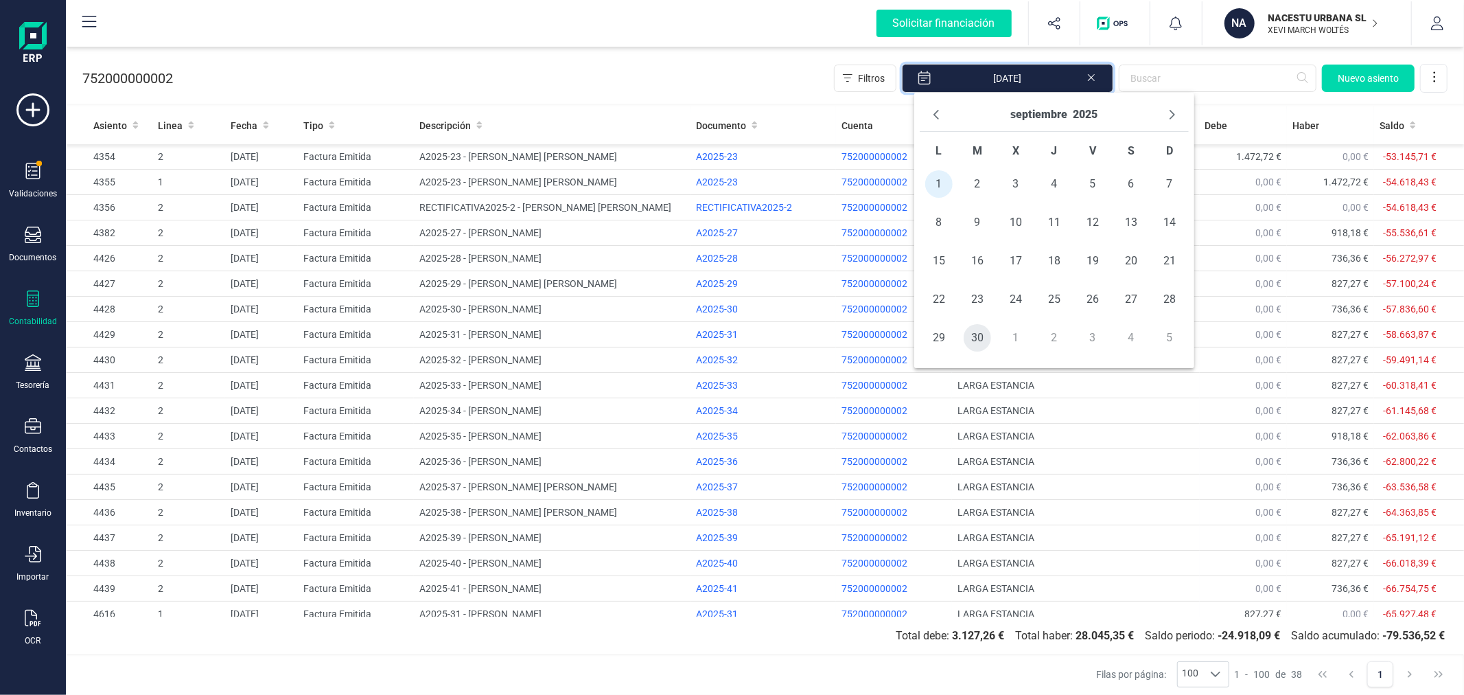
click at [982, 338] on span "30" at bounding box center [977, 337] width 27 height 27
type input "[DATE] - [DATE]"
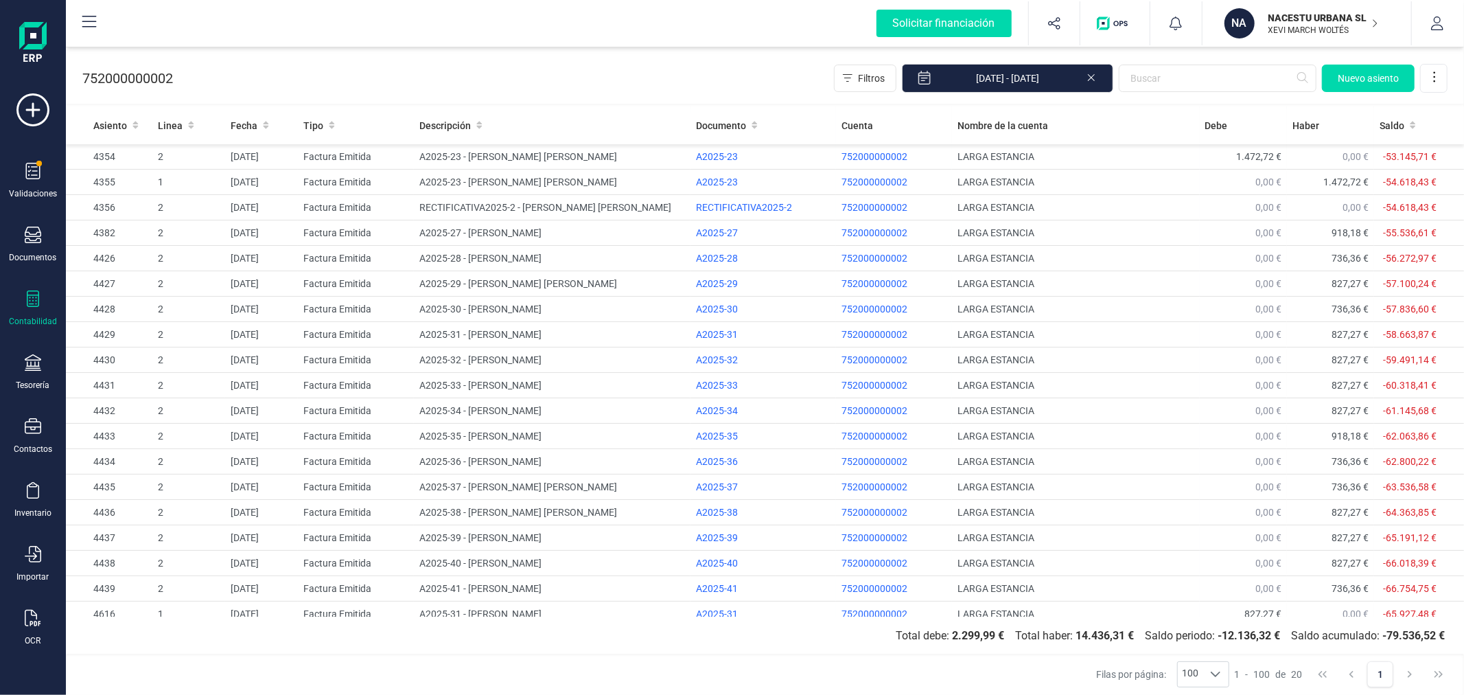
click at [708, 74] on div "752000000002 Filtros 01/09/2025 - 30/09/2025 Nuevo asiento" at bounding box center [765, 75] width 1398 height 56
drag, startPoint x: 590, startPoint y: 160, endPoint x: 594, endPoint y: 148, distance: 12.4
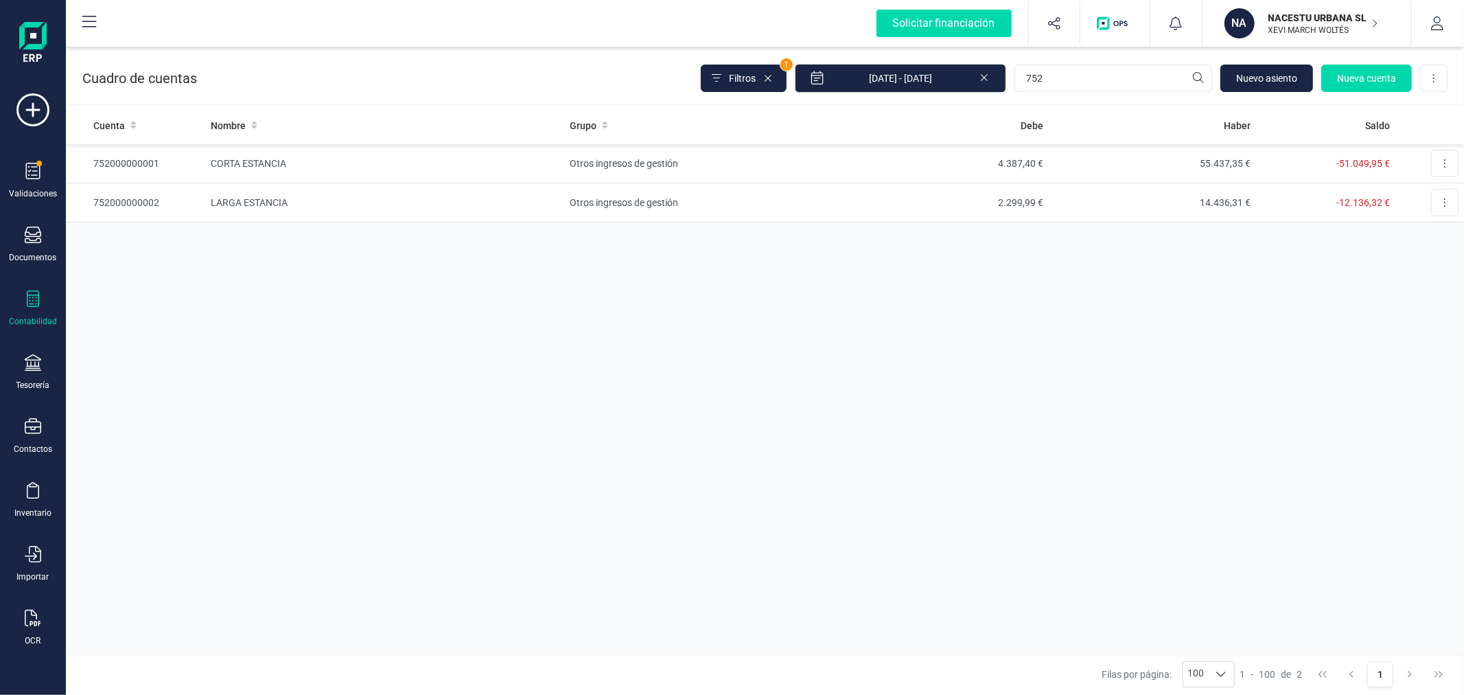
click at [37, 299] on icon at bounding box center [33, 298] width 16 height 16
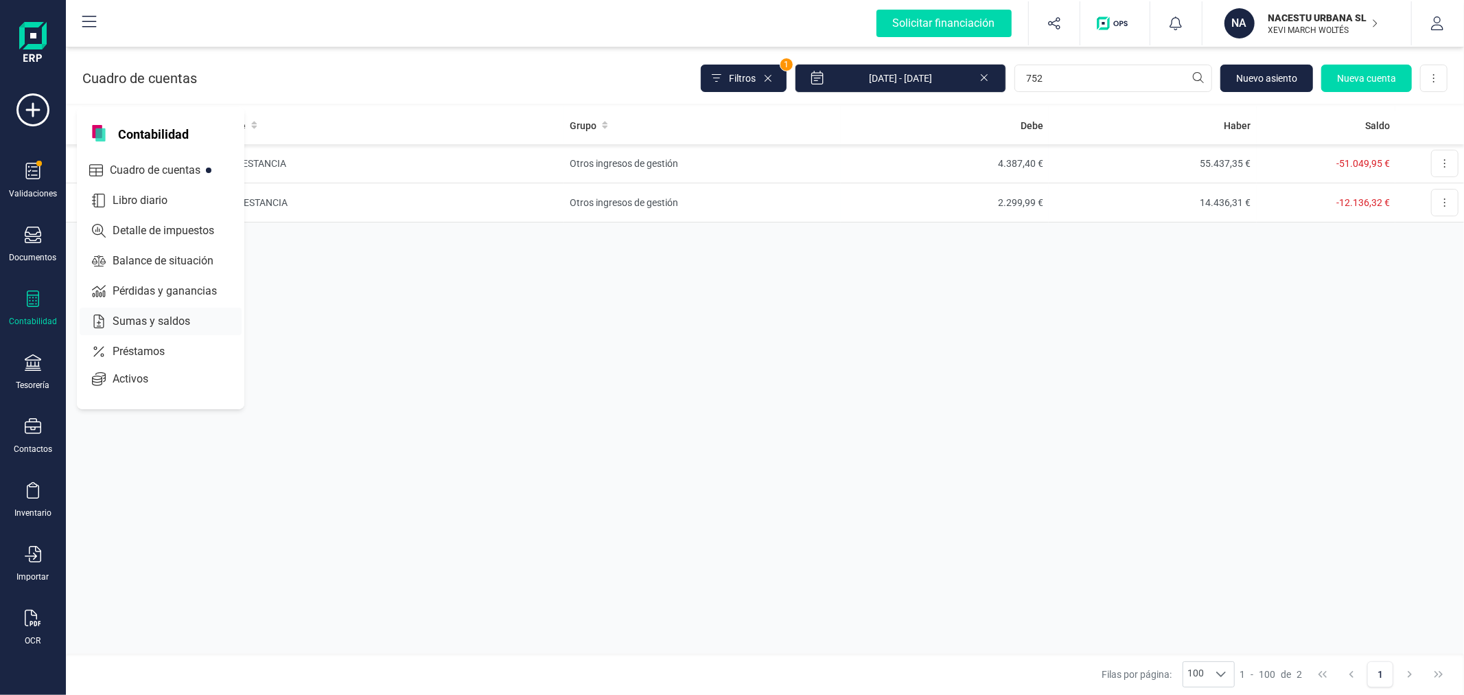
click at [170, 317] on span "Sumas y saldos" at bounding box center [161, 321] width 108 height 16
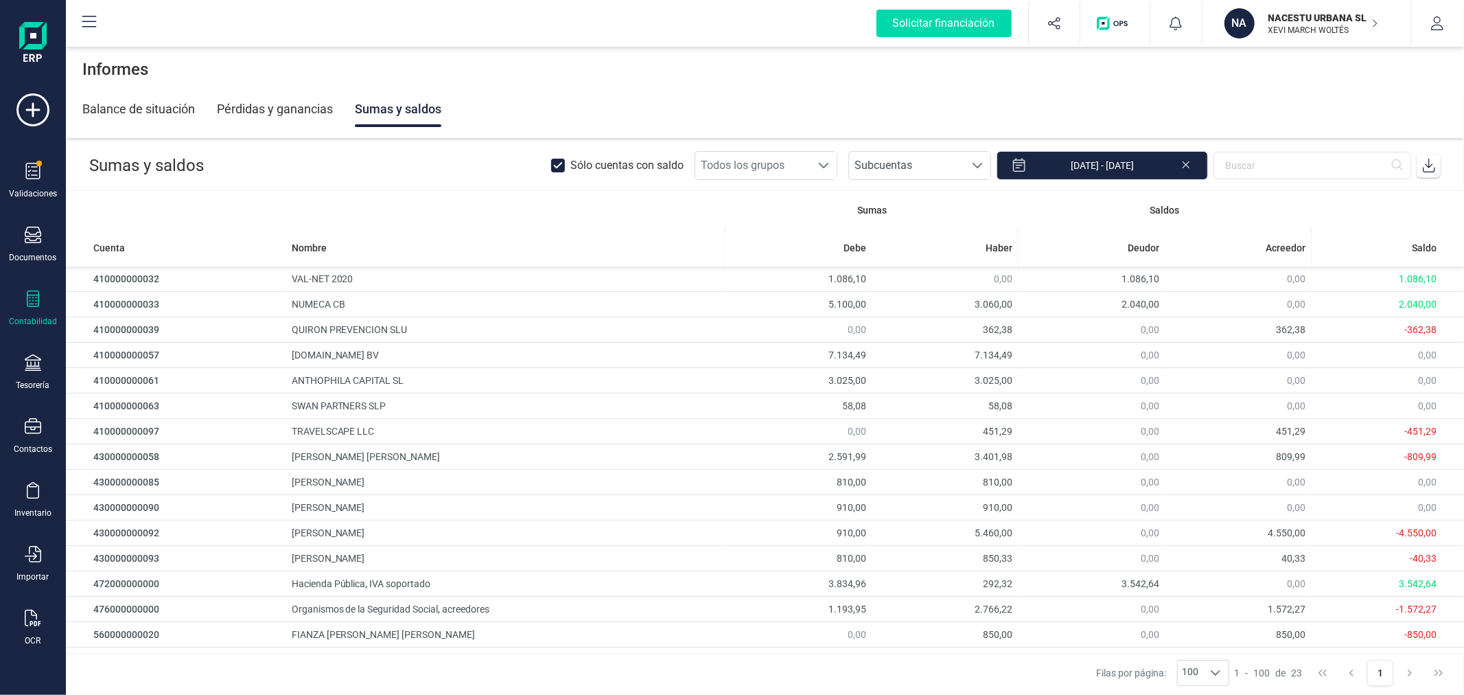
click at [1428, 170] on icon at bounding box center [1429, 166] width 14 height 14
click at [1351, 14] on p "NACESTU URBANA SL" at bounding box center [1324, 18] width 110 height 14
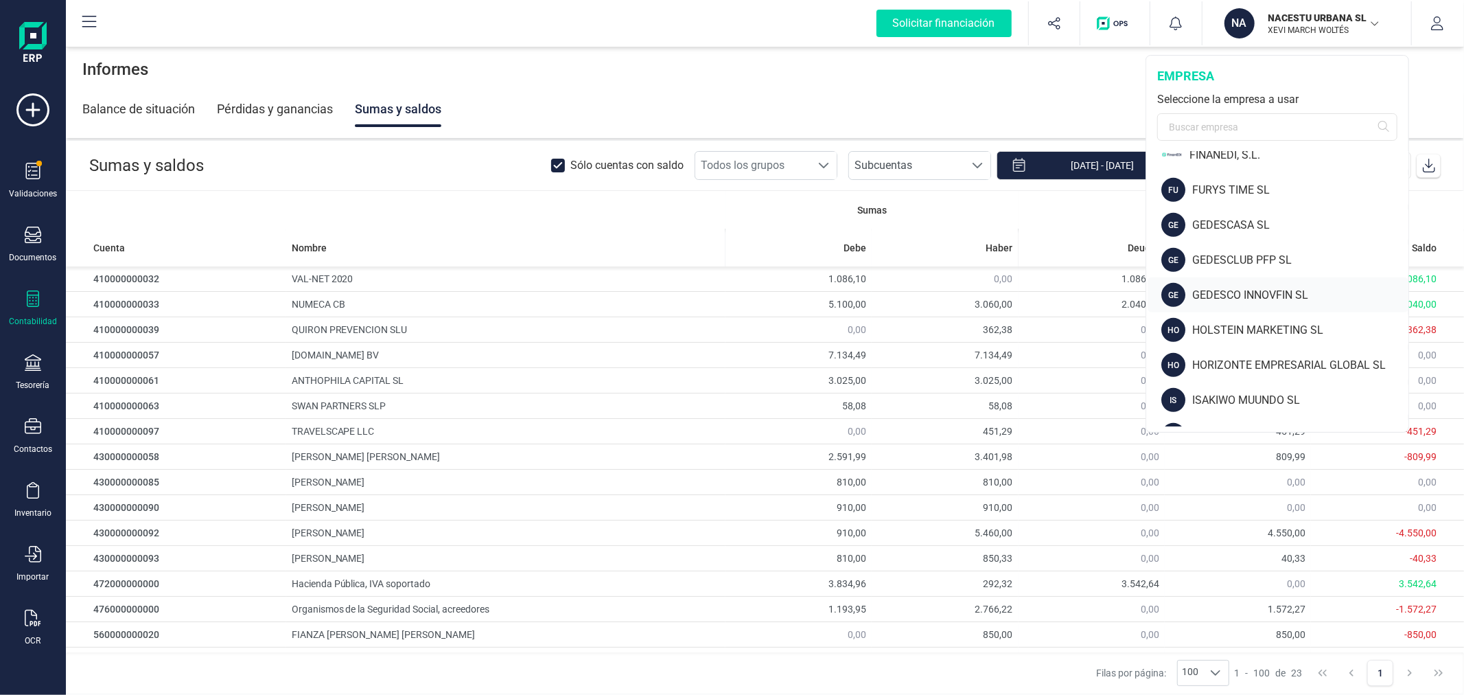
scroll to position [686, 0]
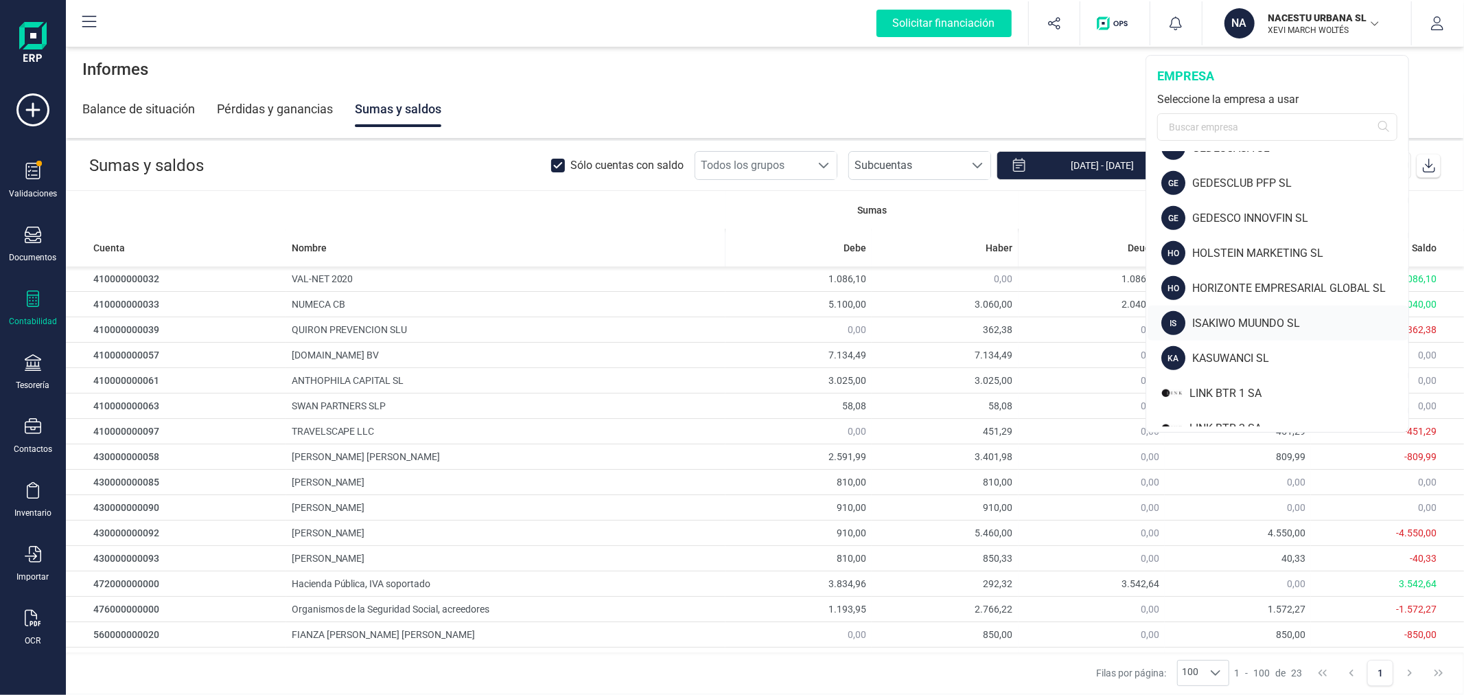
click at [1225, 317] on div "ISAKIWO MUUNDO SL" at bounding box center [1300, 323] width 216 height 16
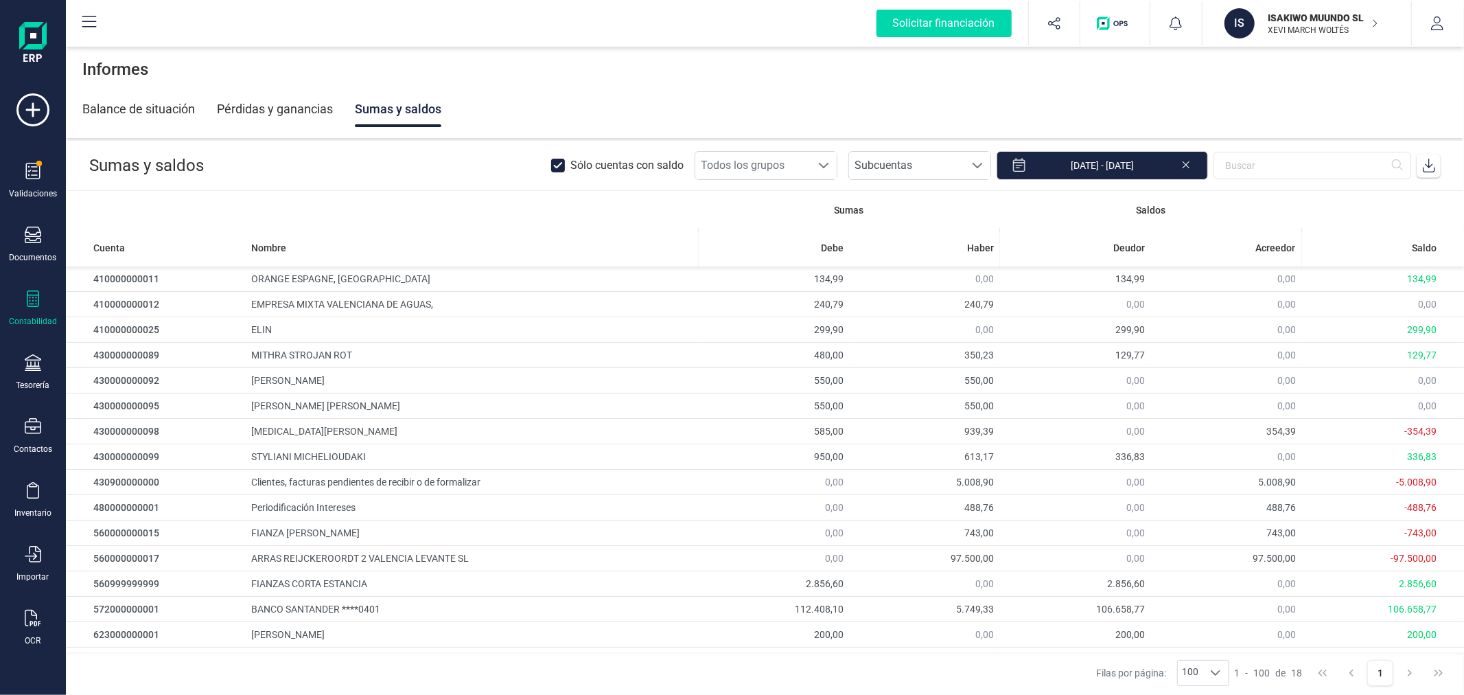
click at [25, 308] on div at bounding box center [33, 300] width 16 height 20
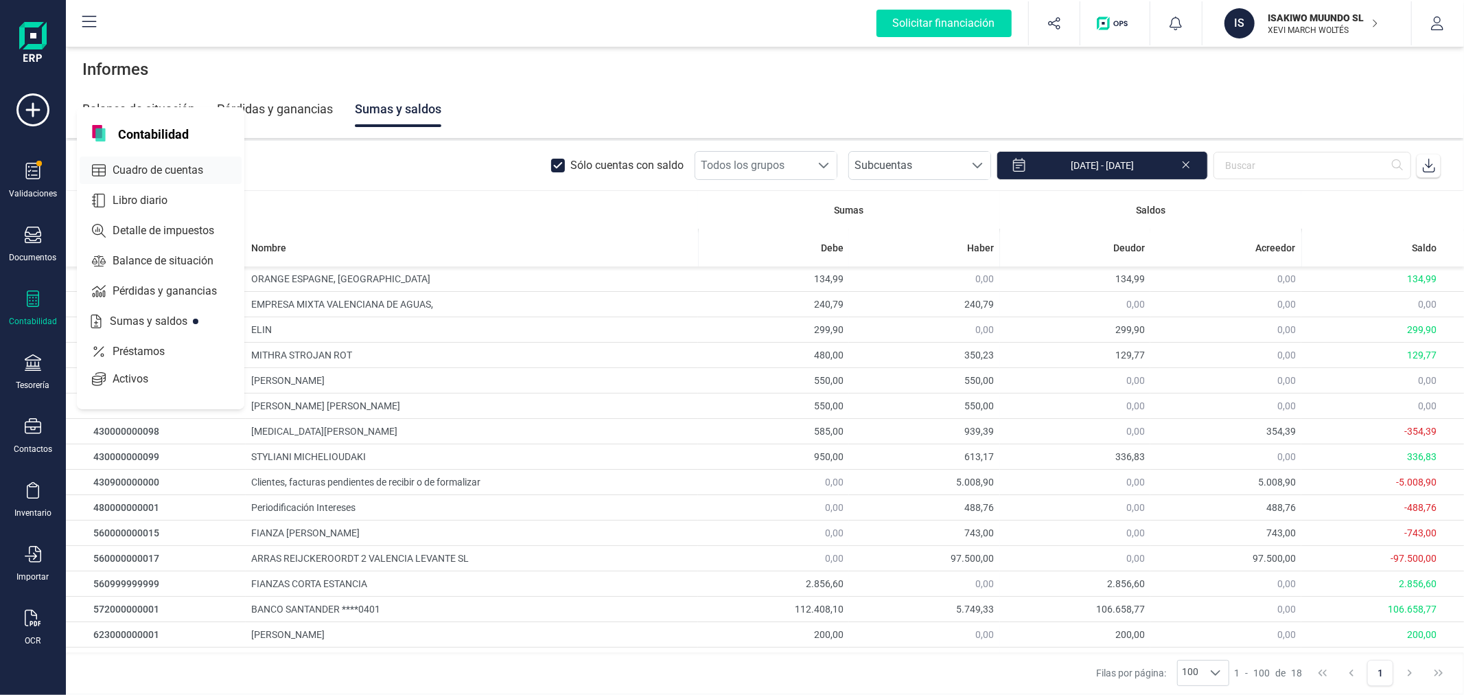
click at [148, 166] on span "Cuadro de cuentas" at bounding box center [167, 170] width 121 height 16
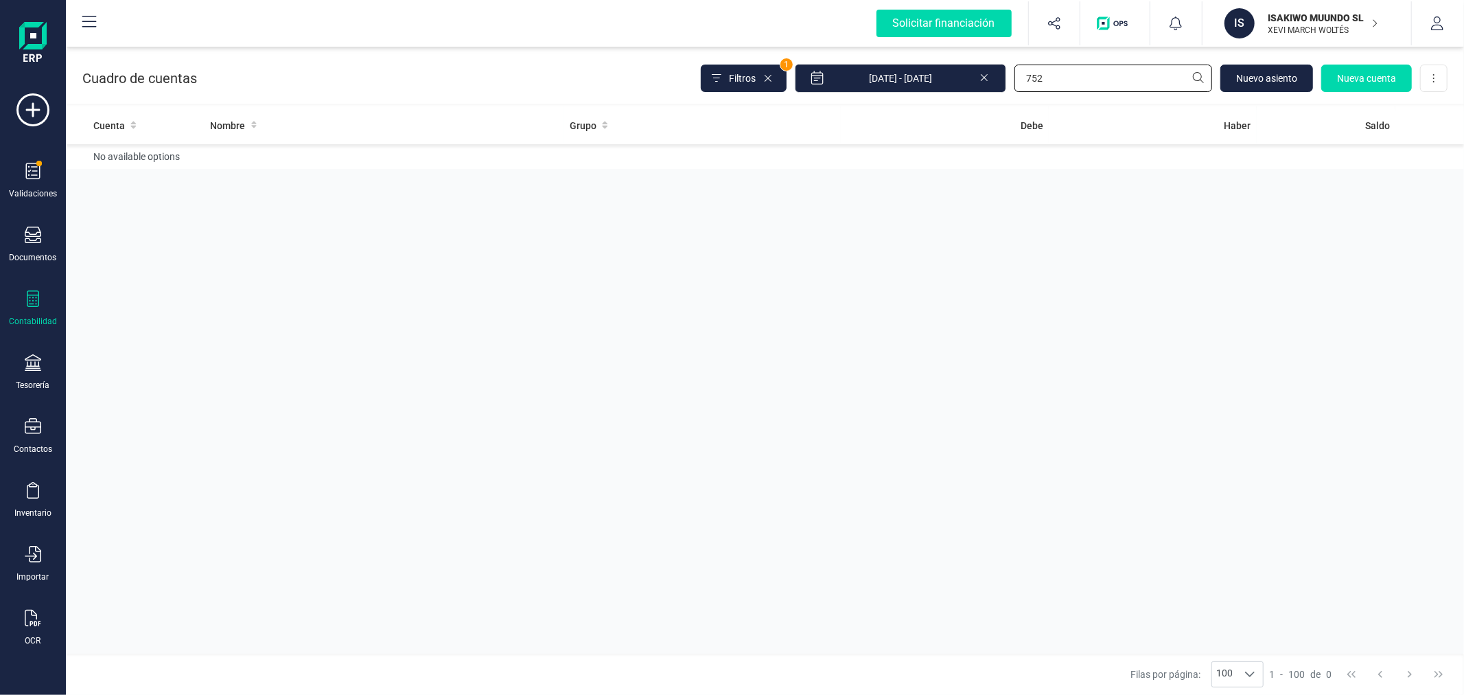
click at [1078, 86] on input "752" at bounding box center [1114, 78] width 198 height 27
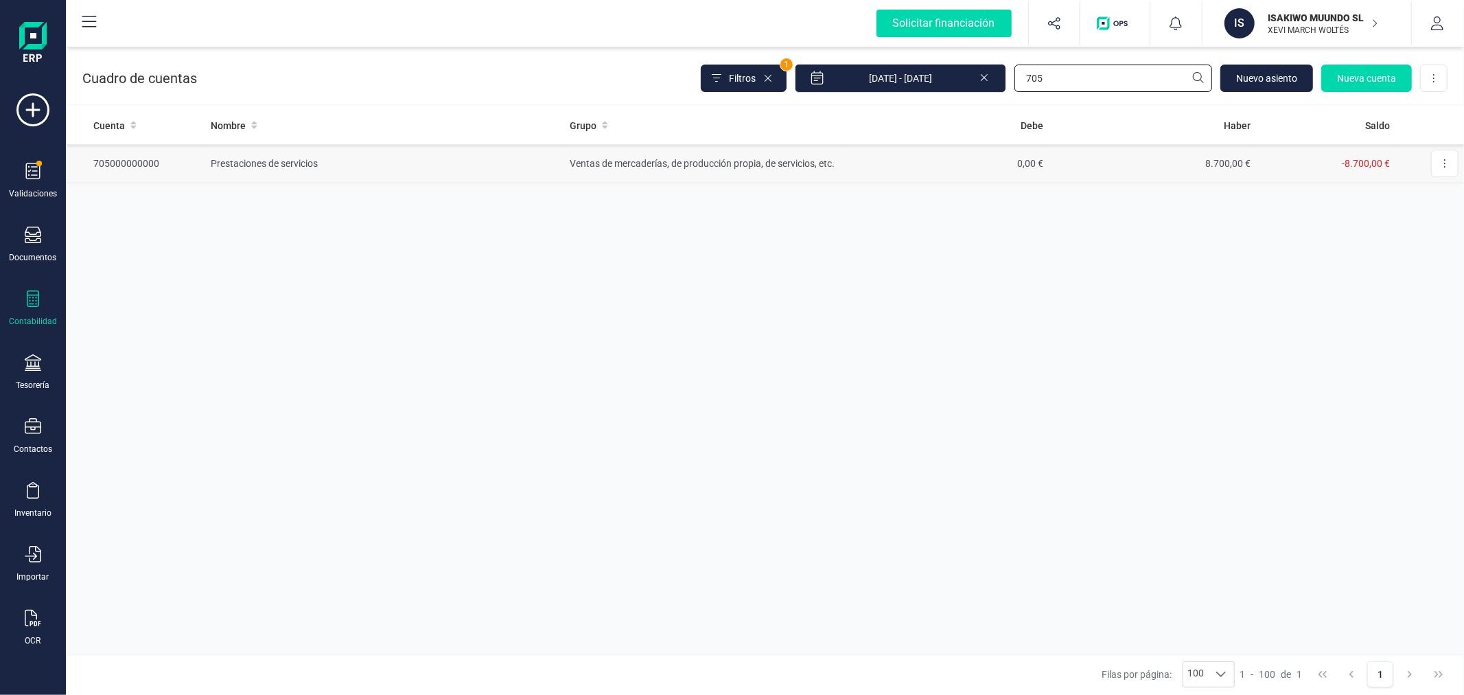
type input "705"
click at [760, 170] on td "Ventas de mercaderías, de producción propia, de servicios, etc." at bounding box center [702, 163] width 277 height 39
click at [1286, 19] on p "ISAKIWO MUUNDO SL" at bounding box center [1324, 18] width 110 height 14
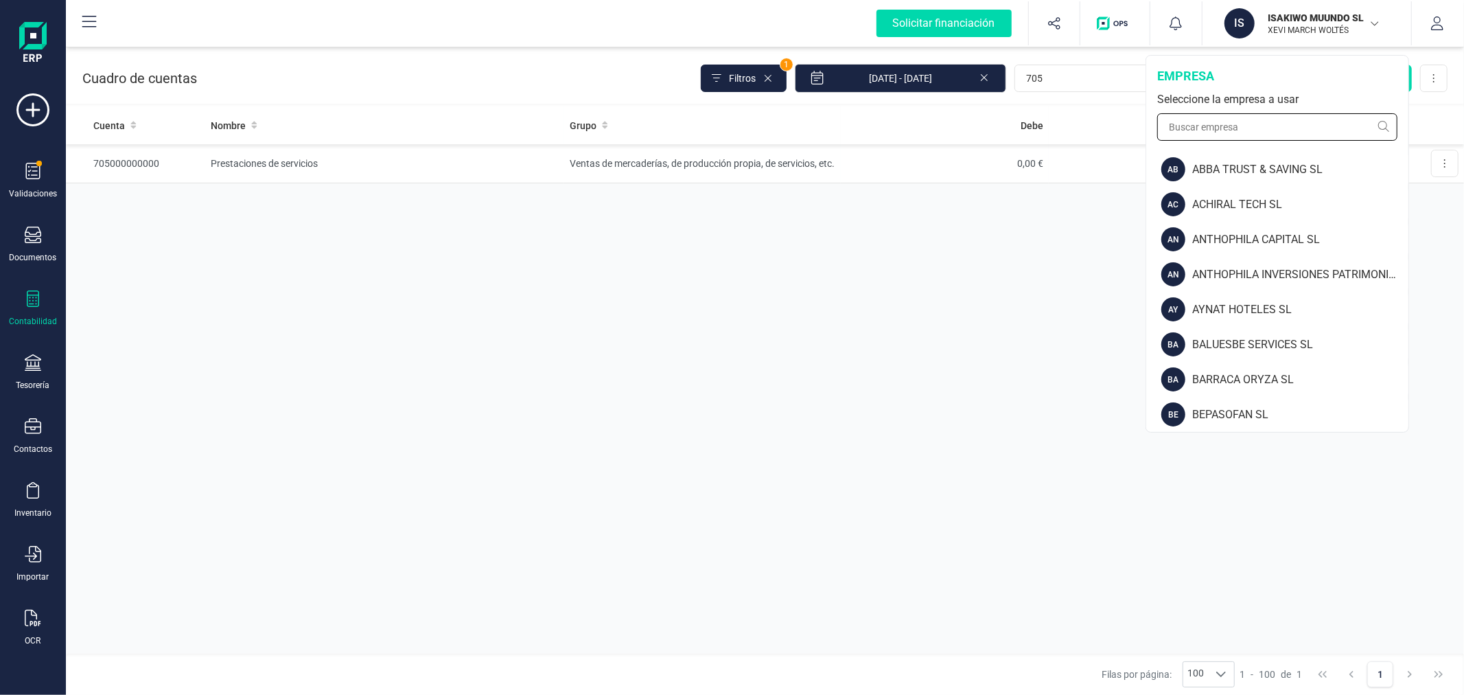
click at [1229, 130] on input "text" at bounding box center [1277, 126] width 240 height 27
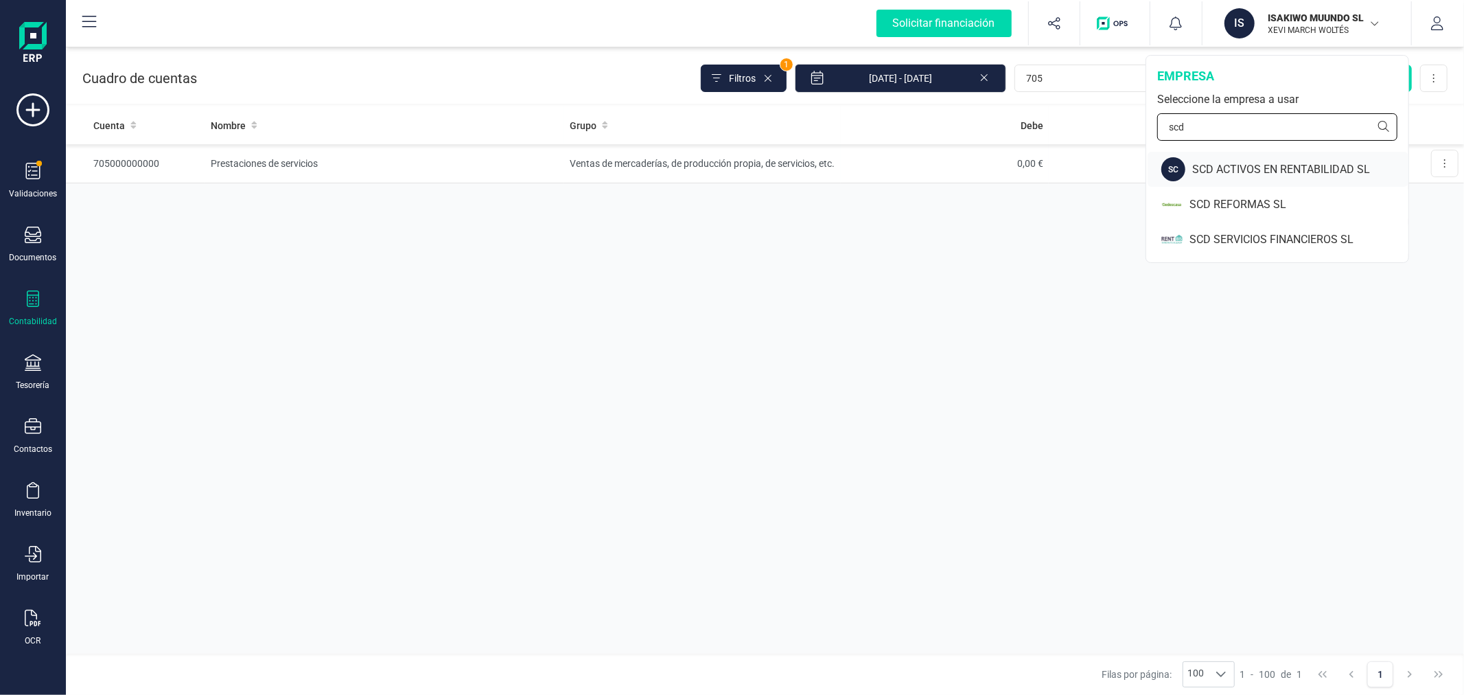
type input "scd"
click at [1245, 163] on div "SCD ACTIVOS EN RENTABILIDAD SL" at bounding box center [1300, 169] width 216 height 16
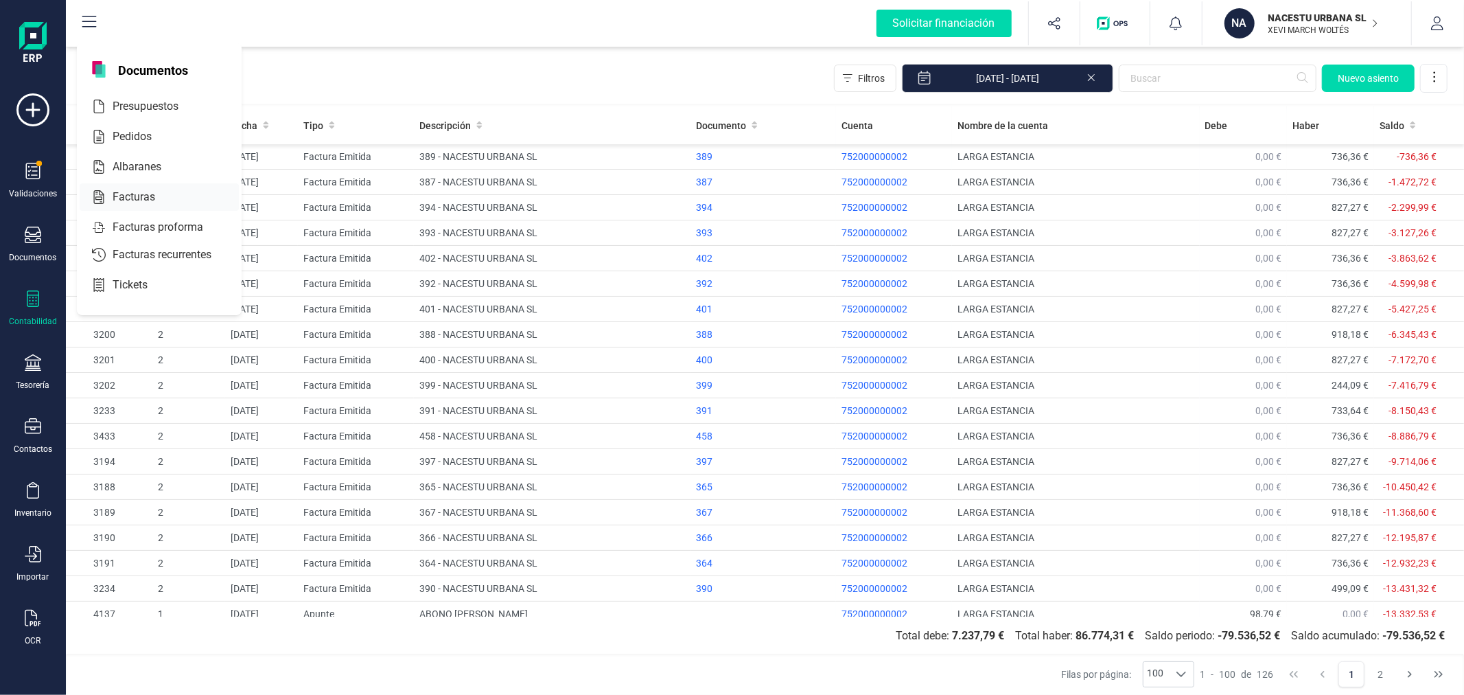
click at [144, 192] on span "Facturas" at bounding box center [143, 197] width 73 height 16
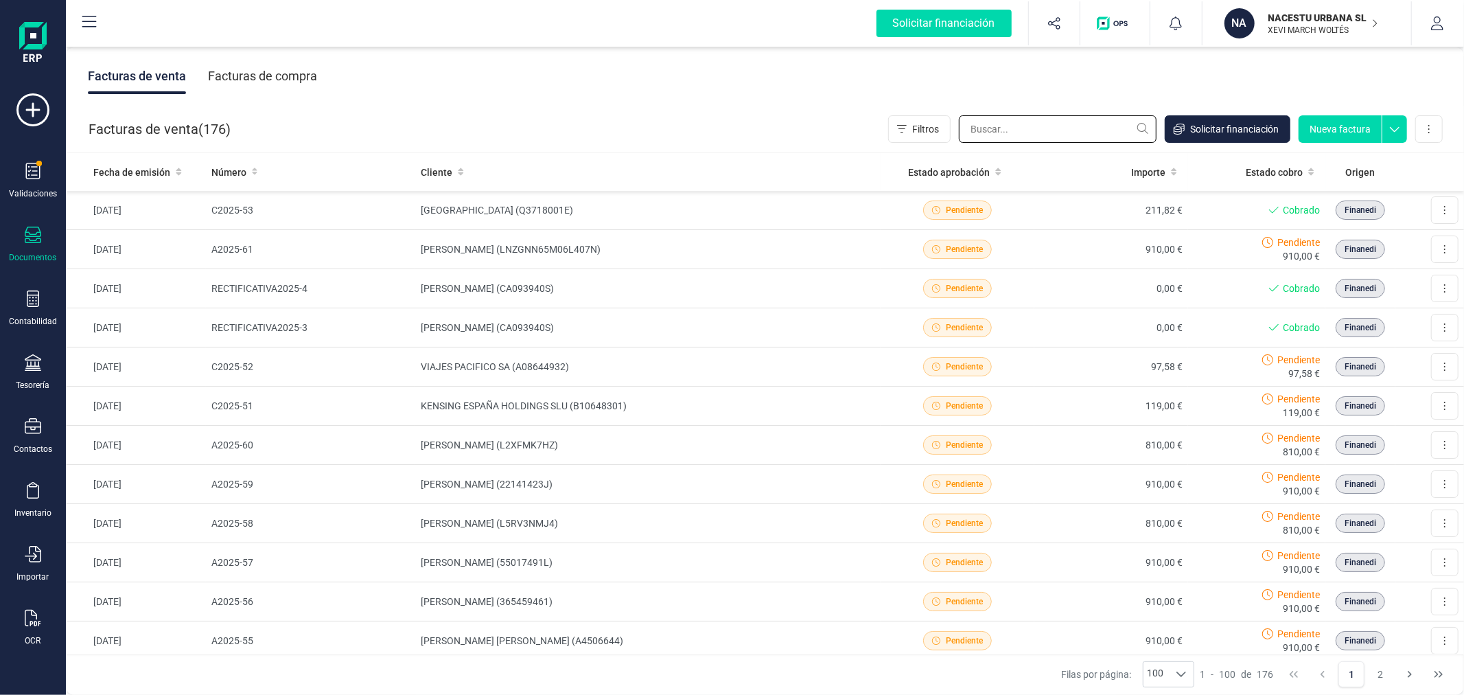
click at [1048, 128] on input "text" at bounding box center [1058, 128] width 198 height 27
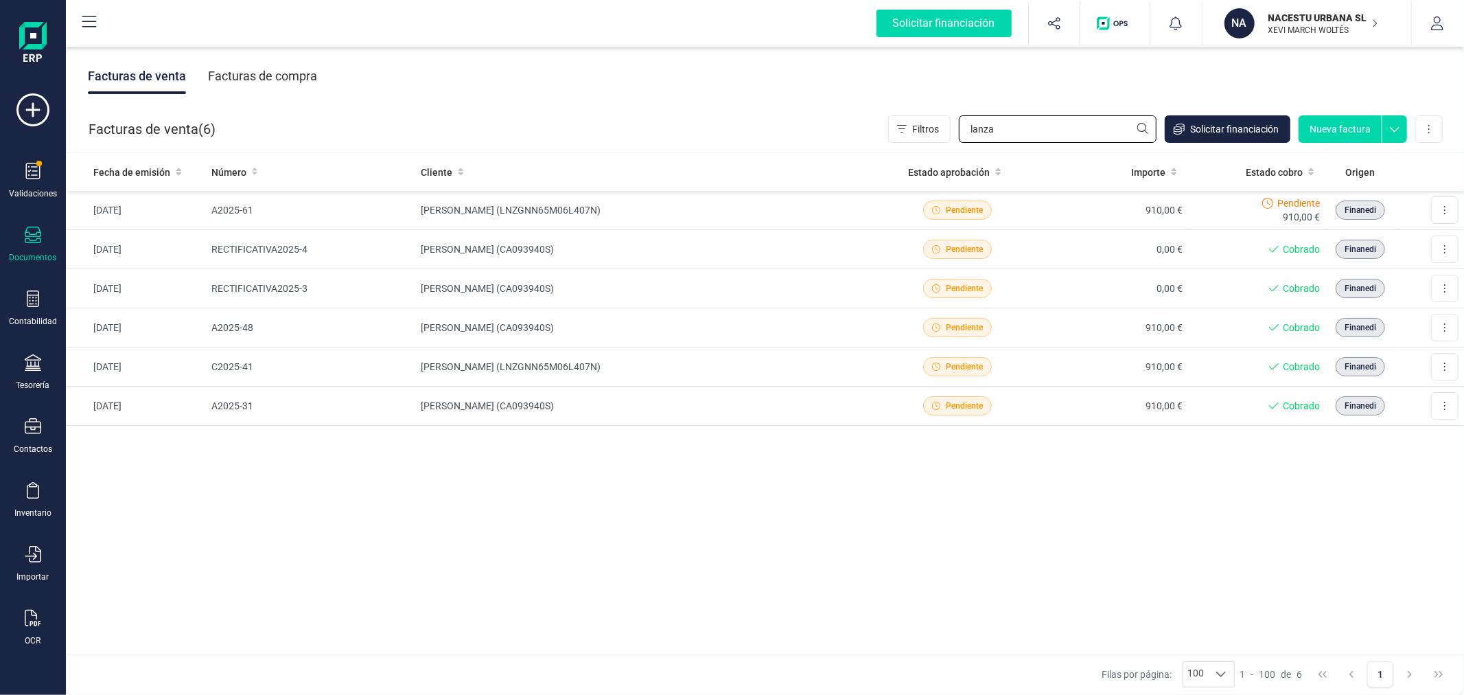
type input "lanza"
click at [36, 305] on icon at bounding box center [33, 298] width 16 height 16
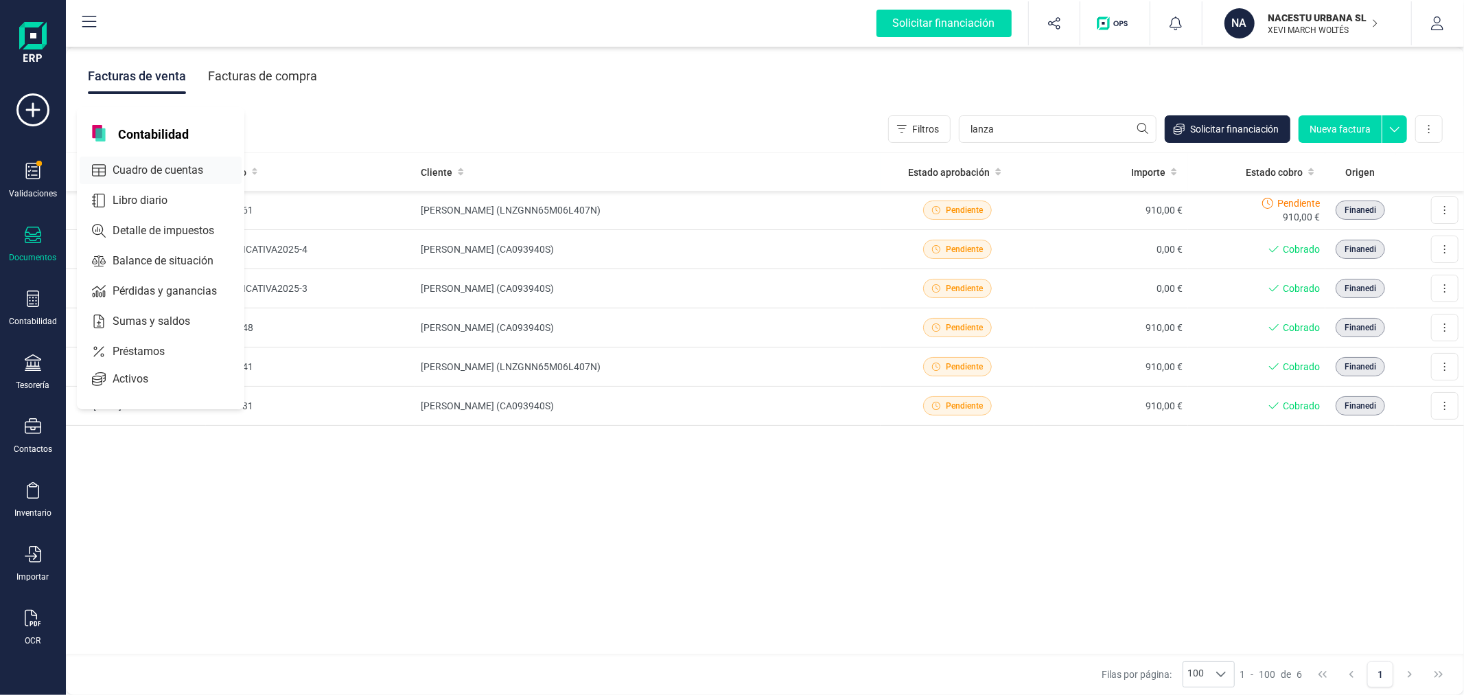
click at [173, 172] on span "Cuadro de cuentas" at bounding box center [167, 170] width 121 height 16
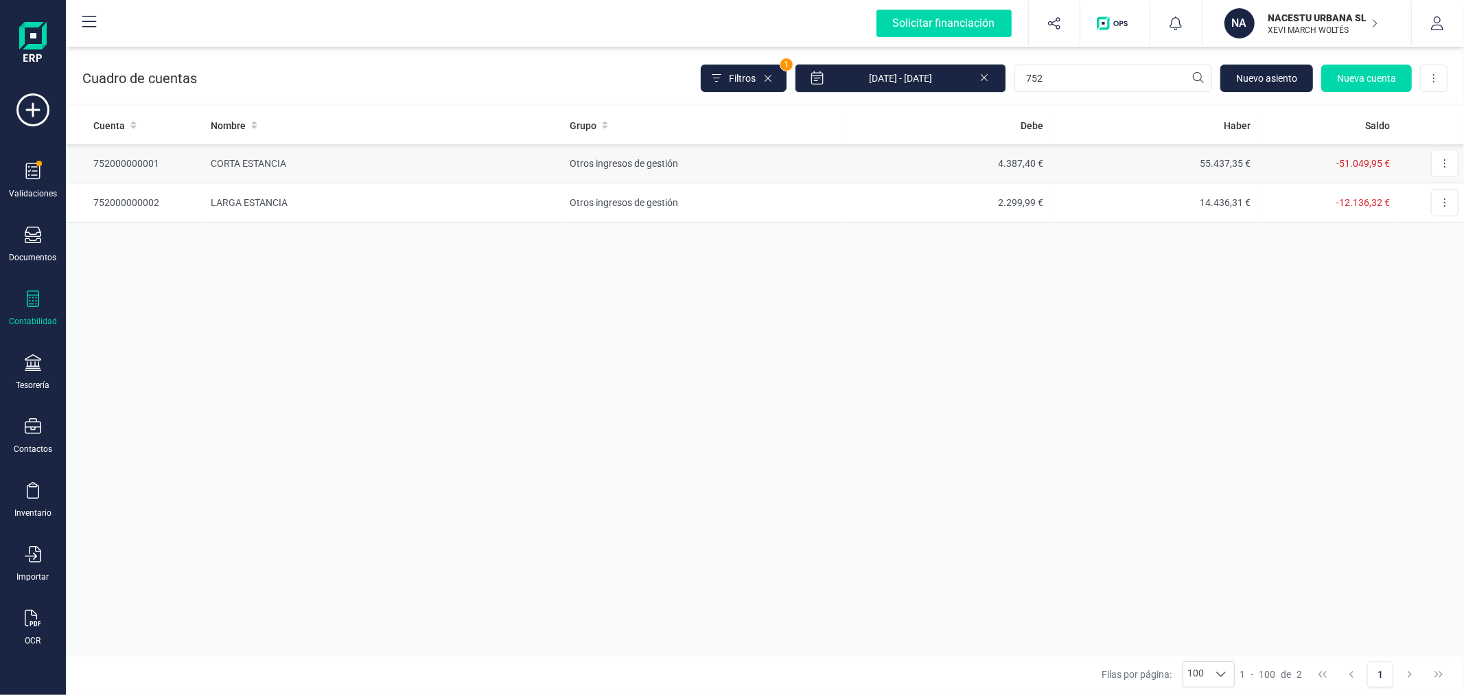
click at [834, 175] on td "Otros ingresos de gestión" at bounding box center [702, 163] width 277 height 39
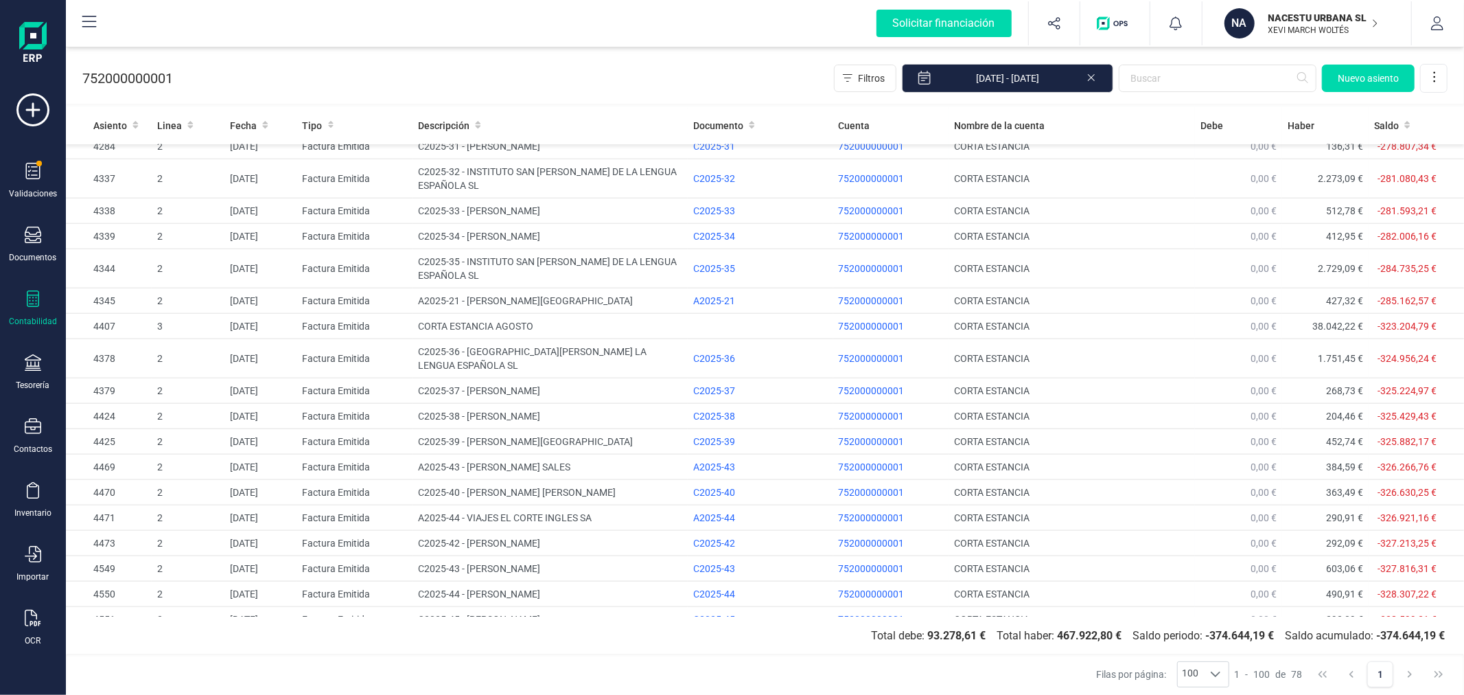
scroll to position [1595, 0]
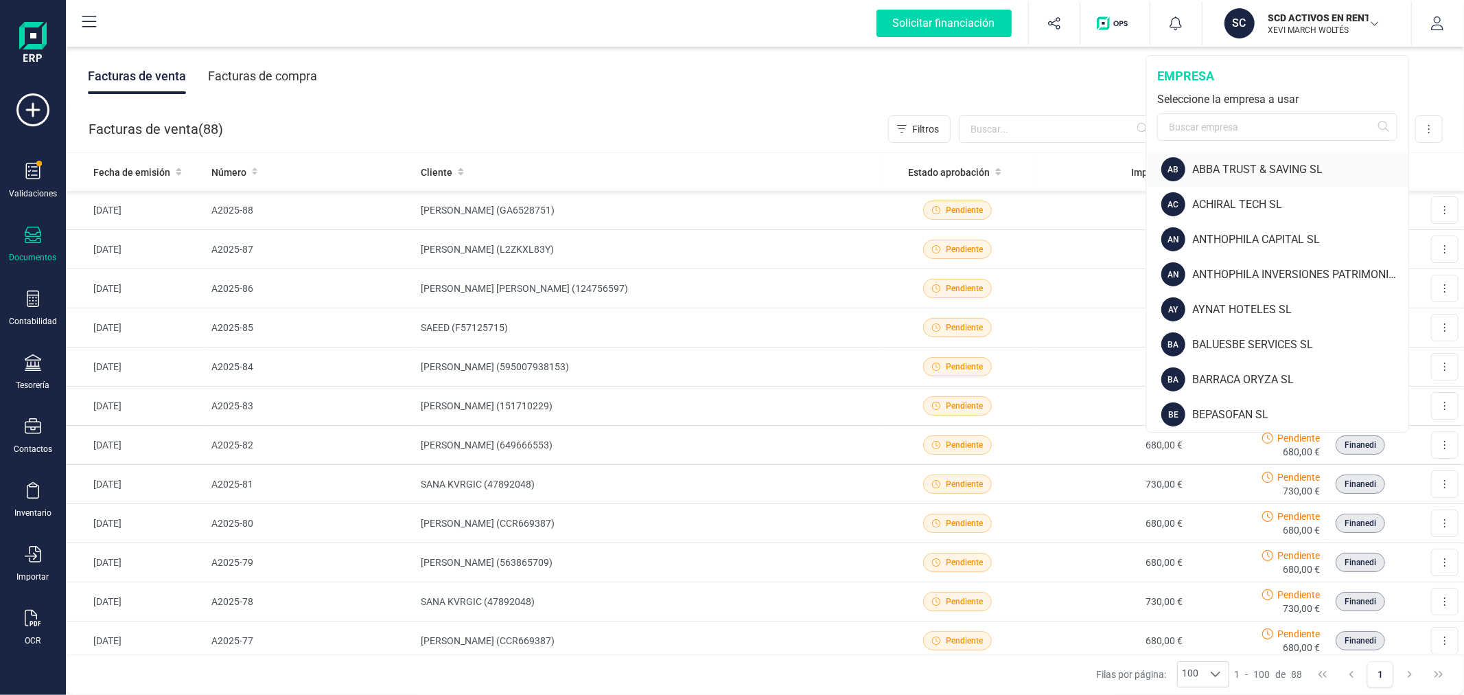
click at [1208, 163] on div "ABBA TRUST & SAVING SL" at bounding box center [1300, 169] width 216 height 16
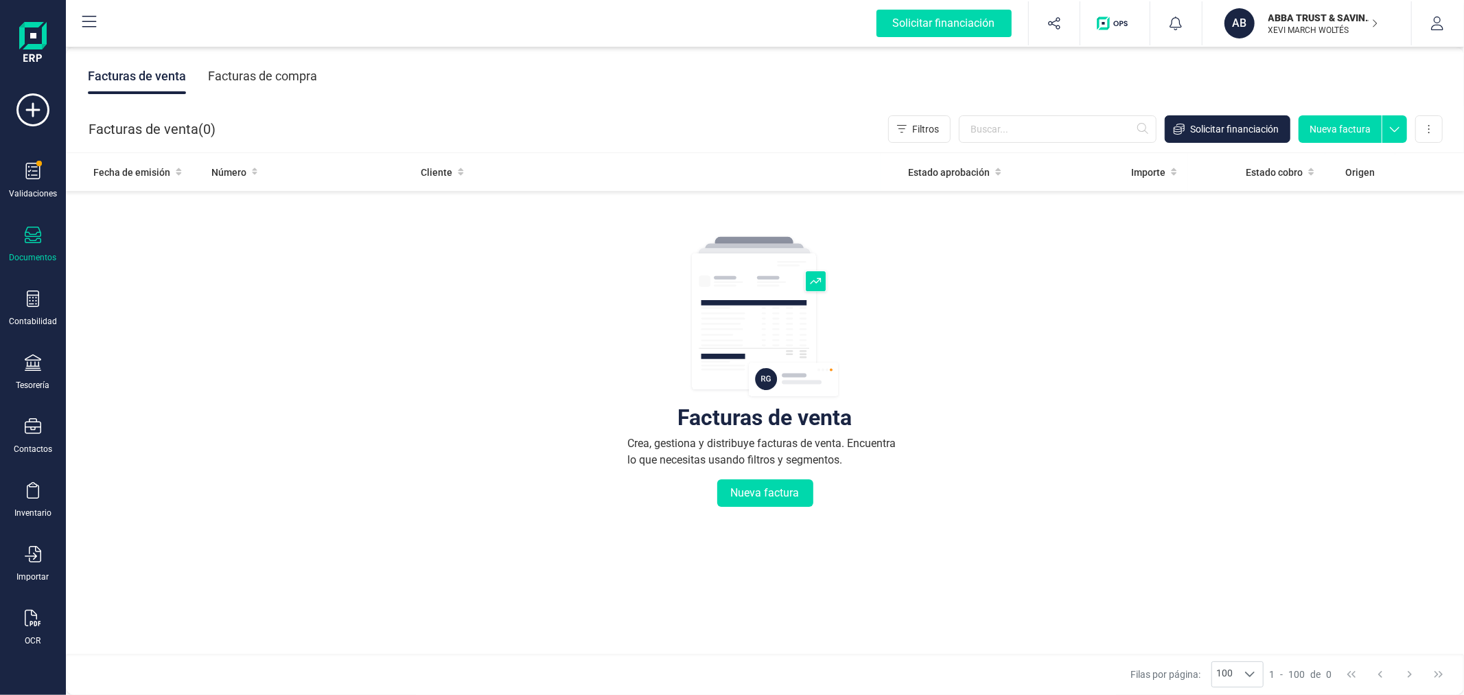
click at [32, 371] on icon at bounding box center [33, 362] width 16 height 16
click at [160, 234] on span "Cuentas bancarias" at bounding box center [167, 234] width 121 height 16
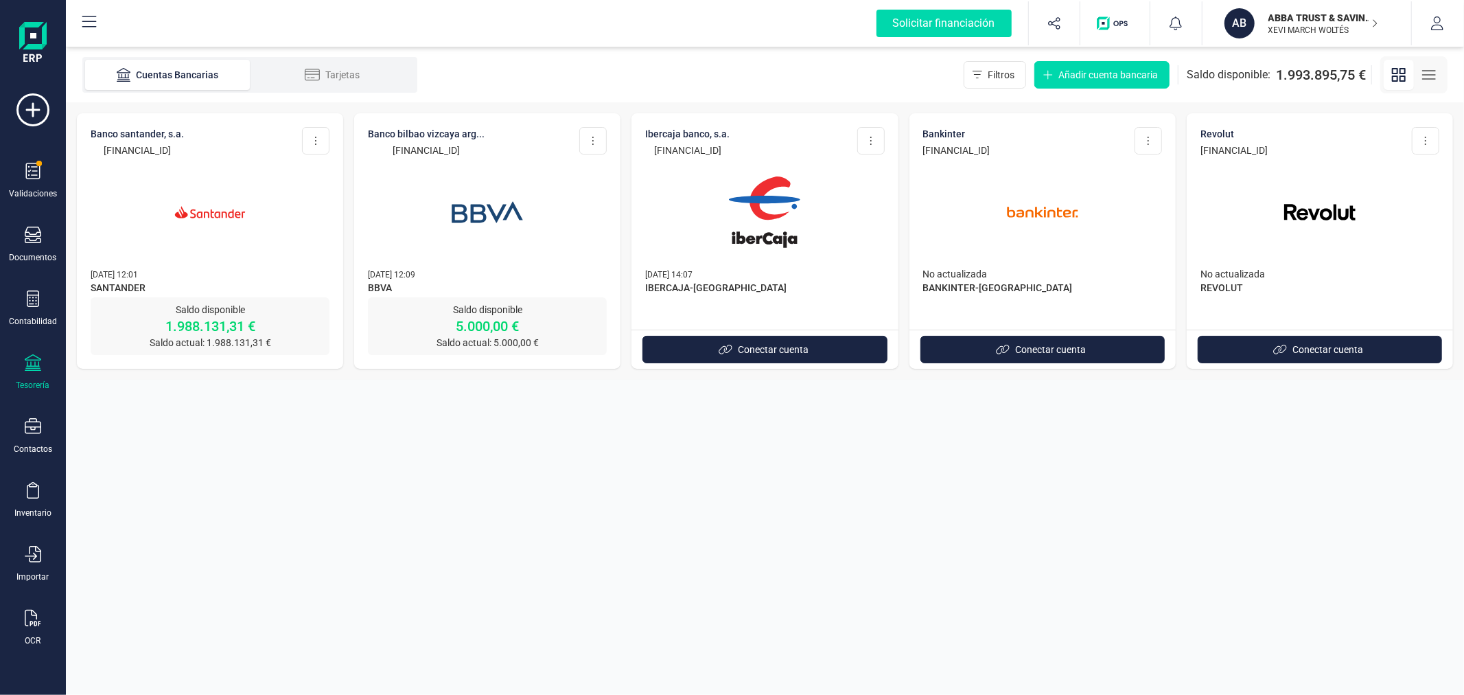
drag, startPoint x: 235, startPoint y: 153, endPoint x: 91, endPoint y: 154, distance: 144.2
click at [91, 154] on div "BANCO SANTANDER, S.A. ES95 0049 6964 6927 1001 0029 Editar cuenta Actualizar De…" at bounding box center [210, 142] width 239 height 30
copy p "ES95 0049 6964 6927 1001 0029"
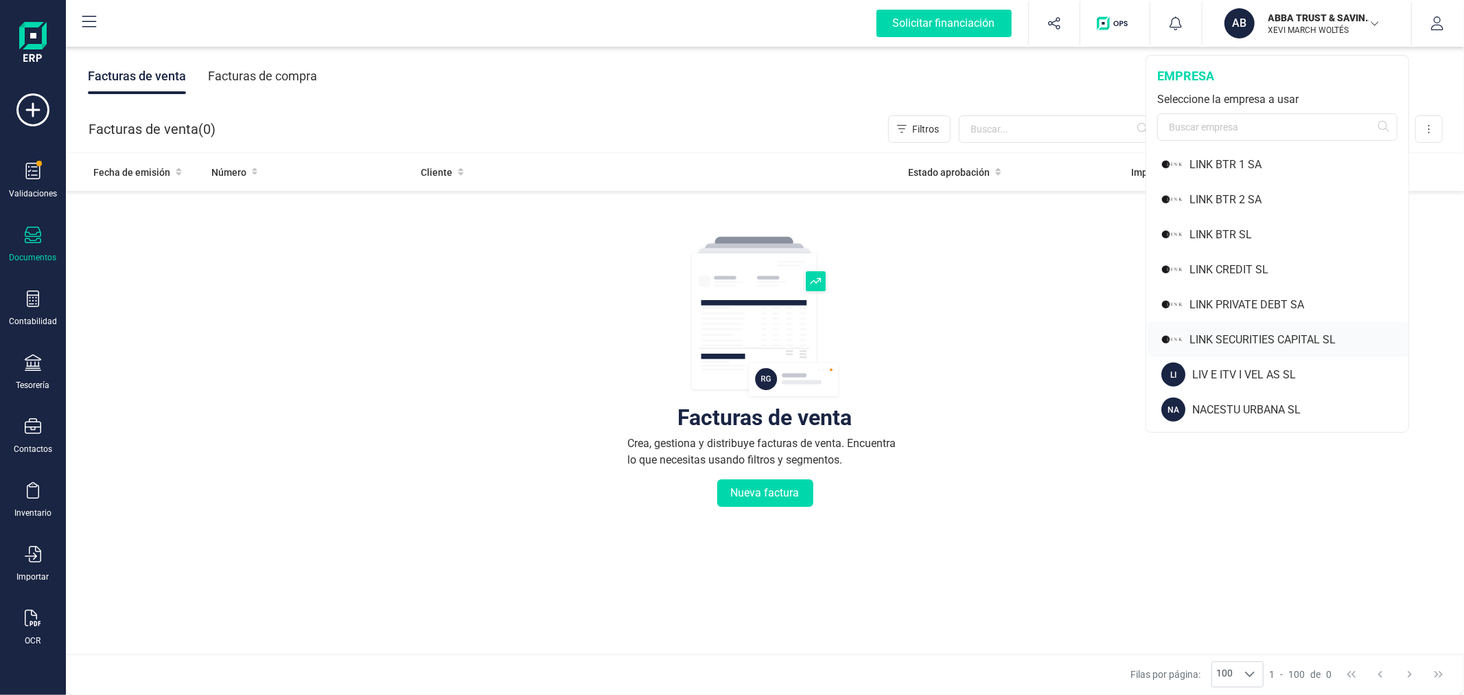
scroll to position [991, 0]
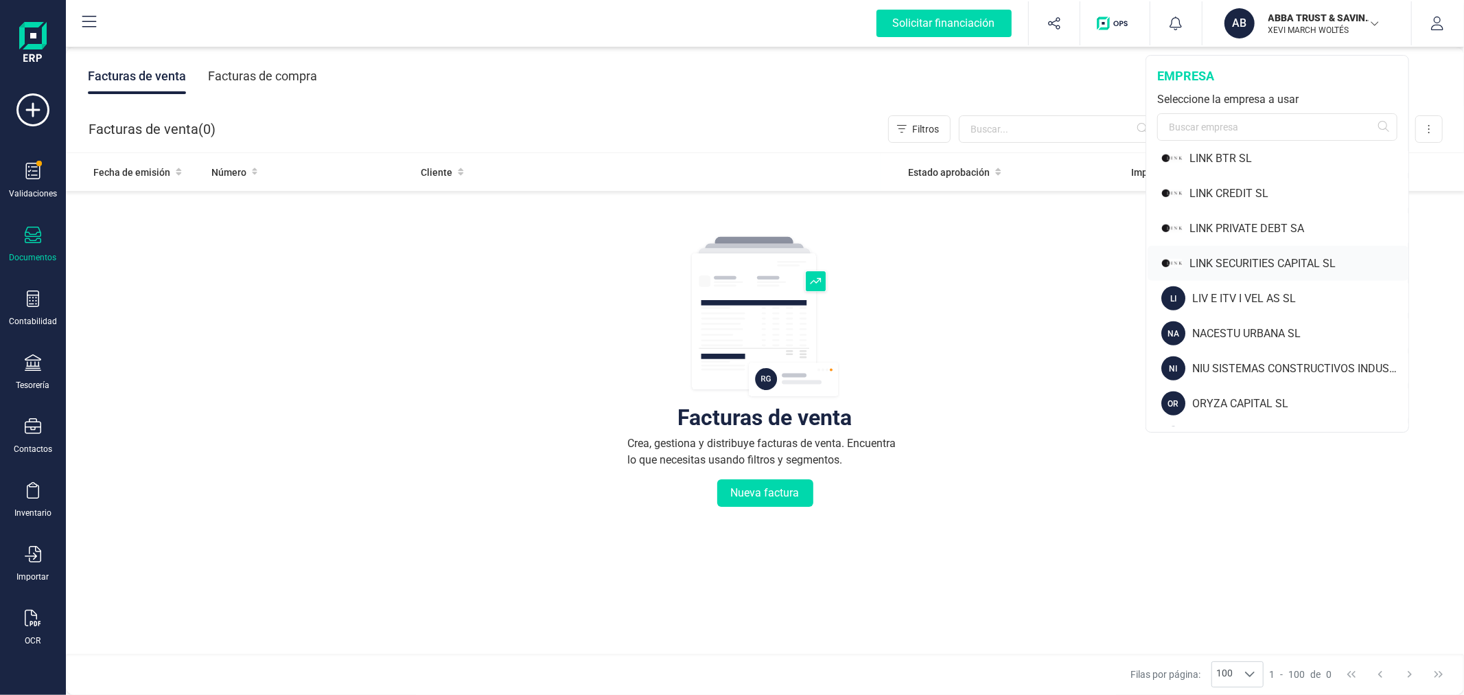
click at [1197, 329] on div "NACESTU URBANA SL" at bounding box center [1300, 333] width 216 height 16
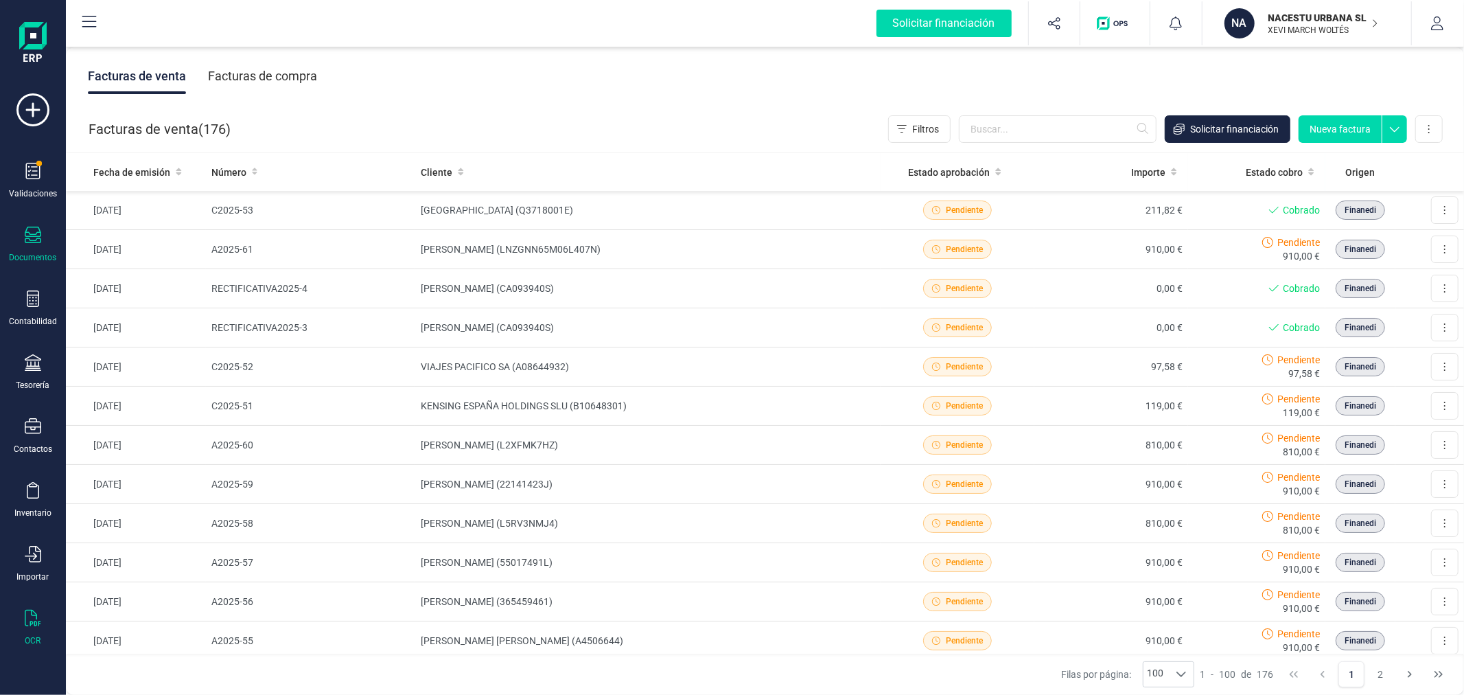
click at [32, 625] on icon at bounding box center [33, 618] width 16 height 16
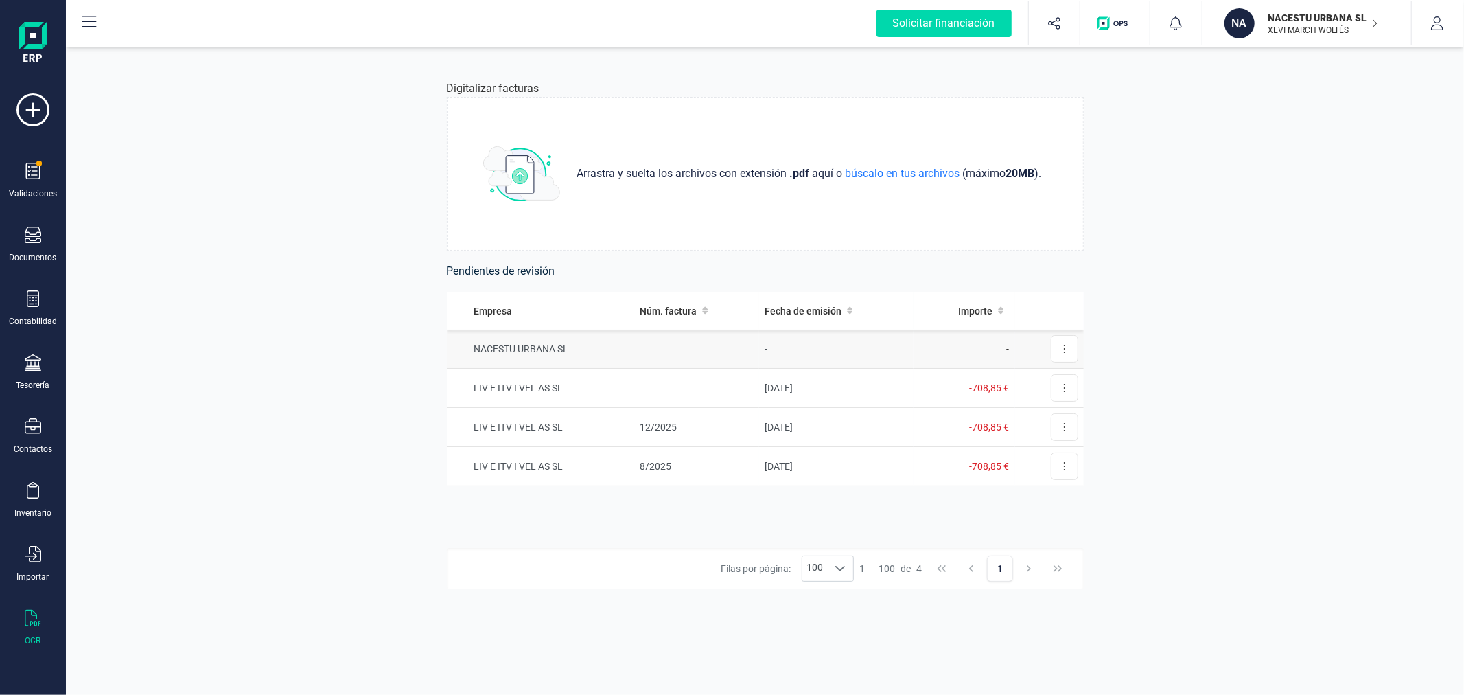
click at [673, 339] on td at bounding box center [696, 348] width 125 height 39
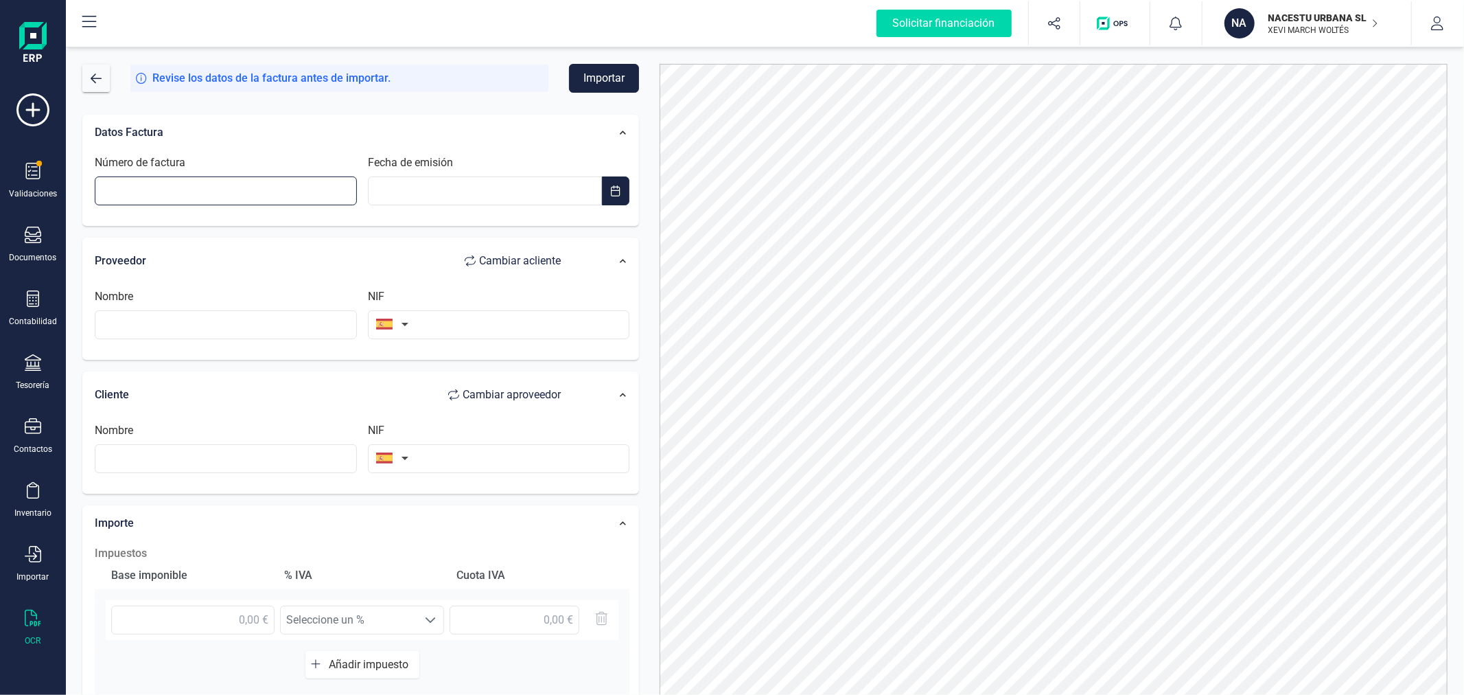
click at [266, 189] on input "Número de factura" at bounding box center [226, 190] width 262 height 29
type input "2522003503"
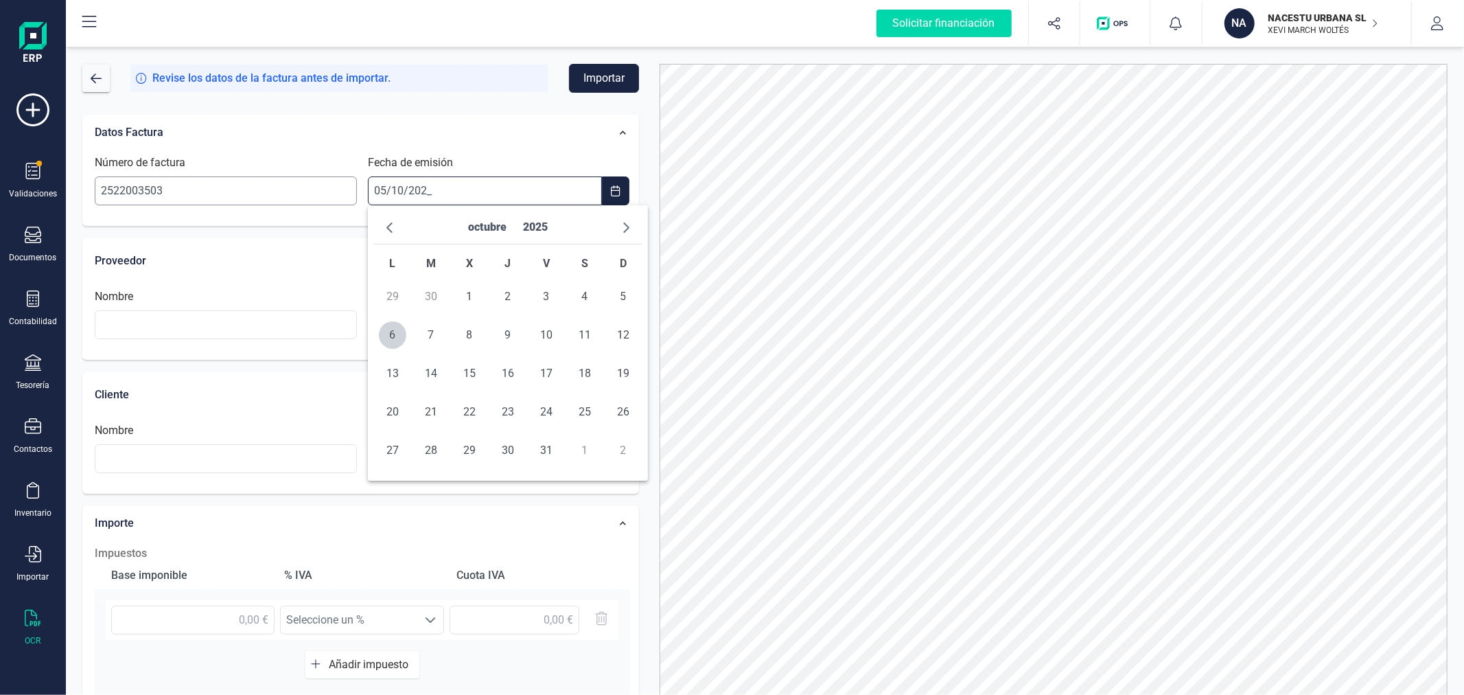
type input "05/10/2025"
click at [240, 317] on input "text" at bounding box center [226, 324] width 262 height 29
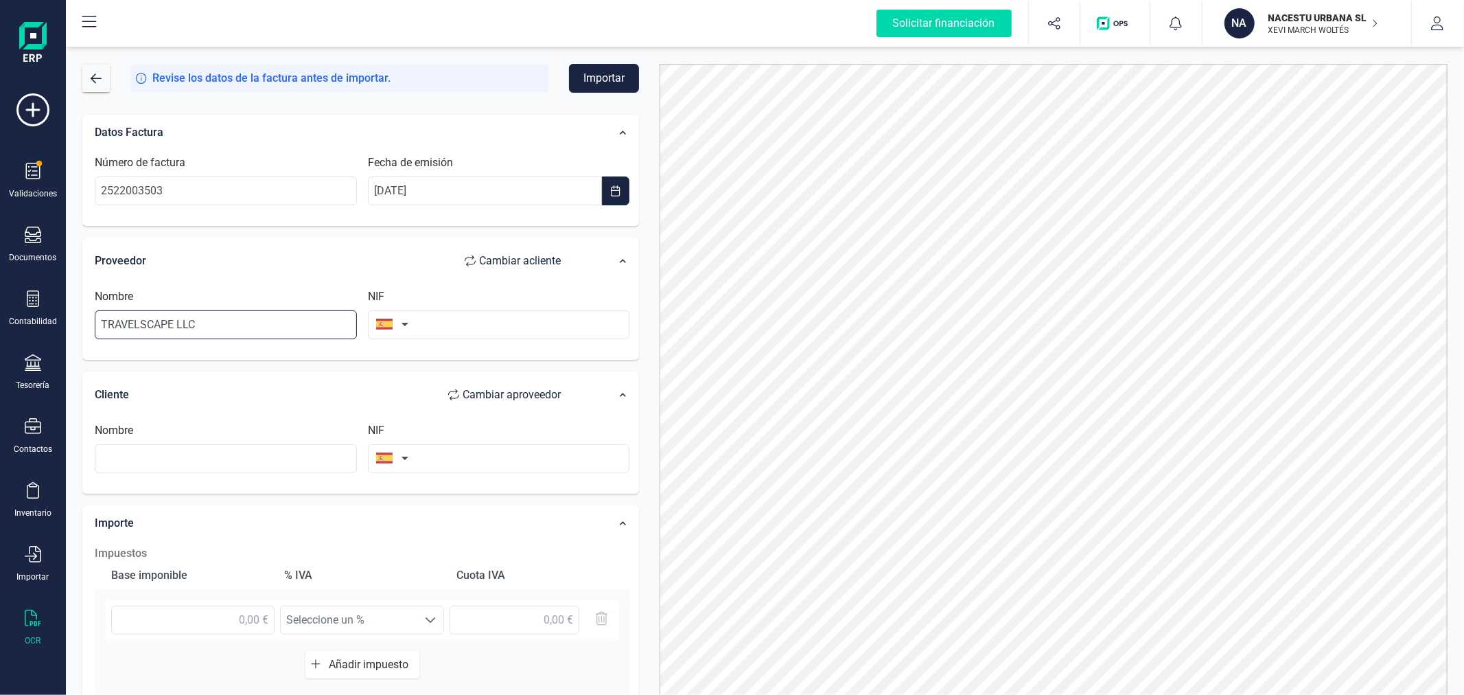
type input "TRAVELSCAPE LLC"
click at [388, 321] on button "button" at bounding box center [389, 323] width 43 height 27
click at [428, 360] on input "text" at bounding box center [466, 363] width 183 height 29
type input "SUIZA"
click at [451, 392] on span "Suiza" at bounding box center [466, 392] width 183 height 16
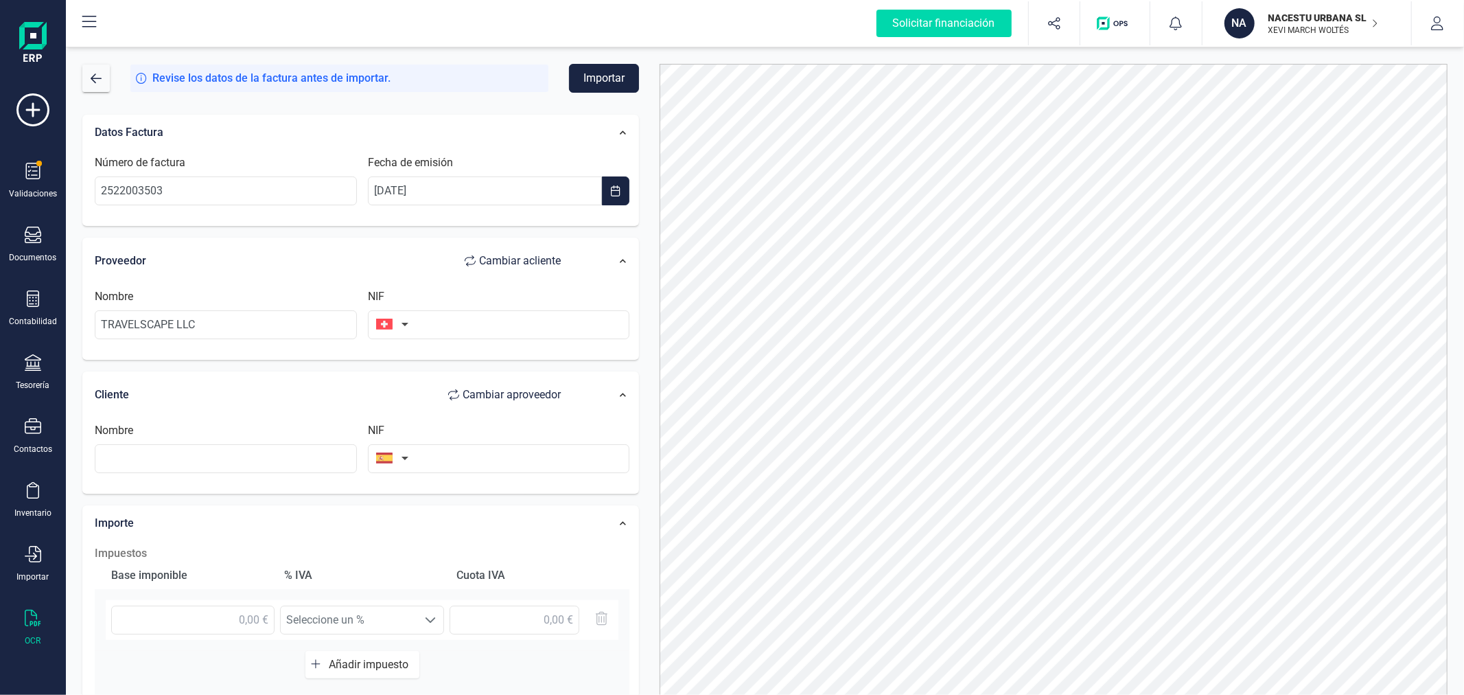
click at [393, 327] on button "button" at bounding box center [389, 323] width 43 height 27
click at [408, 369] on input "text" at bounding box center [466, 363] width 183 height 29
type input "ESTAD"
click at [433, 392] on span "Estados Unidos de América" at bounding box center [444, 392] width 111 height 16
click at [491, 326] on input "text" at bounding box center [499, 324] width 262 height 29
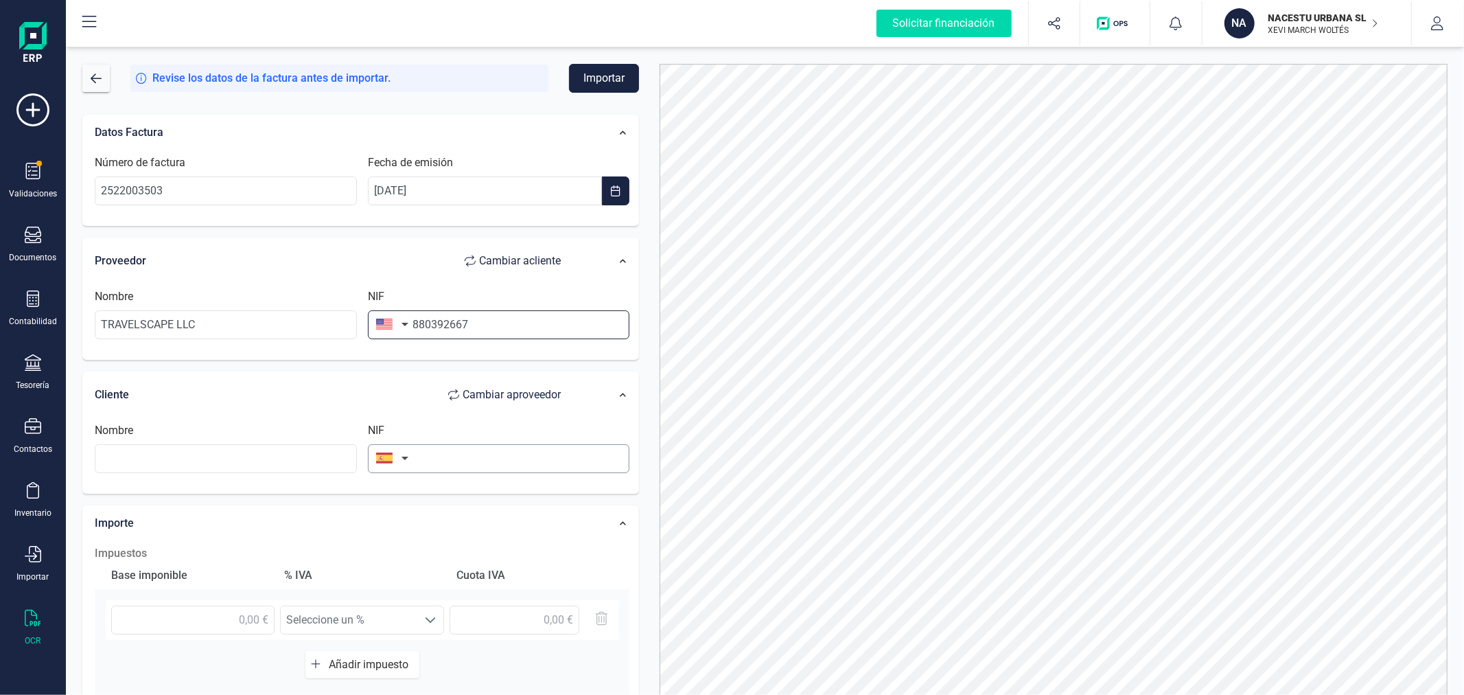
type input "880392667"
click at [451, 462] on input "text" at bounding box center [499, 458] width 262 height 29
type input "B40596330"
click at [480, 498] on li "B40596330" at bounding box center [499, 492] width 262 height 27
type input "NACESTU URBANA SL"
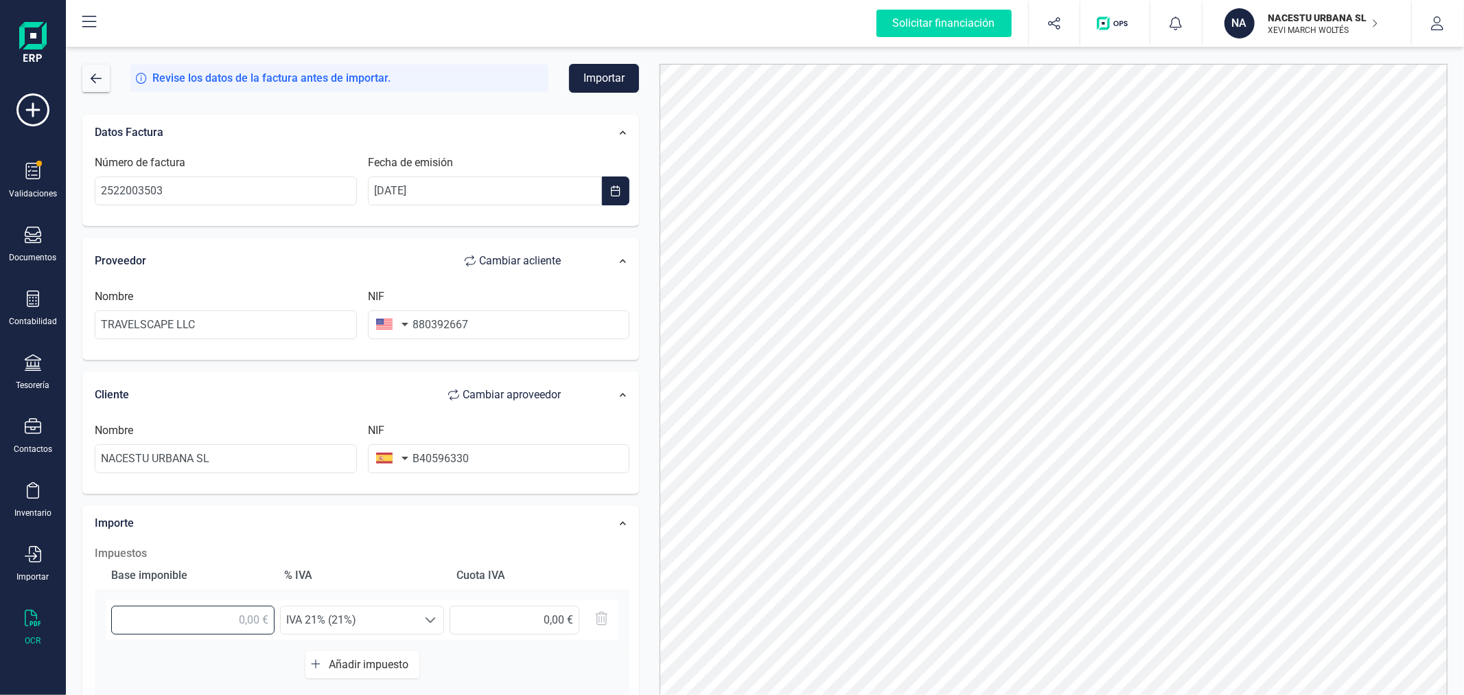
click at [175, 616] on input "text" at bounding box center [192, 619] width 163 height 29
type input "106,00 €"
click at [378, 623] on span "IVA 21% (21%)" at bounding box center [349, 619] width 137 height 27
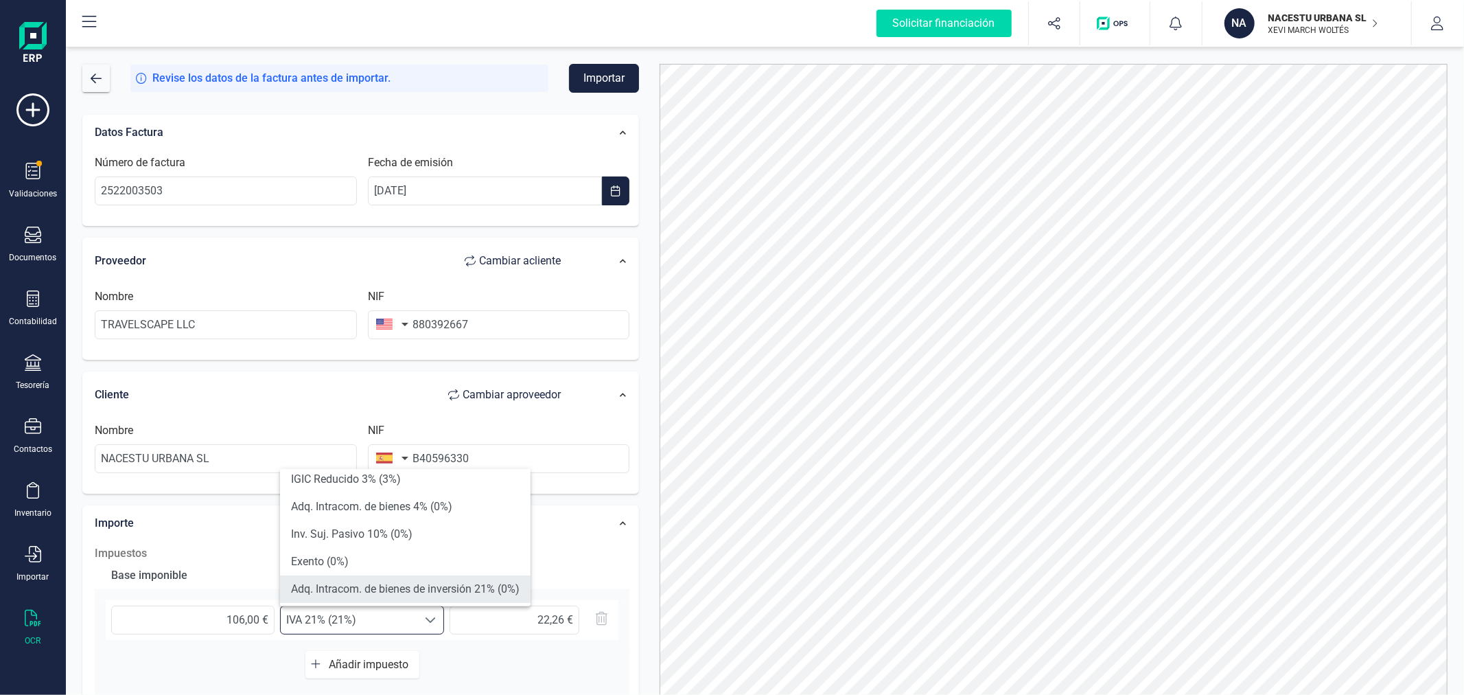
scroll to position [305, 0]
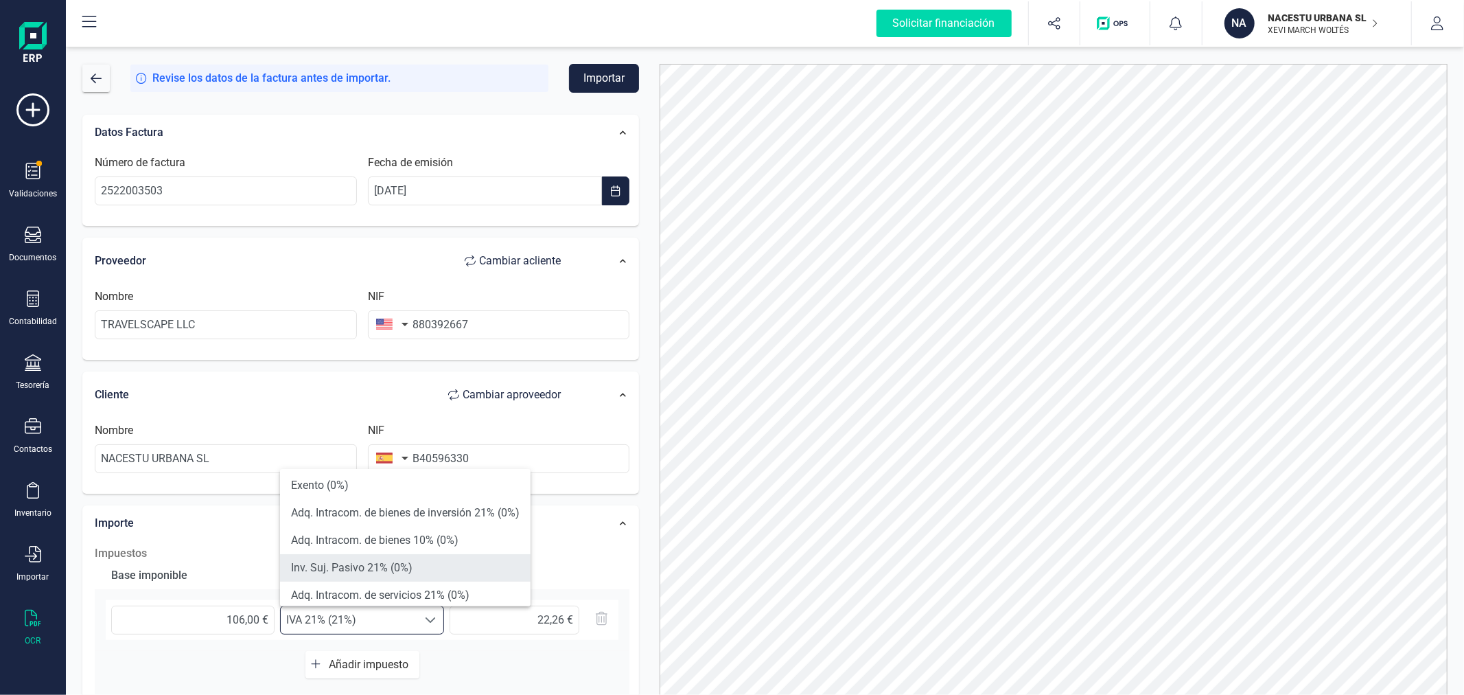
click at [424, 574] on li "Inv. Suj. Pasivo 21% (0%)" at bounding box center [405, 567] width 251 height 27
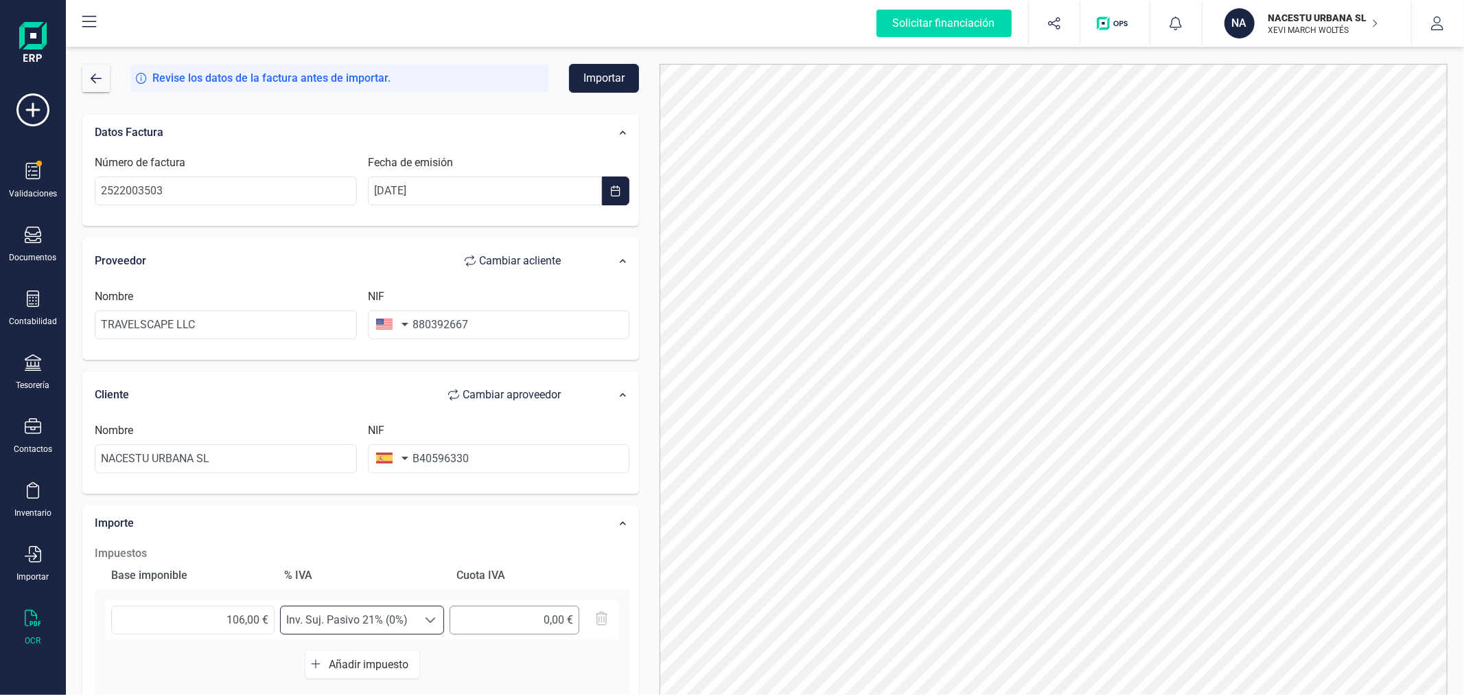
scroll to position [217, 0]
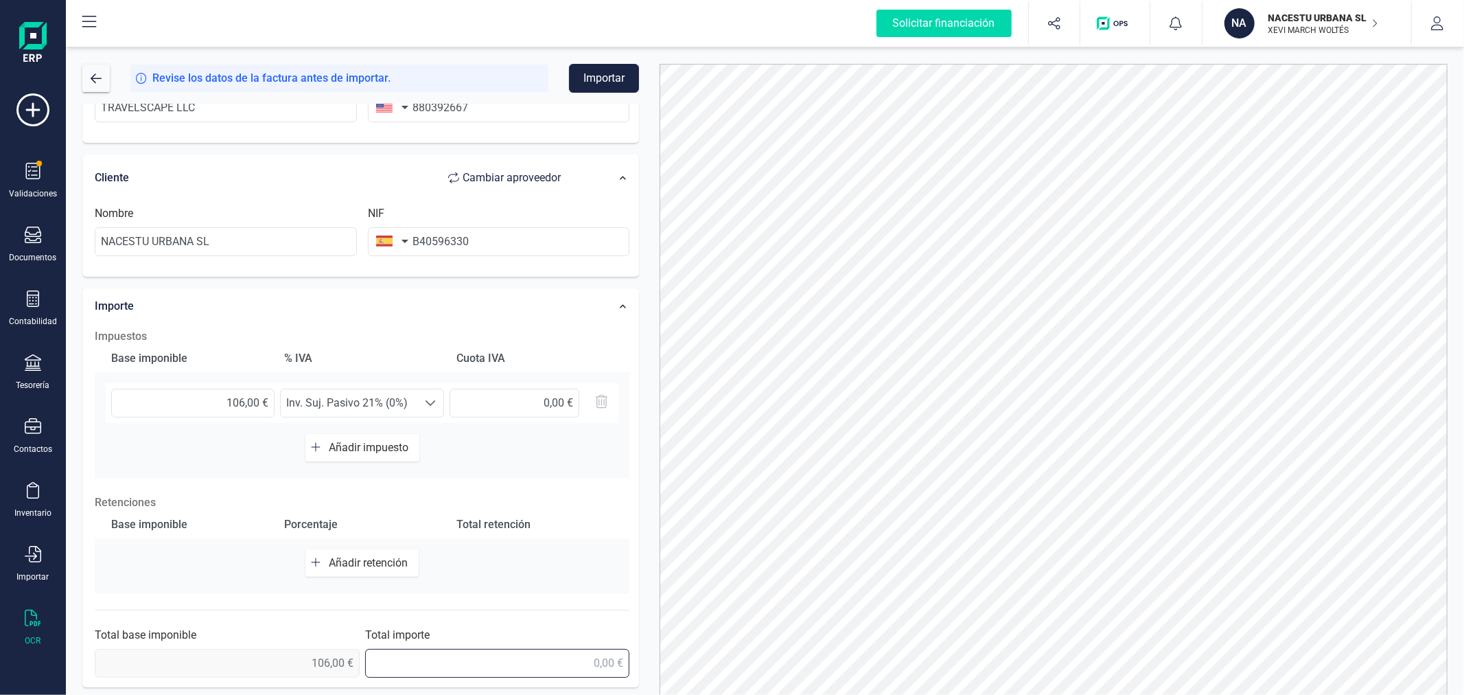
click at [511, 662] on input "text" at bounding box center [497, 663] width 265 height 29
type input "106,00 €"
click at [608, 73] on button "Importar" at bounding box center [604, 78] width 70 height 29
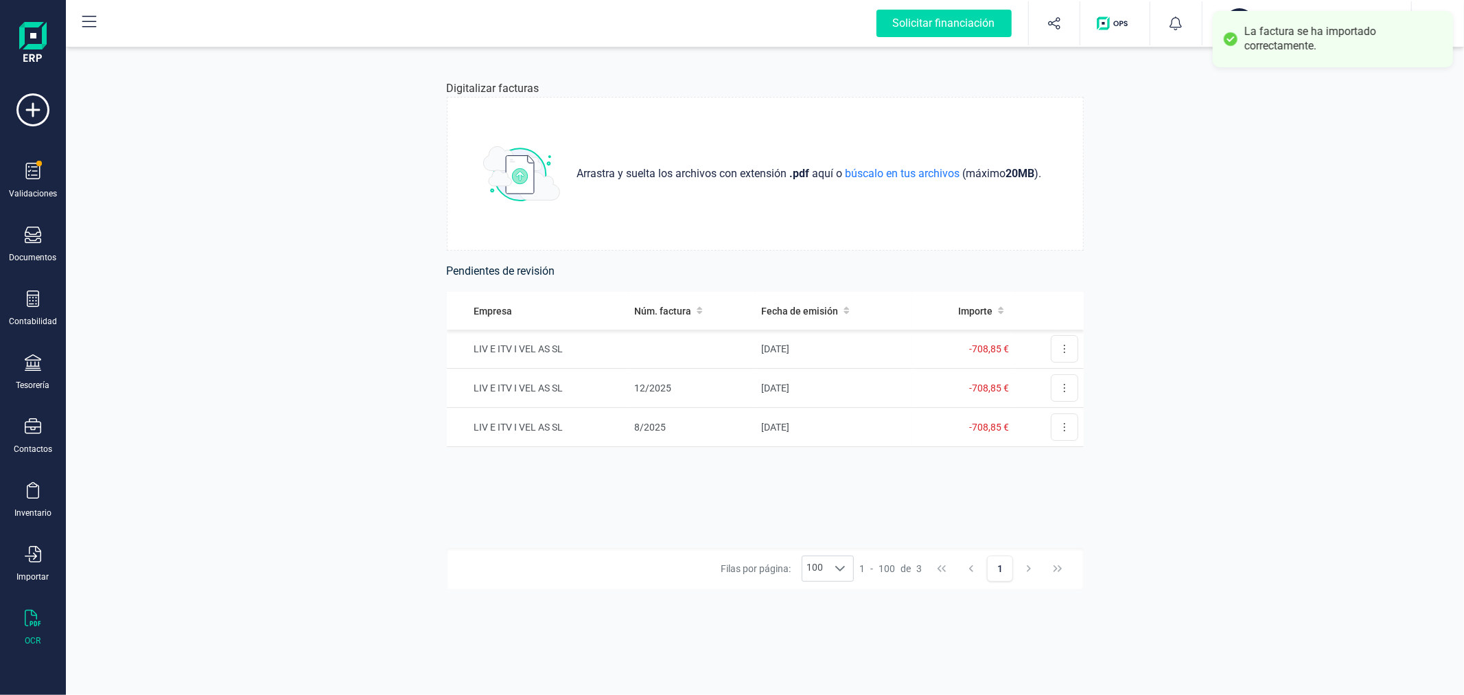
click at [367, 360] on div "Digitalizar facturas Arrastra y suelta los archivos con extensión .pdf aquí o b…" at bounding box center [765, 370] width 1398 height 647
click at [373, 224] on div "Digitalizar facturas Arrastra y suelta los archivos con extensión .pdf aquí o b…" at bounding box center [765, 370] width 1398 height 647
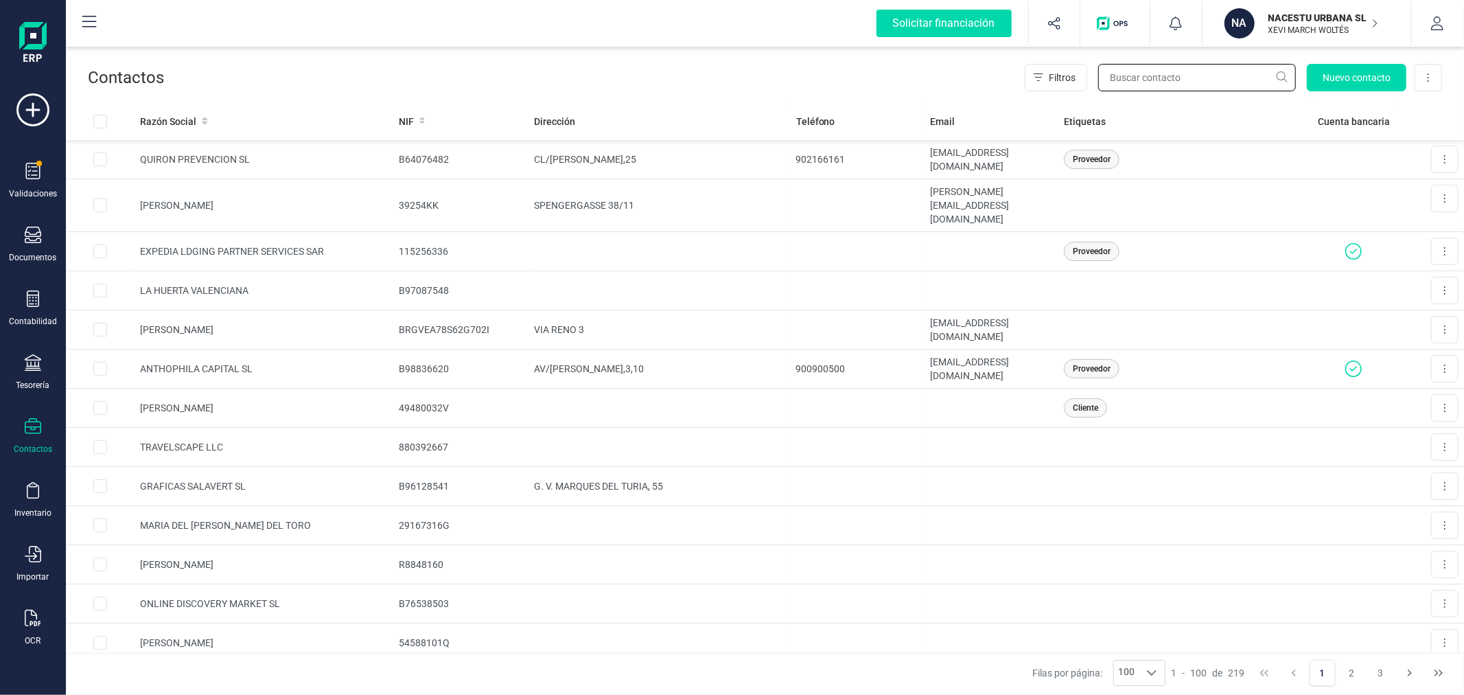
click at [1163, 78] on input "text" at bounding box center [1197, 77] width 198 height 27
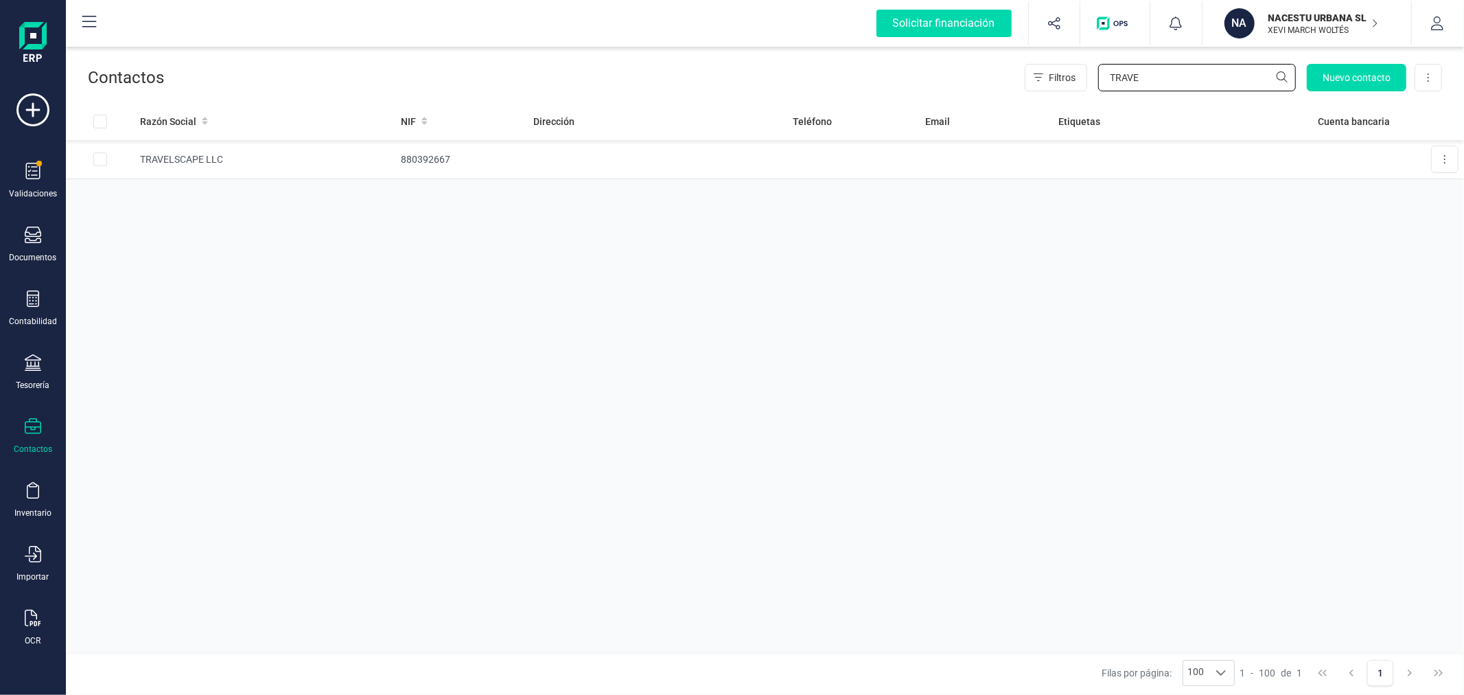
type input "TRAVE"
click at [323, 240] on div "Razón Social NIF Dirección Teléfono Email Etiquetas Cuenta bancaria TRAVELSCAPE…" at bounding box center [765, 377] width 1398 height 550
click at [1317, 37] on div "NACESTU URBANA SL [PERSON_NAME] WOLTÉS" at bounding box center [1316, 23] width 106 height 30
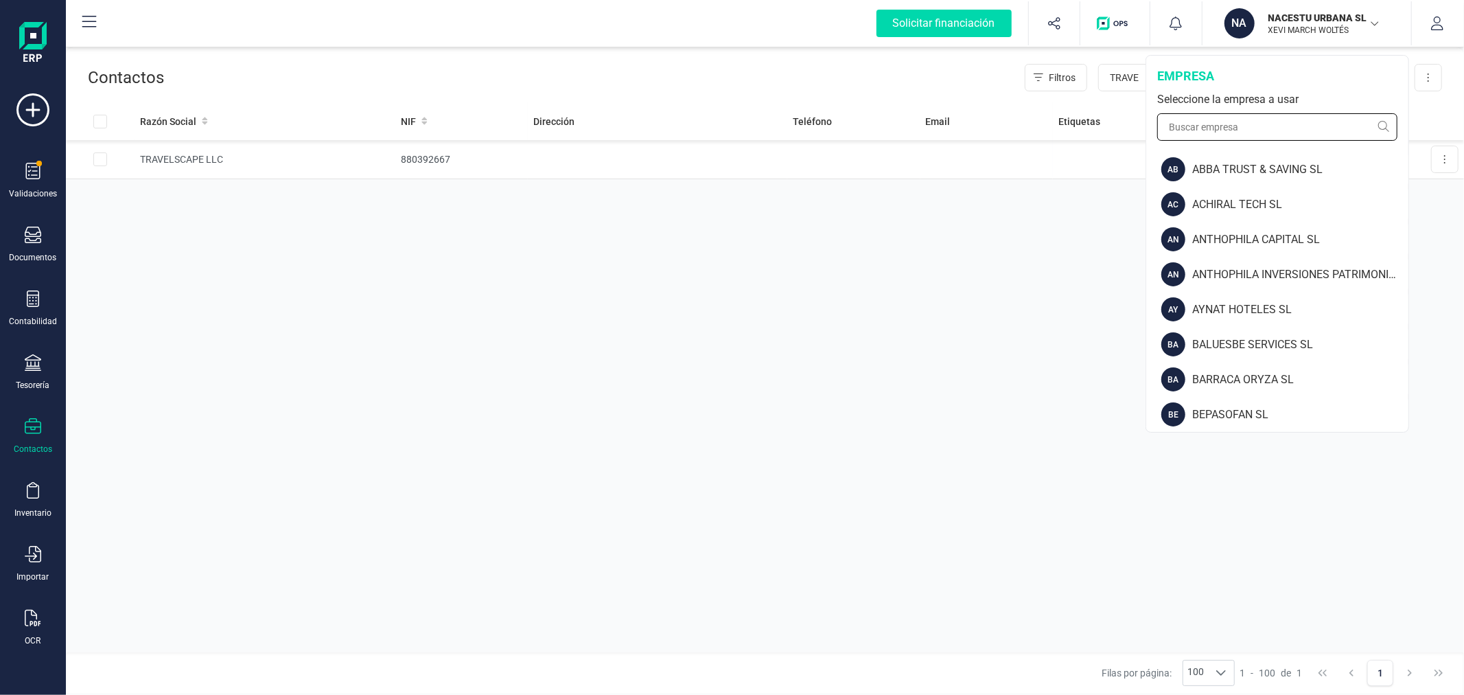
click at [1256, 126] on input "text" at bounding box center [1277, 126] width 240 height 27
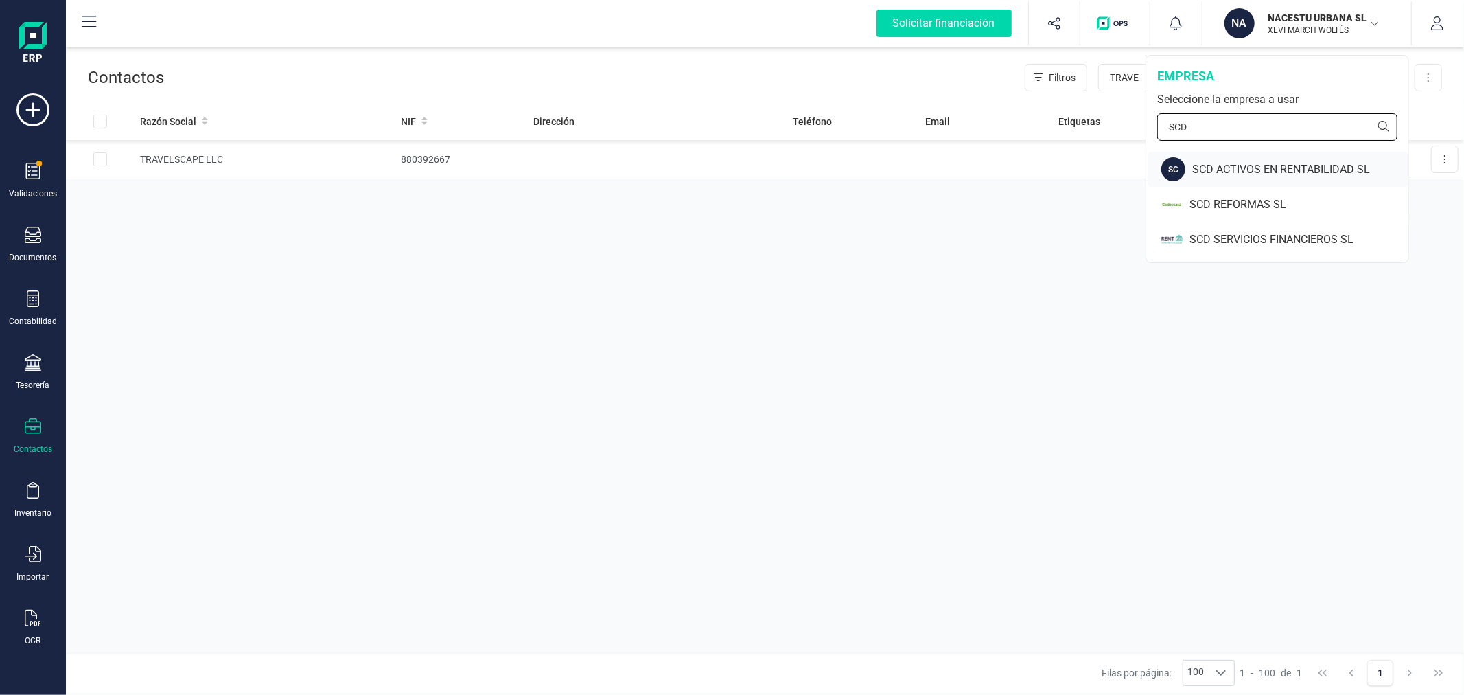
type input "SCD"
click at [1259, 165] on div "SCD ACTIVOS EN RENTABILIDAD SL" at bounding box center [1300, 169] width 216 height 16
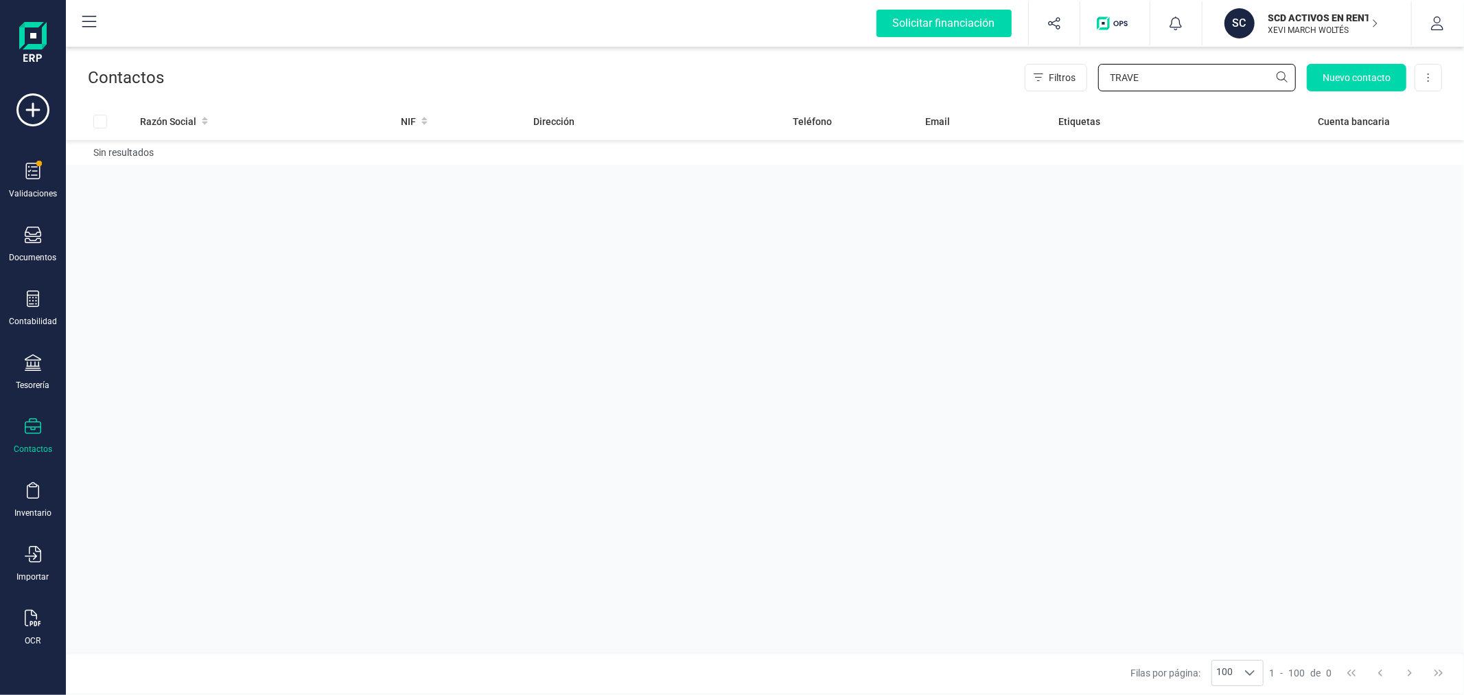
click at [1161, 84] on input "TRAVE" at bounding box center [1197, 77] width 198 height 27
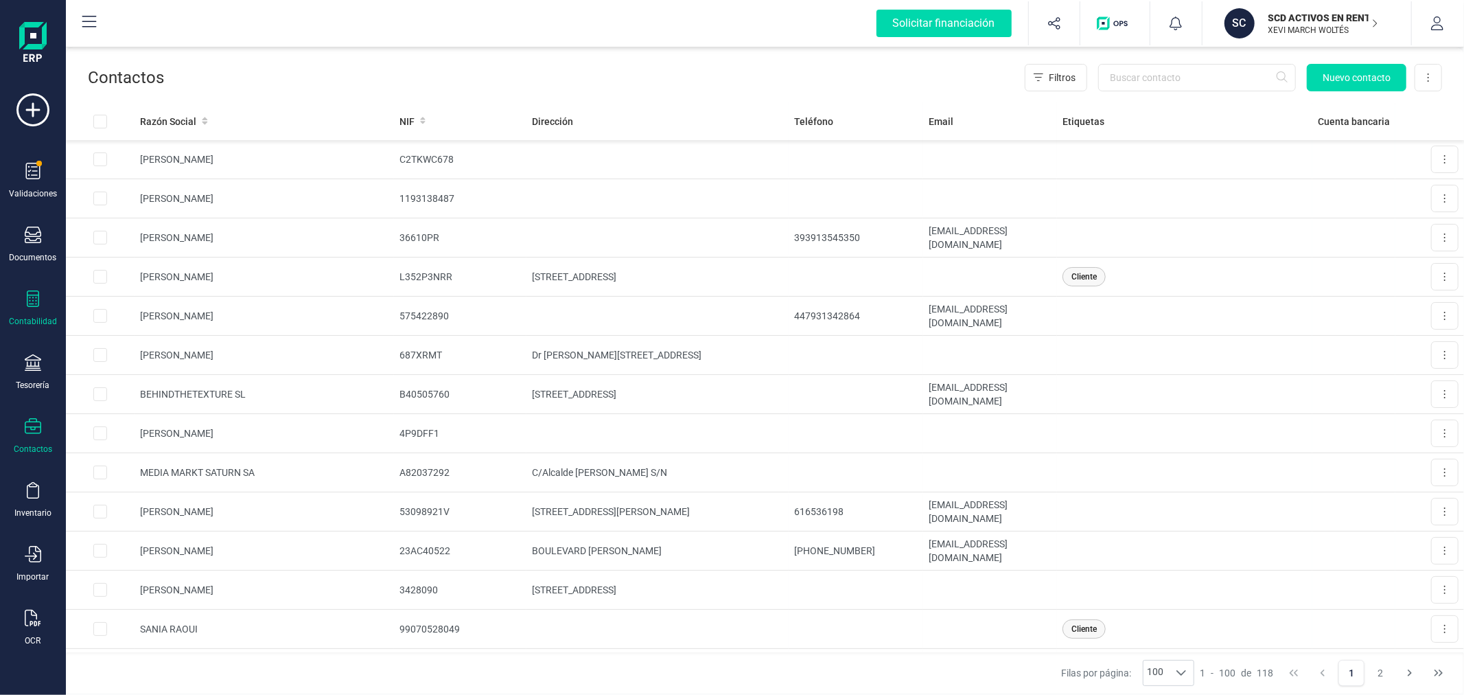
click at [40, 316] on div "Contabilidad" at bounding box center [32, 308] width 55 height 36
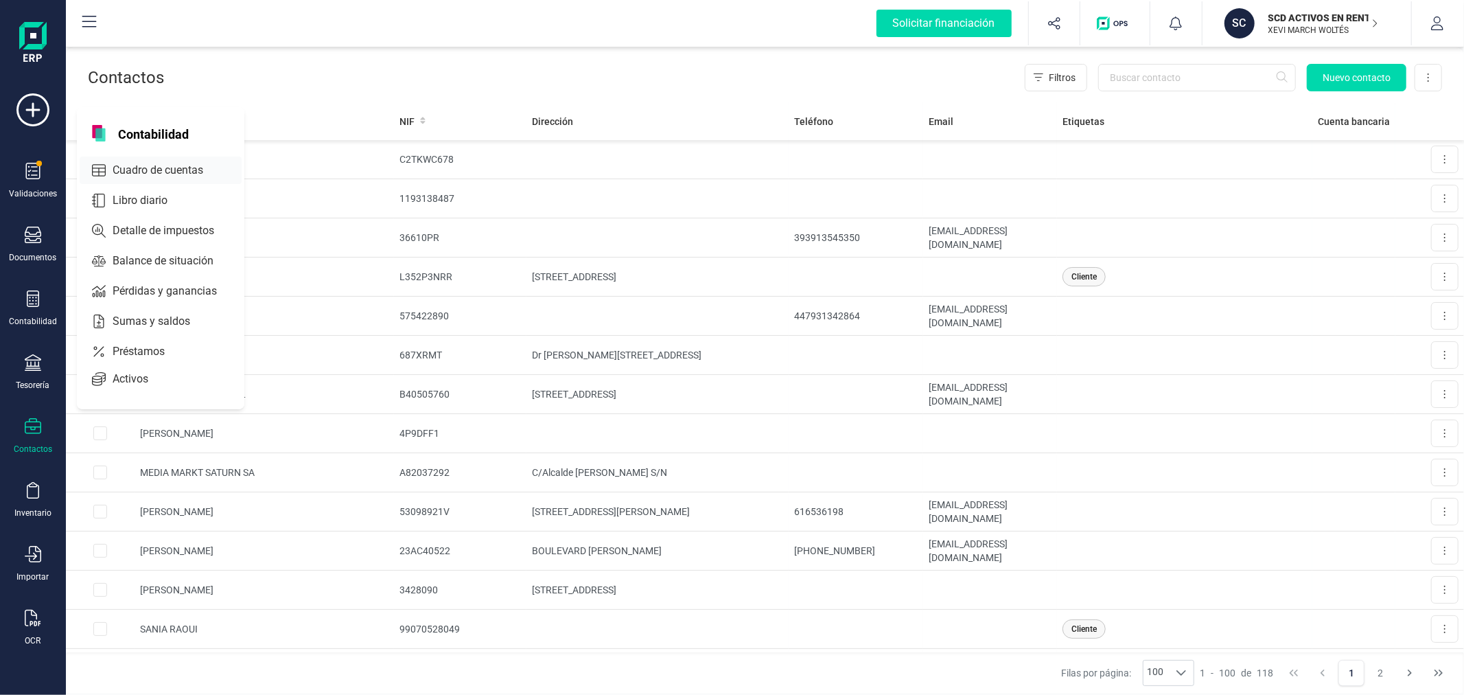
click at [144, 169] on span "Cuadro de cuentas" at bounding box center [167, 170] width 121 height 16
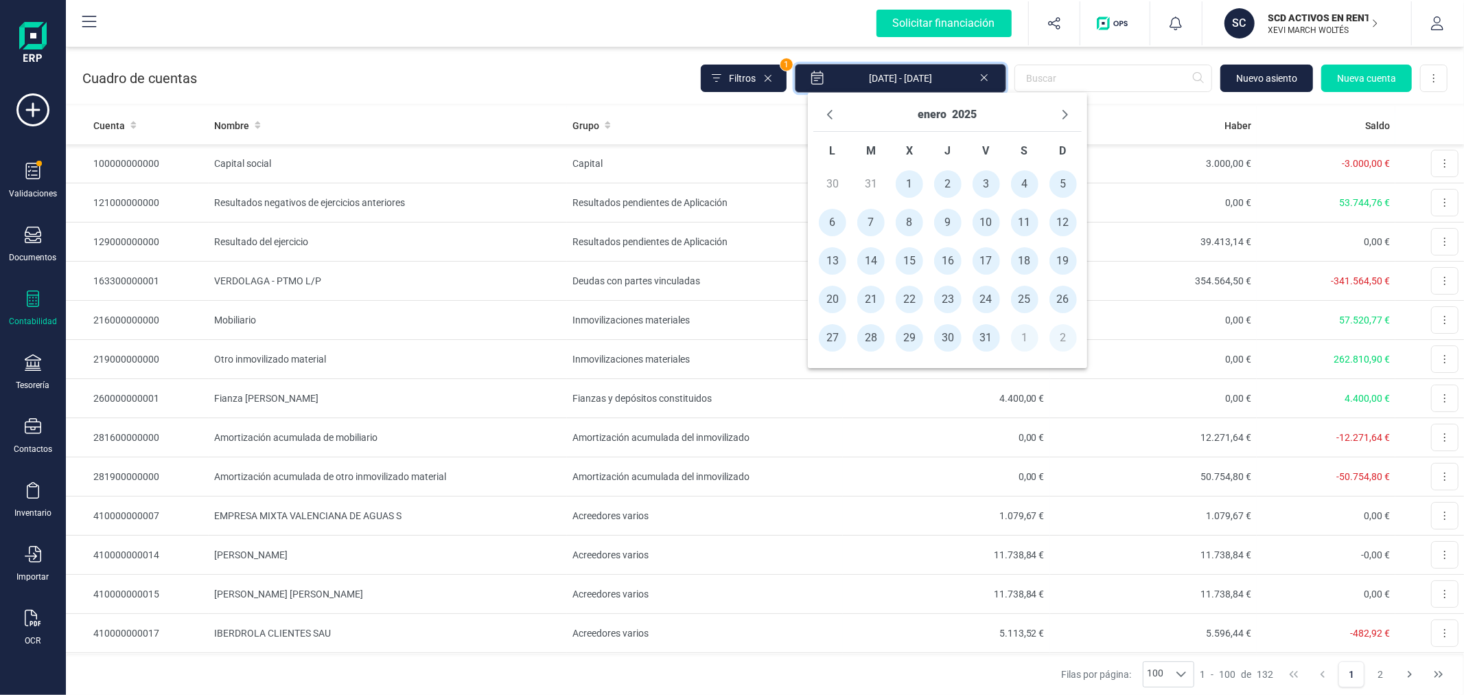
click at [928, 71] on input "[DATE] - [DATE]" at bounding box center [900, 78] width 211 height 29
click at [939, 105] on button "enero" at bounding box center [932, 115] width 29 height 22
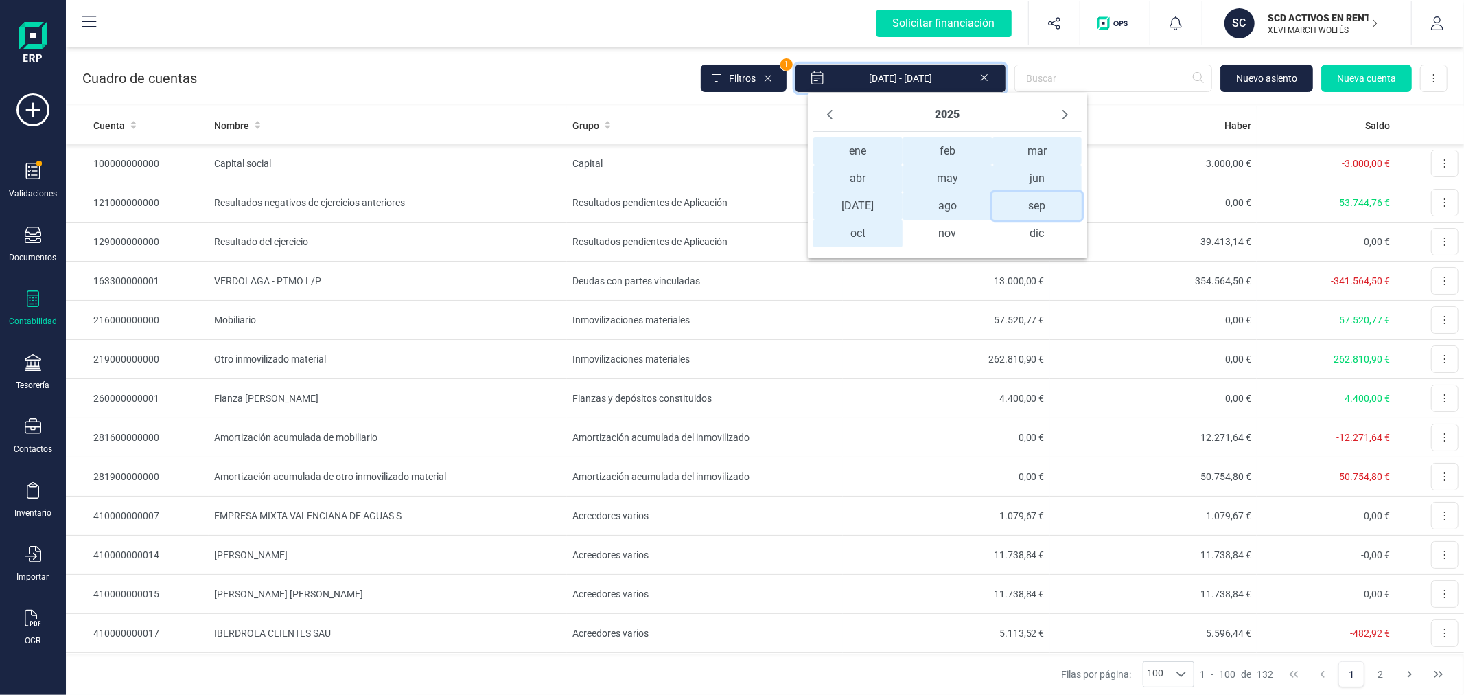
click at [1037, 213] on span "sep sep" at bounding box center [1037, 205] width 89 height 27
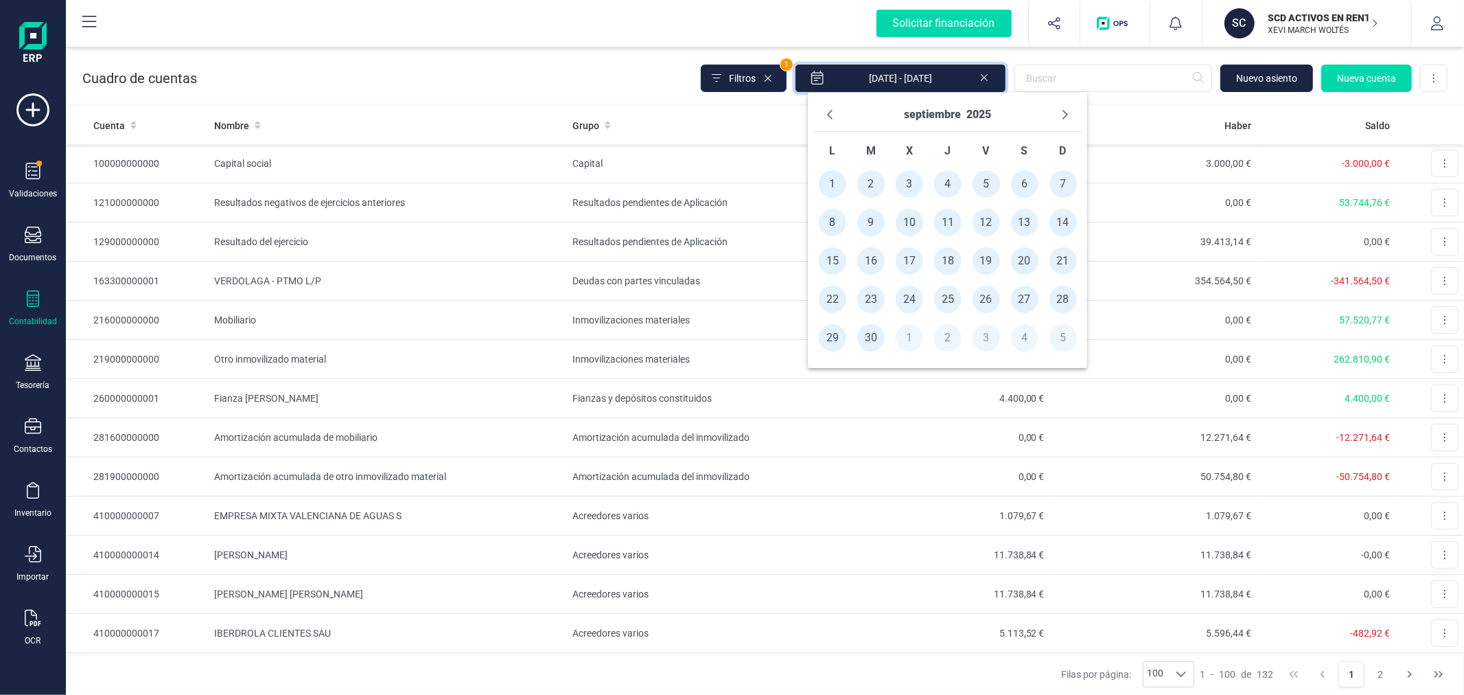
click at [842, 177] on span "1" at bounding box center [832, 183] width 27 height 27
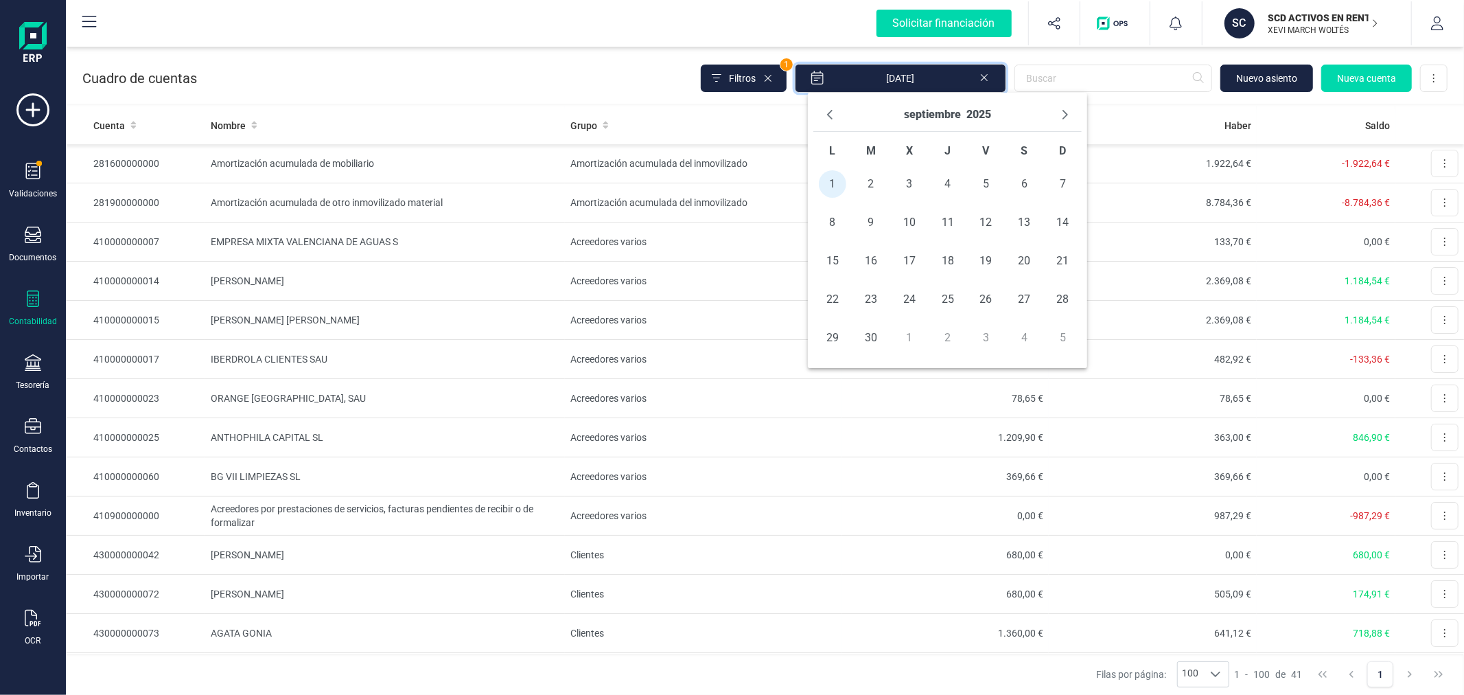
click at [875, 337] on span "30" at bounding box center [870, 337] width 27 height 27
type input "[DATE] - [DATE]"
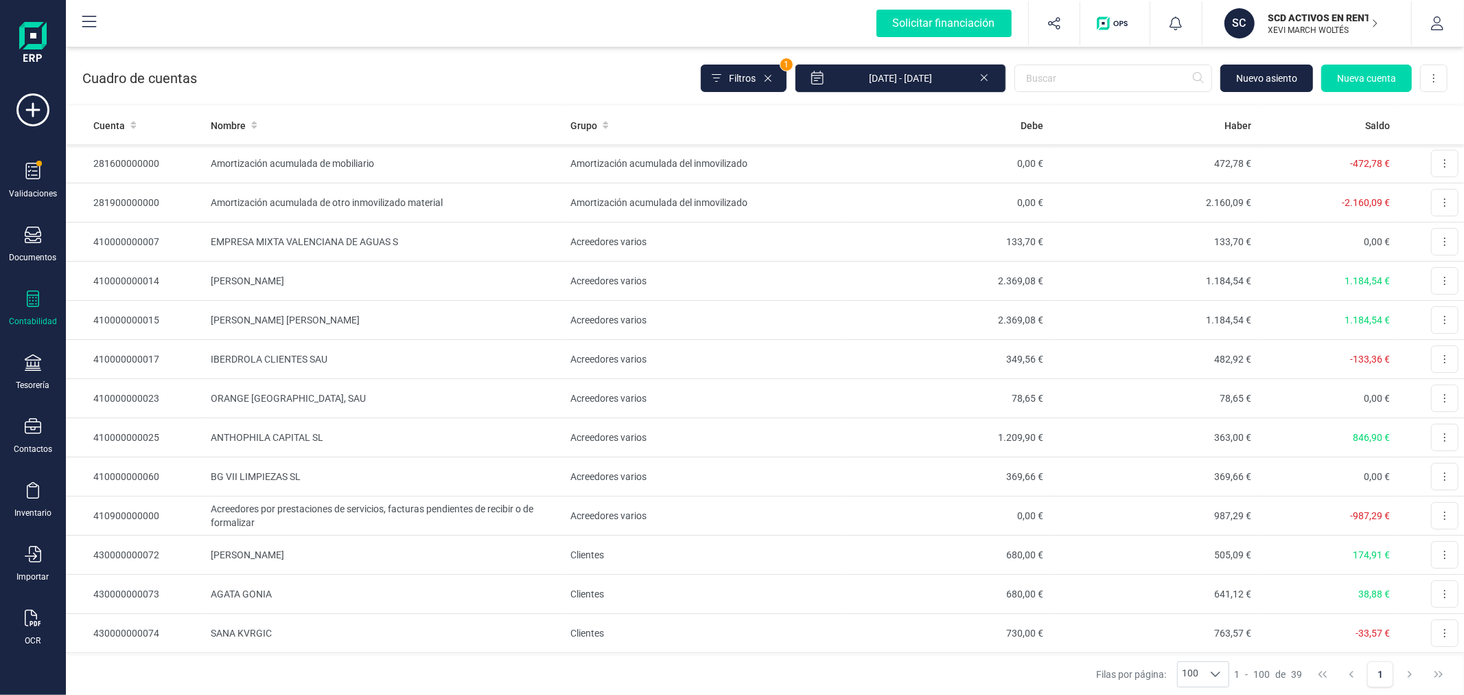
click at [527, 65] on div "Cuadro de cuentas Filtros 1 [DATE] - [DATE] [GEOGRAPHIC_DATA] cuenta Descargar …" at bounding box center [765, 75] width 1398 height 56
click at [1078, 71] on input "text" at bounding box center [1114, 78] width 198 height 27
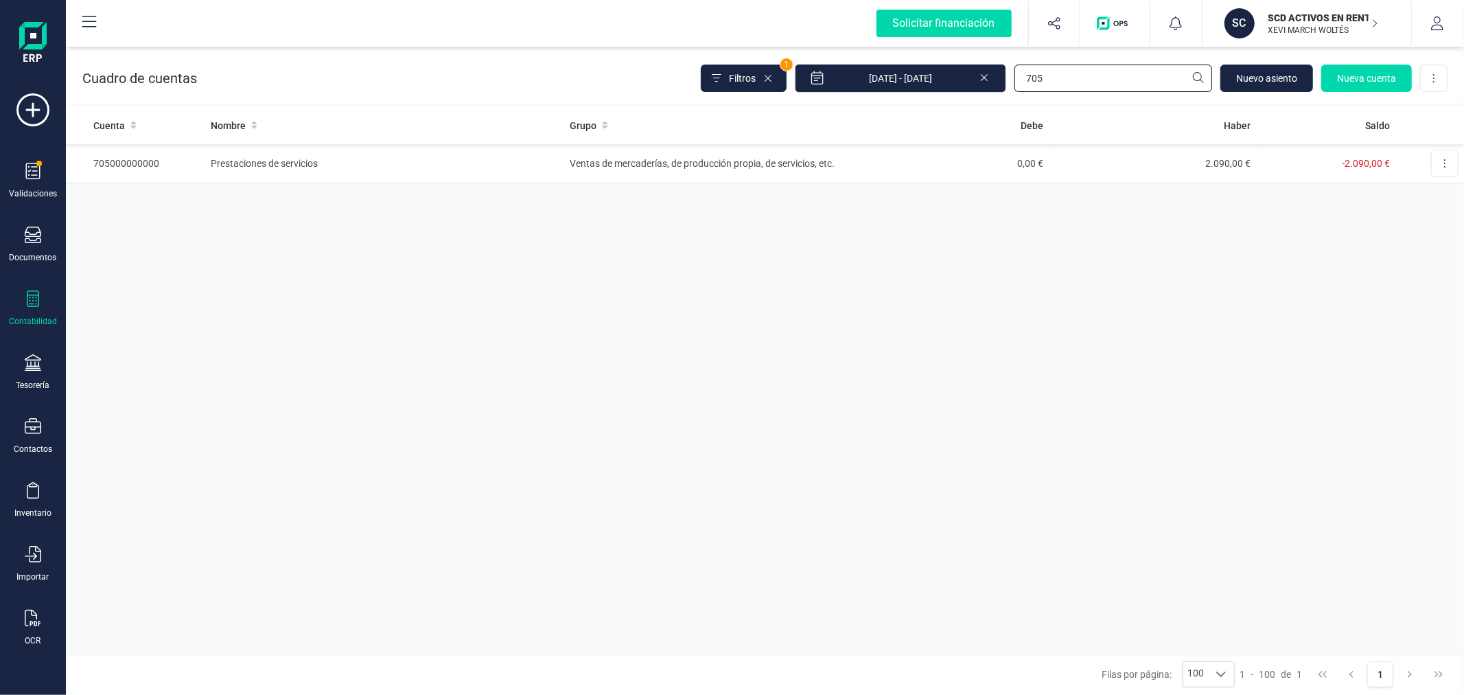
type input "705"
click at [632, 327] on div "Cuenta Nombre Grupo Debe Haber Saldo 705000000000 Prestaciones de servicios Ven…" at bounding box center [765, 379] width 1398 height 547
click at [575, 161] on td "Ventas de mercaderías, de producción propia, de servicios, etc." at bounding box center [702, 163] width 277 height 39
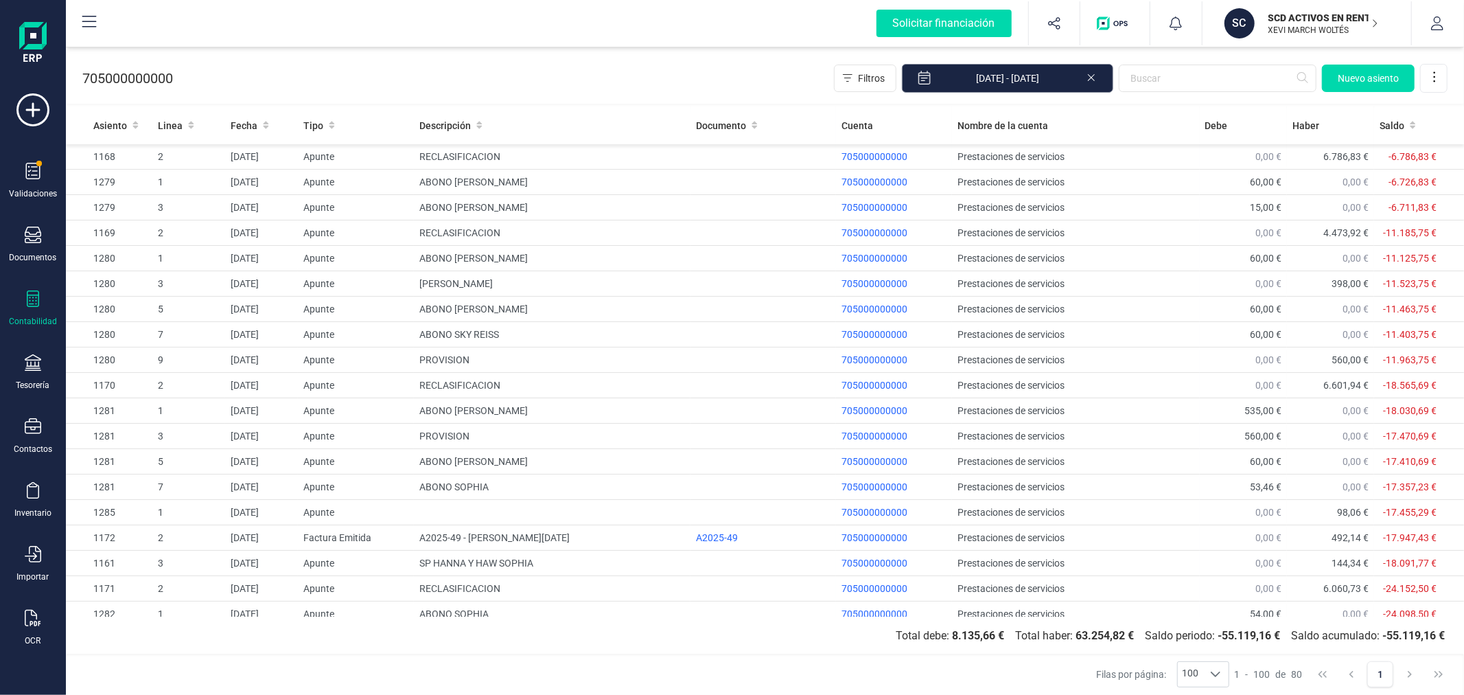
click at [1004, 72] on input "[DATE] - [DATE]" at bounding box center [1007, 78] width 211 height 29
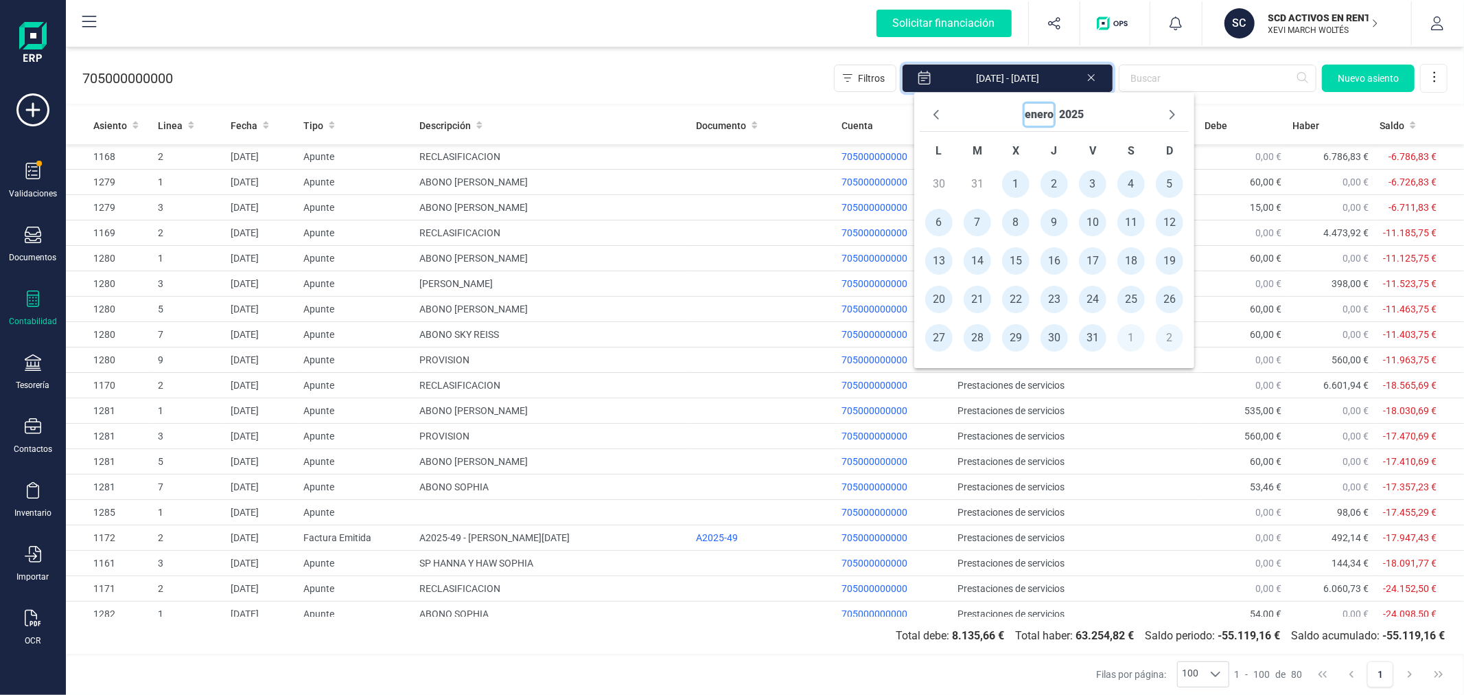
click at [1042, 112] on button "enero" at bounding box center [1039, 115] width 29 height 22
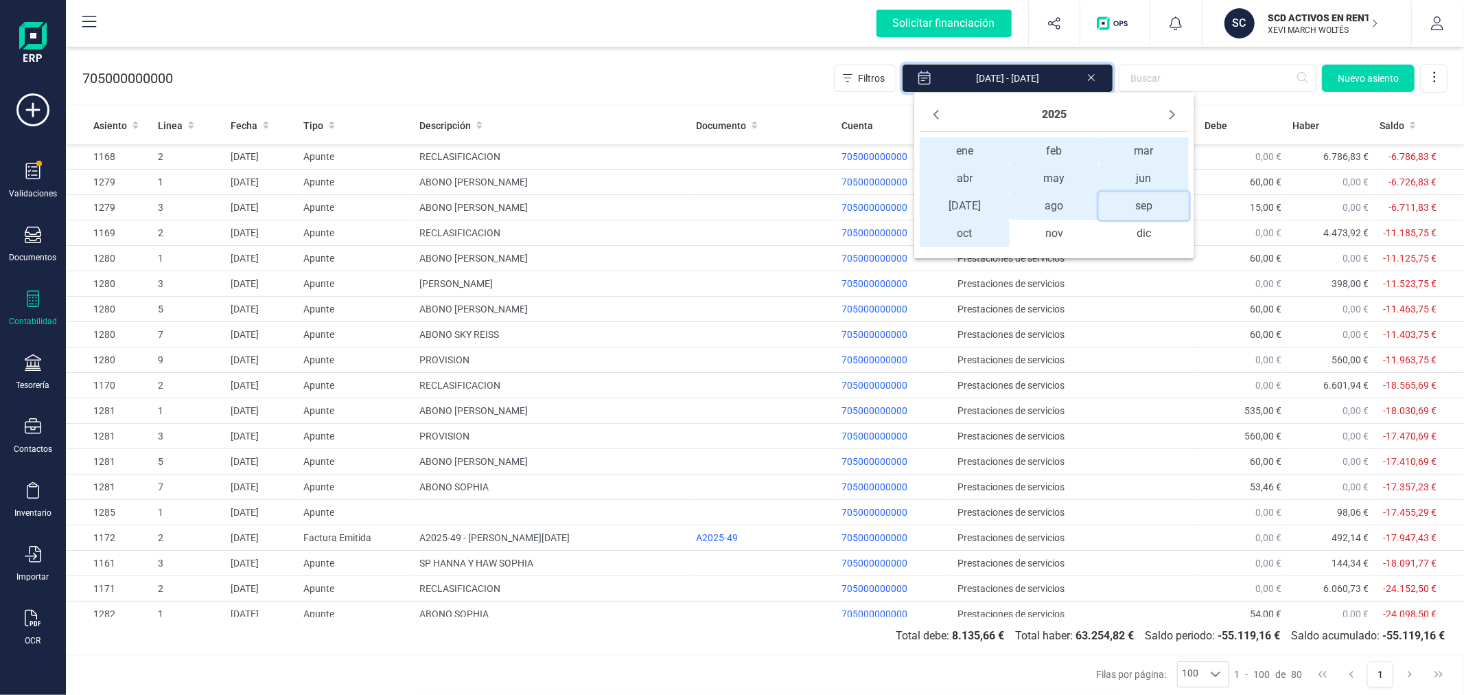
click at [1135, 207] on span "sep sep" at bounding box center [1143, 205] width 89 height 27
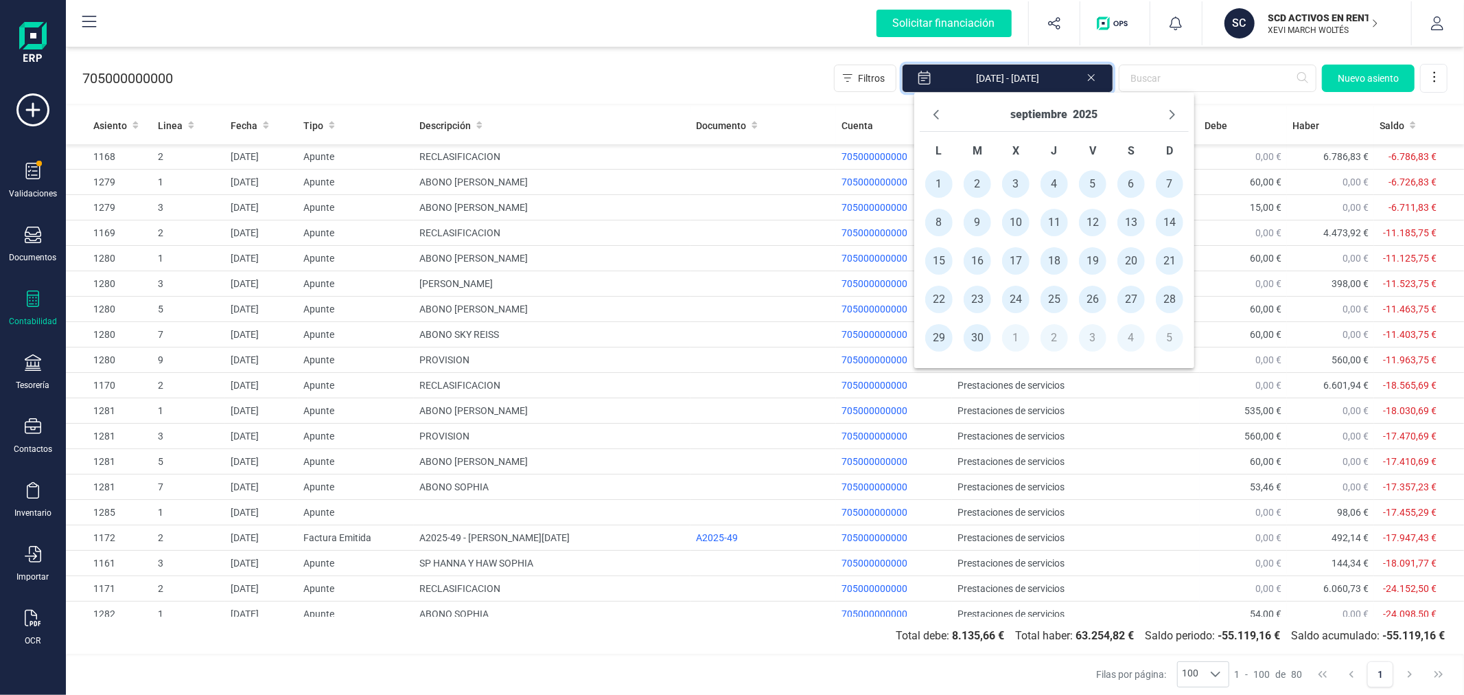
click at [934, 176] on span "1" at bounding box center [938, 183] width 27 height 27
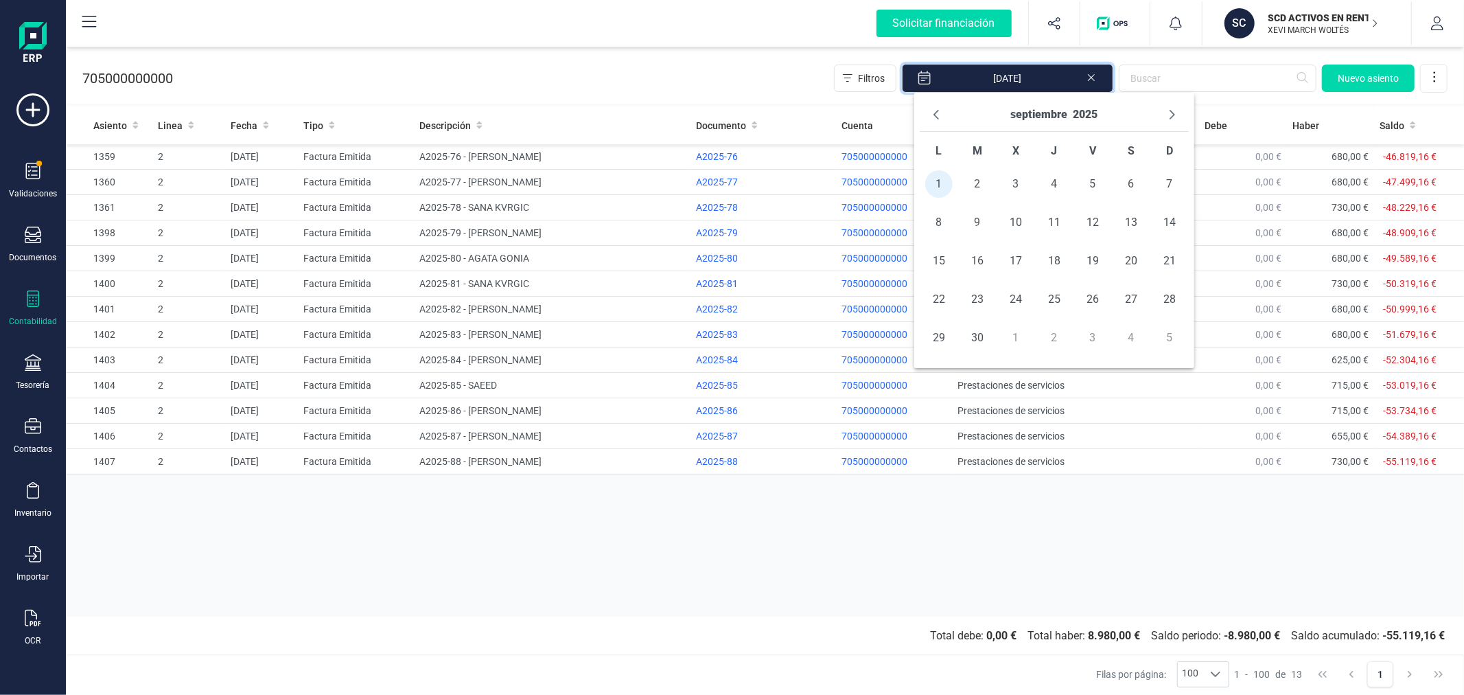
click at [982, 334] on span "30" at bounding box center [977, 337] width 27 height 27
type input "[DATE] - [DATE]"
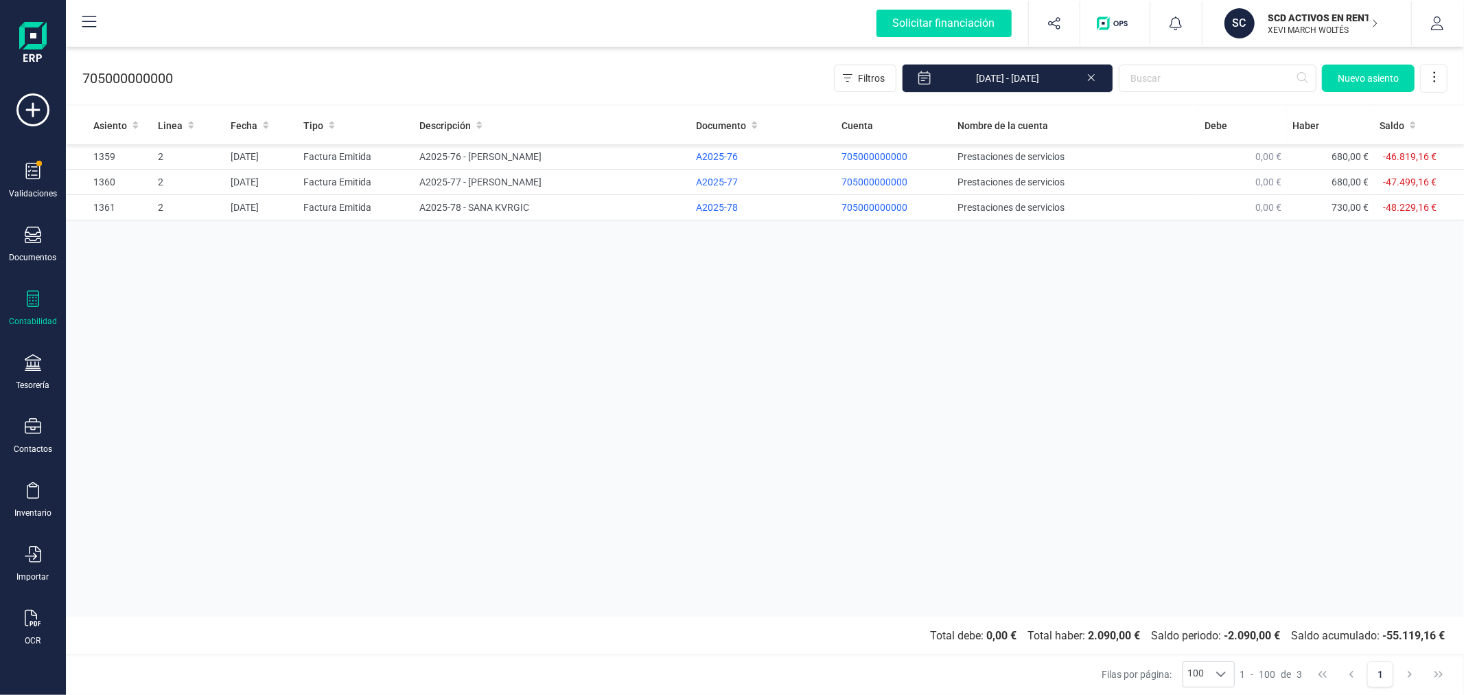
click at [748, 392] on div "Asiento Linea Fecha Tipo Descripción Documento Cuenta Nombre de la cuenta Debe …" at bounding box center [765, 361] width 1398 height 510
click at [726, 378] on div "Asiento Linea Fecha Tipo Descripción Documento Cuenta Nombre de la cuenta Debe …" at bounding box center [765, 361] width 1398 height 510
click at [35, 244] on div at bounding box center [33, 237] width 16 height 20
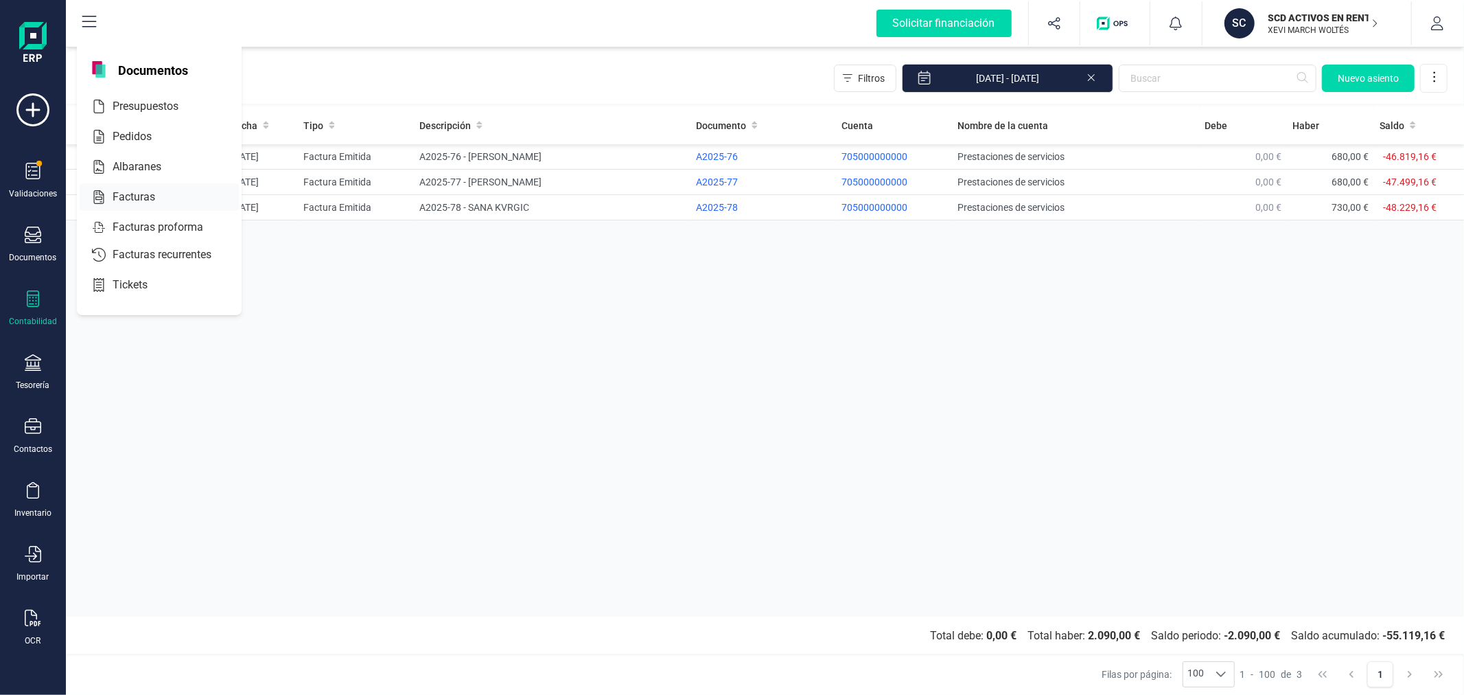
click at [165, 187] on div "Facturas" at bounding box center [159, 196] width 159 height 27
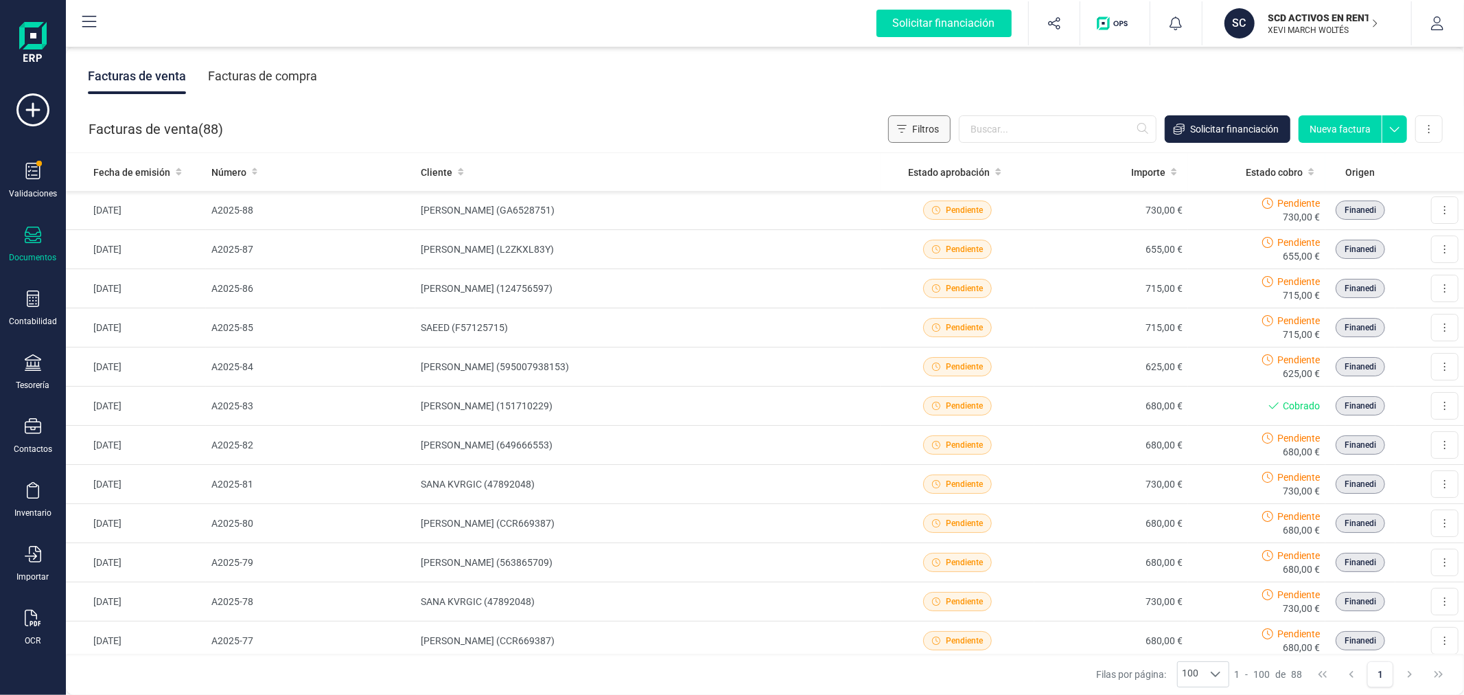
click at [922, 124] on span "Filtros" at bounding box center [925, 129] width 27 height 14
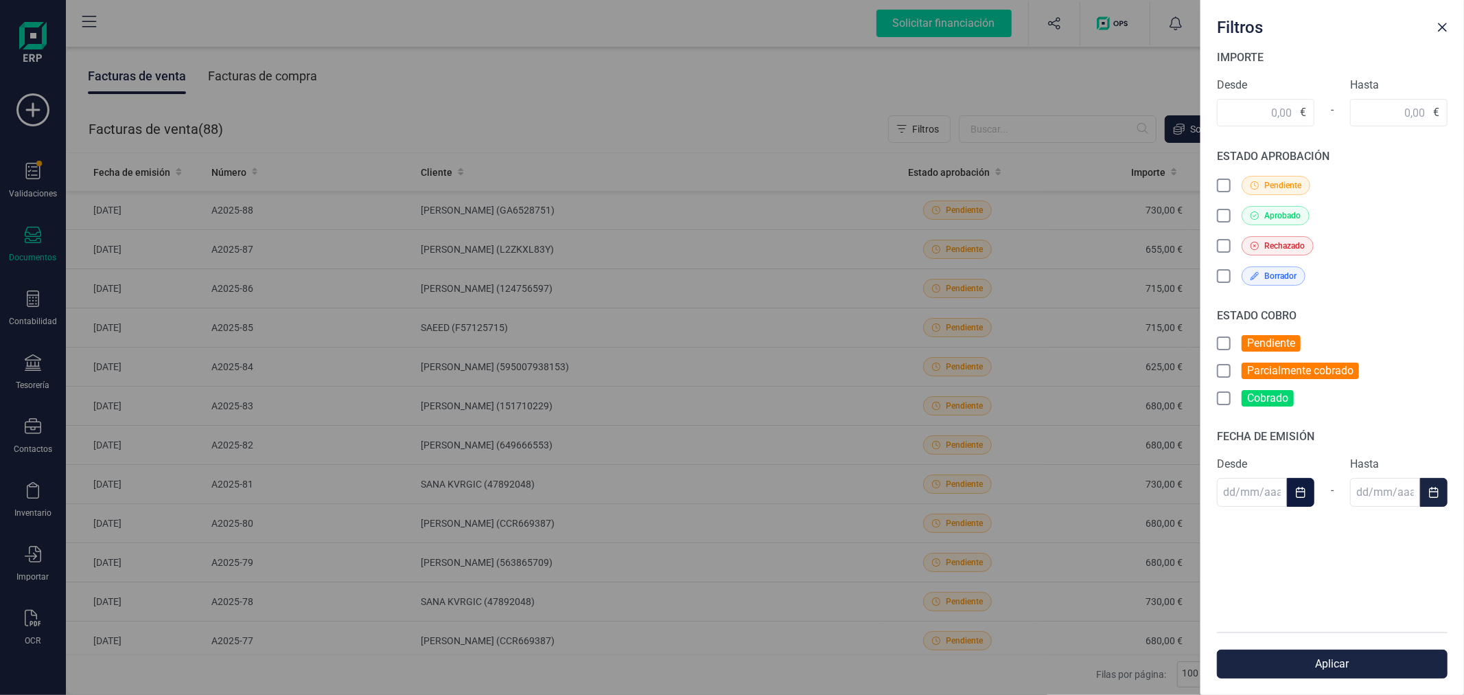
click at [1300, 483] on button "Choose Date" at bounding box center [1300, 492] width 27 height 29
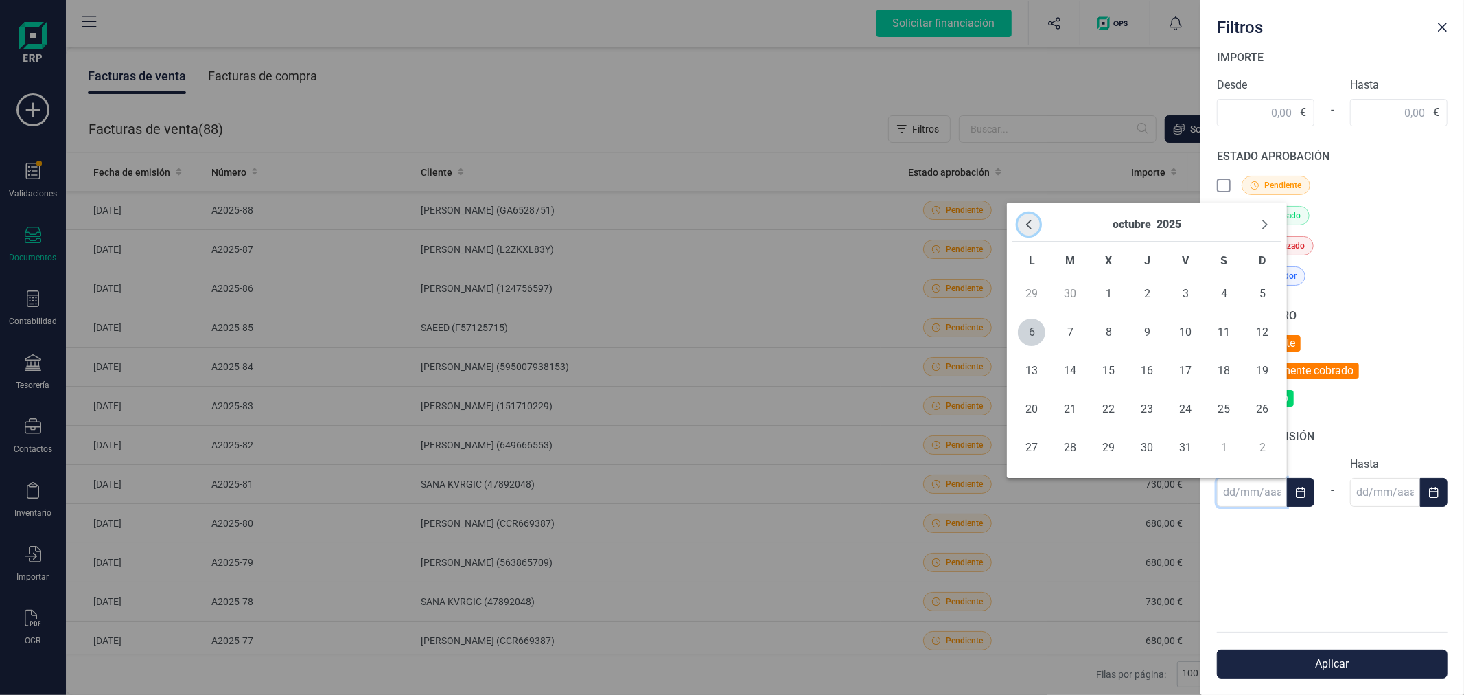
click at [1037, 224] on button "Previous Month" at bounding box center [1029, 224] width 22 height 22
click at [1039, 289] on span "1" at bounding box center [1031, 293] width 27 height 27
type input "[DATE]"
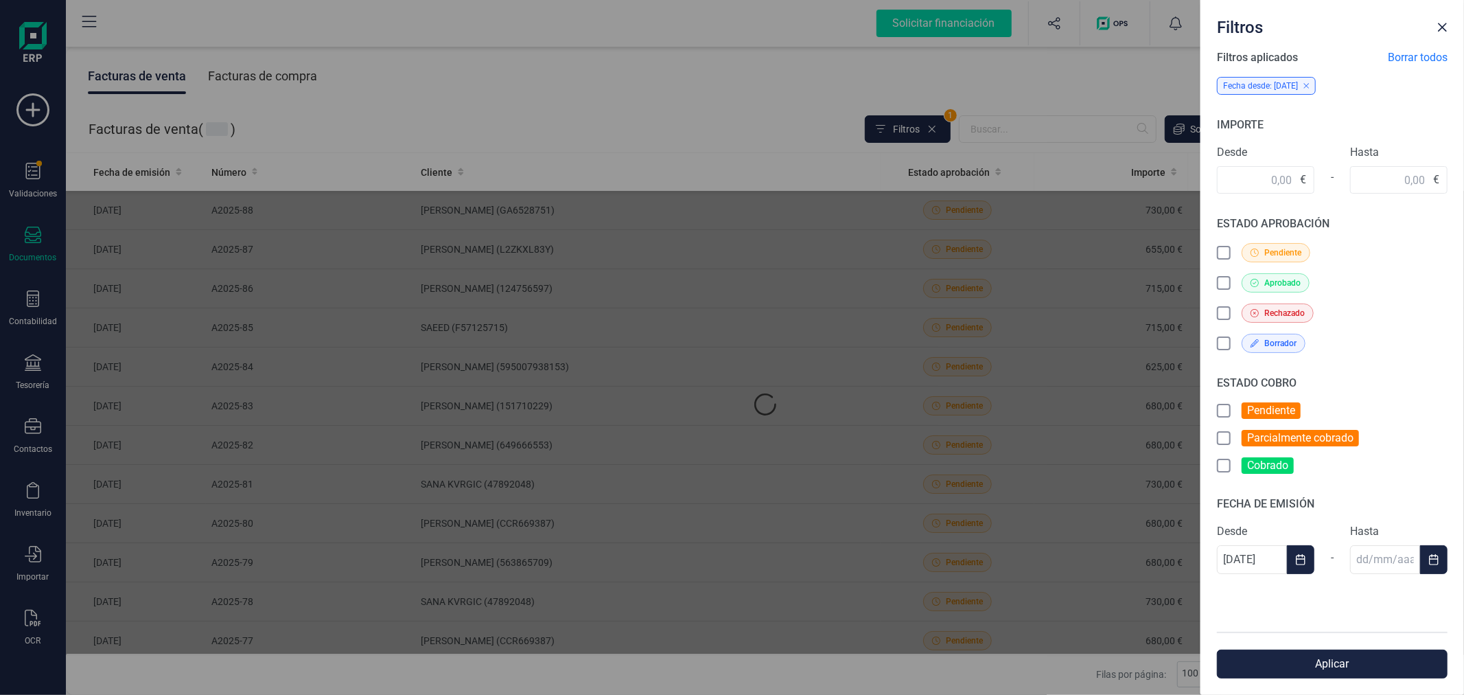
click at [1266, 221] on span "ESTADO APROBACIÓN" at bounding box center [1273, 223] width 113 height 13
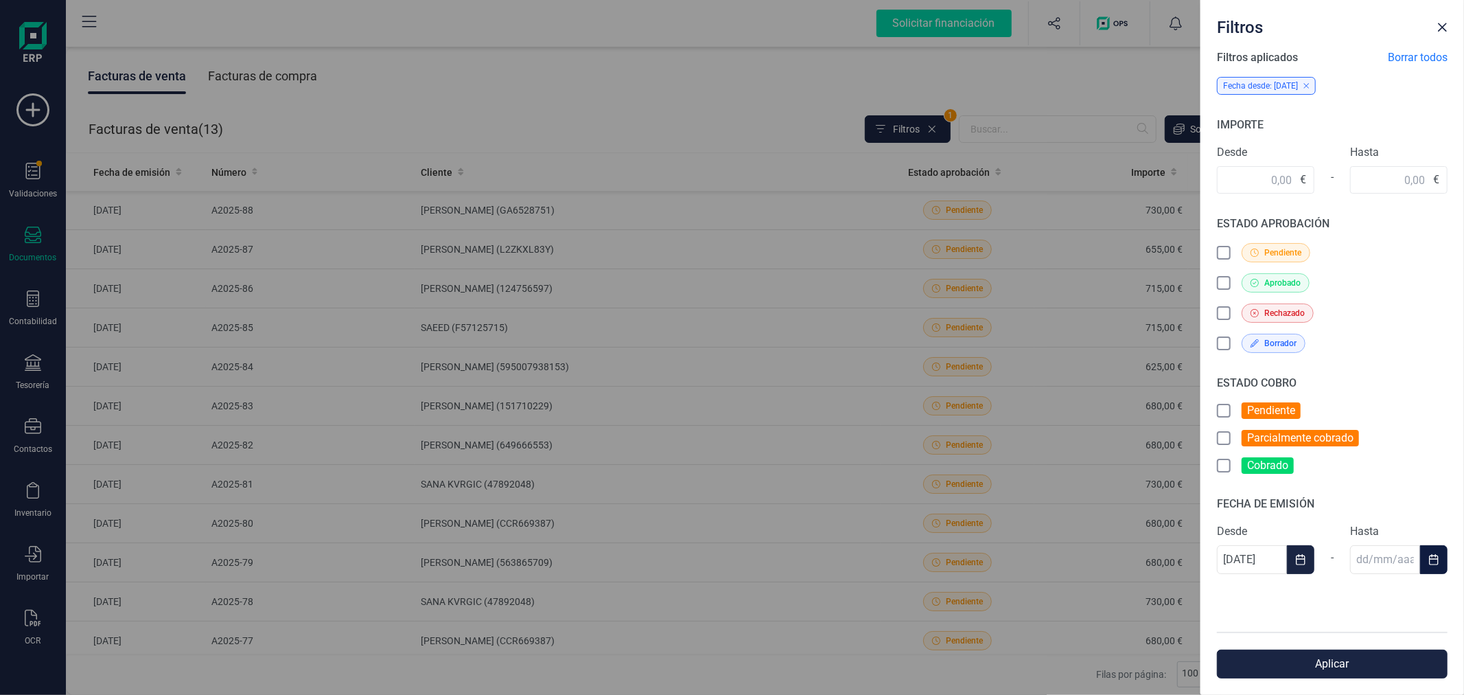
drag, startPoint x: 1437, startPoint y: 559, endPoint x: 1425, endPoint y: 552, distance: 13.5
click at [1435, 559] on icon "Choose Date" at bounding box center [1433, 559] width 11 height 11
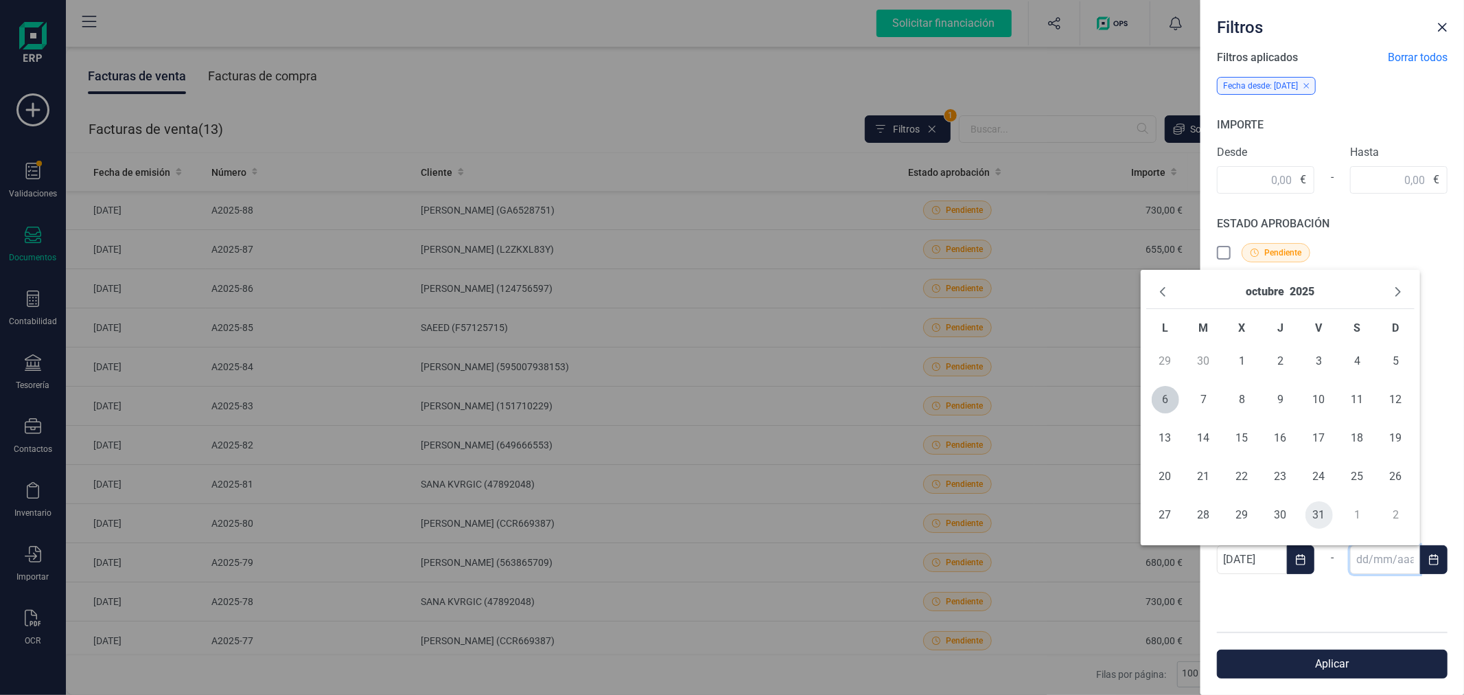
click at [1311, 513] on span "31" at bounding box center [1319, 514] width 27 height 27
type input "[DATE]"
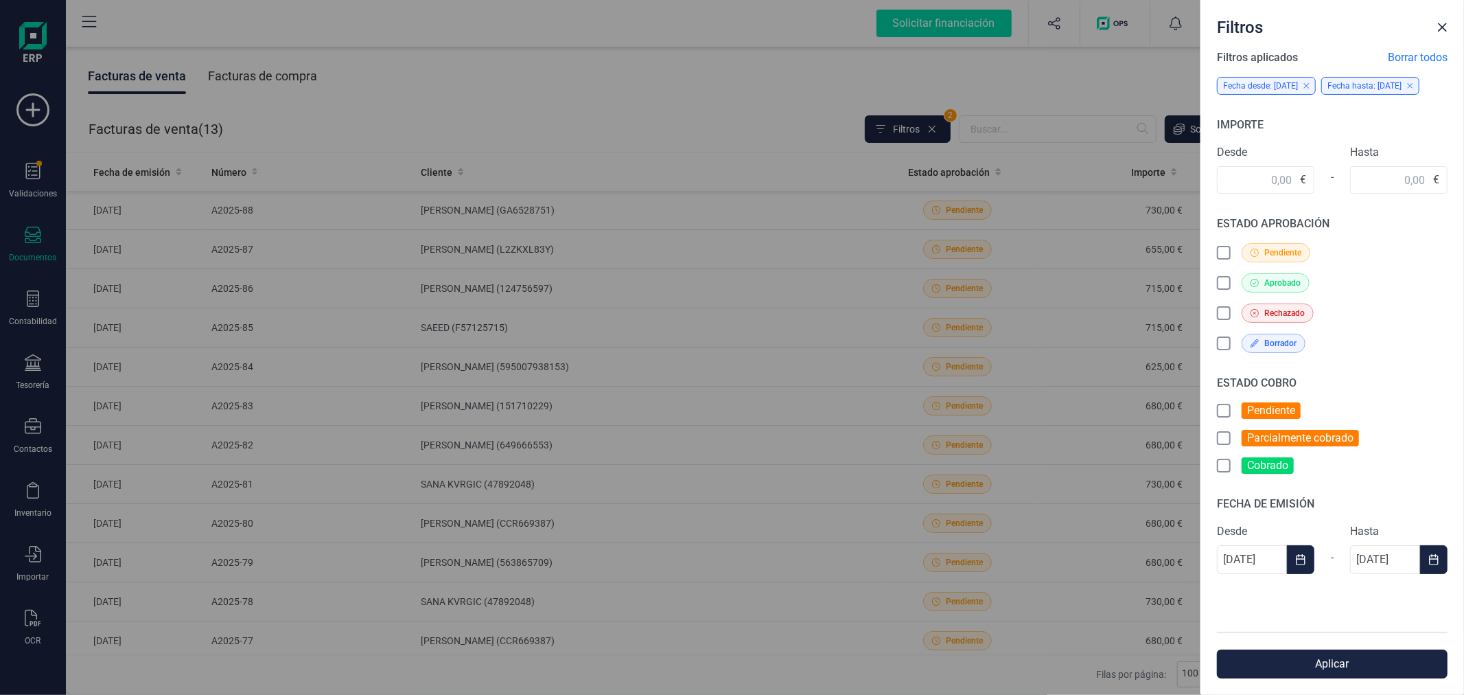
click at [1365, 658] on button "Aplicar" at bounding box center [1332, 663] width 231 height 29
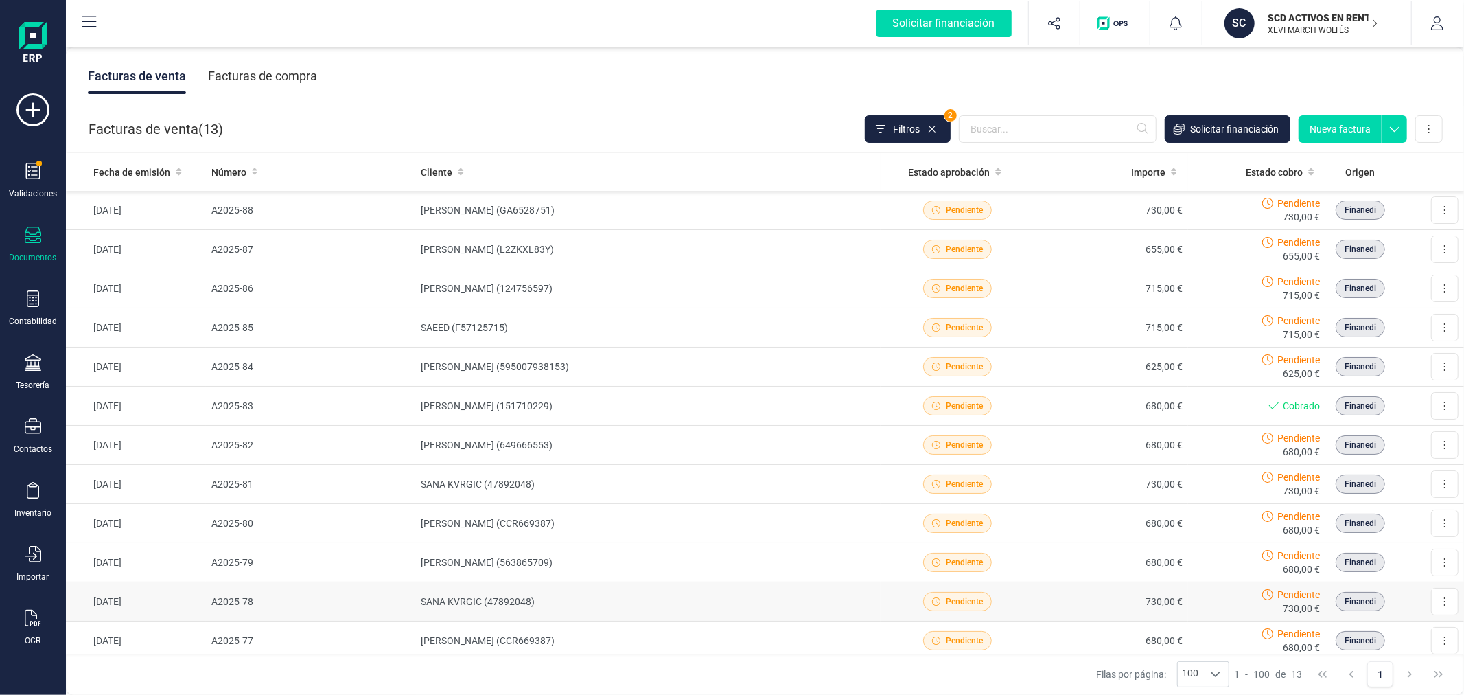
scroll to position [129, 0]
